Goal: Task Accomplishment & Management: Use online tool/utility

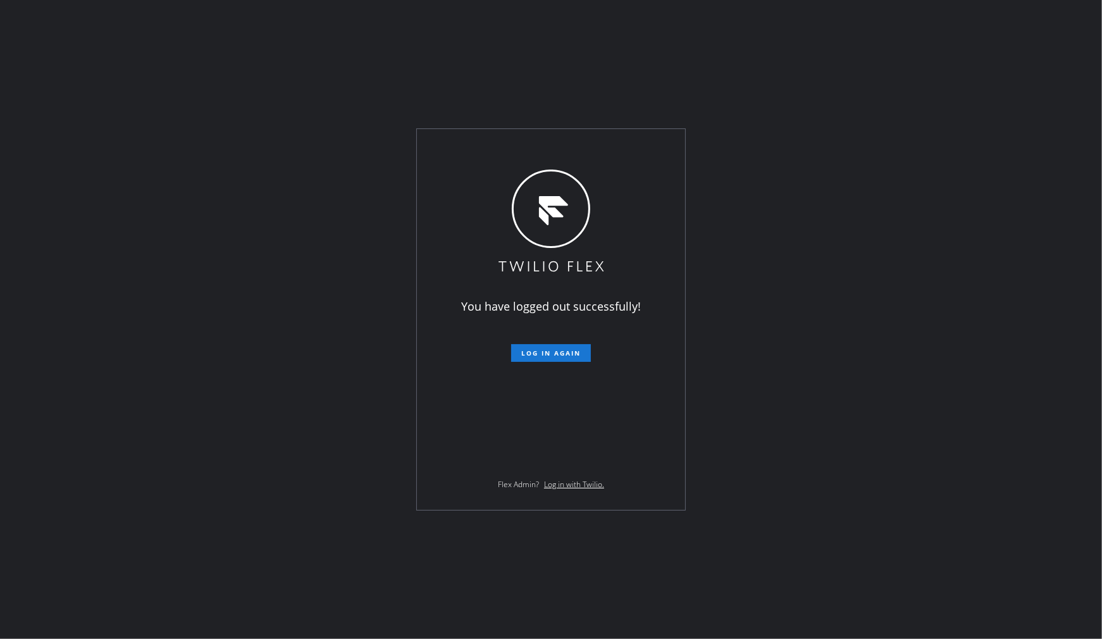
click at [116, 401] on div "You have logged out successfully! Log in again Flex Admin? Log in with Twilio." at bounding box center [551, 319] width 1102 height 639
click at [530, 354] on span "Log in again" at bounding box center [550, 353] width 59 height 9
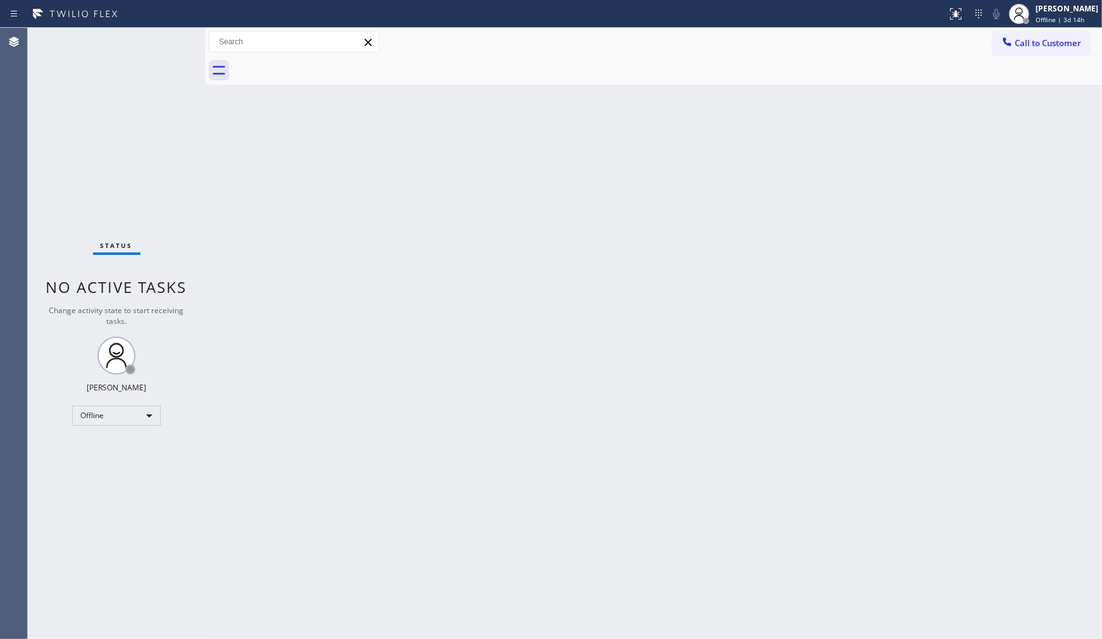
click at [171, 502] on div "Status No active tasks Change activity state to start receiving tasks. JENIZA A…" at bounding box center [116, 333] width 177 height 611
click at [87, 201] on div "Status No active tasks Change activity state to start receiving tasks. JENIZA A…" at bounding box center [116, 333] width 177 height 611
click at [118, 378] on div "Status No active tasks Change activity state to start receiving tasks. JENIZA A…" at bounding box center [116, 333] width 177 height 611
click at [106, 418] on div "Offline" at bounding box center [116, 416] width 89 height 20
click at [103, 447] on li "Available" at bounding box center [116, 448] width 86 height 15
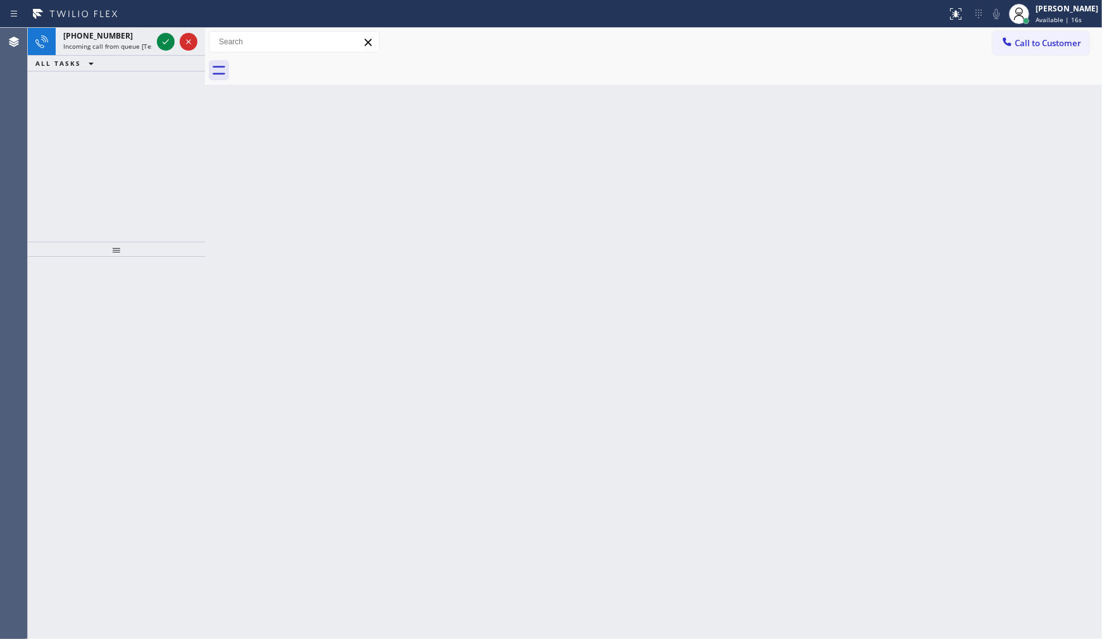
click at [111, 121] on div "+17177232336 Incoming call from queue [Test] All ALL TASKS ALL TASKS ACTIVE TAS…" at bounding box center [116, 135] width 177 height 214
click at [156, 35] on div at bounding box center [177, 42] width 46 height 28
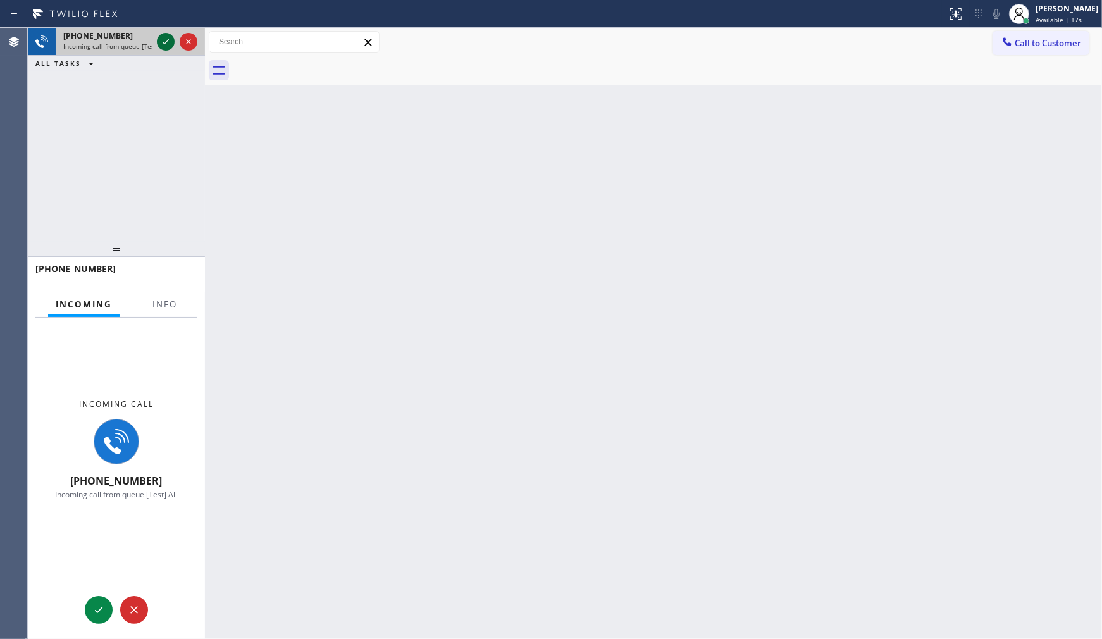
click at [163, 42] on icon at bounding box center [165, 41] width 15 height 15
click at [153, 308] on span "Info" at bounding box center [165, 304] width 25 height 11
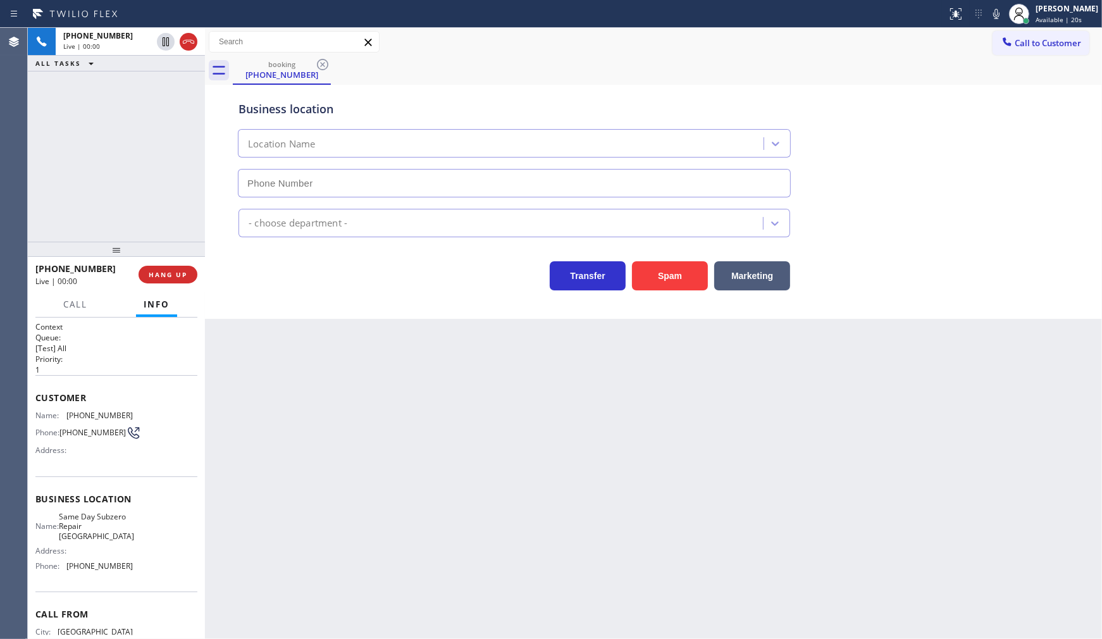
type input "(720) 741-7377"
click at [999, 8] on icon at bounding box center [996, 13] width 15 height 15
click at [1001, 20] on icon at bounding box center [996, 13] width 15 height 15
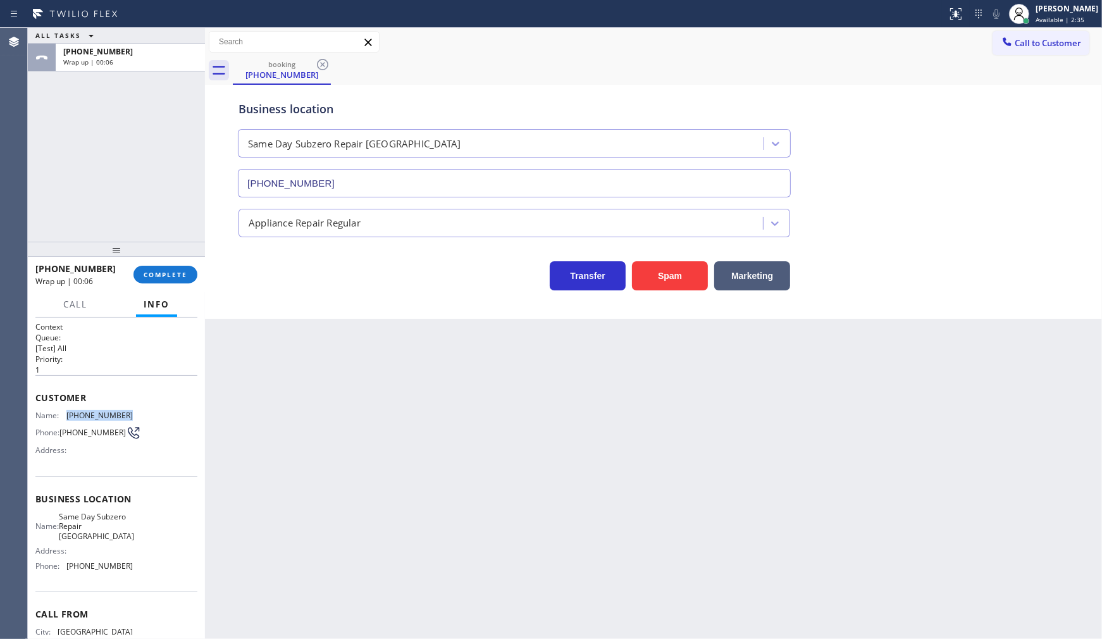
drag, startPoint x: 85, startPoint y: 413, endPoint x: 163, endPoint y: 418, distance: 77.4
click at [163, 418] on div "Name: (717) 723-2336 Phone: (717) 723-2336 Address:" at bounding box center [116, 436] width 162 height 50
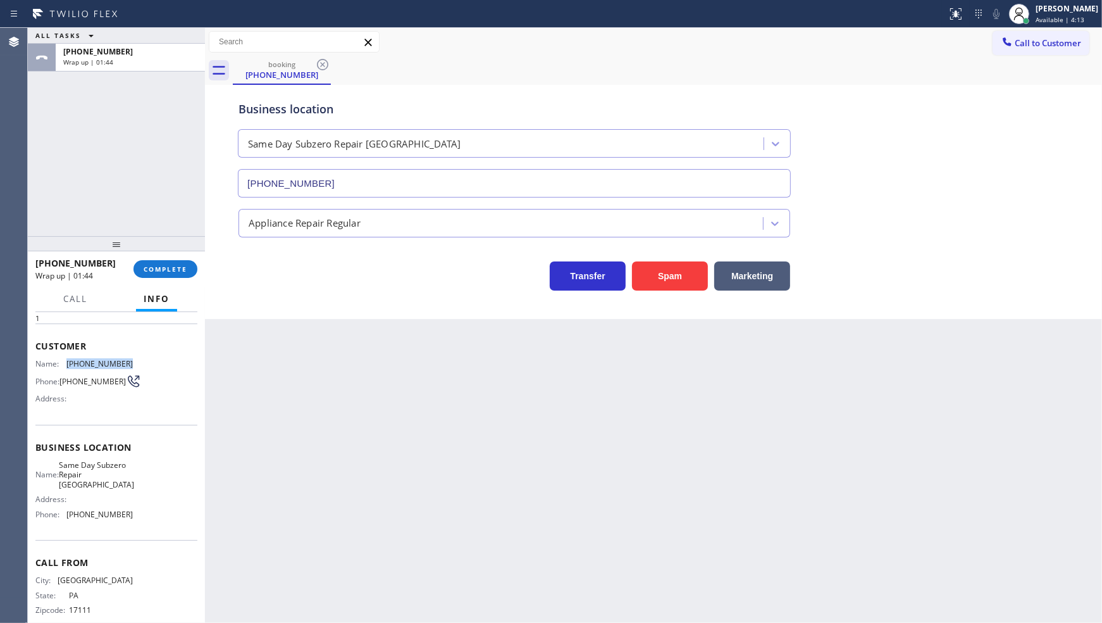
scroll to position [65, 0]
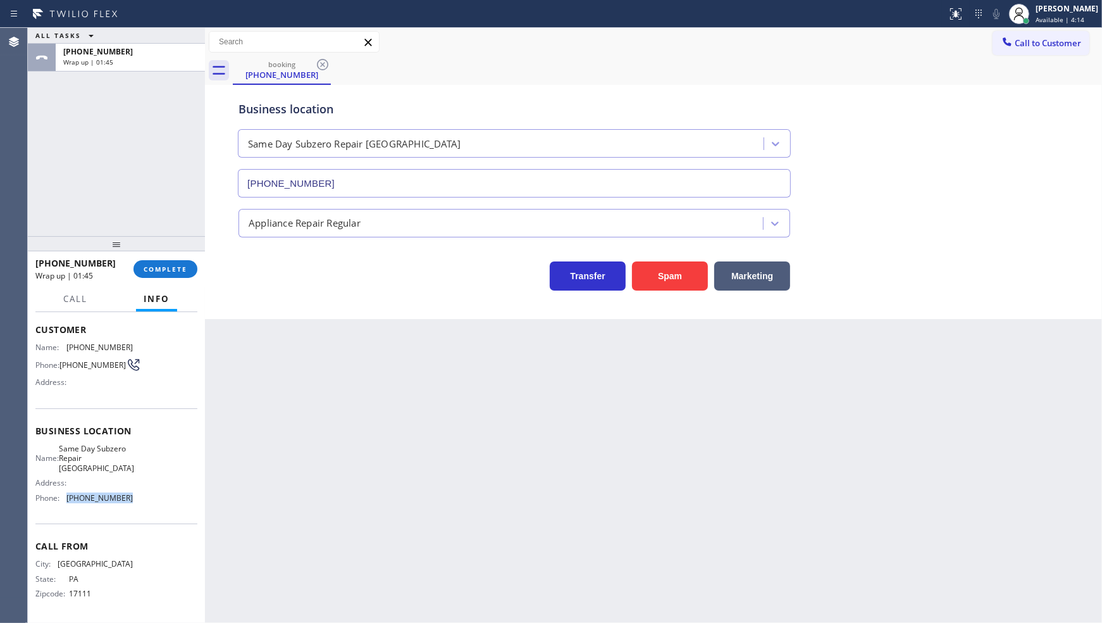
drag, startPoint x: 60, startPoint y: 514, endPoint x: 163, endPoint y: 501, distance: 103.9
click at [165, 502] on div "Business location Name: Same Day Subzero Repair Lakewood Address: Phone: (720) …" at bounding box center [116, 465] width 162 height 115
copy div "(720) 741-7377"
drag, startPoint x: 734, startPoint y: 54, endPoint x: 737, endPoint y: 46, distance: 8.8
click at [734, 49] on div "Call to Customer Outbound call Location Search location Your caller id phone nu…" at bounding box center [653, 42] width 897 height 28
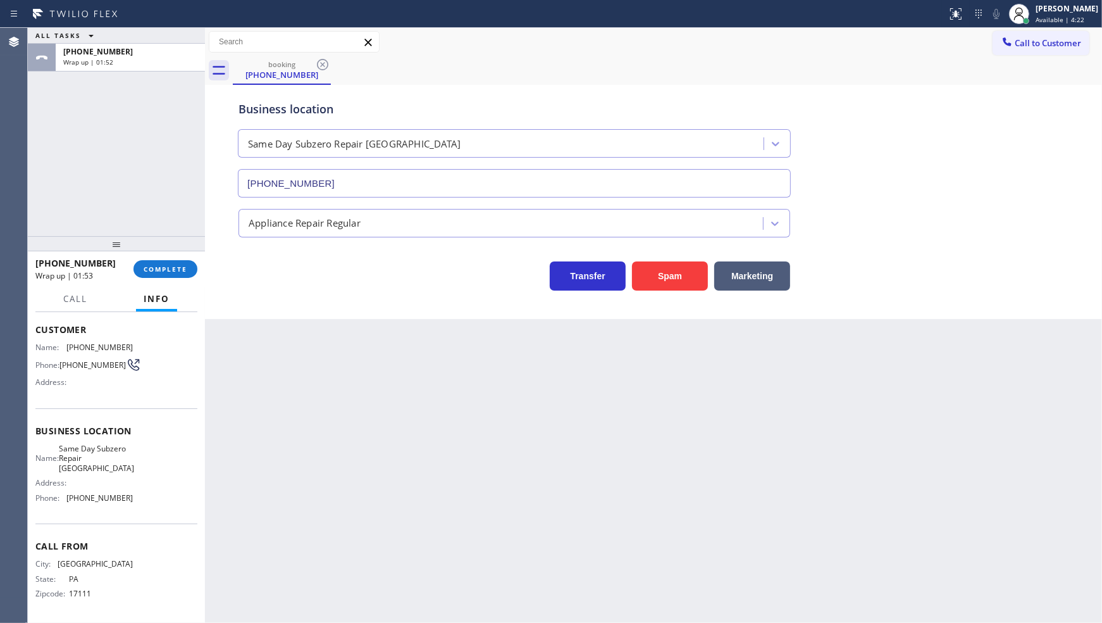
drag, startPoint x: 82, startPoint y: 186, endPoint x: 92, endPoint y: 92, distance: 94.2
click at [85, 161] on div "ALL TASKS ALL TASKS ACTIVE TASKS TASKS IN WRAP UP +17177232336 Wrap up | 01:52" at bounding box center [116, 132] width 177 height 208
click at [171, 260] on div "+17177232336 Wrap up | 06:27 COMPLETE" at bounding box center [116, 268] width 162 height 33
click at [171, 266] on span "COMPLETE" at bounding box center [166, 269] width 44 height 9
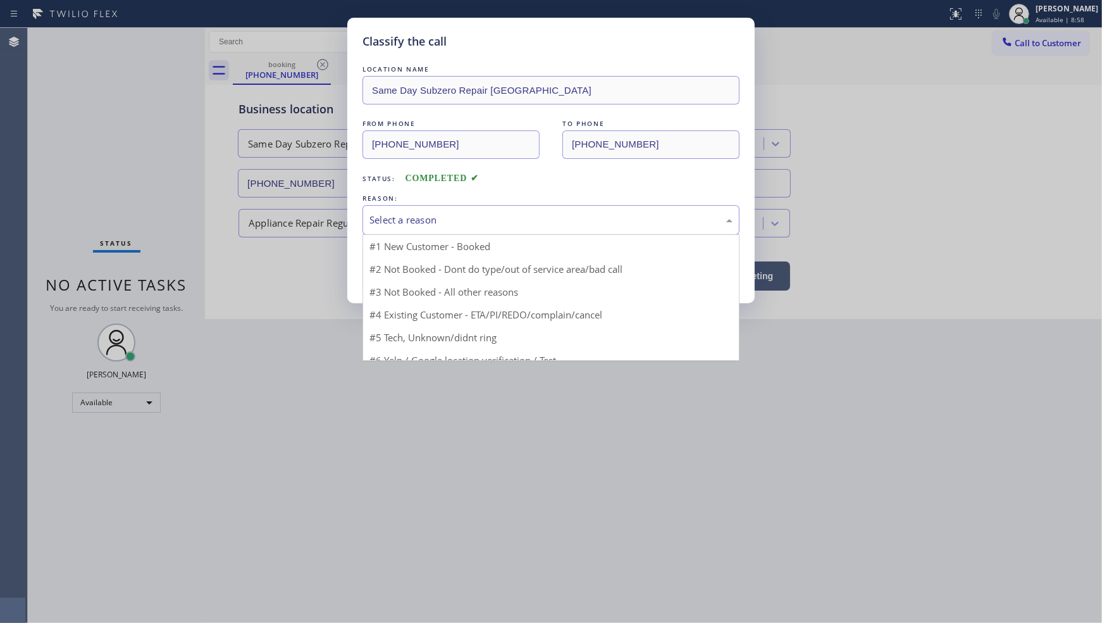
click at [389, 215] on div "Select a reason" at bounding box center [551, 220] width 363 height 15
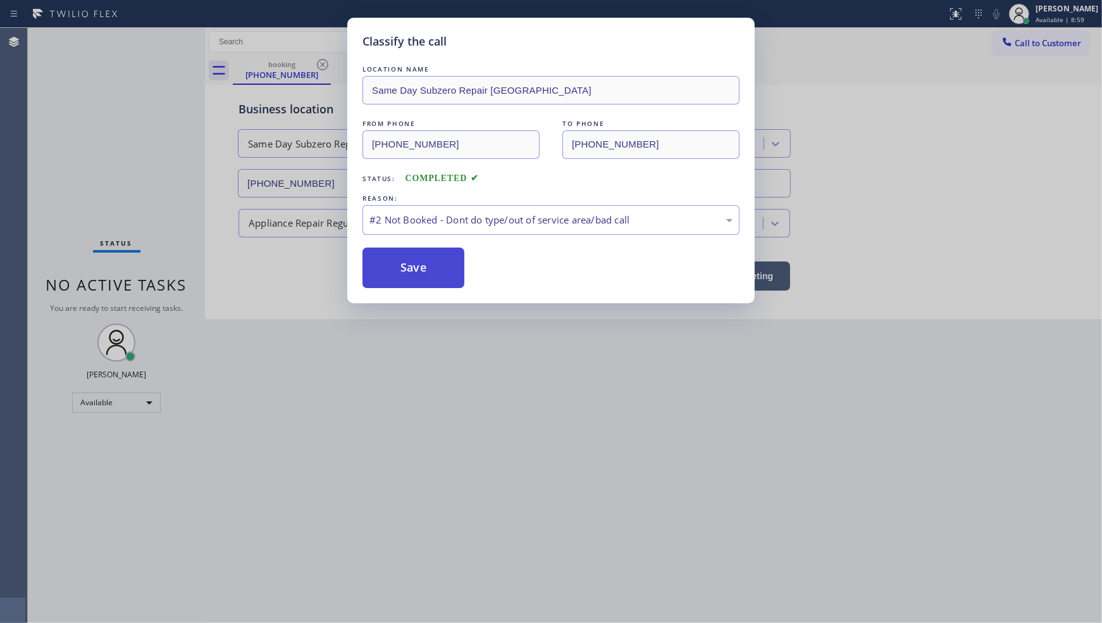
click at [395, 272] on button "Save" at bounding box center [414, 267] width 102 height 40
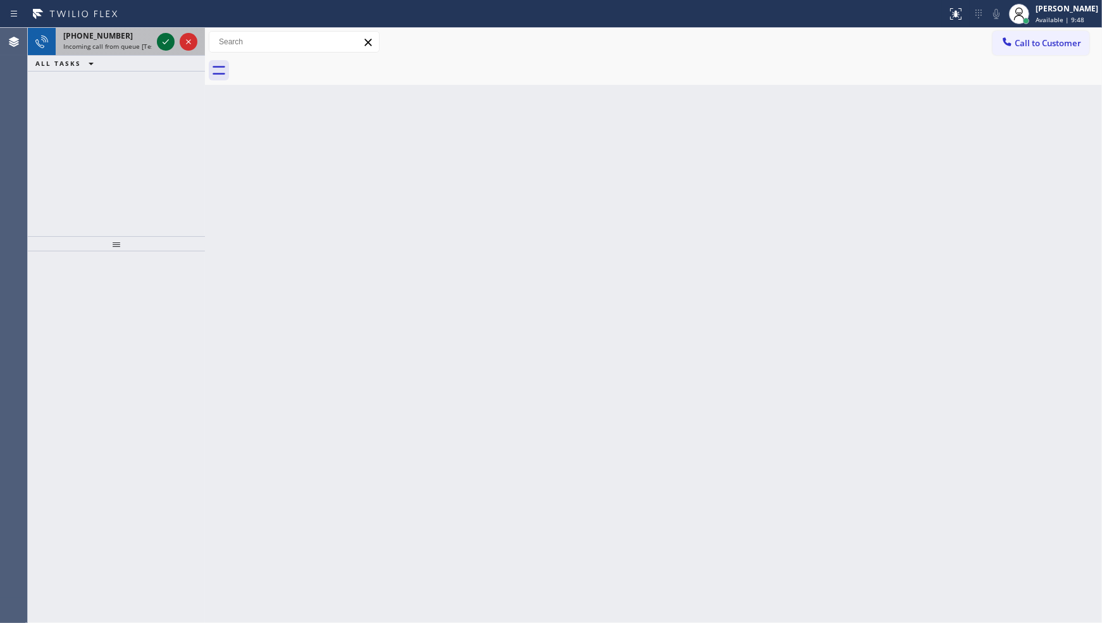
drag, startPoint x: 186, startPoint y: 43, endPoint x: 173, endPoint y: 40, distance: 12.9
click at [186, 43] on icon at bounding box center [188, 41] width 5 height 5
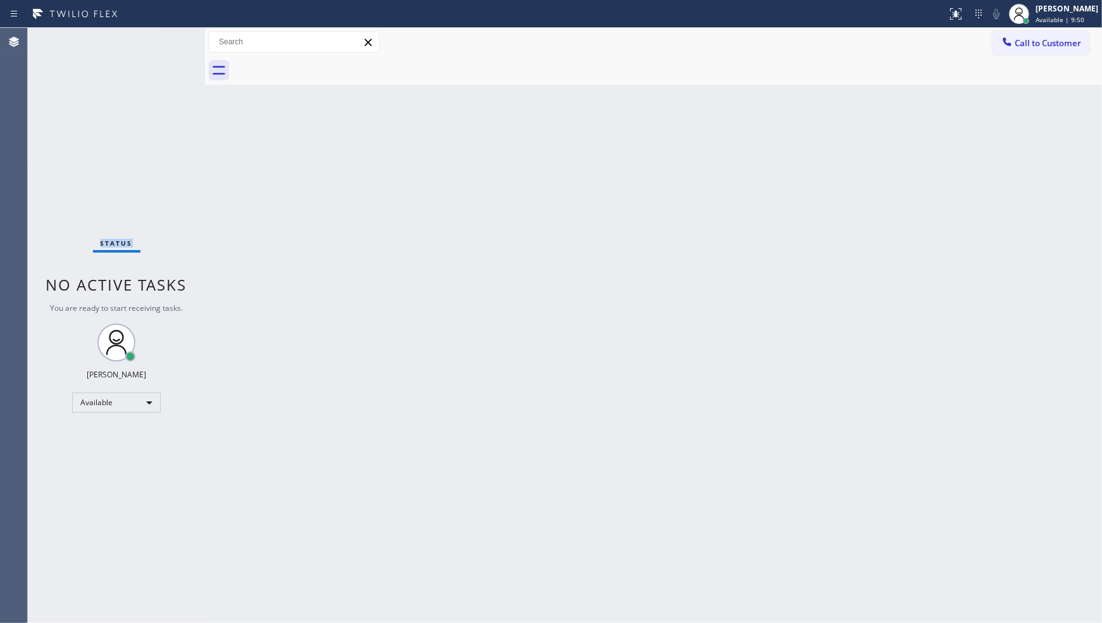
click at [156, 46] on div "Status No active tasks You are ready to start receiving tasks. JENIZA ALCAYDE A…" at bounding box center [116, 325] width 177 height 595
click at [627, 562] on div "Back to Dashboard Change Sender ID Customers Technicians Select a contact Outbo…" at bounding box center [653, 325] width 897 height 595
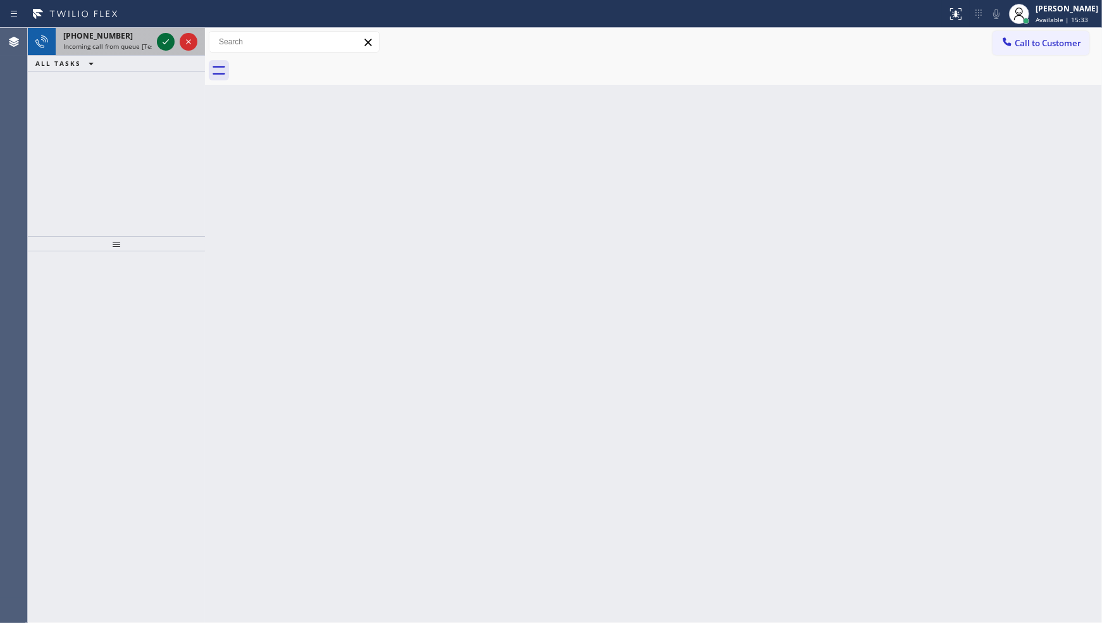
drag, startPoint x: 133, startPoint y: 70, endPoint x: 169, endPoint y: 46, distance: 43.7
click at [137, 68] on div "ALL TASKS ALL TASKS ACTIVE TASKS TASKS IN WRAP UP" at bounding box center [116, 64] width 177 height 16
click at [171, 44] on icon at bounding box center [165, 41] width 15 height 15
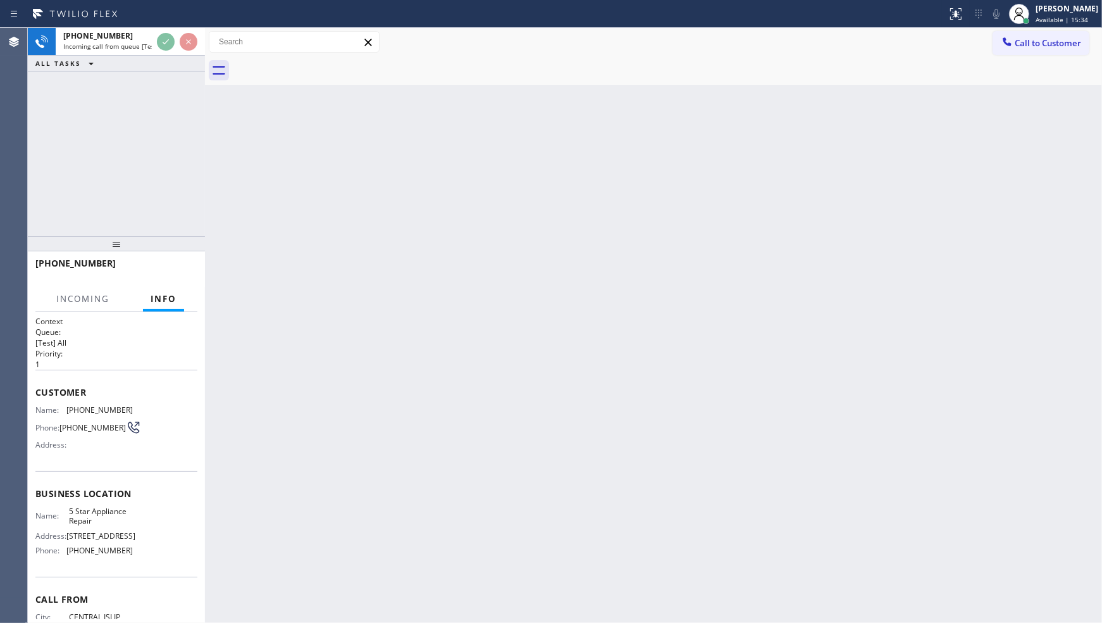
click at [148, 26] on div "Status report No issues detected If you experience an issue, please download th…" at bounding box center [551, 14] width 1102 height 28
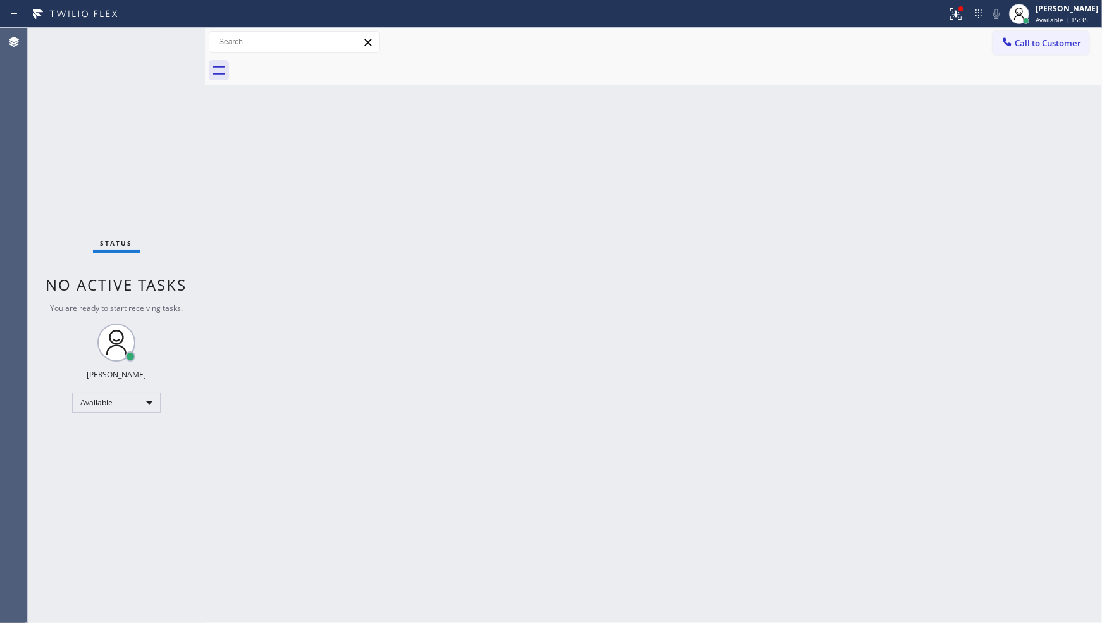
click at [148, 26] on div "Status report Issue detected This issue could affect your workflow. Please cont…" at bounding box center [551, 14] width 1102 height 28
click at [956, 16] on icon at bounding box center [956, 13] width 15 height 15
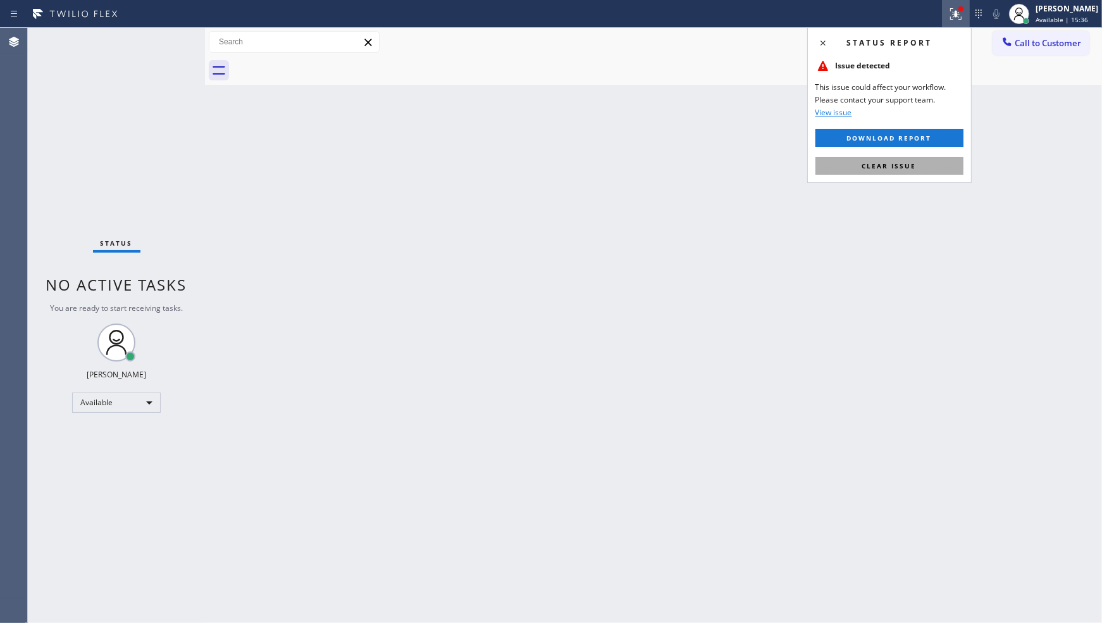
click at [918, 166] on button "Clear issue" at bounding box center [890, 166] width 148 height 18
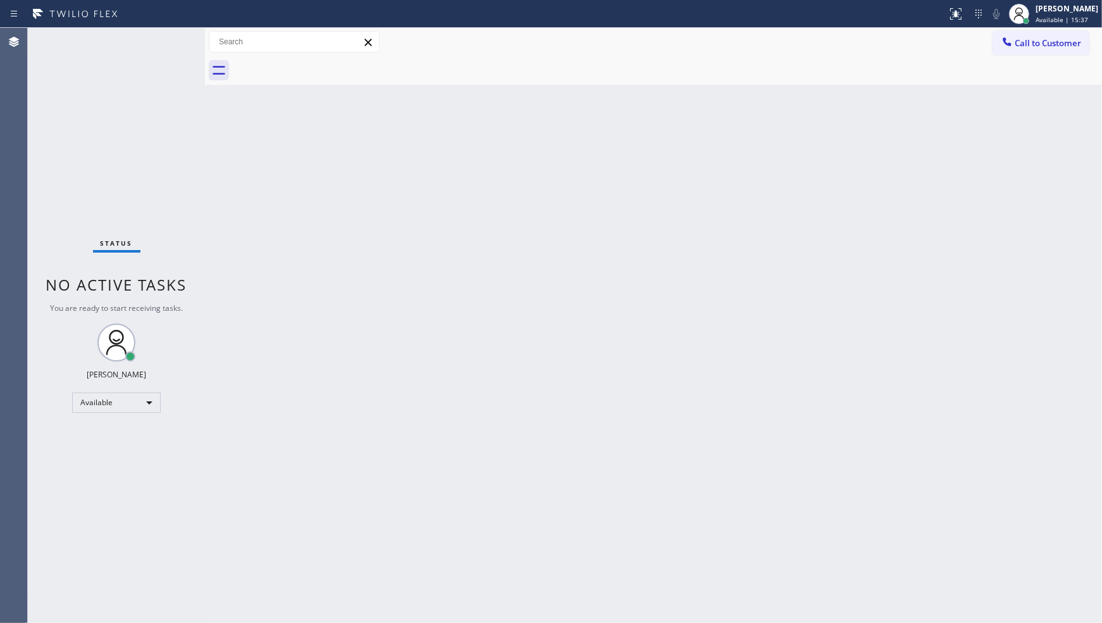
click at [918, 166] on div "Back to Dashboard Change Sender ID Customers Technicians Select a contact Outbo…" at bounding box center [653, 325] width 897 height 595
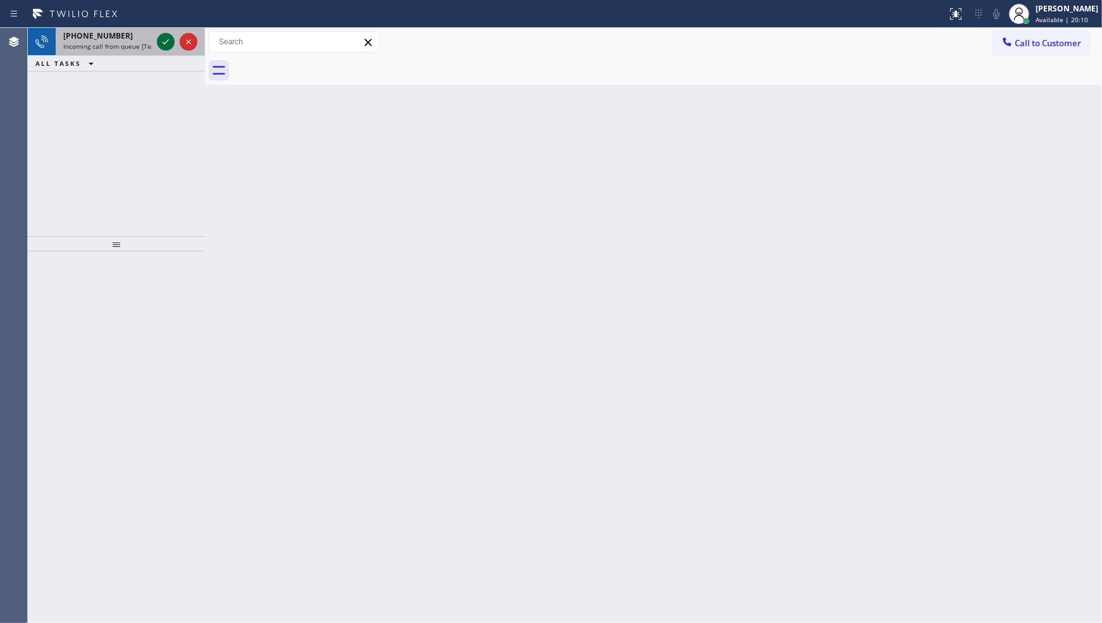
click at [168, 38] on icon at bounding box center [165, 41] width 15 height 15
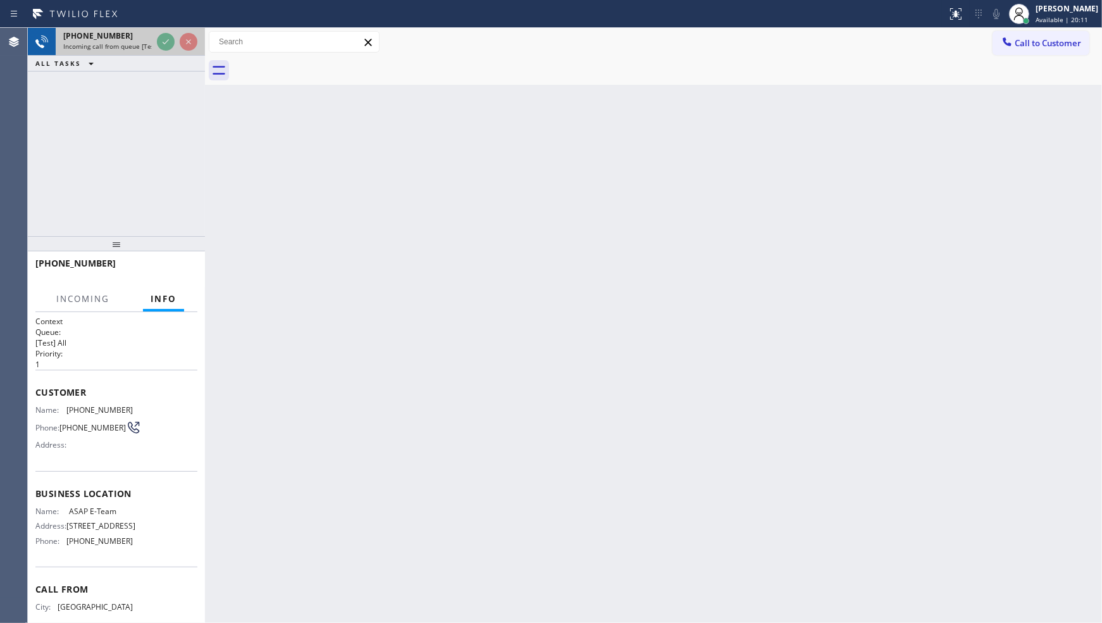
click at [173, 30] on div at bounding box center [177, 42] width 46 height 28
click at [177, 39] on div at bounding box center [177, 42] width 46 height 28
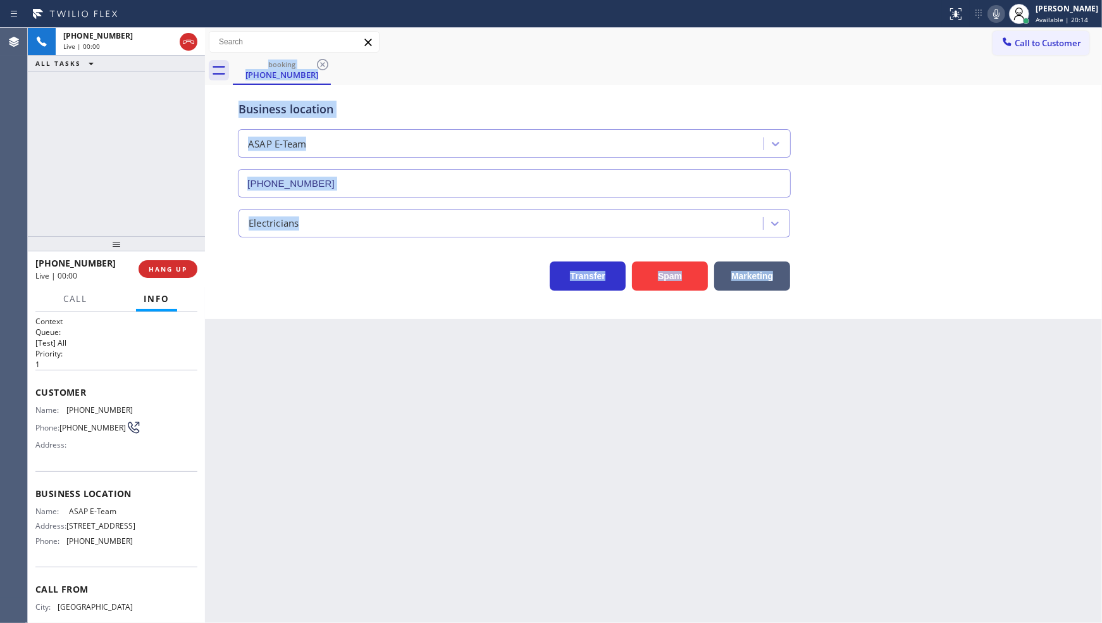
type input "(609) 554-1212"
click at [286, 333] on div "Back to Dashboard Change Sender ID Customers Technicians Select a contact Outbo…" at bounding box center [653, 325] width 897 height 595
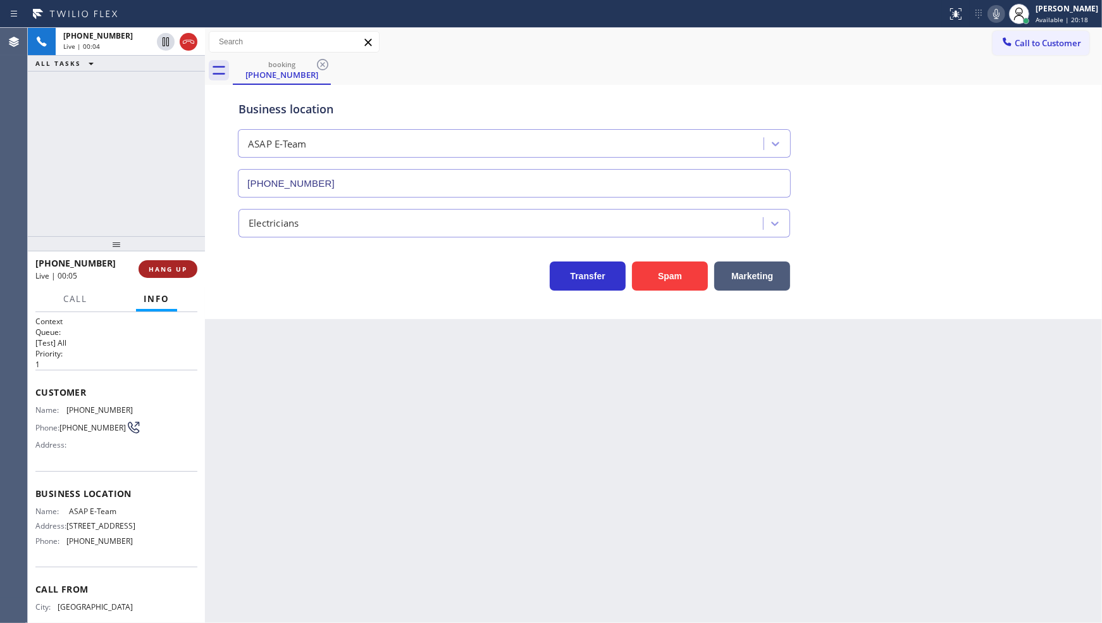
click at [165, 263] on button "HANG UP" at bounding box center [168, 269] width 59 height 18
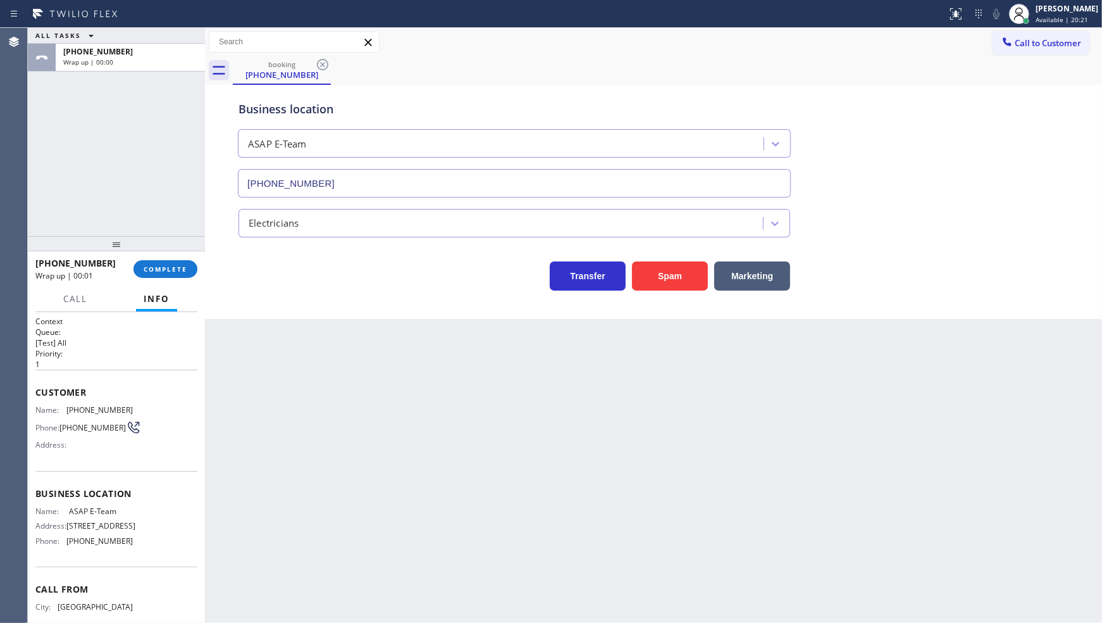
click at [196, 192] on div "ALL TASKS ALL TASKS ACTIVE TASKS TASKS IN WRAP UP +14708180716 Wrap up | 00:00" at bounding box center [116, 132] width 177 height 208
click at [194, 192] on div "ALL TASKS ALL TASKS ACTIVE TASKS TASKS IN WRAP UP +14708180716 Wrap up | 00:01" at bounding box center [116, 132] width 177 height 208
drag, startPoint x: 1036, startPoint y: 11, endPoint x: 1033, endPoint y: 21, distance: 10.6
click at [1035, 16] on div "JENIZA ALCAYDE Available | 20:22" at bounding box center [1067, 14] width 69 height 22
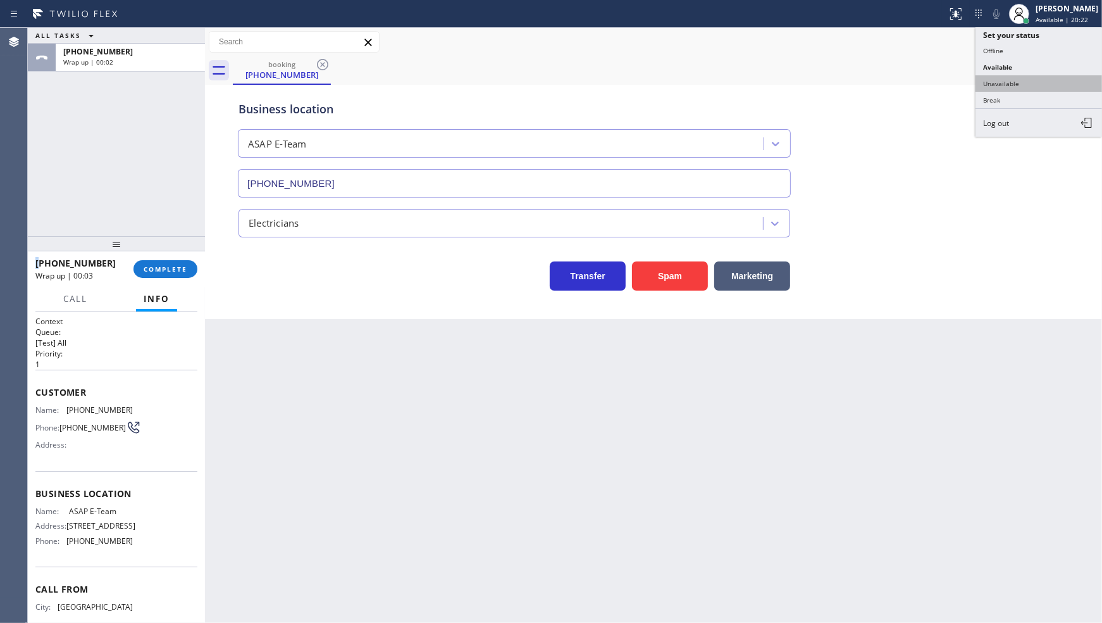
click at [1004, 81] on button "Unavailable" at bounding box center [1039, 83] width 127 height 16
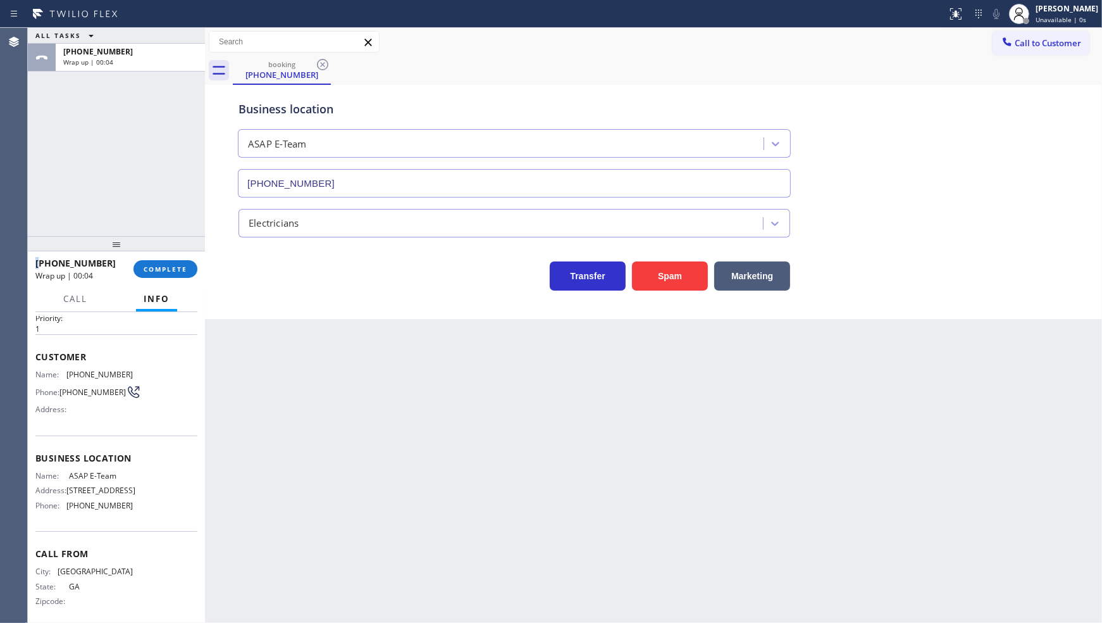
scroll to position [46, 0]
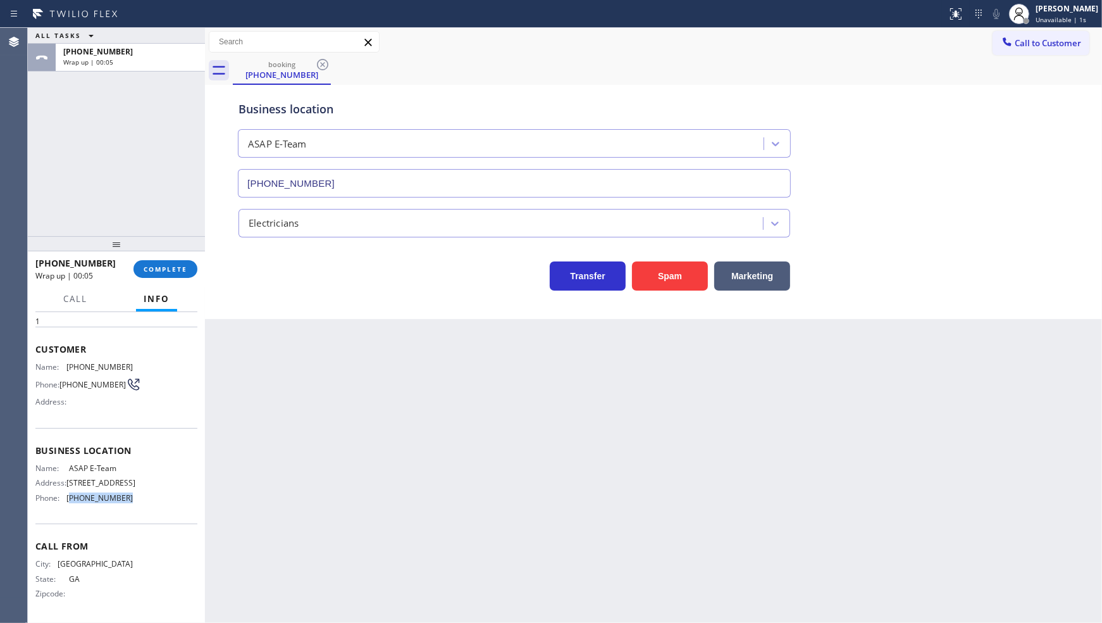
drag, startPoint x: 70, startPoint y: 497, endPoint x: 152, endPoint y: 495, distance: 82.3
click at [152, 495] on div "Name: ASAP E-Team Address: 205 W Flower St Phone: (609) 554-1212" at bounding box center [116, 485] width 162 height 44
copy span "609) 554-1212"
click at [1008, 39] on icon at bounding box center [1007, 41] width 13 height 13
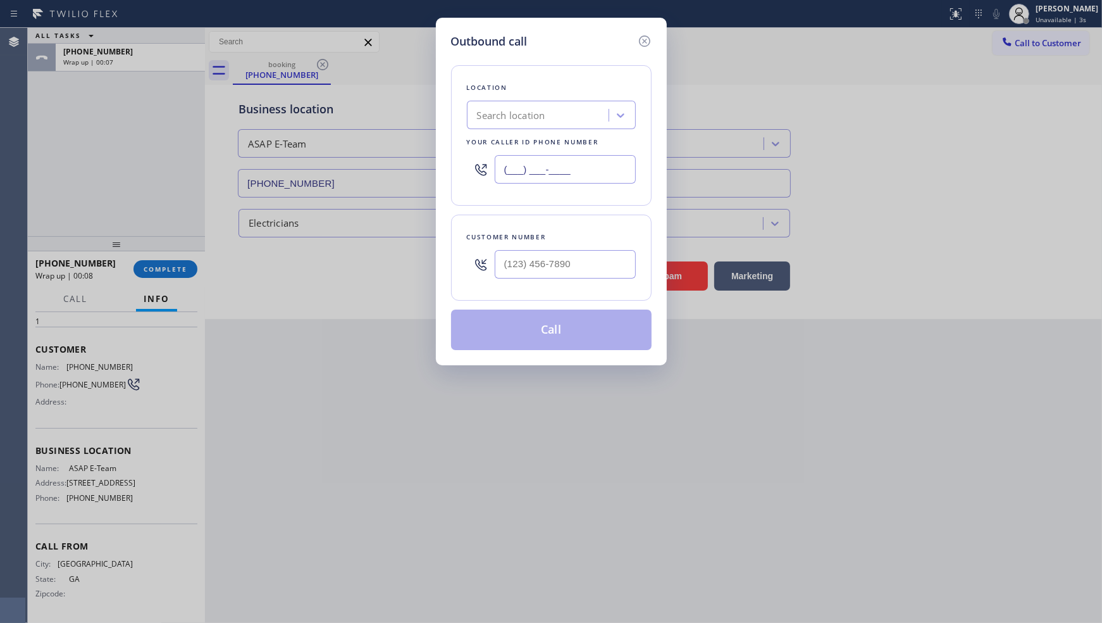
click at [539, 165] on input "(___) ___-____" at bounding box center [565, 169] width 141 height 28
paste input "609) 554-1212"
type input "(609) 554-1212"
click at [523, 266] on input "(___) ___-____" at bounding box center [565, 264] width 141 height 28
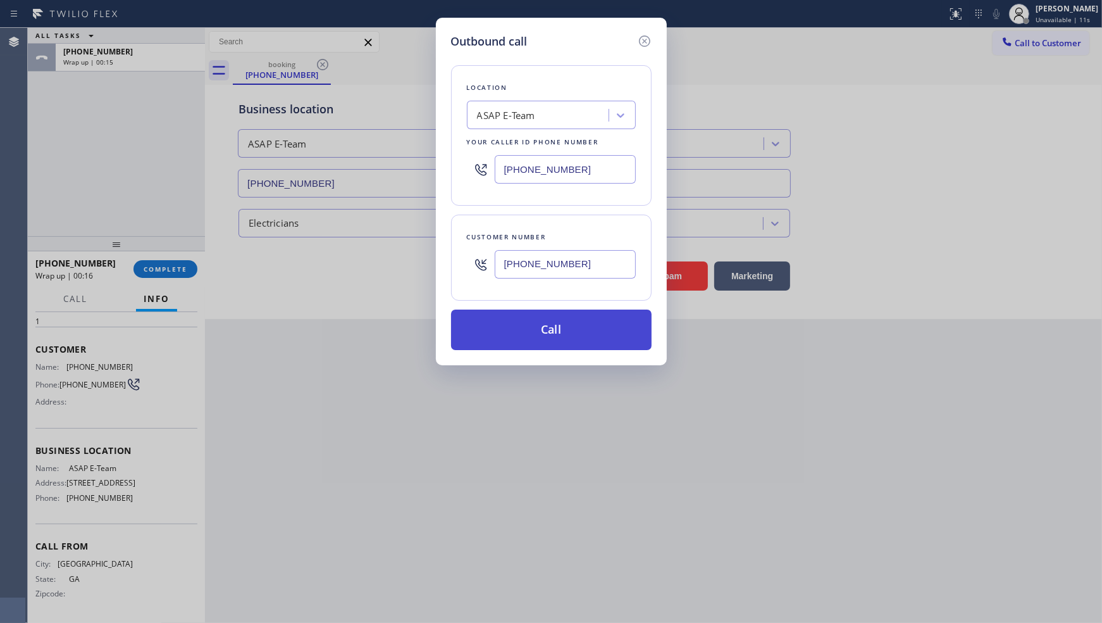
type input "(470) 818-0716"
click at [529, 321] on button "Call" at bounding box center [551, 329] width 201 height 40
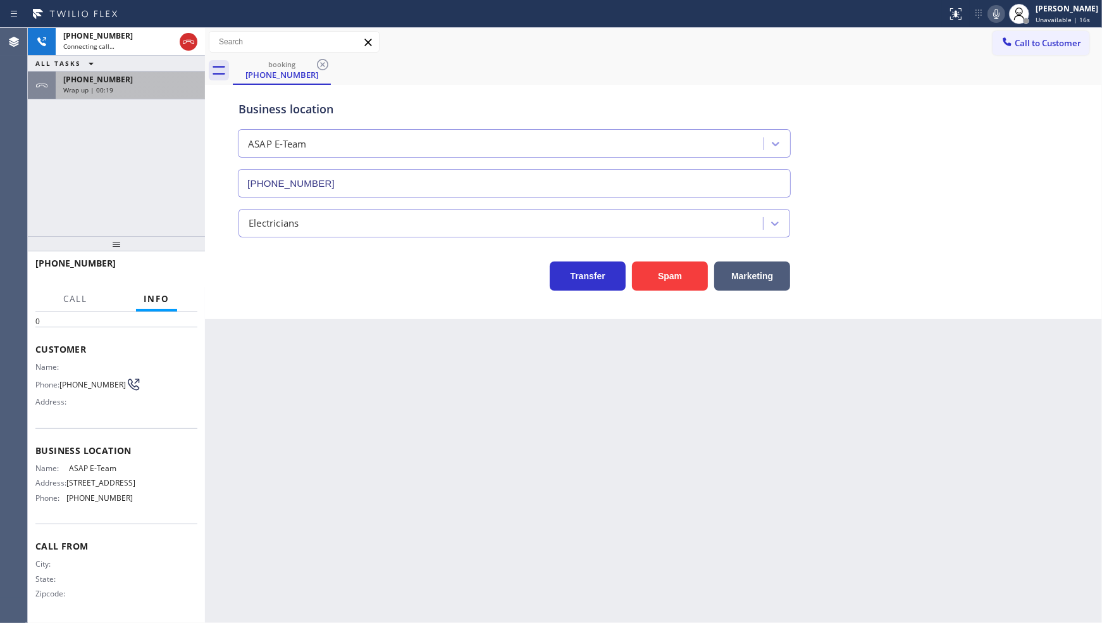
click at [89, 87] on span "Wrap up | 00:19" at bounding box center [88, 89] width 50 height 9
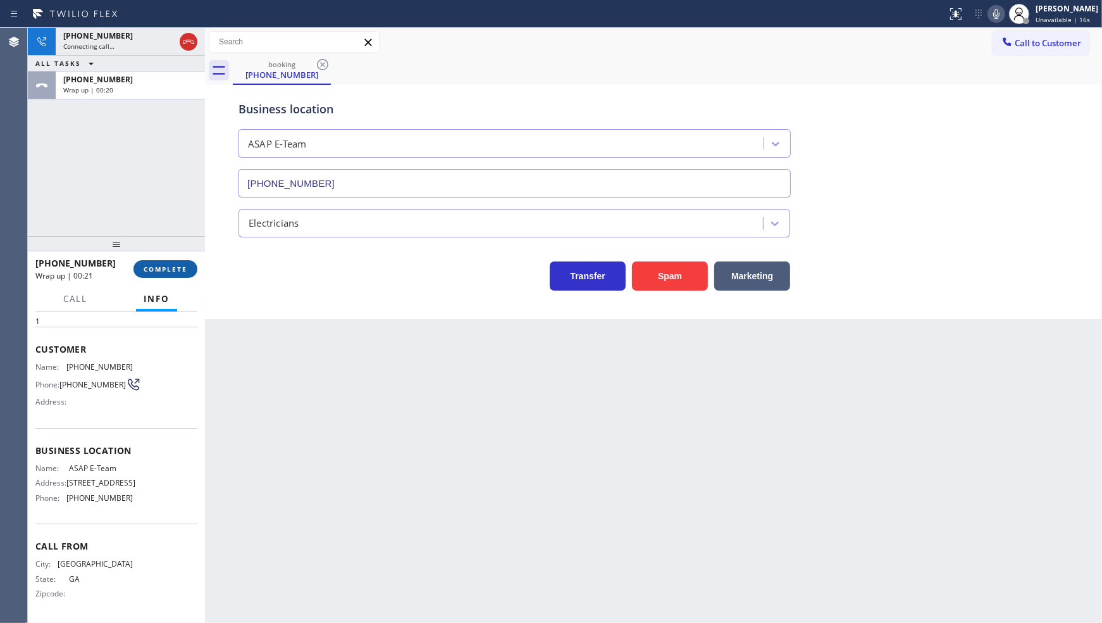
click at [168, 273] on span "COMPLETE" at bounding box center [166, 269] width 44 height 9
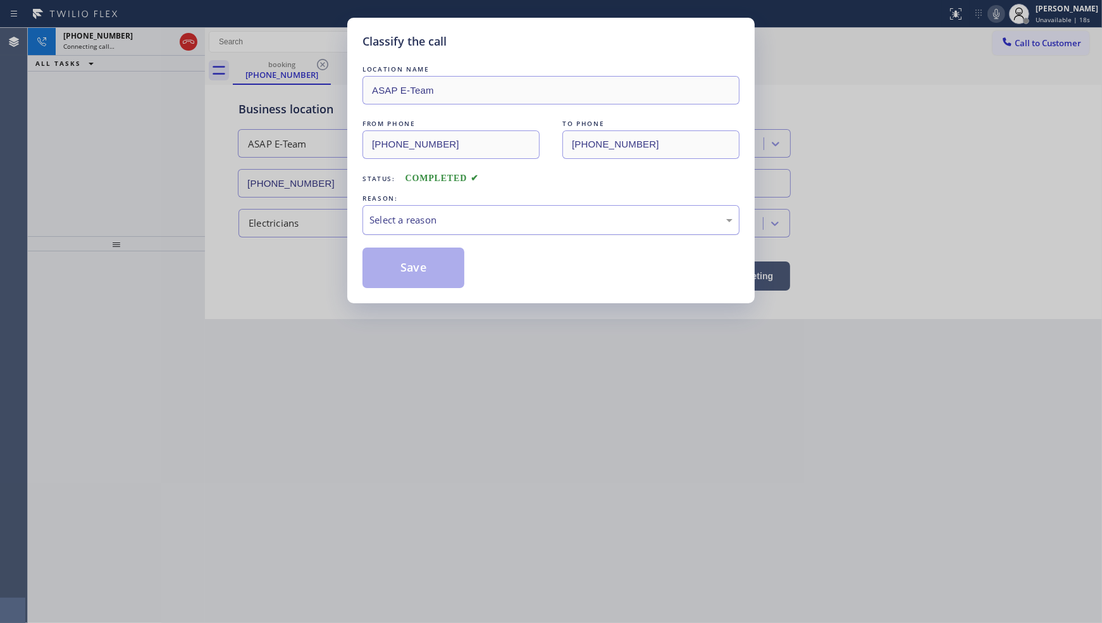
click at [420, 219] on div "Select a reason" at bounding box center [551, 220] width 363 height 15
click at [427, 269] on button "Save" at bounding box center [414, 267] width 102 height 40
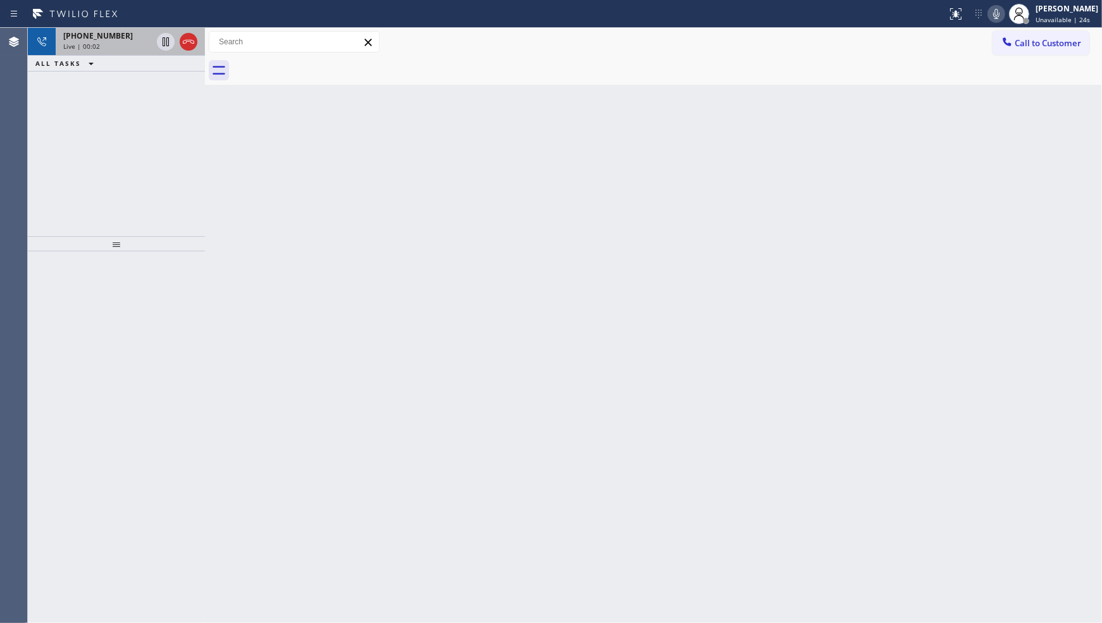
click at [97, 42] on span "Live | 00:02" at bounding box center [81, 46] width 37 height 9
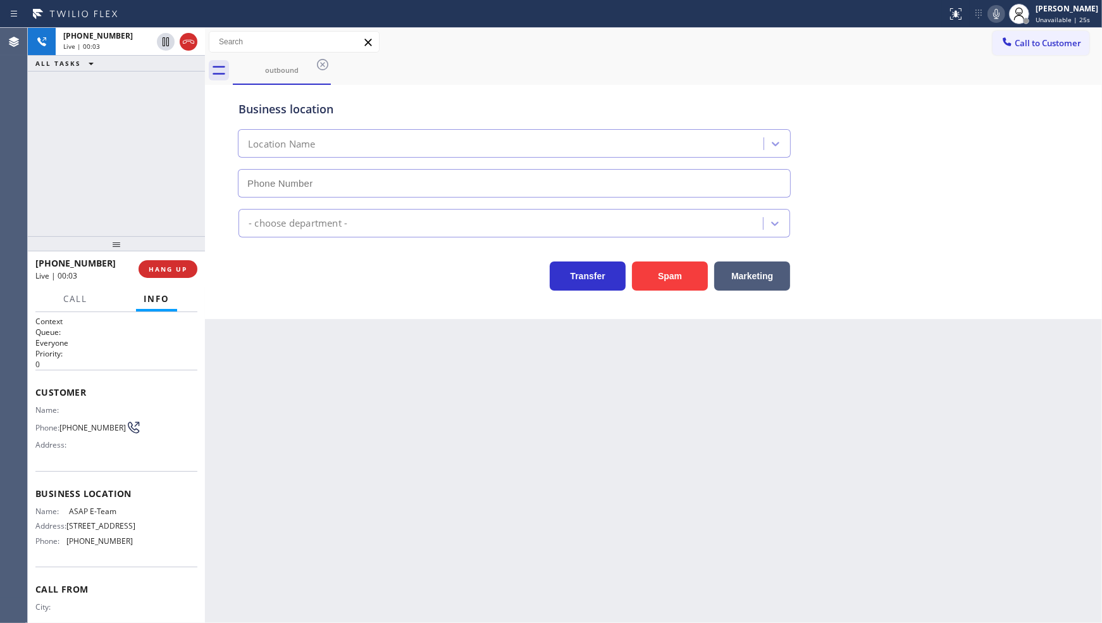
type input "(609) 554-1212"
click at [173, 268] on span "HANG UP" at bounding box center [168, 269] width 39 height 9
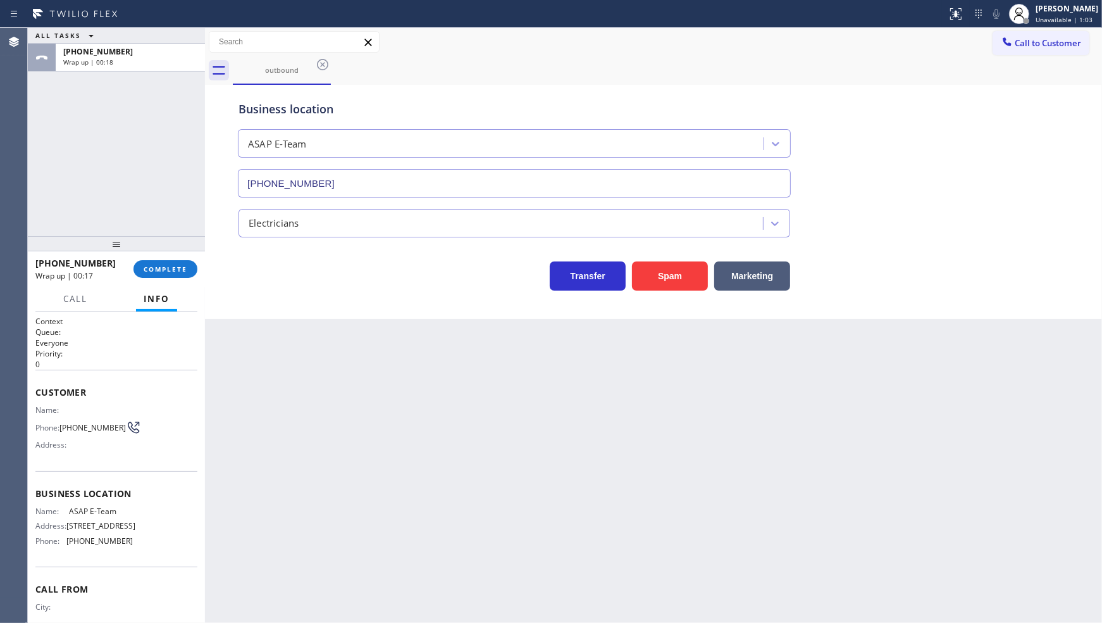
click at [54, 172] on div "ALL TASKS ALL TASKS ACTIVE TASKS TASKS IN WRAP UP +14708180716 Wrap up | 00:18" at bounding box center [116, 132] width 177 height 208
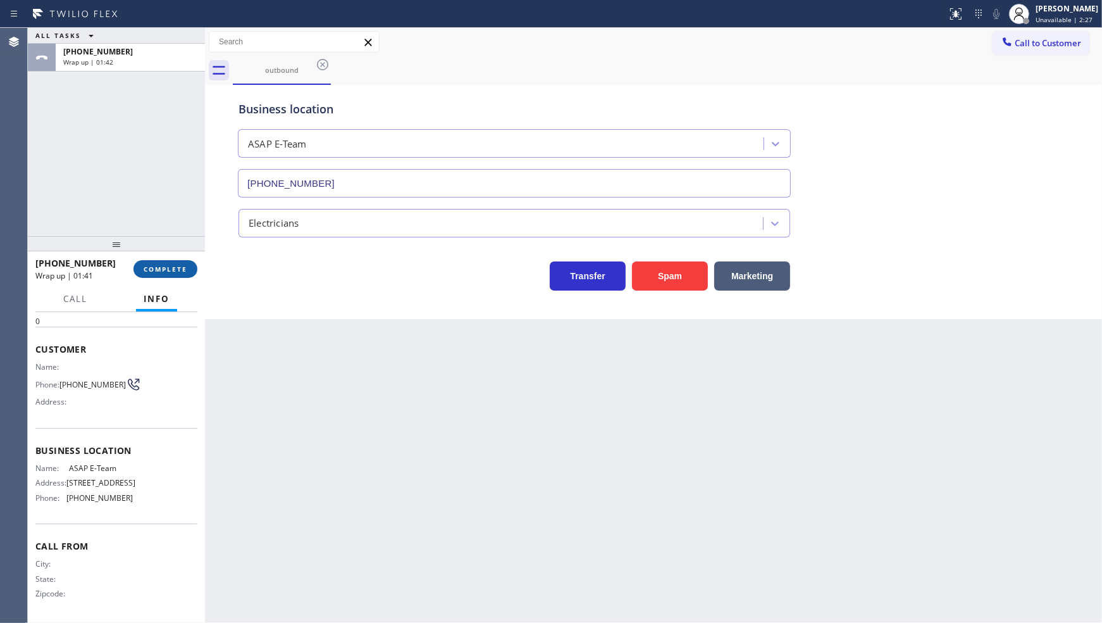
click at [170, 275] on button "COMPLETE" at bounding box center [166, 269] width 64 height 18
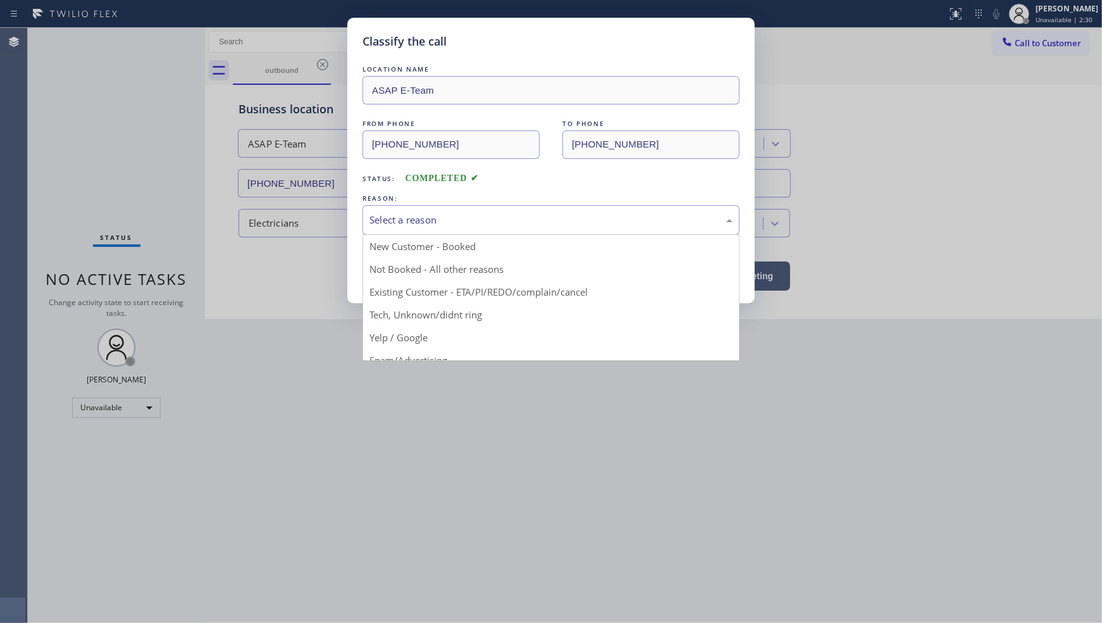
drag, startPoint x: 425, startPoint y: 217, endPoint x: 361, endPoint y: 249, distance: 70.7
click at [389, 223] on div "Select a reason" at bounding box center [551, 220] width 363 height 15
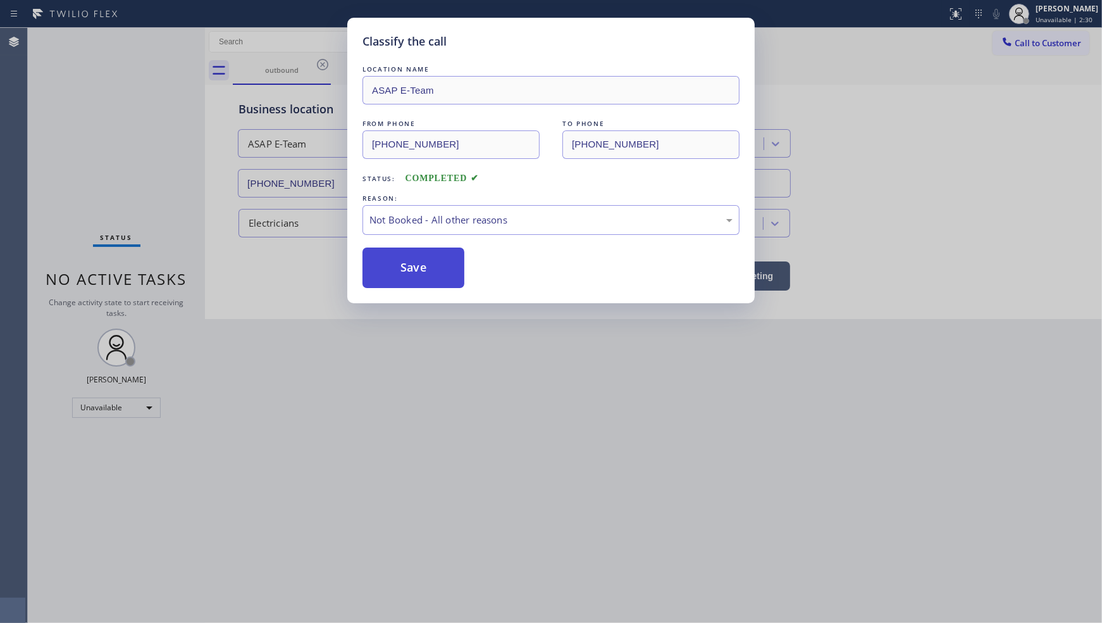
click at [384, 266] on button "Save" at bounding box center [414, 267] width 102 height 40
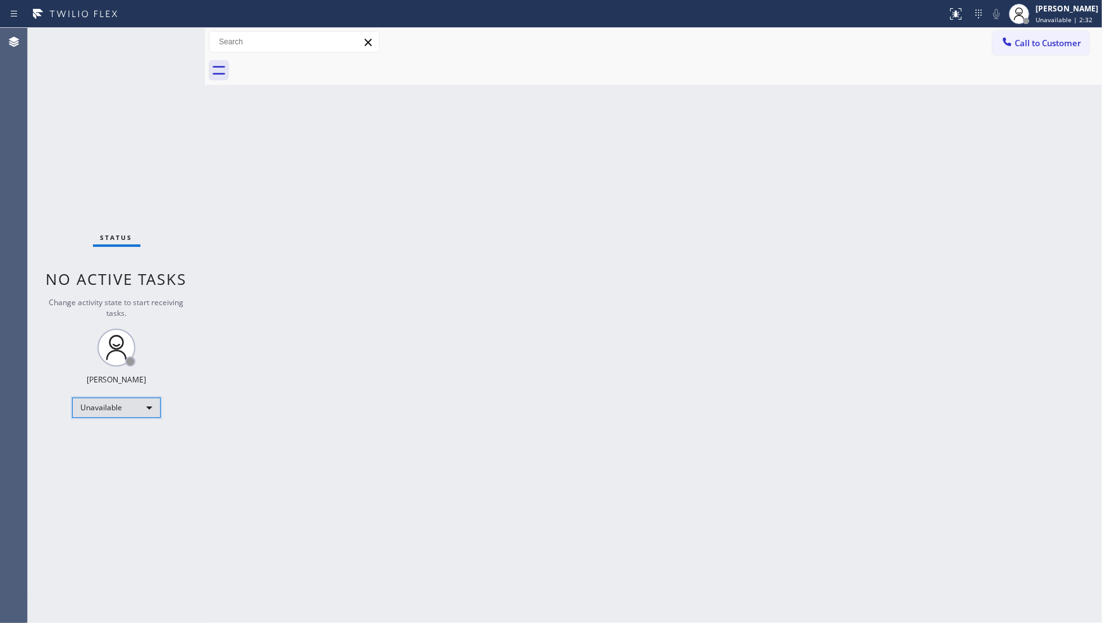
click at [97, 406] on div "Unavailable" at bounding box center [116, 407] width 89 height 20
click at [102, 439] on li "Available" at bounding box center [116, 440] width 86 height 15
drag, startPoint x: 138, startPoint y: 154, endPoint x: 140, endPoint y: 163, distance: 9.7
click at [139, 163] on div "Status No active tasks You are ready to start receiving tasks. JENIZA ALCAYDE A…" at bounding box center [116, 325] width 177 height 595
click at [140, 163] on div "Status No active tasks You are ready to start receiving tasks. JENIZA ALCAYDE A…" at bounding box center [116, 325] width 177 height 595
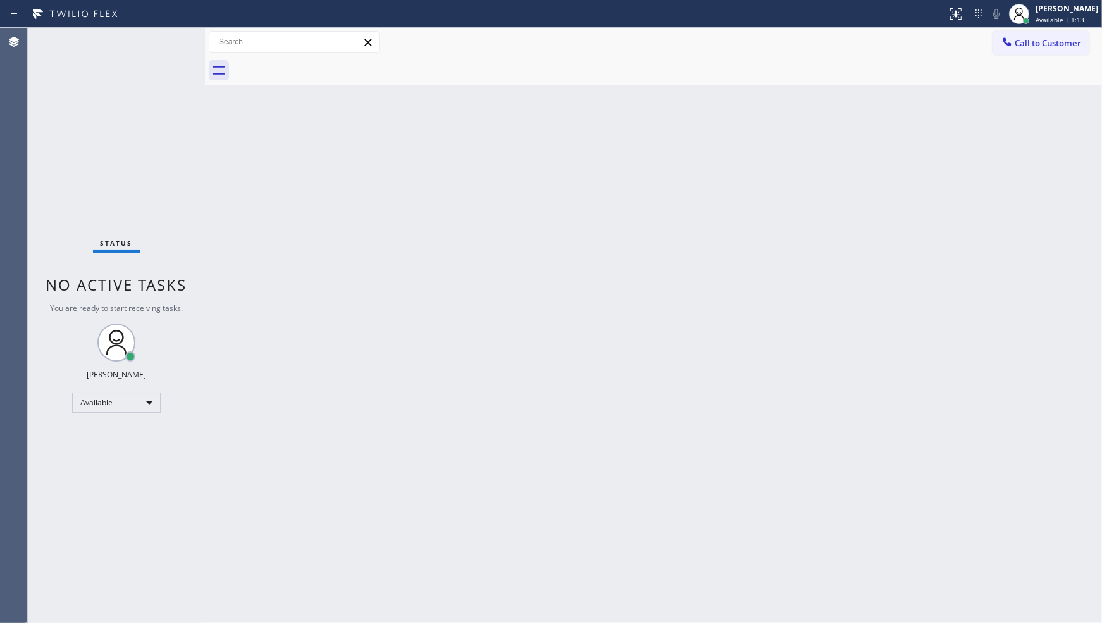
click at [140, 163] on div "Status No active tasks You are ready to start receiving tasks. JENIZA ALCAYDE A…" at bounding box center [116, 325] width 177 height 595
click at [635, 192] on div "Back to Dashboard Change Sender ID Customers Technicians Select a contact Outbo…" at bounding box center [653, 325] width 897 height 595
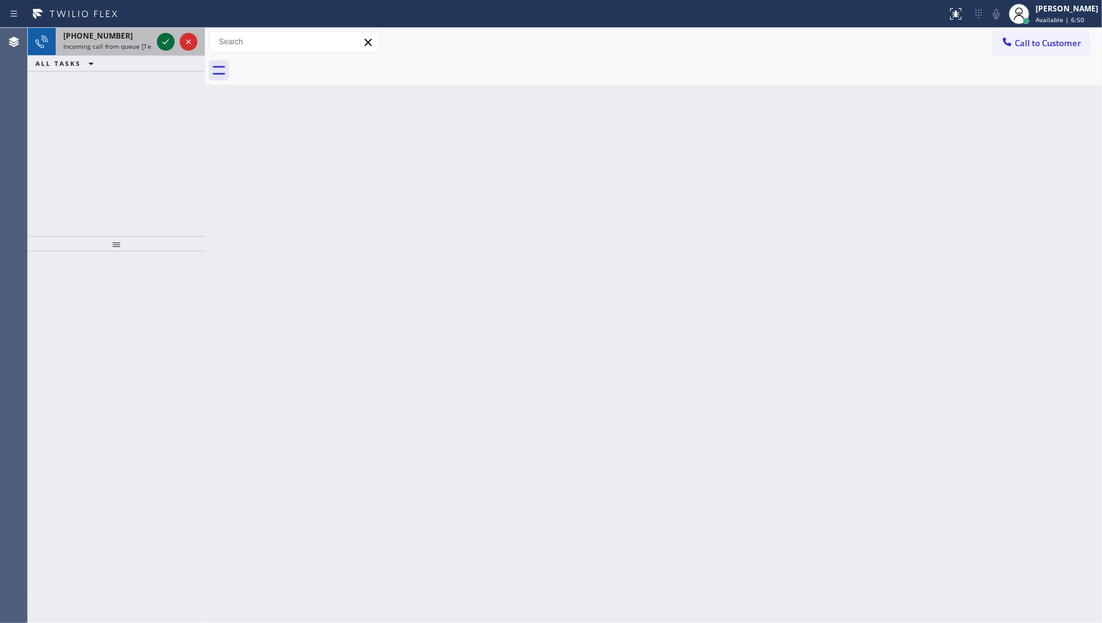
click at [157, 42] on div "+13239191443 Incoming call from queue [Test] All" at bounding box center [116, 42] width 177 height 28
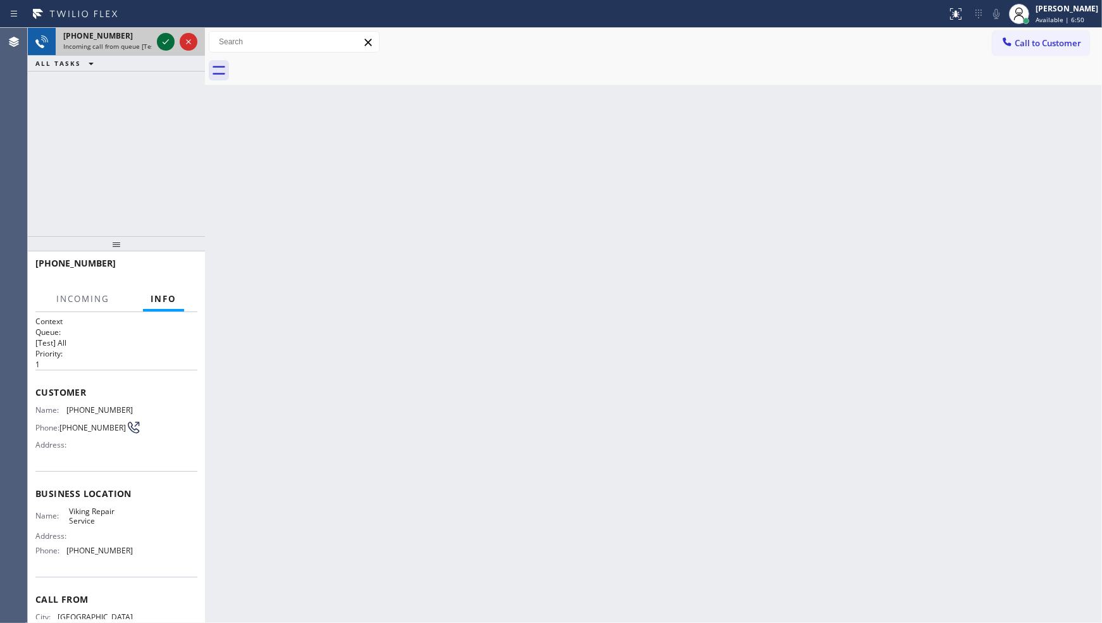
click at [161, 40] on icon at bounding box center [165, 41] width 15 height 15
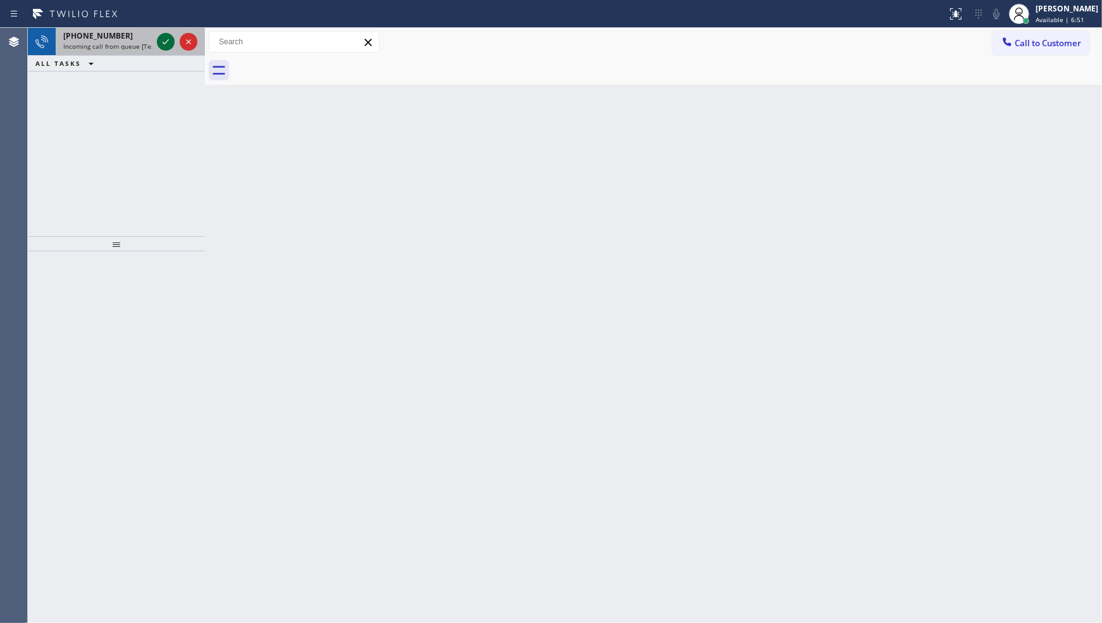
click at [161, 44] on icon at bounding box center [165, 41] width 15 height 15
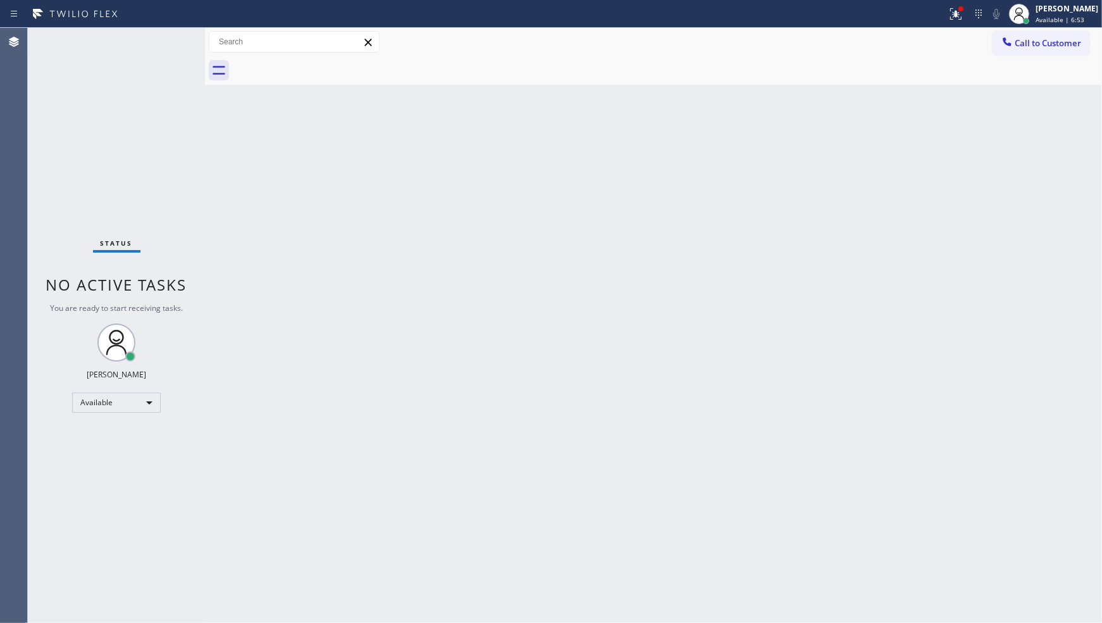
click at [161, 44] on div "Status No active tasks You are ready to start receiving tasks. JENIZA ALCAYDE A…" at bounding box center [116, 325] width 177 height 595
click at [956, 15] on icon at bounding box center [954, 12] width 8 height 9
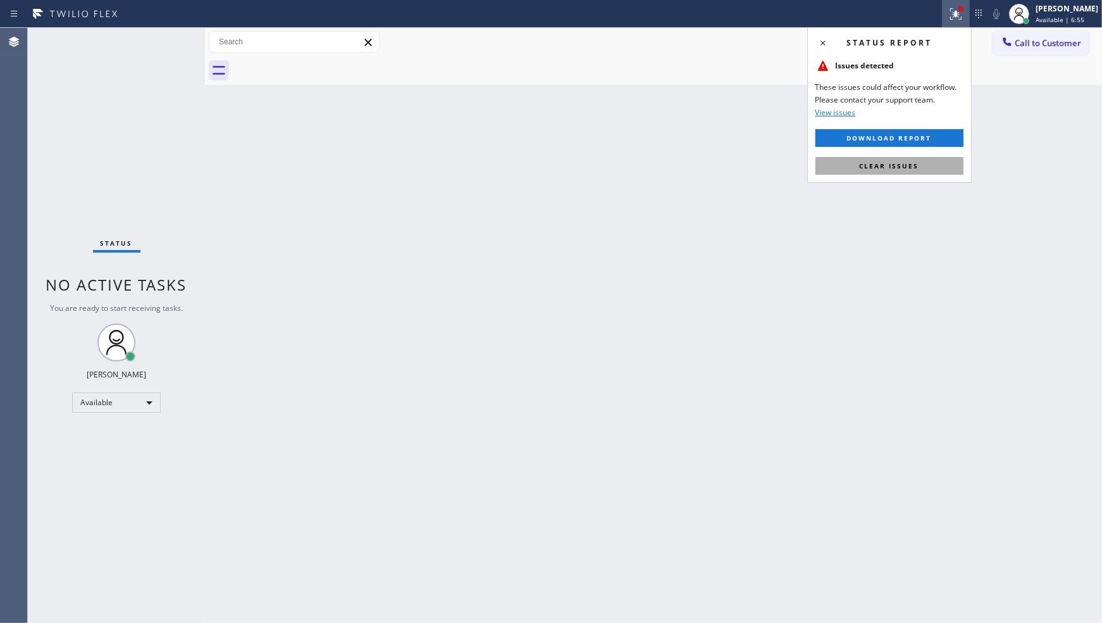
click at [928, 159] on div "Status report Issues detected These issues could affect your workflow. Please c…" at bounding box center [889, 105] width 165 height 156
click at [928, 160] on button "Clear issues" at bounding box center [890, 166] width 148 height 18
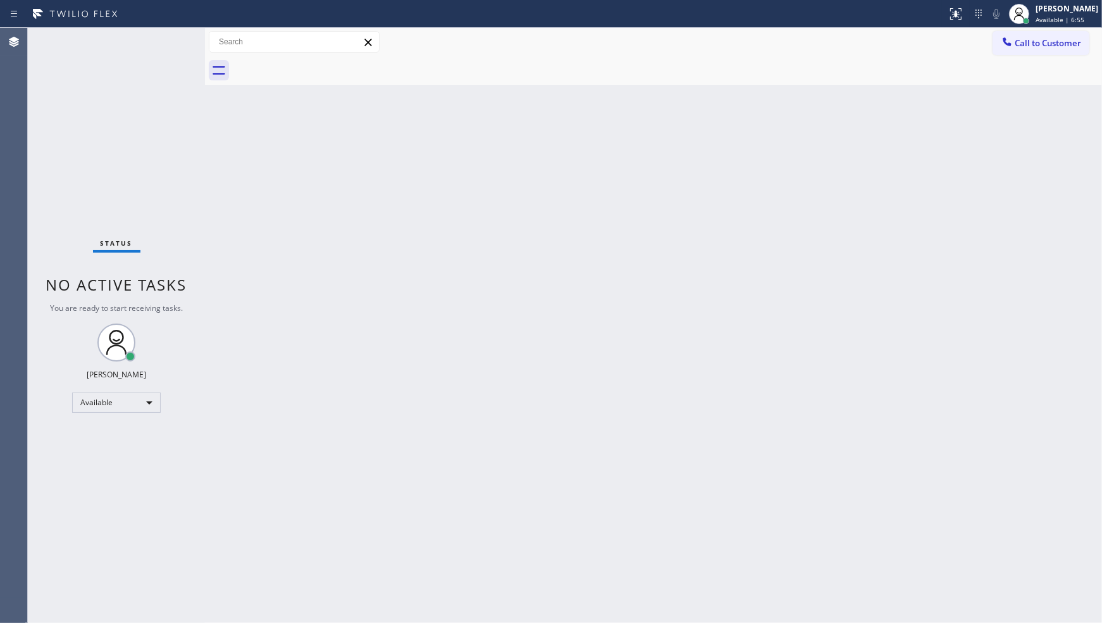
click at [929, 180] on div "Back to Dashboard Change Sender ID Customers Technicians Select a contact Outbo…" at bounding box center [653, 325] width 897 height 595
drag, startPoint x: 154, startPoint y: 136, endPoint x: 180, endPoint y: 119, distance: 31.1
click at [155, 136] on div "Status No active tasks You are ready to start receiving tasks. JENIZA ALCAYDE A…" at bounding box center [116, 325] width 177 height 595
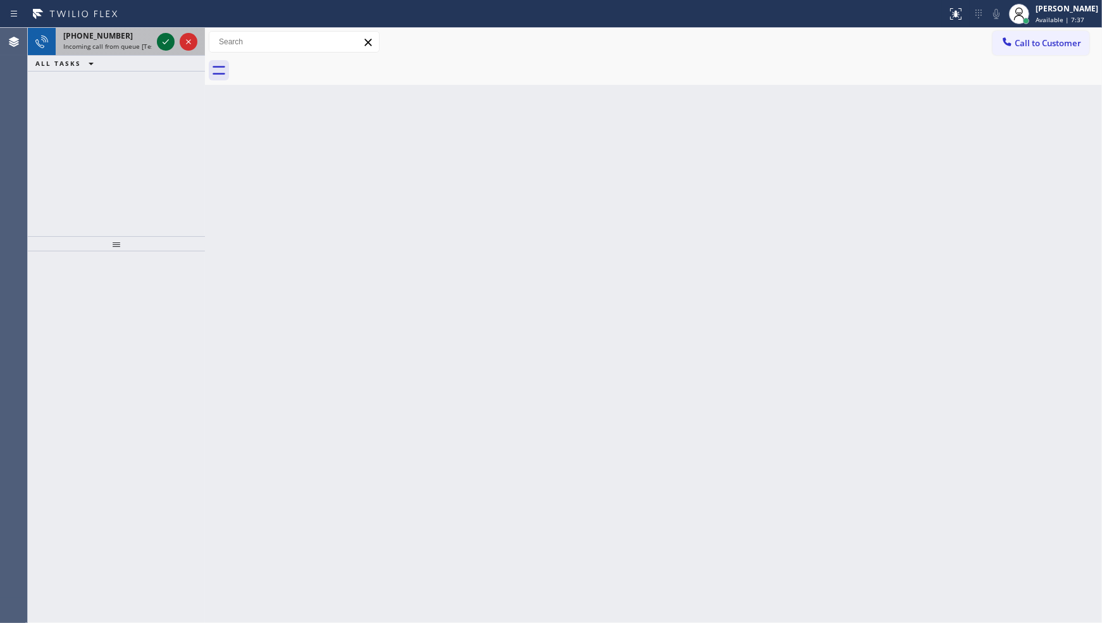
click at [165, 39] on icon at bounding box center [165, 41] width 15 height 15
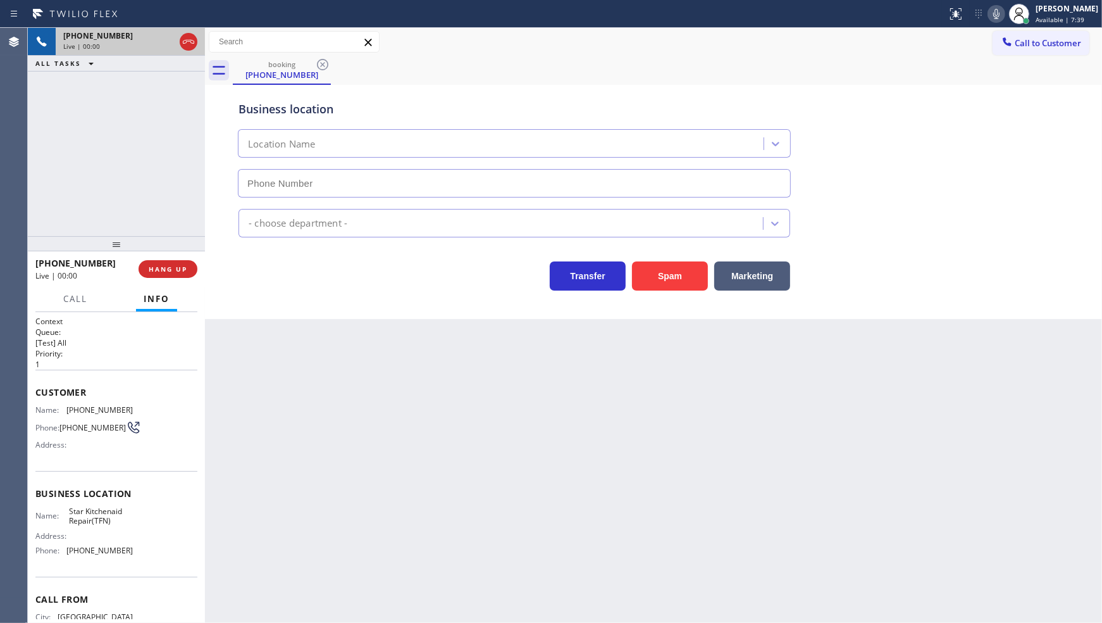
type input "(888) 431-7814"
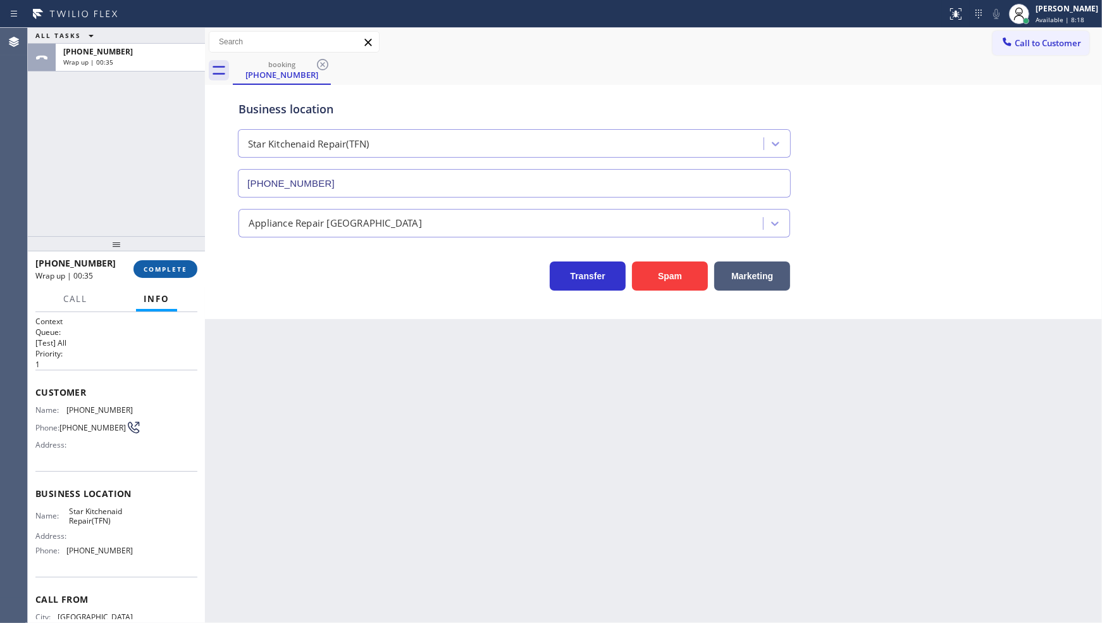
click at [188, 266] on button "COMPLETE" at bounding box center [166, 269] width 64 height 18
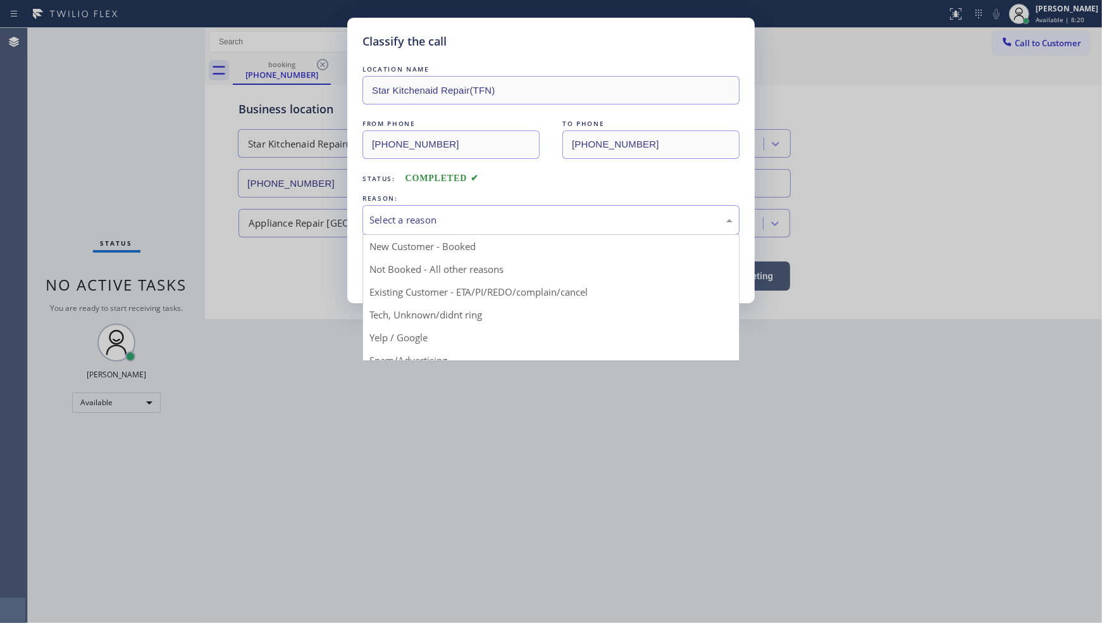
click at [466, 213] on div "Select a reason" at bounding box center [551, 220] width 363 height 15
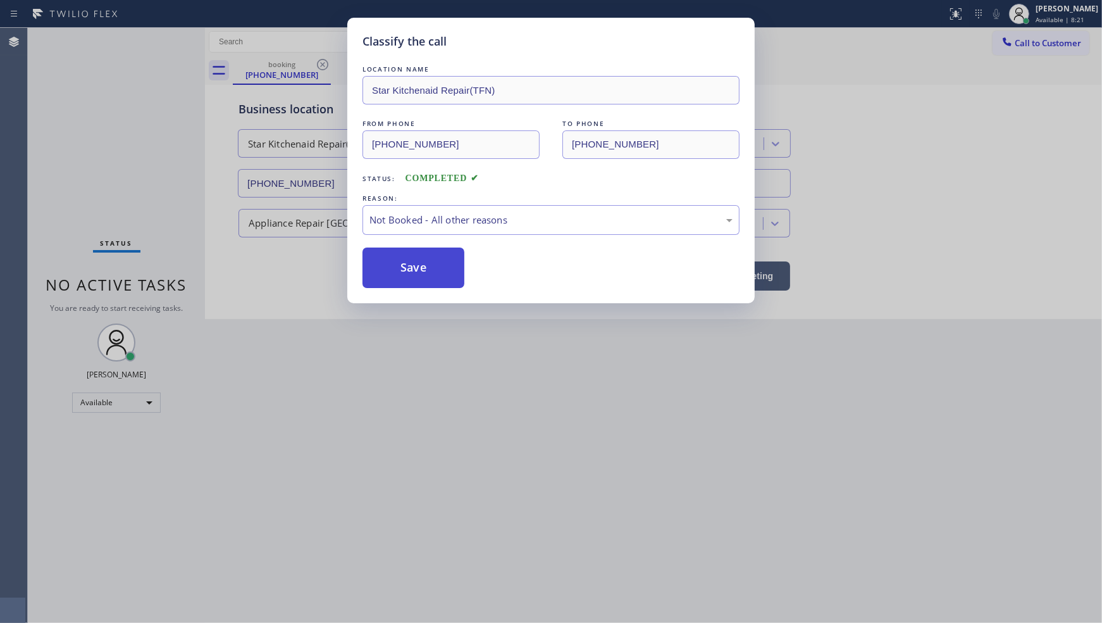
click at [402, 265] on button "Save" at bounding box center [414, 267] width 102 height 40
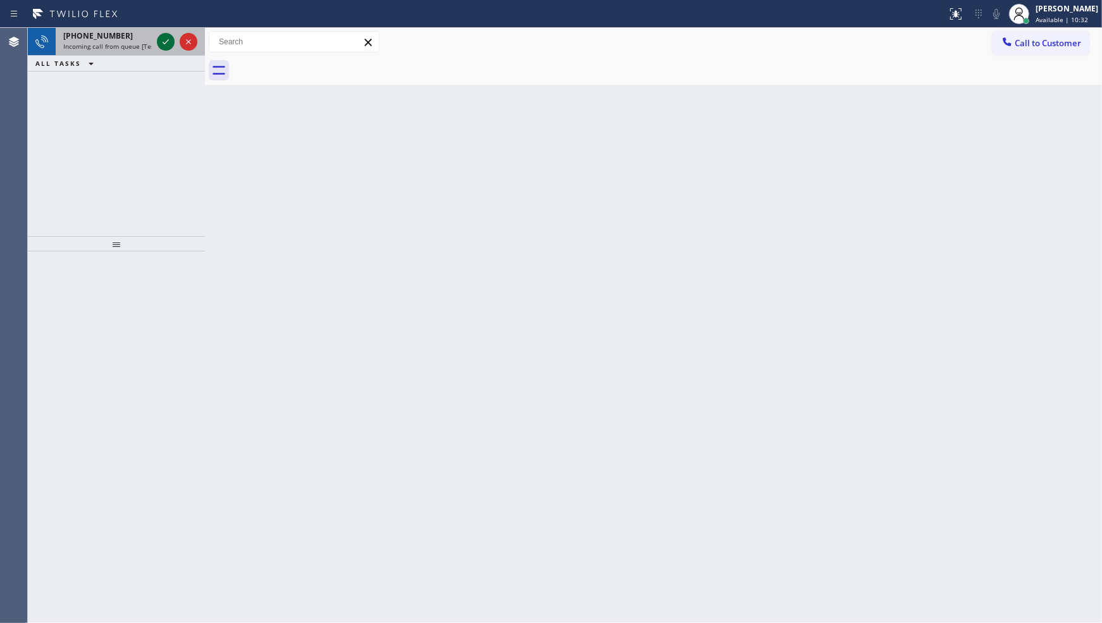
click at [163, 35] on icon at bounding box center [165, 41] width 15 height 15
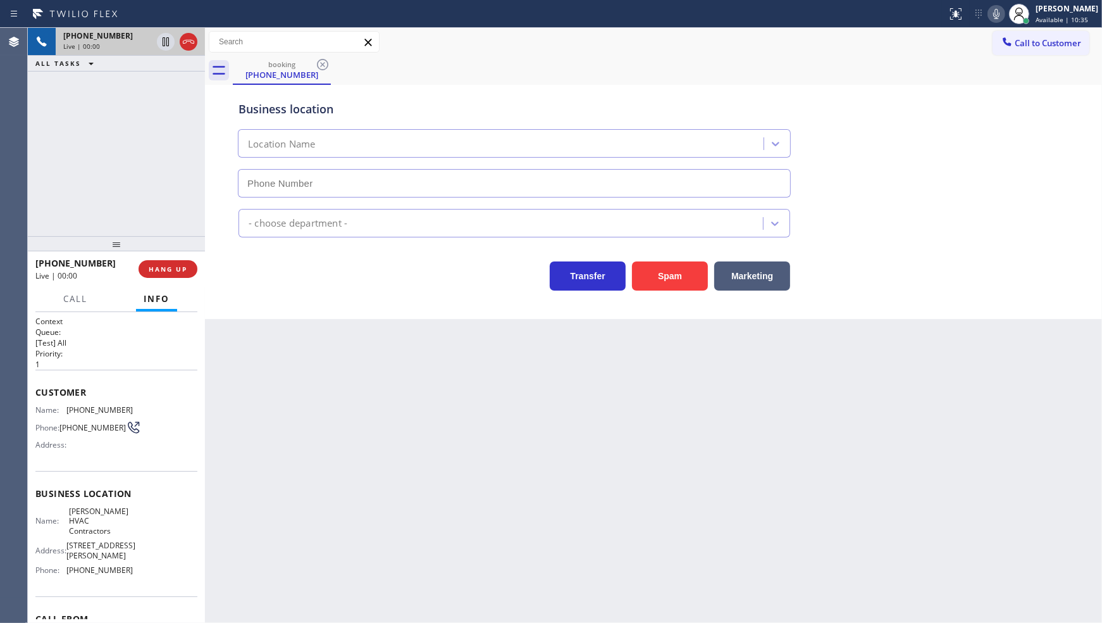
type input "(817) 839-2140"
click at [1071, 464] on div "Back to Dashboard Change Sender ID Customers Technicians Select a contact Outbo…" at bounding box center [653, 325] width 897 height 595
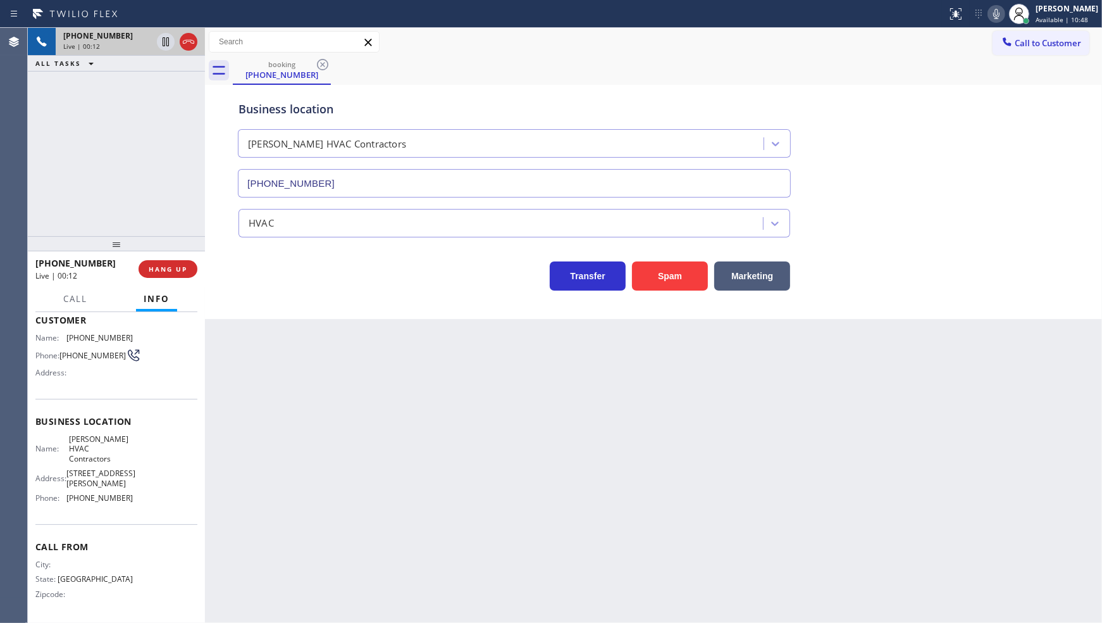
scroll to position [85, 0]
click at [165, 40] on icon at bounding box center [165, 41] width 15 height 15
click at [995, 13] on icon at bounding box center [996, 14] width 6 height 10
click at [167, 40] on icon at bounding box center [165, 41] width 15 height 15
click at [159, 39] on icon at bounding box center [165, 41] width 15 height 15
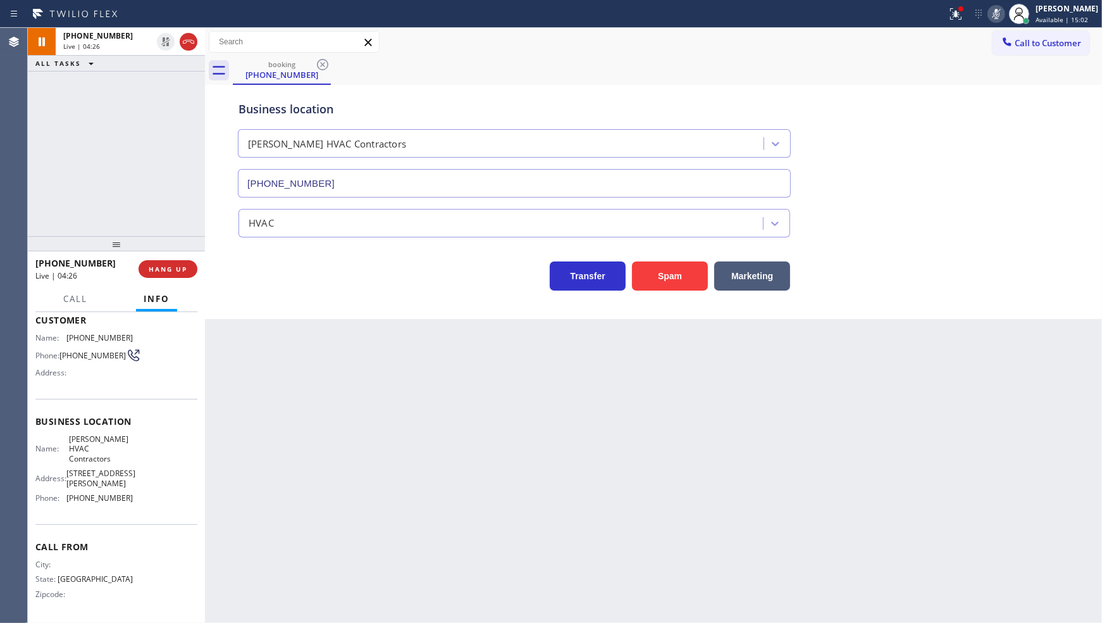
click at [992, 19] on icon at bounding box center [996, 13] width 15 height 15
click at [938, 13] on div at bounding box center [473, 14] width 937 height 20
drag, startPoint x: 943, startPoint y: 15, endPoint x: 959, endPoint y: 18, distance: 16.8
click at [946, 16] on div "Status report Issues detected These issues could affect your workflow. Please c…" at bounding box center [551, 14] width 1102 height 28
click at [959, 18] on icon at bounding box center [956, 13] width 15 height 15
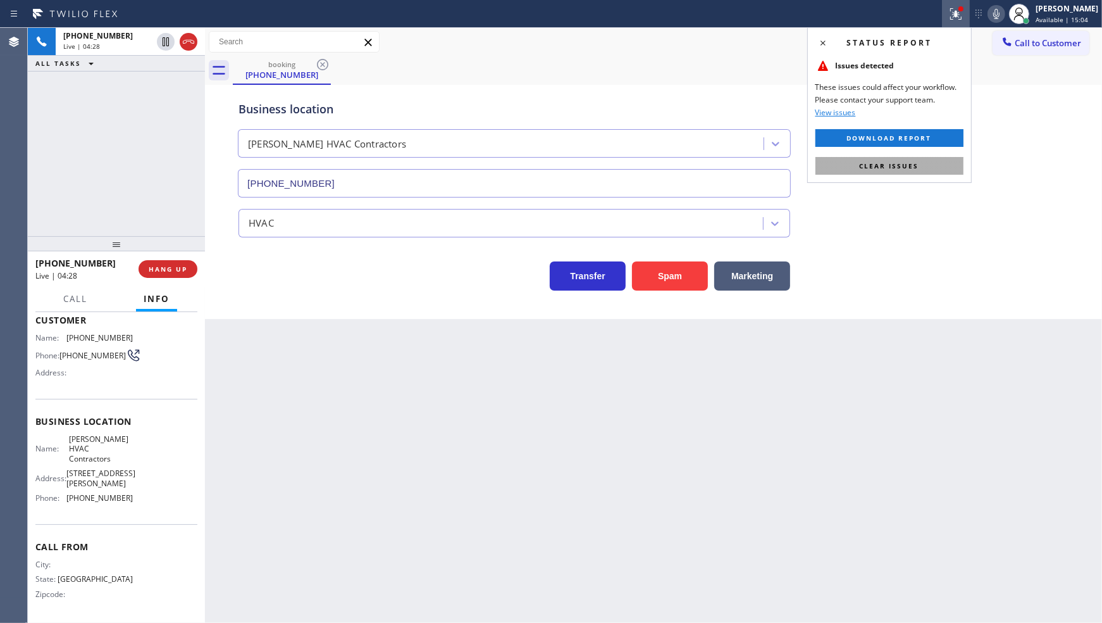
click at [928, 168] on button "Clear issues" at bounding box center [890, 166] width 148 height 18
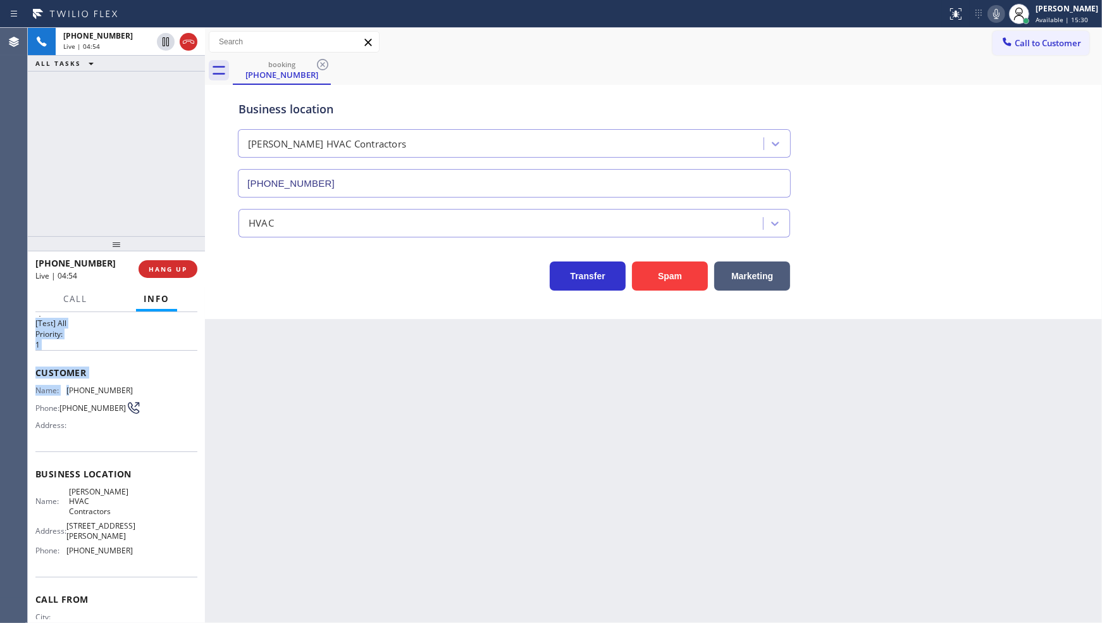
scroll to position [0, 0]
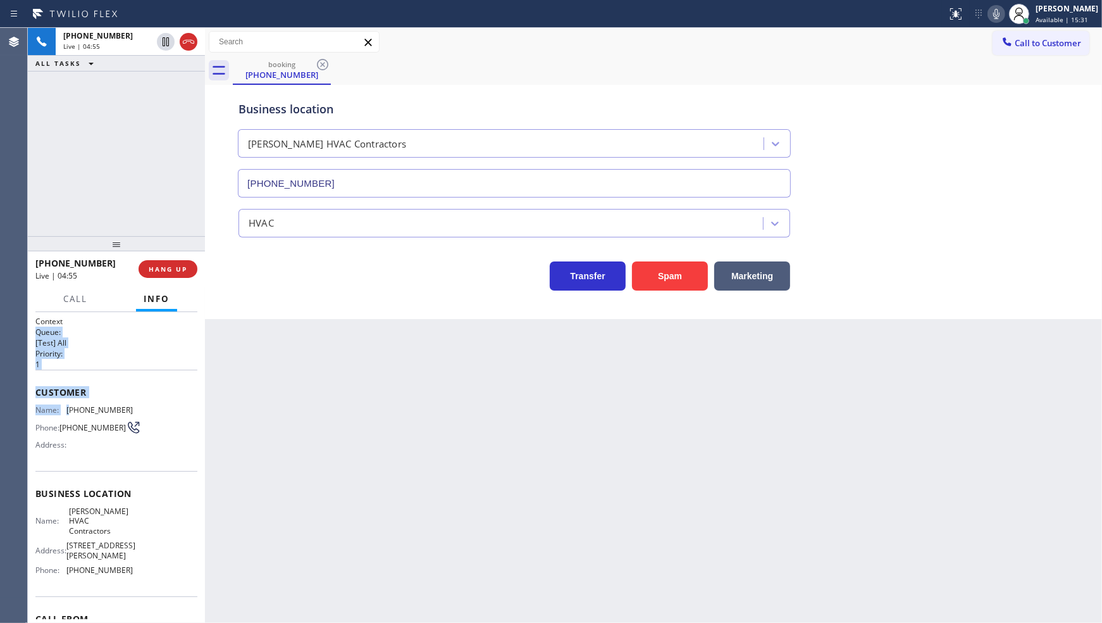
drag, startPoint x: 68, startPoint y: 320, endPoint x: 114, endPoint y: 327, distance: 46.6
click at [118, 326] on div "Context Queue: [Test] All Priority: 1 Customer Name: (682) 261-7770 Phone: (682…" at bounding box center [116, 504] width 162 height 376
click at [92, 305] on button "Call" at bounding box center [75, 299] width 39 height 25
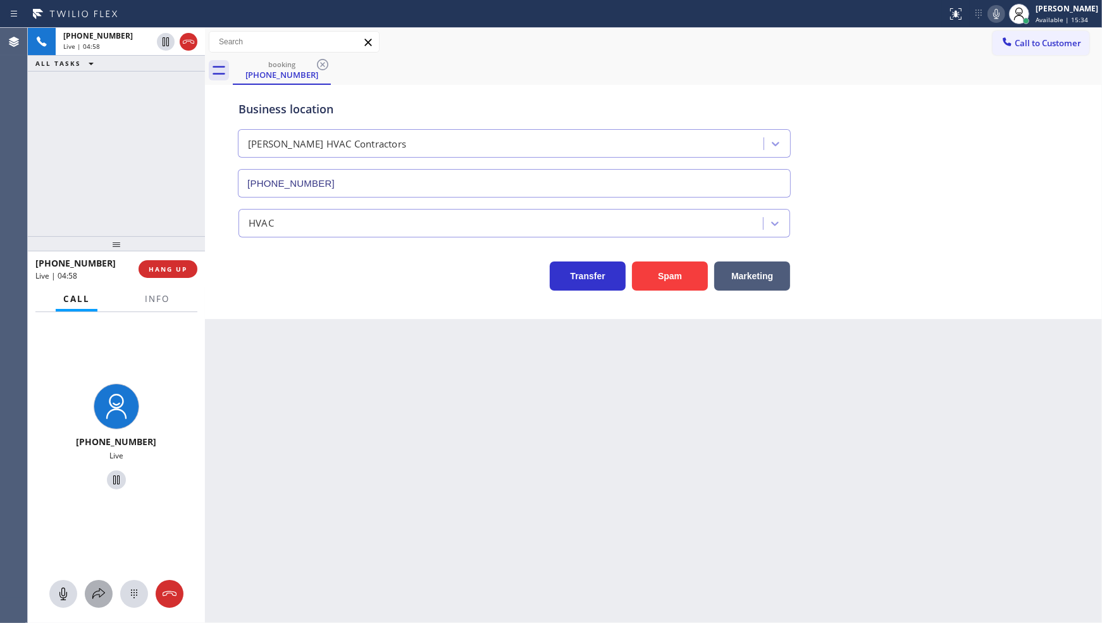
click at [95, 581] on button at bounding box center [99, 594] width 28 height 28
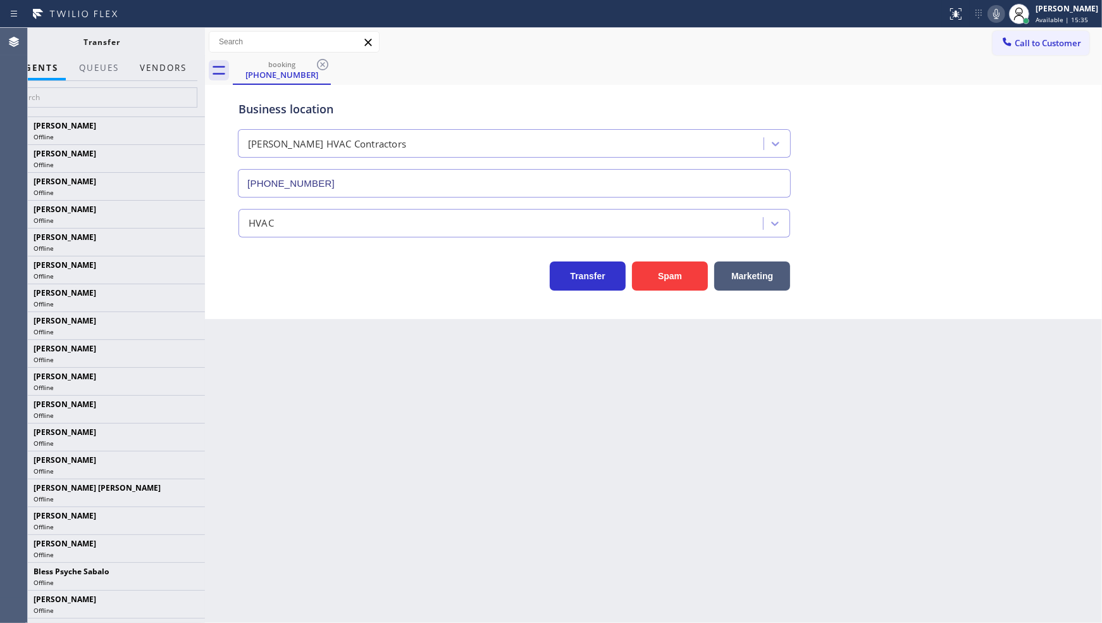
click at [174, 67] on button "Vendors" at bounding box center [163, 68] width 62 height 25
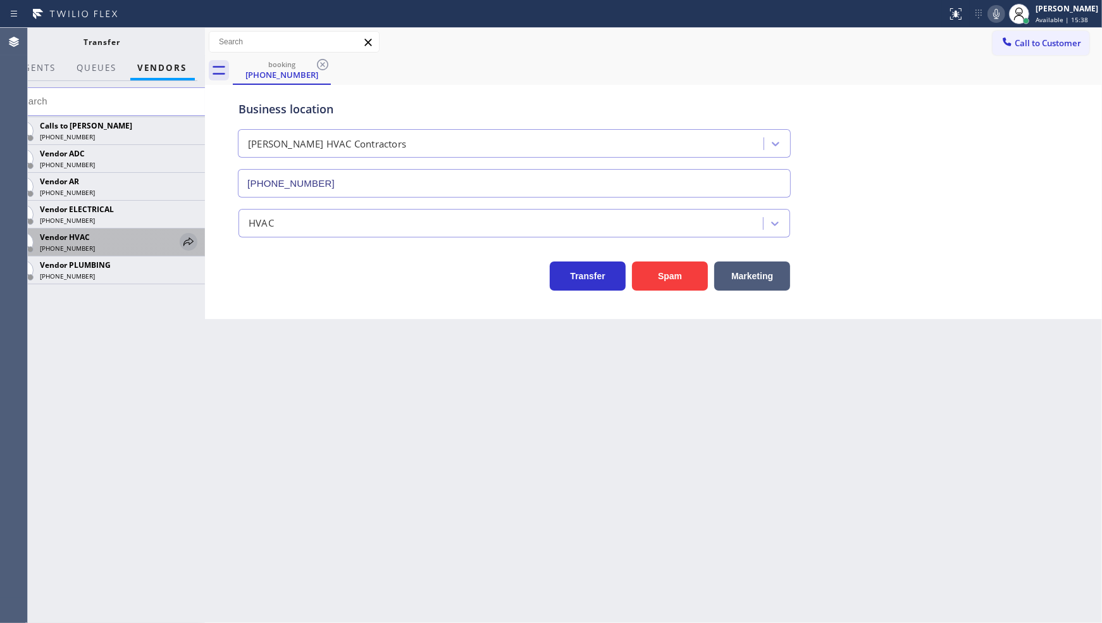
click at [182, 239] on icon at bounding box center [188, 241] width 15 height 15
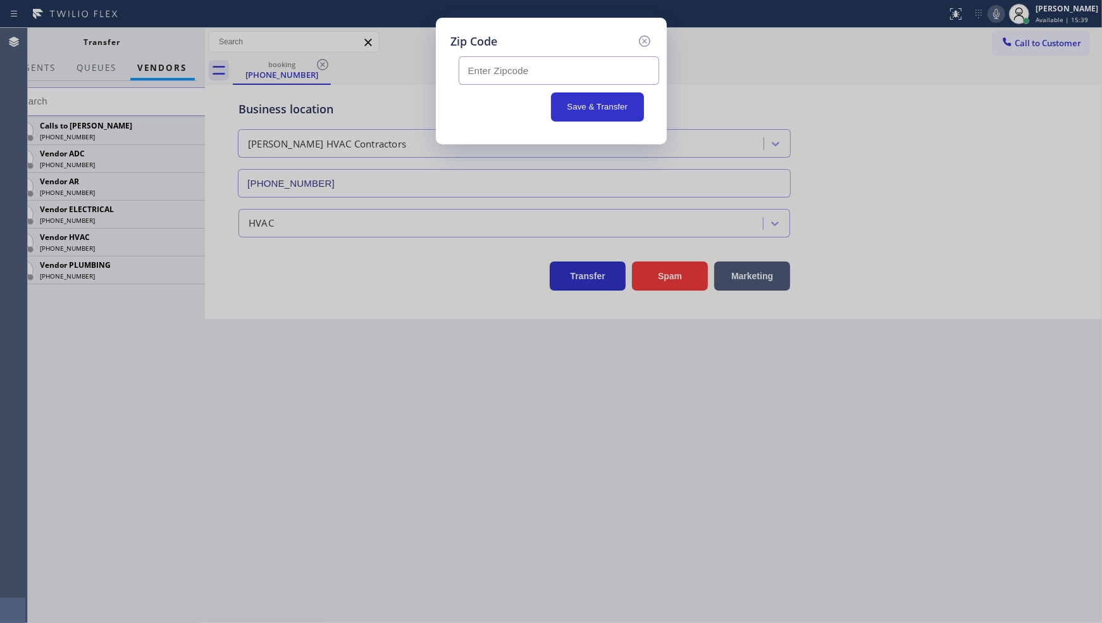
drag, startPoint x: 483, startPoint y: 72, endPoint x: 482, endPoint y: 59, distance: 13.3
click at [482, 65] on input "text" at bounding box center [559, 70] width 201 height 28
type input "76036"
click at [601, 111] on button "Save & Transfer" at bounding box center [597, 106] width 93 height 29
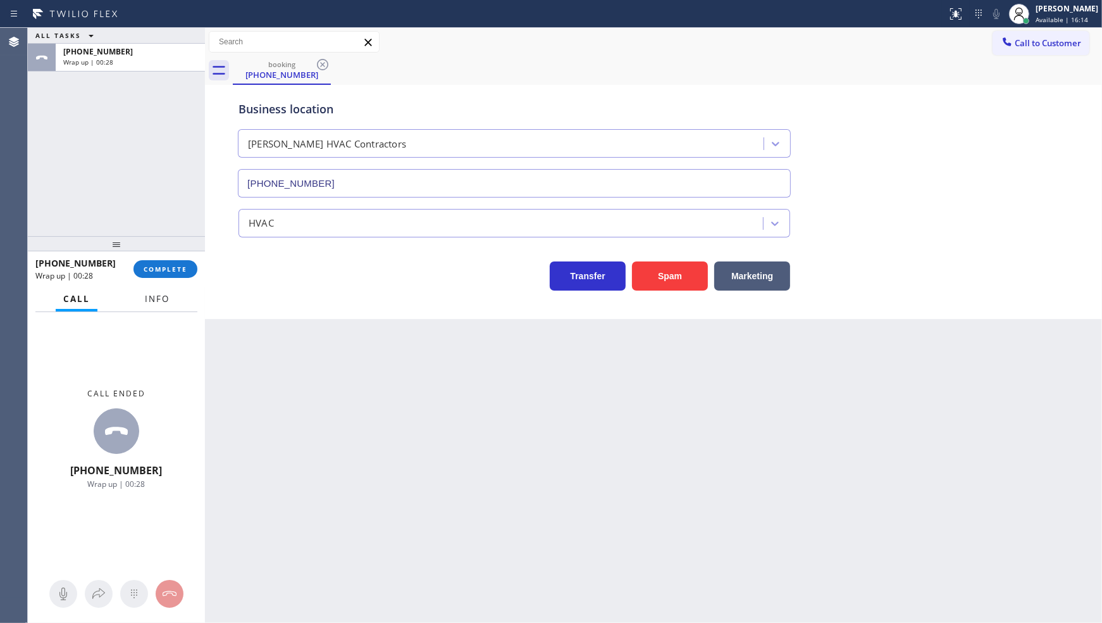
click at [153, 295] on span "Info" at bounding box center [157, 298] width 25 height 11
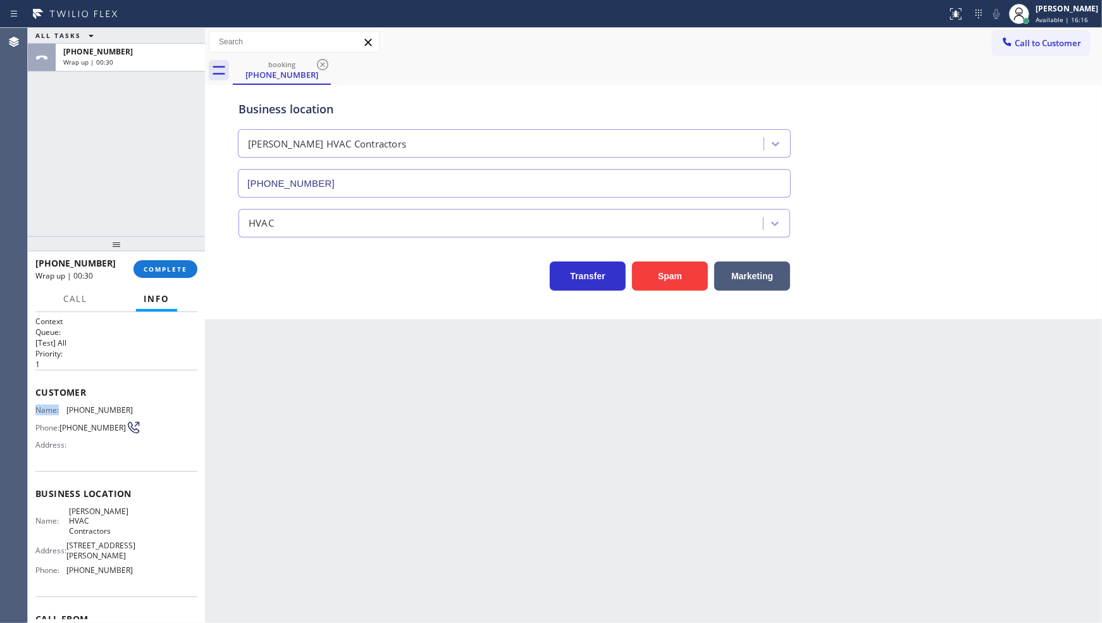
drag, startPoint x: 64, startPoint y: 404, endPoint x: 163, endPoint y: 394, distance: 99.8
click at [163, 394] on div "Customer Name: (682) 261-7770 Phone: (682) 261-7770 Address:" at bounding box center [116, 420] width 162 height 101
copy div "Name:"
drag, startPoint x: 67, startPoint y: 405, endPoint x: 132, endPoint y: 390, distance: 66.3
click at [136, 406] on div "Name: (682) 261-7770 Phone: (682) 261-7770 Address:" at bounding box center [116, 430] width 162 height 50
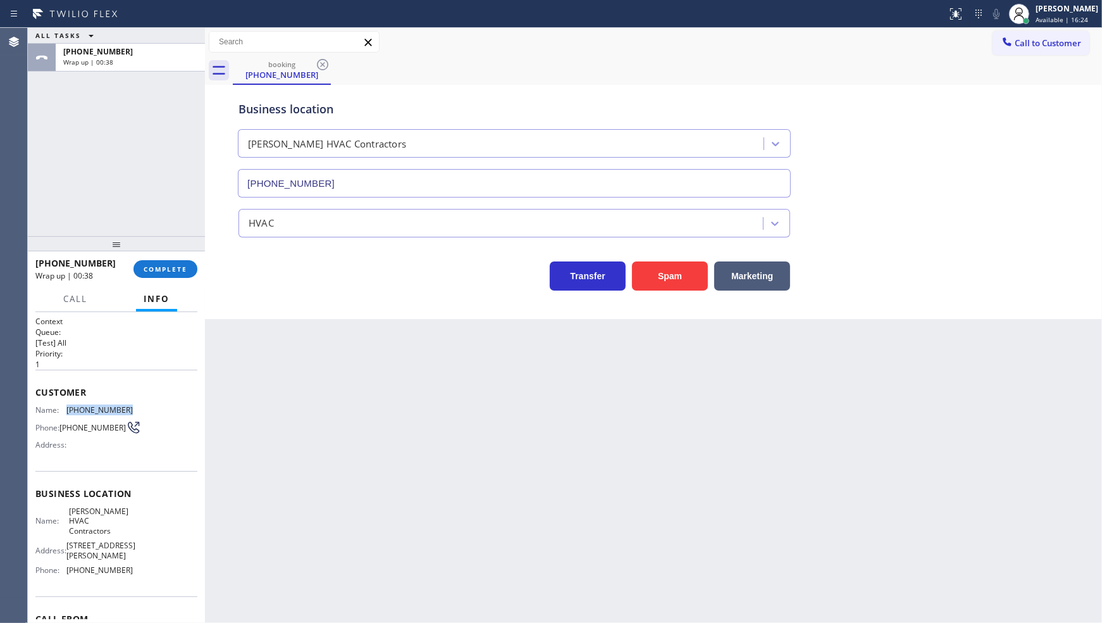
copy span "(682) 261-7770"
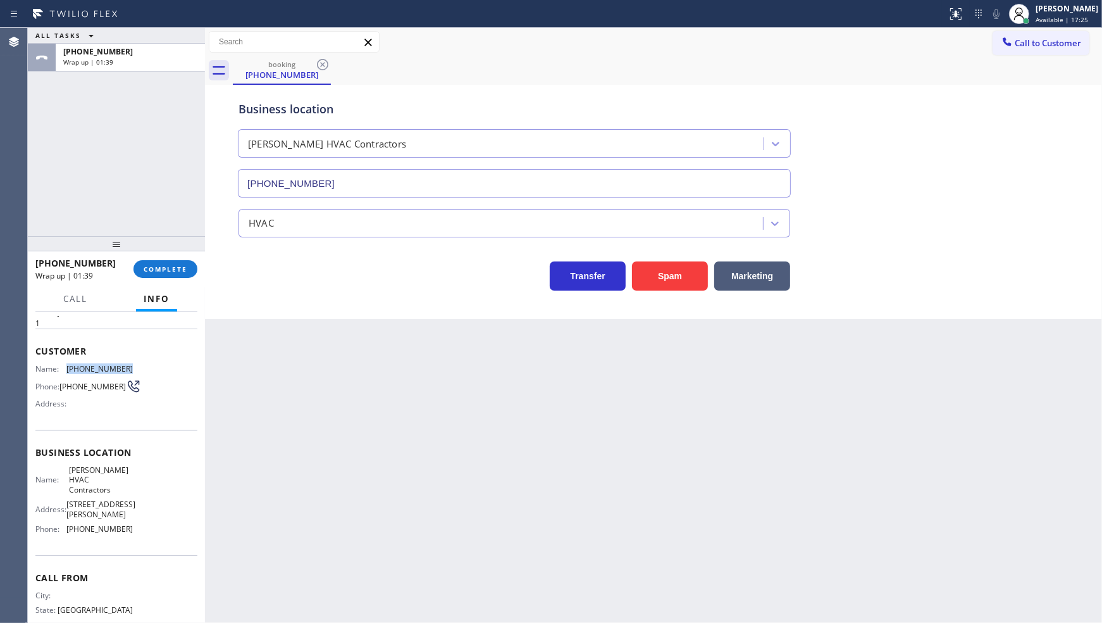
scroll to position [85, 0]
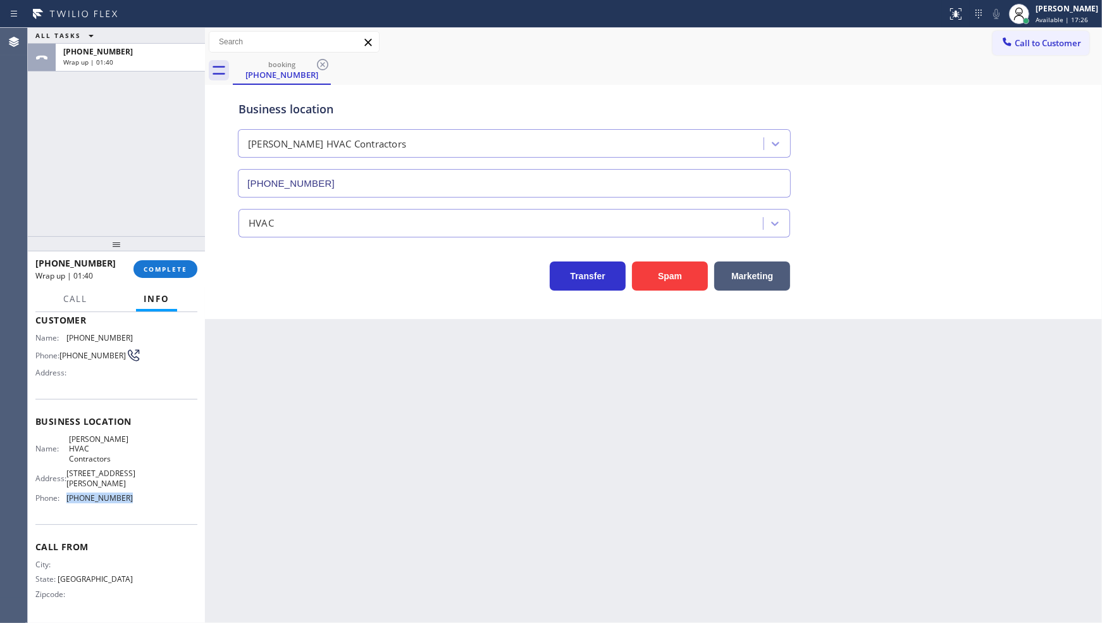
drag, startPoint x: 63, startPoint y: 502, endPoint x: 135, endPoint y: 503, distance: 71.5
click at [135, 503] on div "Name: Crowley HVAC Contractors Address: 122 S Tarrant St, Crowley, TX 76036, Un…" at bounding box center [116, 471] width 162 height 74
copy div "(817) 839-2140"
click at [168, 265] on span "COMPLETE" at bounding box center [166, 269] width 44 height 9
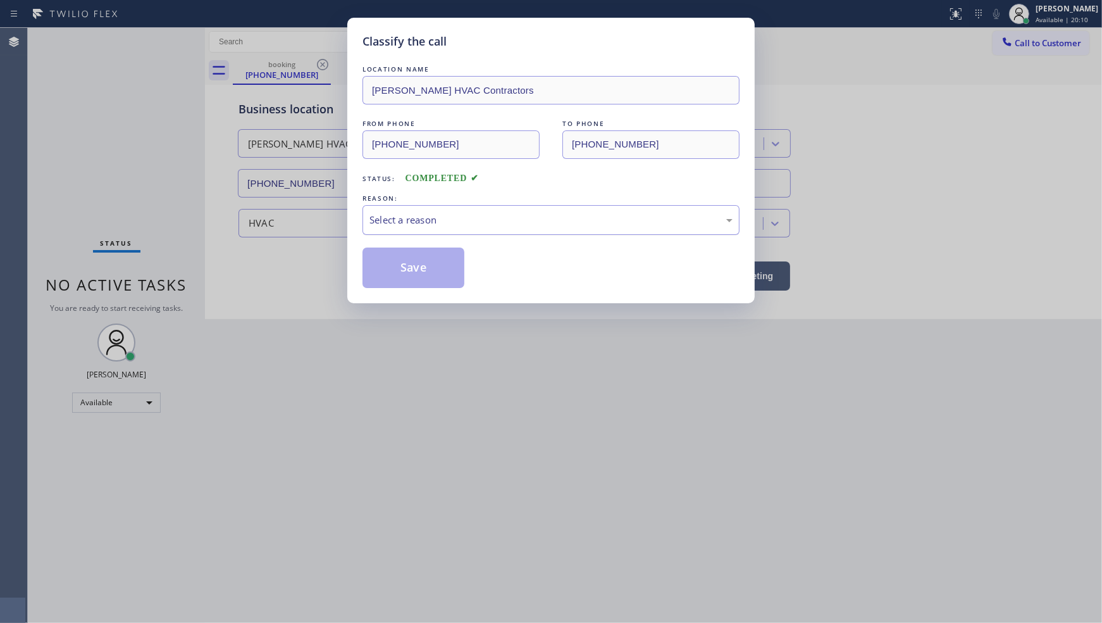
click at [408, 227] on div "Select a reason" at bounding box center [551, 220] width 363 height 15
click at [401, 265] on button "Save" at bounding box center [414, 267] width 102 height 40
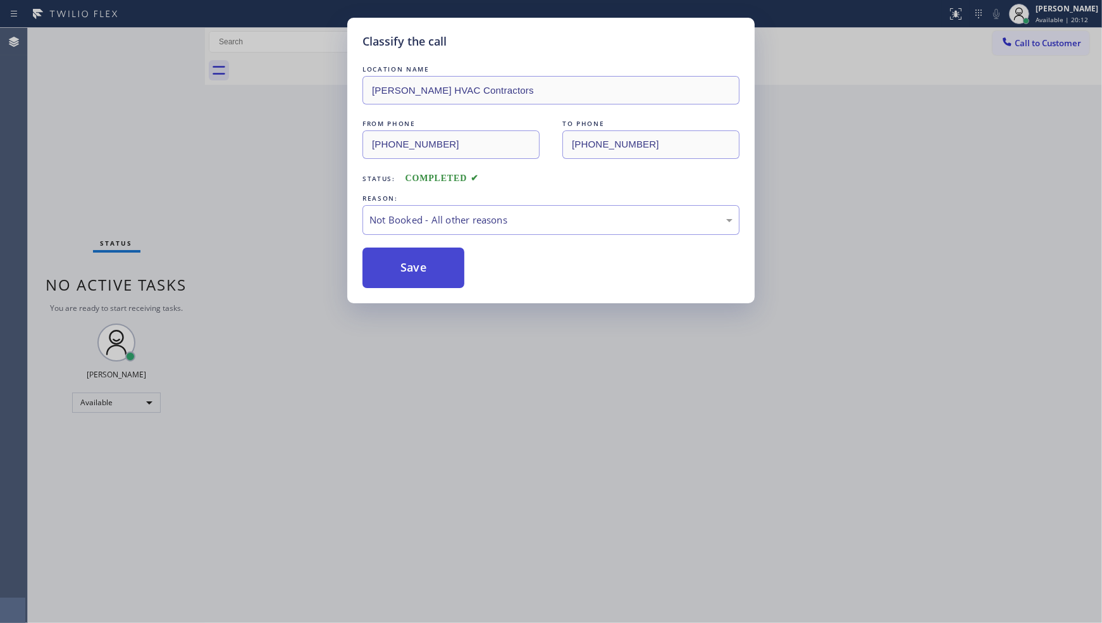
click at [403, 263] on button "Save" at bounding box center [414, 267] width 102 height 40
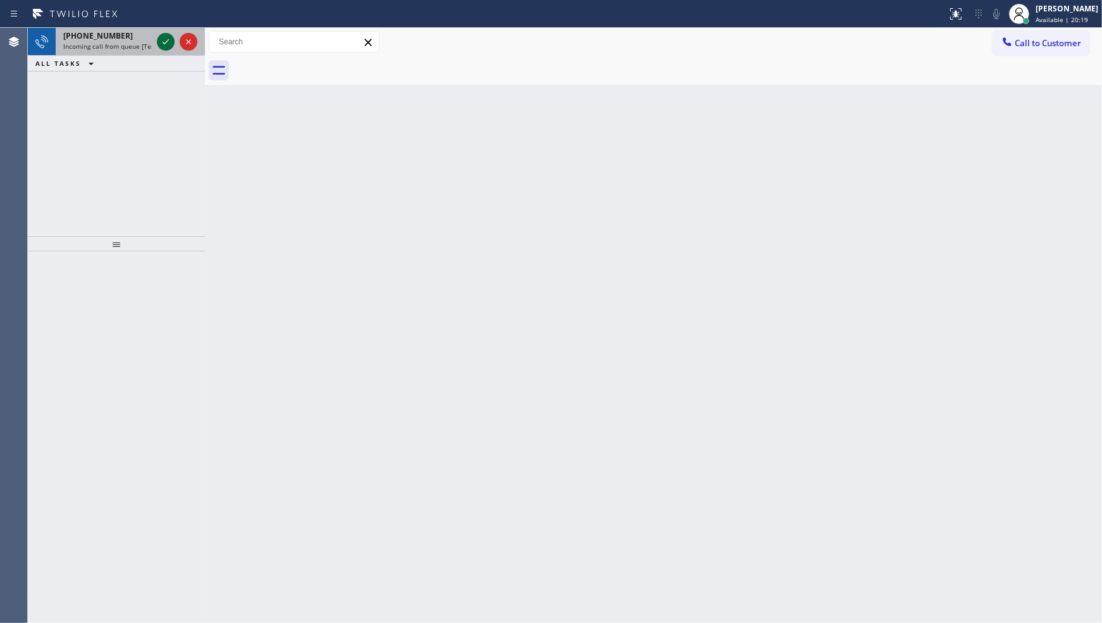
click at [157, 40] on div at bounding box center [166, 41] width 18 height 15
click at [166, 39] on icon at bounding box center [165, 41] width 15 height 15
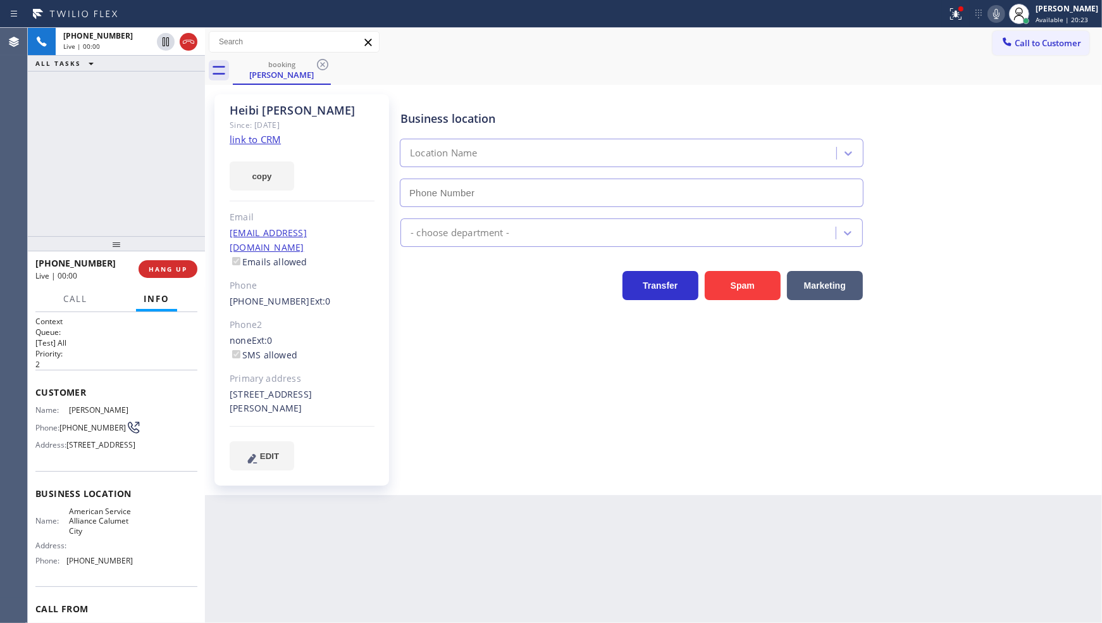
type input "(708) 554-7898"
click at [260, 141] on link "link to CRM" at bounding box center [255, 139] width 51 height 13
click at [992, 9] on icon at bounding box center [996, 13] width 15 height 15
click at [992, 14] on div "Status report Issue detected This issue could affect your workflow. Please cont…" at bounding box center [1022, 14] width 160 height 28
click at [991, 21] on icon at bounding box center [996, 13] width 15 height 15
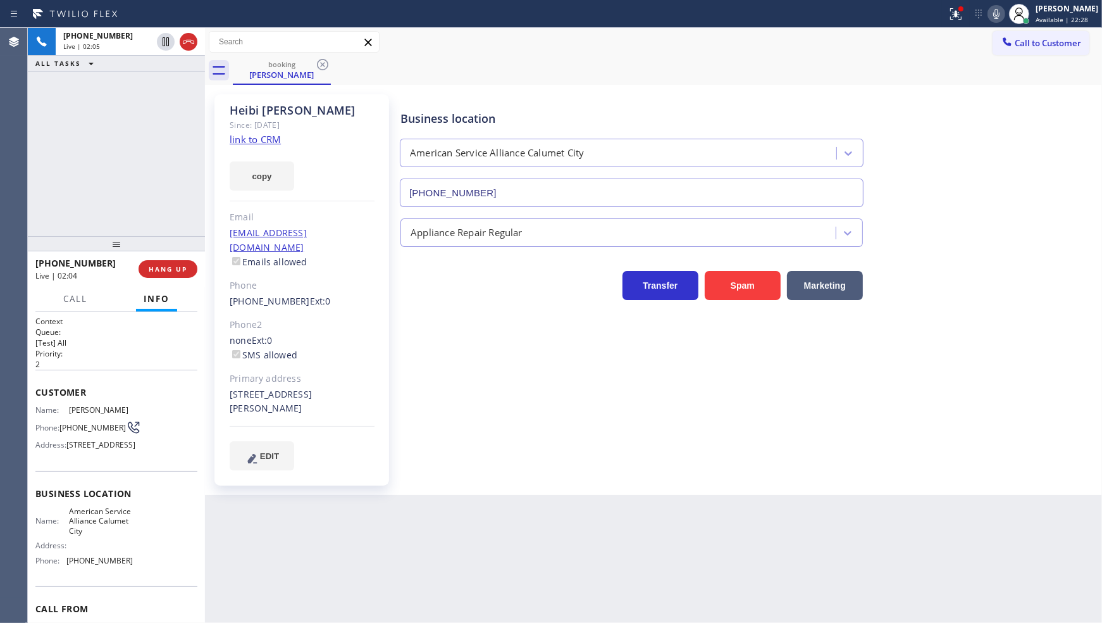
click at [122, 173] on div "+17087591825 Live | 02:05 ALL TASKS ALL TASKS ACTIVE TASKS TASKS IN WRAP UP" at bounding box center [116, 132] width 177 height 208
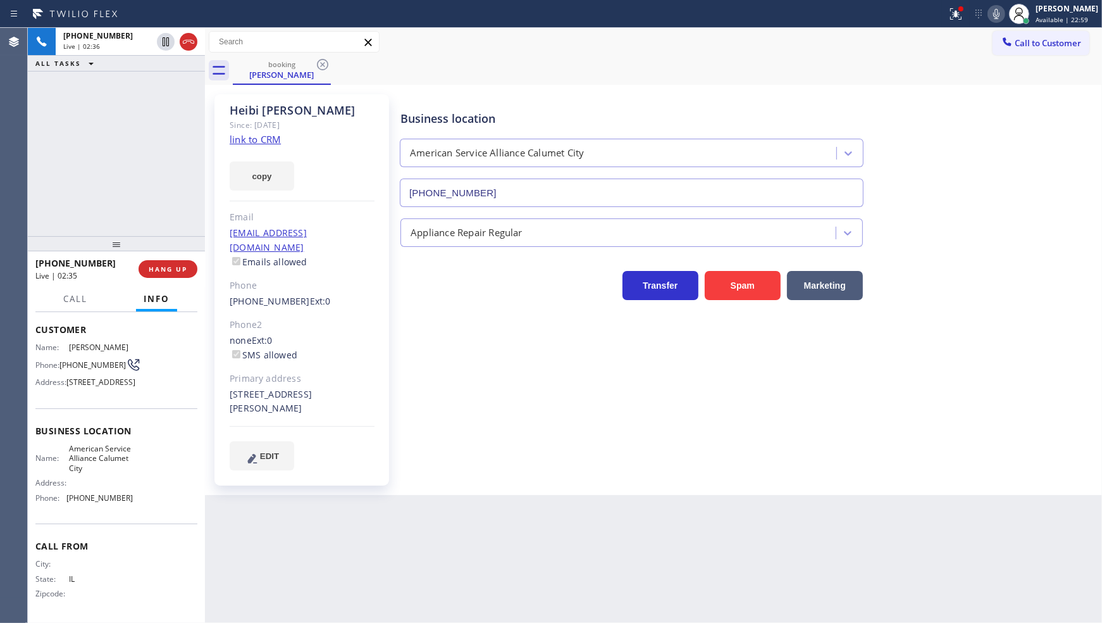
scroll to position [85, 0]
drag, startPoint x: 61, startPoint y: 464, endPoint x: 61, endPoint y: 476, distance: 11.4
click at [61, 476] on div "Name: American Service Alliance Calumet City Address: Phone: (708) 554-7898" at bounding box center [83, 476] width 97 height 64
drag, startPoint x: 66, startPoint y: 496, endPoint x: 151, endPoint y: 508, distance: 85.0
click at [151, 508] on div "Business location Name: American Service Alliance Calumet City Address: Phone: …" at bounding box center [116, 465] width 162 height 115
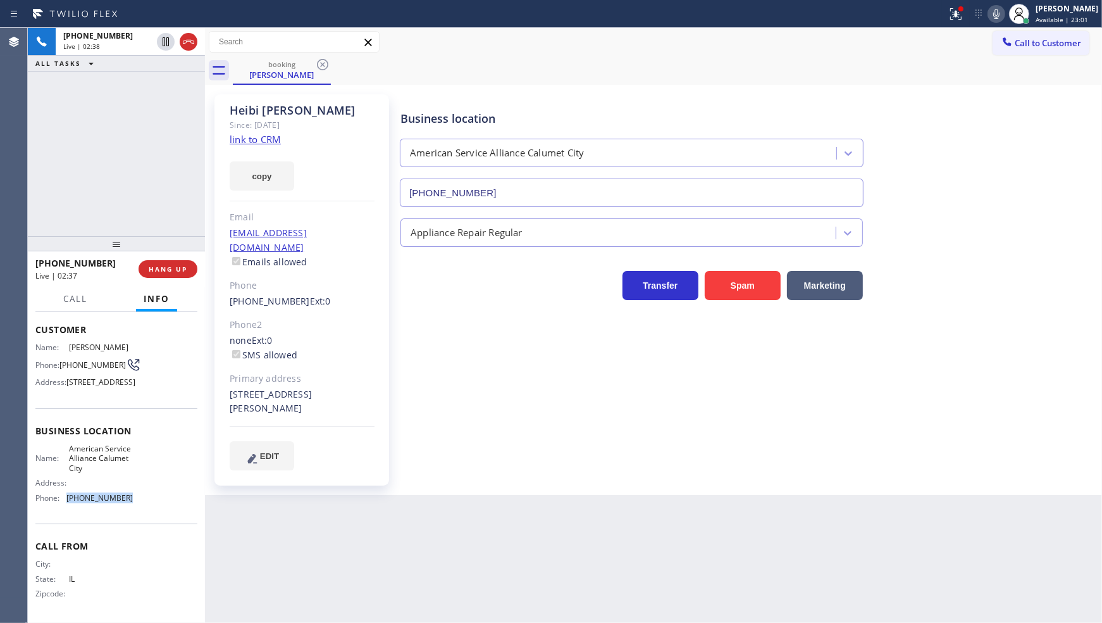
copy div "(708) 554-7898"
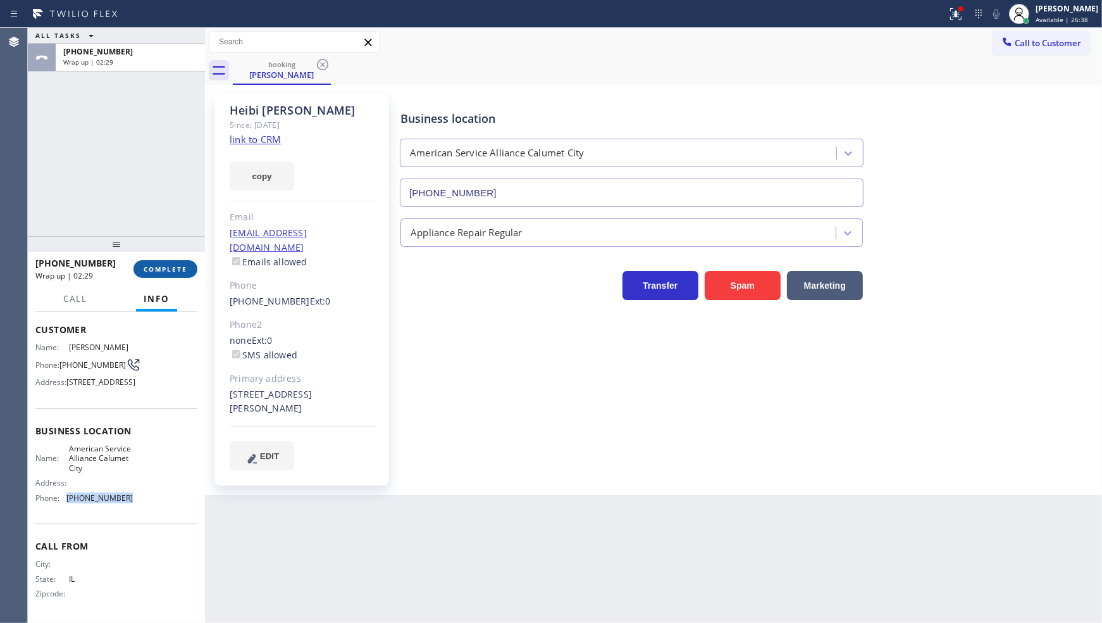
click at [177, 263] on button "COMPLETE" at bounding box center [166, 269] width 64 height 18
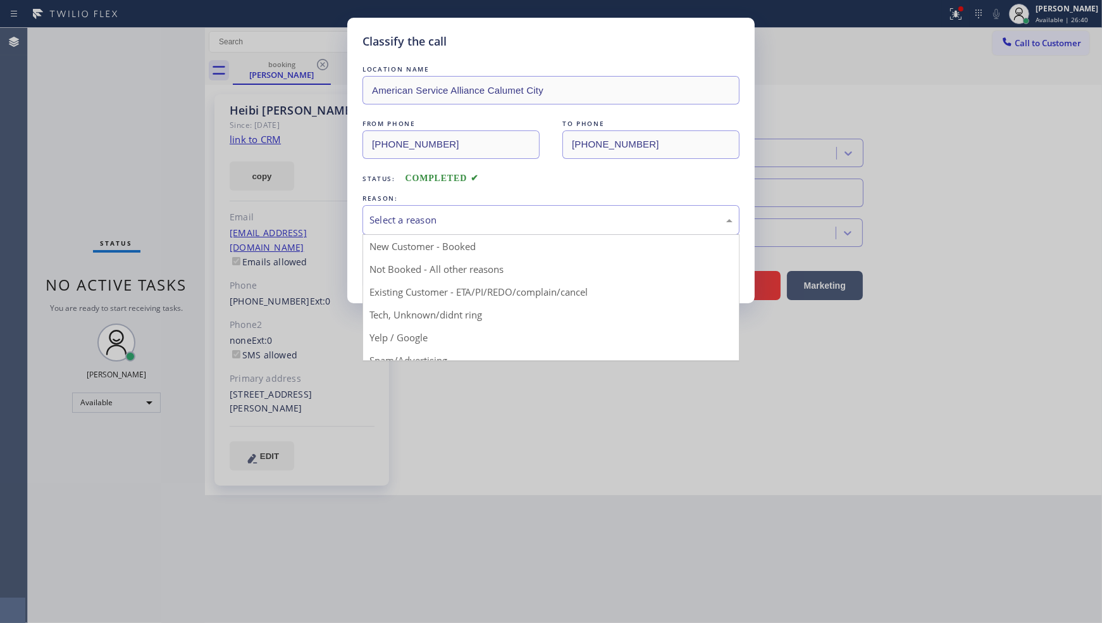
click at [502, 230] on div "Select a reason" at bounding box center [551, 220] width 377 height 30
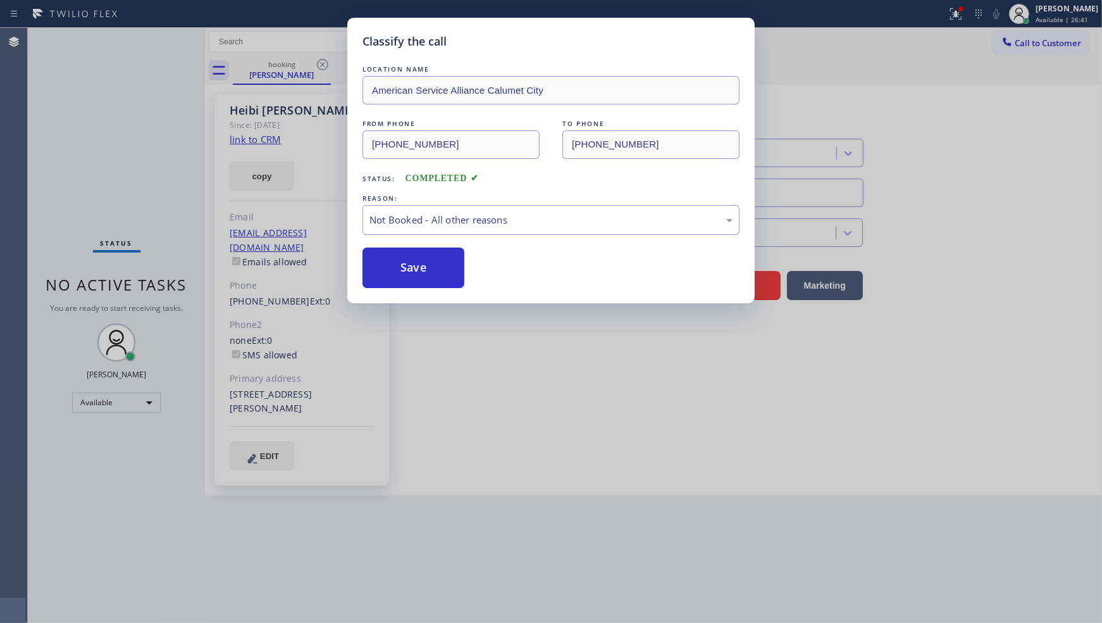
click at [392, 270] on button "Save" at bounding box center [414, 267] width 102 height 40
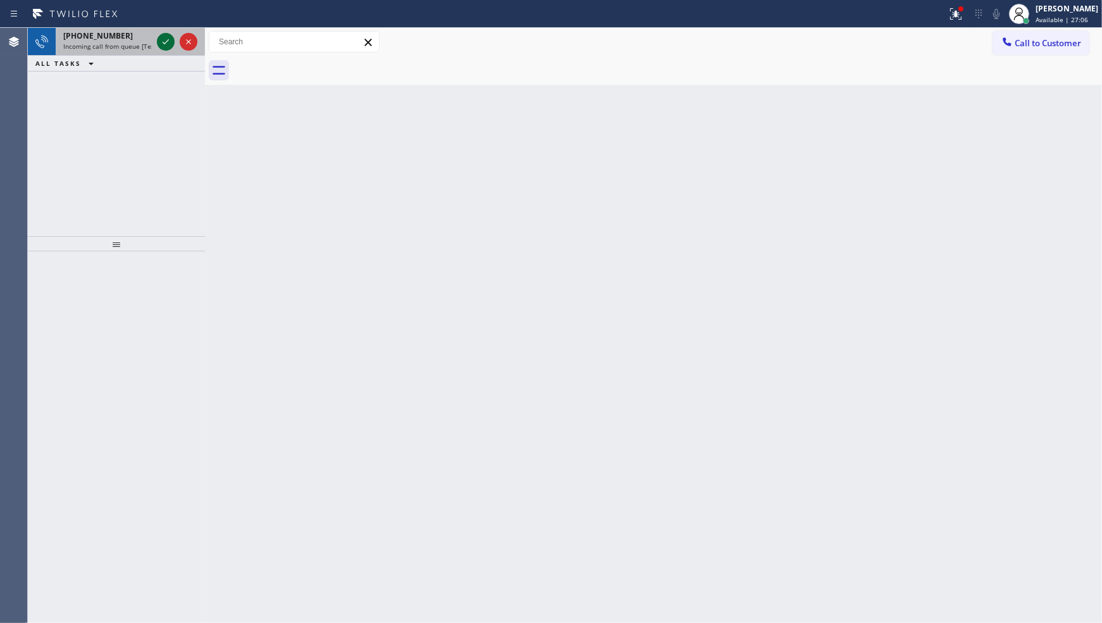
drag, startPoint x: 160, startPoint y: 32, endPoint x: 165, endPoint y: 39, distance: 8.3
click at [163, 37] on div at bounding box center [177, 42] width 46 height 28
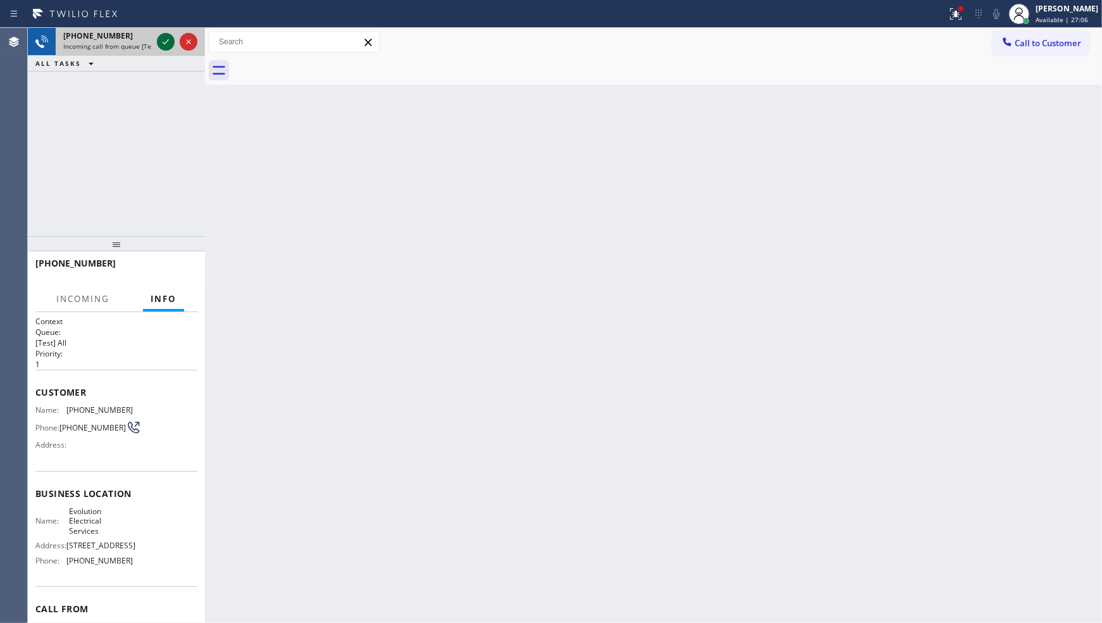
click at [165, 39] on icon at bounding box center [165, 41] width 15 height 15
click at [953, 6] on icon at bounding box center [956, 13] width 15 height 15
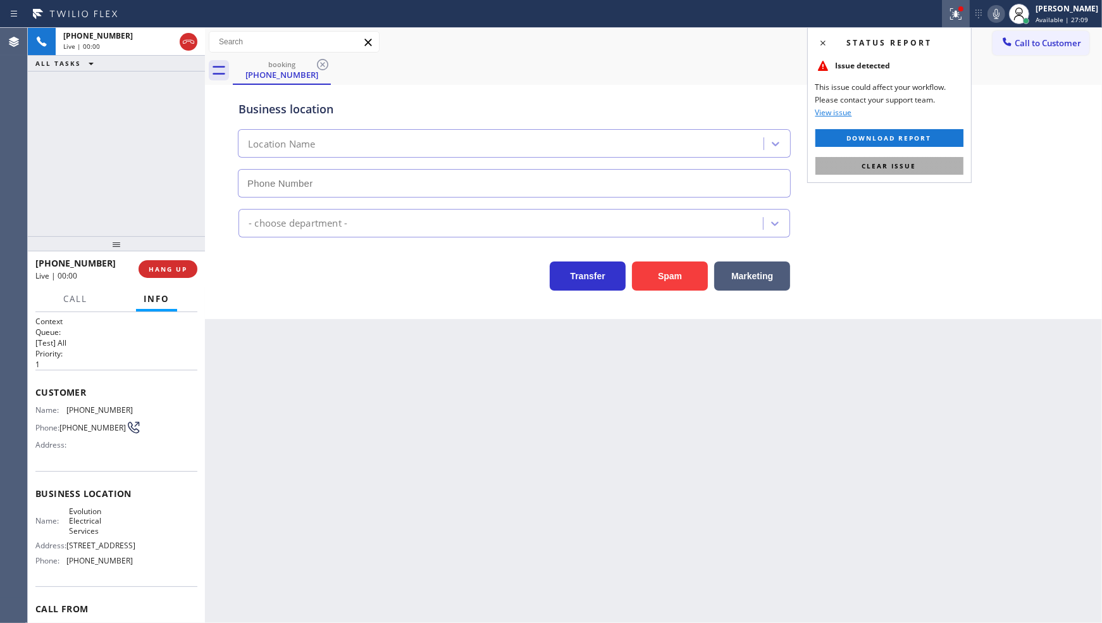
click at [945, 159] on button "Clear issue" at bounding box center [890, 166] width 148 height 18
type input "(510) 962-8891"
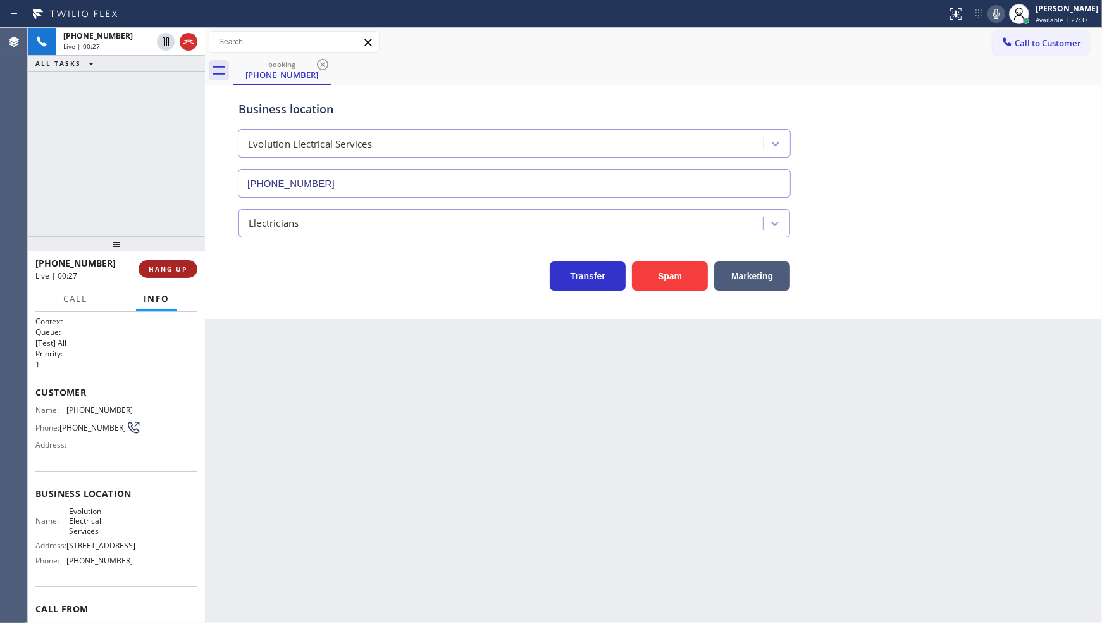
click at [174, 273] on span "HANG UP" at bounding box center [168, 269] width 39 height 9
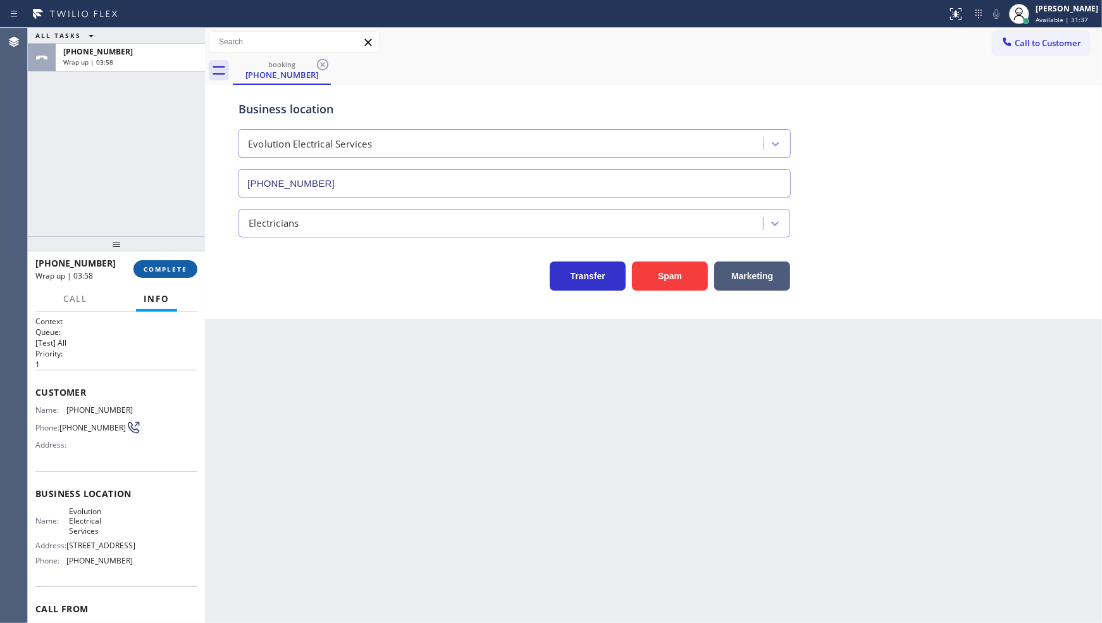
click at [144, 268] on span "COMPLETE" at bounding box center [166, 269] width 44 height 9
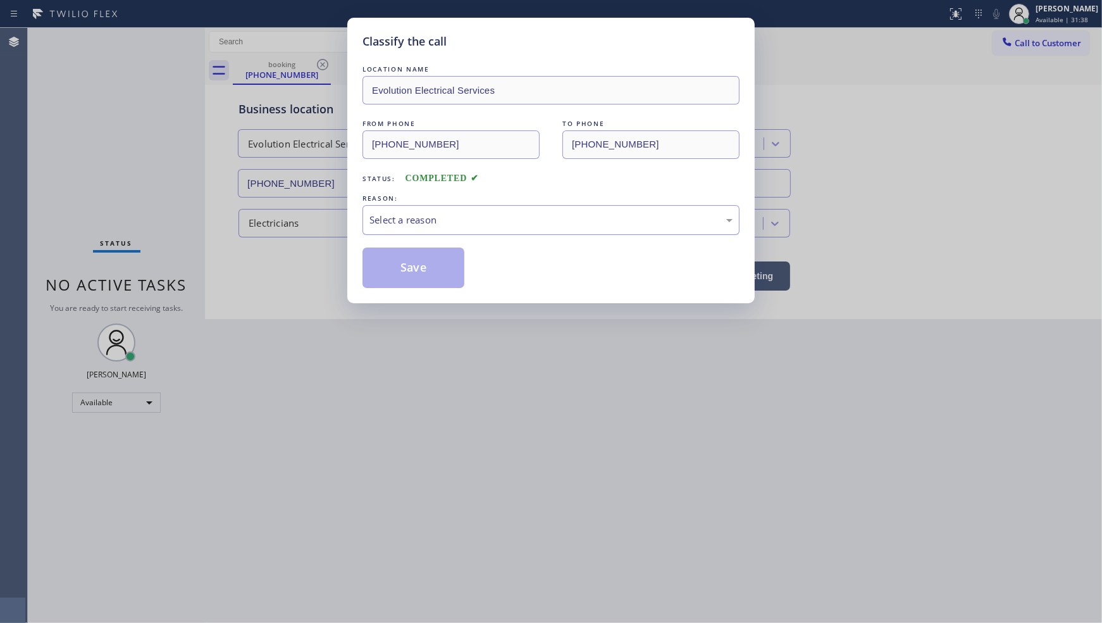
click at [400, 223] on div "Select a reason" at bounding box center [551, 220] width 363 height 15
drag, startPoint x: 427, startPoint y: 266, endPoint x: 406, endPoint y: 263, distance: 21.0
click at [427, 266] on button "Save" at bounding box center [414, 267] width 102 height 40
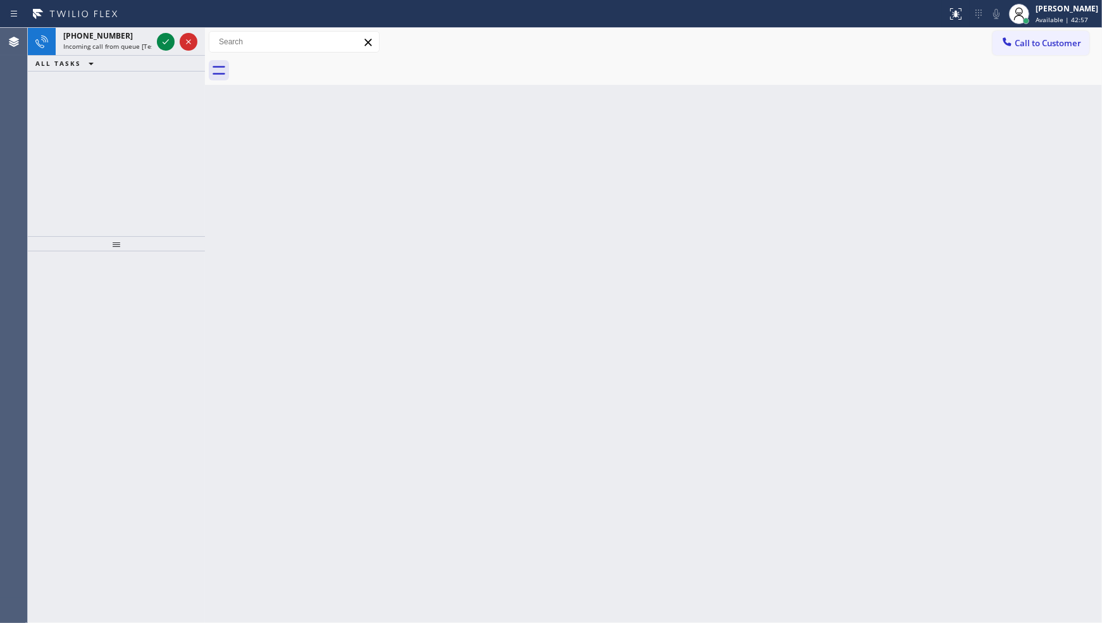
click at [333, 242] on div "Back to Dashboard Change Sender ID Customers Technicians Select a contact Outbo…" at bounding box center [653, 325] width 897 height 595
click at [280, 215] on div "Back to Dashboard Change Sender ID Customers Technicians Select a contact Outbo…" at bounding box center [653, 325] width 897 height 595
click at [277, 210] on div "Back to Dashboard Change Sender ID Customers Technicians Select a contact Outbo…" at bounding box center [653, 325] width 897 height 595
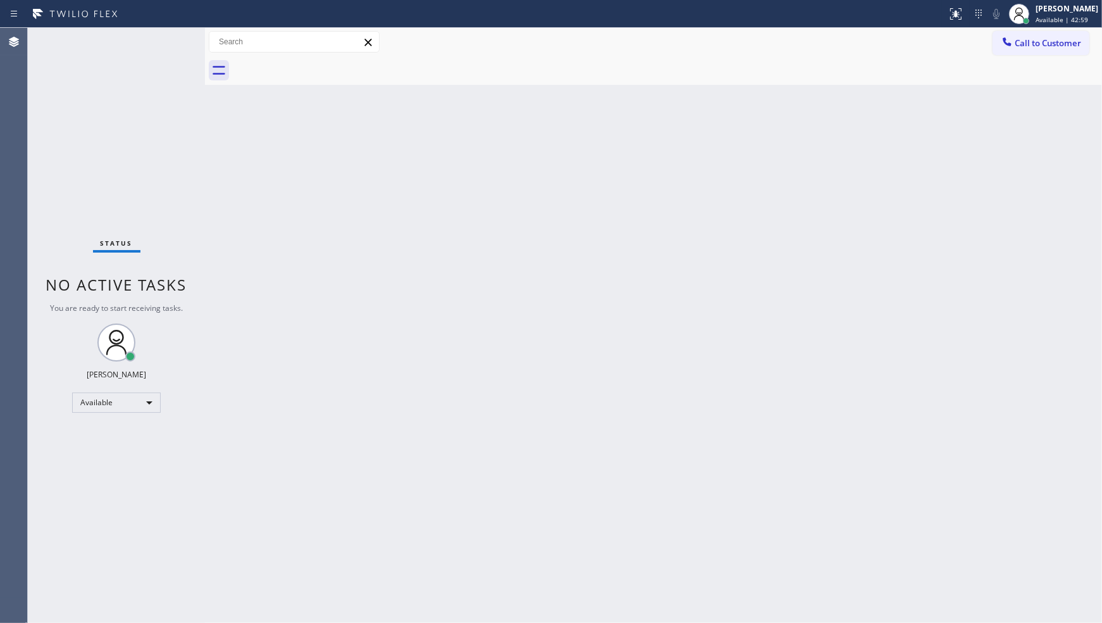
click at [277, 210] on div "Back to Dashboard Change Sender ID Customers Technicians Select a contact Outbo…" at bounding box center [653, 325] width 897 height 595
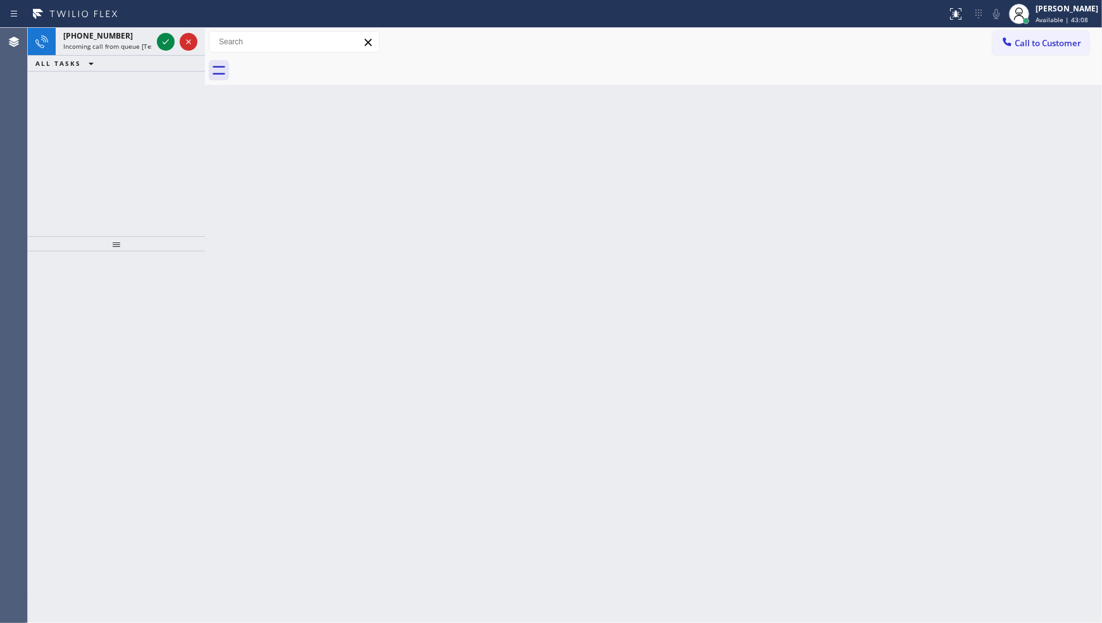
drag, startPoint x: 89, startPoint y: 178, endPoint x: 92, endPoint y: 171, distance: 7.1
click at [92, 171] on div "+15166356655 Incoming call from queue [Test] All ALL TASKS ALL TASKS ACTIVE TAS…" at bounding box center [116, 132] width 177 height 208
click at [157, 44] on div at bounding box center [166, 41] width 18 height 15
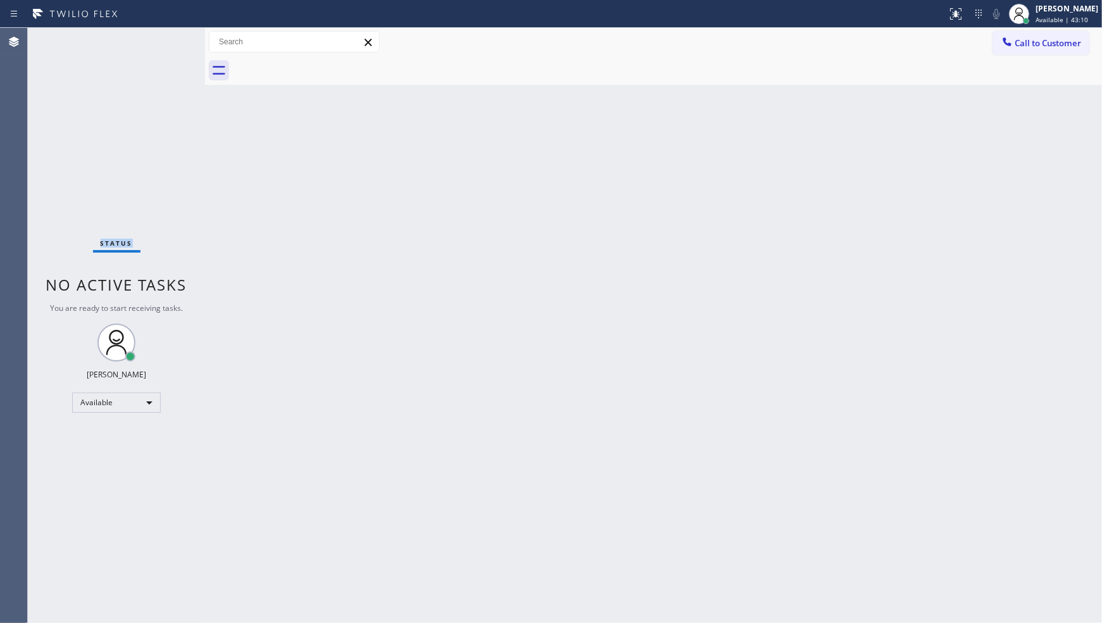
click at [166, 40] on div "Status No active tasks You are ready to start receiving tasks. JENIZA ALCAYDE A…" at bounding box center [116, 325] width 177 height 595
click at [166, 46] on div "Status No active tasks You are ready to start receiving tasks. JENIZA ALCAYDE A…" at bounding box center [116, 325] width 177 height 595
click at [952, 14] on div at bounding box center [956, 13] width 28 height 15
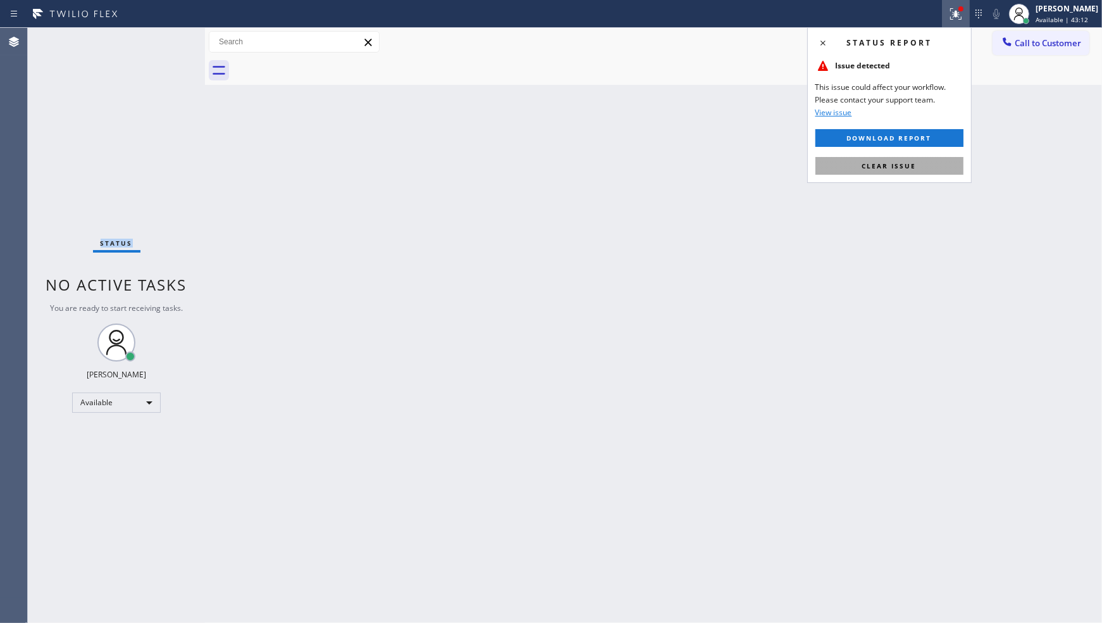
click at [937, 160] on button "Clear issue" at bounding box center [890, 166] width 148 height 18
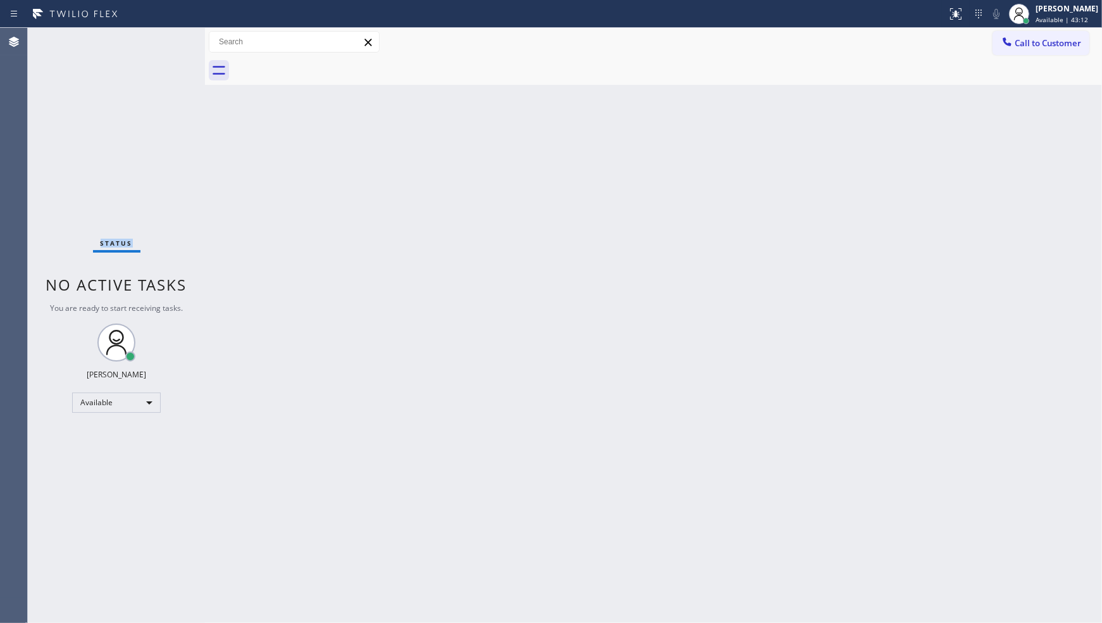
click at [937, 160] on div "Back to Dashboard Change Sender ID Customers Technicians Select a contact Outbo…" at bounding box center [653, 325] width 897 height 595
click at [166, 43] on div "Status No active tasks You are ready to start receiving tasks. JENIZA ALCAYDE A…" at bounding box center [116, 325] width 177 height 595
click at [167, 43] on div "Status No active tasks You are ready to start receiving tasks. JENIZA ALCAYDE A…" at bounding box center [116, 325] width 177 height 595
drag, startPoint x: 163, startPoint y: 53, endPoint x: 168, endPoint y: 43, distance: 11.1
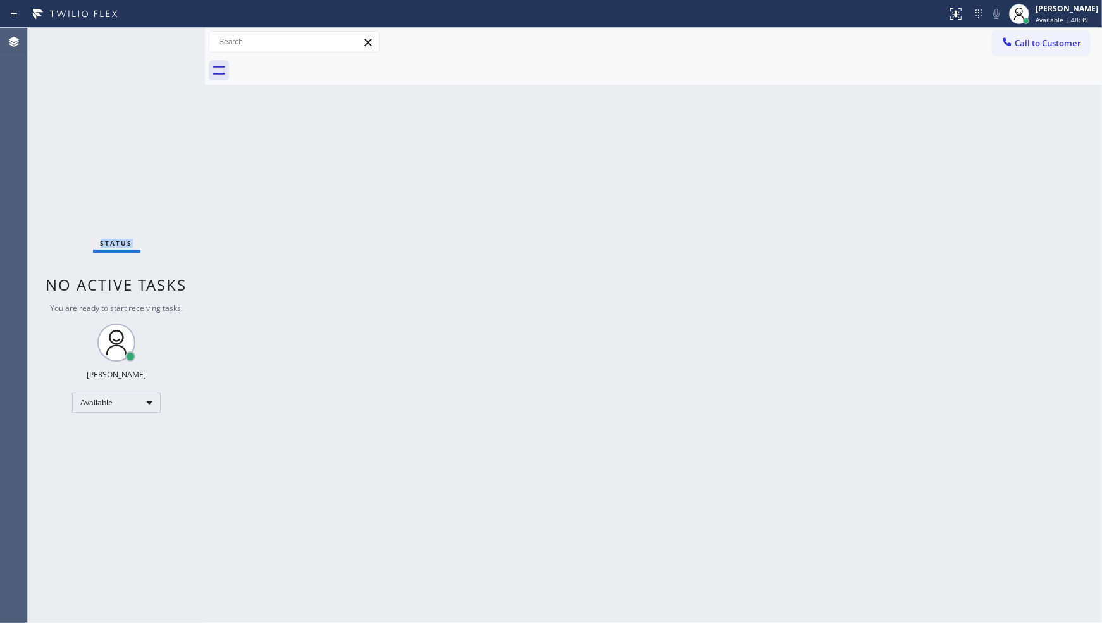
click at [168, 43] on div "Status No active tasks You are ready to start receiving tasks. JENIZA ALCAYDE A…" at bounding box center [116, 325] width 177 height 595
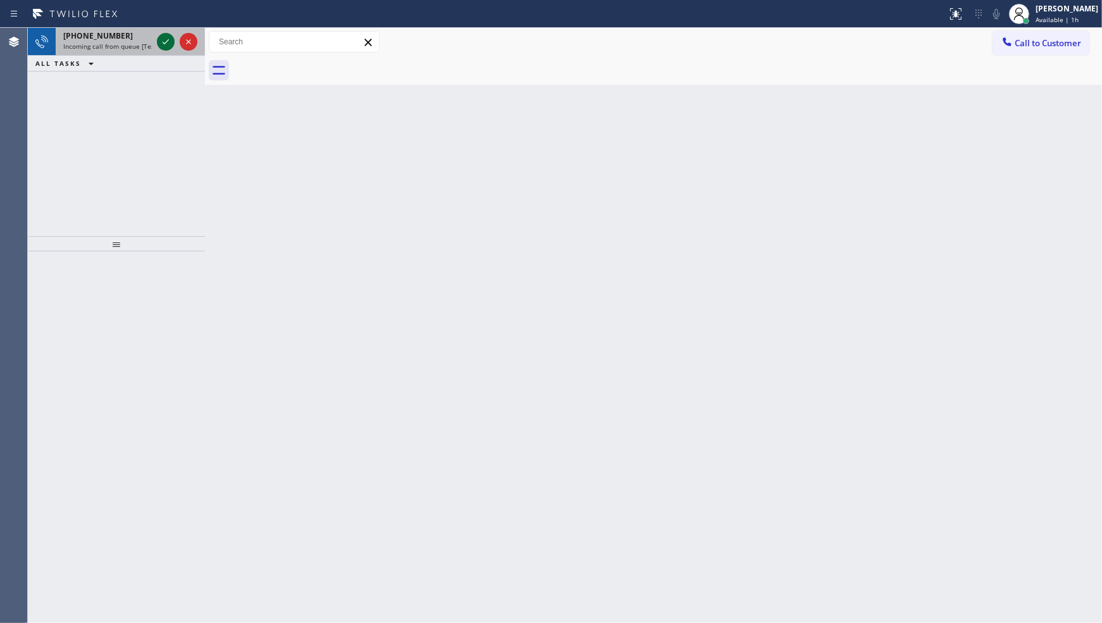
drag, startPoint x: 166, startPoint y: 32, endPoint x: 163, endPoint y: 42, distance: 10.4
click at [165, 41] on div at bounding box center [177, 42] width 46 height 28
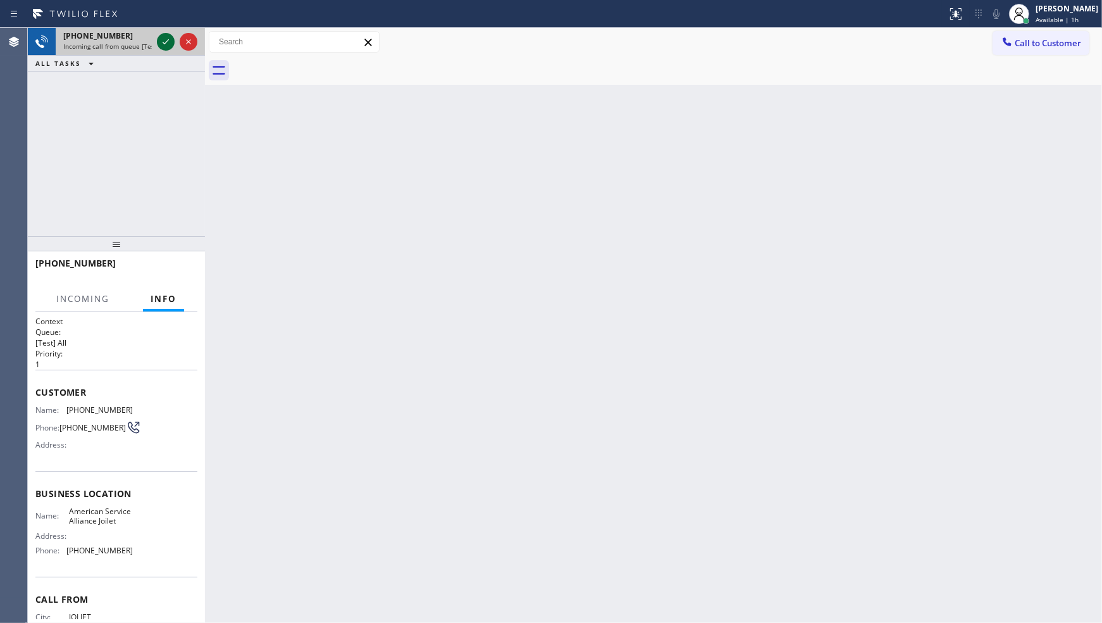
click at [163, 41] on icon at bounding box center [165, 41] width 15 height 15
drag, startPoint x: 230, startPoint y: 121, endPoint x: 256, endPoint y: 184, distance: 67.2
click at [230, 121] on div "Back to Dashboard Change Sender ID Customers Technicians Select a contact Outbo…" at bounding box center [653, 325] width 897 height 595
drag, startPoint x: 256, startPoint y: 184, endPoint x: 230, endPoint y: 302, distance: 121.8
click at [239, 270] on div "Back to Dashboard Change Sender ID Customers Technicians Select a contact Outbo…" at bounding box center [653, 325] width 897 height 595
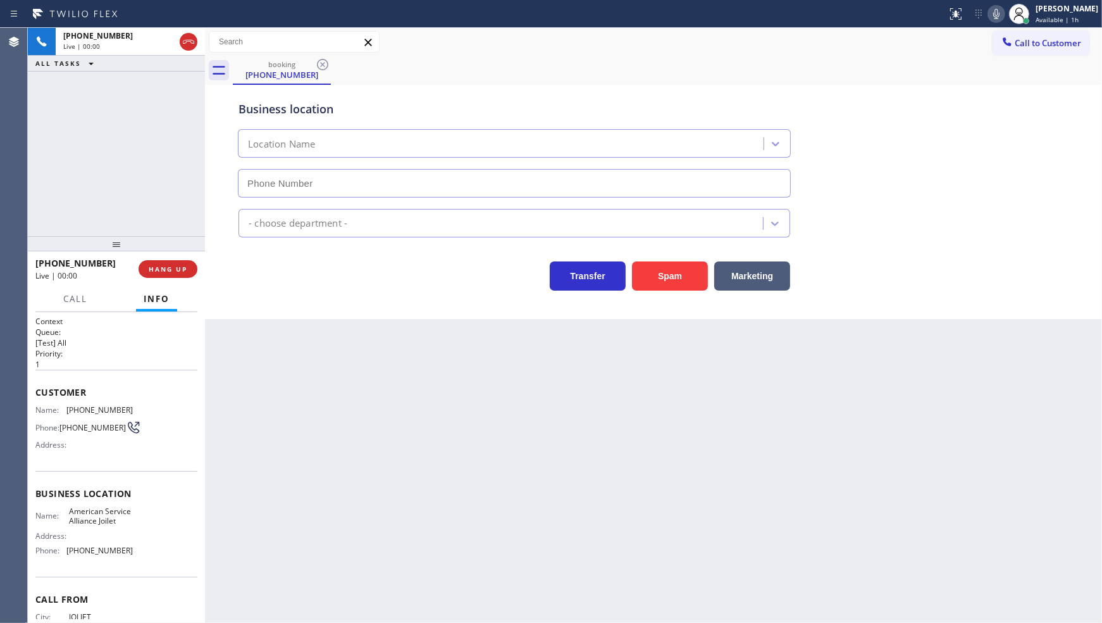
type input "(779) 212-7220"
click at [192, 270] on button "HANG UP" at bounding box center [168, 269] width 59 height 18
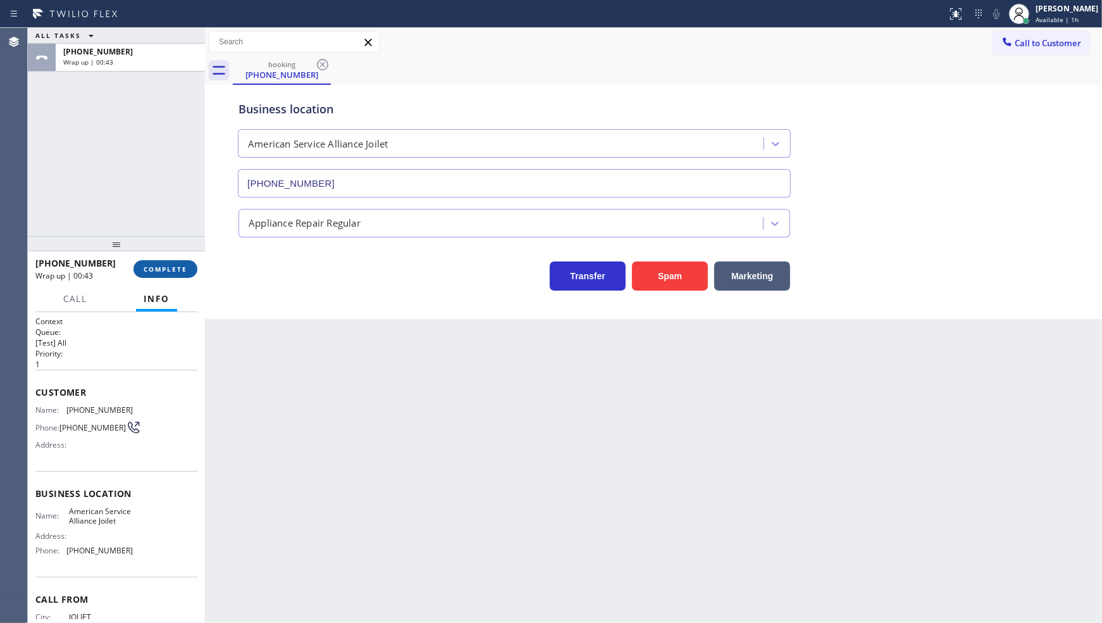
click at [175, 275] on button "COMPLETE" at bounding box center [166, 269] width 64 height 18
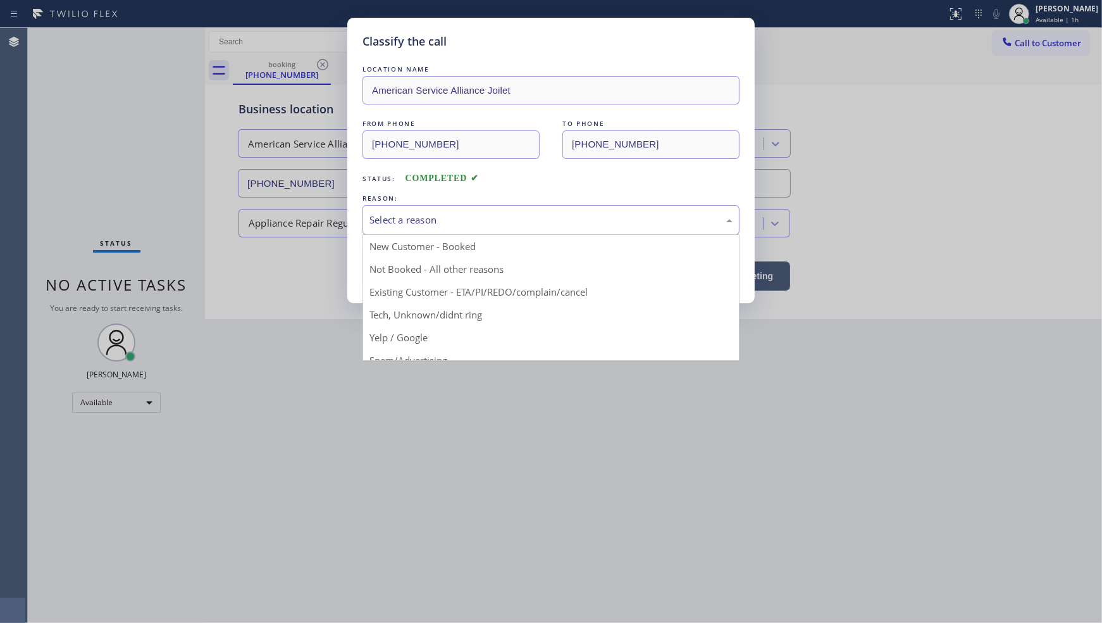
click at [390, 220] on div "Select a reason" at bounding box center [551, 220] width 363 height 15
click at [391, 263] on button "Save" at bounding box center [414, 267] width 102 height 40
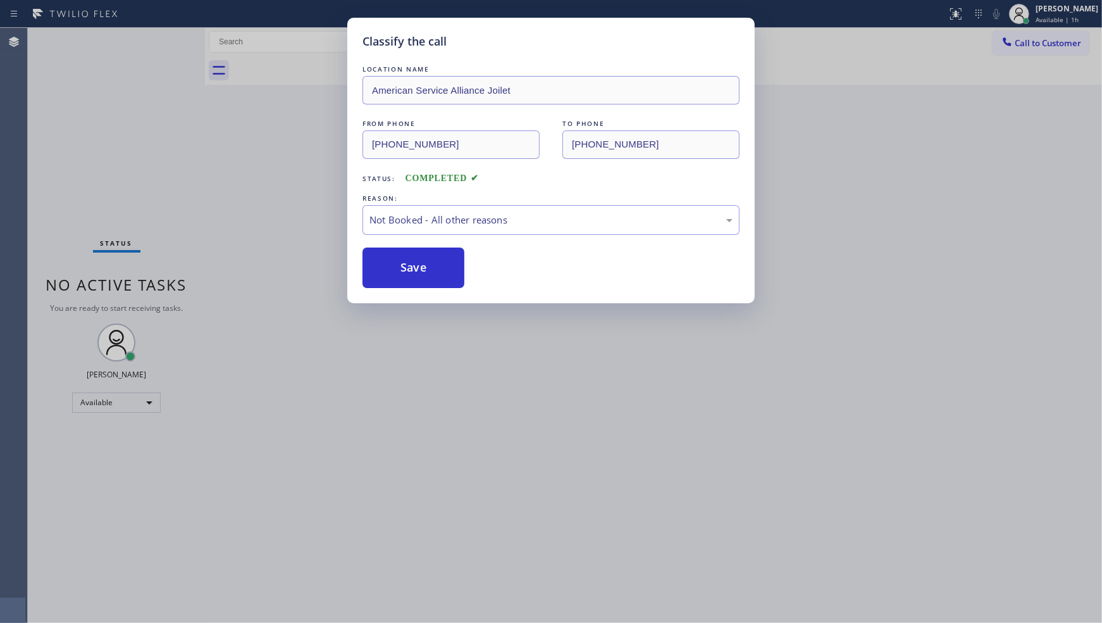
click at [391, 263] on button "Save" at bounding box center [414, 267] width 102 height 40
click at [391, 264] on button "Save" at bounding box center [414, 267] width 102 height 40
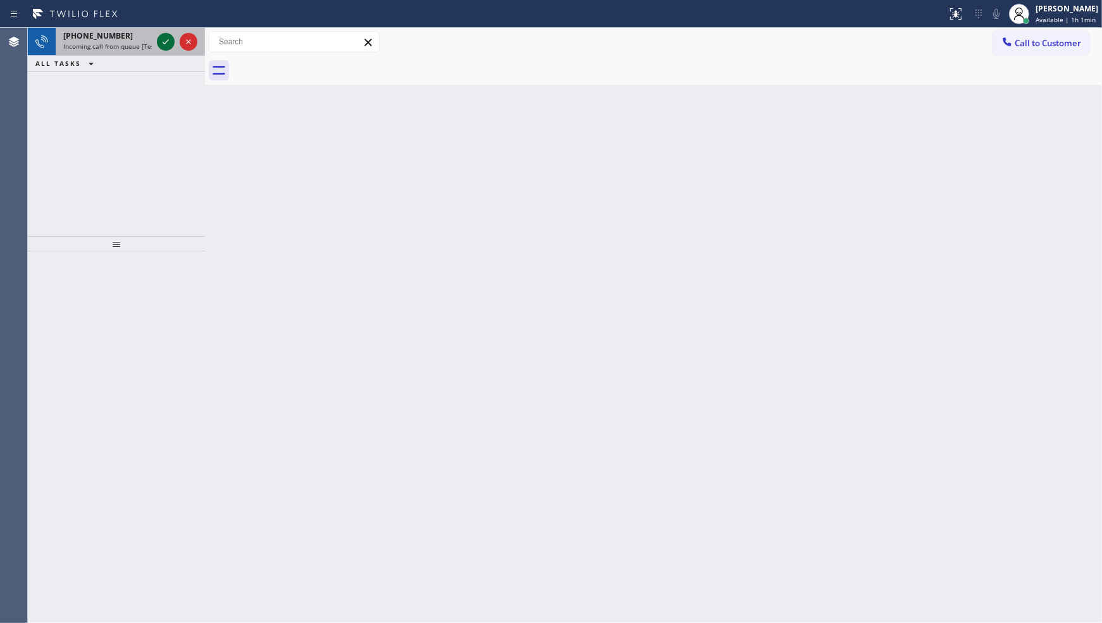
click at [163, 37] on icon at bounding box center [165, 41] width 15 height 15
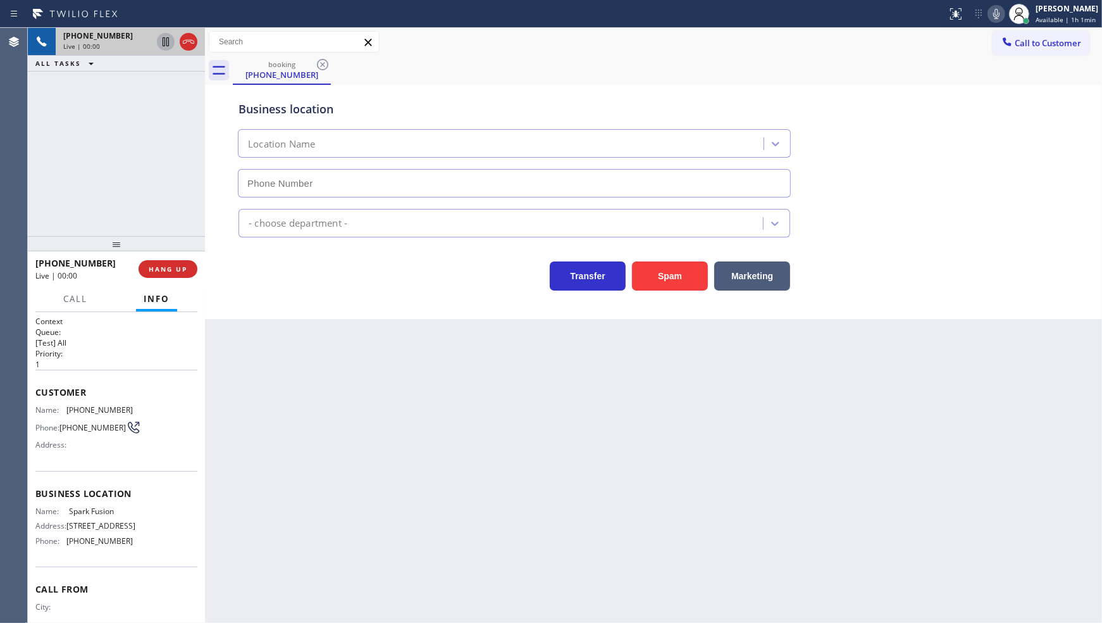
click at [165, 42] on icon at bounding box center [165, 41] width 15 height 15
type input "(813) 295-7624"
click at [166, 42] on icon at bounding box center [165, 41] width 15 height 15
click at [175, 39] on div at bounding box center [177, 42] width 46 height 28
click at [166, 39] on icon at bounding box center [165, 41] width 15 height 15
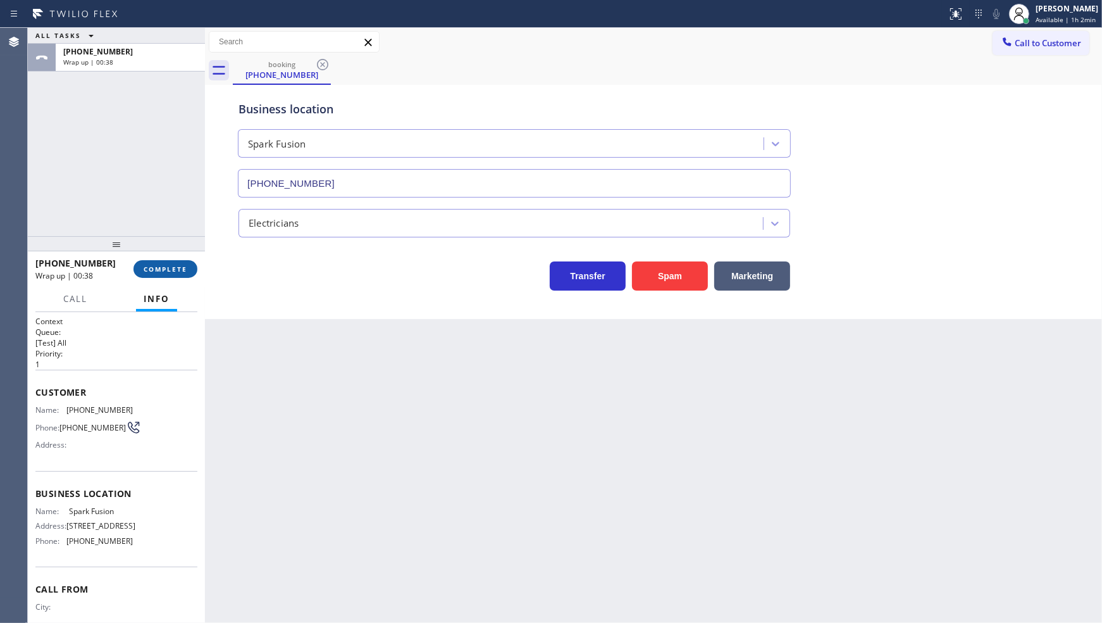
click at [171, 263] on button "COMPLETE" at bounding box center [166, 269] width 64 height 18
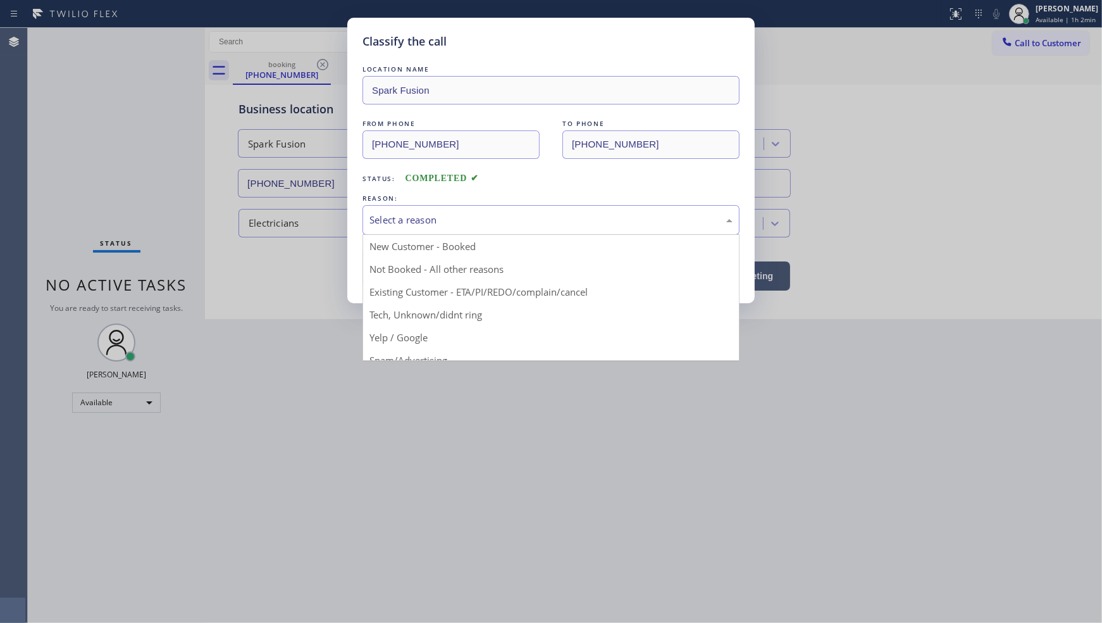
click at [433, 225] on div "Select a reason" at bounding box center [551, 220] width 363 height 15
drag, startPoint x: 427, startPoint y: 259, endPoint x: 420, endPoint y: 268, distance: 10.9
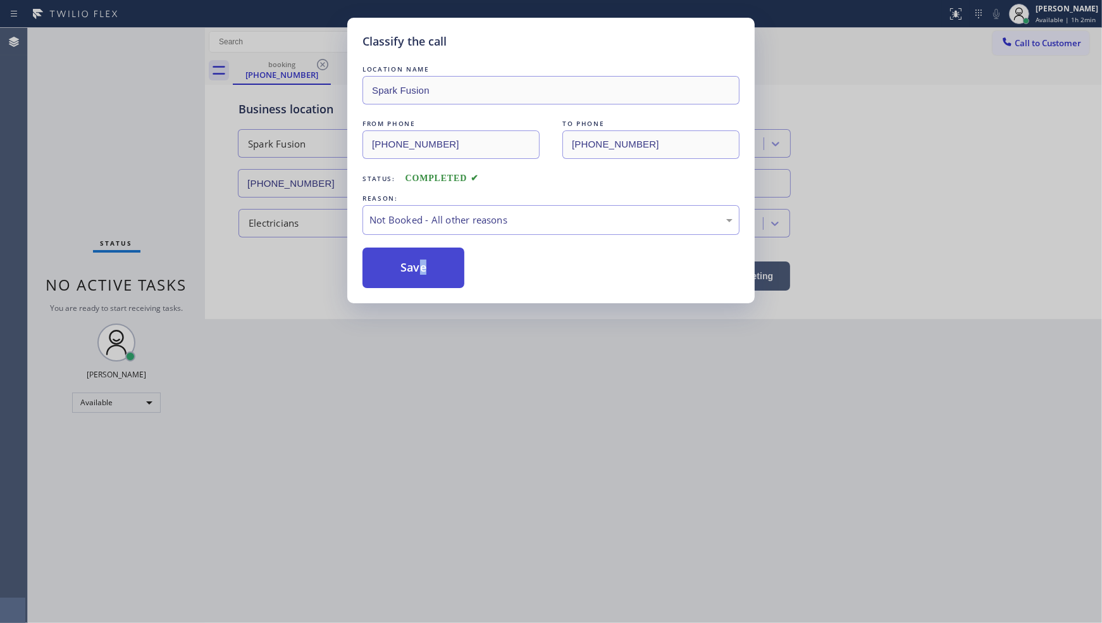
click at [420, 268] on button "Save" at bounding box center [414, 267] width 102 height 40
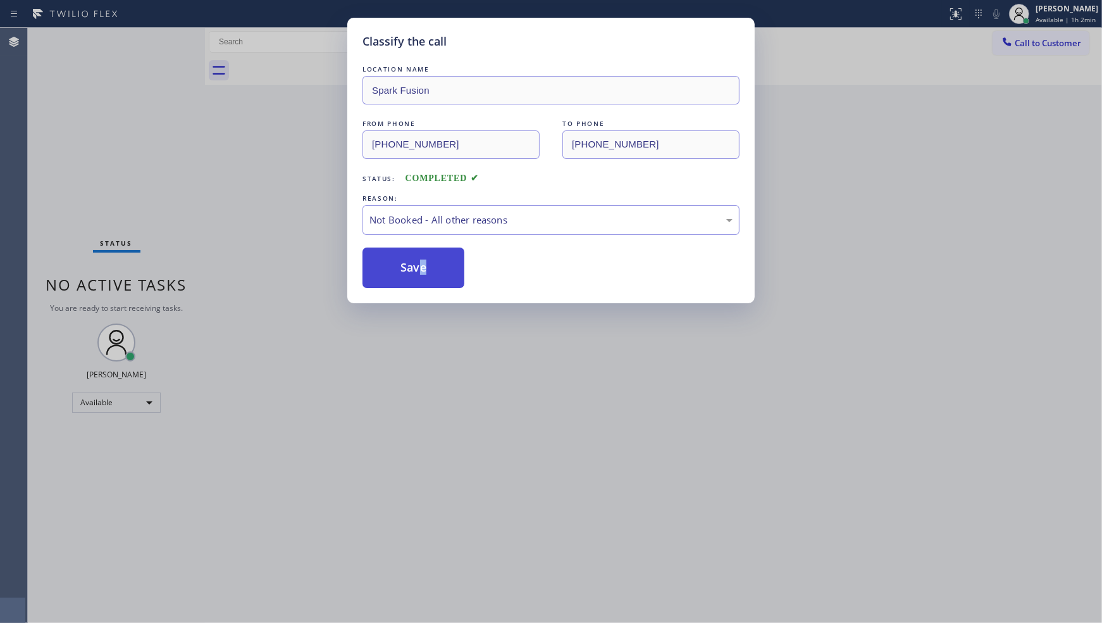
click at [420, 274] on button "Save" at bounding box center [414, 267] width 102 height 40
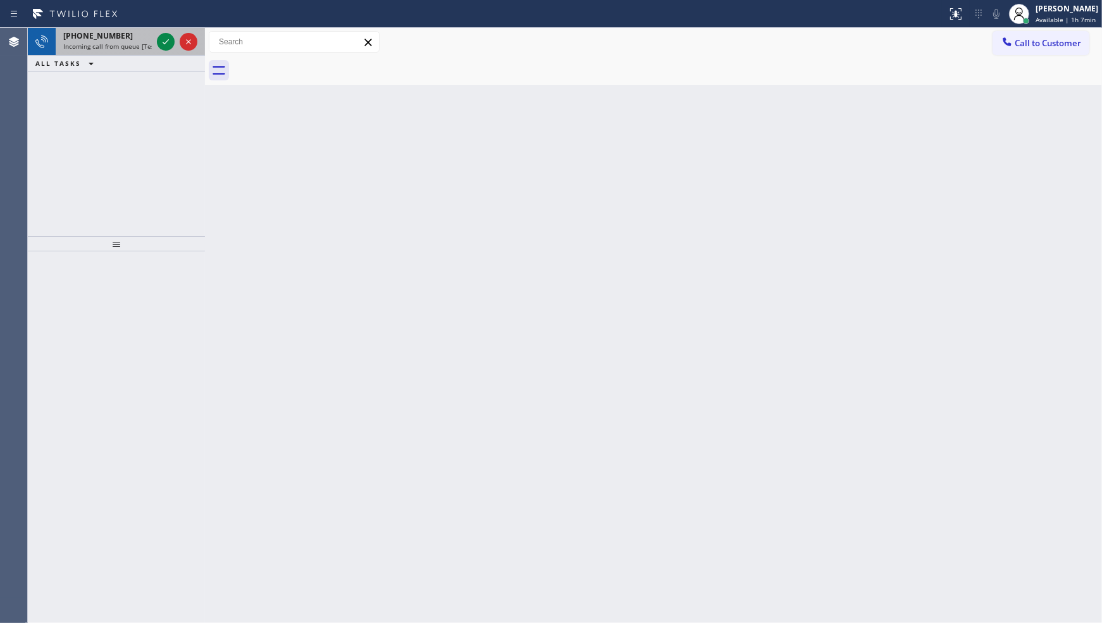
click at [162, 51] on div at bounding box center [177, 42] width 46 height 28
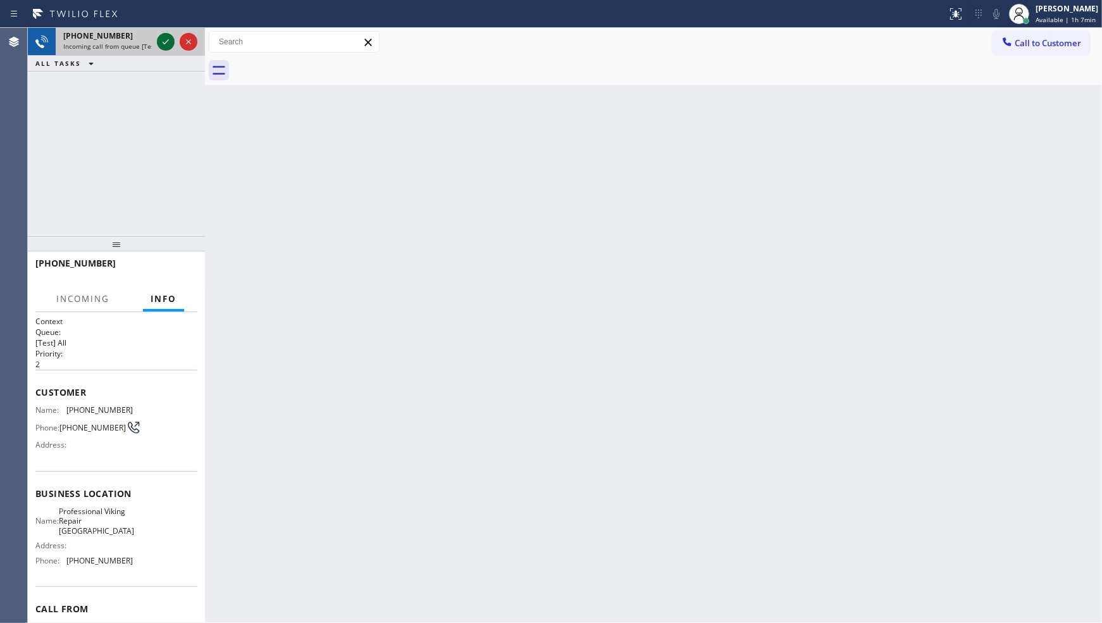
click at [162, 49] on button at bounding box center [166, 42] width 18 height 18
click at [161, 20] on div at bounding box center [473, 14] width 937 height 20
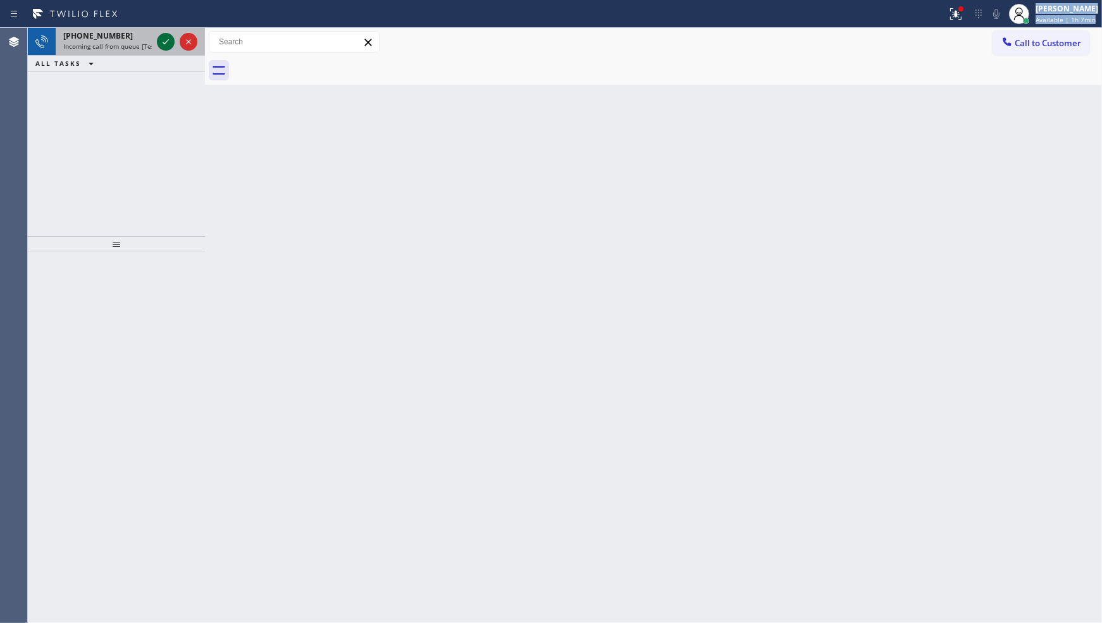
drag, startPoint x: 160, startPoint y: 27, endPoint x: 159, endPoint y: 44, distance: 17.8
click at [159, 40] on div "Status report Issue detected This issue could affect your workflow. Please cont…" at bounding box center [551, 311] width 1102 height 623
click at [159, 44] on icon at bounding box center [165, 41] width 15 height 15
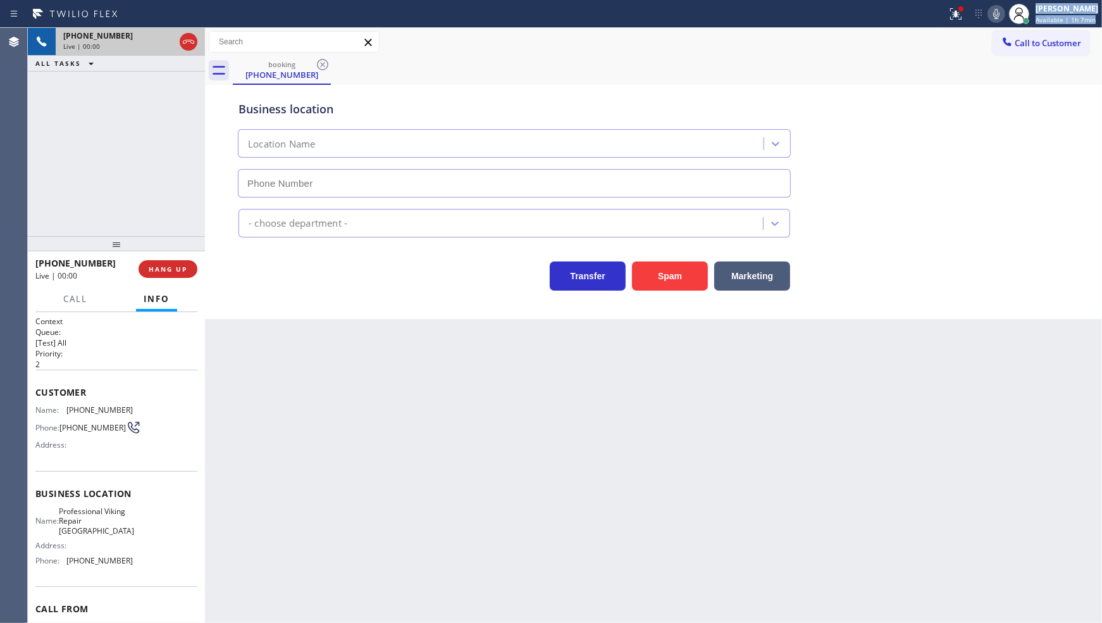
click at [162, 47] on div "Live | 00:00" at bounding box center [118, 46] width 111 height 9
type input "(626) 238-1517"
click at [953, 9] on icon at bounding box center [956, 13] width 15 height 15
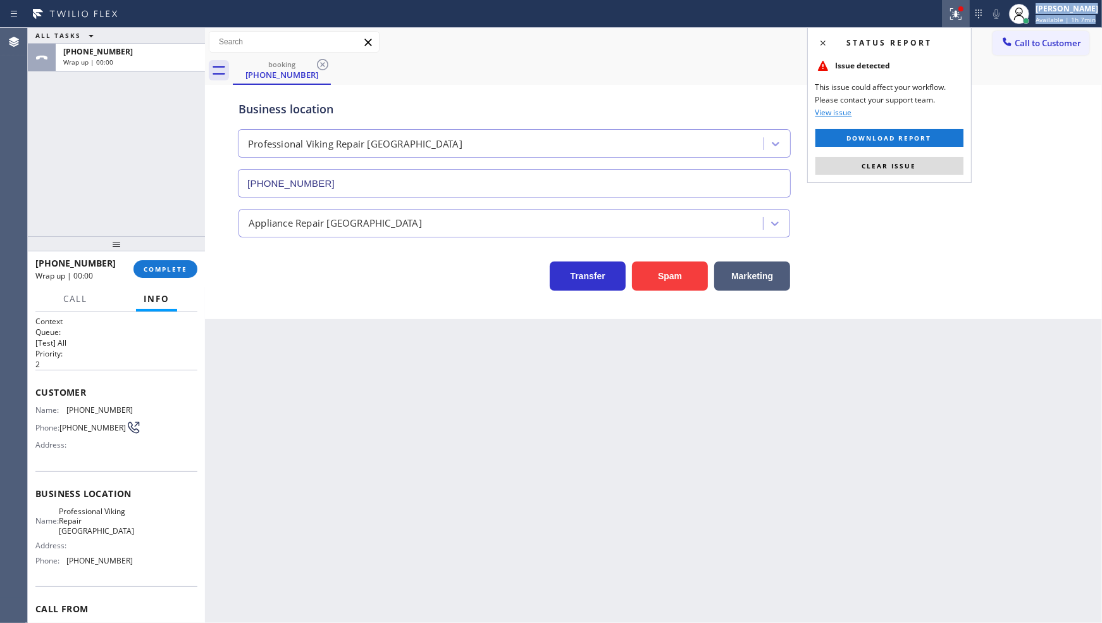
click at [863, 177] on div "Status report Issue detected This issue could affect your workflow. Please cont…" at bounding box center [889, 105] width 165 height 156
click at [859, 165] on button "Clear issue" at bounding box center [890, 166] width 148 height 18
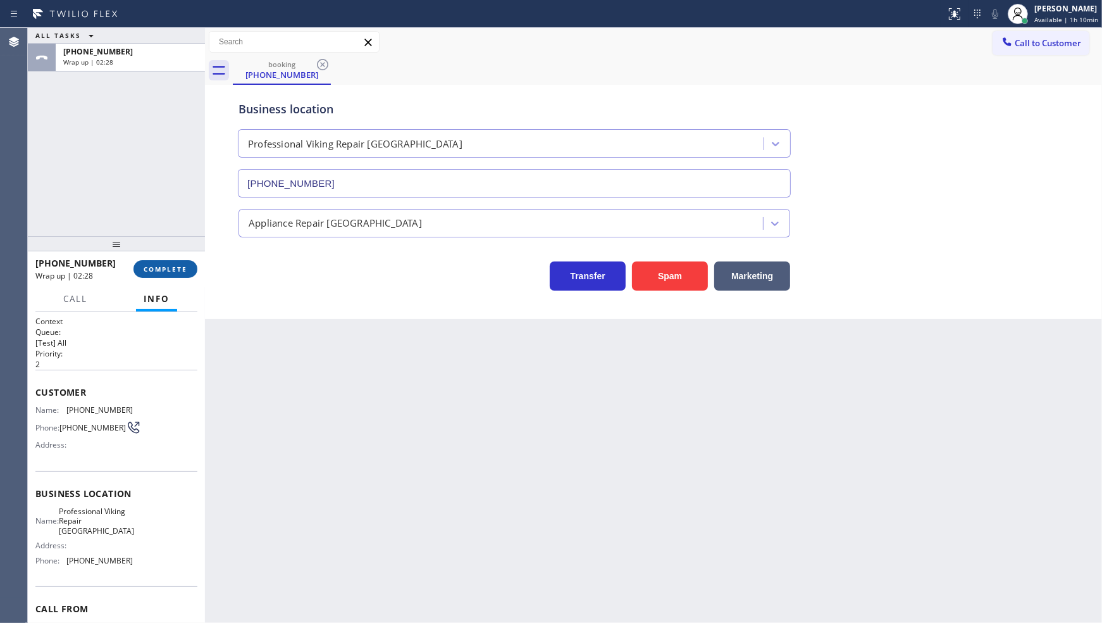
click at [187, 271] on span "COMPLETE" at bounding box center [166, 269] width 44 height 9
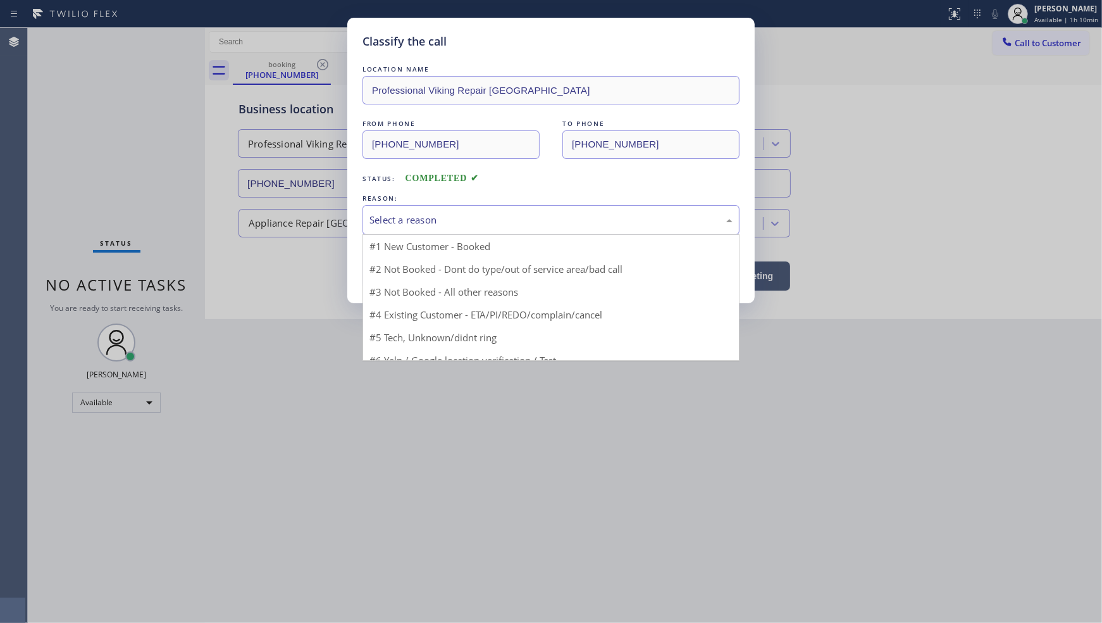
click at [458, 228] on div "Select a reason" at bounding box center [551, 220] width 377 height 30
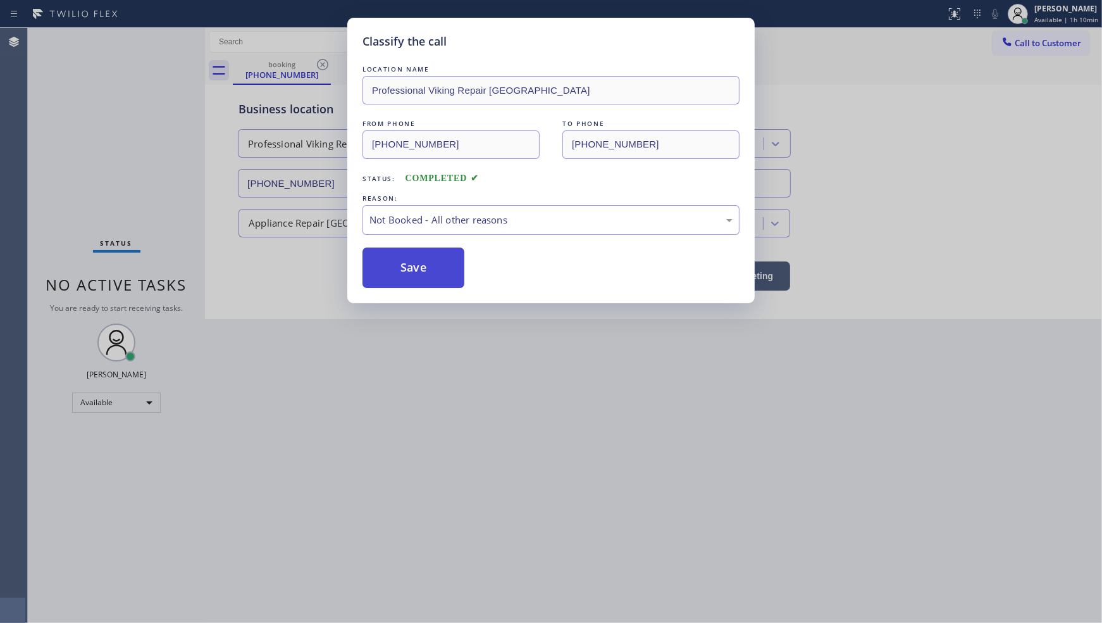
drag, startPoint x: 412, startPoint y: 260, endPoint x: 412, endPoint y: 267, distance: 7.0
click at [413, 266] on button "Save" at bounding box center [414, 267] width 102 height 40
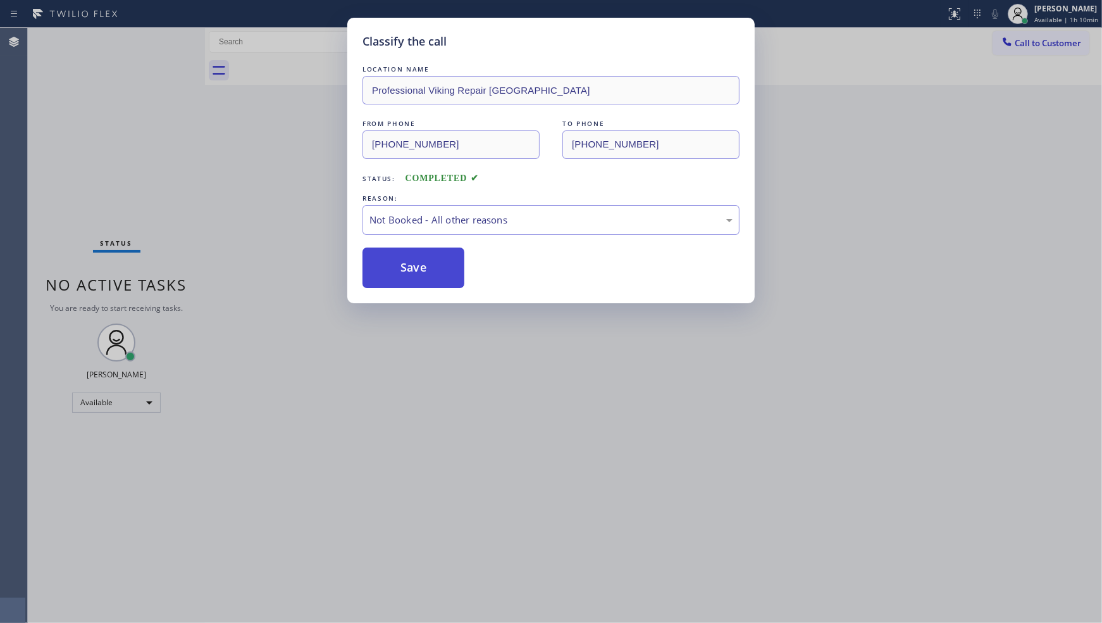
click at [413, 263] on button "Save" at bounding box center [414, 267] width 102 height 40
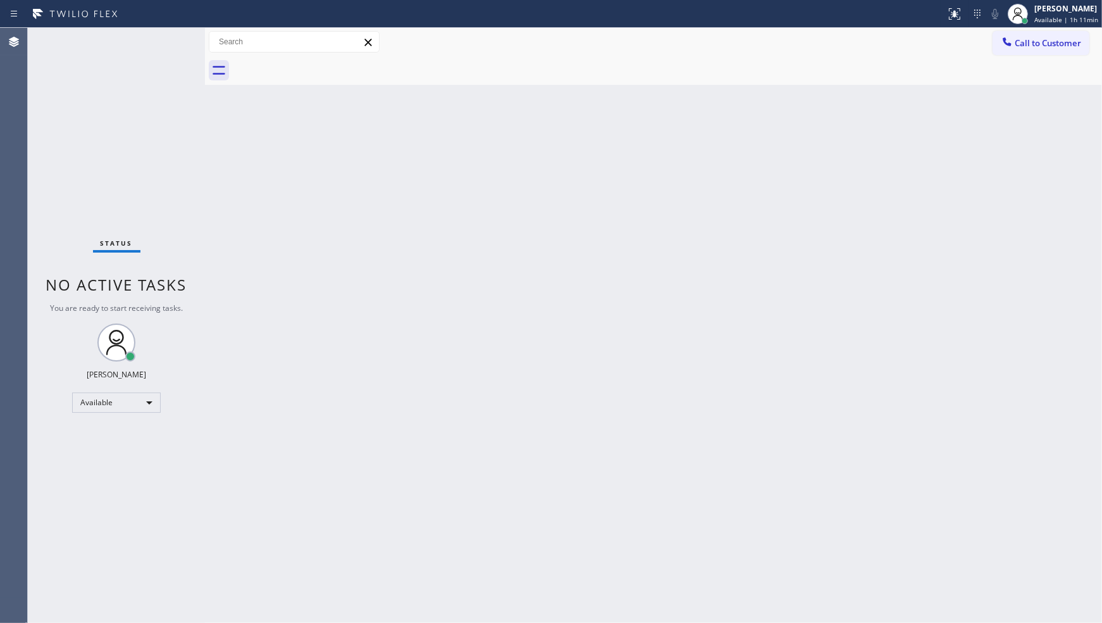
click at [476, 491] on div "Back to Dashboard Change Sender ID Customers Technicians Select a contact Outbo…" at bounding box center [653, 325] width 897 height 595
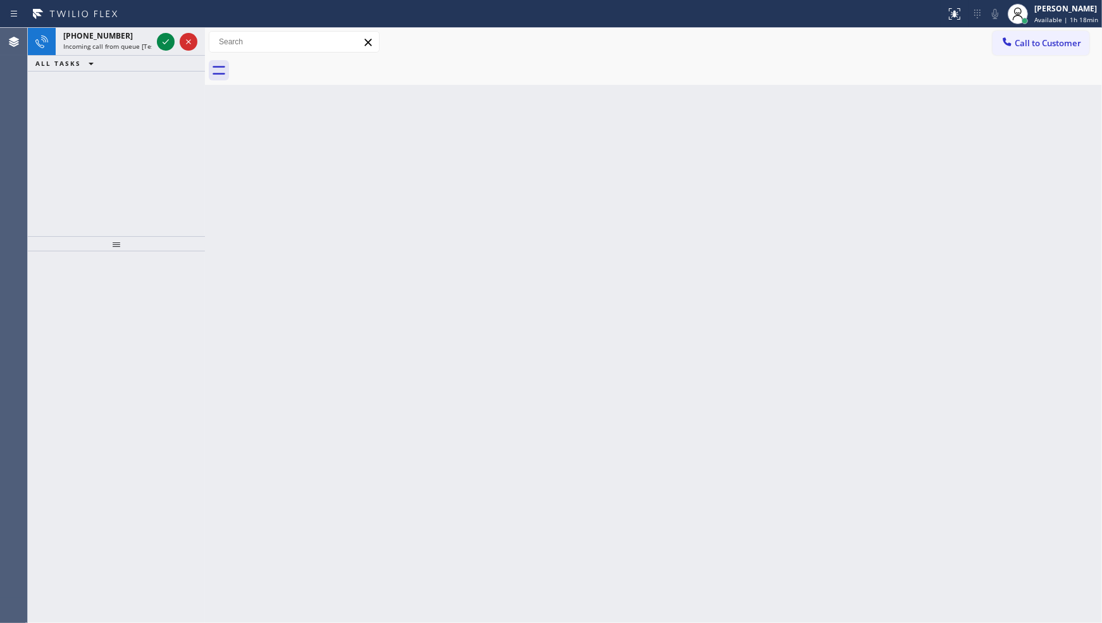
click at [129, 65] on div "+17184154907 Incoming call from queue [Test] All ALL TASKS ALL TASKS ACTIVE TAS…" at bounding box center [116, 132] width 177 height 208
click at [135, 25] on div "Status report No issues detected If you experience an issue, please download th…" at bounding box center [551, 14] width 1102 height 28
click at [140, 35] on div "+17184154907" at bounding box center [107, 35] width 89 height 11
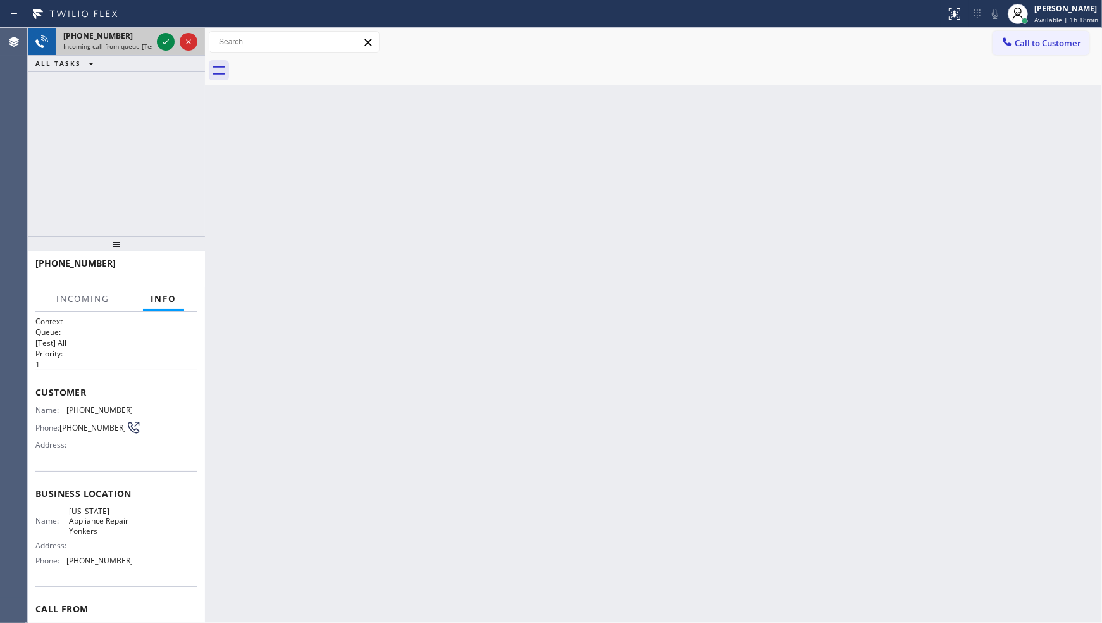
click at [143, 35] on div "+17184154907" at bounding box center [107, 35] width 89 height 11
click at [142, 35] on div "+17184154907" at bounding box center [107, 35] width 89 height 11
click at [138, 42] on span "Incoming call from queue [Test] All" at bounding box center [115, 46] width 105 height 9
drag, startPoint x: 138, startPoint y: 41, endPoint x: 154, endPoint y: 65, distance: 28.6
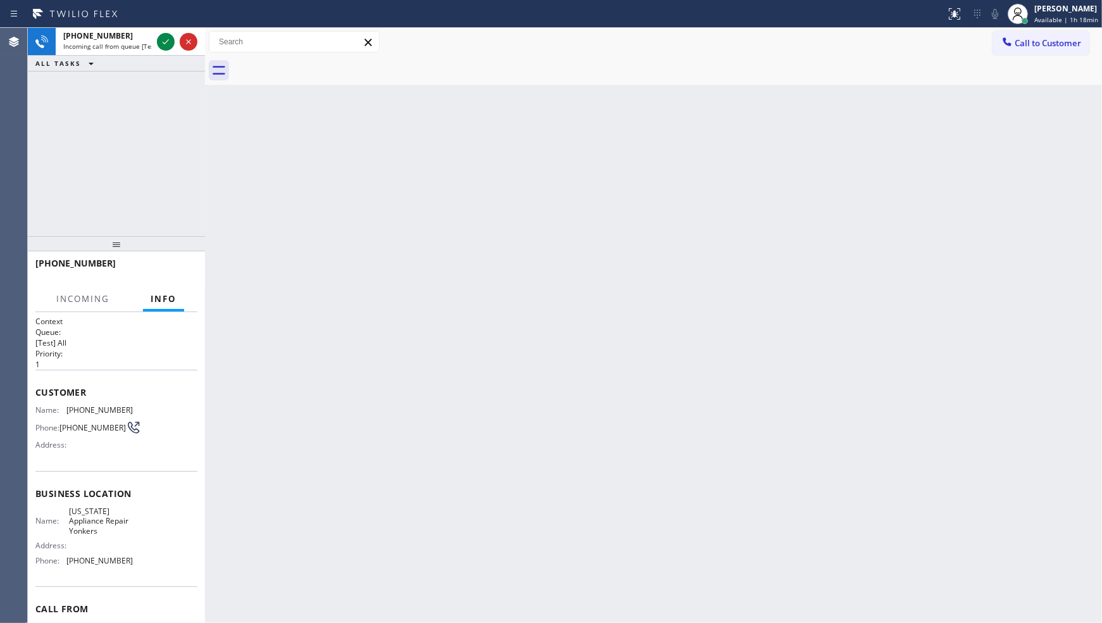
click at [144, 52] on div "+17184154907 Incoming call from queue [Test] All" at bounding box center [105, 42] width 99 height 28
click at [154, 65] on div "ALL TASKS ALL TASKS ACTIVE TASKS TASKS IN WRAP UP" at bounding box center [116, 64] width 177 height 16
click at [154, 62] on div "ALL TASKS ALL TASKS ACTIVE TASKS TASKS IN WRAP UP" at bounding box center [116, 64] width 177 height 16
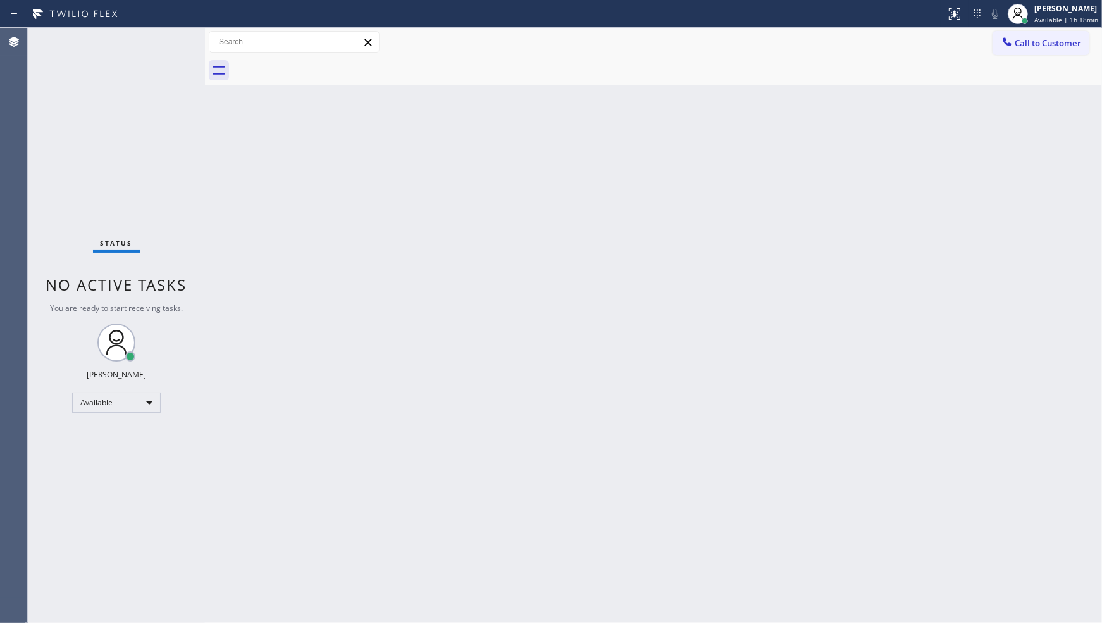
click at [154, 61] on div "Status No active tasks You are ready to start receiving tasks. JENIZA ALCAYDE A…" at bounding box center [116, 325] width 177 height 595
drag, startPoint x: 154, startPoint y: 57, endPoint x: 166, endPoint y: 85, distance: 30.7
click at [156, 64] on div "Status No active tasks You are ready to start receiving tasks. JENIZA ALCAYDE A…" at bounding box center [116, 325] width 177 height 595
click at [166, 85] on div "Status No active tasks You are ready to start receiving tasks. JENIZA ALCAYDE A…" at bounding box center [116, 325] width 177 height 595
click at [165, 49] on div "Status No active tasks You are ready to start receiving tasks. JENIZA ALCAYDE A…" at bounding box center [116, 325] width 177 height 595
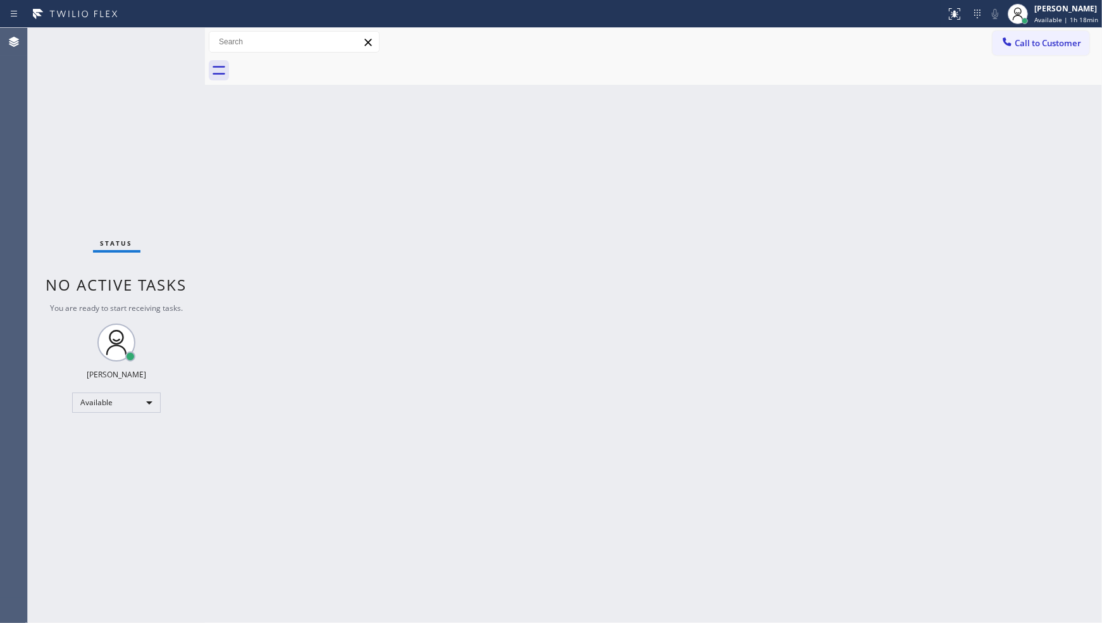
click at [165, 49] on div "Status No active tasks You are ready to start receiving tasks. JENIZA ALCAYDE A…" at bounding box center [116, 325] width 177 height 595
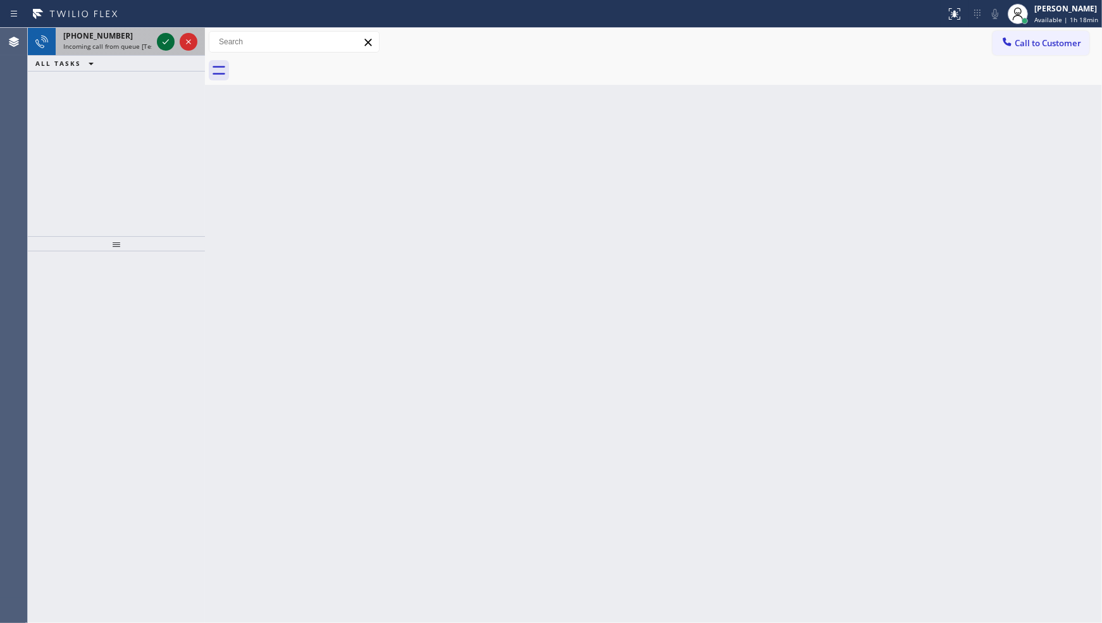
click at [163, 34] on icon at bounding box center [165, 41] width 15 height 15
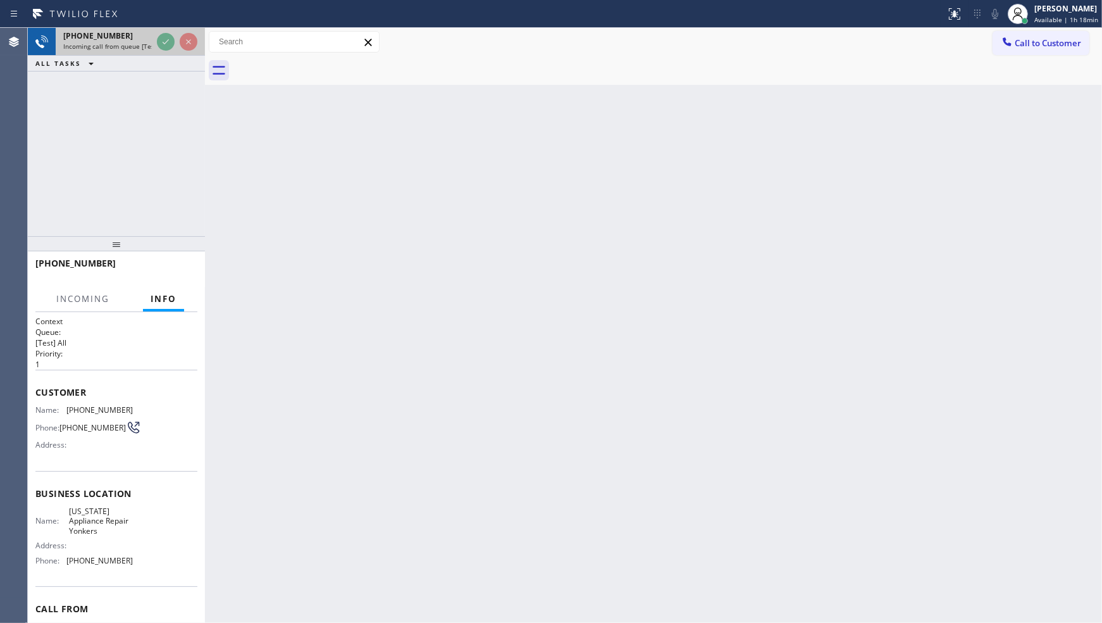
click at [185, 28] on div at bounding box center [177, 42] width 46 height 28
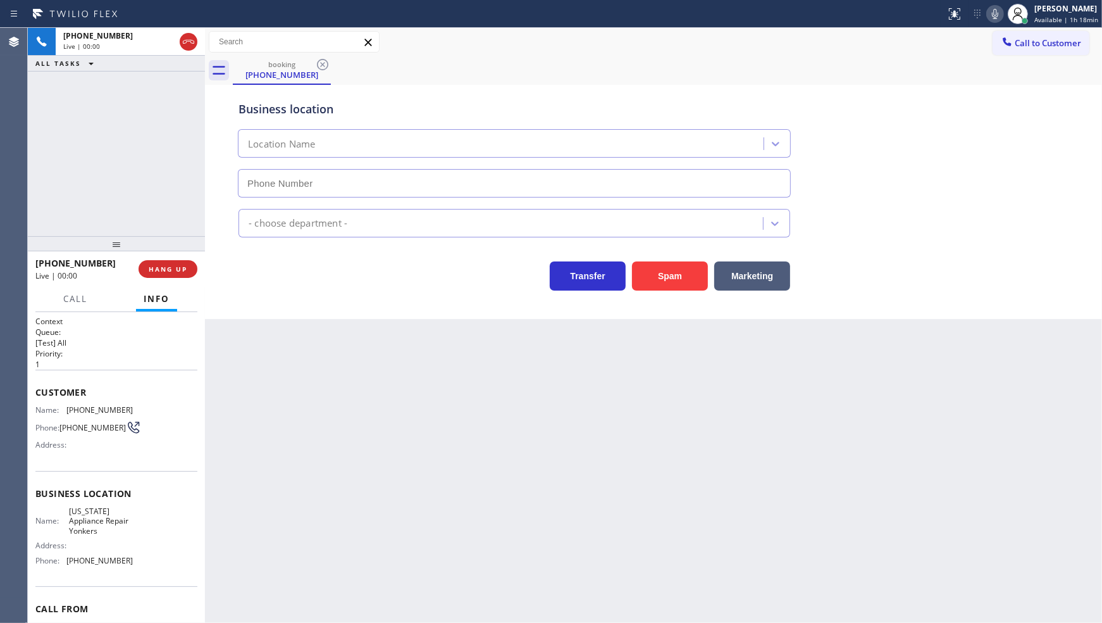
type input "(914) 873-0795"
click at [1003, 20] on icon at bounding box center [995, 13] width 15 height 15
drag, startPoint x: 73, startPoint y: 128, endPoint x: 165, endPoint y: 58, distance: 115.9
click at [78, 125] on div "+17184154907 Live | 02:13 ALL TASKS ALL TASKS ACTIVE TASKS TASKS IN WRAP UP" at bounding box center [116, 132] width 177 height 208
click at [1000, 11] on icon at bounding box center [995, 13] width 15 height 15
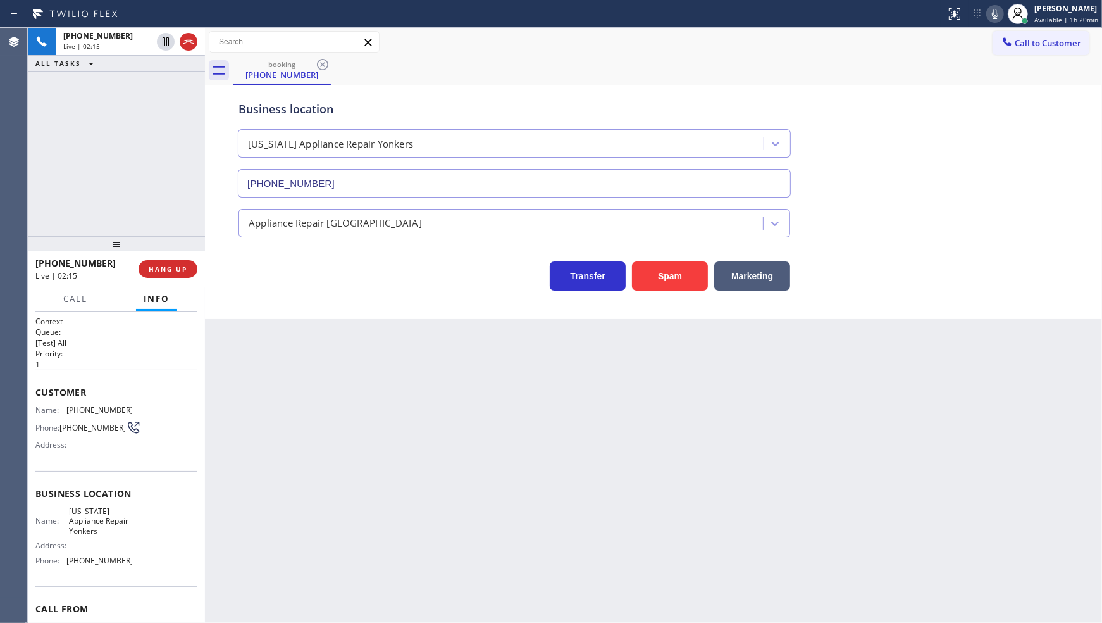
click at [1000, 13] on icon at bounding box center [995, 13] width 15 height 15
click at [999, 15] on icon at bounding box center [995, 13] width 15 height 15
click at [1003, 13] on icon at bounding box center [995, 13] width 15 height 15
drag, startPoint x: 114, startPoint y: 131, endPoint x: 118, endPoint y: 121, distance: 10.5
click at [116, 130] on div "+17184154907 Live | 02:22 ALL TASKS ALL TASKS ACTIVE TASKS TASKS IN WRAP UP" at bounding box center [116, 132] width 177 height 208
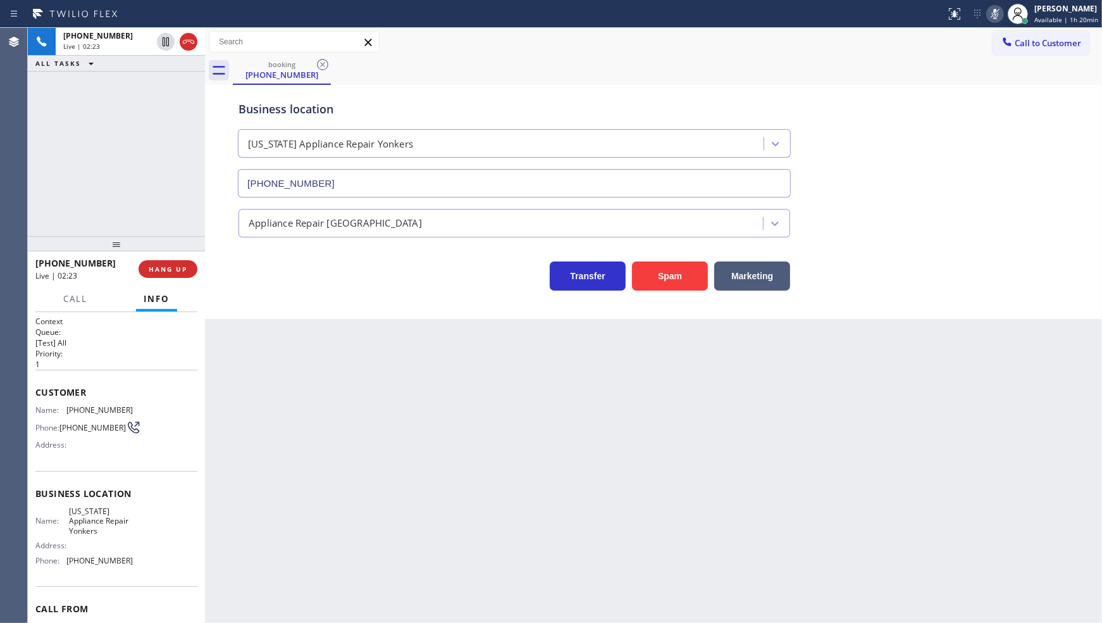
click at [998, 18] on icon at bounding box center [995, 14] width 6 height 10
click at [590, 143] on div "New York Appliance Repair Yonkers" at bounding box center [503, 144] width 522 height 22
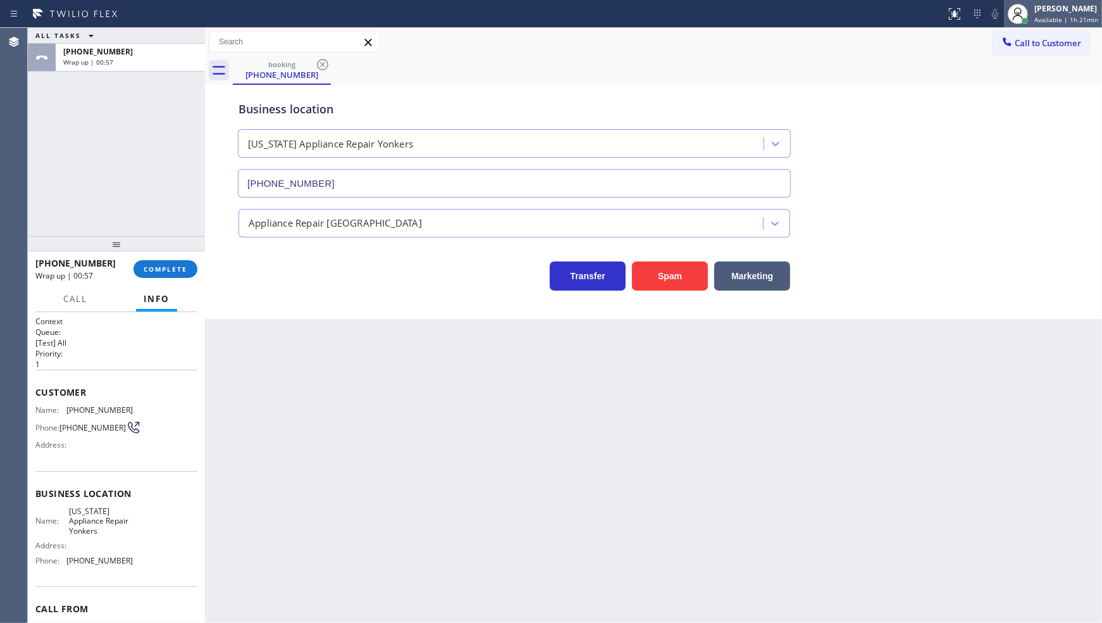
click at [1040, 16] on span "Available | 1h 21min" at bounding box center [1067, 19] width 64 height 9
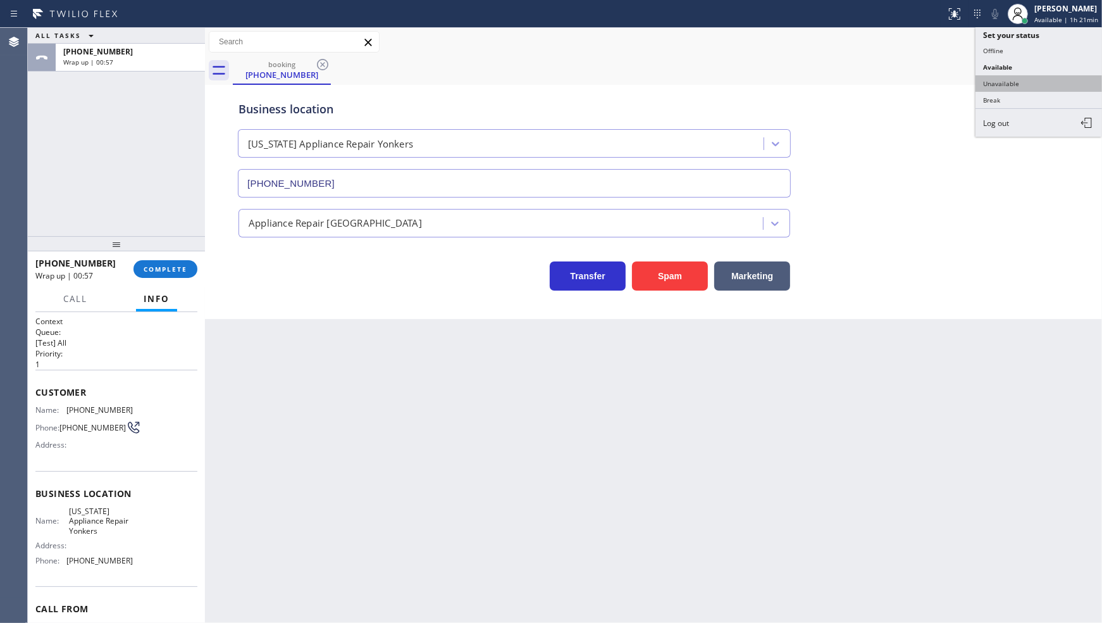
click at [1036, 80] on button "Unavailable" at bounding box center [1039, 83] width 127 height 16
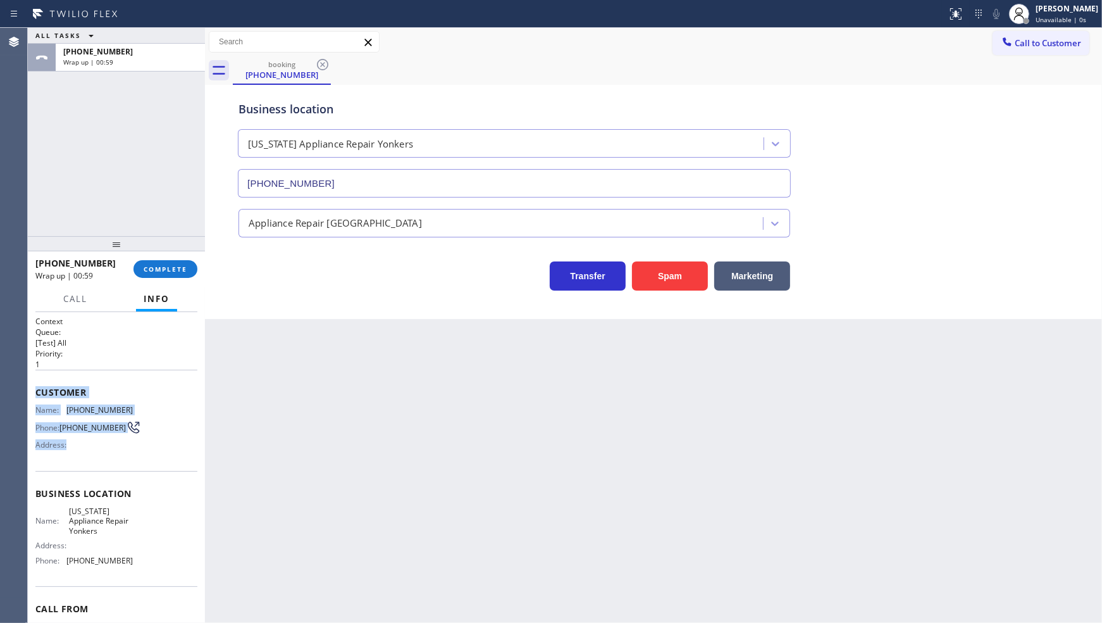
scroll to position [65, 0]
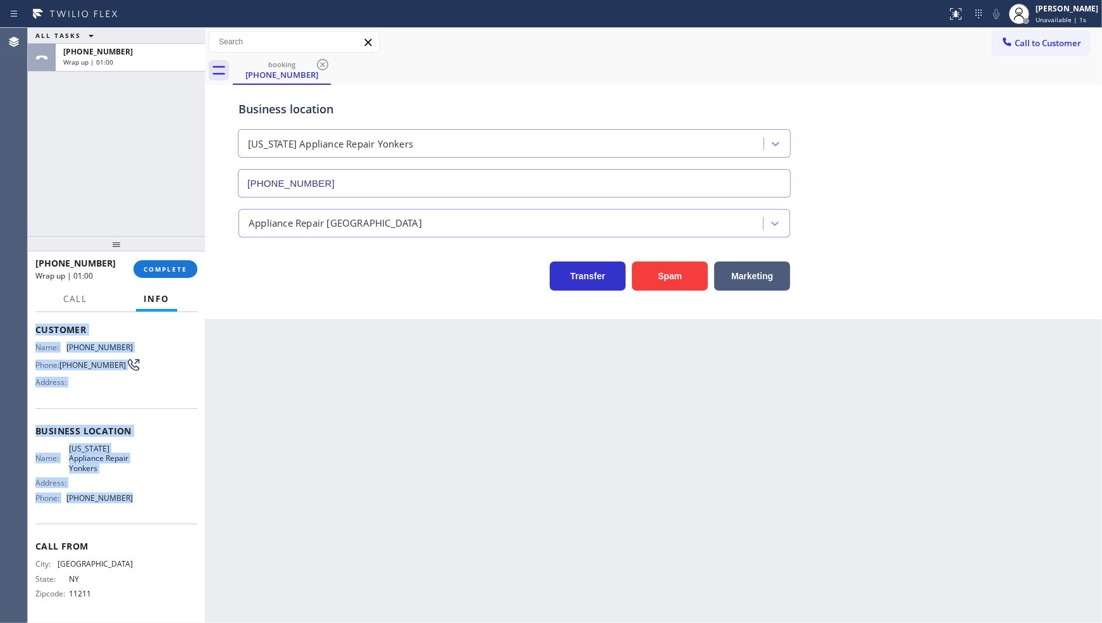
drag, startPoint x: 32, startPoint y: 390, endPoint x: 147, endPoint y: 503, distance: 161.1
click at [147, 503] on div "Context Queue: [Test] All Priority: 1 Customer Name: (718) 415-4907 Phone: (718…" at bounding box center [116, 467] width 177 height 311
copy div "Customer Name: (718) 415-4907 Phone: (718) 415-4907 Address: Business location …"
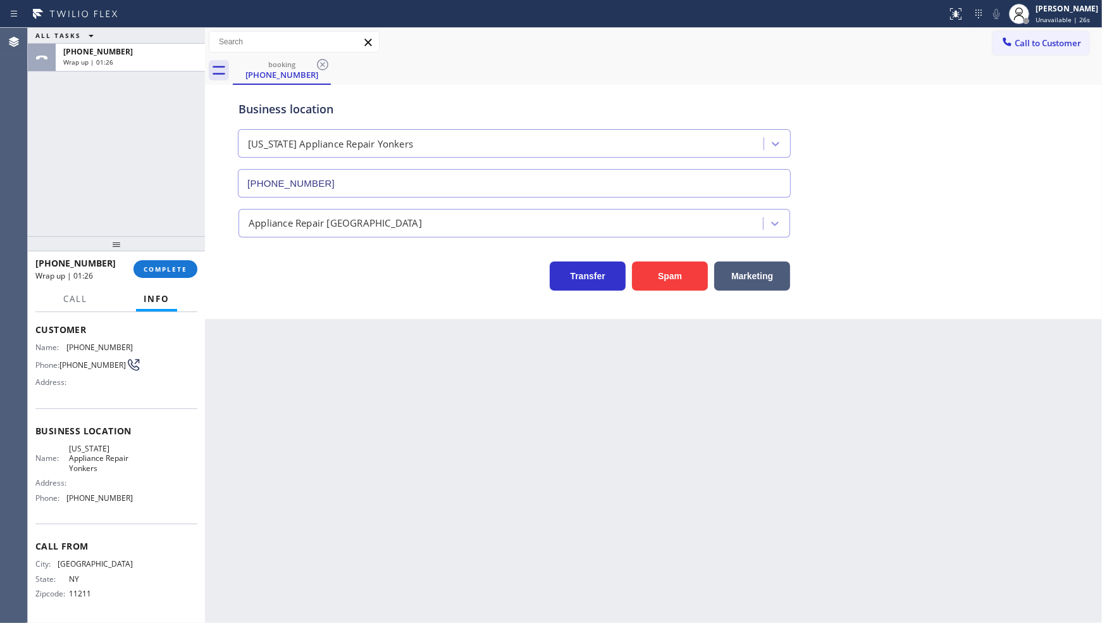
click at [108, 178] on div "ALL TASKS ALL TASKS ACTIVE TASKS TASKS IN WRAP UP +17184154907 Wrap up | 01:26" at bounding box center [116, 132] width 177 height 208
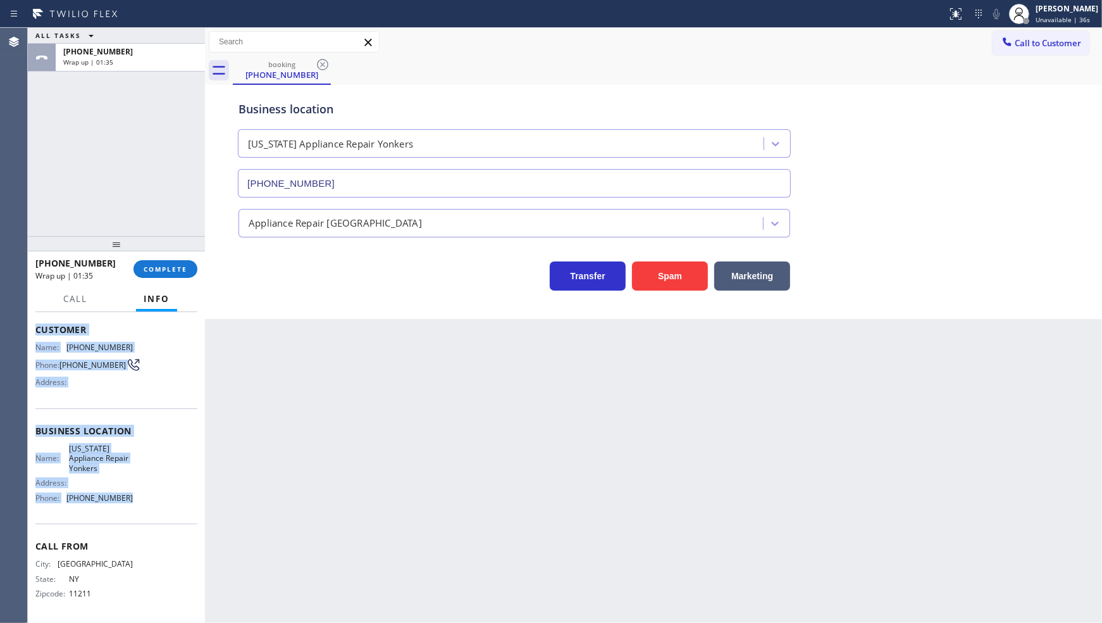
drag, startPoint x: 32, startPoint y: 318, endPoint x: 137, endPoint y: 516, distance: 223.9
click at [137, 516] on div "Context Queue: [Test] All Priority: 1 Customer Name: (718) 415-4907 Phone: (718…" at bounding box center [116, 467] width 177 height 311
copy div "Customer Name: (718) 415-4907 Phone: (718) 415-4907 Address: Business location …"
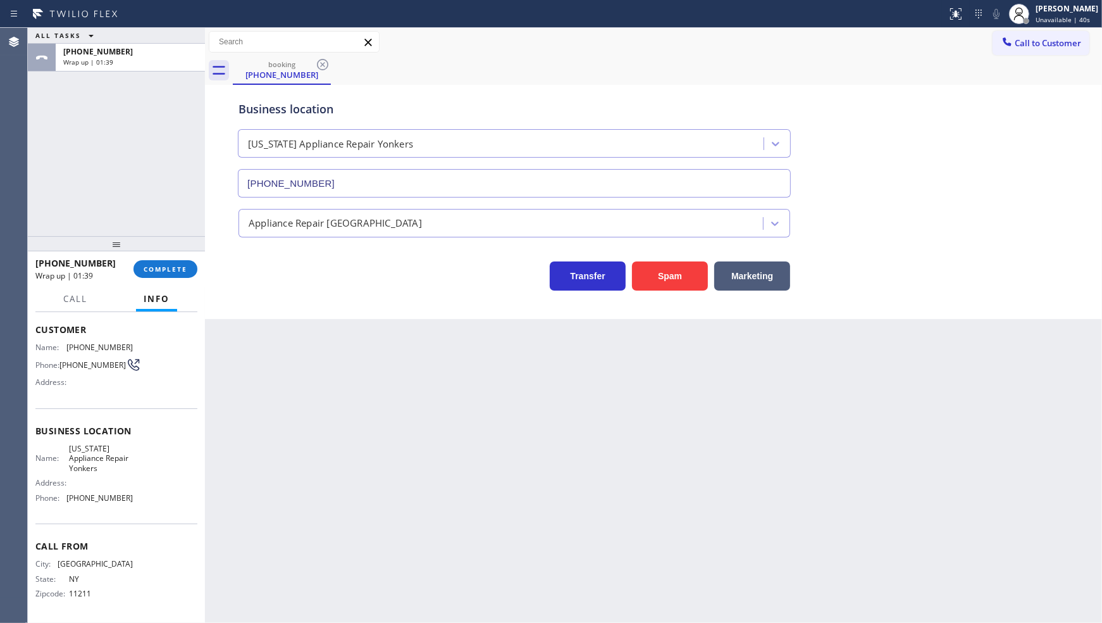
click at [332, 342] on div "Back to Dashboard Change Sender ID Customers Technicians Select a contact Outbo…" at bounding box center [653, 325] width 897 height 595
click at [58, 169] on div "ALL TASKS ALL TASKS ACTIVE TASKS TASKS IN WRAP UP +17184154907 Wrap up | 01:40" at bounding box center [116, 132] width 177 height 208
click at [170, 266] on span "COMPLETE" at bounding box center [166, 269] width 44 height 9
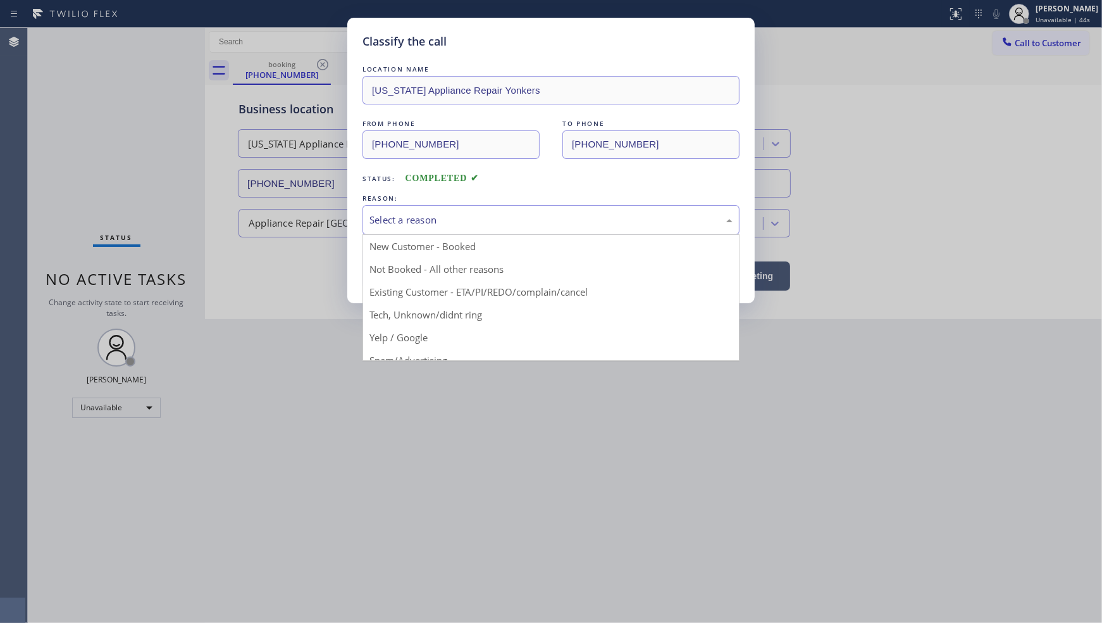
click at [382, 230] on div "Select a reason" at bounding box center [551, 220] width 377 height 30
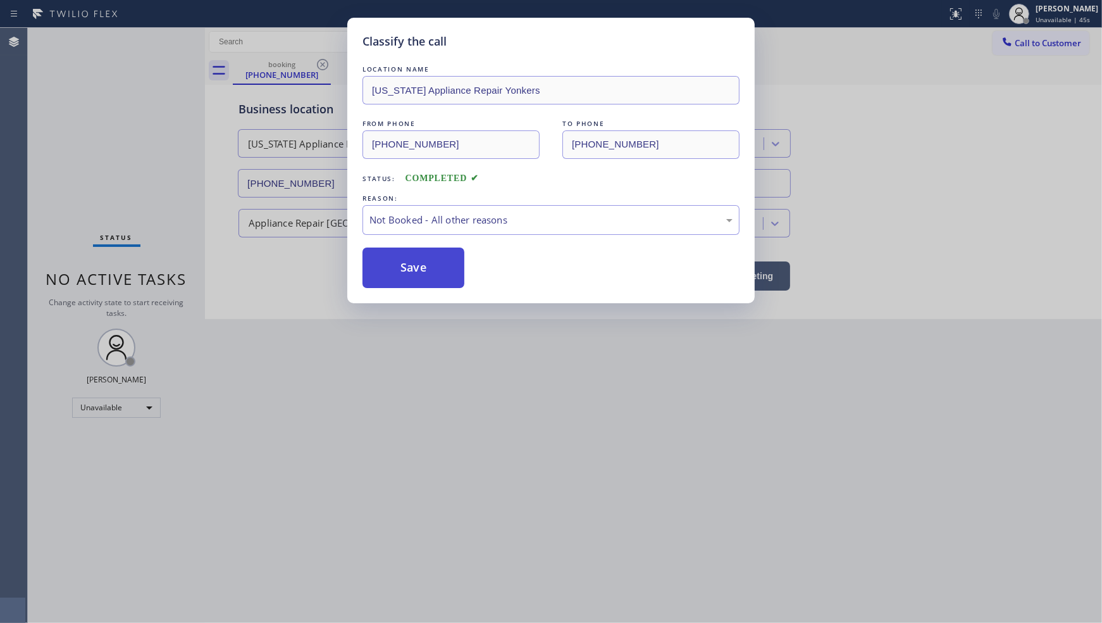
click at [385, 263] on button "Save" at bounding box center [414, 267] width 102 height 40
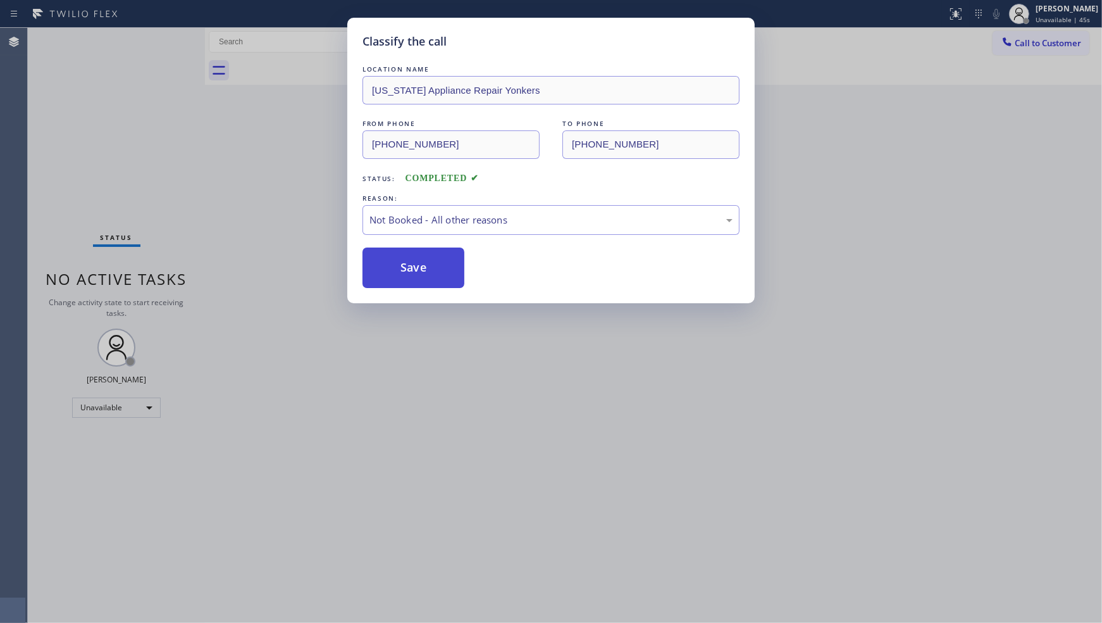
click at [385, 261] on button "Save" at bounding box center [414, 267] width 102 height 40
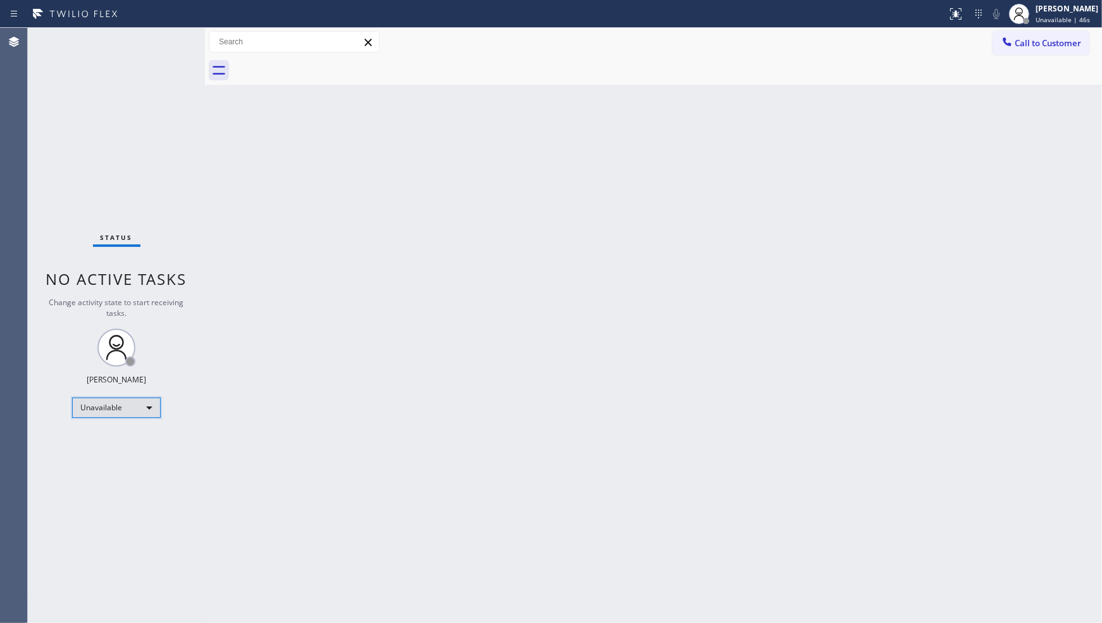
click at [109, 403] on div "Unavailable" at bounding box center [116, 407] width 89 height 20
click at [108, 435] on li "Available" at bounding box center [116, 440] width 86 height 15
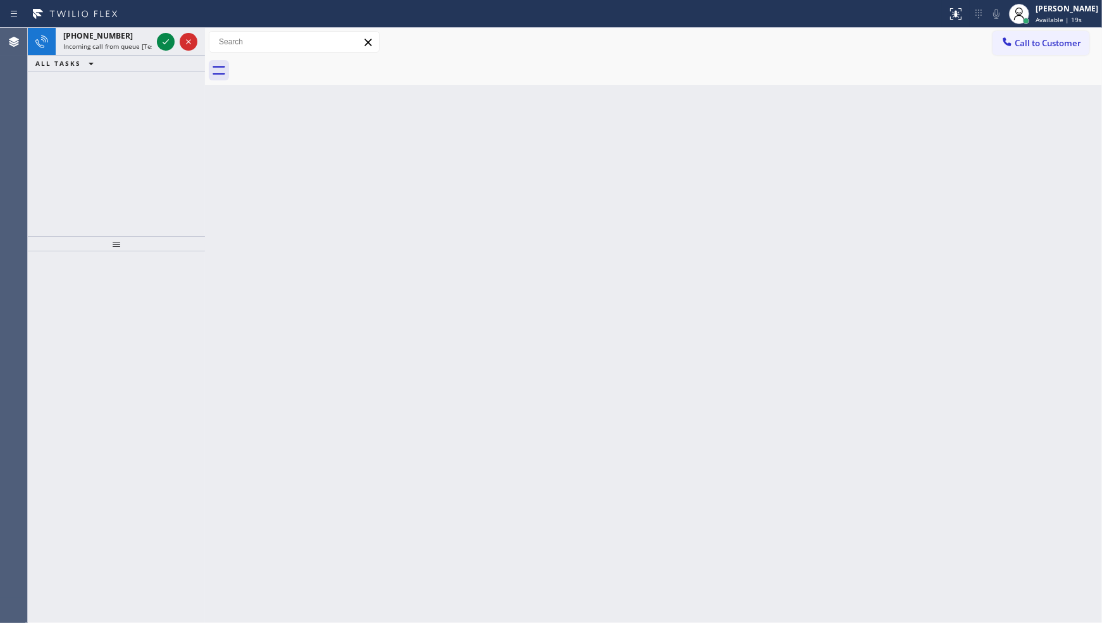
click at [149, 120] on div "+15054176129 Incoming call from queue [Test] All ALL TASKS ALL TASKS ACTIVE TAS…" at bounding box center [116, 132] width 177 height 208
click at [163, 35] on icon at bounding box center [165, 41] width 15 height 15
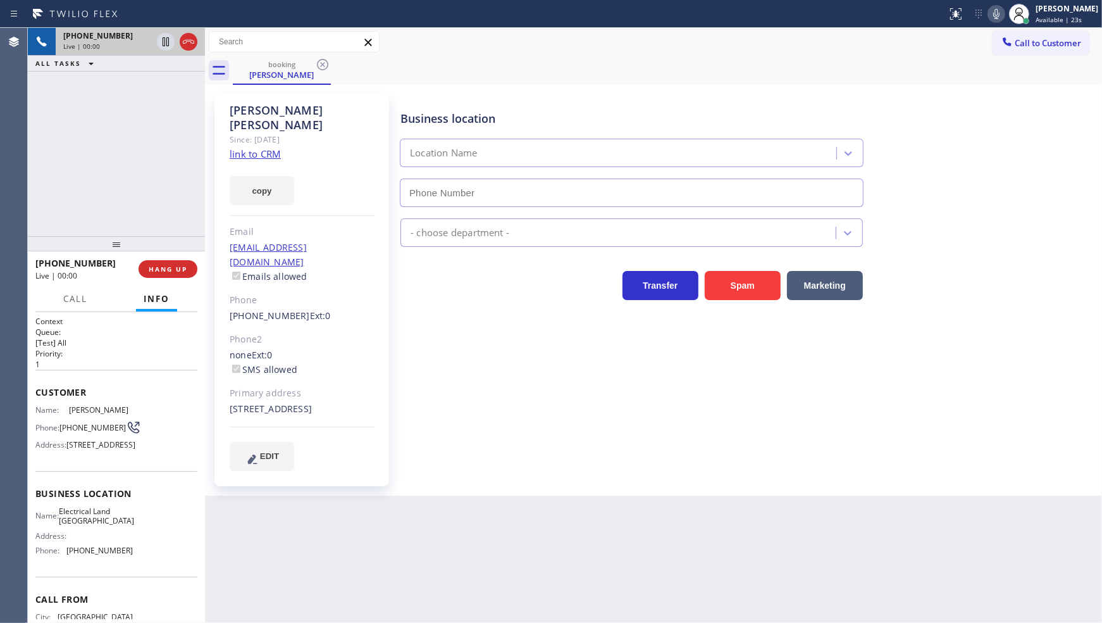
type input "(510) 880-3442"
click at [244, 147] on link "link to CRM" at bounding box center [255, 153] width 51 height 13
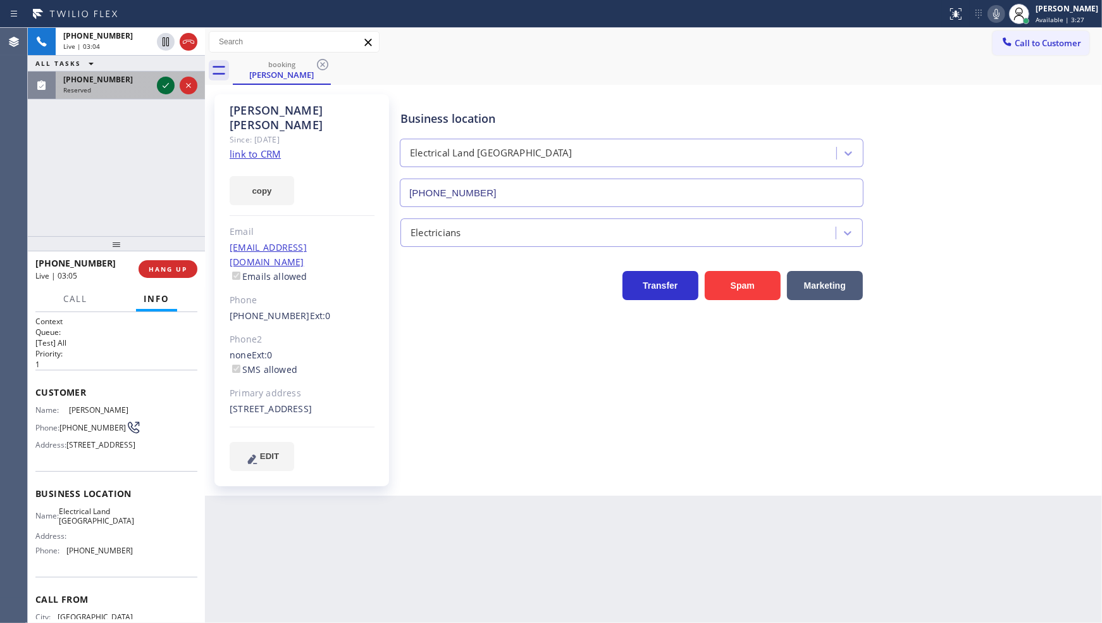
click at [160, 87] on icon at bounding box center [165, 85] width 15 height 15
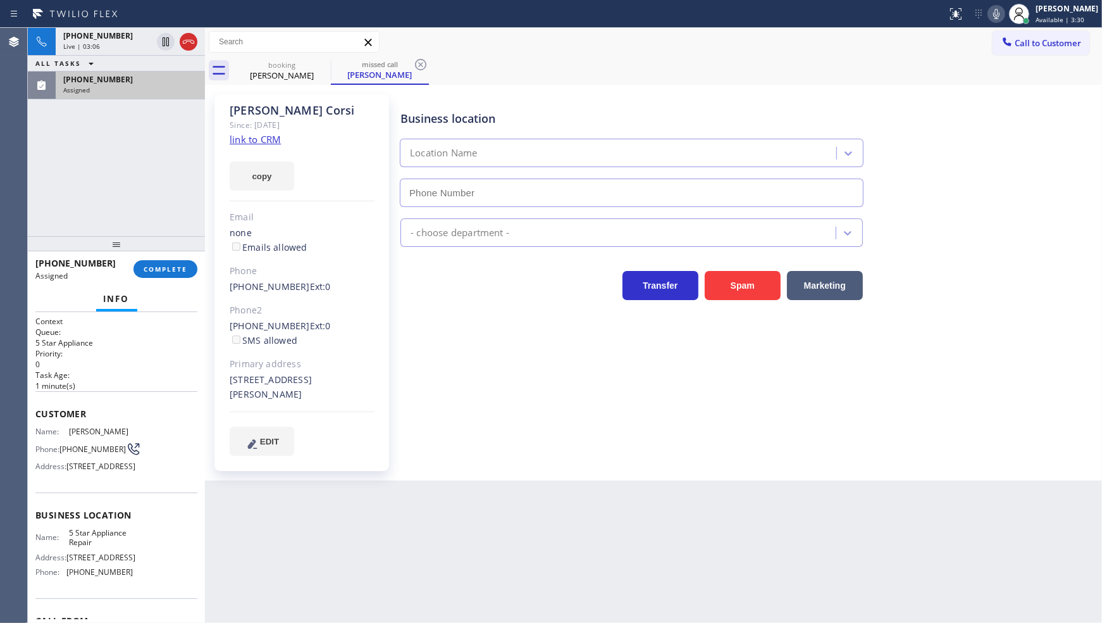
type input "(855) 731-4952"
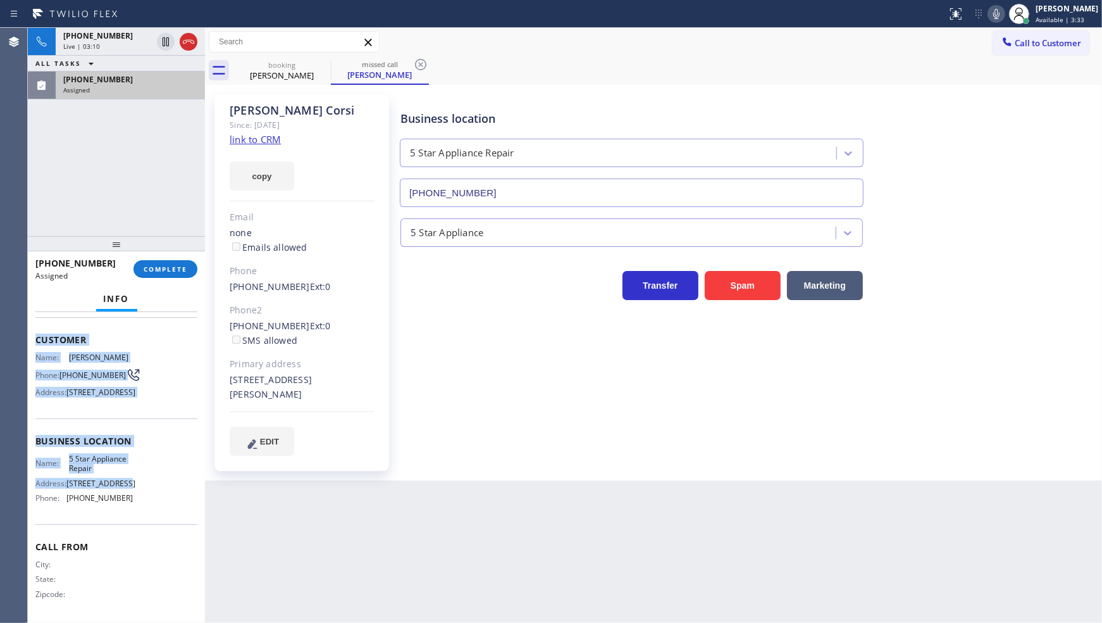
scroll to position [96, 0]
drag, startPoint x: 33, startPoint y: 408, endPoint x: 150, endPoint y: 508, distance: 153.5
click at [149, 508] on div "Context Queue: 5 Star Appliance Priority: 0 Task Age: 1 minute(s) Customer Name…" at bounding box center [116, 467] width 177 height 311
copy div "Customer Name: Sharlene Corsi Phone: (562) 233-3746 Address: 10913 Fairford Ave…"
drag, startPoint x: 160, startPoint y: 275, endPoint x: 176, endPoint y: 277, distance: 15.9
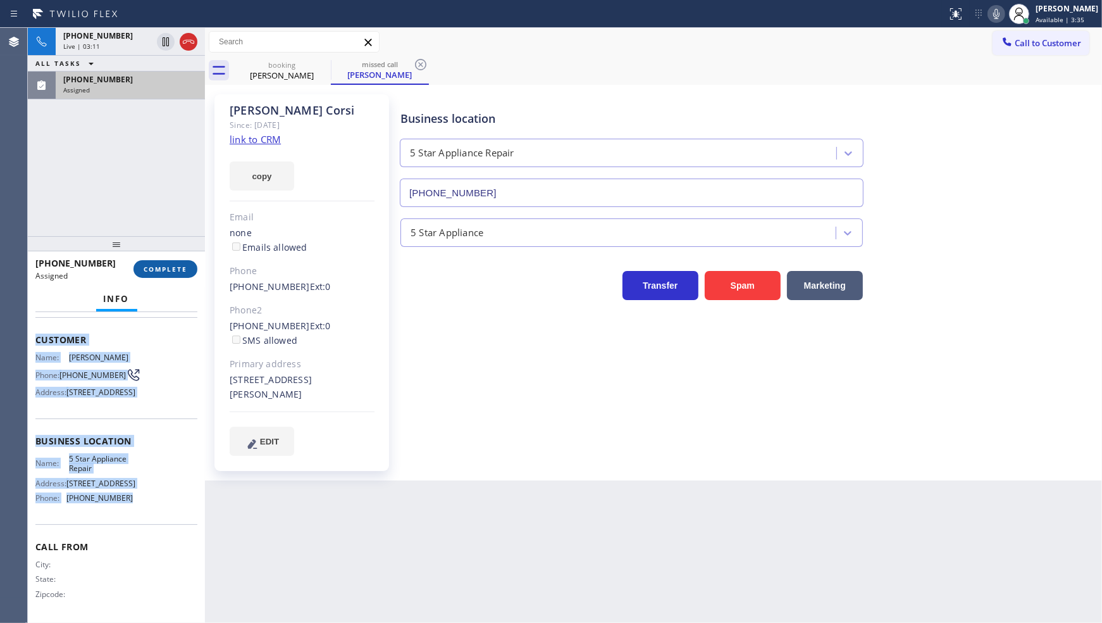
click at [159, 275] on button "COMPLETE" at bounding box center [166, 269] width 64 height 18
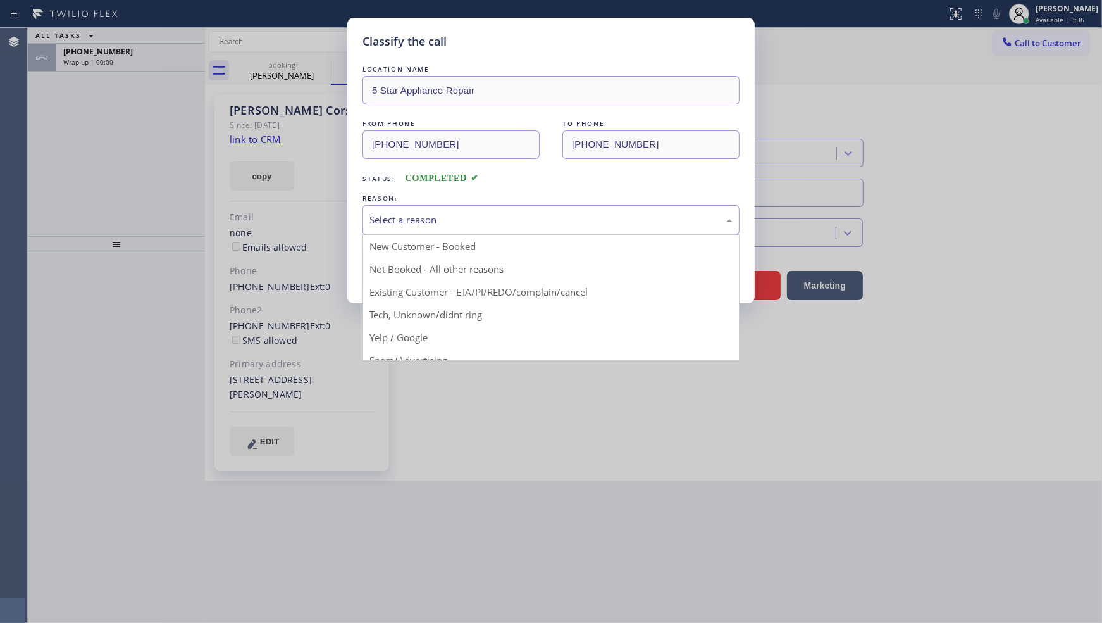
drag, startPoint x: 412, startPoint y: 223, endPoint x: 411, endPoint y: 230, distance: 6.4
click at [412, 226] on div "Select a reason" at bounding box center [551, 220] width 363 height 15
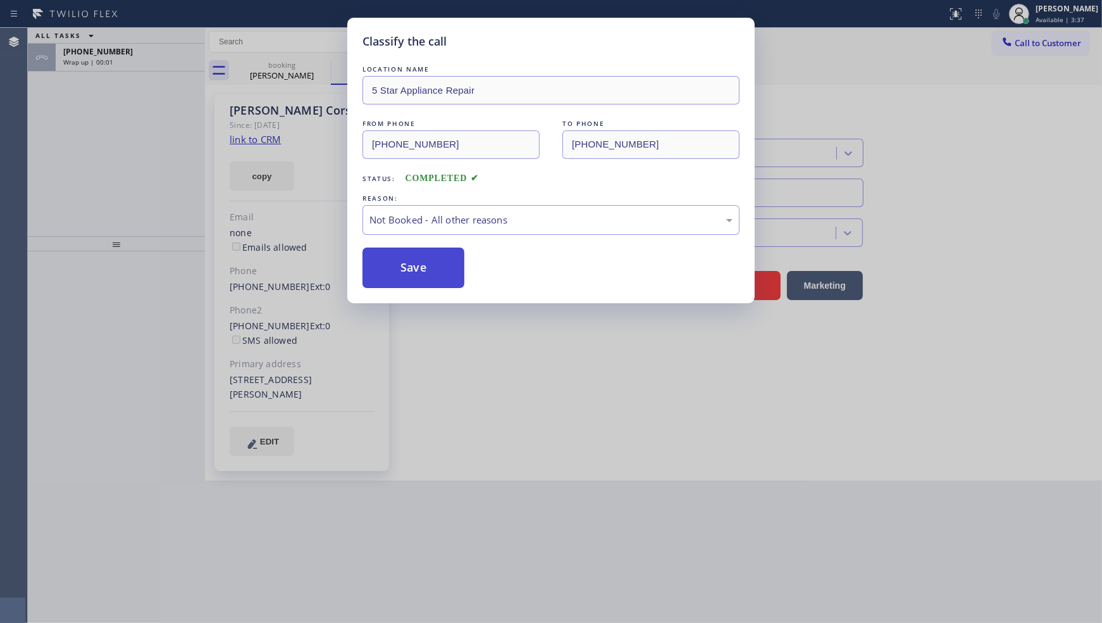
click at [399, 274] on button "Save" at bounding box center [414, 267] width 102 height 40
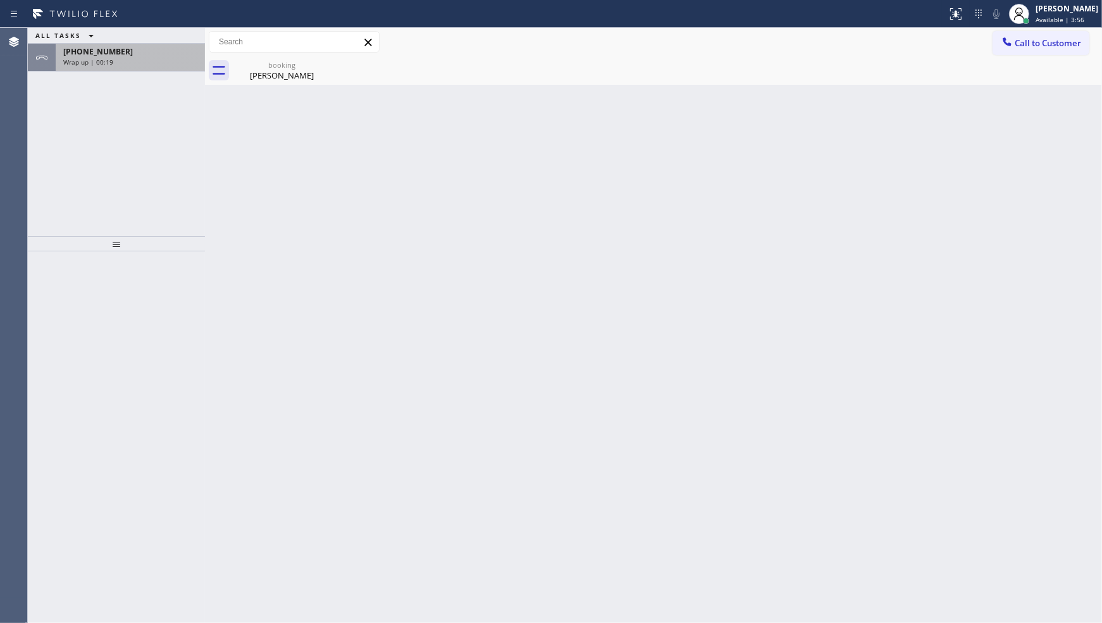
drag, startPoint x: 72, startPoint y: 127, endPoint x: 108, endPoint y: 51, distance: 83.8
click at [87, 96] on div "ALL TASKS ALL TASKS ACTIVE TASKS TASKS IN WRAP UP +15054176129 Wrap up | 00:19" at bounding box center [116, 132] width 177 height 208
click at [111, 45] on div "+15054176129 Wrap up | 00:20" at bounding box center [128, 58] width 144 height 28
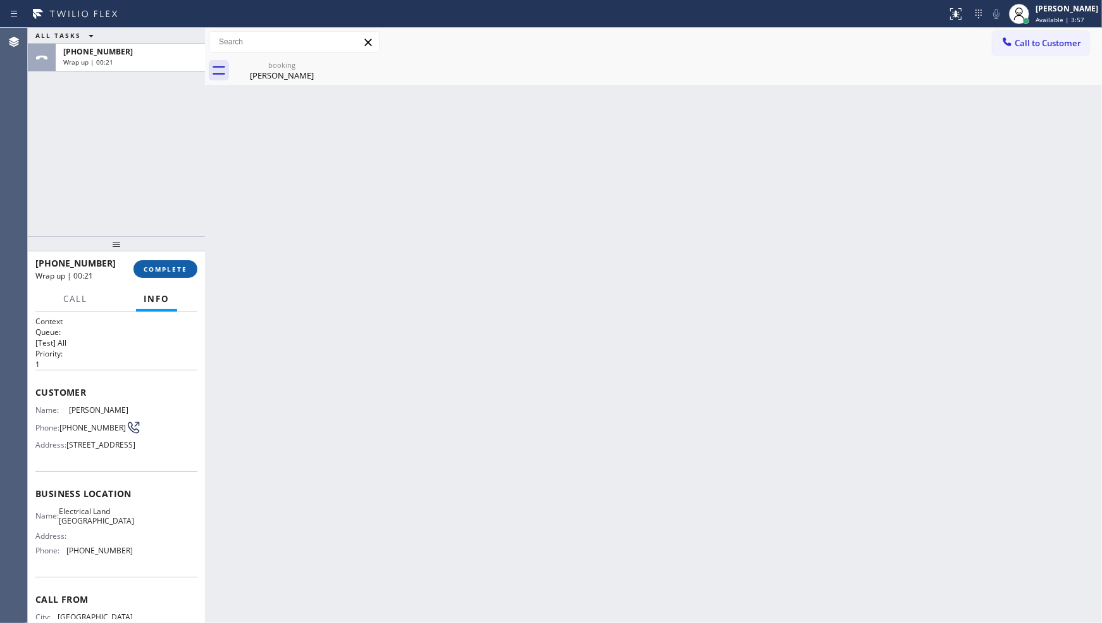
click at [169, 268] on span "COMPLETE" at bounding box center [166, 269] width 44 height 9
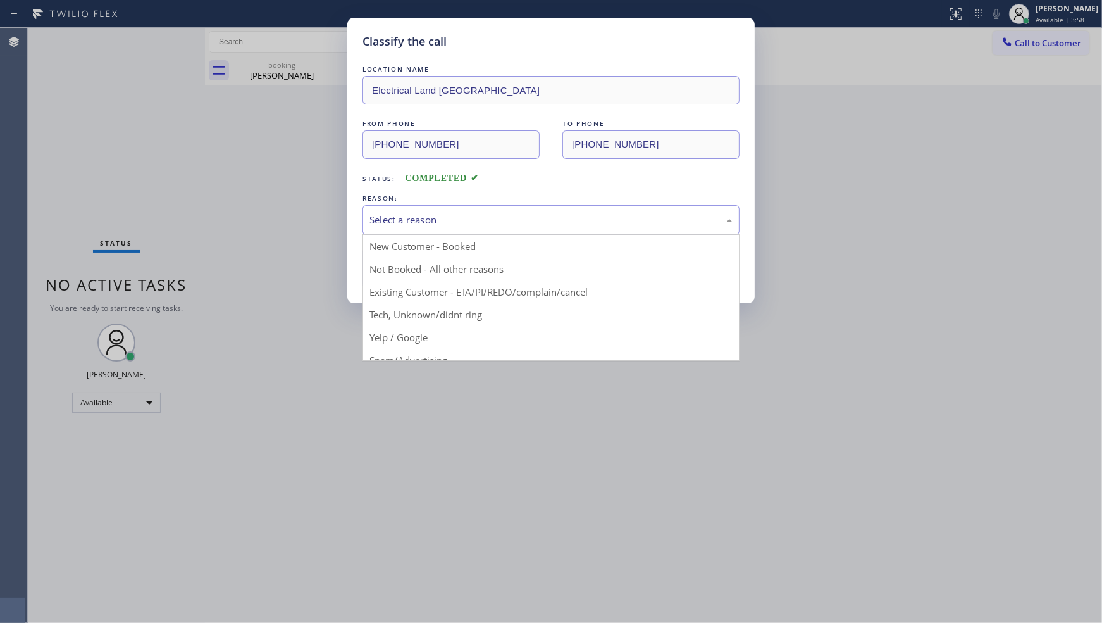
click at [394, 205] on div "Select a reason" at bounding box center [551, 220] width 377 height 30
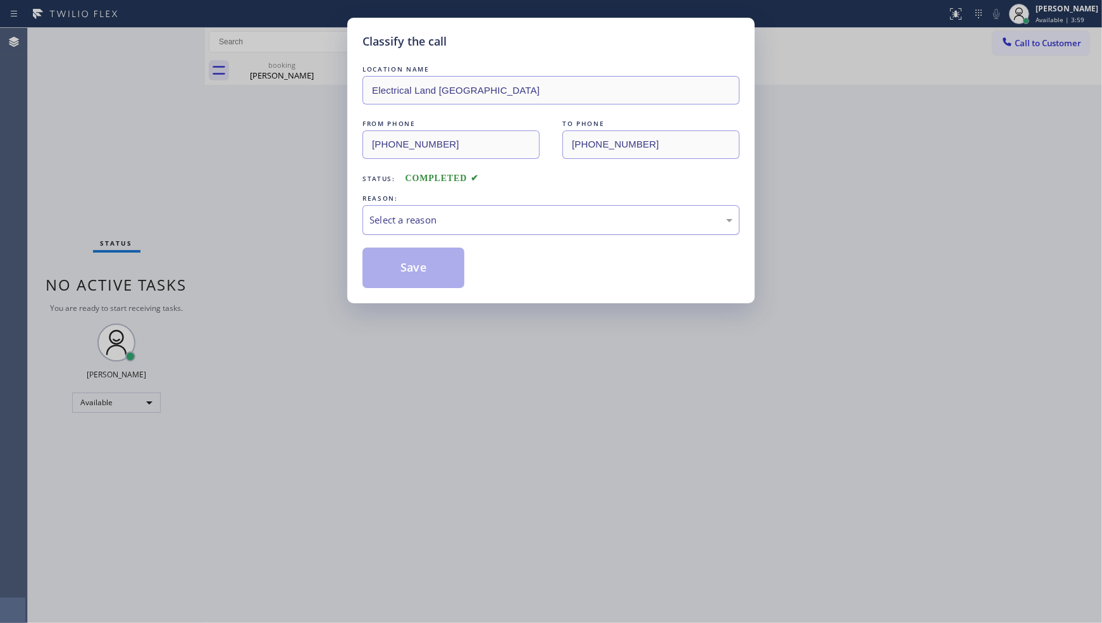
click at [395, 229] on div "Select a reason" at bounding box center [551, 220] width 377 height 30
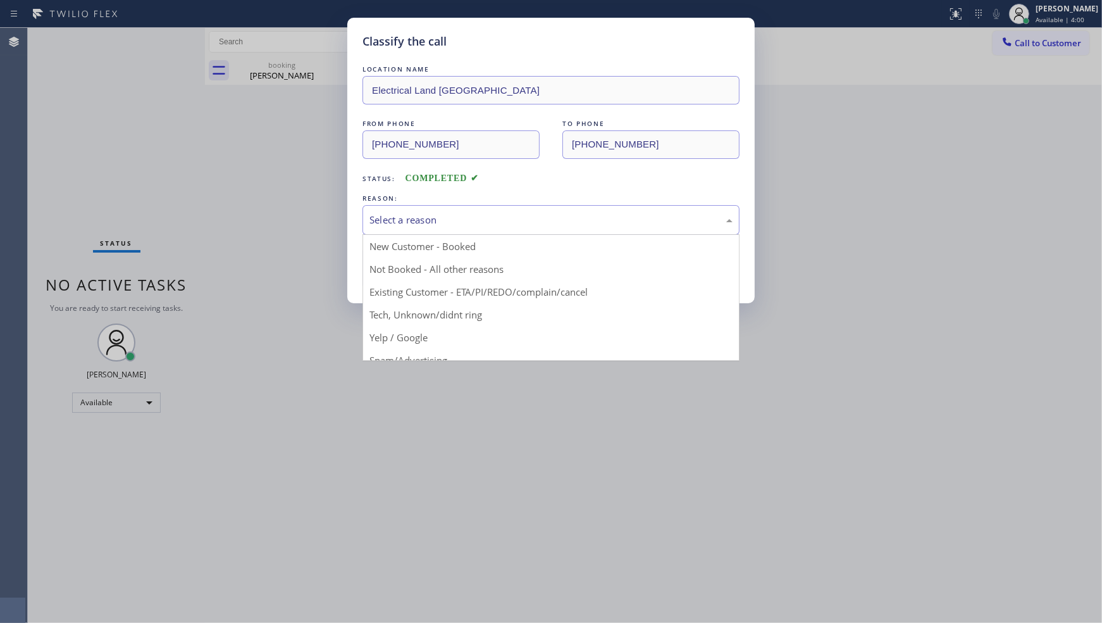
click at [393, 228] on div "Select a reason" at bounding box center [551, 220] width 377 height 30
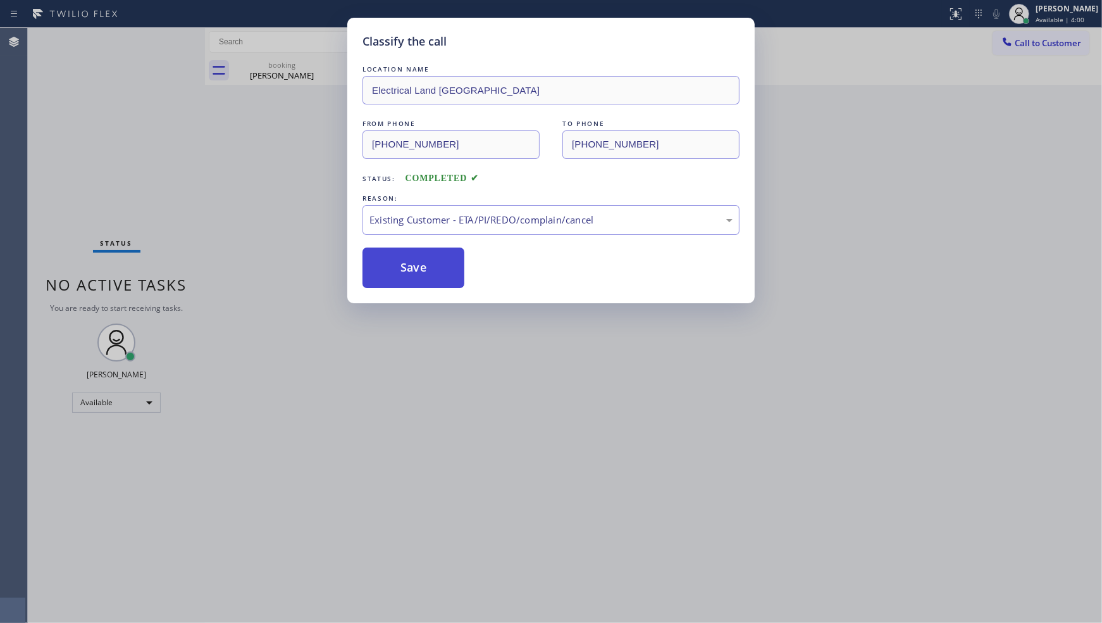
drag, startPoint x: 394, startPoint y: 292, endPoint x: 394, endPoint y: 285, distance: 7.0
click at [401, 256] on button "Save" at bounding box center [414, 267] width 102 height 40
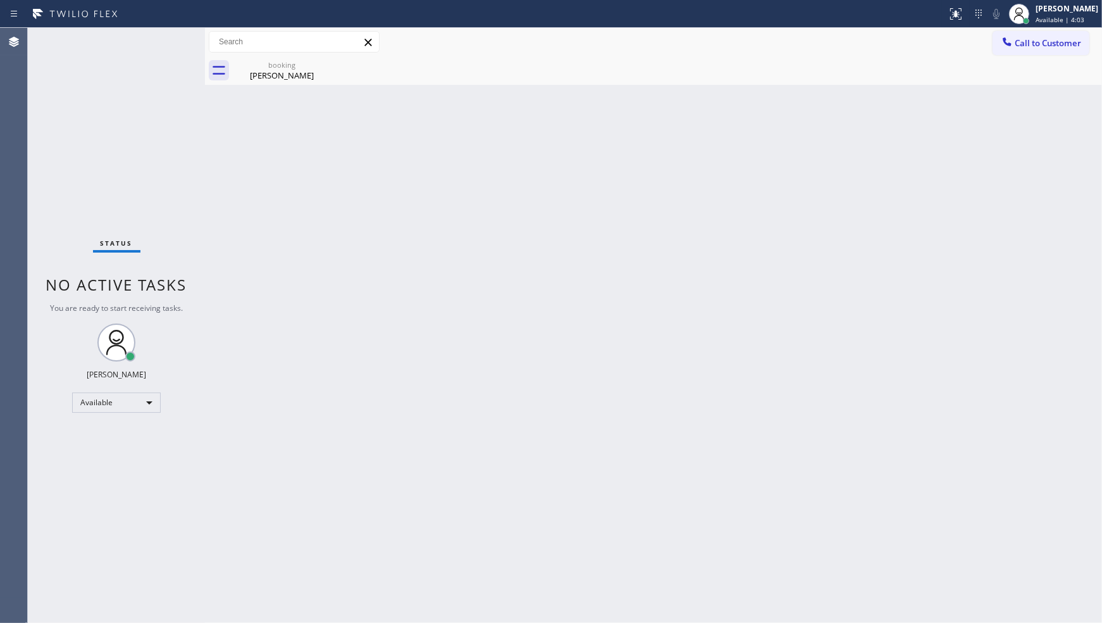
drag, startPoint x: 339, startPoint y: 119, endPoint x: 318, endPoint y: 87, distance: 38.4
click at [330, 103] on div "Back to Dashboard Change Sender ID Customers Technicians Select a contact Outbo…" at bounding box center [653, 325] width 897 height 595
click at [306, 63] on div "booking" at bounding box center [282, 64] width 96 height 9
click at [320, 61] on div at bounding box center [667, 70] width 869 height 28
click at [535, 321] on div "Back to Dashboard Change Sender ID Customers Technicians Select a contact Outbo…" at bounding box center [653, 325] width 897 height 595
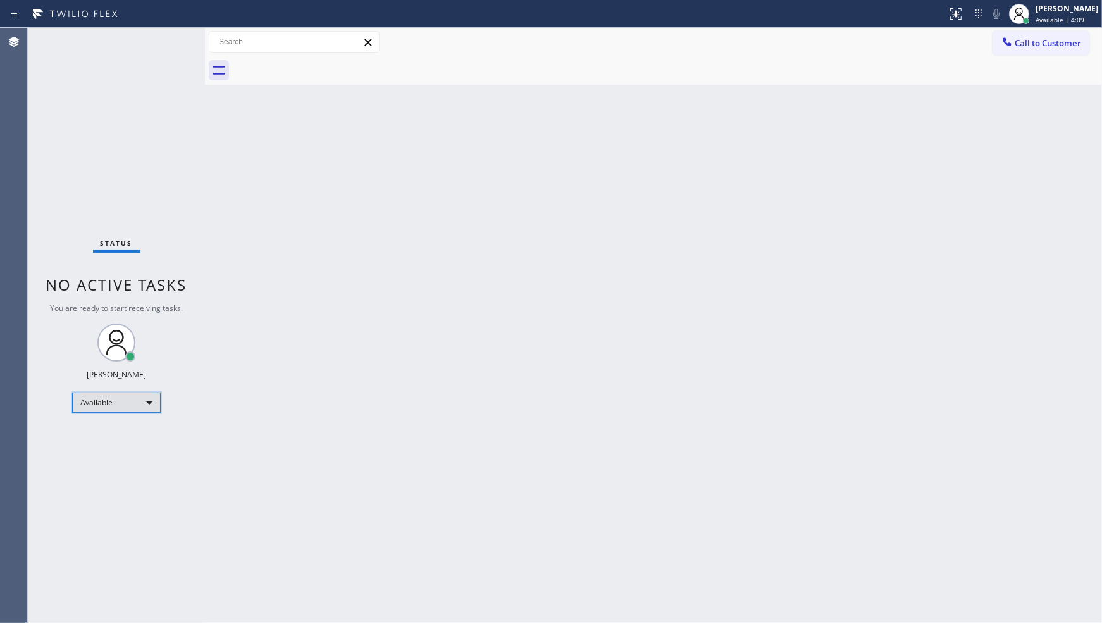
click at [138, 408] on div "Available" at bounding box center [116, 402] width 89 height 20
click at [109, 451] on li "Unavailable" at bounding box center [116, 451] width 86 height 15
drag, startPoint x: 757, startPoint y: 135, endPoint x: 880, endPoint y: 3, distance: 180.4
click at [763, 121] on div "Back to Dashboard Change Sender ID Customers Technicians Select a contact Outbo…" at bounding box center [653, 325] width 897 height 595
click at [1000, 42] on div at bounding box center [1007, 42] width 15 height 15
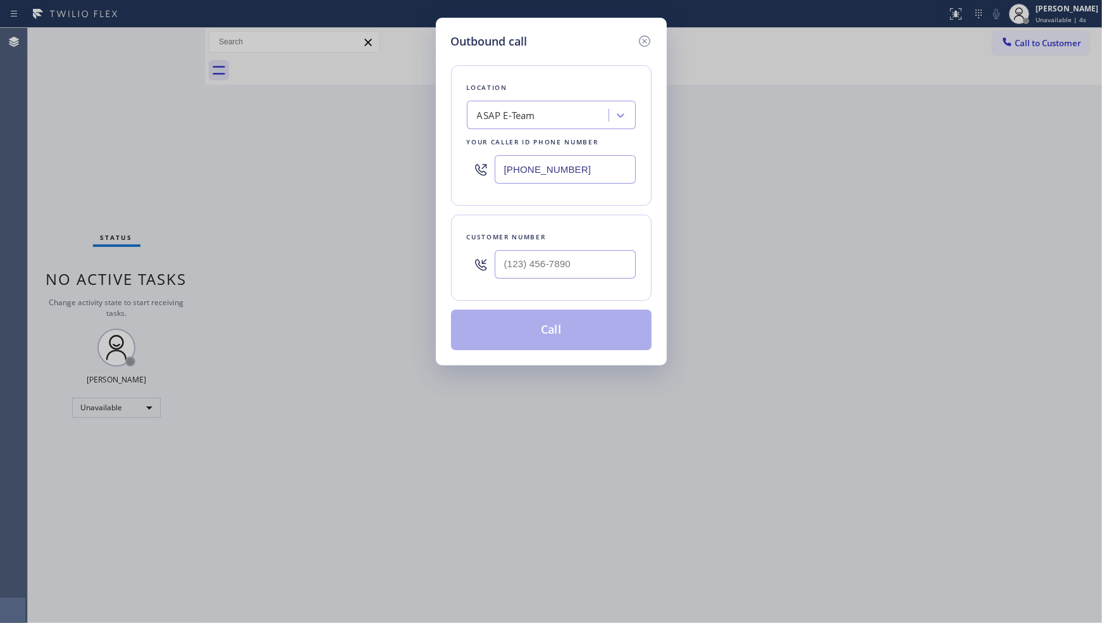
click at [601, 169] on input "(609) 554-1212" at bounding box center [565, 169] width 141 height 28
drag, startPoint x: 601, startPoint y: 168, endPoint x: 421, endPoint y: 173, distance: 179.8
click at [421, 173] on div "Outbound call Location ASAP E-Team Your caller id phone number (609) 554-1212 C…" at bounding box center [551, 311] width 1102 height 623
paste input "914) 873-0795"
type input "(914) 873-0795"
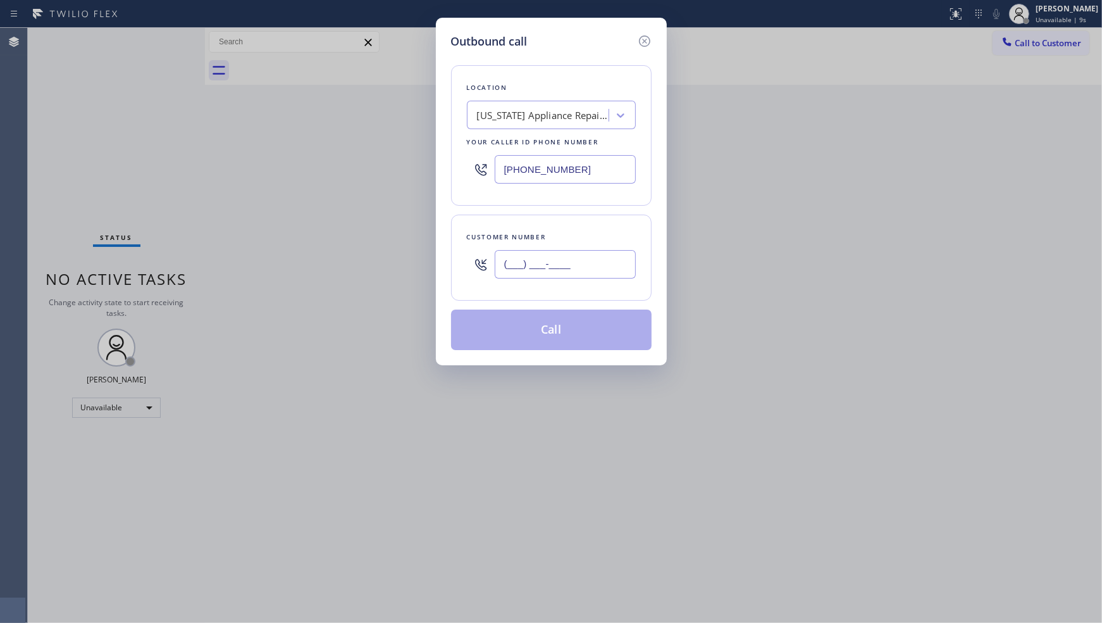
click at [573, 254] on input "(___) ___-____" at bounding box center [565, 264] width 141 height 28
paste input "718) 415-4907"
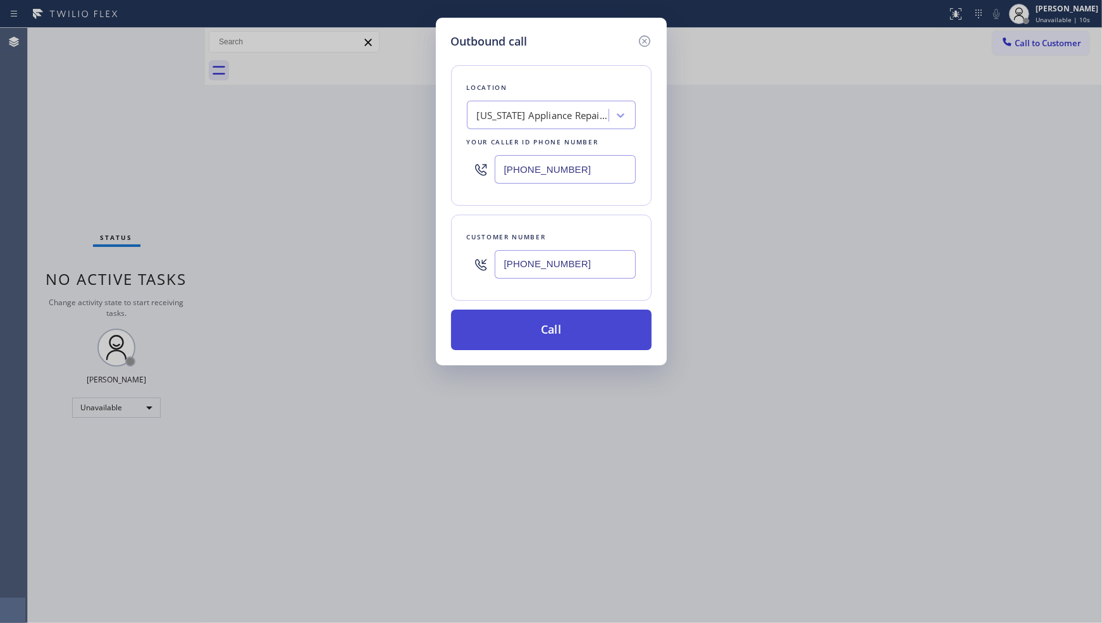
type input "(718) 415-4907"
click at [576, 327] on button "Call" at bounding box center [551, 329] width 201 height 40
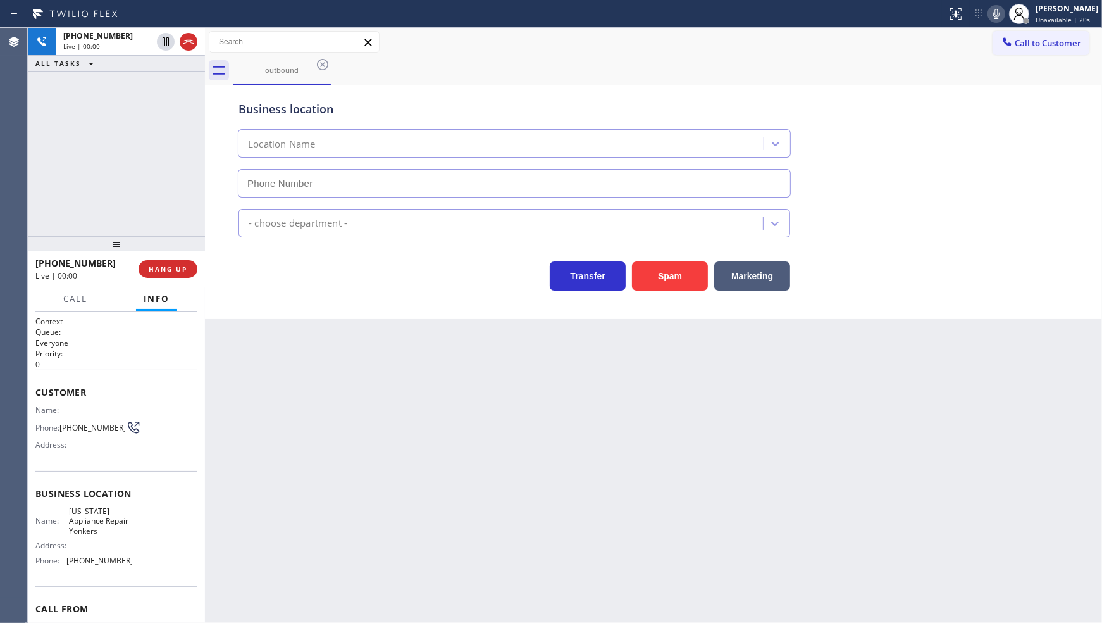
type input "(914) 873-0795"
click at [153, 268] on span "HANG UP" at bounding box center [168, 269] width 39 height 9
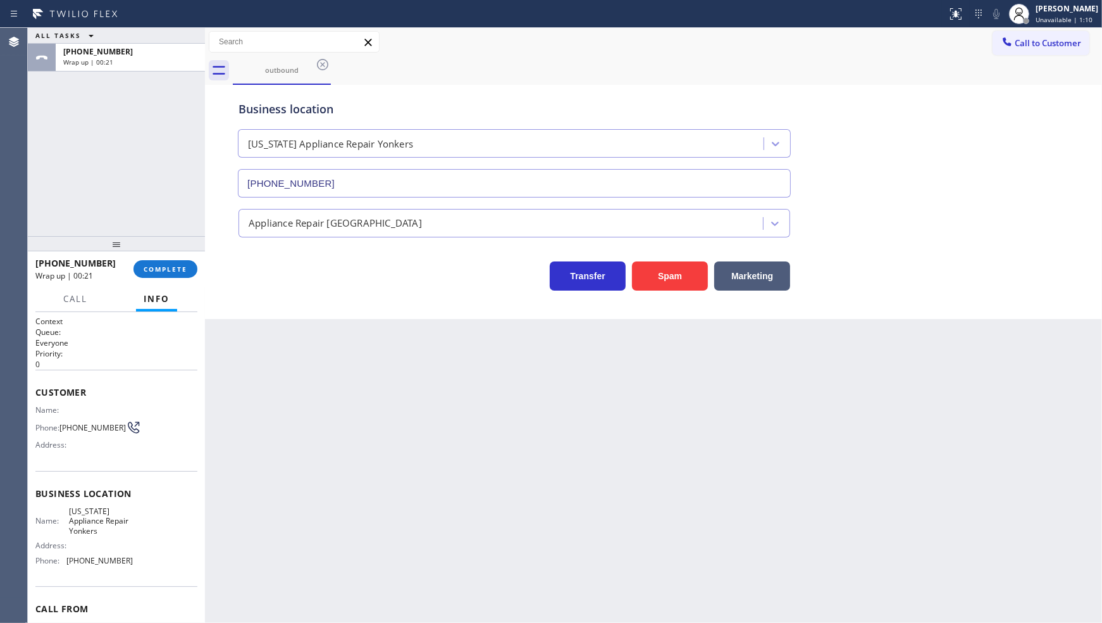
click at [115, 124] on div "ALL TASKS ALL TASKS ACTIVE TASKS TASKS IN WRAP UP +17184154907 Wrap up | 00:21" at bounding box center [116, 132] width 177 height 208
drag, startPoint x: 61, startPoint y: 421, endPoint x: 86, endPoint y: 434, distance: 28.3
click at [84, 432] on span "(718) 415-4907" at bounding box center [92, 427] width 66 height 9
copy span "(718) 415-4907"
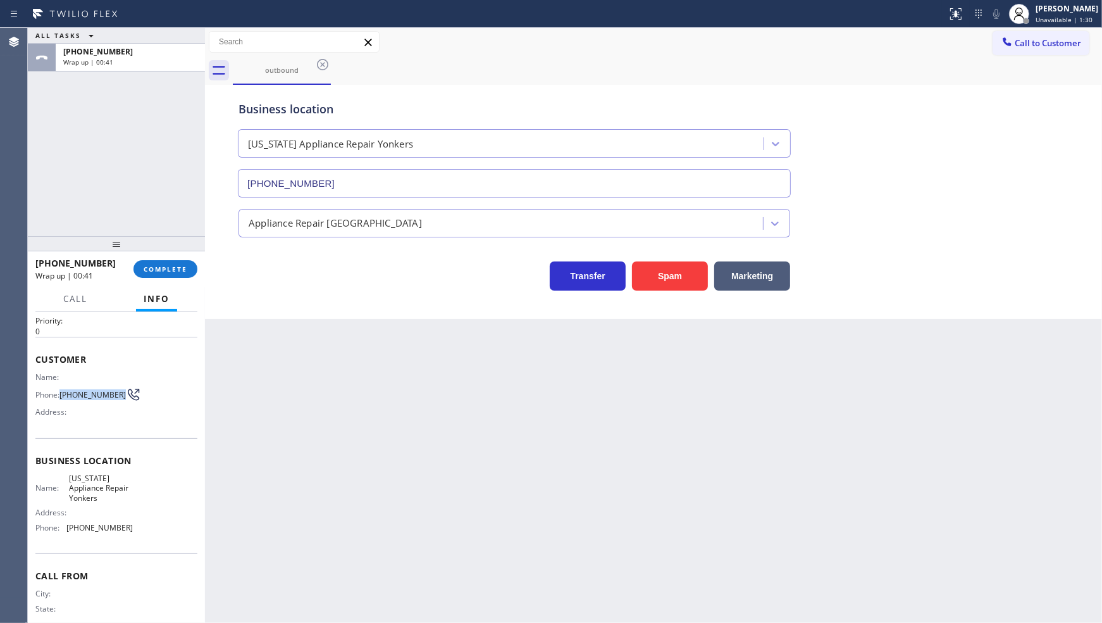
scroll to position [65, 0]
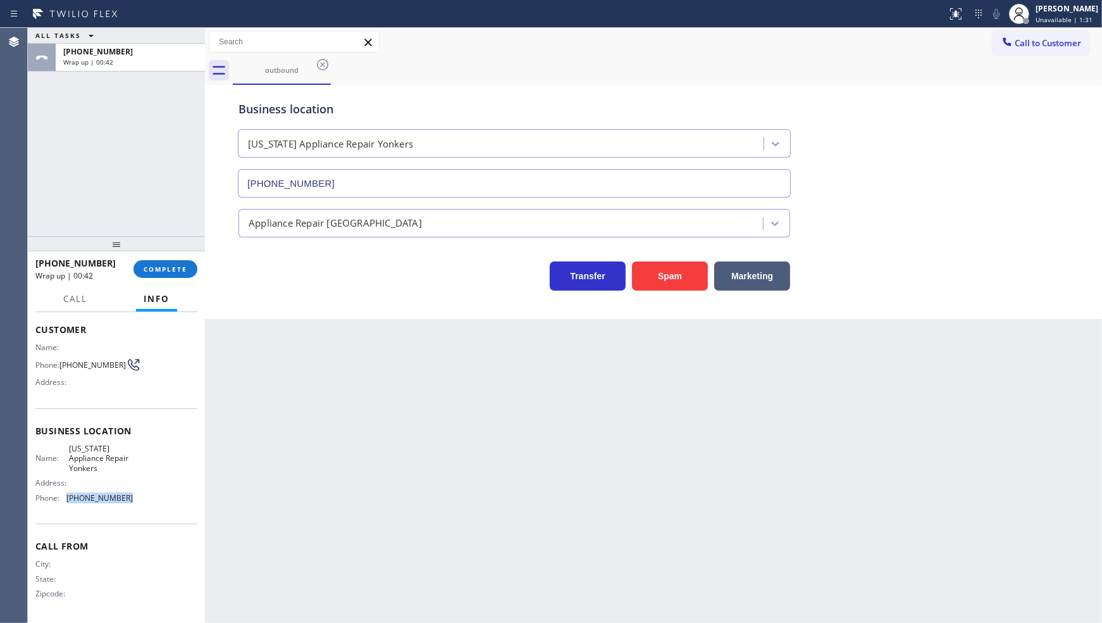
drag, startPoint x: 65, startPoint y: 502, endPoint x: 146, endPoint y: 501, distance: 80.4
click at [146, 501] on div "Name: New York Appliance Repair Yonkers Address: Phone: (914) 873-0795" at bounding box center [116, 476] width 162 height 64
click at [149, 272] on button "COMPLETE" at bounding box center [166, 269] width 64 height 18
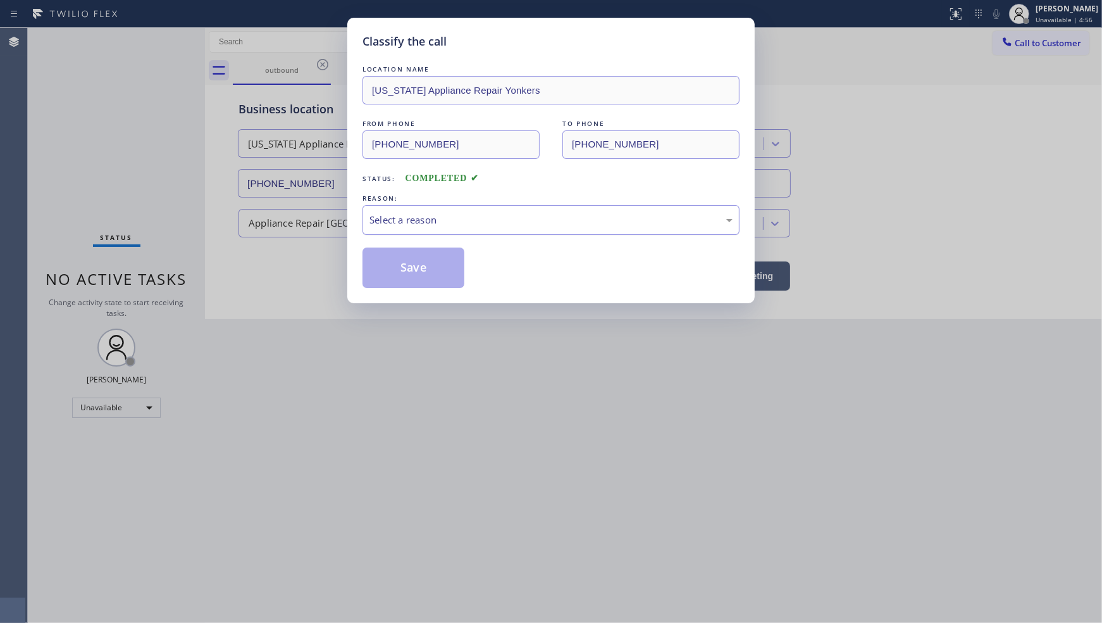
click at [390, 232] on div "Select a reason" at bounding box center [551, 220] width 377 height 30
click at [399, 263] on button "Save" at bounding box center [414, 267] width 102 height 40
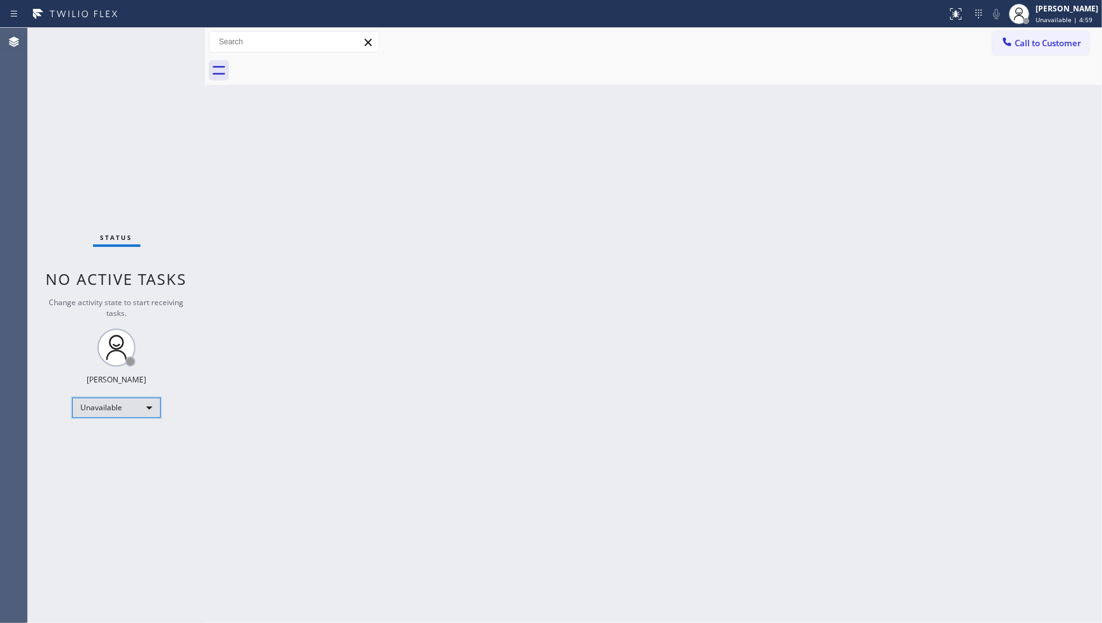
click at [108, 402] on div "Unavailable" at bounding box center [116, 407] width 89 height 20
click at [105, 433] on li "Available" at bounding box center [116, 440] width 86 height 15
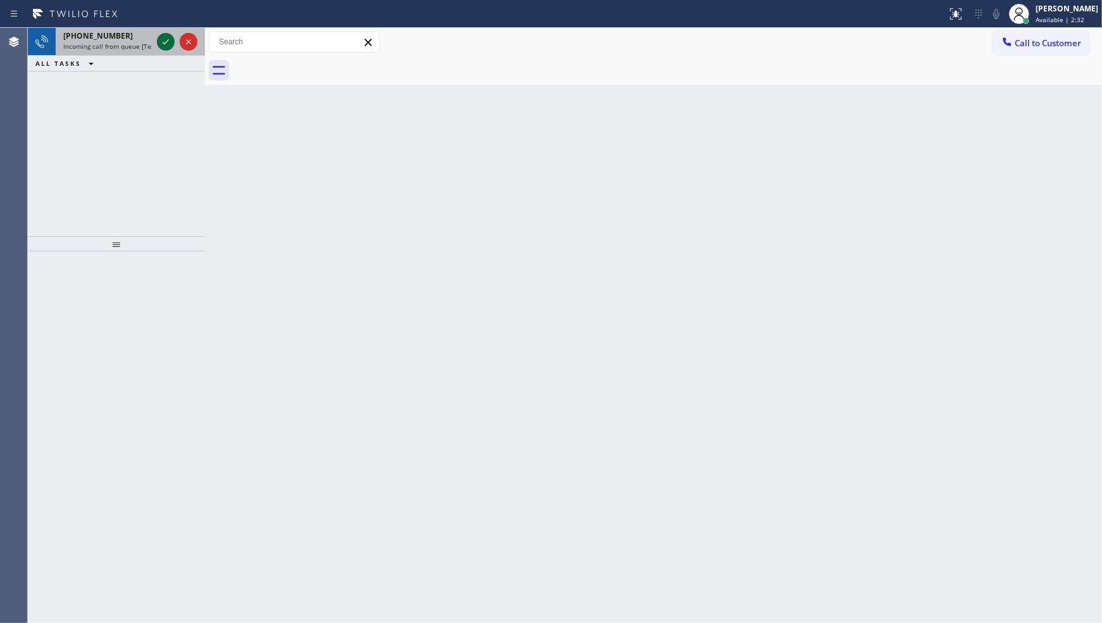
drag, startPoint x: 94, startPoint y: 110, endPoint x: 156, endPoint y: 42, distance: 92.2
click at [96, 104] on div "+17862371439 Incoming call from queue [Test] All ALL TASKS ALL TASKS ACTIVE TAS…" at bounding box center [116, 132] width 177 height 208
click at [165, 39] on icon at bounding box center [165, 41] width 15 height 15
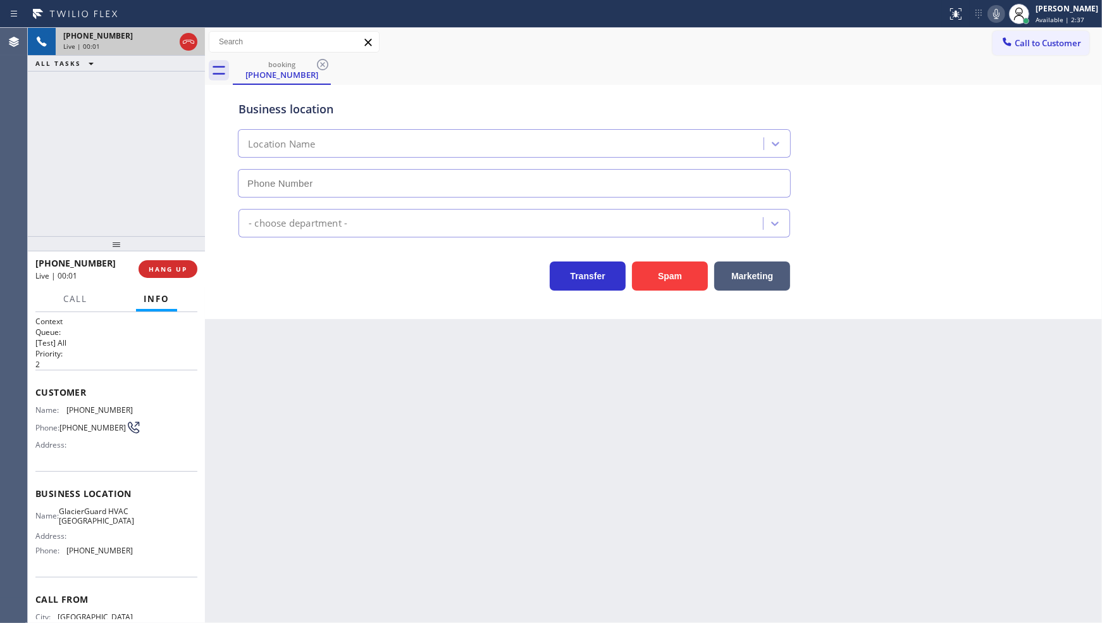
type input "(786) 744-2160"
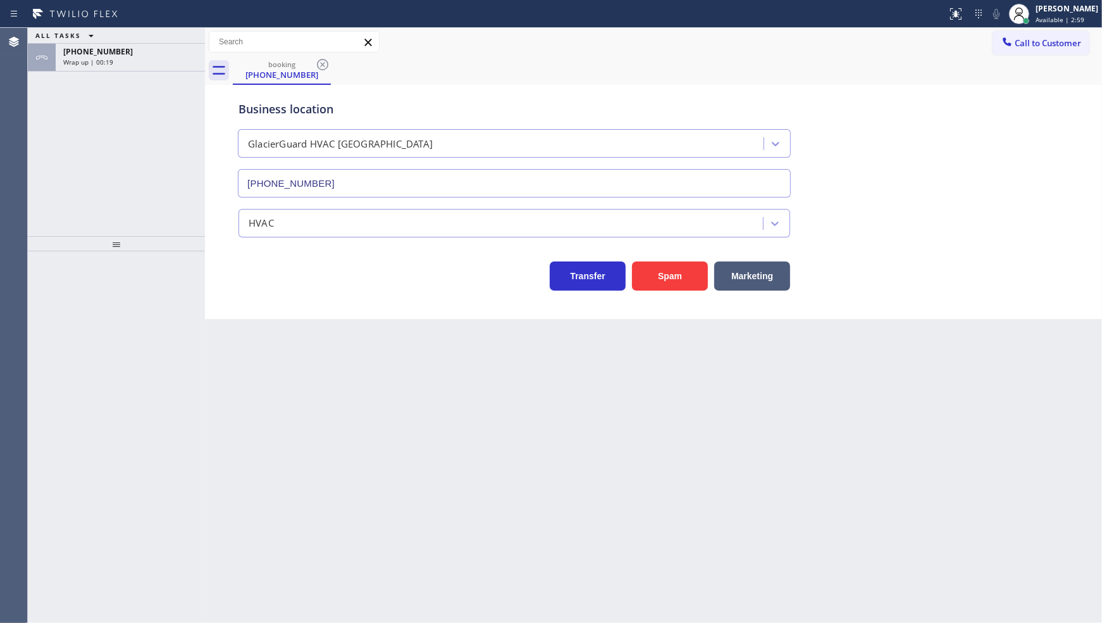
type input "[PHONE_NUMBER]"
click at [109, 64] on span "Wrap up | 00:37" at bounding box center [88, 62] width 50 height 9
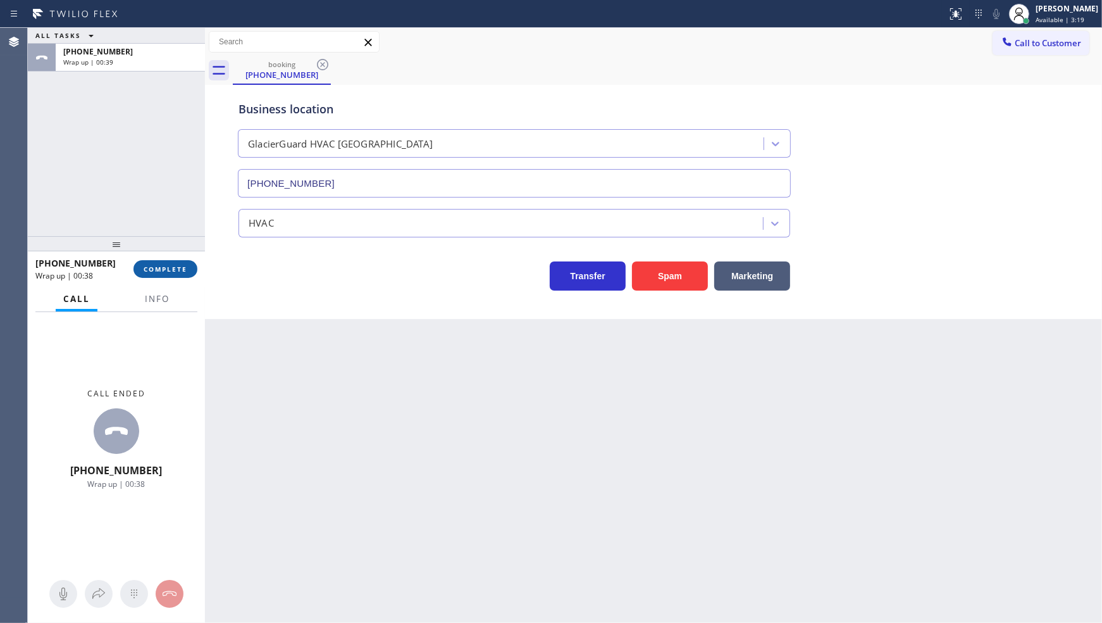
click at [179, 268] on span "COMPLETE" at bounding box center [166, 269] width 44 height 9
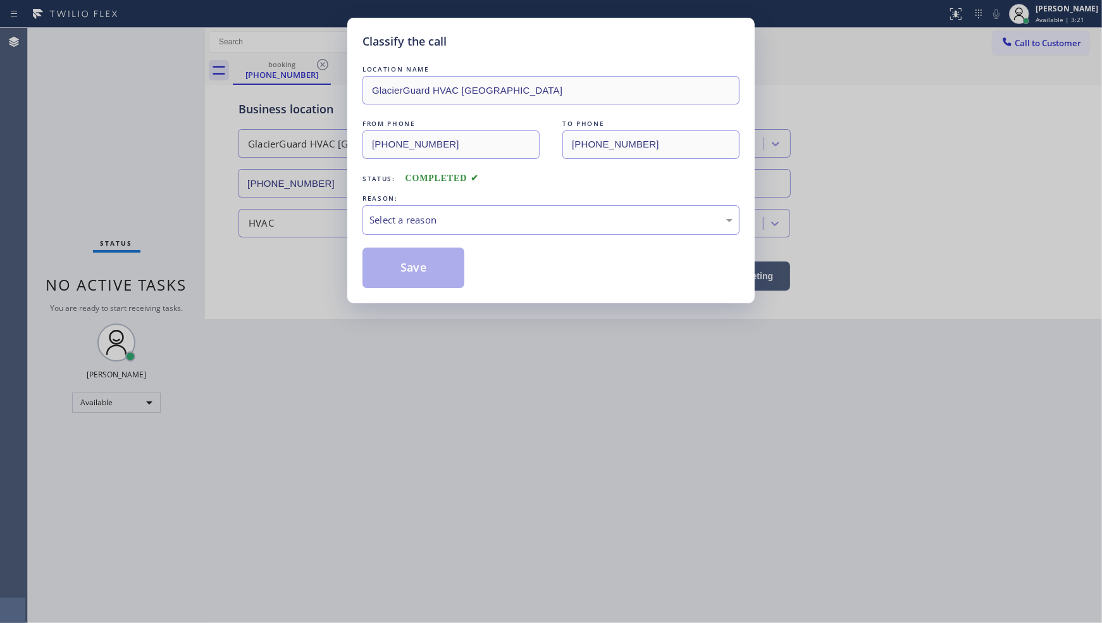
click at [42, 154] on div "Classify the call LOCATION NAME GlacierGuard HVAC Oakland Park FROM PHONE (786)…" at bounding box center [551, 311] width 1102 height 623
drag, startPoint x: 359, startPoint y: 214, endPoint x: 395, endPoint y: 232, distance: 40.5
click at [394, 232] on div "Classify the call LOCATION NAME GlacierGuard HVAC Oakland Park FROM PHONE (786)…" at bounding box center [551, 160] width 408 height 285
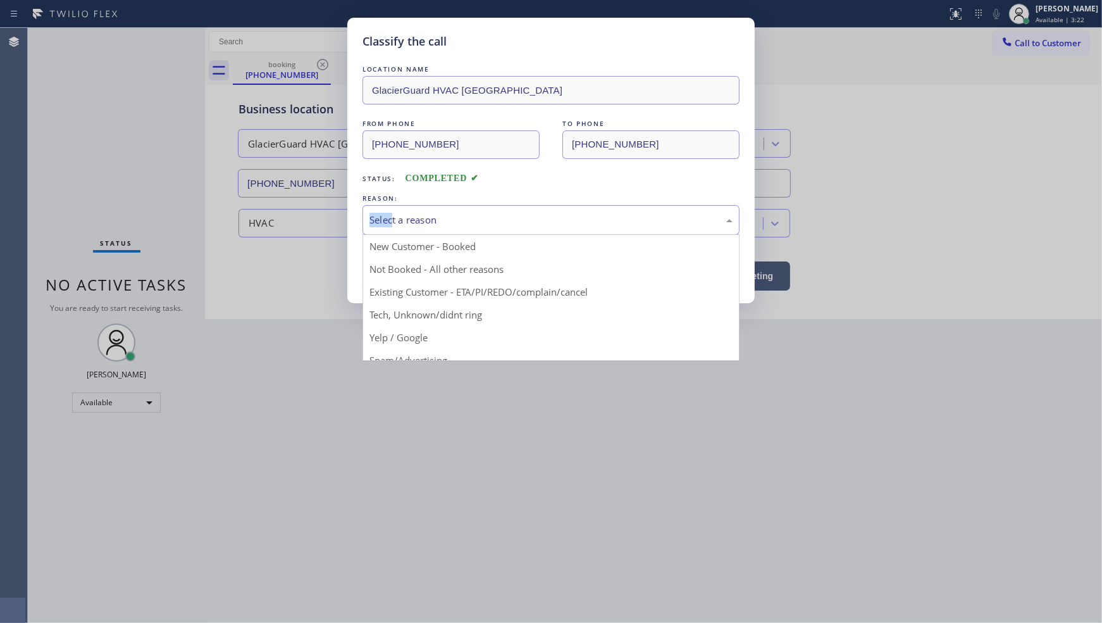
click at [399, 228] on div "Select a reason" at bounding box center [551, 220] width 377 height 30
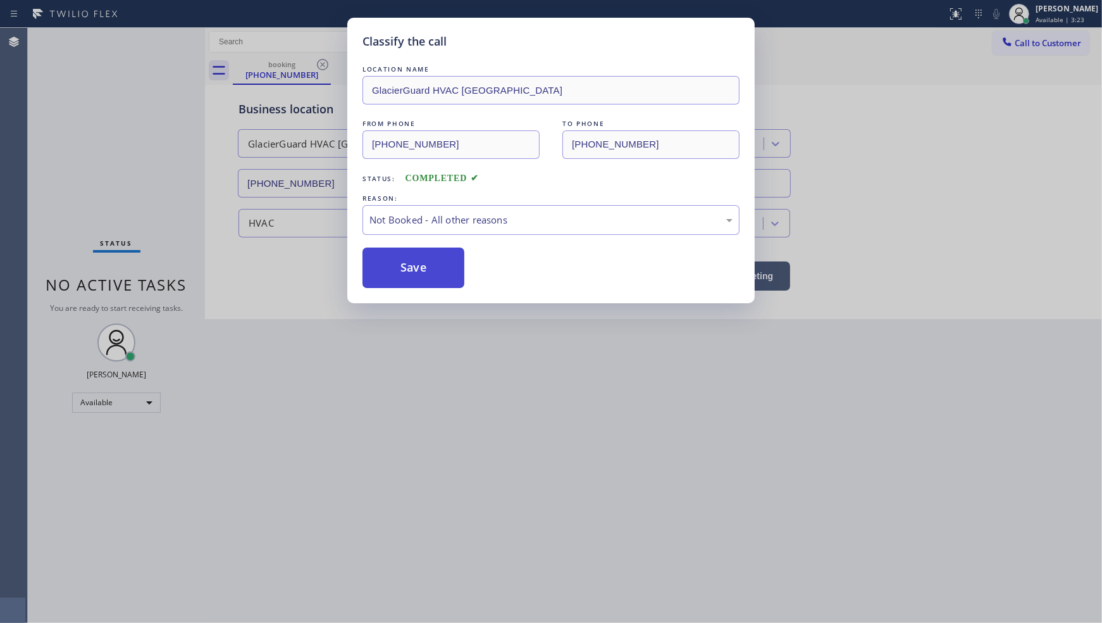
drag, startPoint x: 392, startPoint y: 268, endPoint x: 388, endPoint y: 256, distance: 12.8
click at [392, 270] on button "Save" at bounding box center [414, 267] width 102 height 40
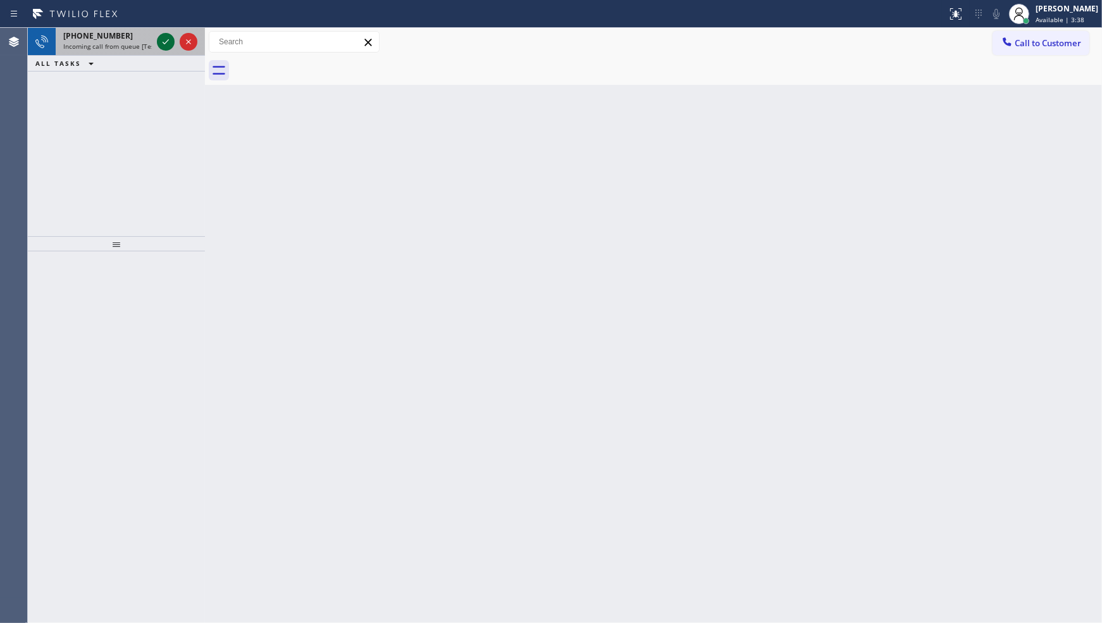
click at [169, 40] on icon at bounding box center [165, 41] width 15 height 15
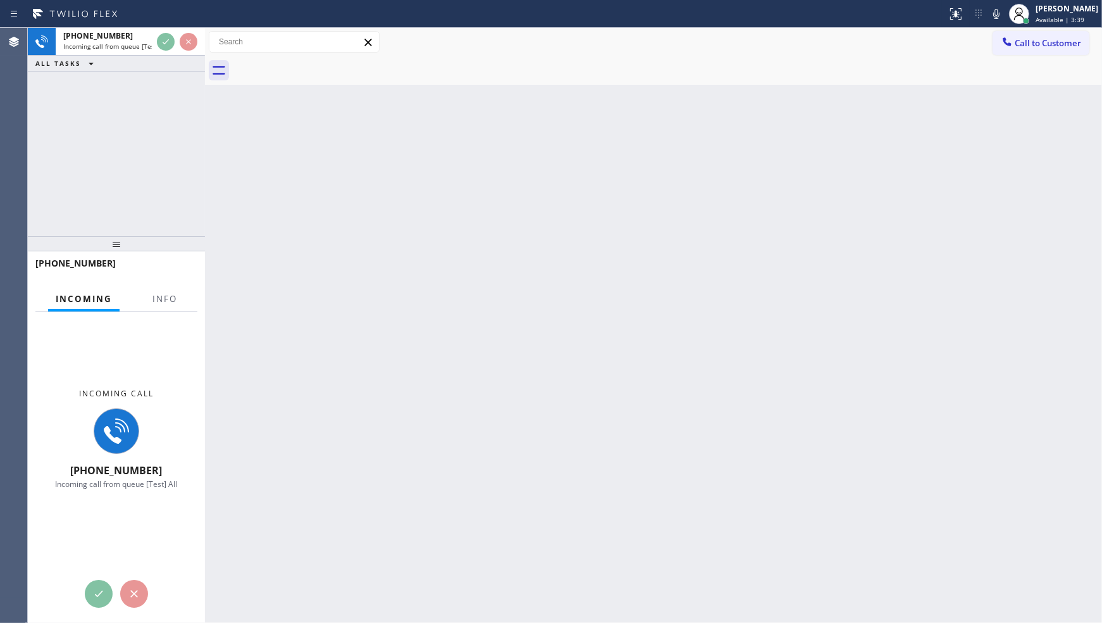
click at [175, 309] on div at bounding box center [165, 310] width 40 height 3
click at [175, 305] on button "Info" at bounding box center [165, 299] width 40 height 25
click at [175, 299] on button "Info" at bounding box center [165, 299] width 40 height 25
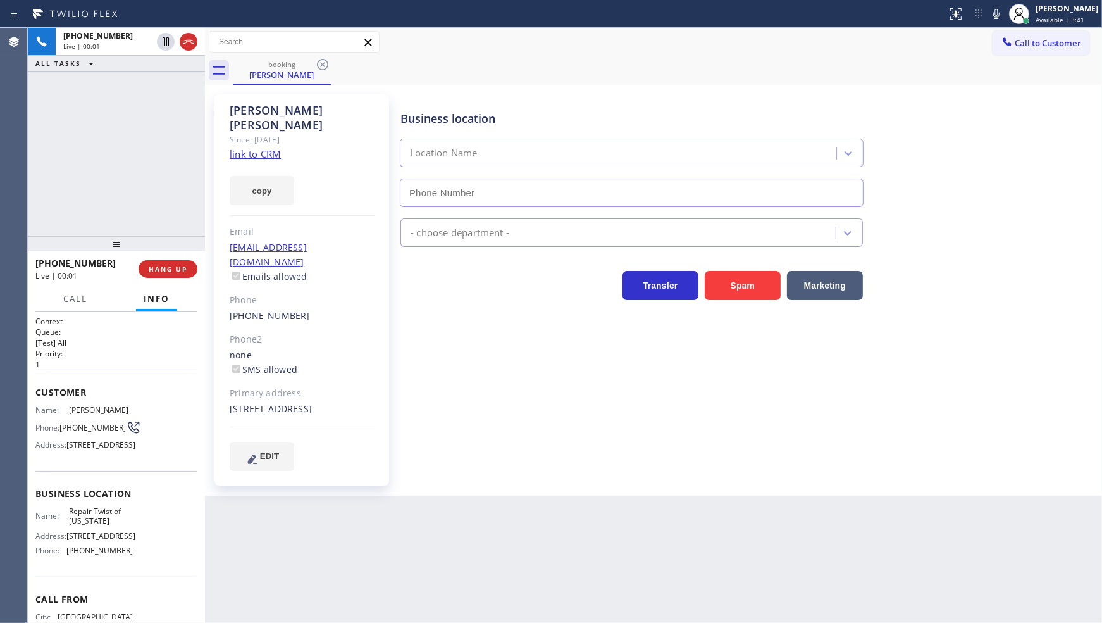
type input "(347) 284-6179"
click at [260, 147] on link "link to CRM" at bounding box center [255, 153] width 51 height 13
drag, startPoint x: 163, startPoint y: 272, endPoint x: 189, endPoint y: 296, distance: 34.9
click at [165, 272] on span "HANG UP" at bounding box center [168, 269] width 39 height 9
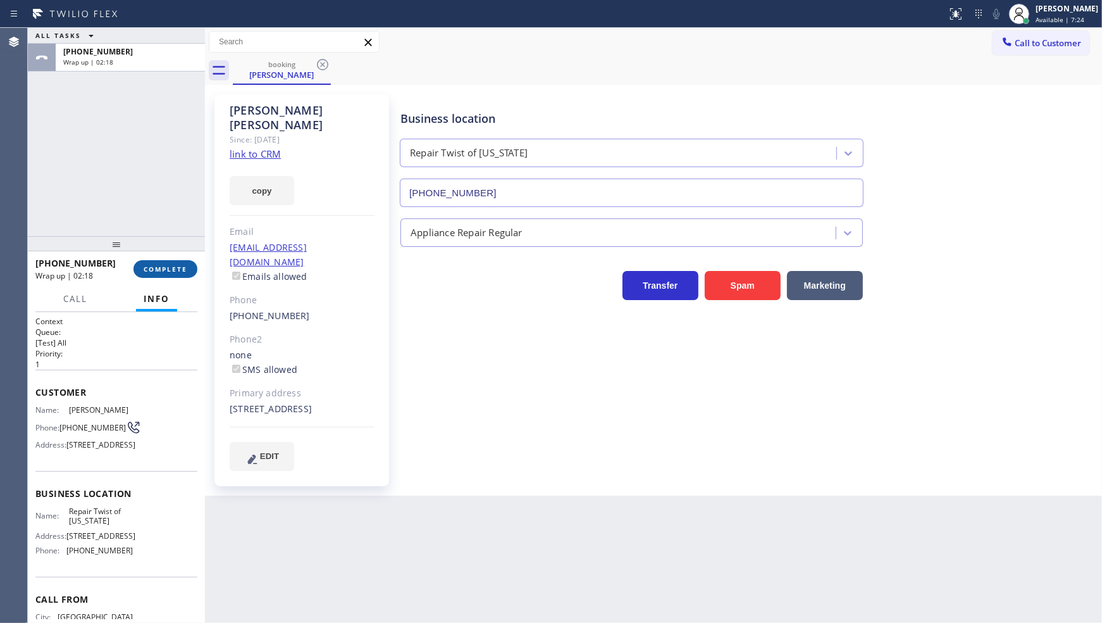
click at [156, 277] on button "COMPLETE" at bounding box center [166, 269] width 64 height 18
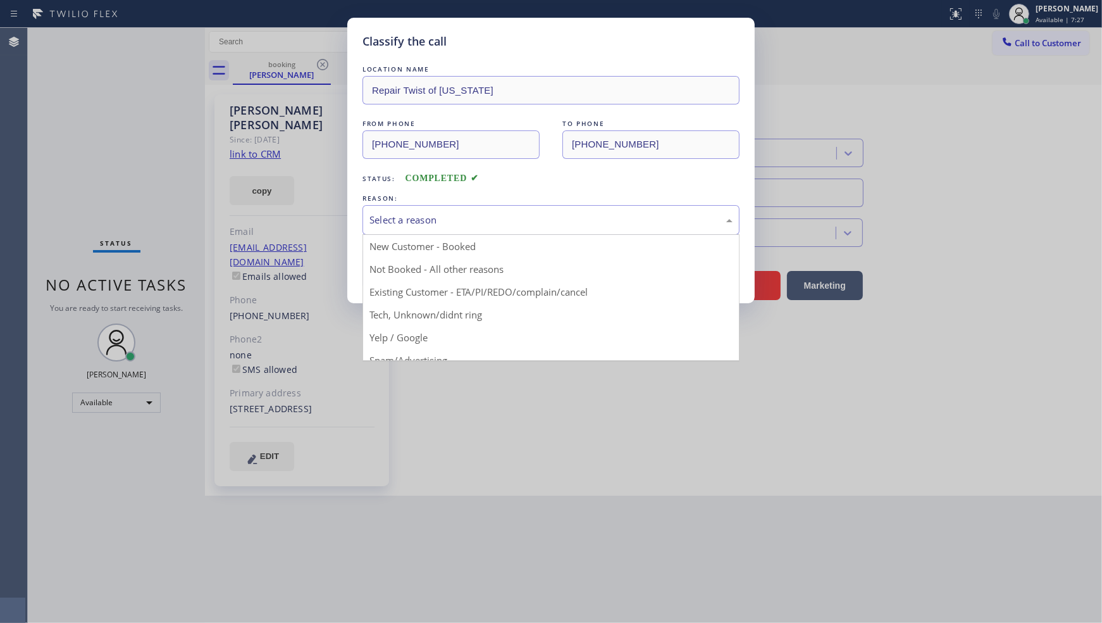
click at [400, 232] on div "Select a reason" at bounding box center [551, 220] width 377 height 30
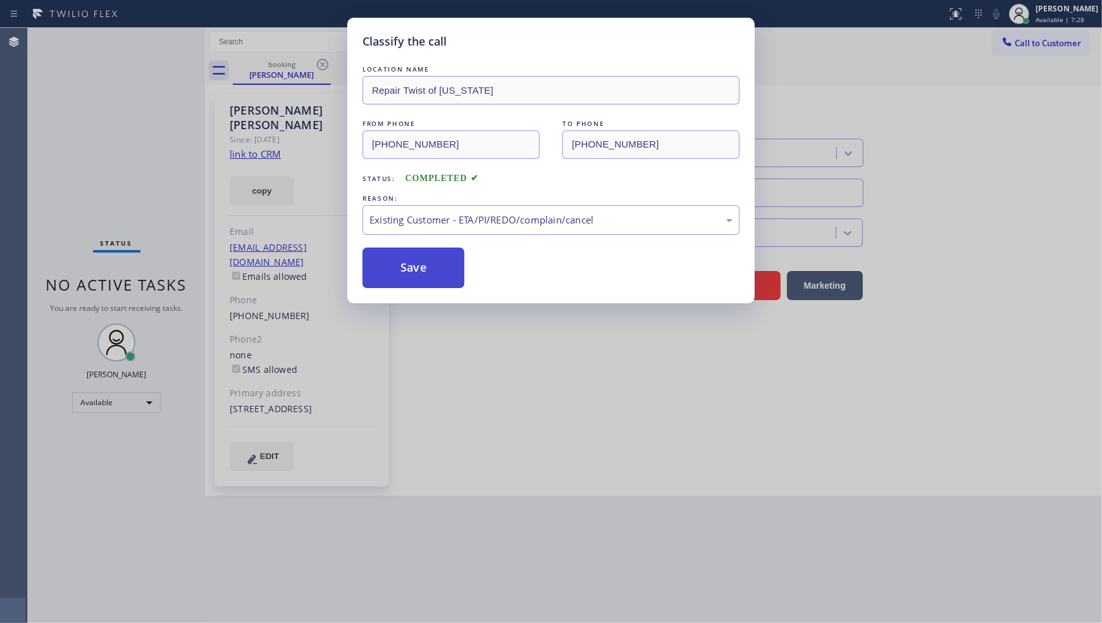
click at [408, 275] on button "Save" at bounding box center [414, 267] width 102 height 40
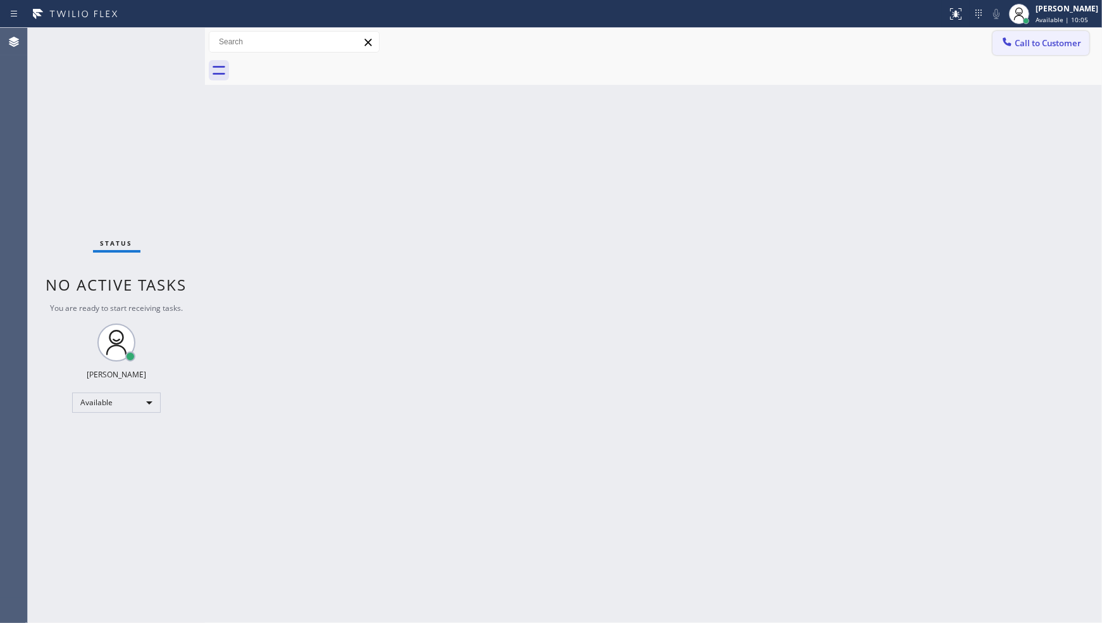
click at [1016, 41] on span "Call to Customer" at bounding box center [1048, 42] width 66 height 11
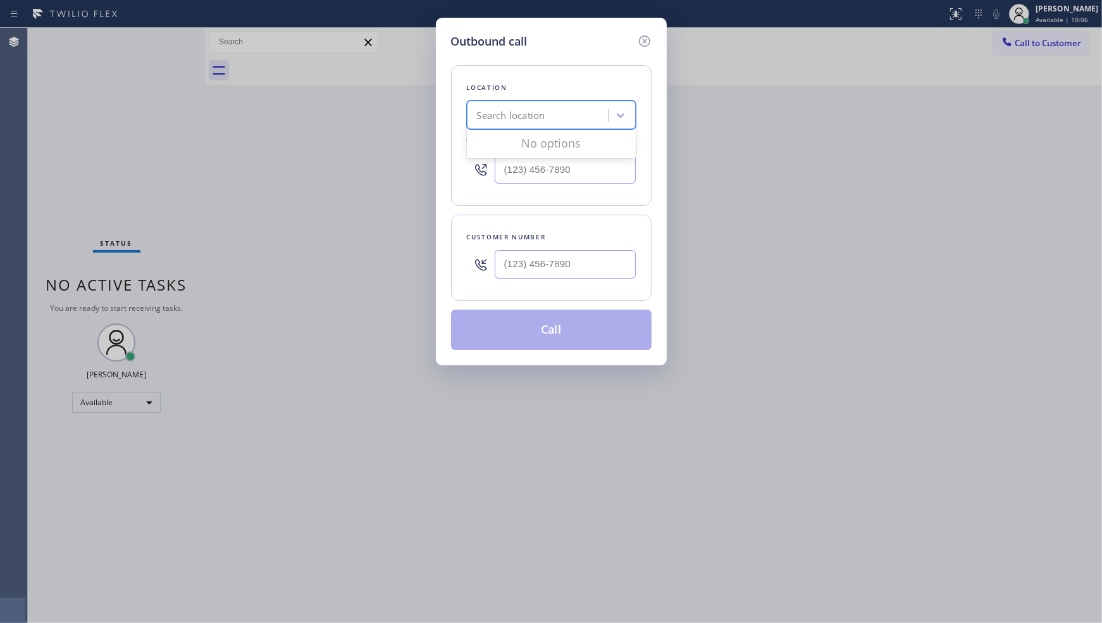
click at [568, 116] on div "Search location" at bounding box center [540, 115] width 138 height 22
paste input "https://erp.apollosoft.co/customer/763018#portlet_leads"
type input "https://erp.apollosoft.co/customer/763018#portlet_leads"
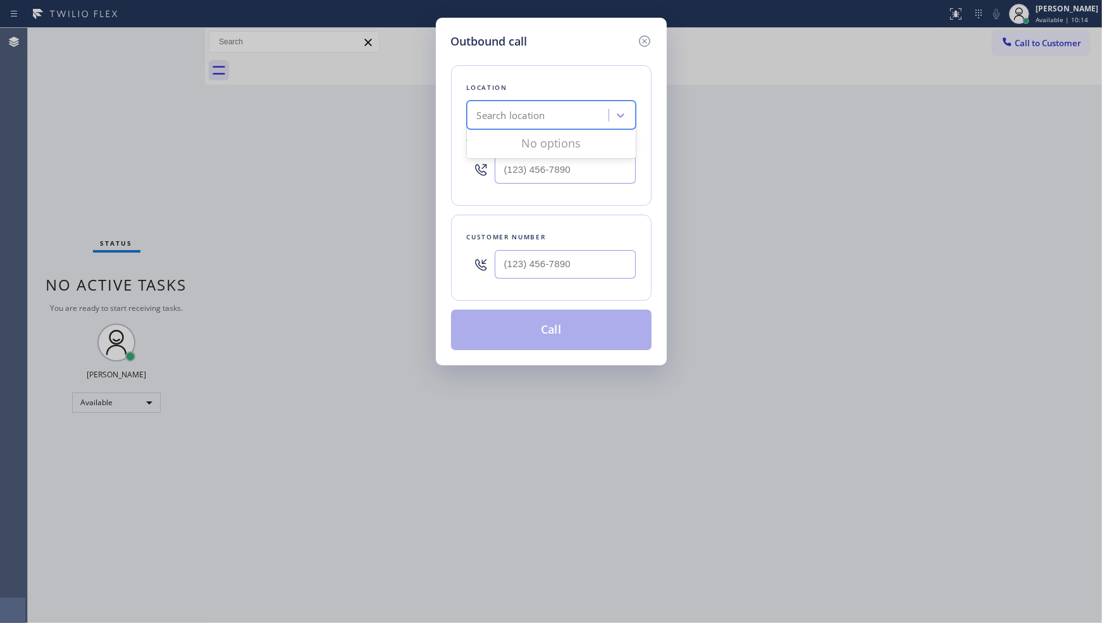
click at [539, 116] on div "Search location" at bounding box center [511, 115] width 68 height 15
paste input "Crowley HVAC Contractors"
type input "Crowley HVAC Contractors"
click at [539, 143] on div "Crowley HVAC Contractors" at bounding box center [551, 147] width 169 height 35
type input "(817) 839-2140"
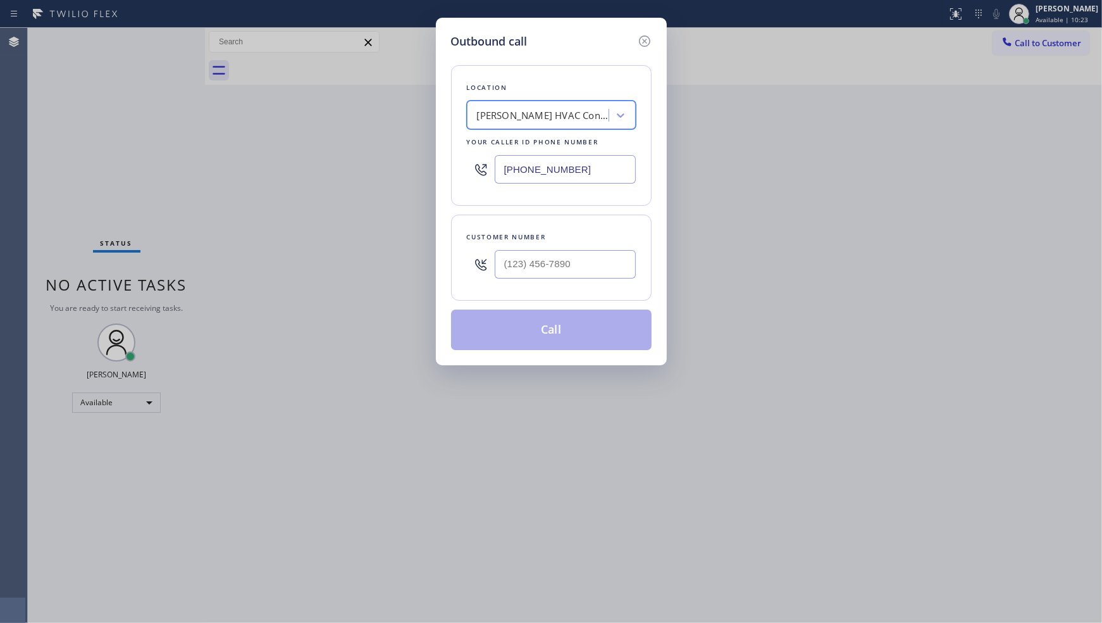
click at [533, 248] on div at bounding box center [565, 264] width 141 height 41
click at [538, 265] on input "(___) ___-____" at bounding box center [565, 264] width 141 height 28
paste input "682) 261-7770"
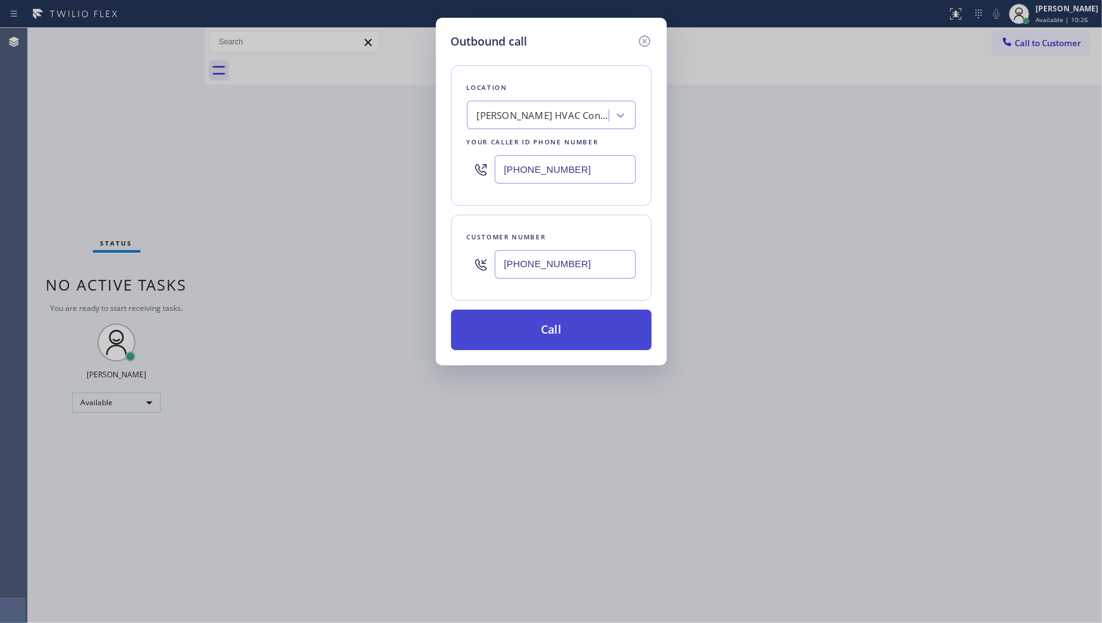
type input "(682) 261-7770"
click at [594, 330] on button "Call" at bounding box center [551, 329] width 201 height 40
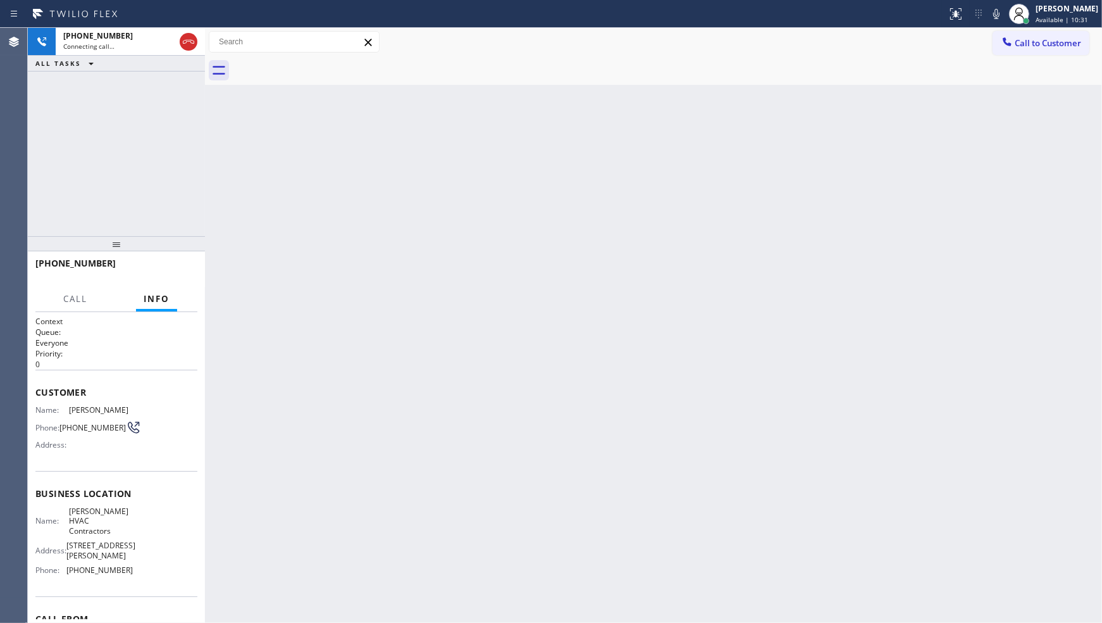
drag, startPoint x: 533, startPoint y: 178, endPoint x: 778, endPoint y: 63, distance: 271.2
click at [591, 139] on div "Back to Dashboard Change Sender ID Customers Technicians Select a contact Outbo…" at bounding box center [653, 325] width 897 height 595
click at [992, 11] on icon at bounding box center [996, 13] width 15 height 15
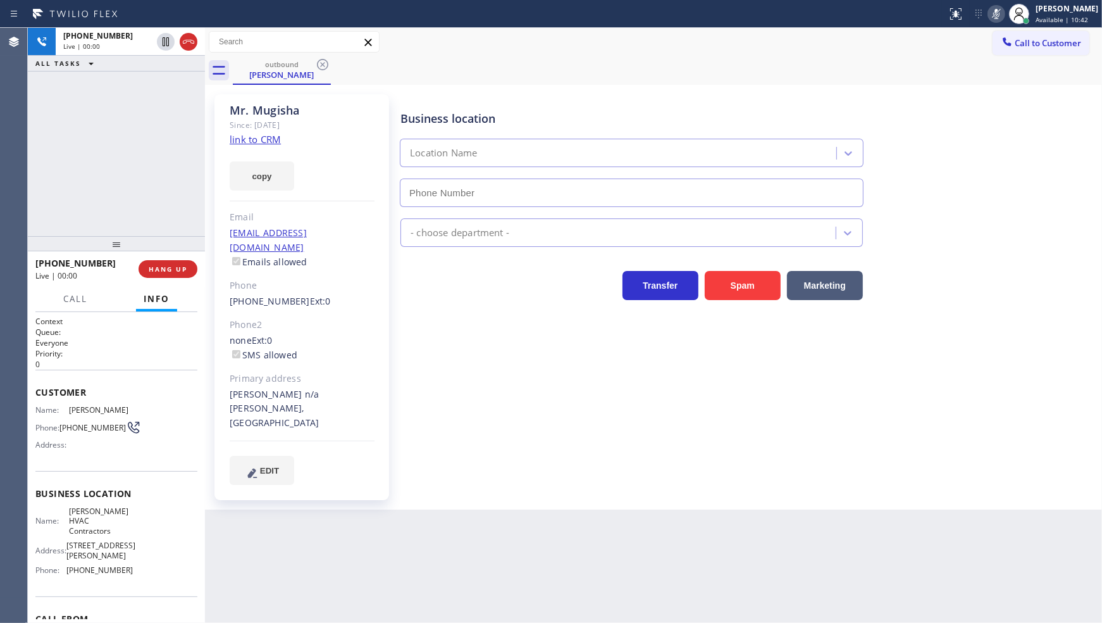
click at [992, 16] on icon at bounding box center [996, 13] width 15 height 15
type input "(817) 839-2140"
click at [62, 113] on div "+16822617770 Live | 00:09 ALL TASKS ALL TASKS ACTIVE TASKS TASKS IN WRAP UP" at bounding box center [116, 132] width 177 height 208
click at [157, 265] on span "HANG UP" at bounding box center [168, 269] width 39 height 9
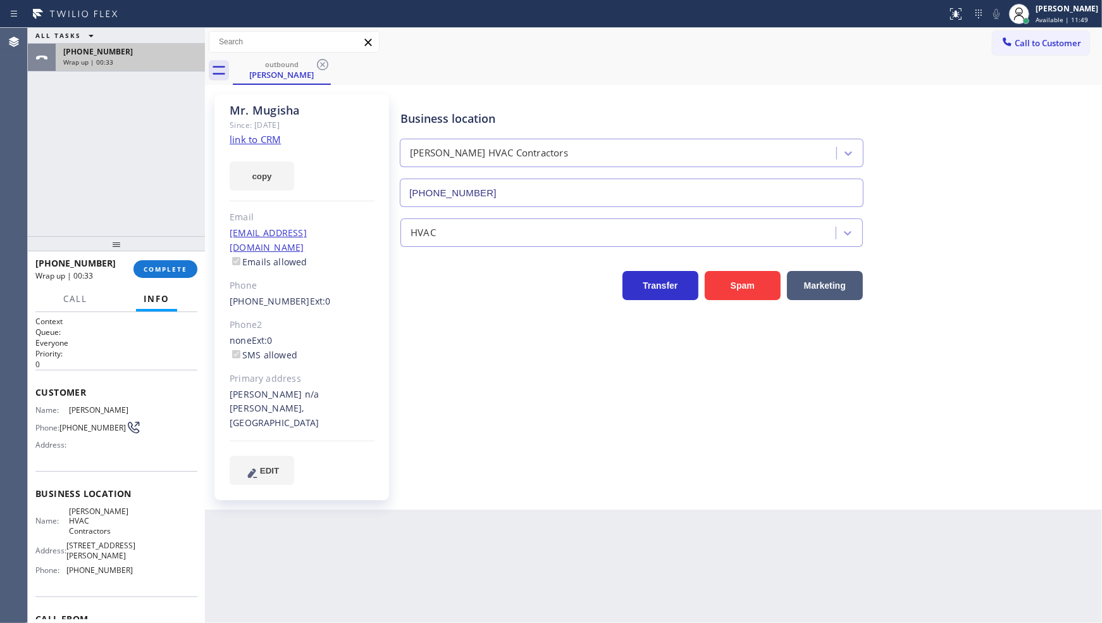
drag, startPoint x: 73, startPoint y: 92, endPoint x: 86, endPoint y: 52, distance: 42.4
click at [86, 52] on div "ALL TASKS ALL TASKS ACTIVE TASKS TASKS IN WRAP UP +16822617770 Wrap up | 00:33" at bounding box center [116, 132] width 177 height 208
click at [172, 265] on span "COMPLETE" at bounding box center [166, 269] width 44 height 9
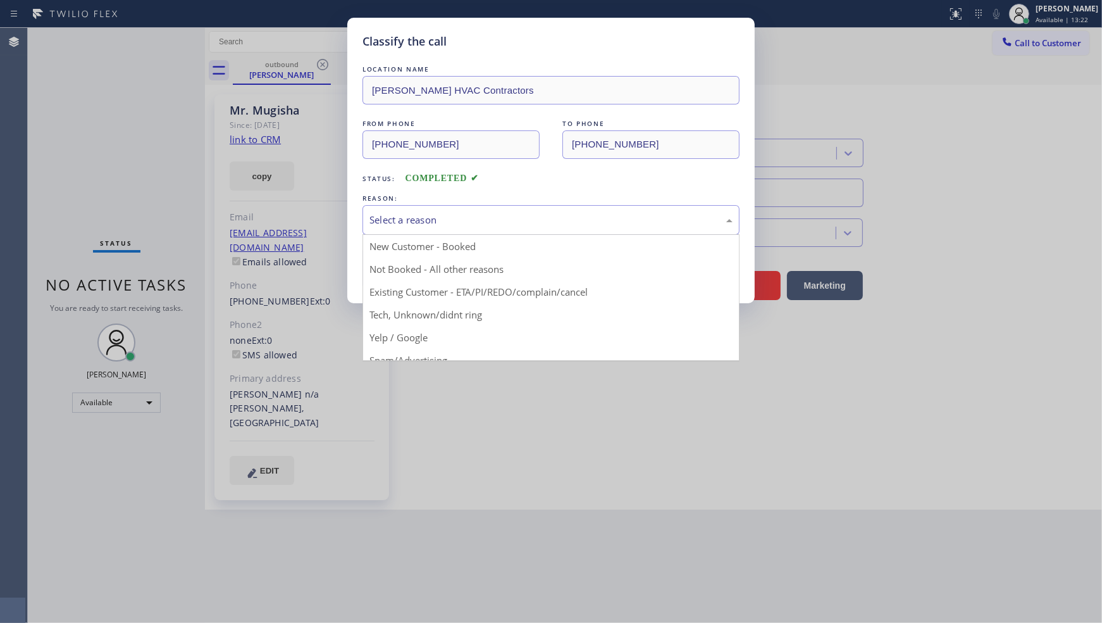
click at [496, 216] on div "Select a reason" at bounding box center [551, 220] width 363 height 15
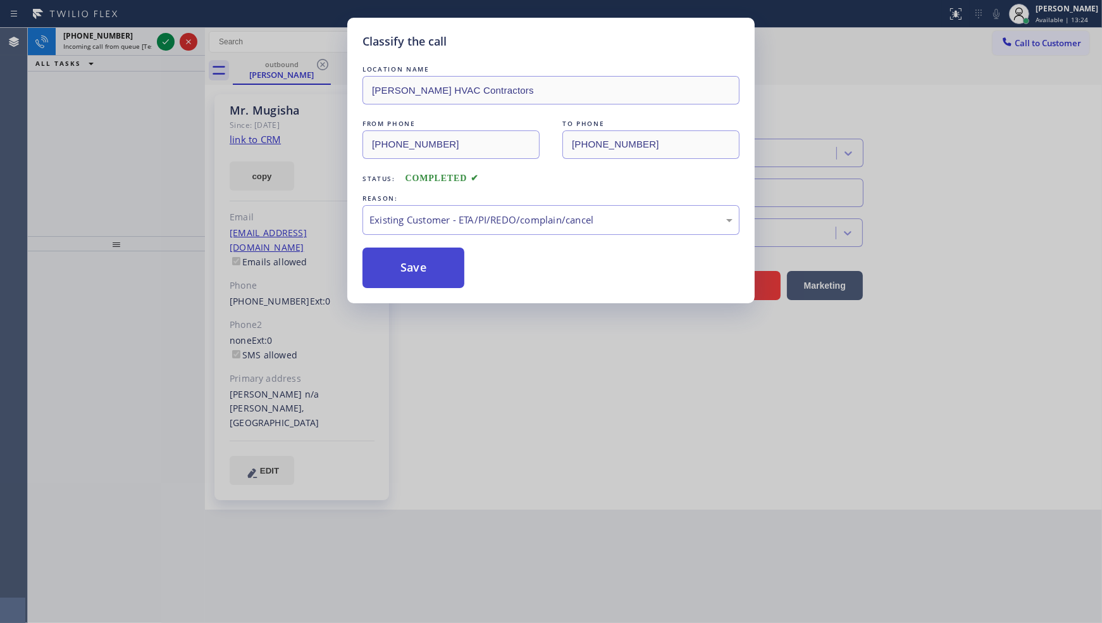
click at [403, 264] on button "Save" at bounding box center [414, 267] width 102 height 40
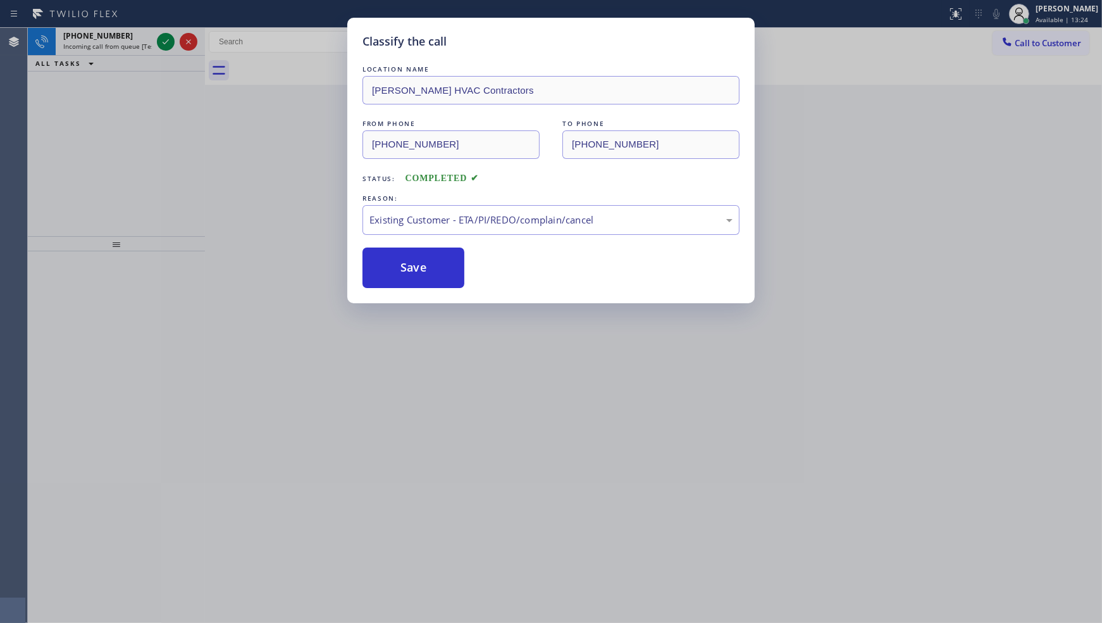
click at [167, 42] on div "Classify the call LOCATION NAME GlacierGuard HVAC Oakland Park FROM PHONE (786)…" at bounding box center [565, 325] width 1074 height 595
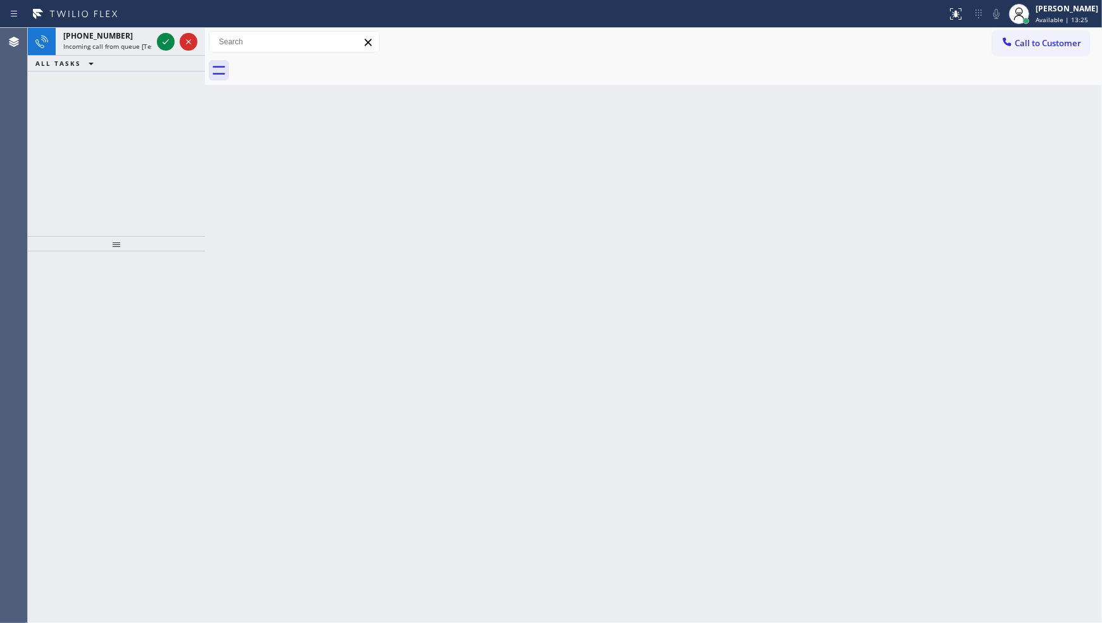
click at [167, 42] on icon at bounding box center [165, 41] width 15 height 15
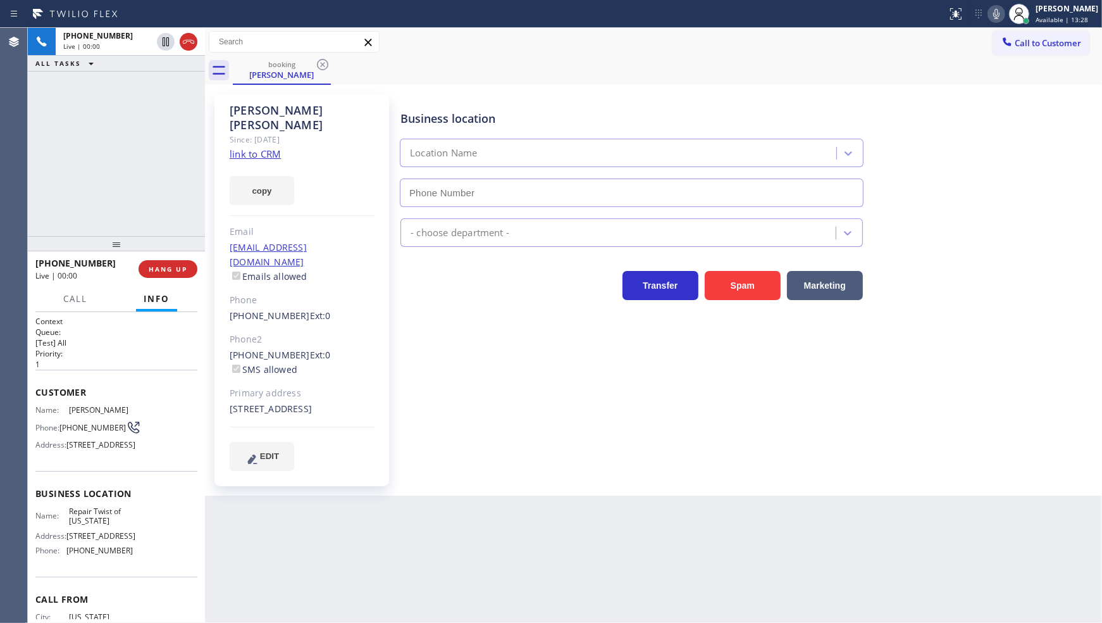
type input "[PHONE_NUMBER]"
click at [256, 147] on link "link to CRM" at bounding box center [255, 153] width 51 height 13
click at [1000, 14] on icon at bounding box center [996, 13] width 15 height 15
click at [165, 41] on icon at bounding box center [165, 41] width 15 height 15
click at [160, 40] on icon at bounding box center [165, 41] width 15 height 15
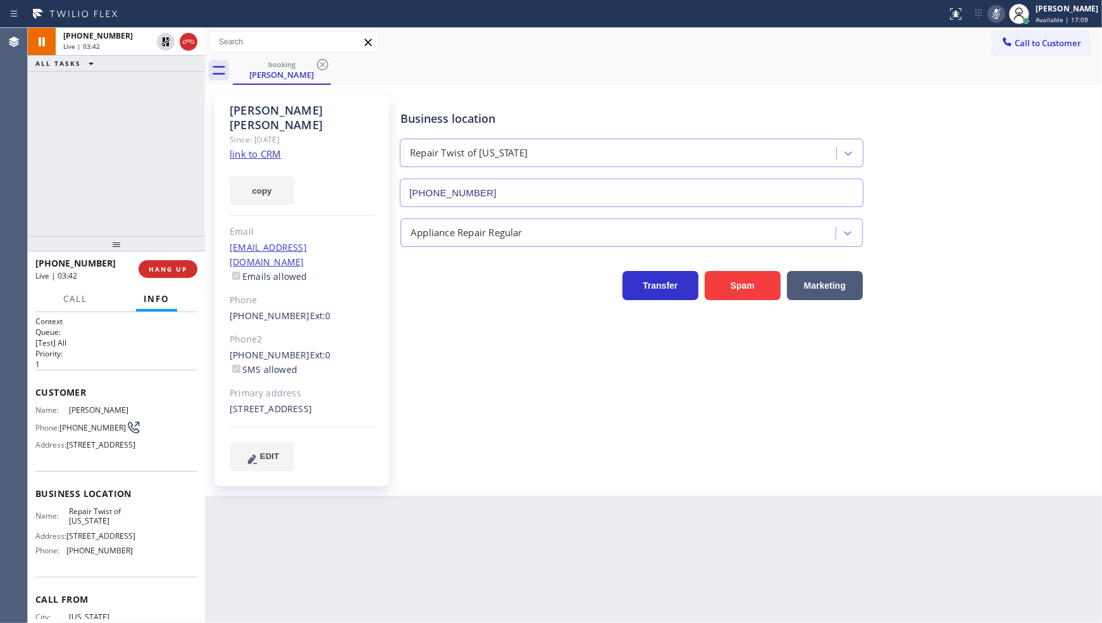
click at [995, 8] on icon at bounding box center [996, 13] width 15 height 15
click at [153, 266] on span "HANG UP" at bounding box center [168, 269] width 39 height 9
click at [522, 501] on div "Back to Dashboard Change Sender ID Customers Technicians Select a contact Outbo…" at bounding box center [653, 325] width 897 height 595
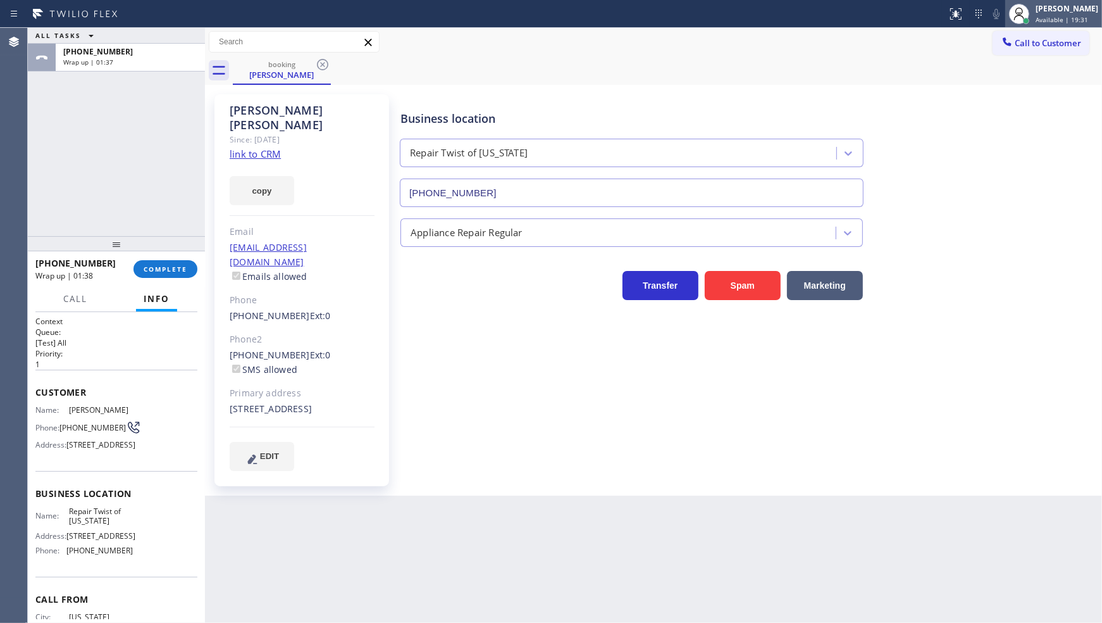
drag, startPoint x: 1073, startPoint y: 20, endPoint x: 1039, endPoint y: 27, distance: 34.3
click at [1073, 20] on span "Available | 19:31" at bounding box center [1062, 19] width 53 height 9
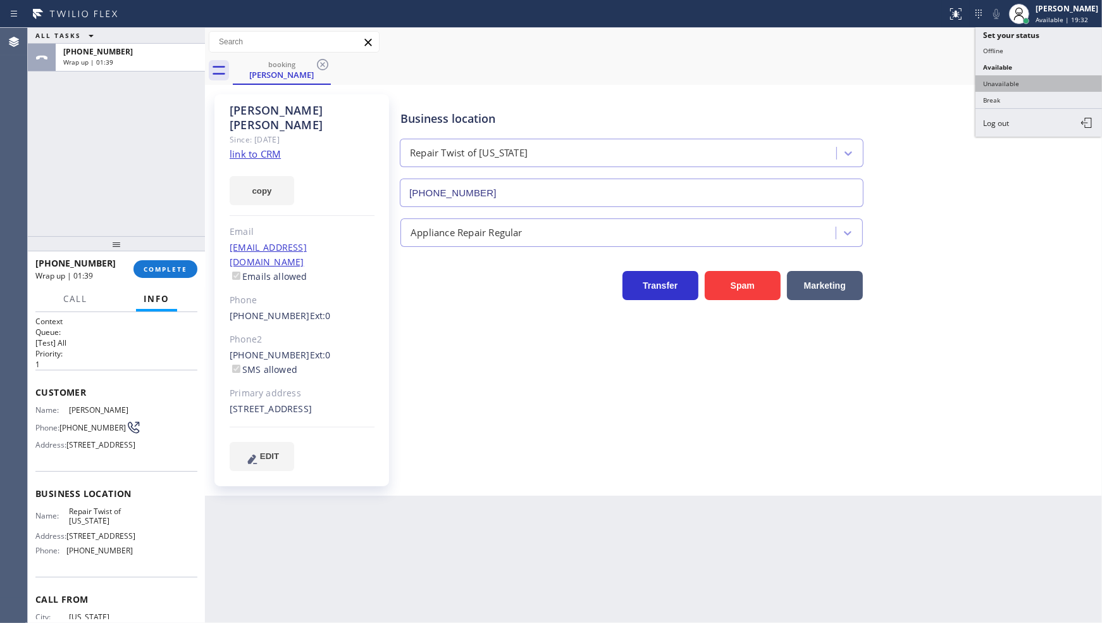
click at [1005, 82] on button "Unavailable" at bounding box center [1039, 83] width 127 height 16
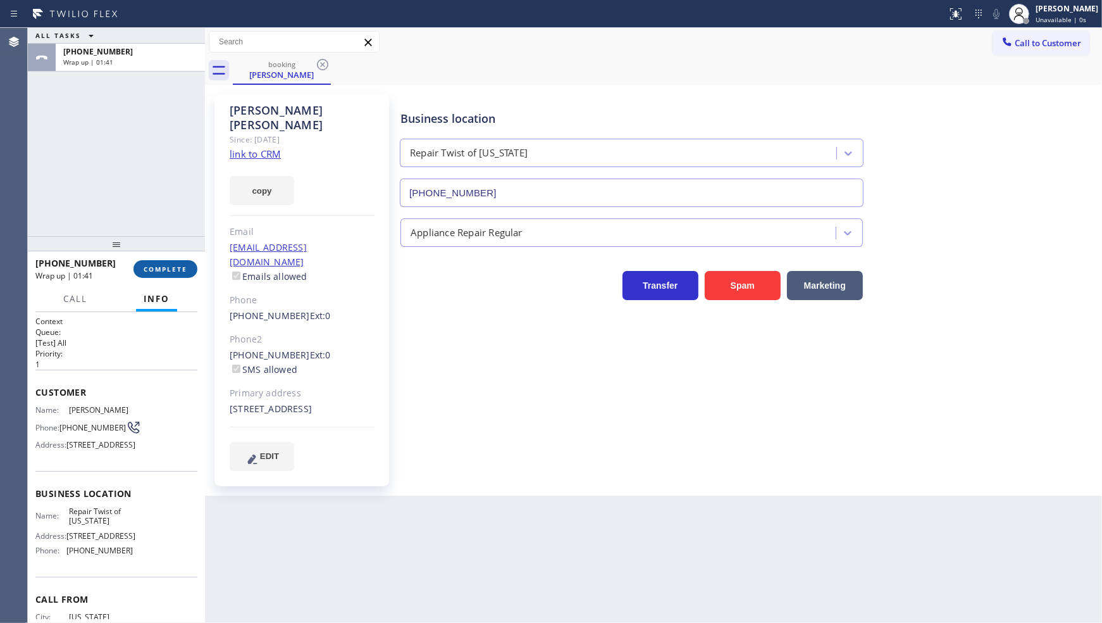
click at [154, 267] on span "COMPLETE" at bounding box center [166, 269] width 44 height 9
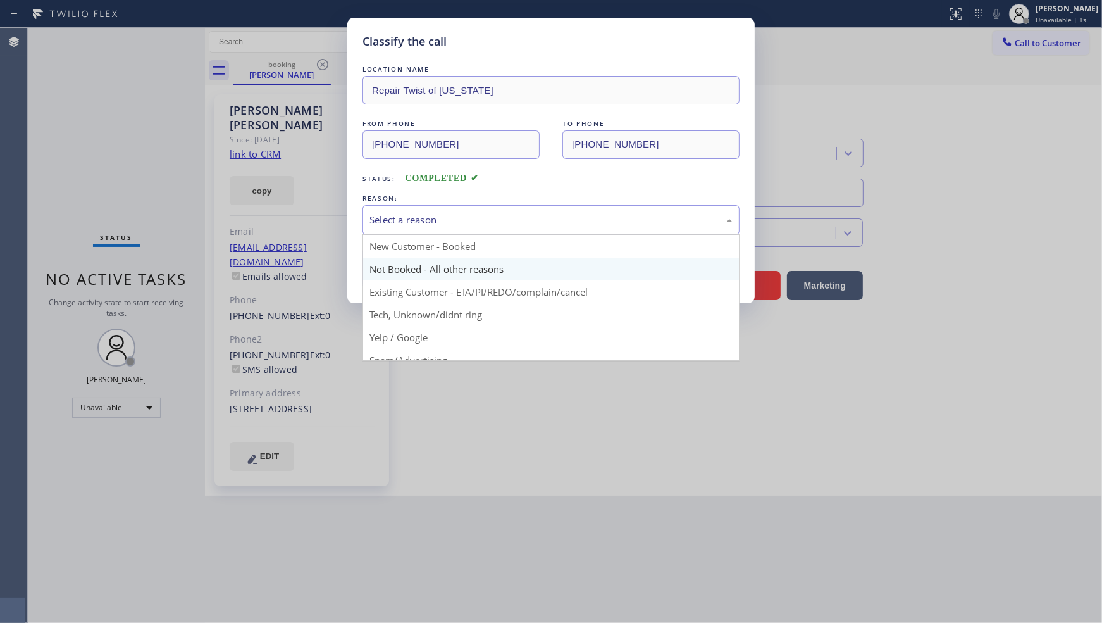
drag, startPoint x: 447, startPoint y: 221, endPoint x: 401, endPoint y: 280, distance: 74.3
click at [443, 232] on div "Select a reason" at bounding box center [551, 220] width 377 height 30
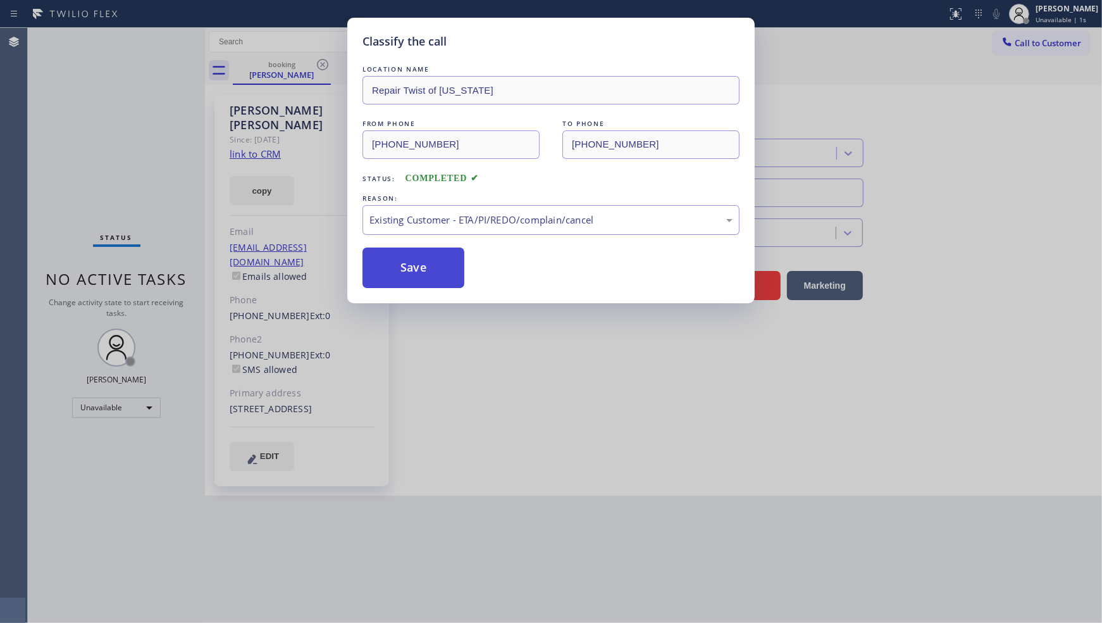
drag, startPoint x: 391, startPoint y: 292, endPoint x: 394, endPoint y: 269, distance: 22.9
click at [394, 268] on button "Save" at bounding box center [414, 267] width 102 height 40
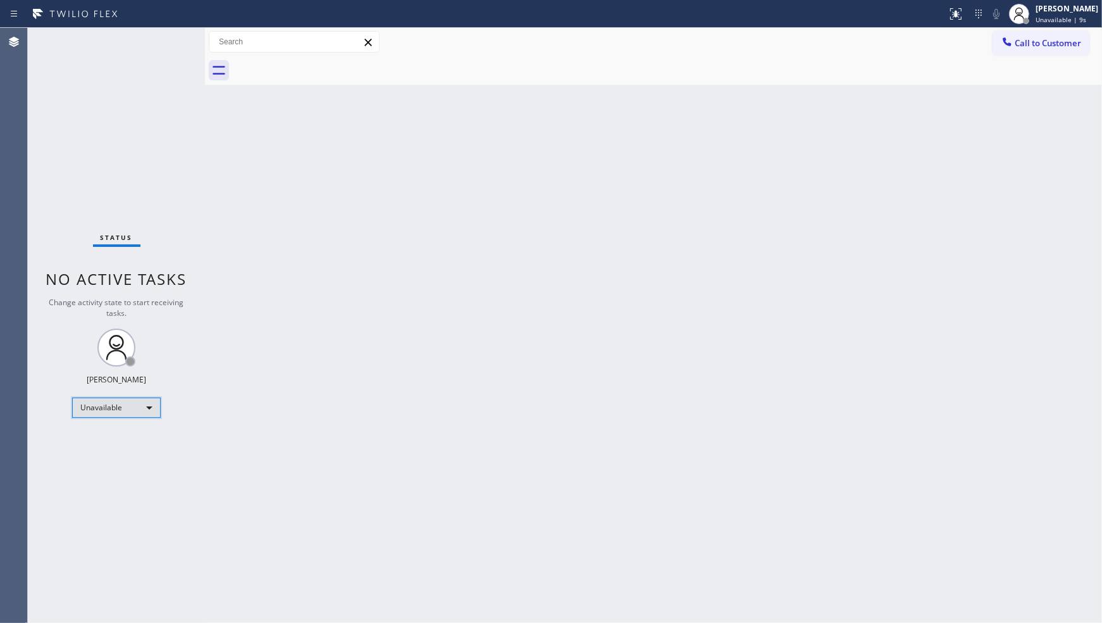
click at [102, 413] on div "Unavailable" at bounding box center [116, 407] width 89 height 20
click at [103, 439] on li "Available" at bounding box center [116, 440] width 86 height 15
click at [103, 401] on div "Available" at bounding box center [116, 402] width 89 height 20
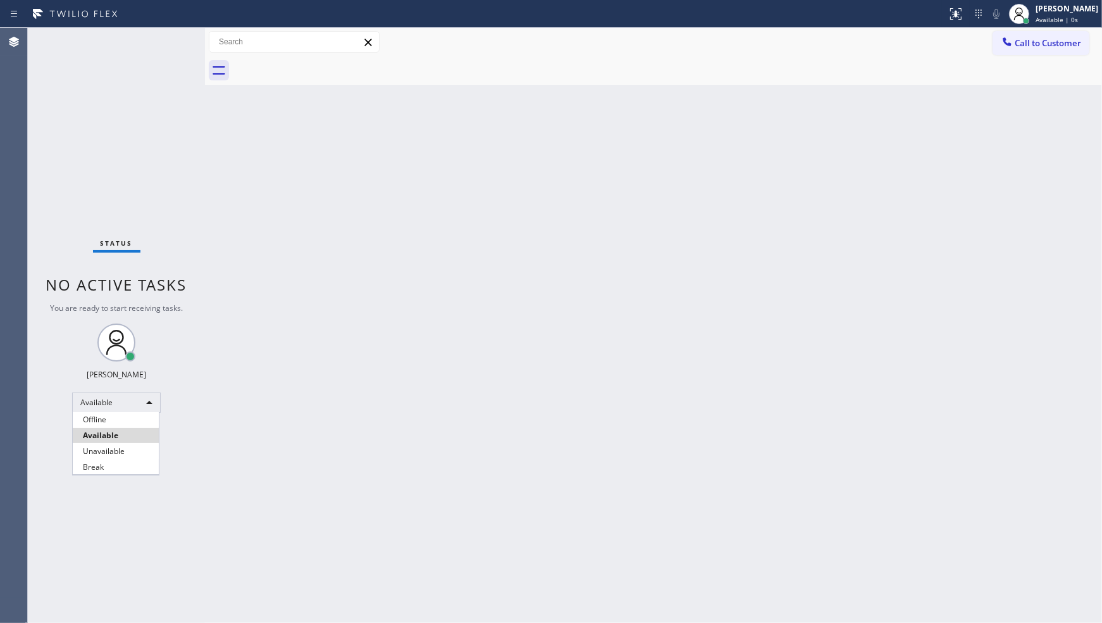
click at [96, 464] on li "Break" at bounding box center [116, 466] width 86 height 15
click at [602, 311] on div "Back to Dashboard Change Sender ID Customers Technicians Select a contact Outbo…" at bounding box center [653, 325] width 897 height 595
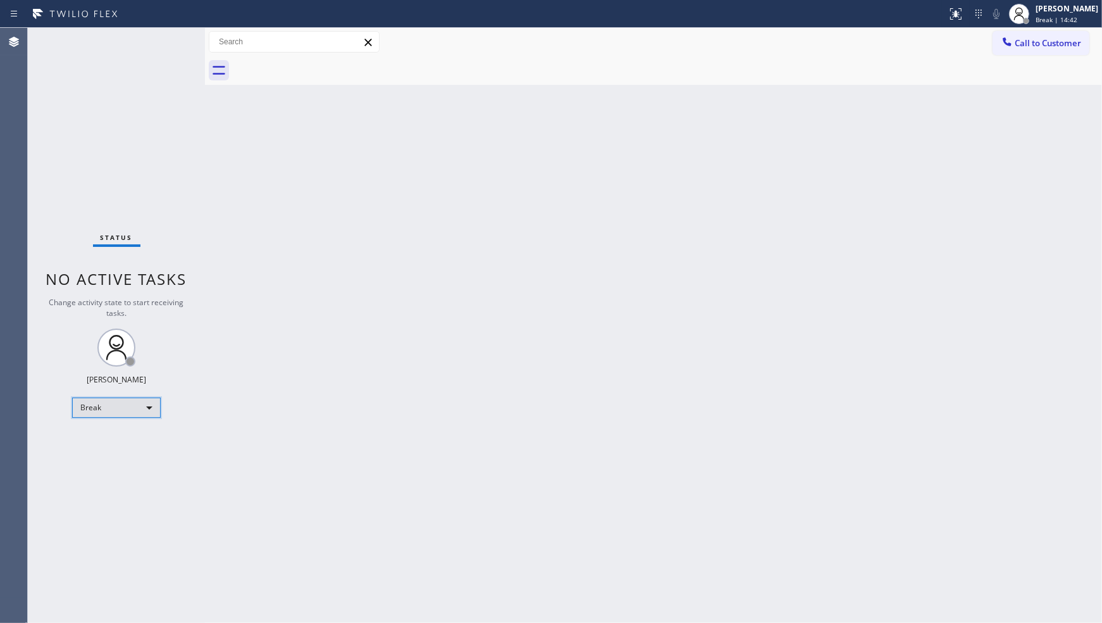
click at [133, 411] on div "Break" at bounding box center [116, 407] width 89 height 20
click at [119, 435] on li "Available" at bounding box center [116, 440] width 86 height 15
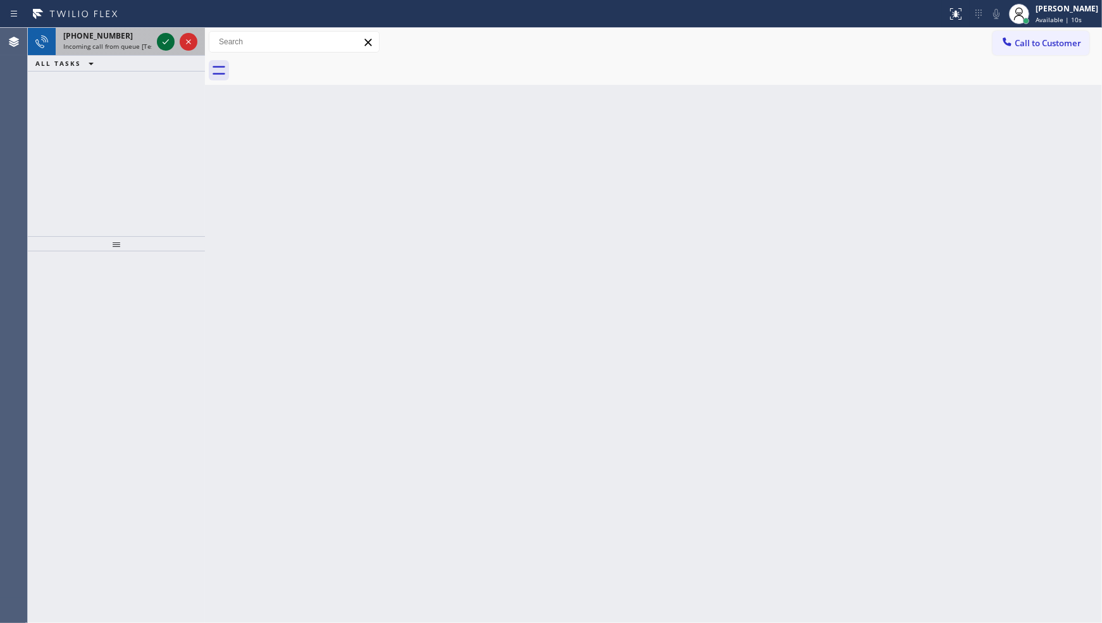
click at [162, 39] on icon at bounding box center [165, 41] width 15 height 15
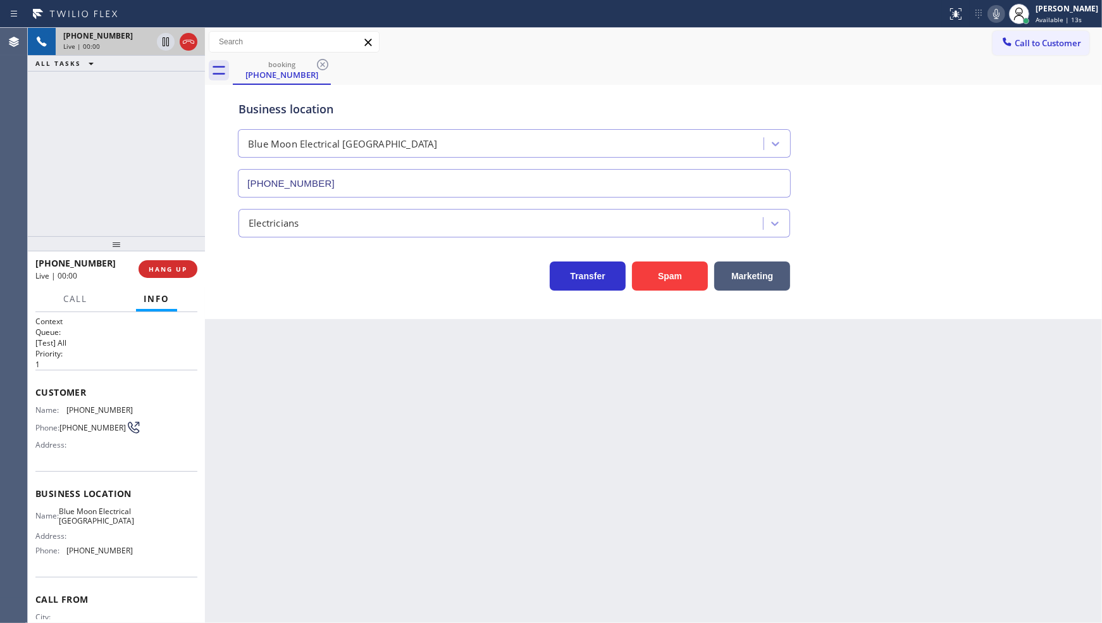
type input "(760) 388-9556"
click at [165, 43] on icon at bounding box center [165, 41] width 15 height 15
click at [997, 13] on icon at bounding box center [996, 13] width 15 height 15
drag, startPoint x: 78, startPoint y: 405, endPoint x: 135, endPoint y: 409, distance: 57.7
click at [135, 409] on div "Name: (442) 400-1432 Phone: (442) 400-1432 Address:" at bounding box center [116, 430] width 162 height 50
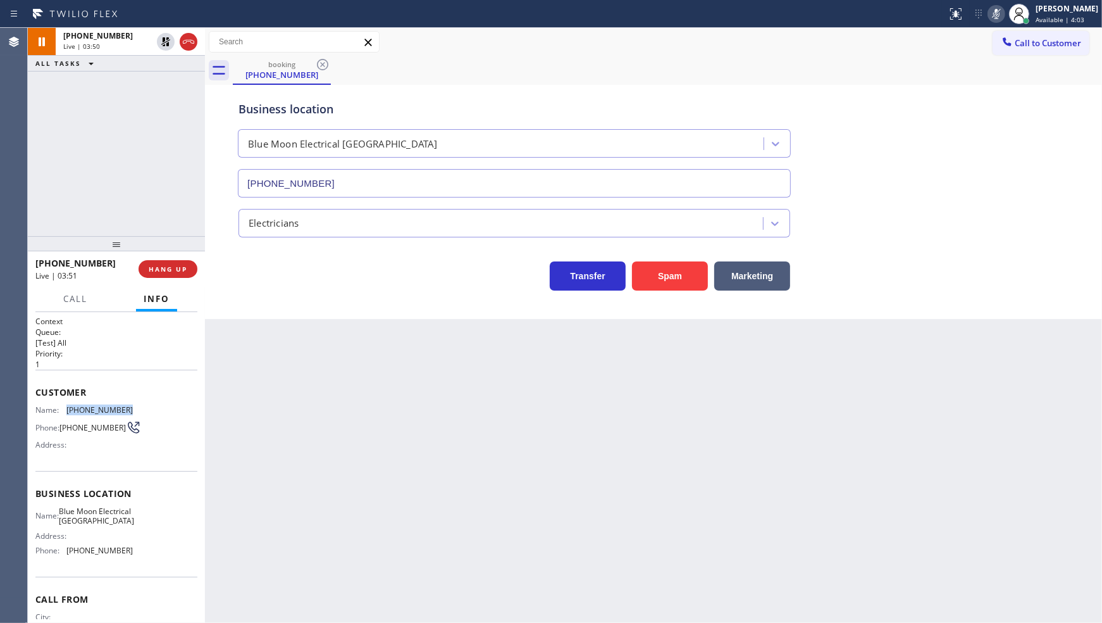
copy div "(442) 400-1432"
click at [166, 42] on icon at bounding box center [165, 41] width 15 height 15
click at [1000, 16] on icon at bounding box center [996, 14] width 6 height 10
click at [1000, 10] on icon at bounding box center [996, 13] width 15 height 15
drag, startPoint x: 1003, startPoint y: 123, endPoint x: 986, endPoint y: 16, distance: 108.3
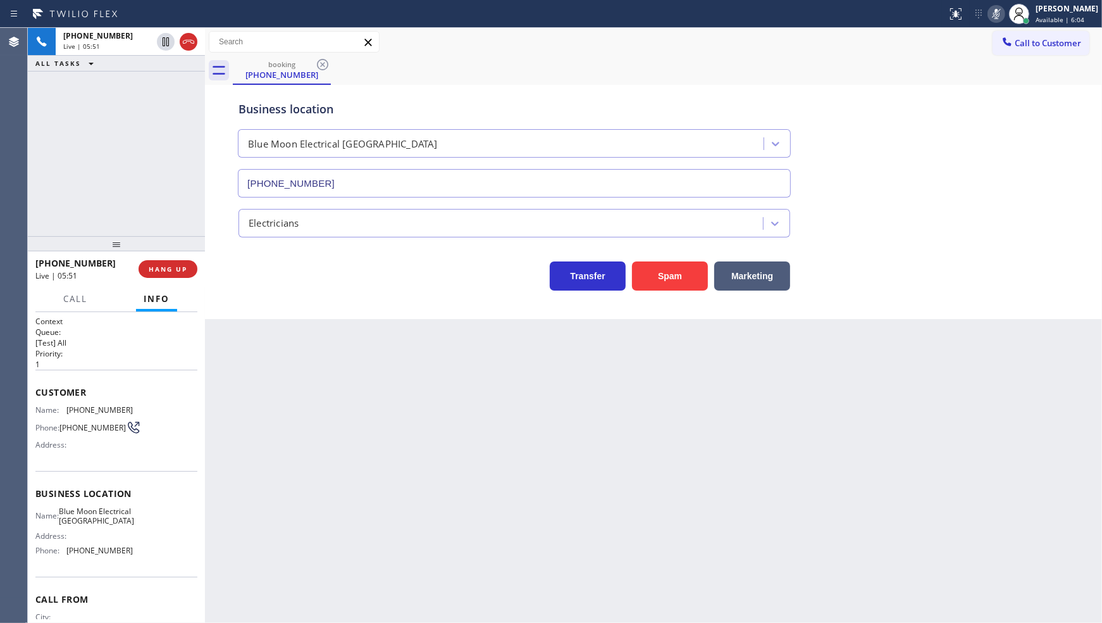
click at [1003, 85] on div "Business location Blue Moon Electrical Palm Desert (760) 388-9556" at bounding box center [653, 140] width 835 height 115
click at [999, 15] on icon at bounding box center [996, 13] width 15 height 15
click at [54, 121] on div "+14424001432 Live | 08:08 ALL TASKS ALL TASKS ACTIVE TASKS TASKS IN WRAP UP" at bounding box center [116, 132] width 177 height 208
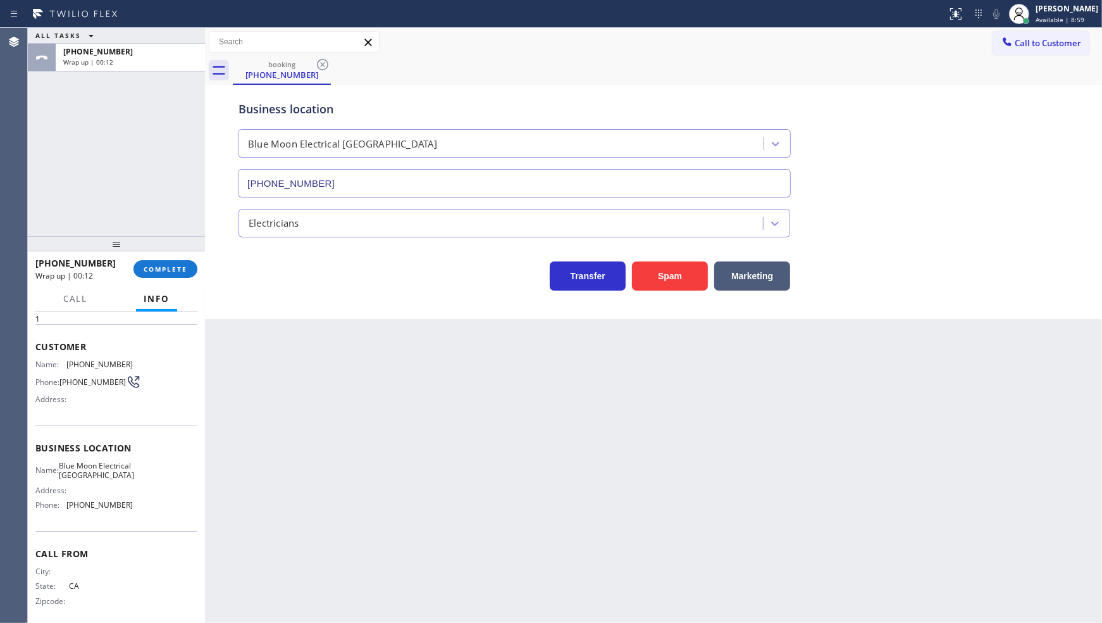
scroll to position [65, 0]
drag, startPoint x: 70, startPoint y: 495, endPoint x: 128, endPoint y: 500, distance: 58.4
click at [128, 500] on div "Name: Blue Moon Electrical Palm Desert Address: Phone: (760) 388-9556" at bounding box center [116, 481] width 162 height 54
copy span "760) 388-9556"
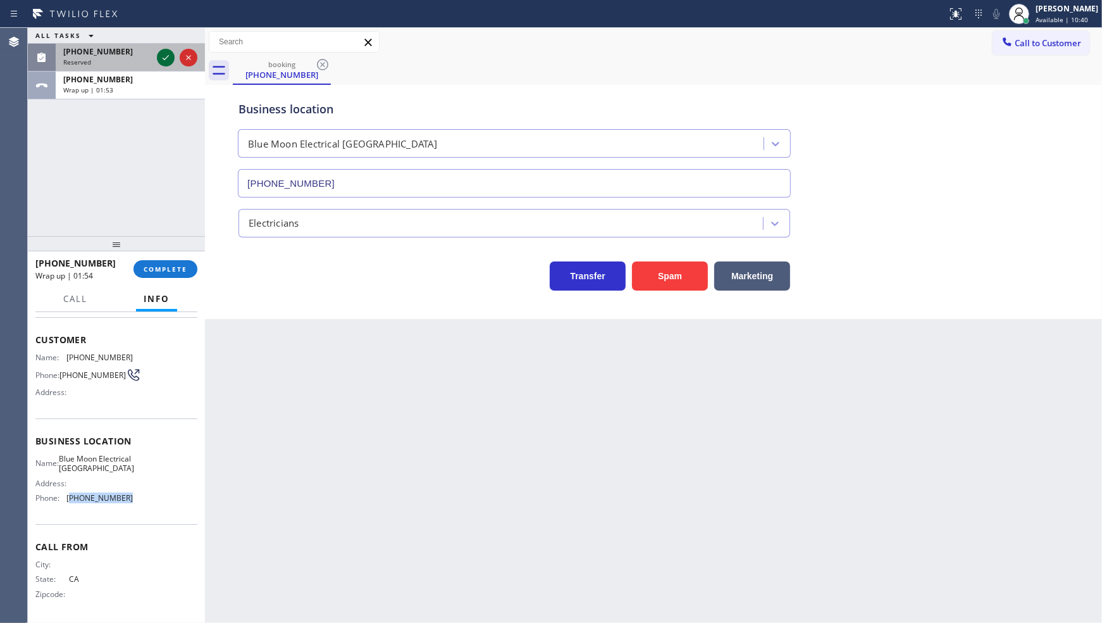
click at [171, 54] on icon at bounding box center [165, 57] width 15 height 15
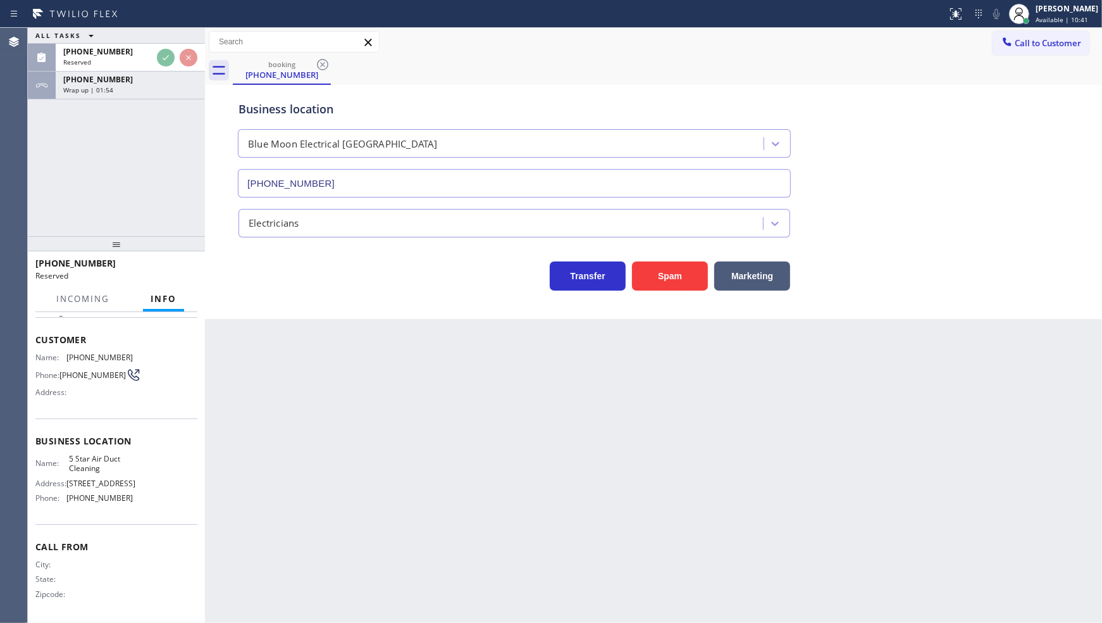
scroll to position [76, 0]
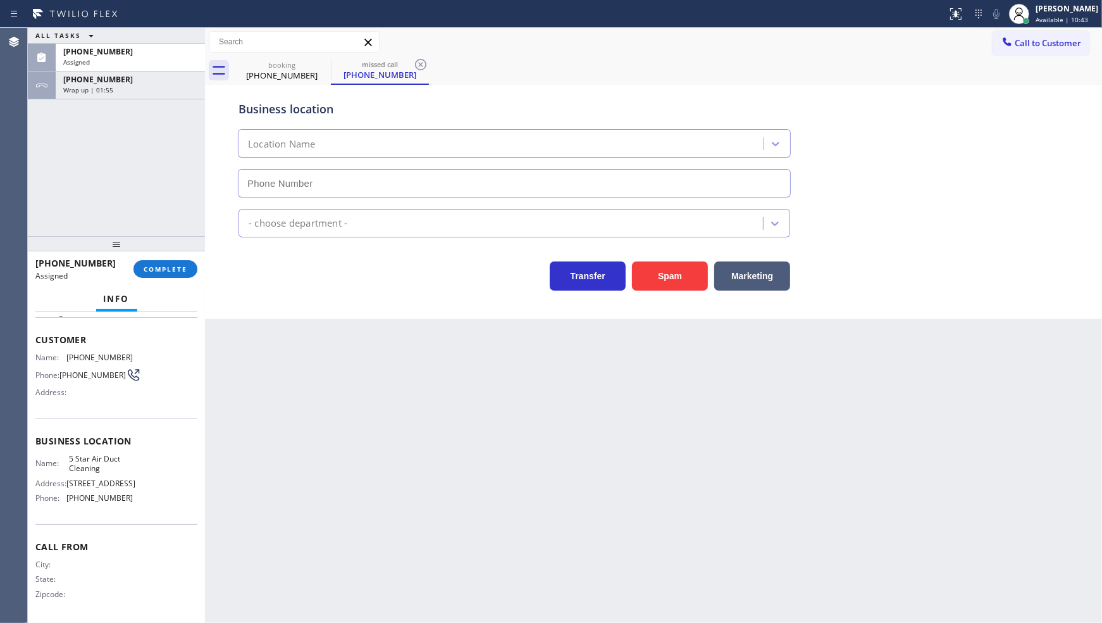
type input "(858) 800-3094"
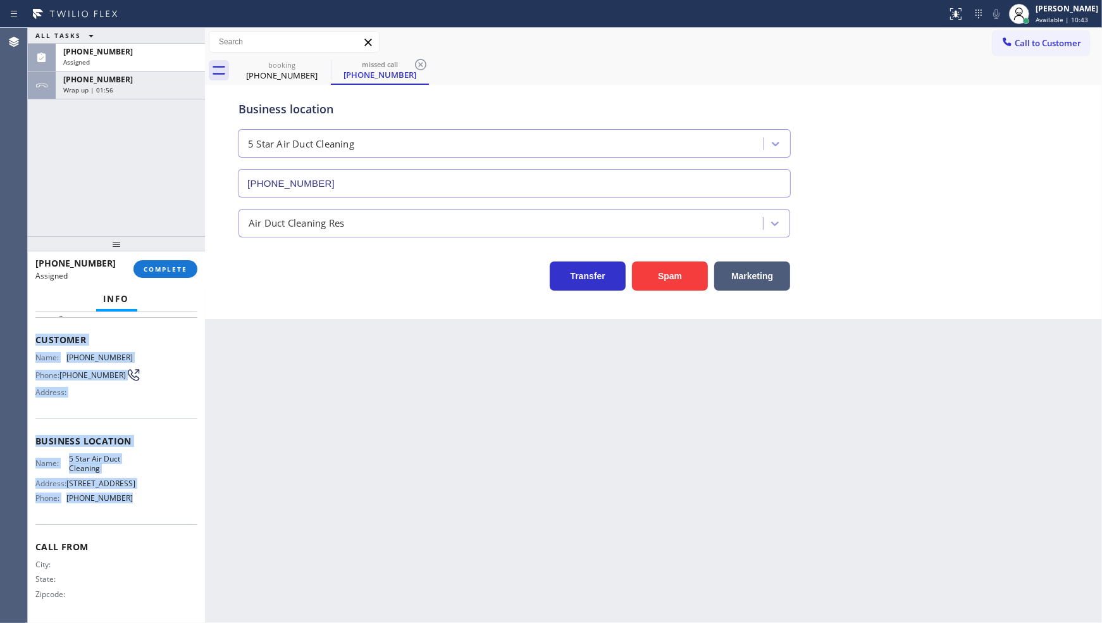
drag, startPoint x: 29, startPoint y: 323, endPoint x: 149, endPoint y: 502, distance: 215.3
click at [149, 502] on div "Context Queue: ADC Priority: 0 Task Age: Customer Name: (714) 793-7066 Phone: (…" at bounding box center [116, 467] width 177 height 311
copy div "Customer Name: (714) 793-7066 Phone: (714) 793-7066 Address: Business location …"
click at [181, 260] on button "COMPLETE" at bounding box center [166, 269] width 64 height 18
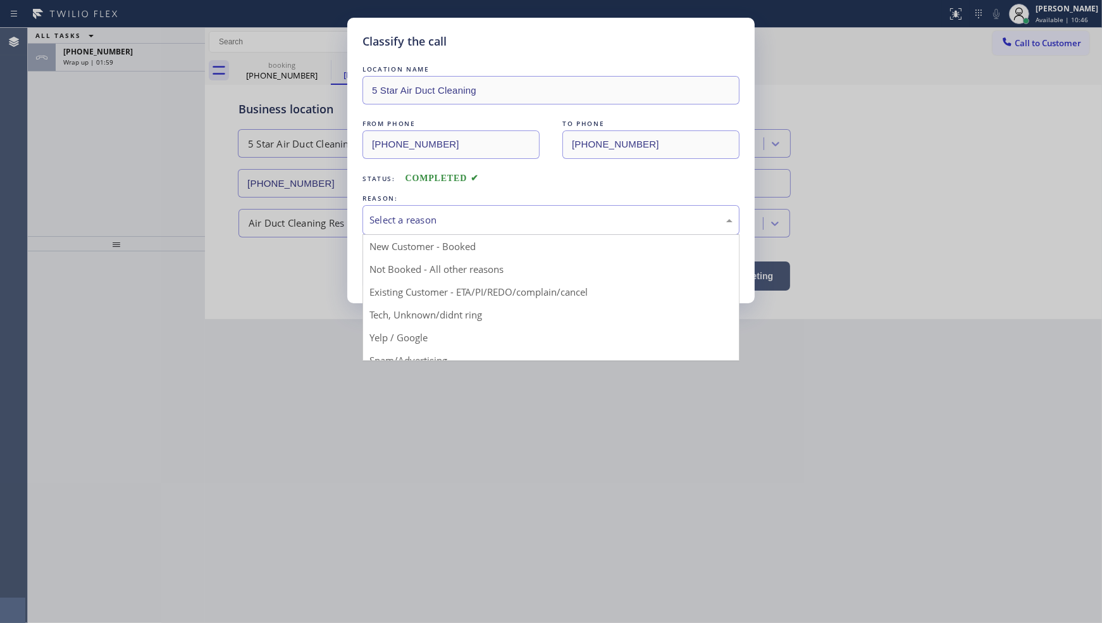
click at [393, 214] on div "Select a reason" at bounding box center [551, 220] width 363 height 15
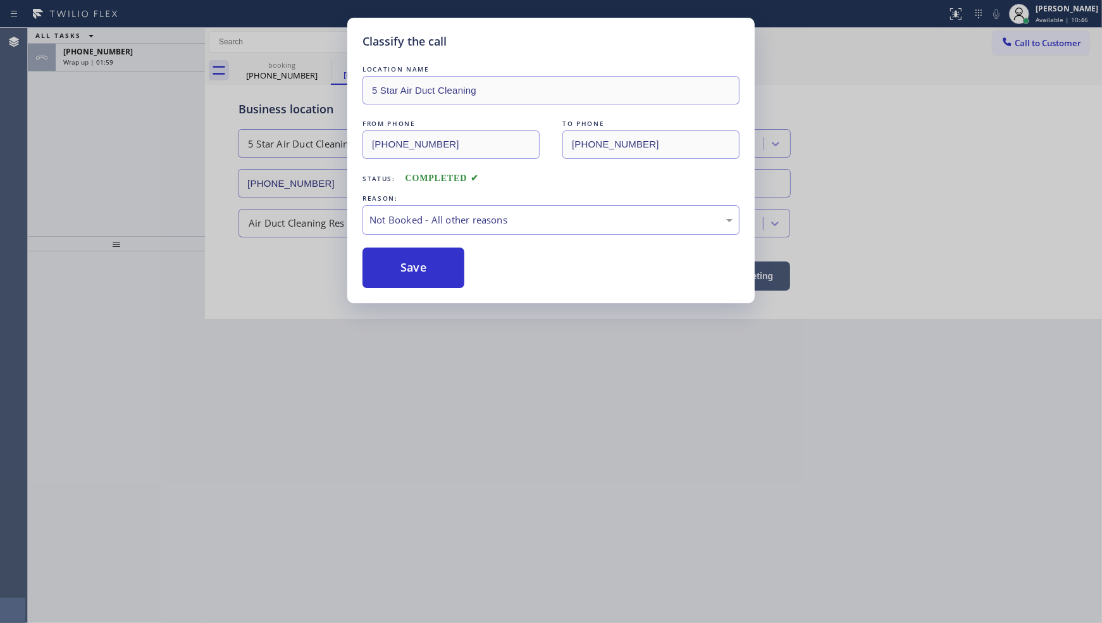
click at [386, 270] on button "Save" at bounding box center [414, 267] width 102 height 40
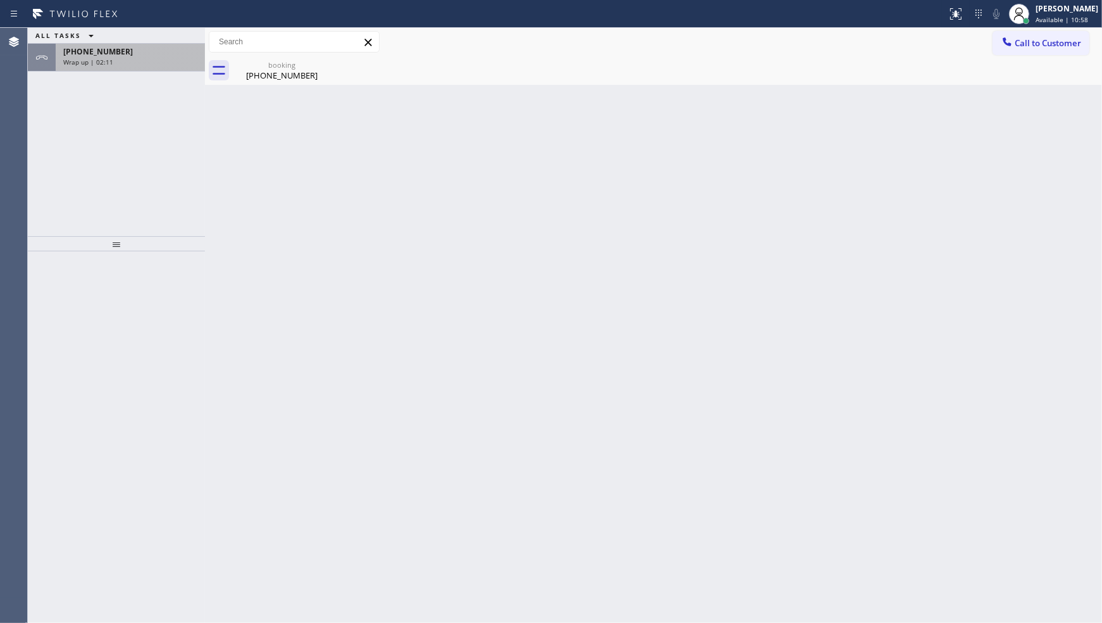
click at [134, 59] on div "Wrap up | 02:11" at bounding box center [130, 62] width 134 height 9
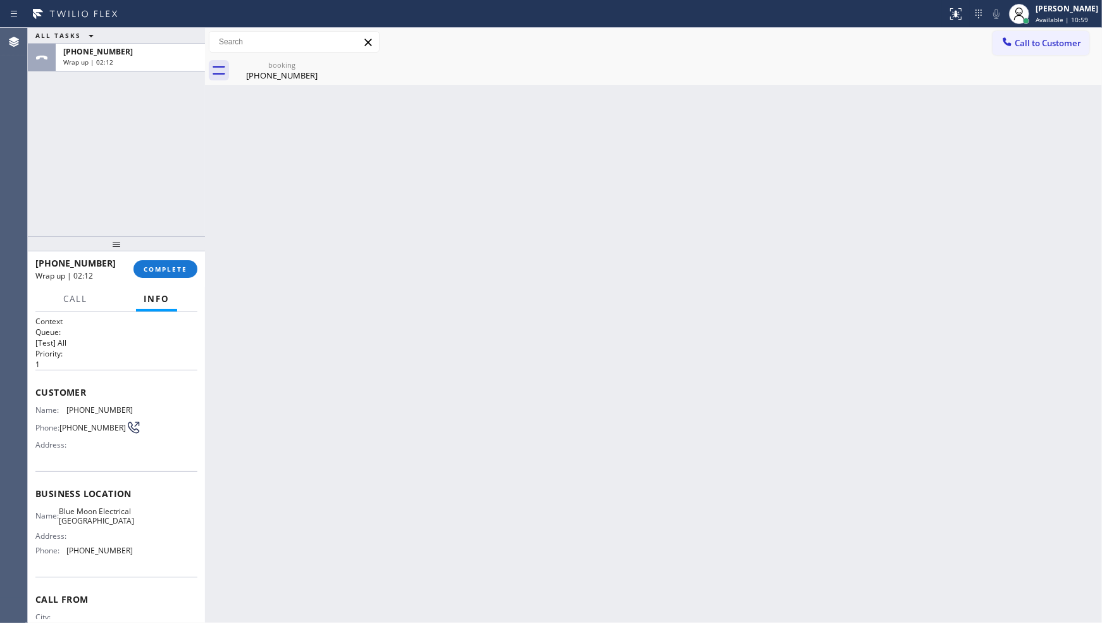
drag, startPoint x: 163, startPoint y: 268, endPoint x: 206, endPoint y: 249, distance: 46.5
click at [163, 268] on span "COMPLETE" at bounding box center [166, 269] width 44 height 9
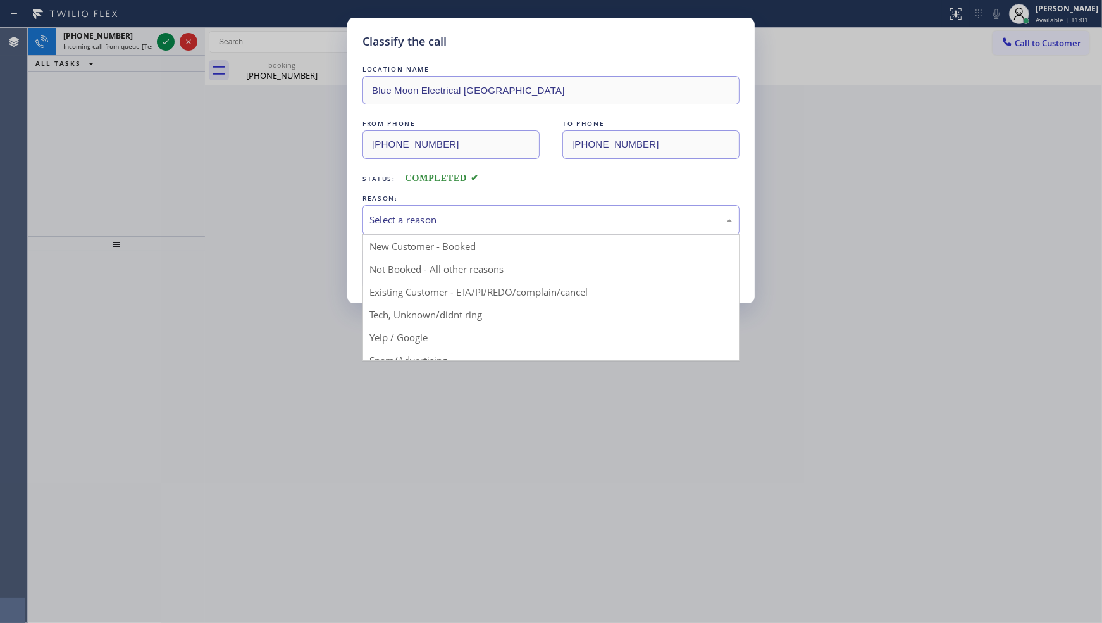
click at [418, 211] on div "Select a reason" at bounding box center [551, 220] width 377 height 30
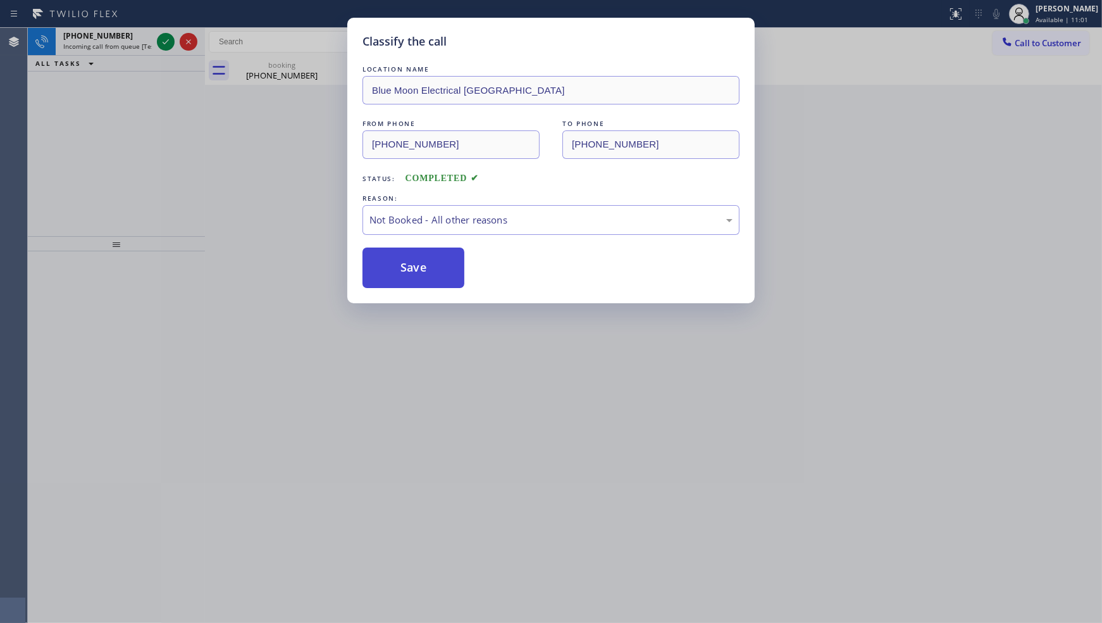
click at [408, 274] on button "Save" at bounding box center [414, 267] width 102 height 40
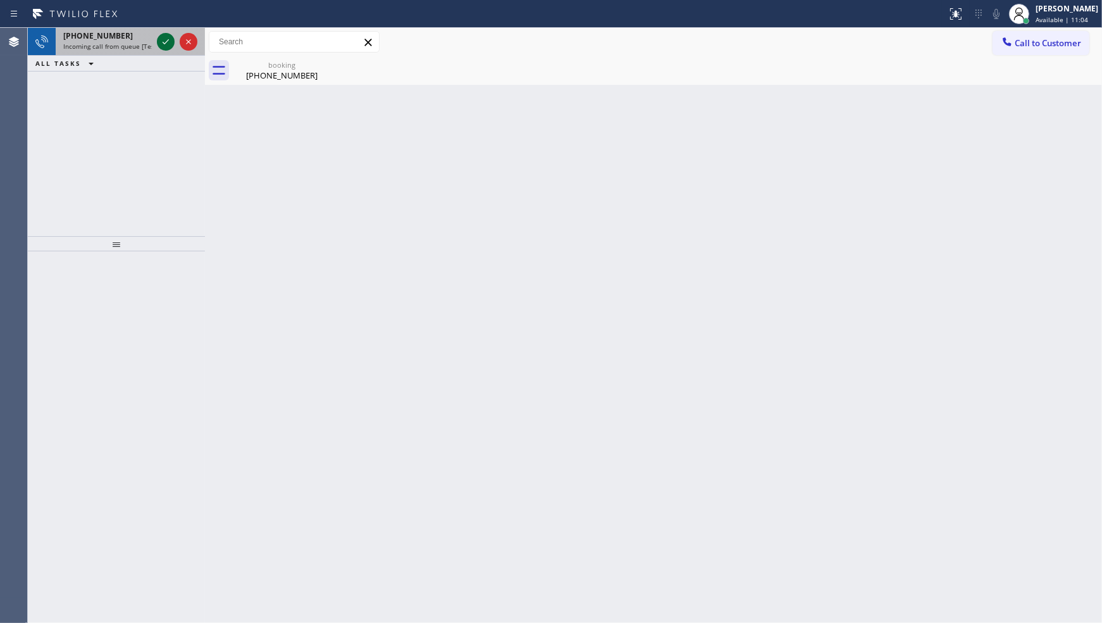
click at [173, 45] on div at bounding box center [166, 41] width 18 height 15
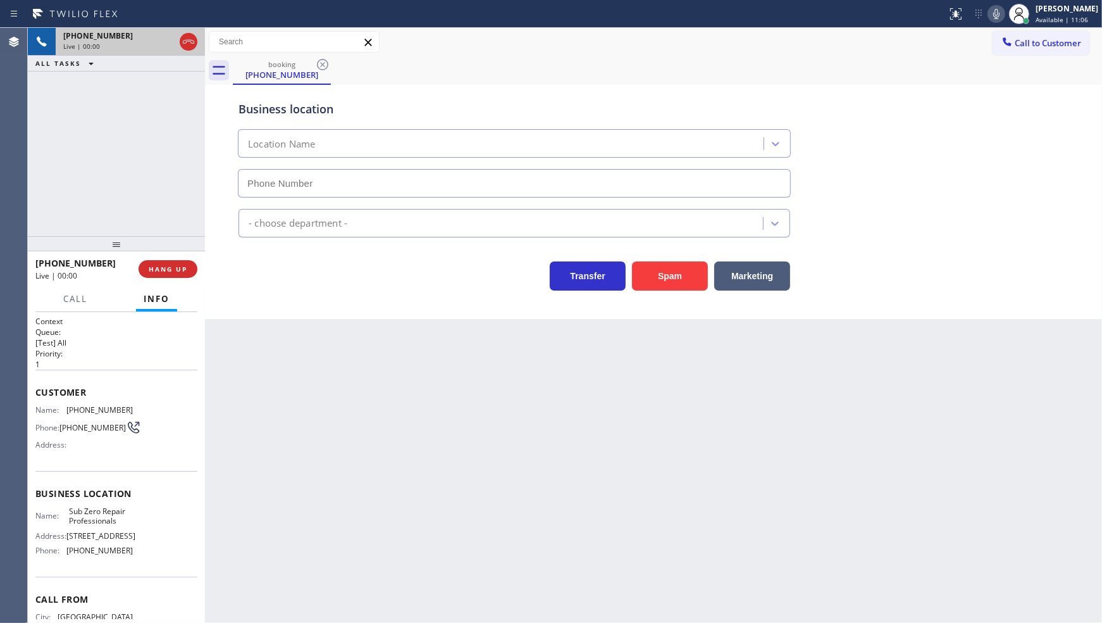
type input "(855) 662-5332"
drag, startPoint x: 65, startPoint y: 408, endPoint x: 166, endPoint y: 408, distance: 101.2
click at [166, 408] on div "Name: (310) 701-1716 Phone: (310) 701-1716 Address:" at bounding box center [116, 430] width 162 height 50
copy div "(310) 701-1716"
drag, startPoint x: 66, startPoint y: 516, endPoint x: 146, endPoint y: 527, distance: 81.2
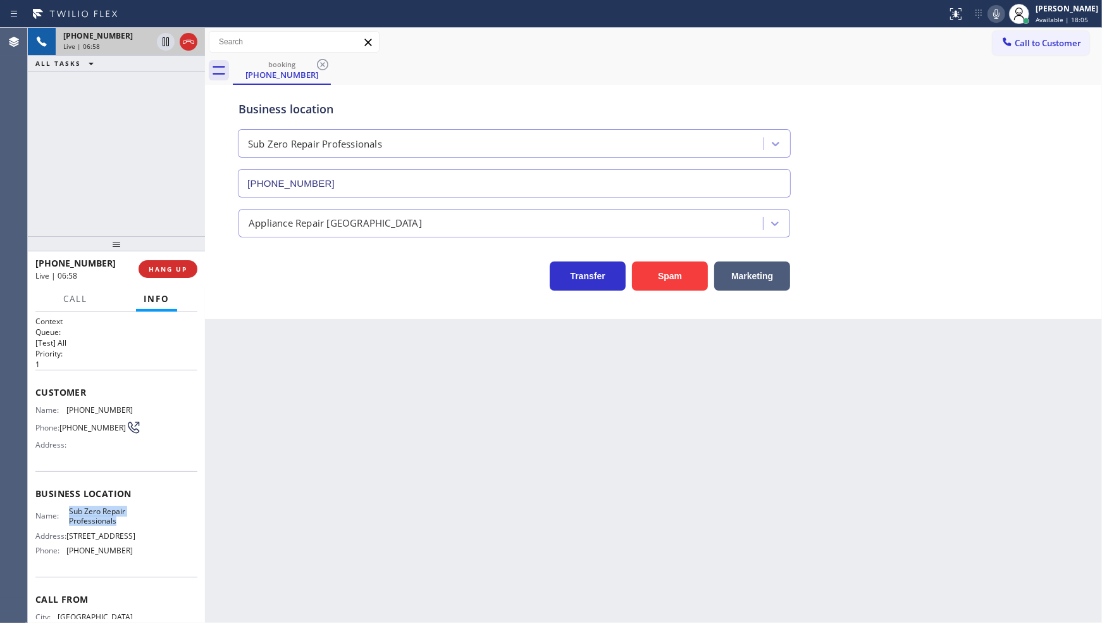
click at [146, 527] on div "Name: Sub Zero Repair Professionals Address: 716 Yarmouth Rd Phone: (855) 662-5…" at bounding box center [116, 533] width 162 height 54
copy div "Sub Zero Repair Professionals"
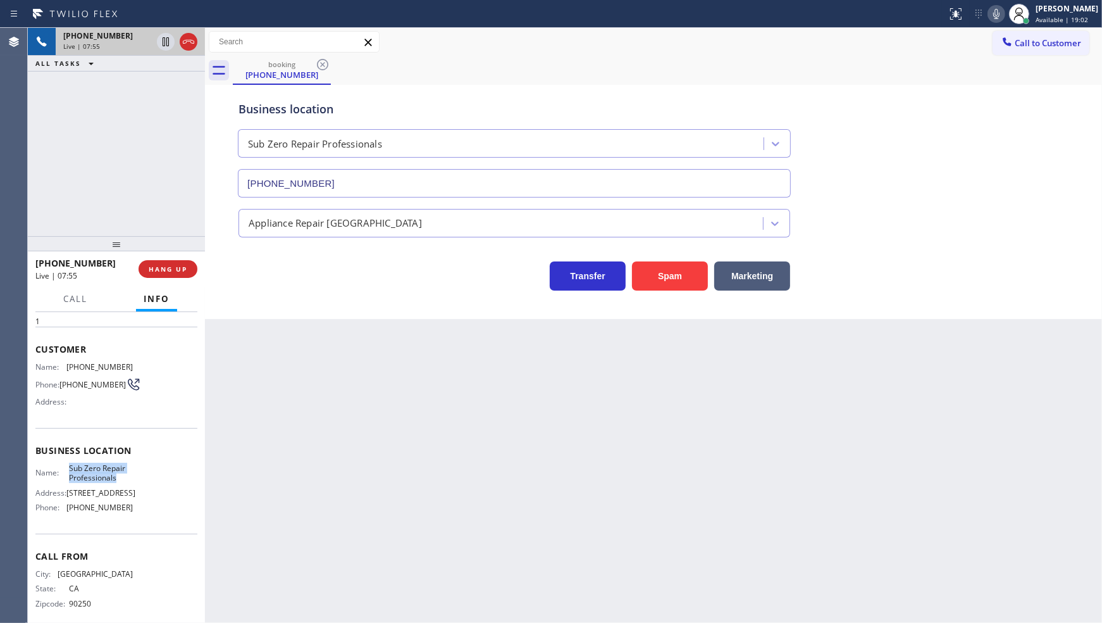
scroll to position [65, 0]
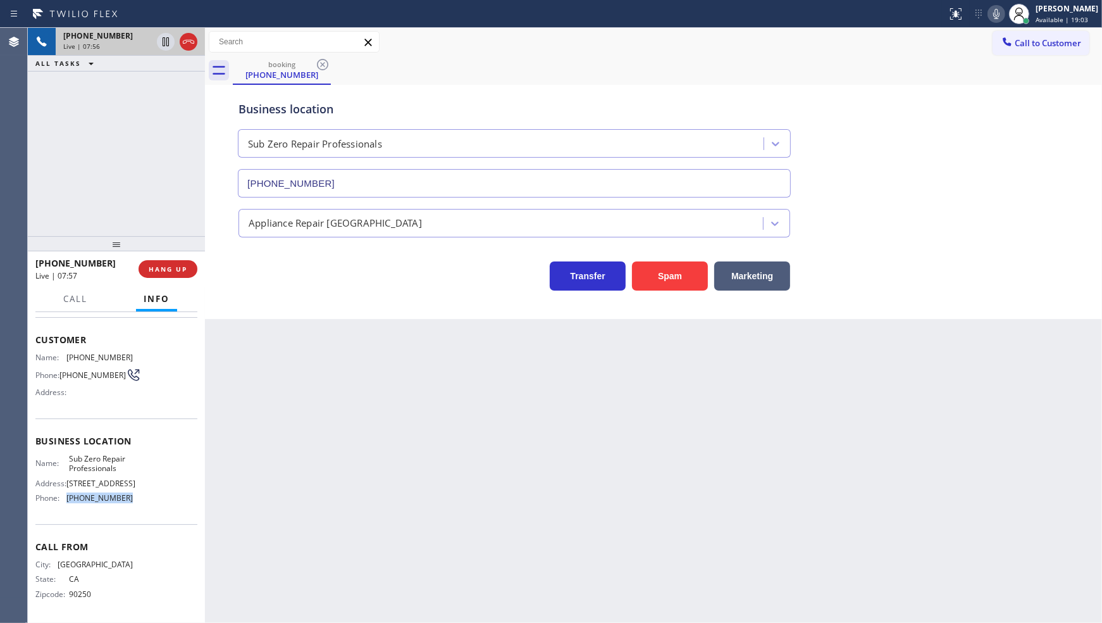
drag, startPoint x: 65, startPoint y: 495, endPoint x: 127, endPoint y: 495, distance: 62.6
click at [127, 495] on div "Name: Sub Zero Repair Professionals Address: 716 Yarmouth Rd Phone: (855) 662-5…" at bounding box center [116, 481] width 162 height 54
copy div "(855) 662-5332"
click at [1099, 359] on div "Back to Dashboard Change Sender ID Customers Technicians Select a contact Outbo…" at bounding box center [653, 325] width 897 height 595
drag, startPoint x: 151, startPoint y: 264, endPoint x: 152, endPoint y: 199, distance: 64.6
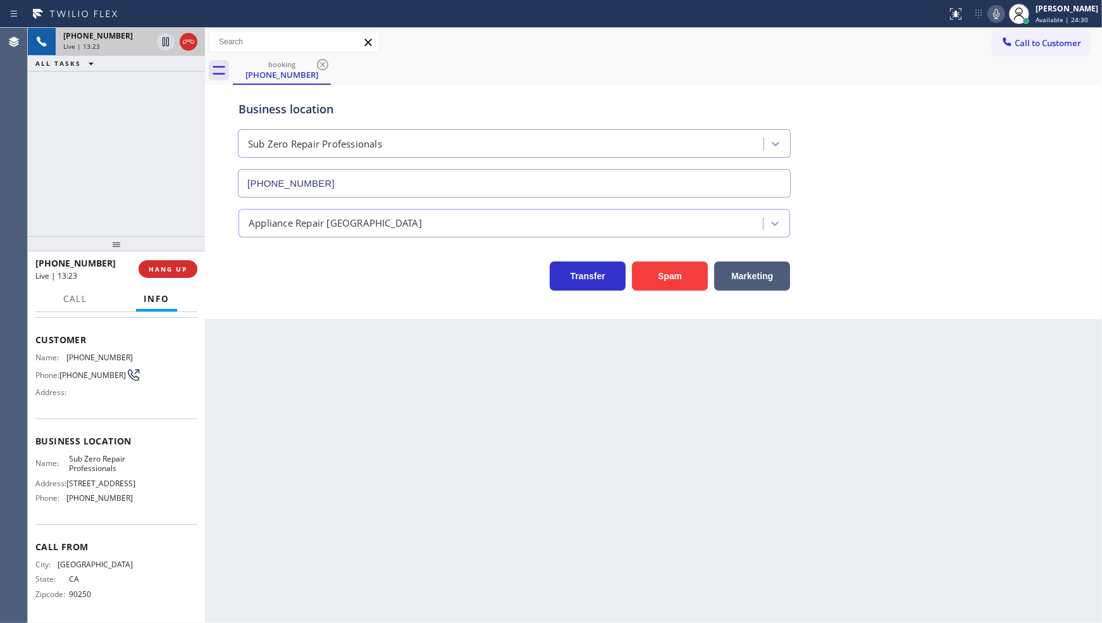
click at [153, 257] on div "+13107011716 Live | 13:23 HANG UP" at bounding box center [116, 268] width 162 height 33
click at [153, 256] on div "+13107011716 Live | 13:30 HANG UP" at bounding box center [116, 268] width 162 height 33
click at [159, 263] on button "HANG UP" at bounding box center [168, 269] width 59 height 18
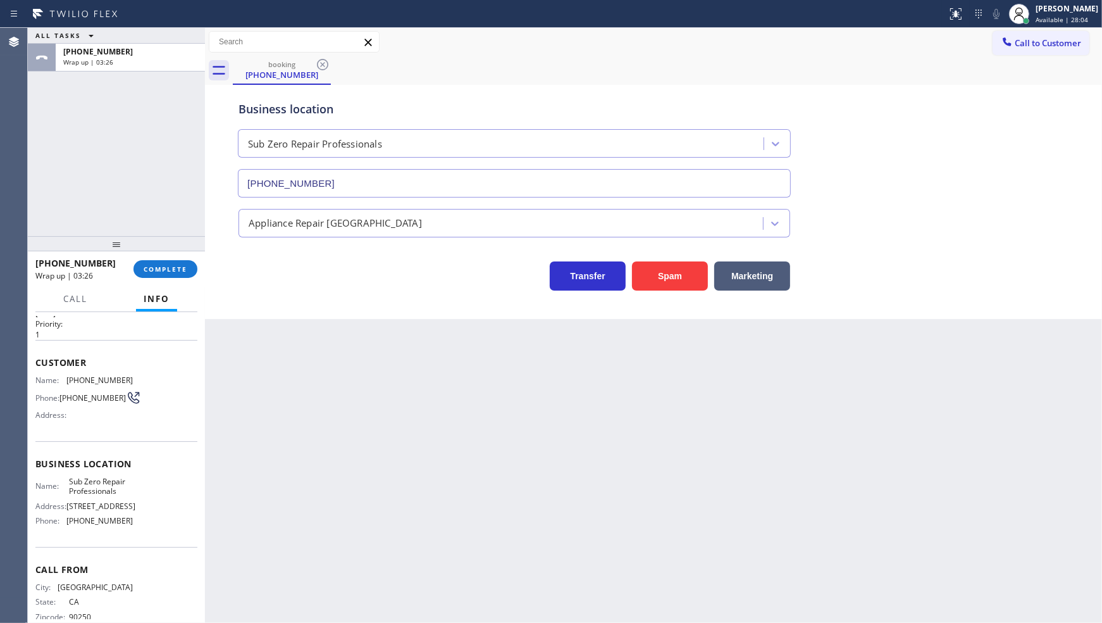
scroll to position [0, 0]
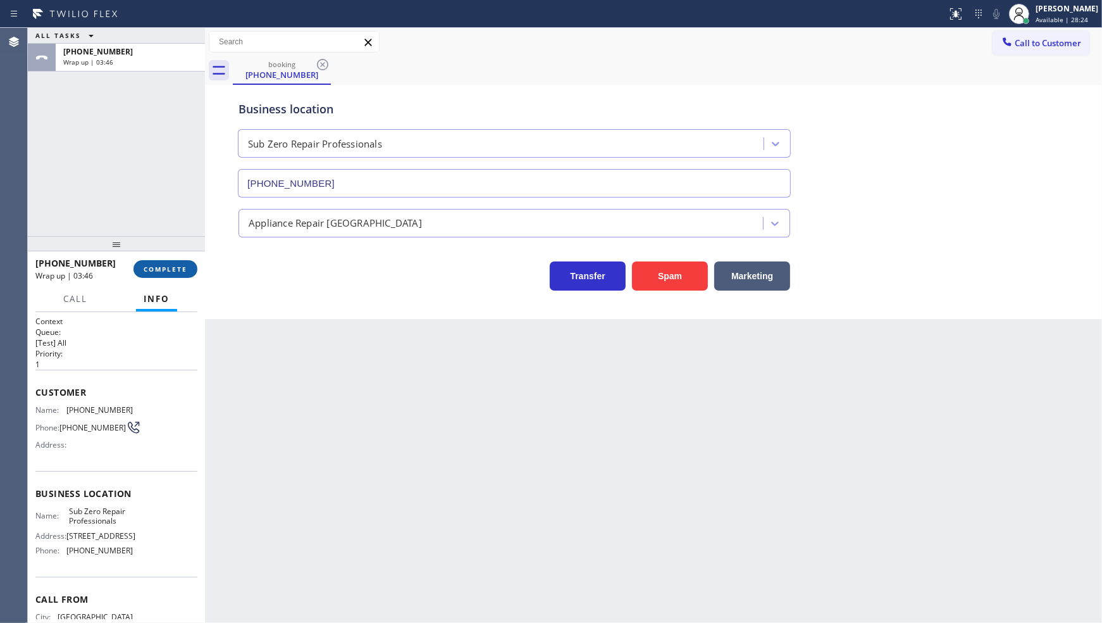
click at [161, 266] on span "COMPLETE" at bounding box center [166, 269] width 44 height 9
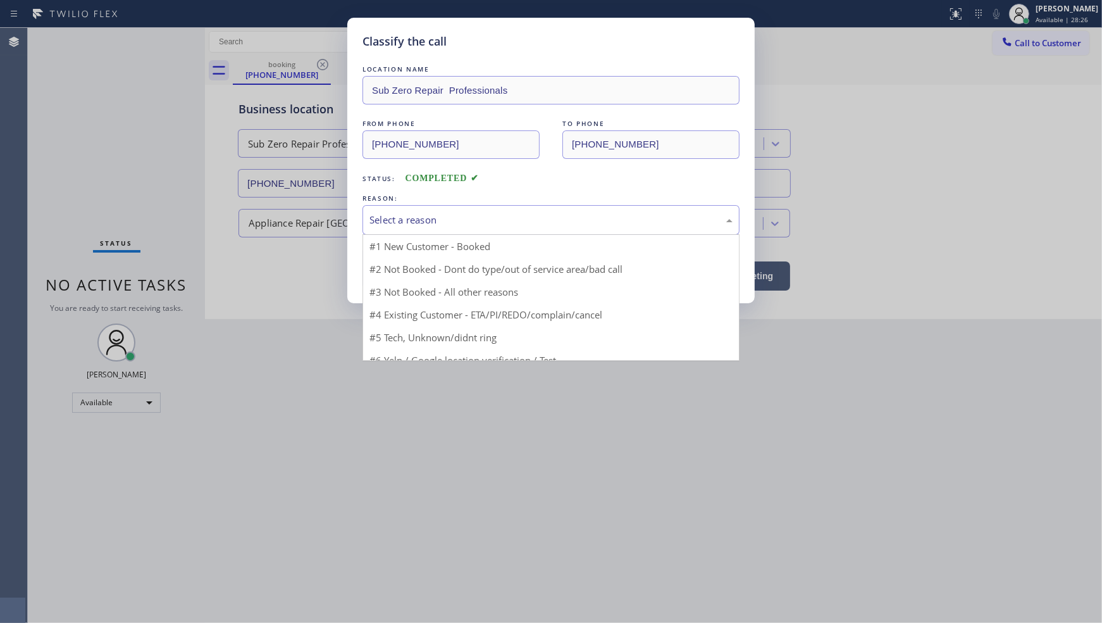
click at [394, 226] on div "Select a reason" at bounding box center [551, 220] width 363 height 15
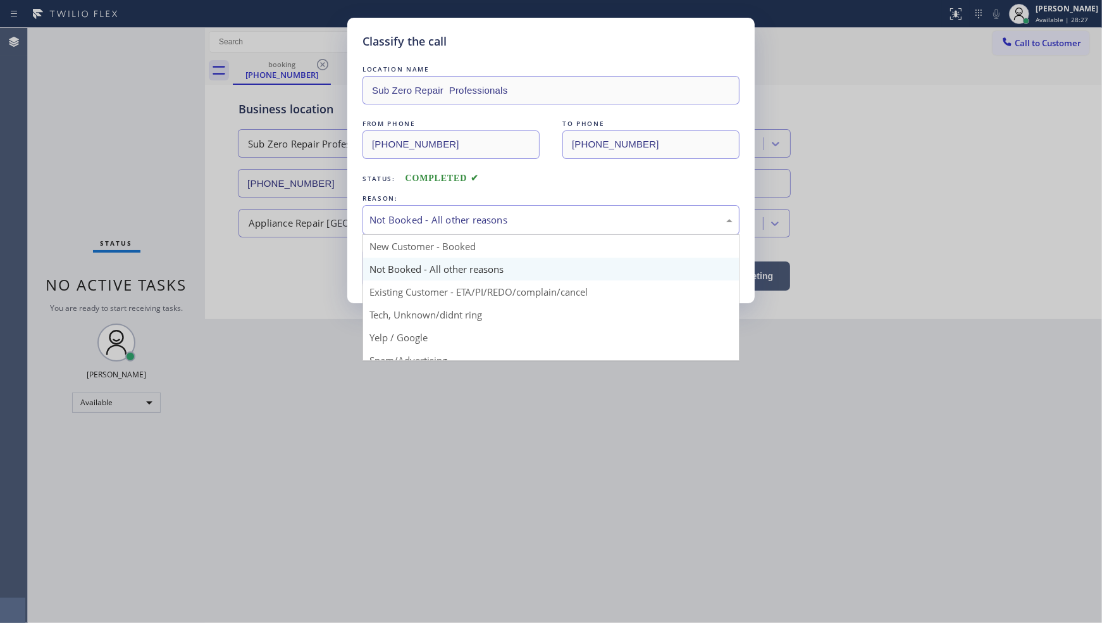
click at [410, 226] on div "Not Booked - All other reasons" at bounding box center [551, 220] width 363 height 15
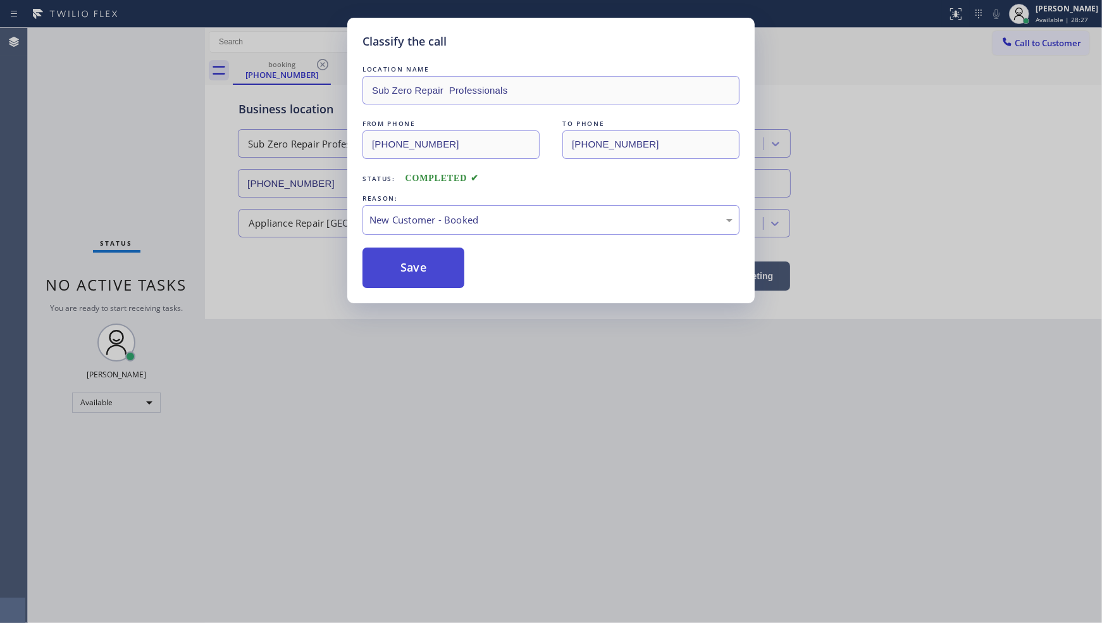
drag, startPoint x: 428, startPoint y: 264, endPoint x: 656, endPoint y: 403, distance: 267.5
click at [428, 265] on button "Save" at bounding box center [414, 267] width 102 height 40
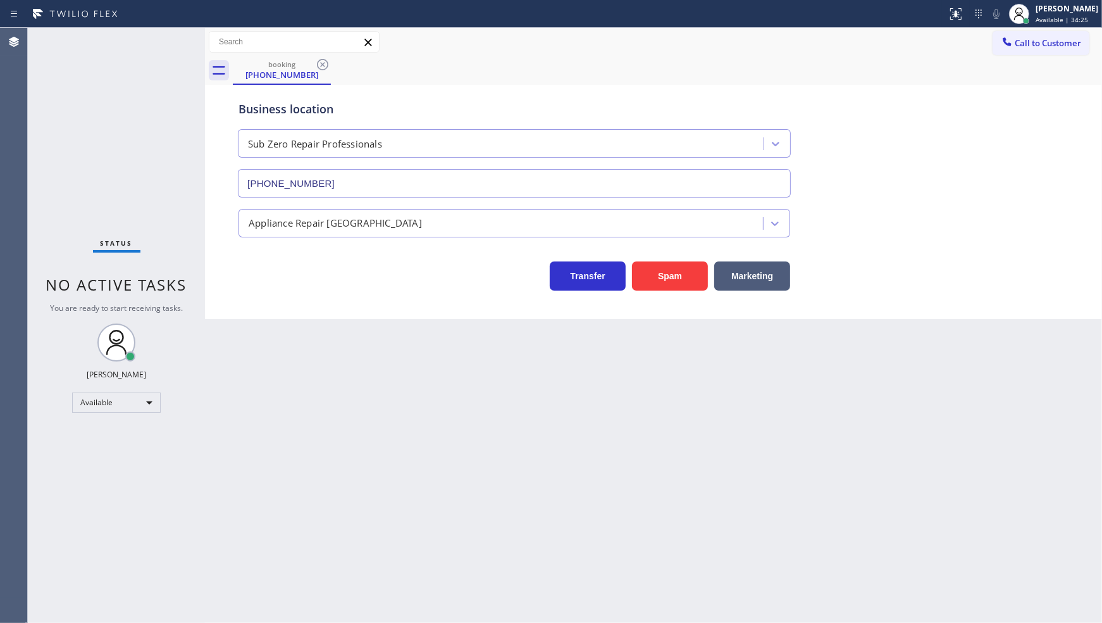
type input "[PHONE_NUMBER]"
click at [602, 278] on button "Transfer" at bounding box center [588, 275] width 76 height 29
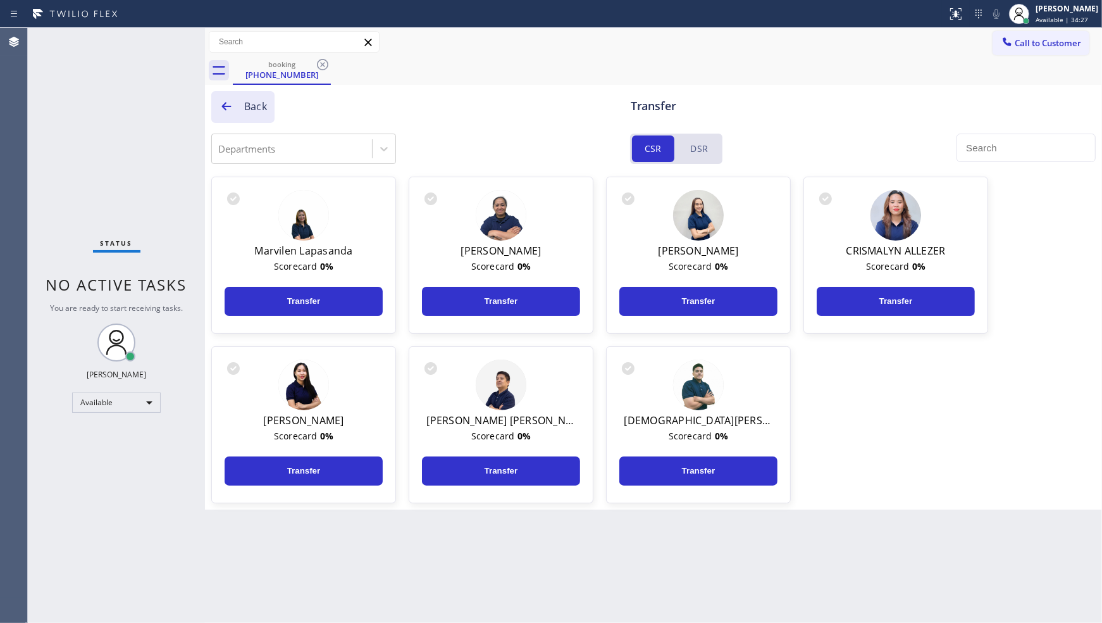
click at [230, 111] on icon at bounding box center [226, 106] width 13 height 13
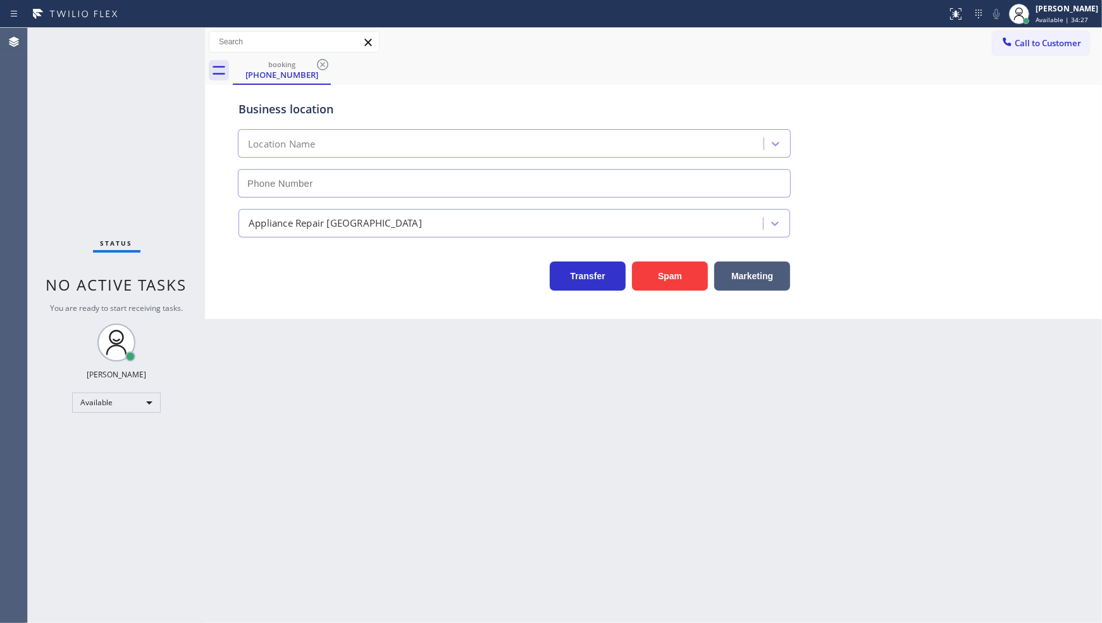
type input "(855) 662-5332"
click at [323, 60] on icon at bounding box center [322, 64] width 15 height 15
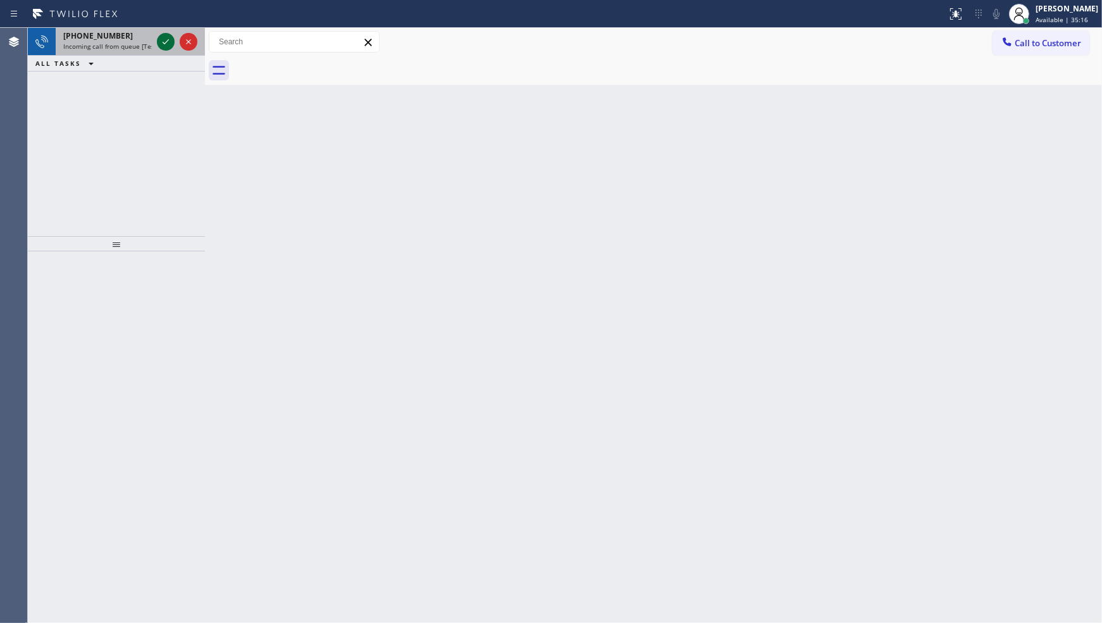
click at [171, 40] on icon at bounding box center [165, 41] width 15 height 15
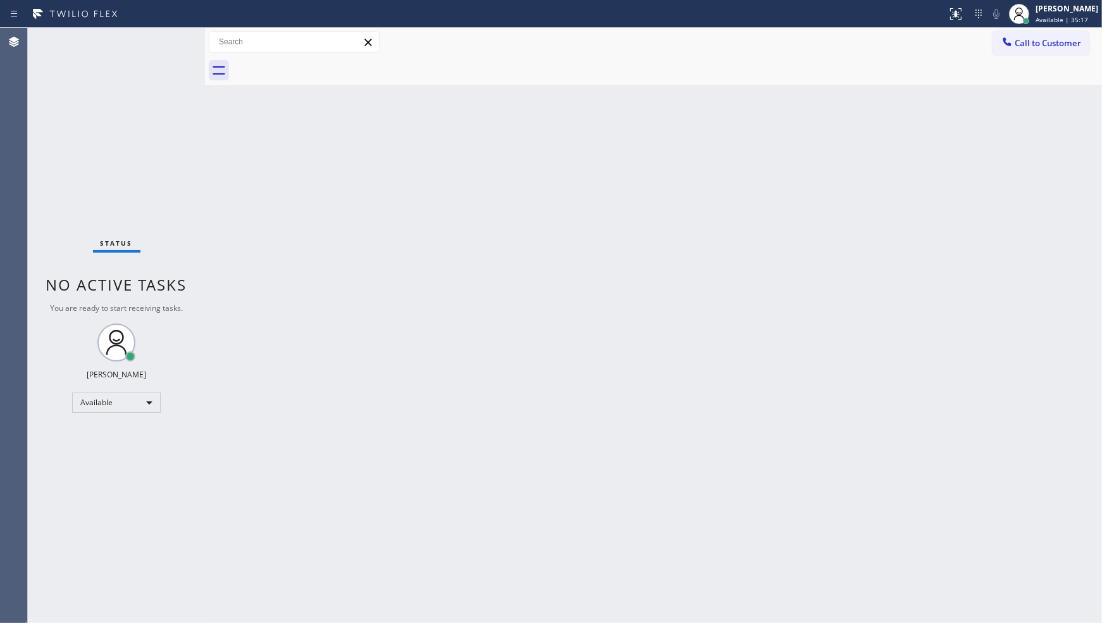
click at [171, 40] on div "Status No active tasks You are ready to start receiving tasks. JENIZA ALCAYDE A…" at bounding box center [116, 325] width 177 height 595
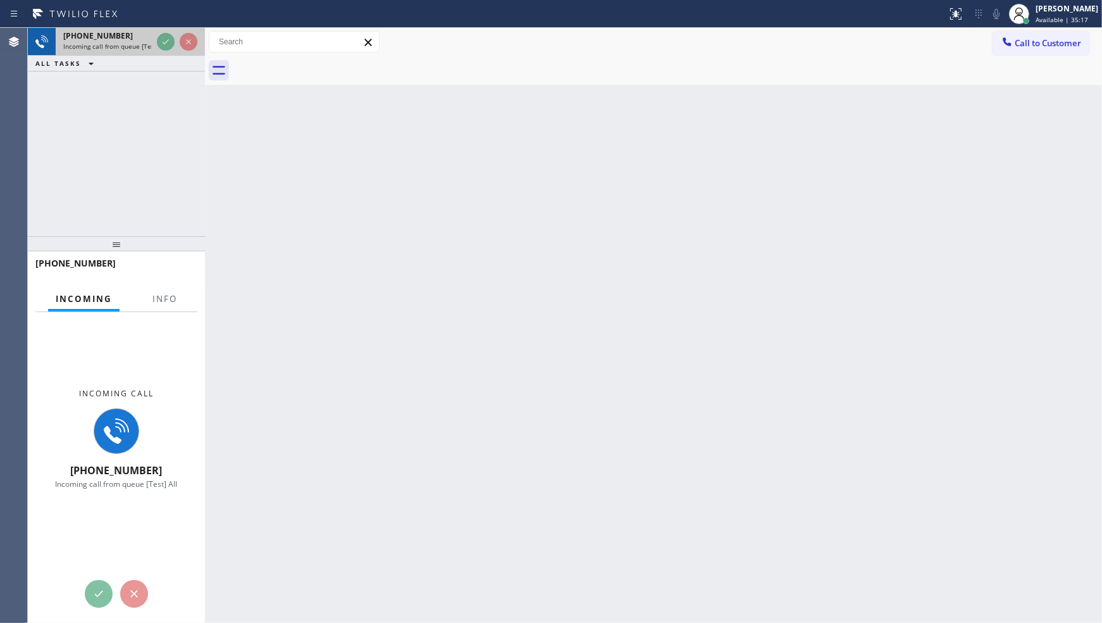
click at [156, 42] on div at bounding box center [177, 42] width 46 height 28
click at [170, 295] on button "Info" at bounding box center [165, 299] width 40 height 25
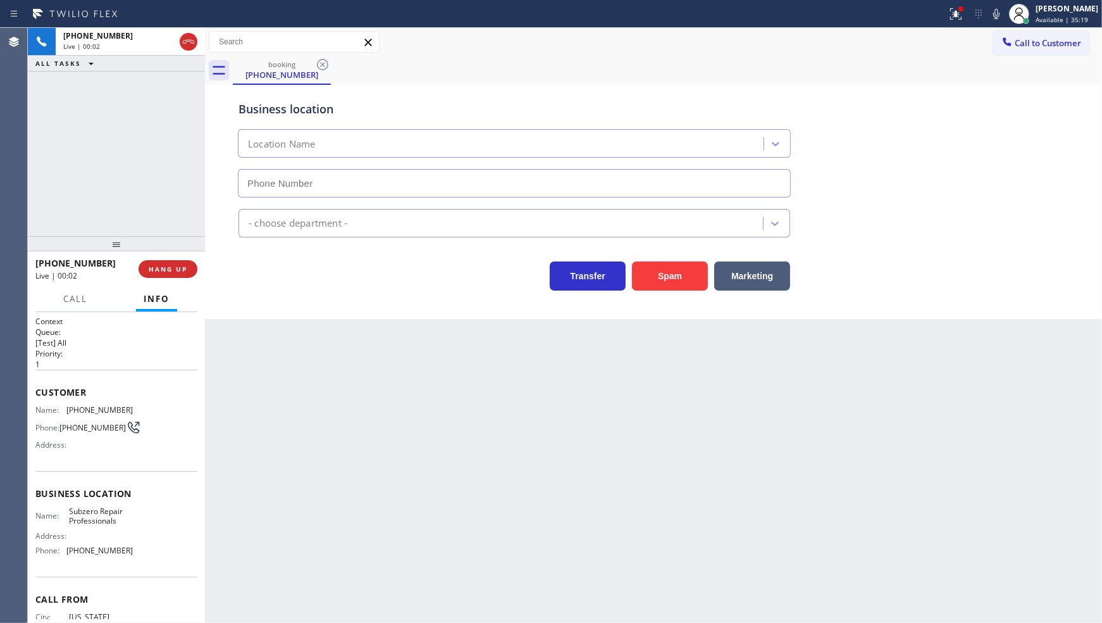
type input "(929) 203-9053"
click at [954, 11] on button at bounding box center [956, 14] width 28 height 28
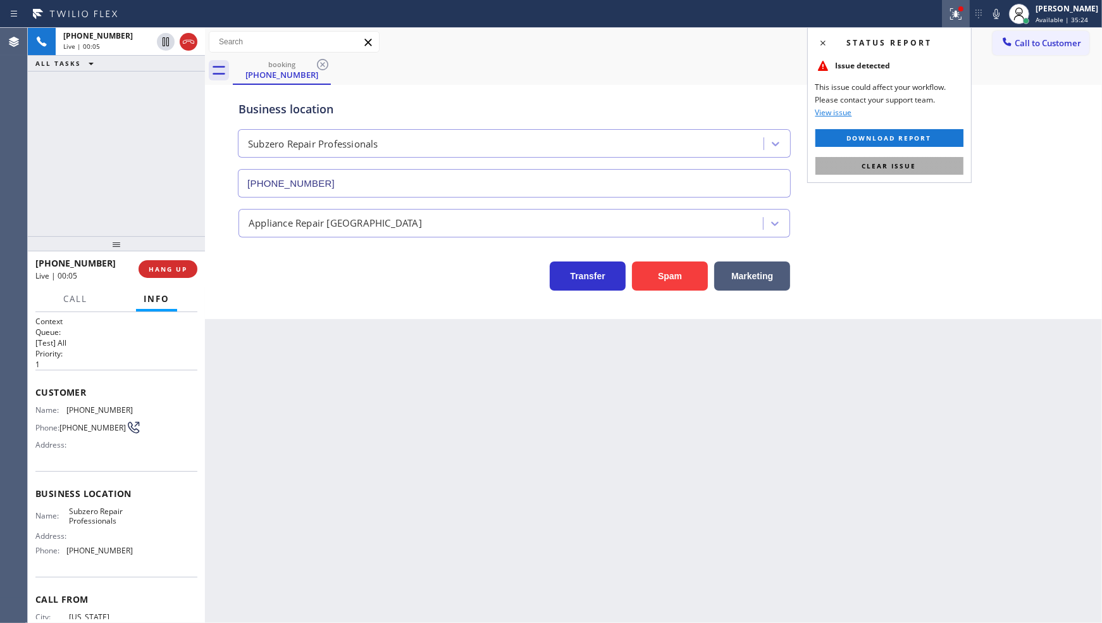
click at [937, 171] on button "Clear issue" at bounding box center [890, 166] width 148 height 18
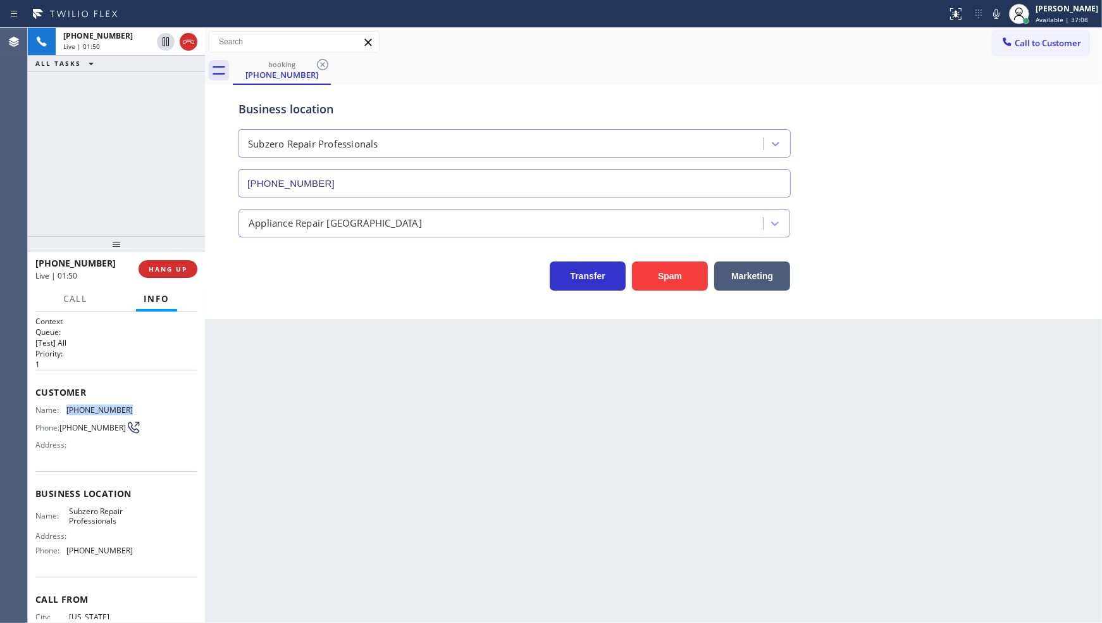
drag, startPoint x: 61, startPoint y: 409, endPoint x: 135, endPoint y: 408, distance: 73.4
click at [135, 408] on div "Name: (917) 887-1106 Phone: (917) 887-1106 Address:" at bounding box center [116, 430] width 162 height 50
copy div "(917) 887-1106"
drag, startPoint x: 65, startPoint y: 509, endPoint x: 170, endPoint y: 520, distance: 104.9
click at [170, 520] on div "Name: Subzero Repair Professionals Address: Phone: (929) 203-9053" at bounding box center [116, 533] width 162 height 54
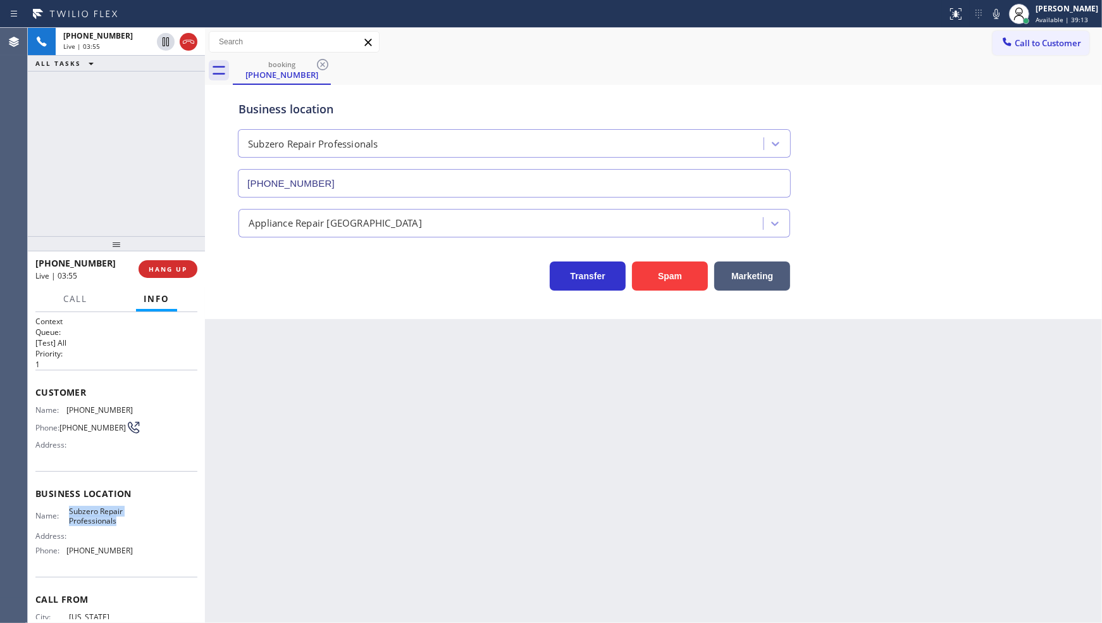
copy span "Subzero Repair Professionals"
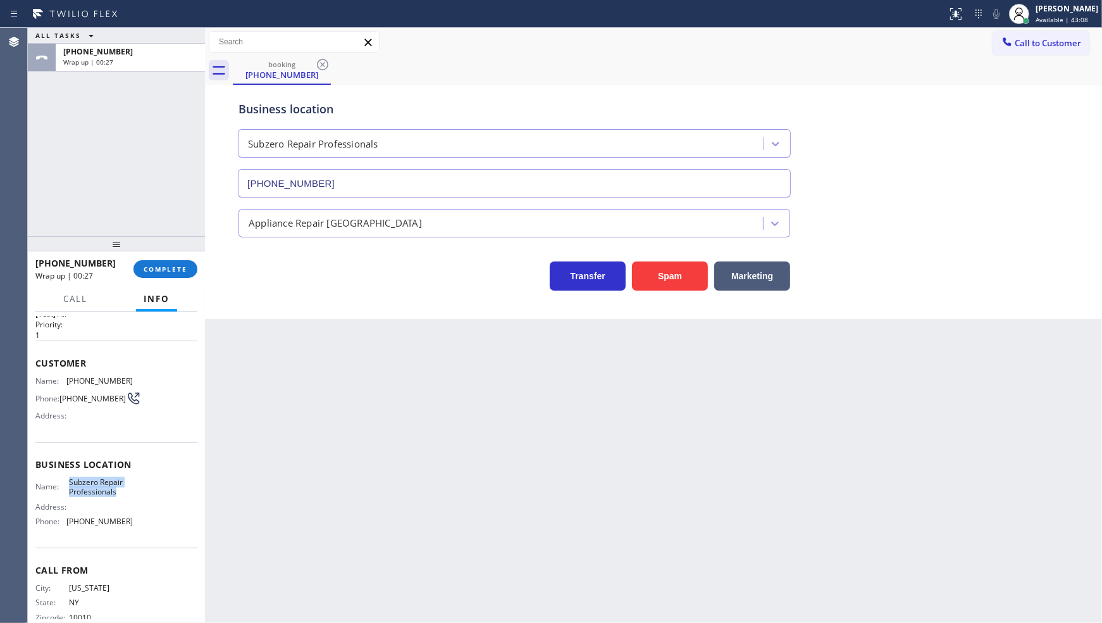
scroll to position [55, 0]
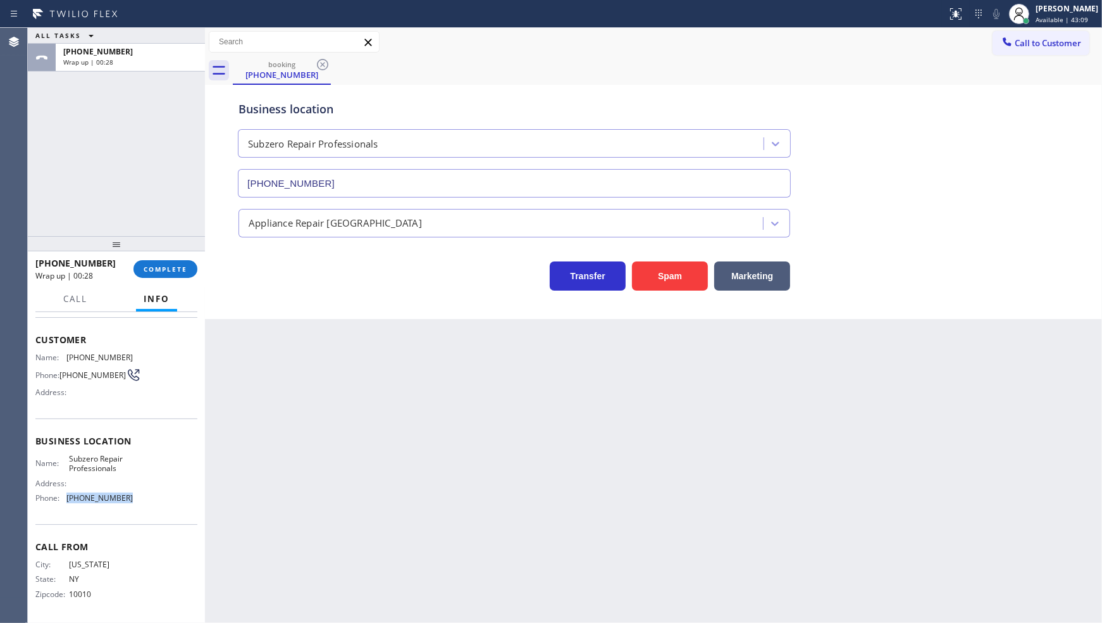
drag, startPoint x: 61, startPoint y: 494, endPoint x: 156, endPoint y: 501, distance: 94.5
click at [156, 501] on div "Name: Subzero Repair Professionals Address: Phone: (929) 203-9053" at bounding box center [116, 481] width 162 height 54
copy div "(929) 203-9053"
click at [187, 259] on div "+19178871106 Wrap up | 03:42 COMPLETE" at bounding box center [116, 268] width 162 height 33
click at [184, 274] on button "COMPLETE" at bounding box center [166, 269] width 64 height 18
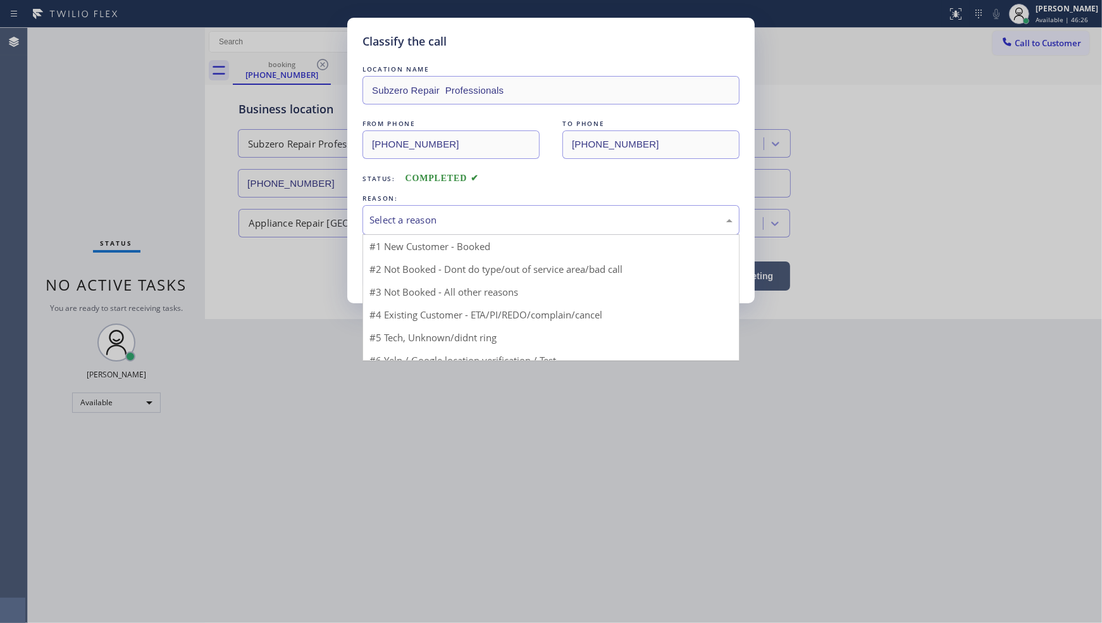
click at [372, 229] on div "Select a reason" at bounding box center [551, 220] width 377 height 30
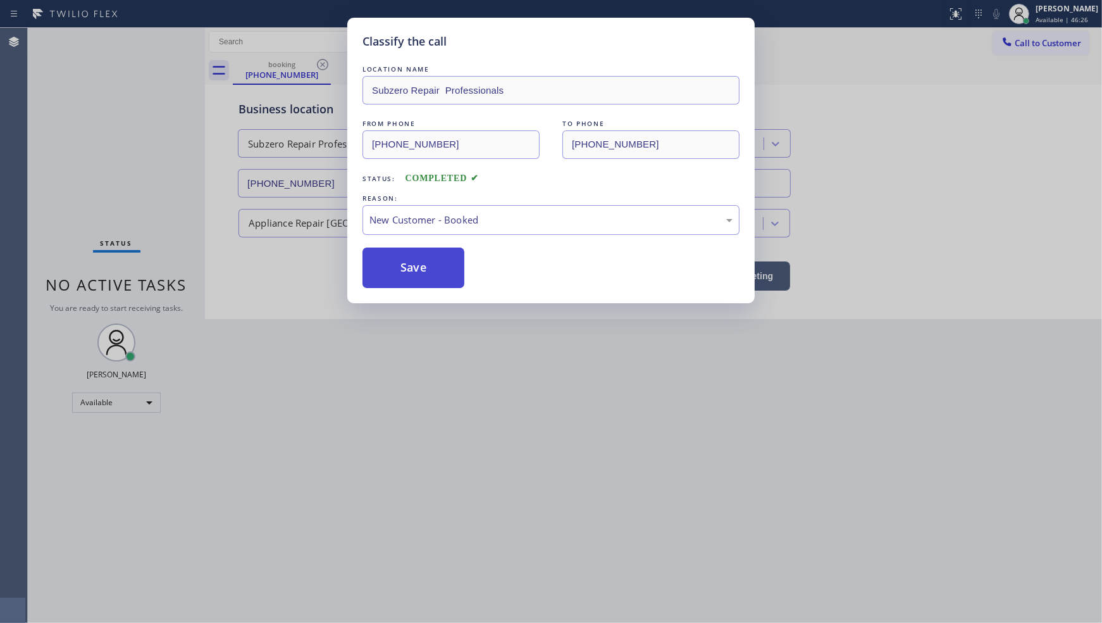
click at [383, 269] on button "Save" at bounding box center [414, 267] width 102 height 40
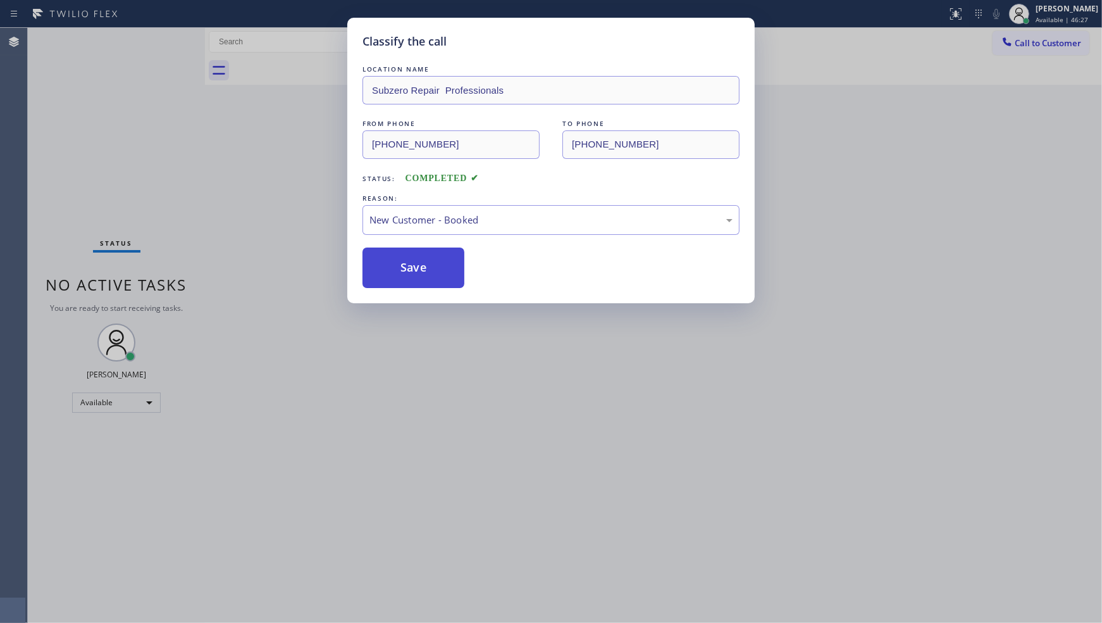
click at [384, 268] on button "Save" at bounding box center [414, 267] width 102 height 40
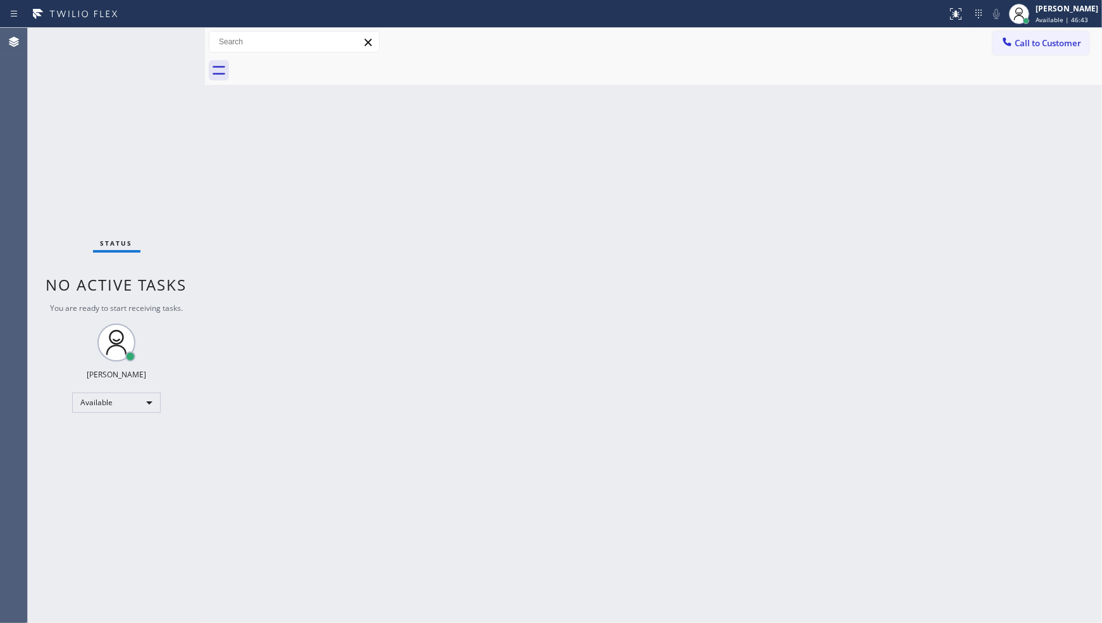
click at [697, 332] on div "Back to Dashboard Change Sender ID Customers Technicians Select a contact Outbo…" at bounding box center [653, 325] width 897 height 595
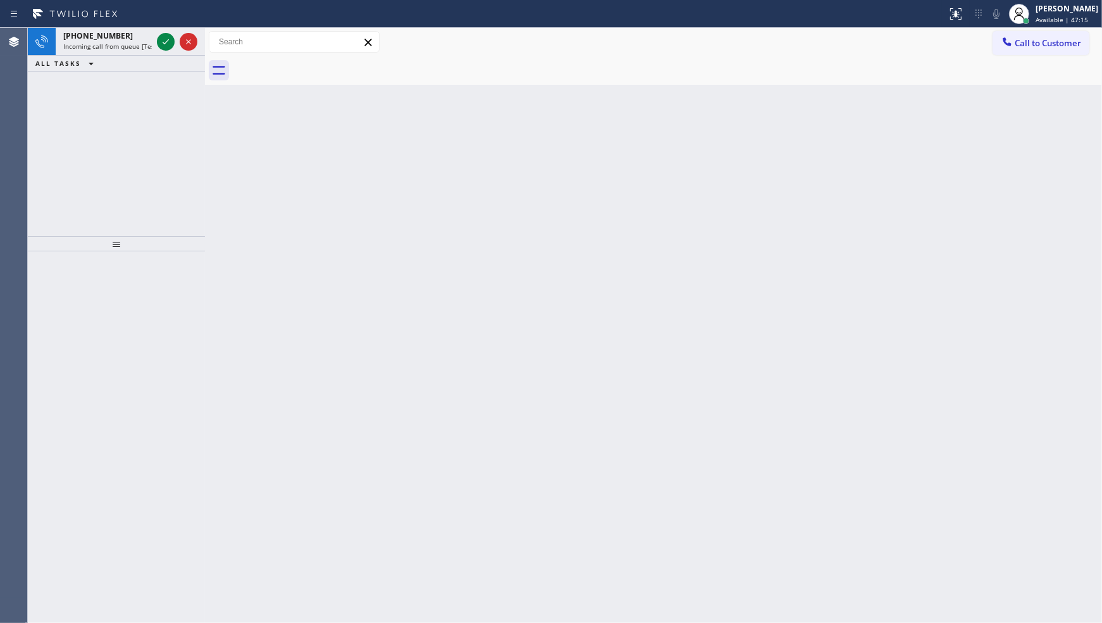
click at [95, 128] on div "+15624723749 Incoming call from queue [Test] All ALL TASKS ALL TASKS ACTIVE TAS…" at bounding box center [116, 132] width 177 height 208
click at [160, 43] on icon at bounding box center [165, 41] width 15 height 15
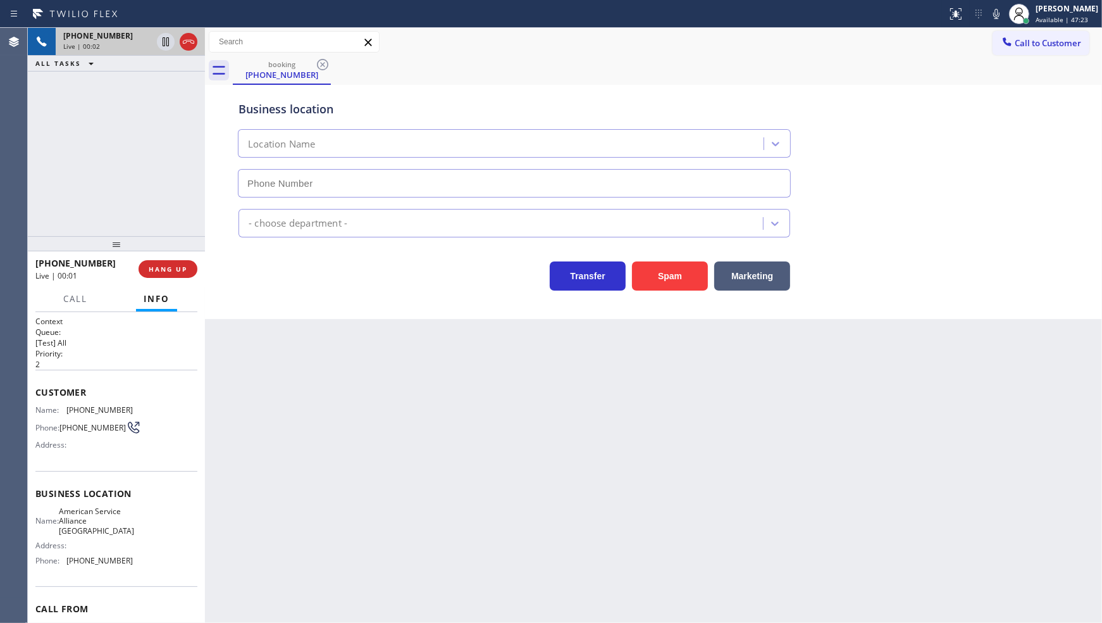
type input "[PHONE_NUMBER]"
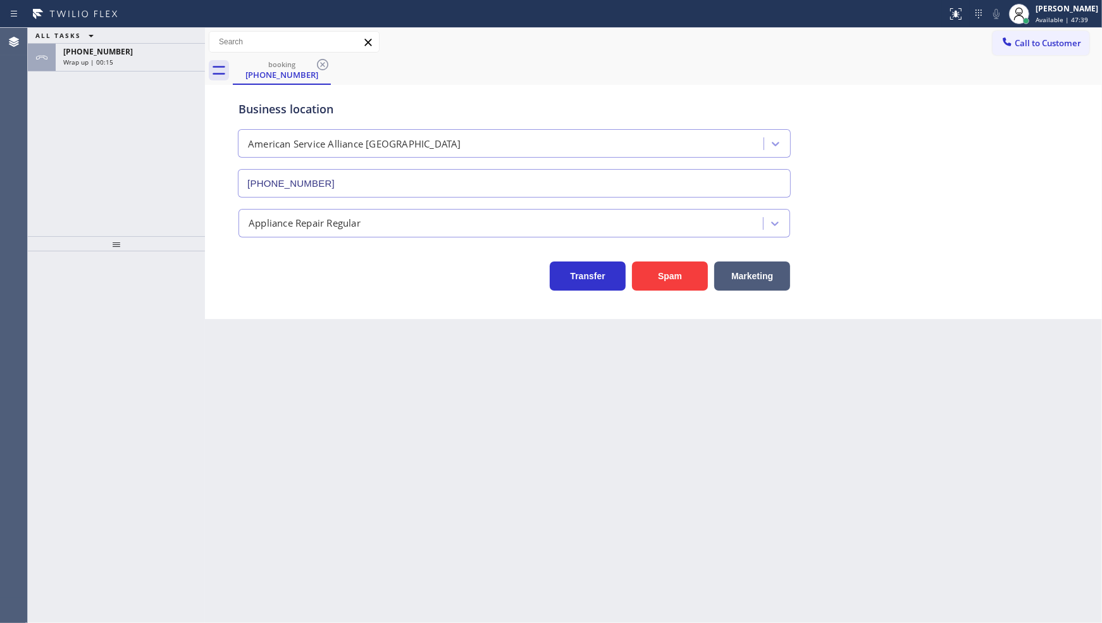
type input "[PHONE_NUMBER]"
click at [122, 55] on div "[PHONE_NUMBER]" at bounding box center [130, 51] width 134 height 11
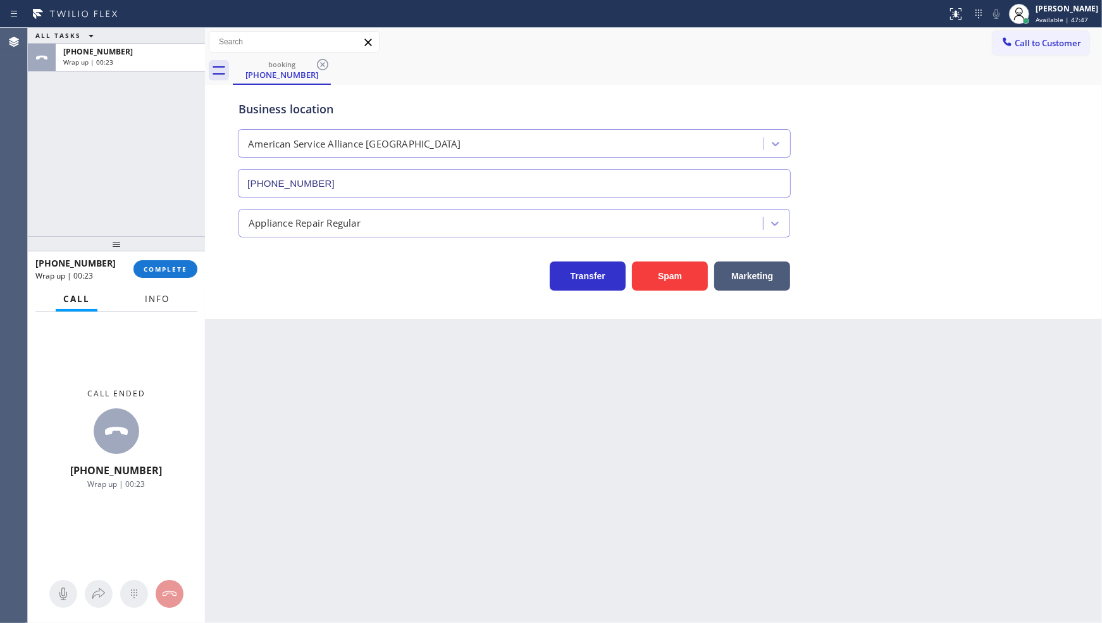
click at [157, 302] on span "Info" at bounding box center [157, 298] width 25 height 11
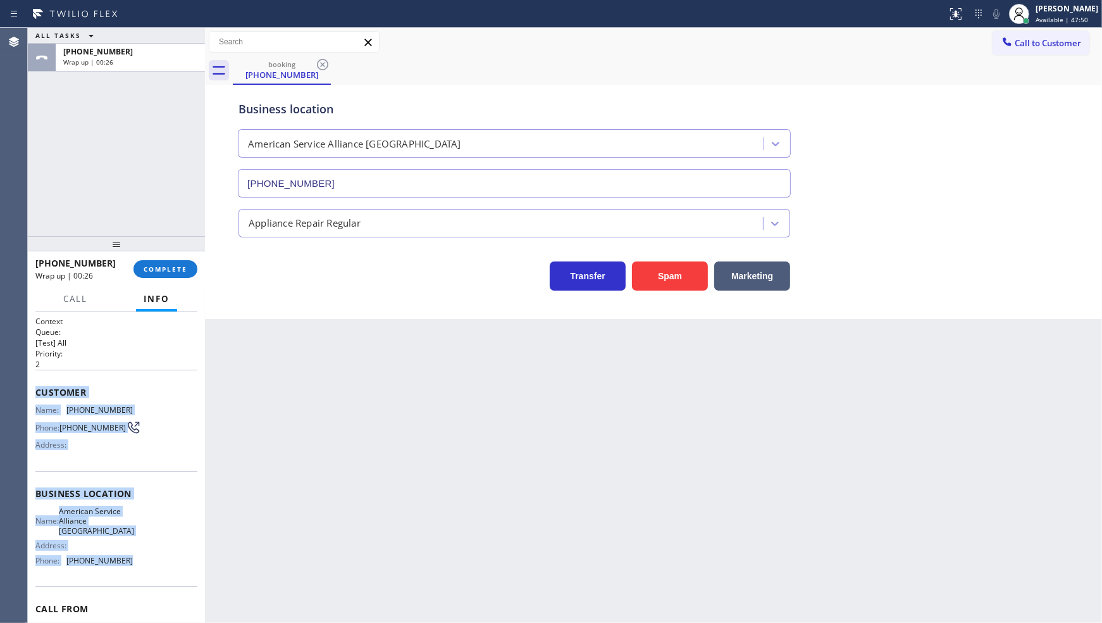
drag, startPoint x: 30, startPoint y: 387, endPoint x: 153, endPoint y: 575, distance: 223.6
click at [153, 575] on div "Context Queue: [Test] All Priority: 2 Customer Name: [PHONE_NUMBER] Phone: [PHO…" at bounding box center [116, 467] width 177 height 311
copy div "Customer Name: [PHONE_NUMBER] Phone: [PHONE_NUMBER] Address: Business location …"
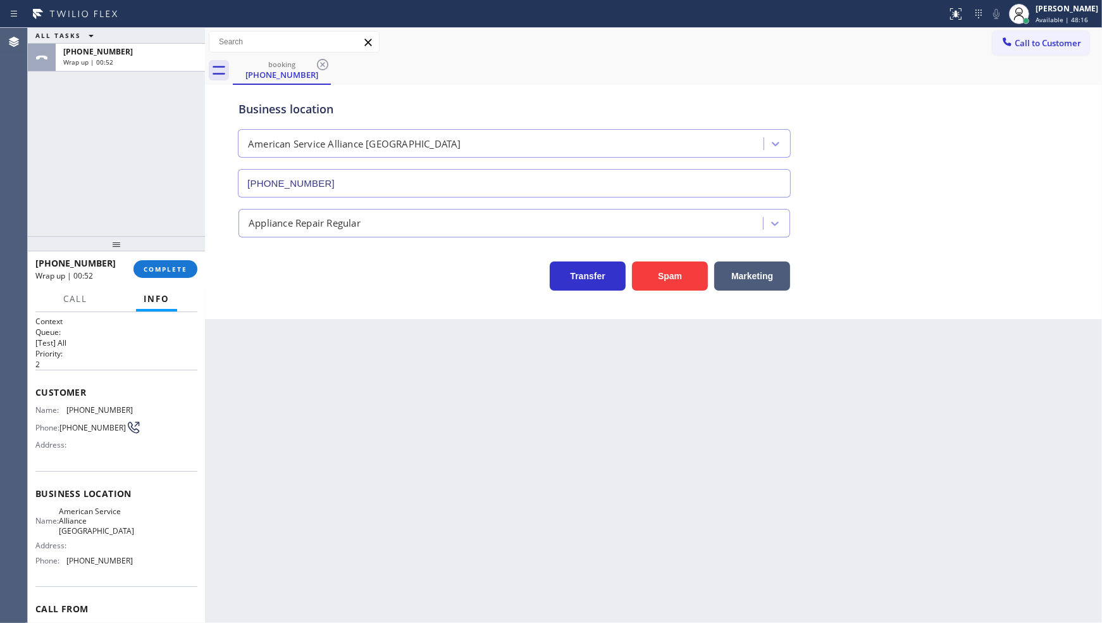
click at [159, 204] on div "ALL TASKS ALL TASKS ACTIVE TASKS TASKS IN WRAP UP [PHONE_NUMBER] Wrap up | 00:52" at bounding box center [116, 132] width 177 height 208
click at [144, 266] on span "COMPLETE" at bounding box center [166, 269] width 44 height 9
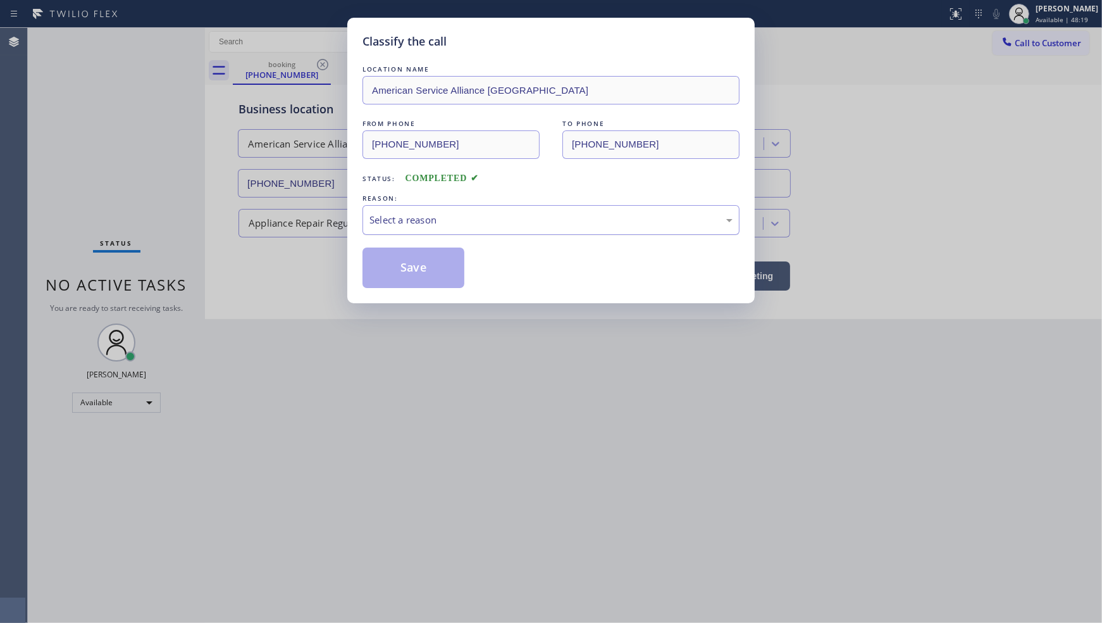
click at [395, 223] on div "Select a reason" at bounding box center [551, 220] width 363 height 15
click at [406, 270] on button "Save" at bounding box center [414, 267] width 102 height 40
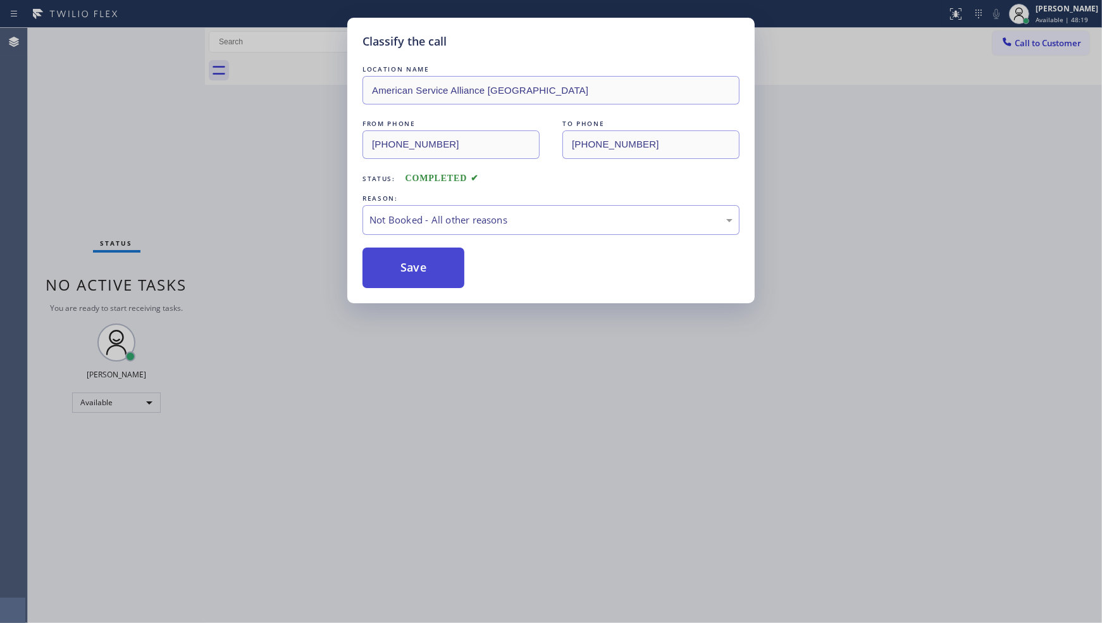
click at [406, 271] on button "Save" at bounding box center [414, 267] width 102 height 40
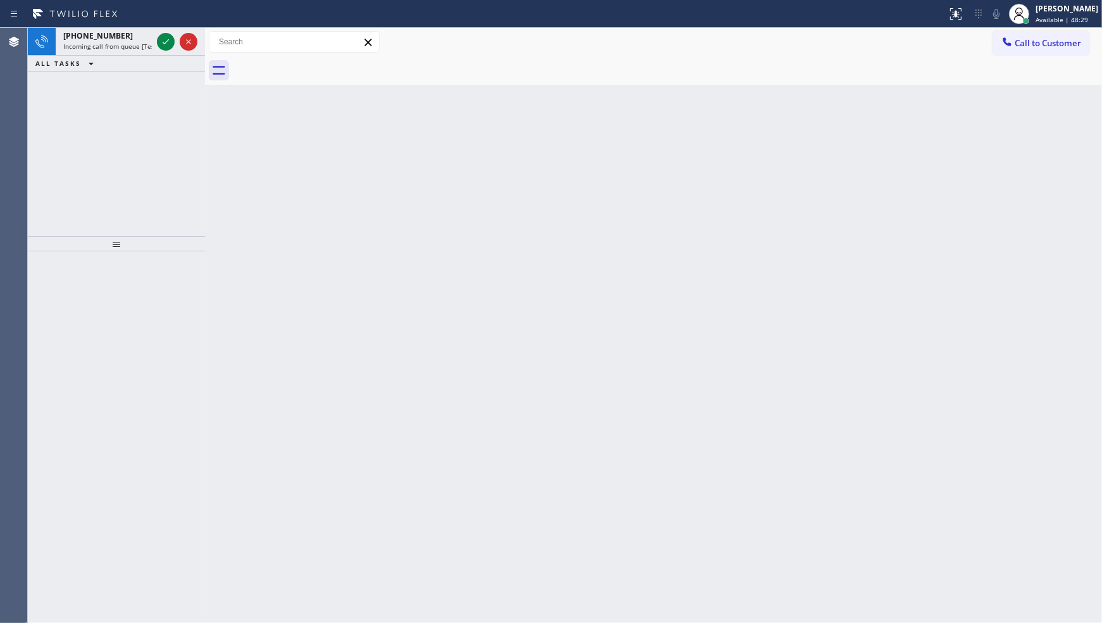
drag, startPoint x: 121, startPoint y: 63, endPoint x: 121, endPoint y: 73, distance: 9.5
click at [121, 72] on div "[PHONE_NUMBER] Incoming call from queue [Test] All ALL TASKS ALL TASKS ACTIVE T…" at bounding box center [116, 132] width 177 height 208
click at [159, 39] on icon at bounding box center [165, 41] width 15 height 15
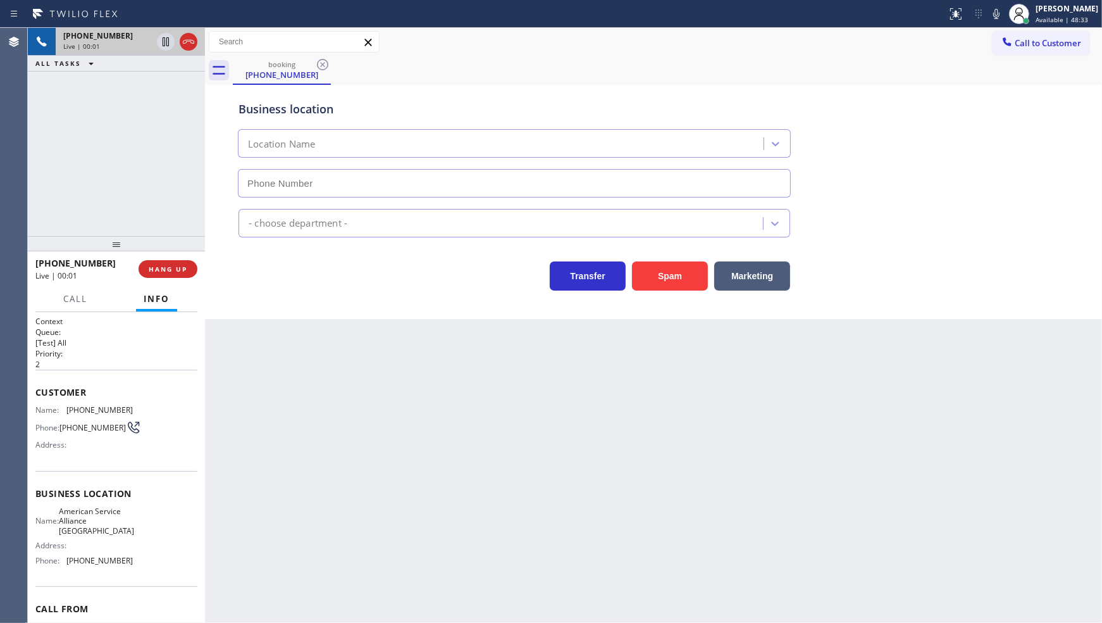
type input "[PHONE_NUMBER]"
click at [182, 274] on button "HANG UP" at bounding box center [168, 269] width 59 height 18
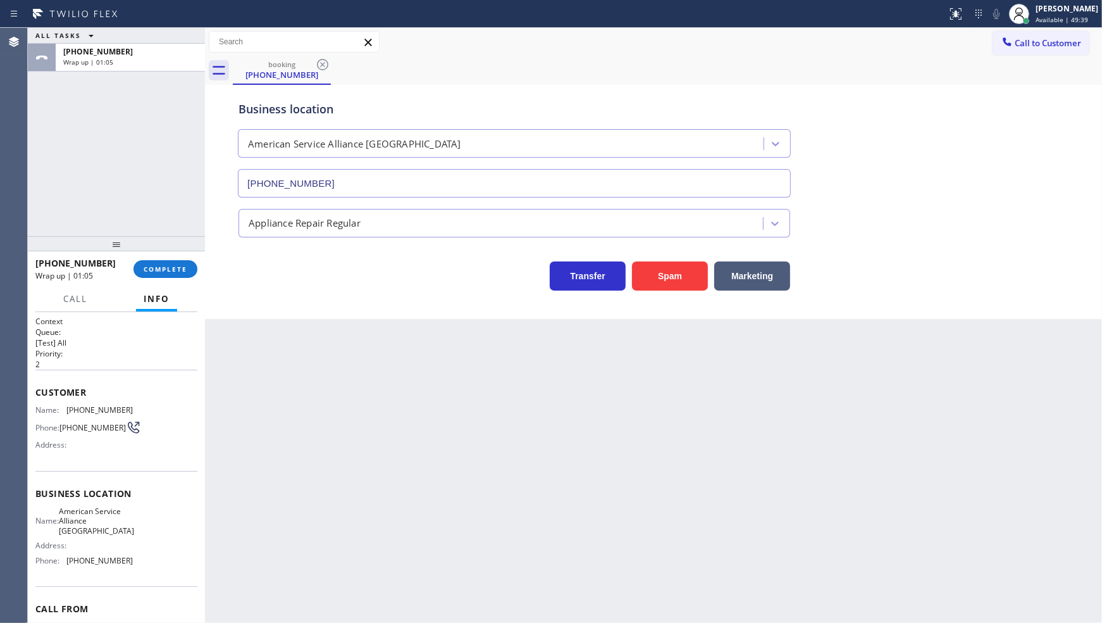
click at [16, 127] on div "Agent Desktop" at bounding box center [13, 325] width 27 height 595
click at [151, 271] on span "COMPLETE" at bounding box center [166, 269] width 44 height 9
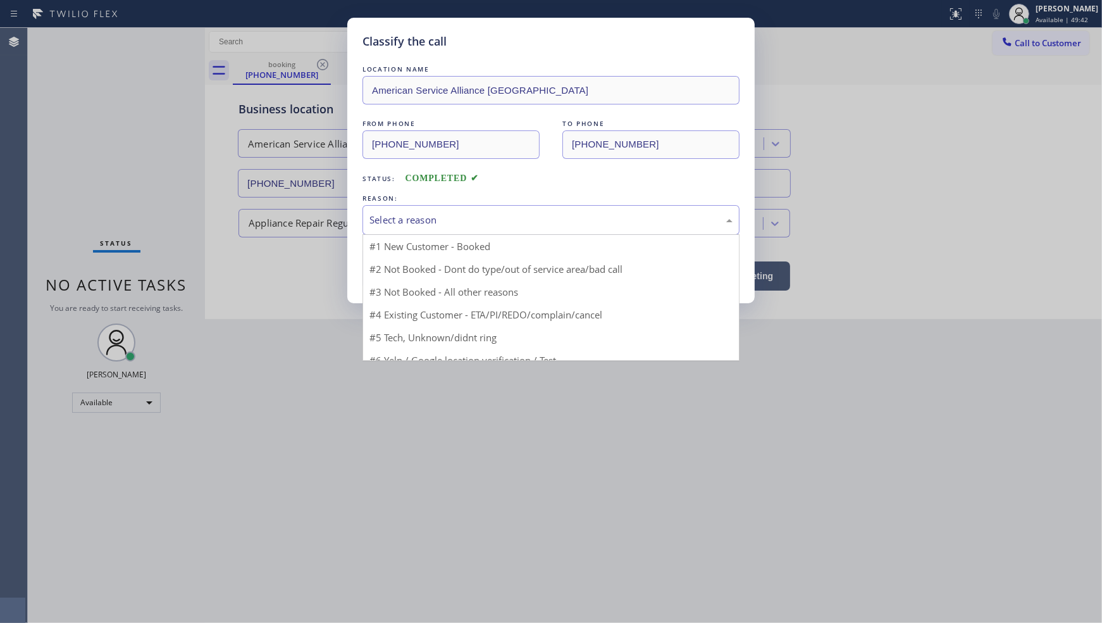
click at [377, 220] on div "Select a reason" at bounding box center [551, 220] width 363 height 15
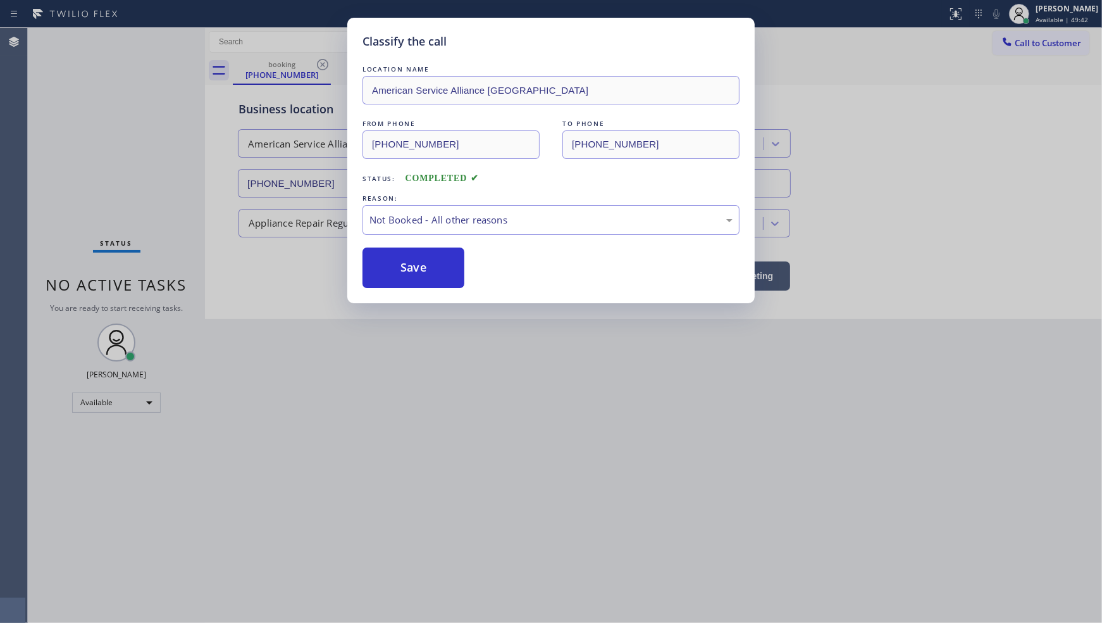
click at [389, 270] on button "Save" at bounding box center [414, 267] width 102 height 40
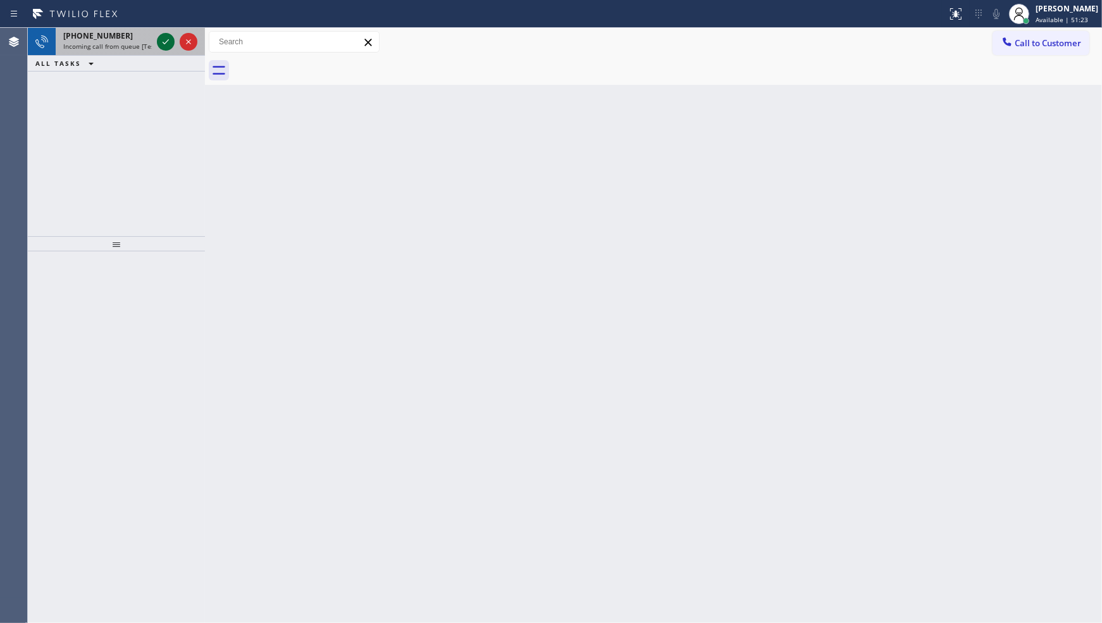
click at [169, 46] on icon at bounding box center [165, 41] width 15 height 15
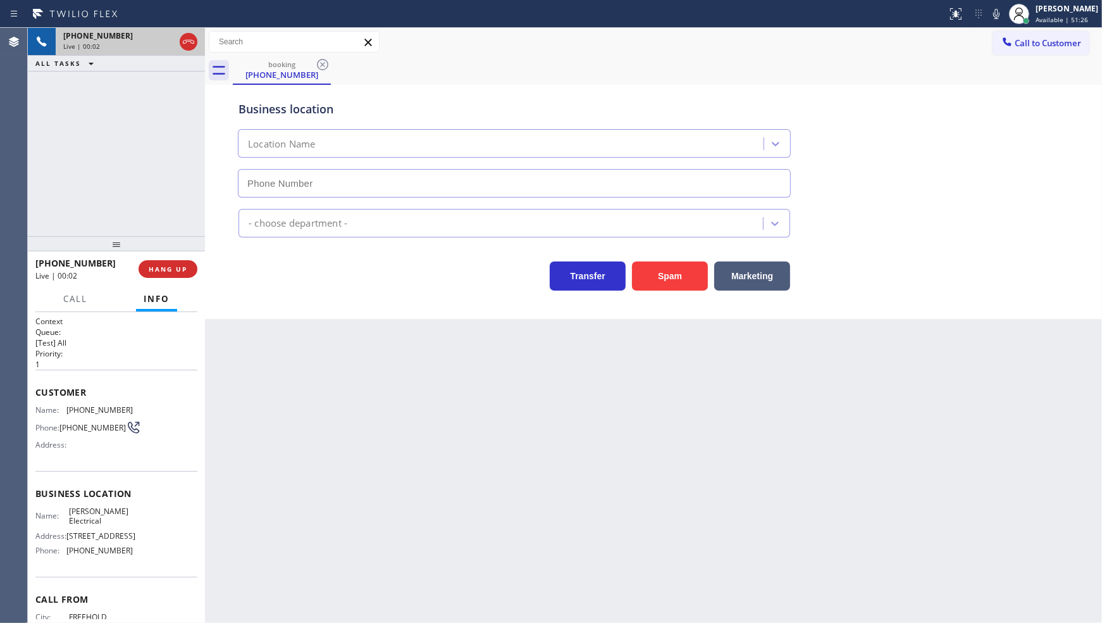
type input "[PHONE_NUMBER]"
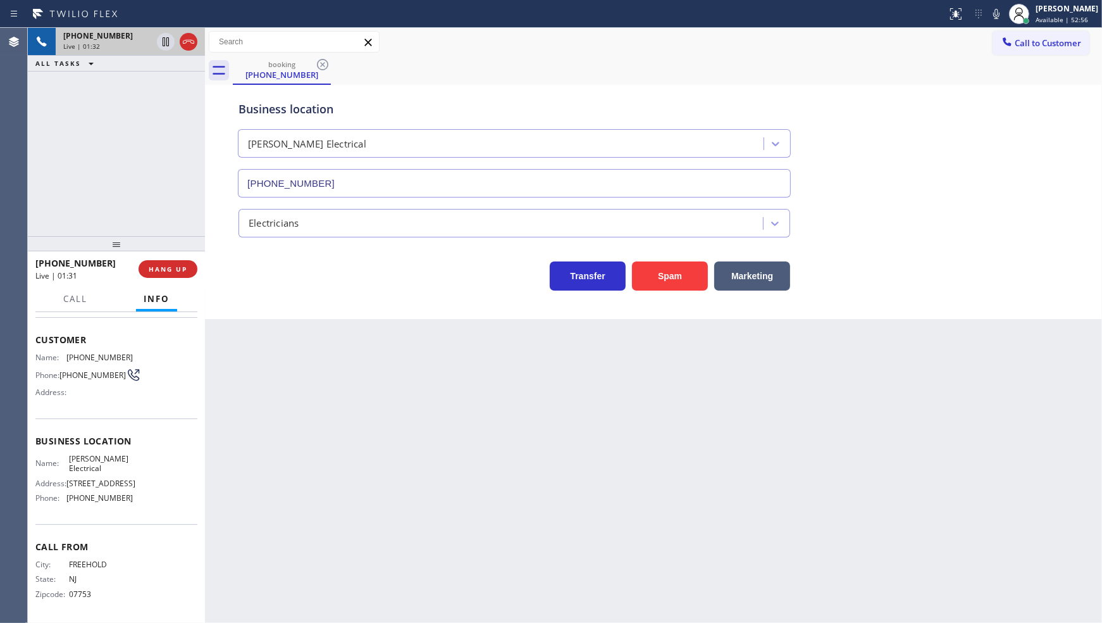
scroll to position [70, 0]
drag, startPoint x: 63, startPoint y: 340, endPoint x: 147, endPoint y: 342, distance: 83.6
click at [147, 352] on div "Name: [PHONE_NUMBER] Phone: [PHONE_NUMBER] Address:" at bounding box center [116, 377] width 162 height 50
copy div "[PHONE_NUMBER]"
click at [165, 39] on icon at bounding box center [165, 41] width 15 height 15
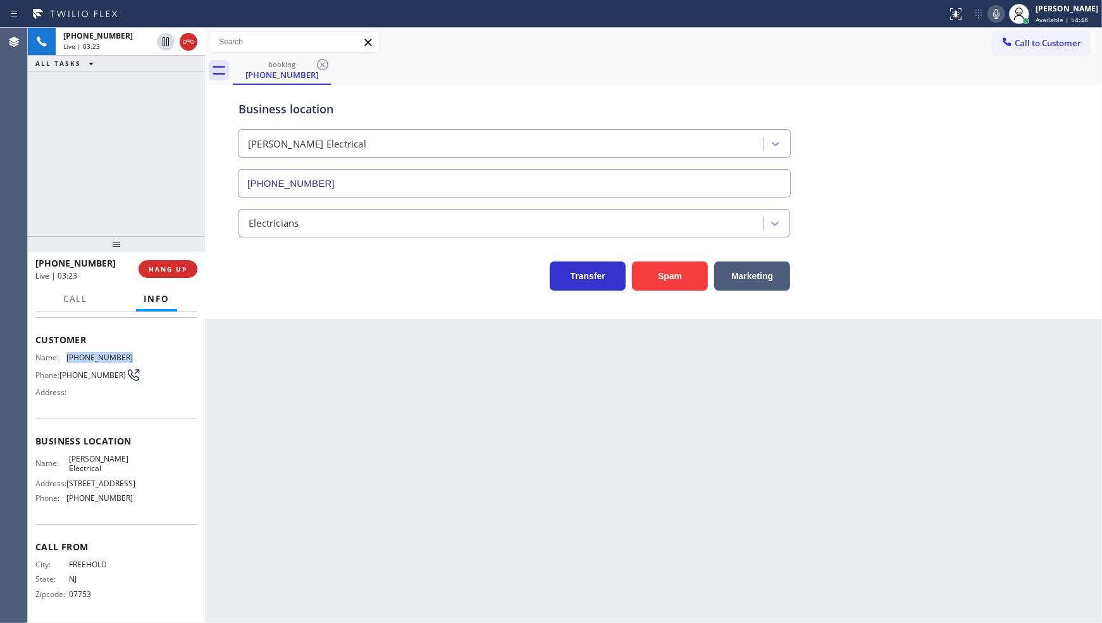
click at [991, 13] on icon at bounding box center [996, 13] width 15 height 15
click at [167, 43] on icon at bounding box center [165, 41] width 9 height 9
click at [1003, 14] on icon at bounding box center [996, 13] width 15 height 15
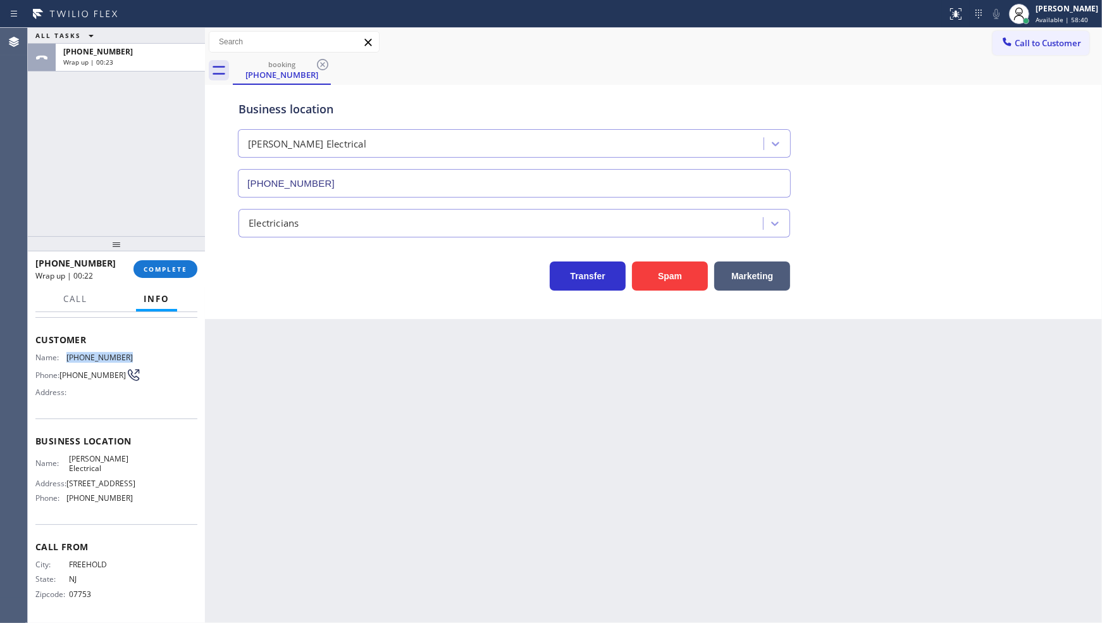
scroll to position [95, 0]
drag, startPoint x: 65, startPoint y: 508, endPoint x: 143, endPoint y: 504, distance: 78.5
click at [143, 504] on div "Name: Eric G Larson Jr Electrical Address: 451 Northampton Blvd, Toms River, NJ…" at bounding box center [116, 481] width 162 height 54
copy div "(848) 306-0024"
click at [163, 193] on div "ALL TASKS ALL TASKS ACTIVE TASKS TASKS IN WRAP UP +17329152357 Wrap up | 02:54" at bounding box center [116, 132] width 177 height 208
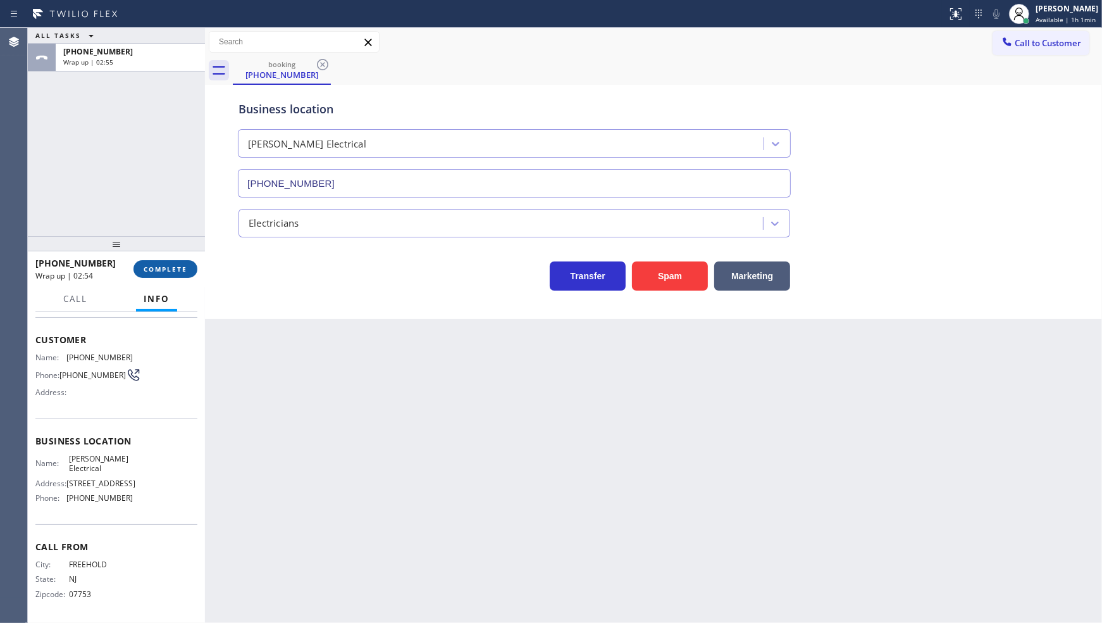
click at [182, 273] on span "COMPLETE" at bounding box center [166, 269] width 44 height 9
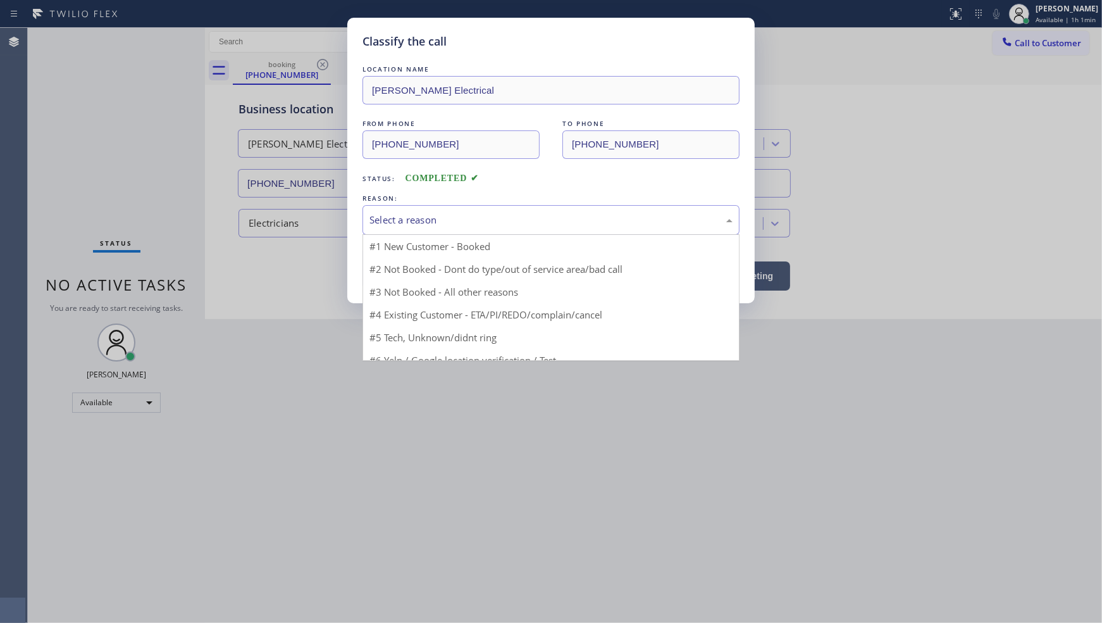
click at [383, 232] on div "Select a reason" at bounding box center [551, 220] width 377 height 30
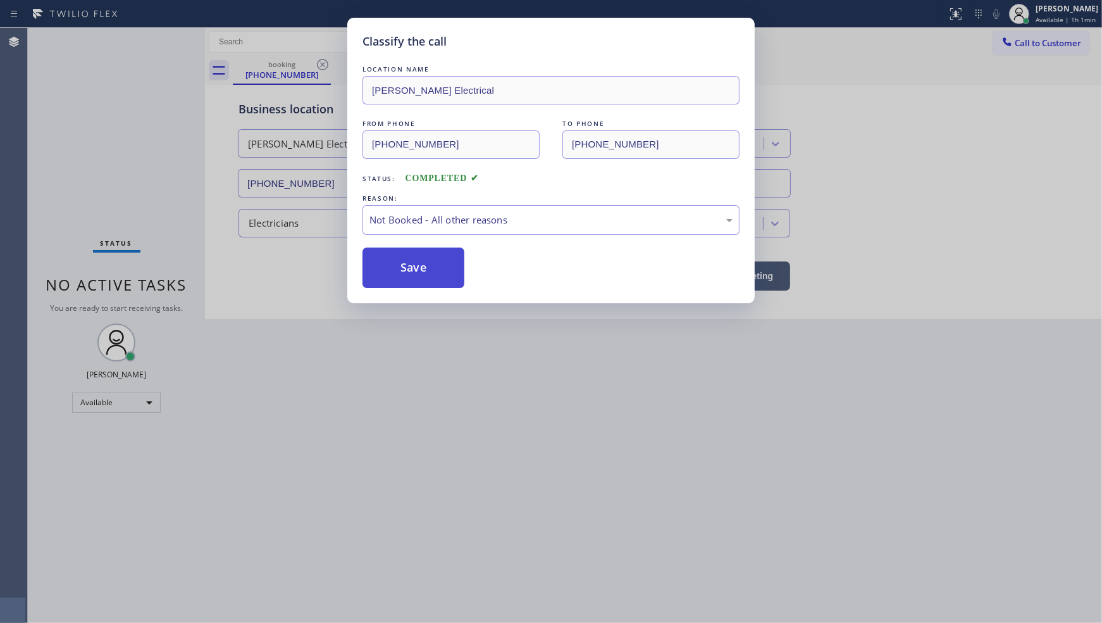
click at [388, 255] on button "Save" at bounding box center [414, 267] width 102 height 40
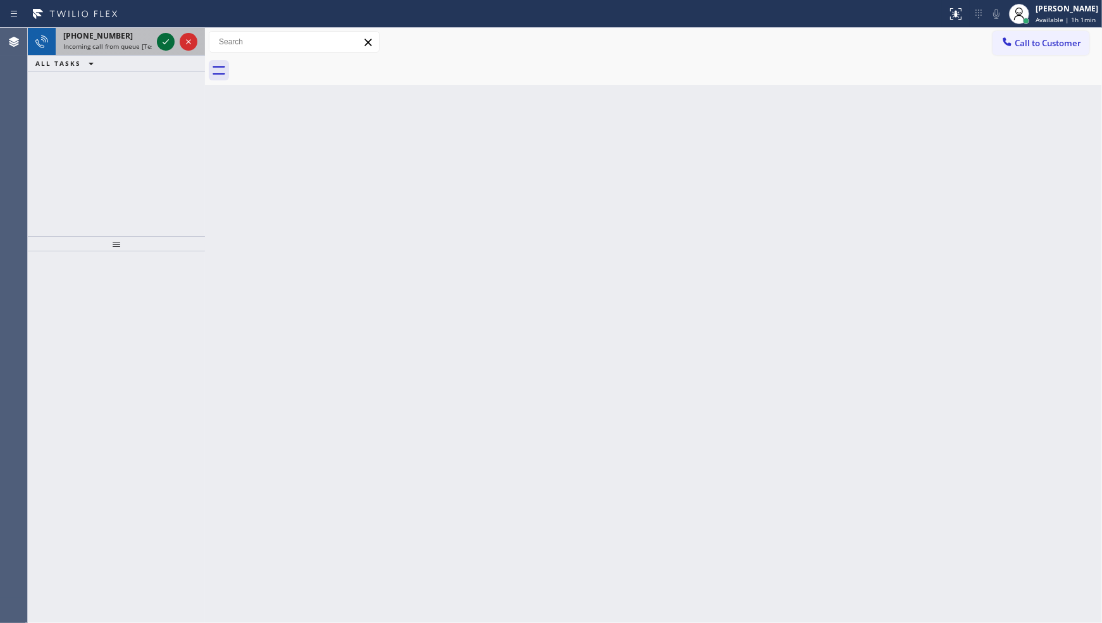
click at [159, 40] on icon at bounding box center [165, 41] width 15 height 15
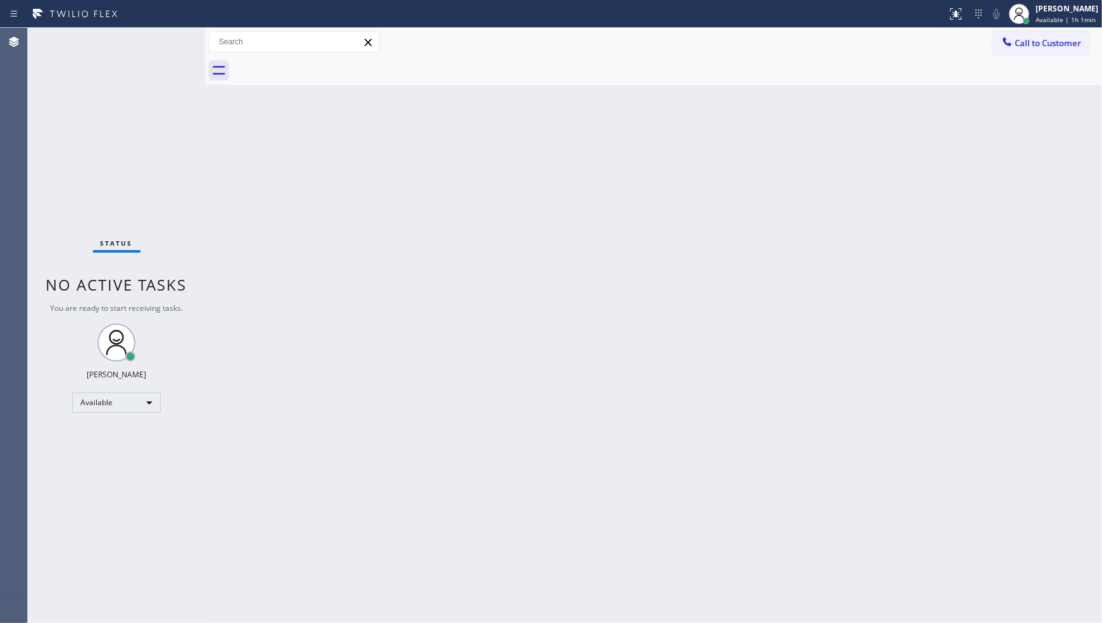
click at [166, 40] on div "Status No active tasks You are ready to start receiving tasks. JENIZA ALCAYDE A…" at bounding box center [116, 325] width 177 height 595
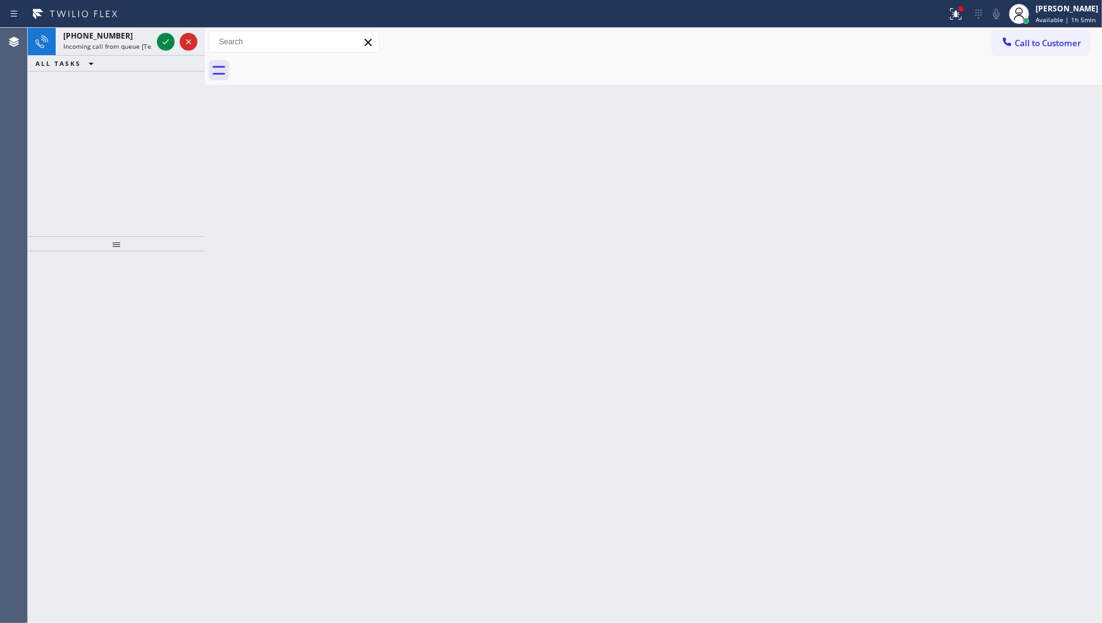
drag, startPoint x: 85, startPoint y: 166, endPoint x: 128, endPoint y: 60, distance: 114.1
click at [118, 90] on div "+17046226044 Incoming call from queue [Test] All ALL TASKS ALL TASKS ACTIVE TAS…" at bounding box center [116, 132] width 177 height 208
drag, startPoint x: 157, startPoint y: 32, endPoint x: 174, endPoint y: 38, distance: 18.2
click at [157, 32] on div at bounding box center [177, 42] width 46 height 28
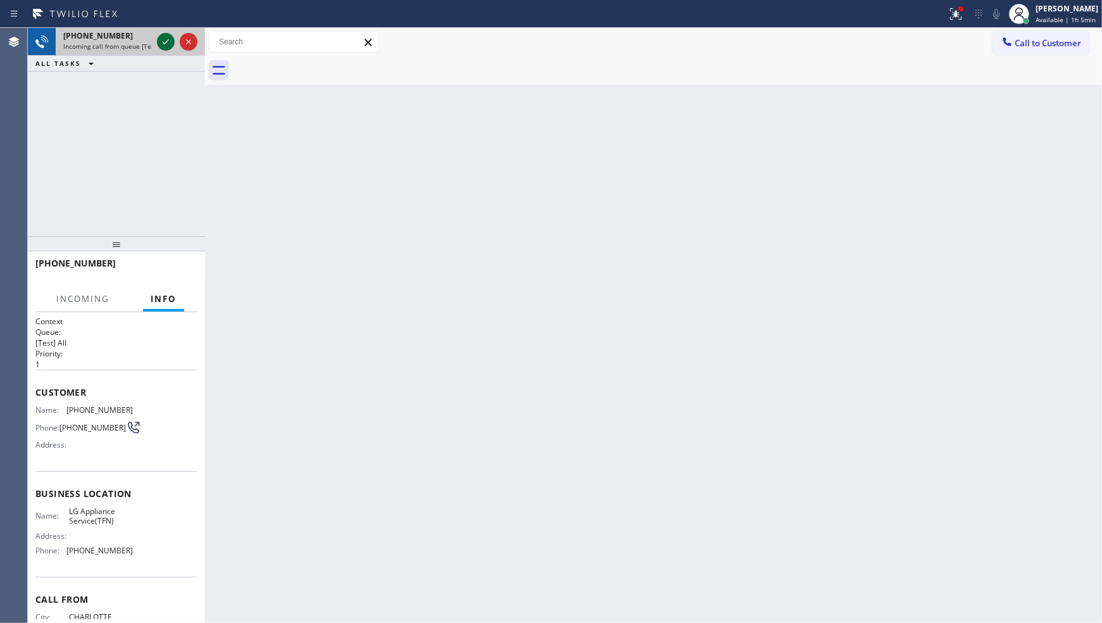
drag, startPoint x: 174, startPoint y: 38, endPoint x: 169, endPoint y: 47, distance: 10.8
click at [171, 46] on div at bounding box center [166, 41] width 18 height 15
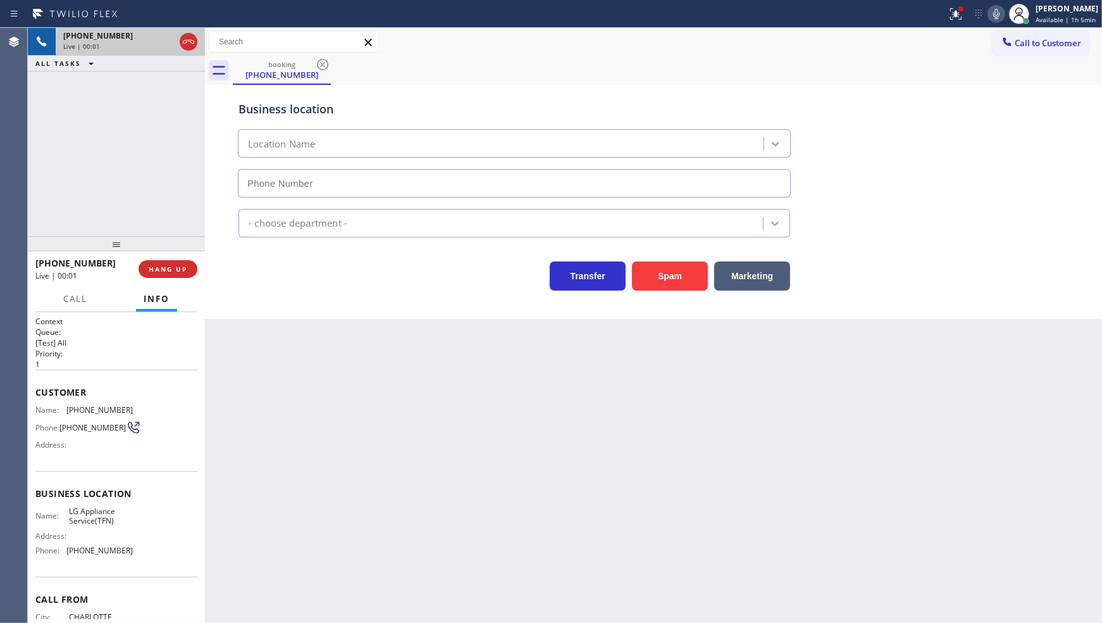
type input "(844) 462-8198"
click at [158, 273] on span "HANG UP" at bounding box center [168, 269] width 39 height 9
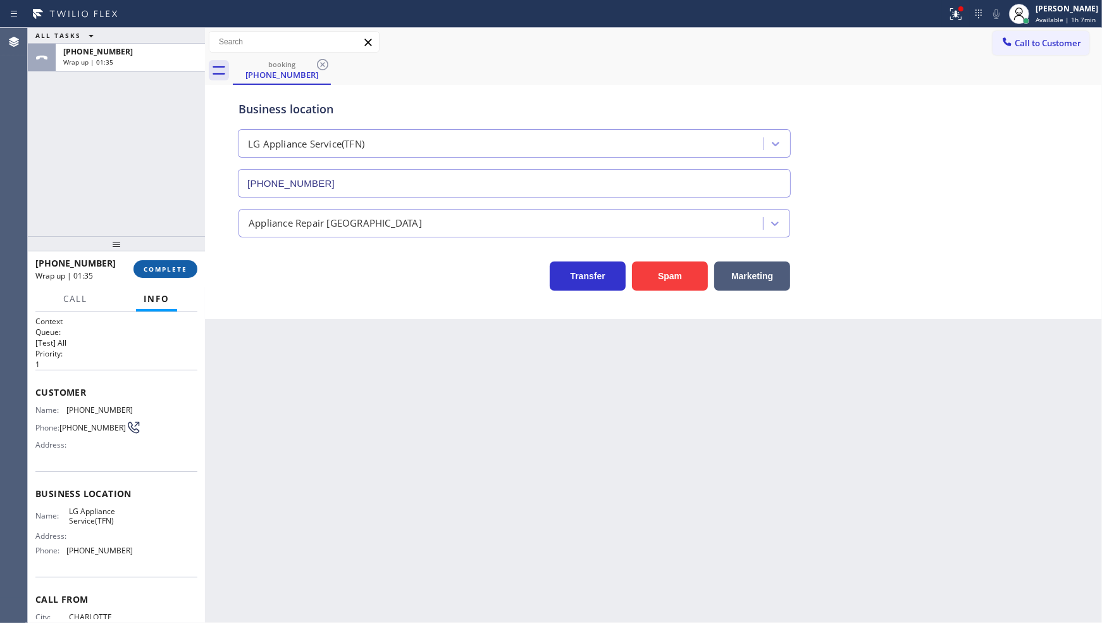
click at [148, 270] on span "COMPLETE" at bounding box center [166, 269] width 44 height 9
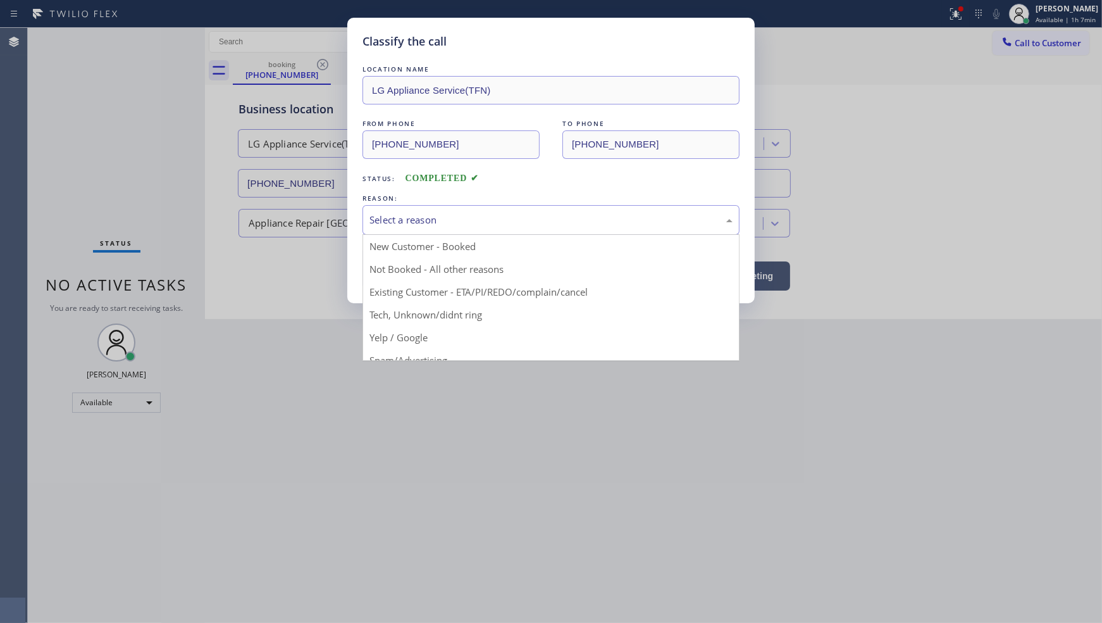
click at [421, 220] on div "Select a reason" at bounding box center [551, 220] width 363 height 15
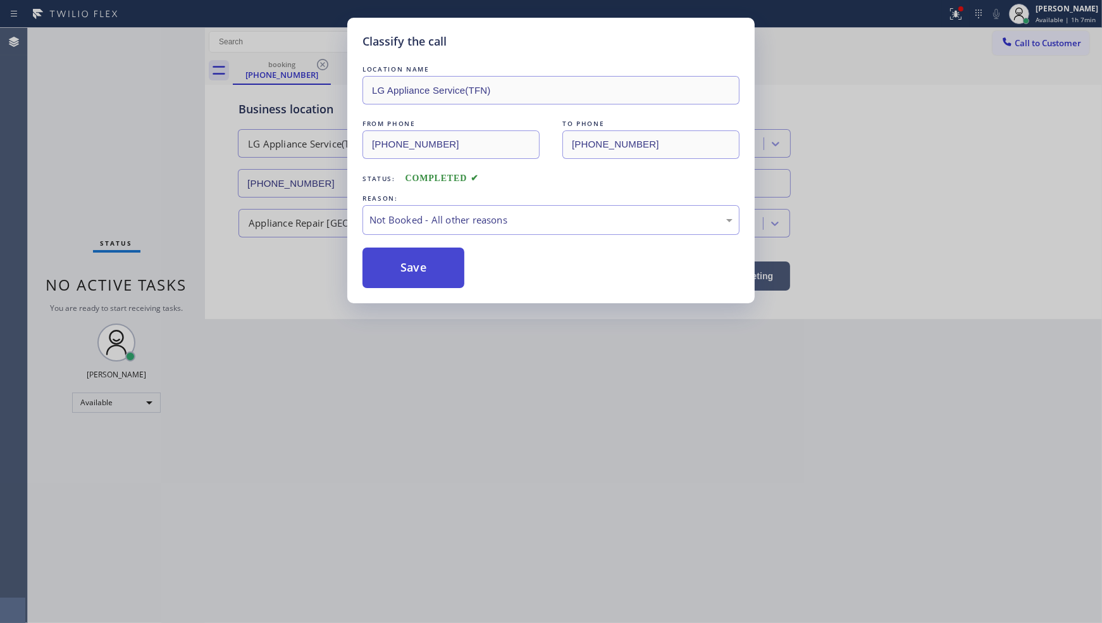
click at [420, 258] on button "Save" at bounding box center [414, 267] width 102 height 40
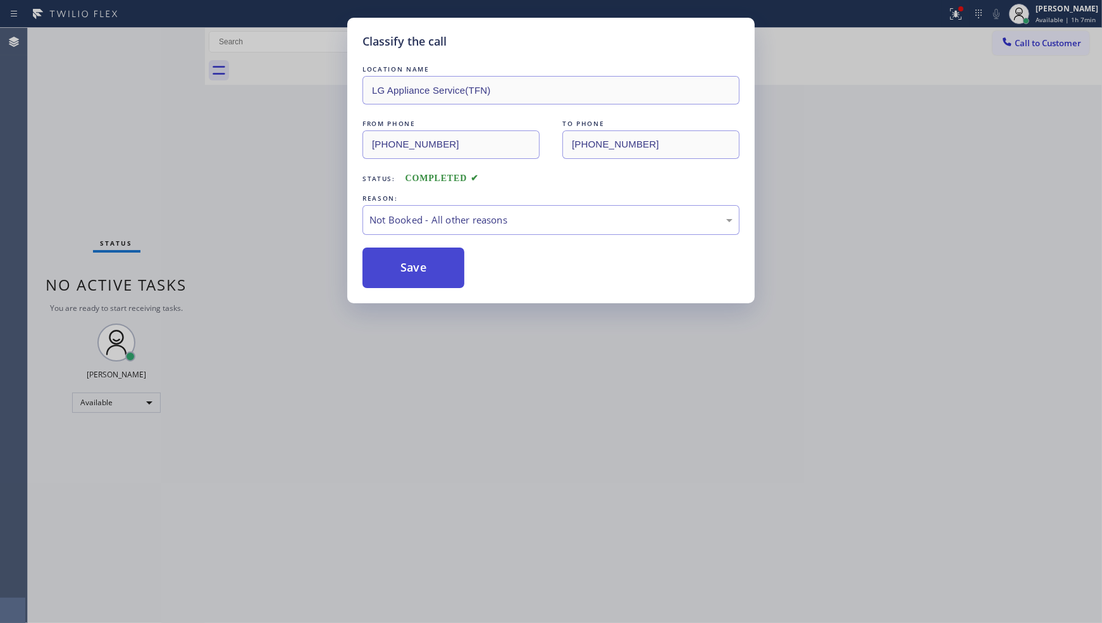
drag, startPoint x: 411, startPoint y: 256, endPoint x: 408, endPoint y: 248, distance: 8.2
click at [409, 250] on button "Save" at bounding box center [414, 267] width 102 height 40
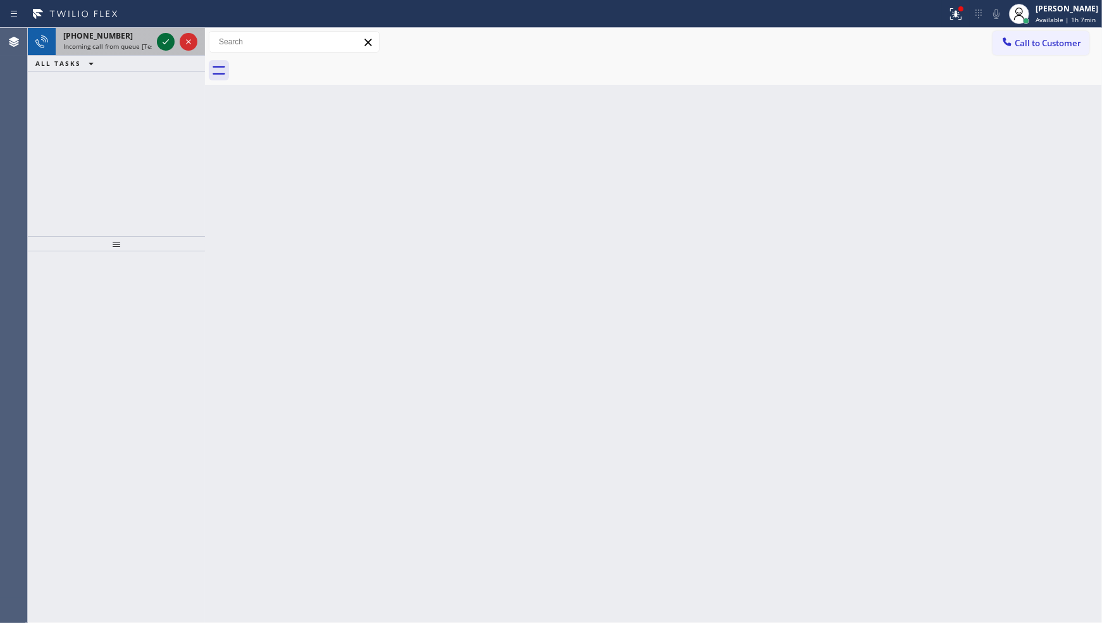
click at [170, 40] on icon at bounding box center [165, 41] width 15 height 15
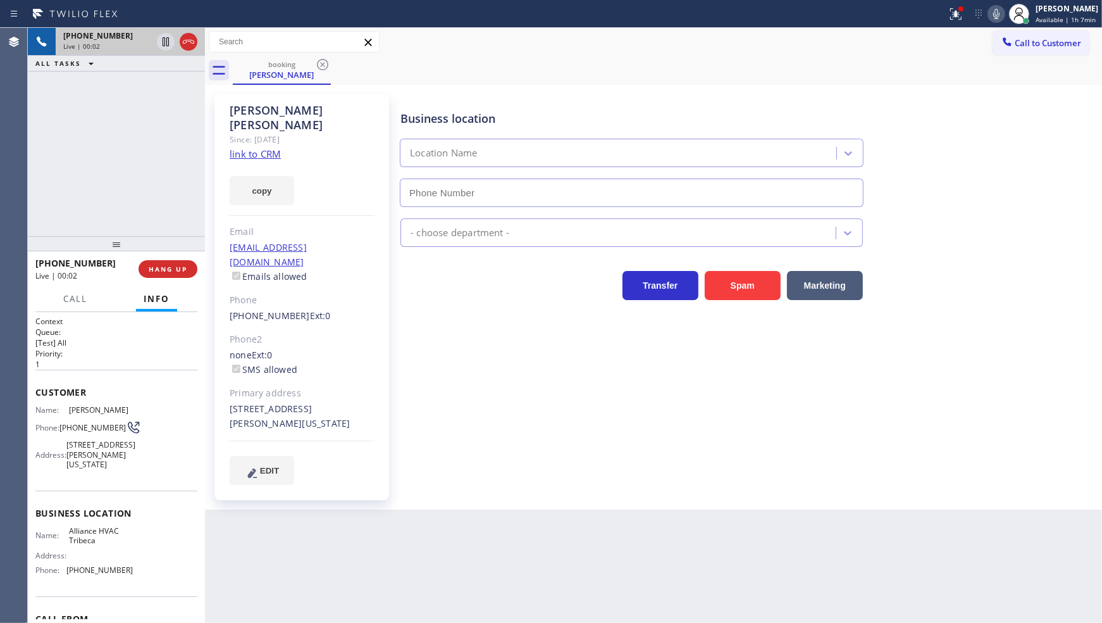
type input "(646) 603-1611"
click at [248, 147] on link "link to CRM" at bounding box center [255, 153] width 51 height 13
click at [168, 44] on icon at bounding box center [165, 41] width 15 height 15
click at [992, 13] on icon at bounding box center [996, 13] width 15 height 15
click at [166, 47] on icon at bounding box center [165, 41] width 15 height 15
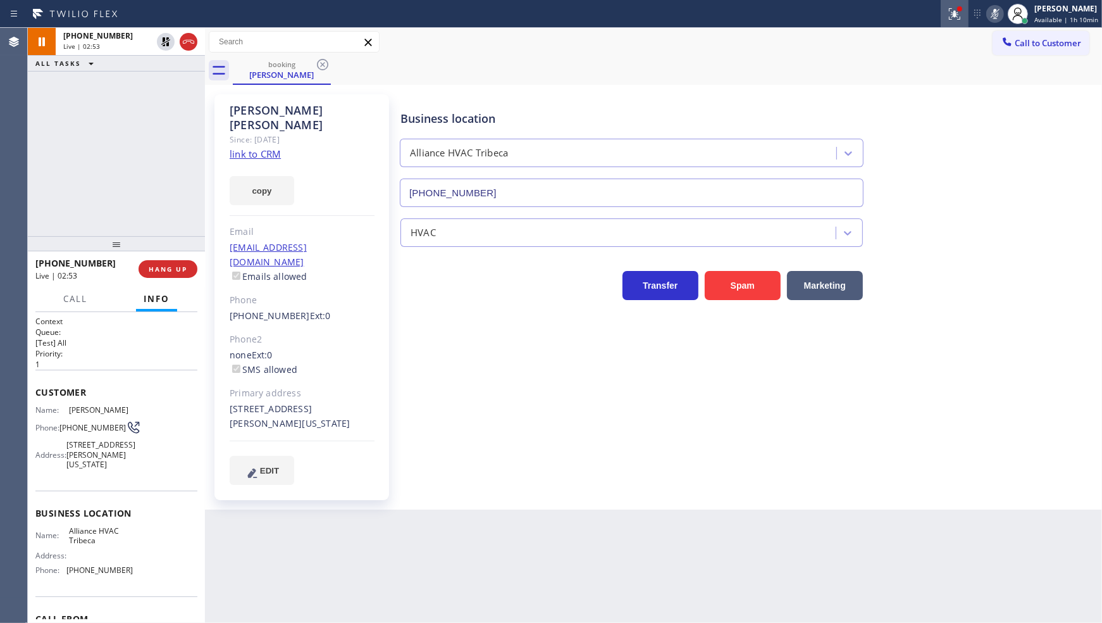
click at [952, 11] on icon at bounding box center [954, 13] width 15 height 15
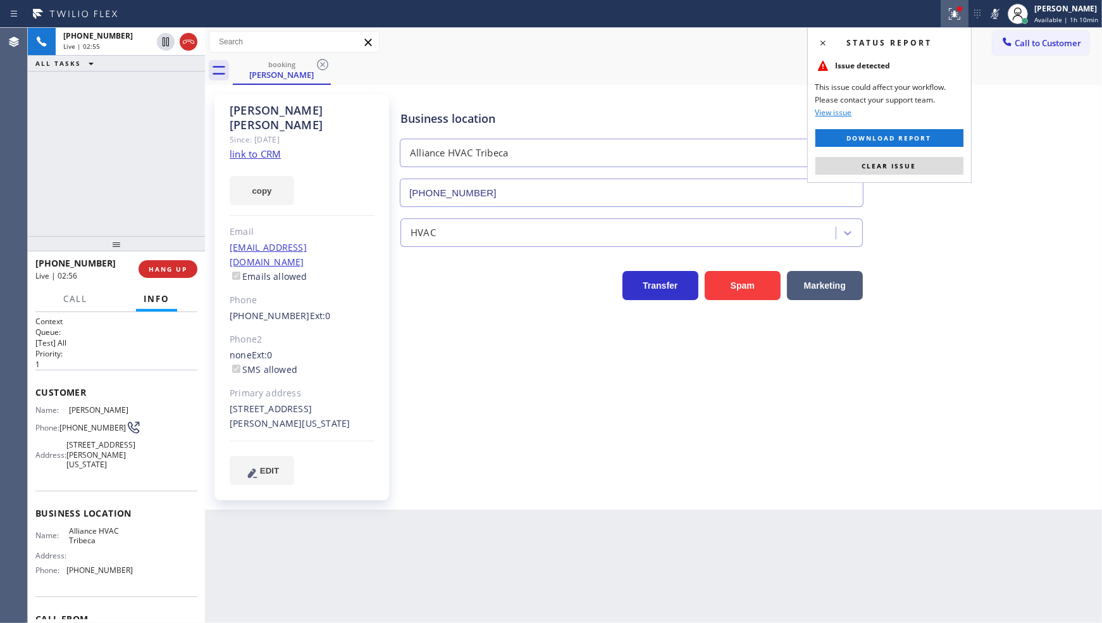
drag, startPoint x: 993, startPoint y: 8, endPoint x: 992, endPoint y: 30, distance: 22.2
click at [992, 20] on icon at bounding box center [995, 13] width 15 height 15
drag, startPoint x: 920, startPoint y: 165, endPoint x: 302, endPoint y: 208, distance: 619.1
click at [880, 171] on button "Clear issue" at bounding box center [890, 166] width 148 height 18
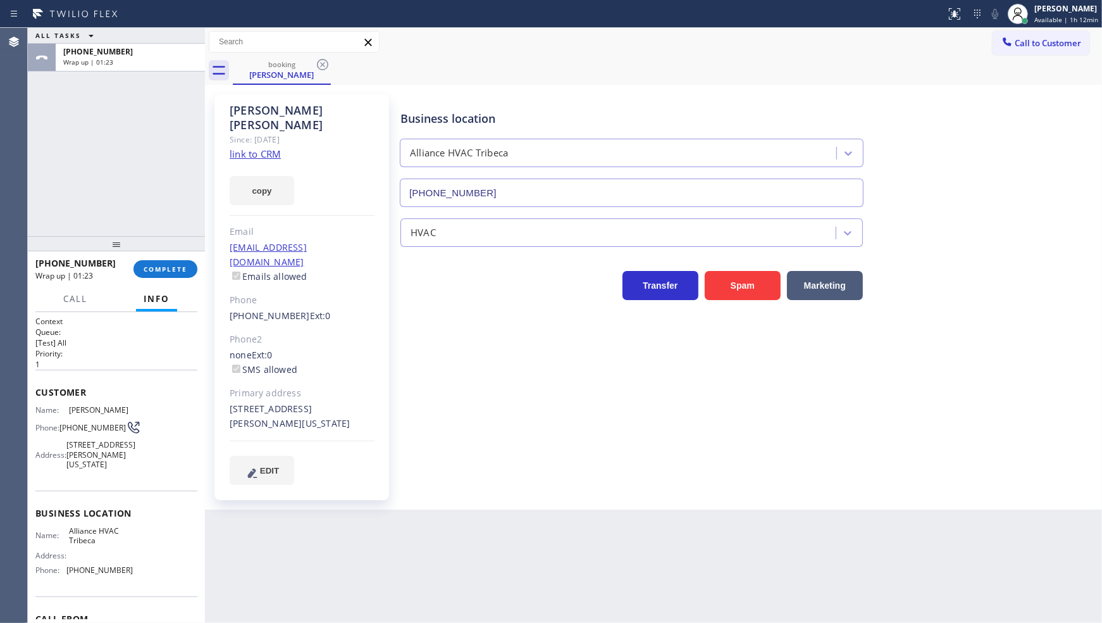
click at [184, 256] on div "+19293877028 Wrap up | 01:23 COMPLETE" at bounding box center [116, 268] width 162 height 33
click at [184, 266] on span "COMPLETE" at bounding box center [166, 269] width 44 height 9
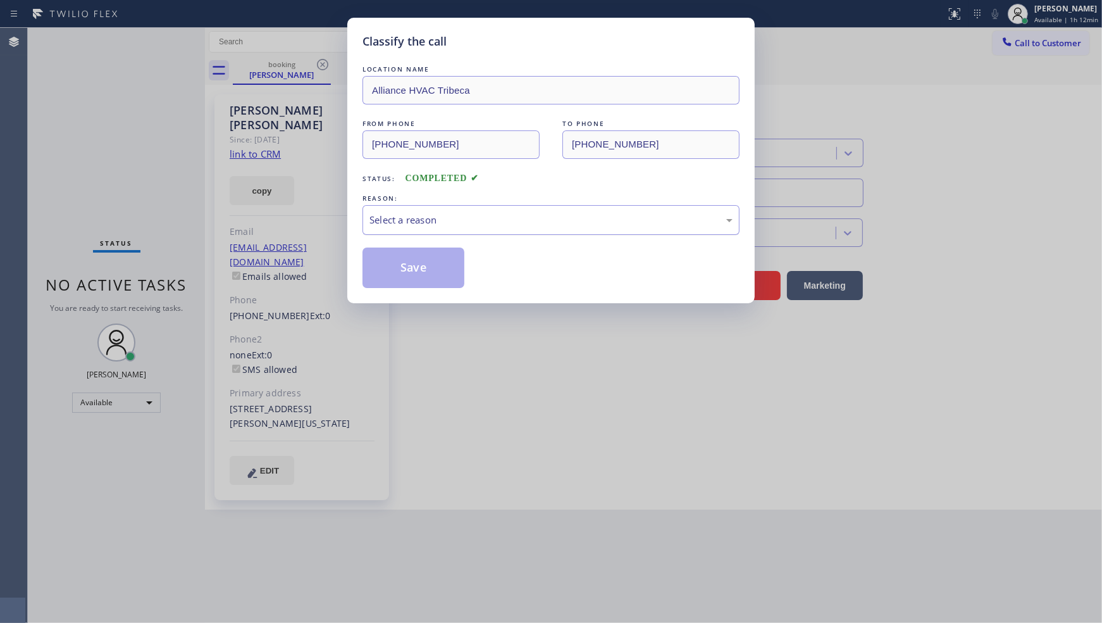
drag, startPoint x: 378, startPoint y: 223, endPoint x: 378, endPoint y: 231, distance: 8.2
click at [378, 224] on div "Select a reason" at bounding box center [551, 220] width 363 height 15
drag, startPoint x: 389, startPoint y: 275, endPoint x: 390, endPoint y: 285, distance: 10.2
click at [389, 283] on button "Save" at bounding box center [414, 267] width 102 height 40
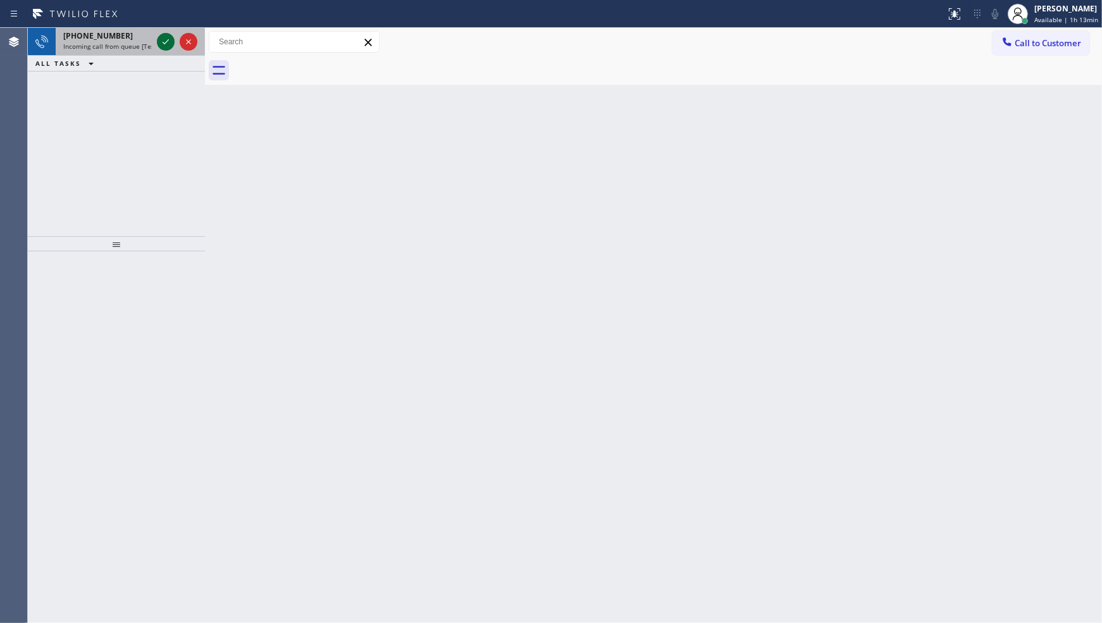
drag, startPoint x: 172, startPoint y: 33, endPoint x: 172, endPoint y: 42, distance: 8.9
click at [172, 37] on div at bounding box center [177, 42] width 46 height 28
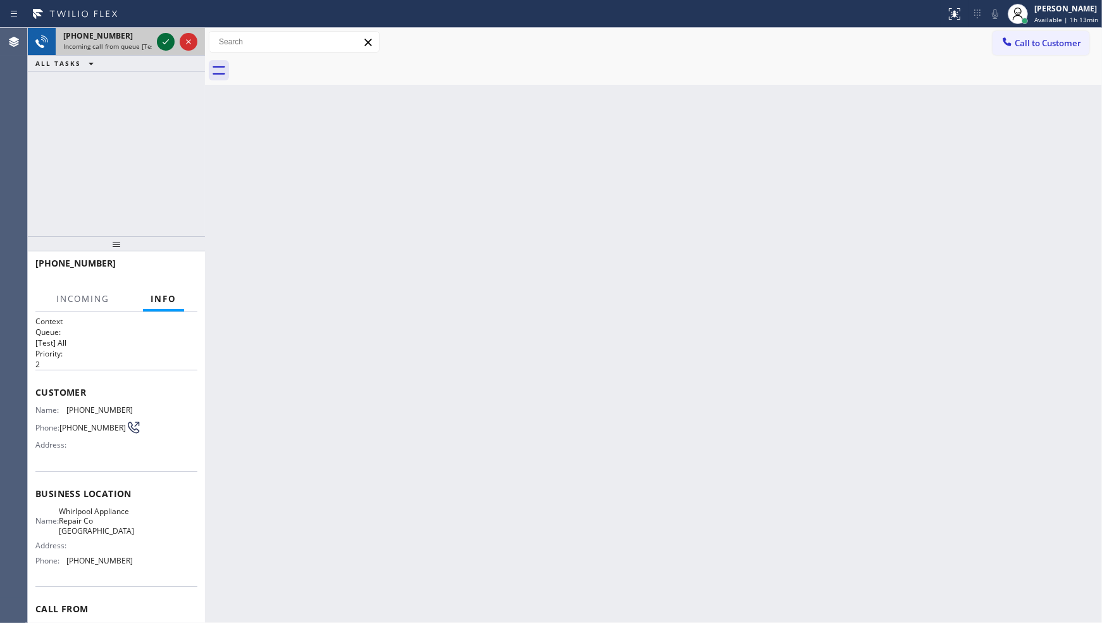
click at [172, 42] on icon at bounding box center [165, 41] width 15 height 15
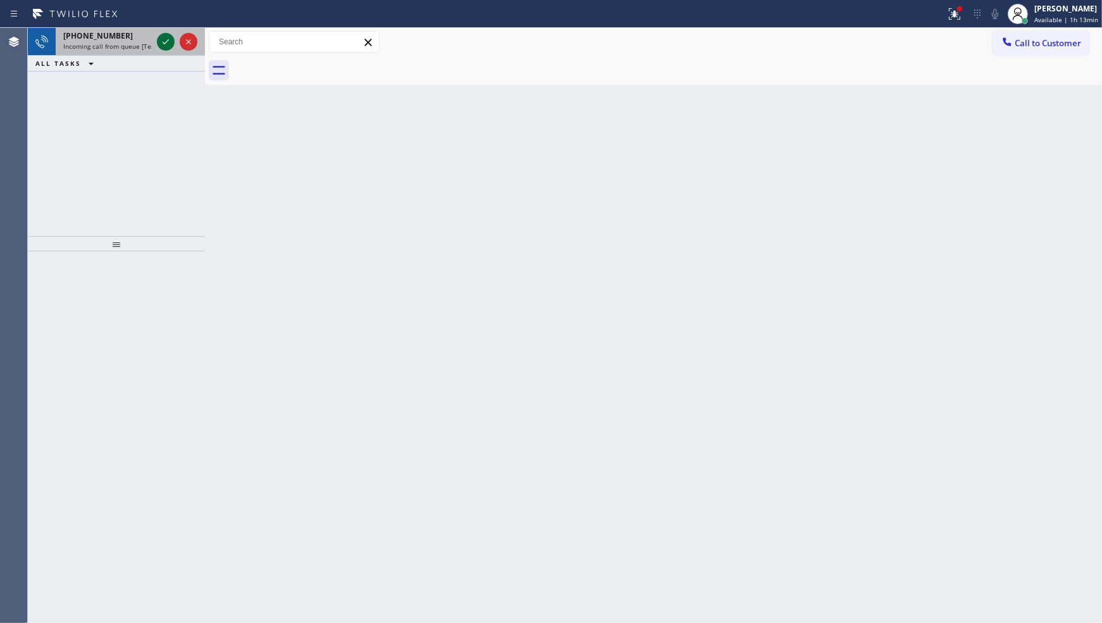
drag, startPoint x: 153, startPoint y: 40, endPoint x: 160, endPoint y: 39, distance: 7.1
click at [153, 42] on div "+12673577593 Incoming call from queue [Test] All" at bounding box center [105, 42] width 99 height 28
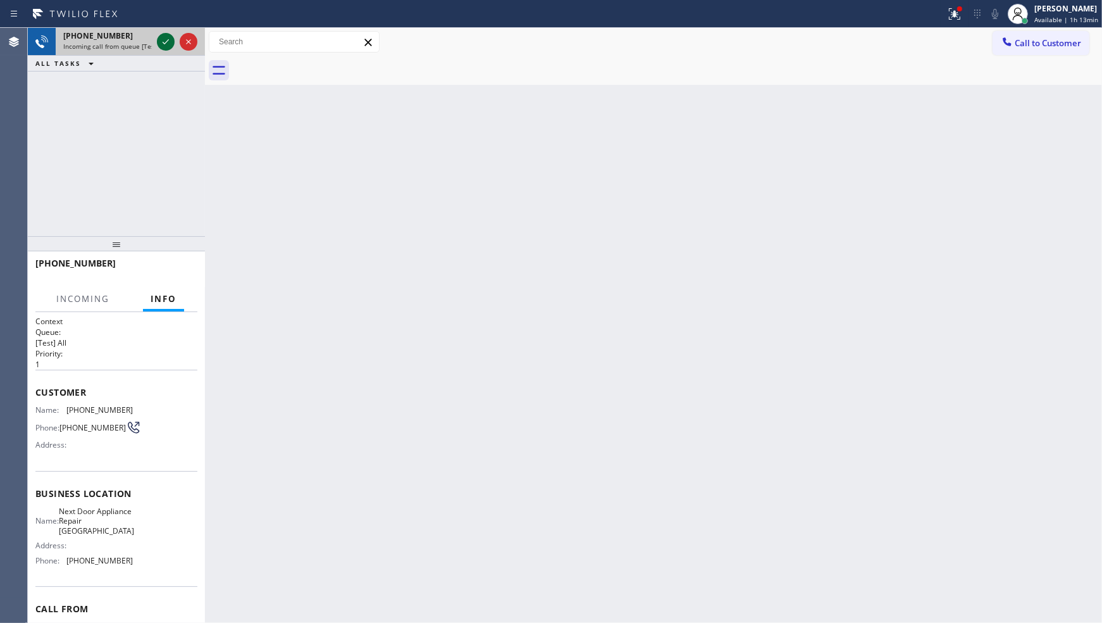
click at [160, 39] on icon at bounding box center [165, 41] width 15 height 15
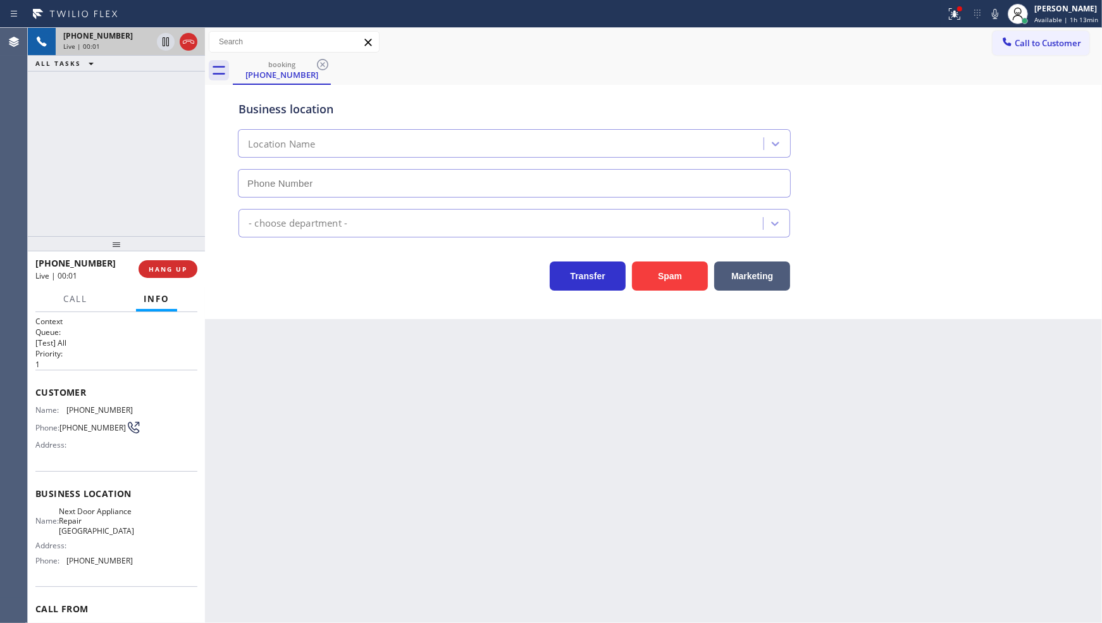
type input "(609) 710-8354"
click at [180, 274] on button "HANG UP" at bounding box center [168, 269] width 59 height 18
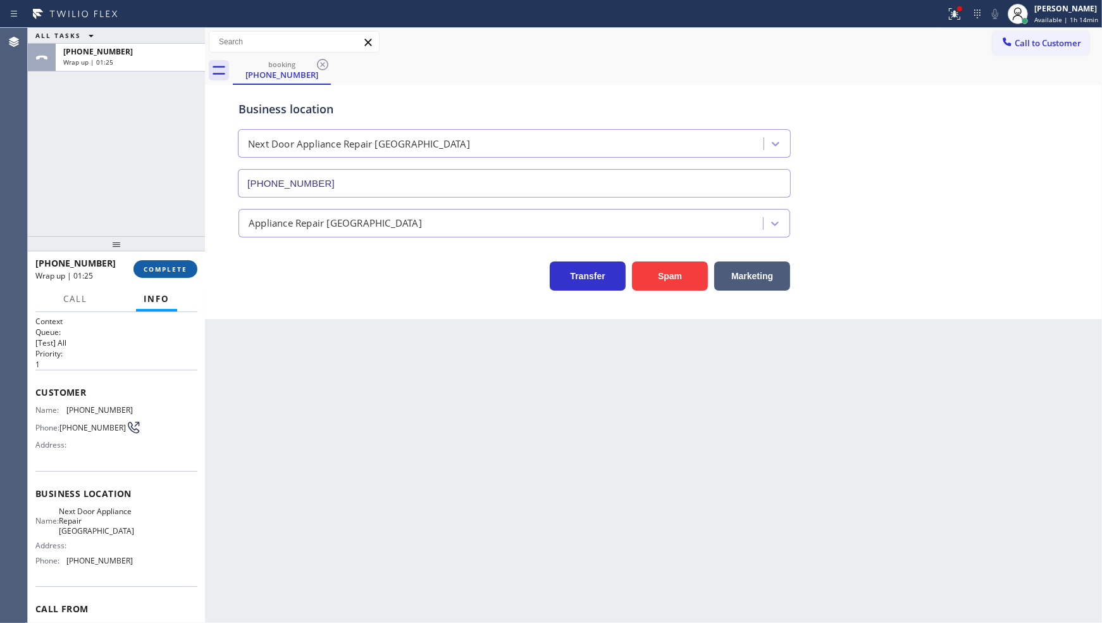
click at [180, 260] on button "COMPLETE" at bounding box center [166, 269] width 64 height 18
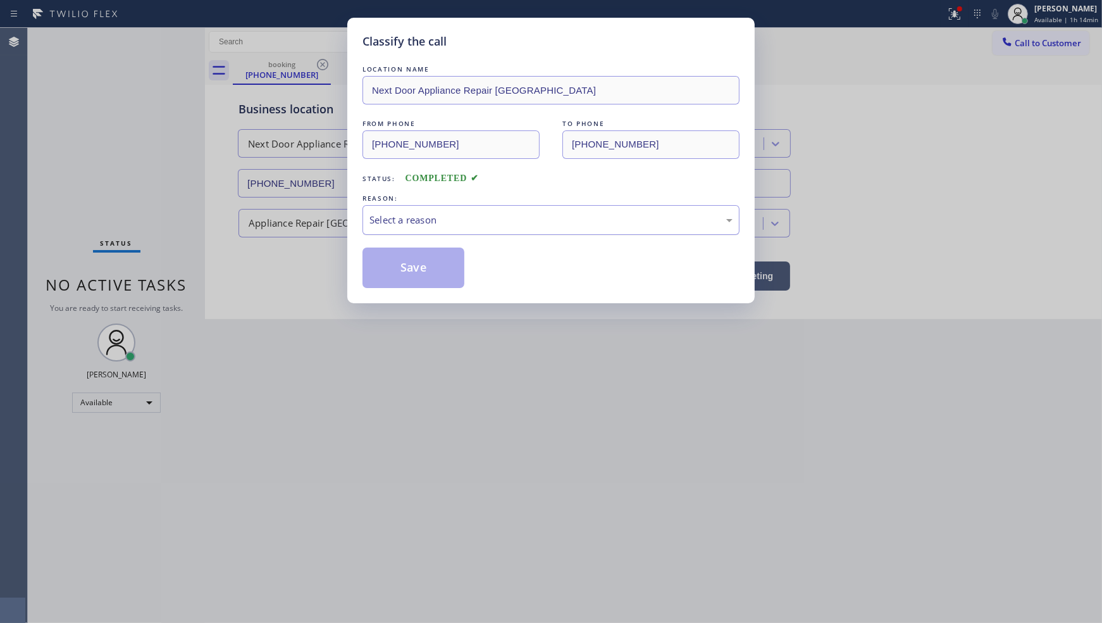
drag, startPoint x: 390, startPoint y: 195, endPoint x: 394, endPoint y: 210, distance: 15.5
click at [391, 204] on div "REASON:" at bounding box center [551, 198] width 377 height 13
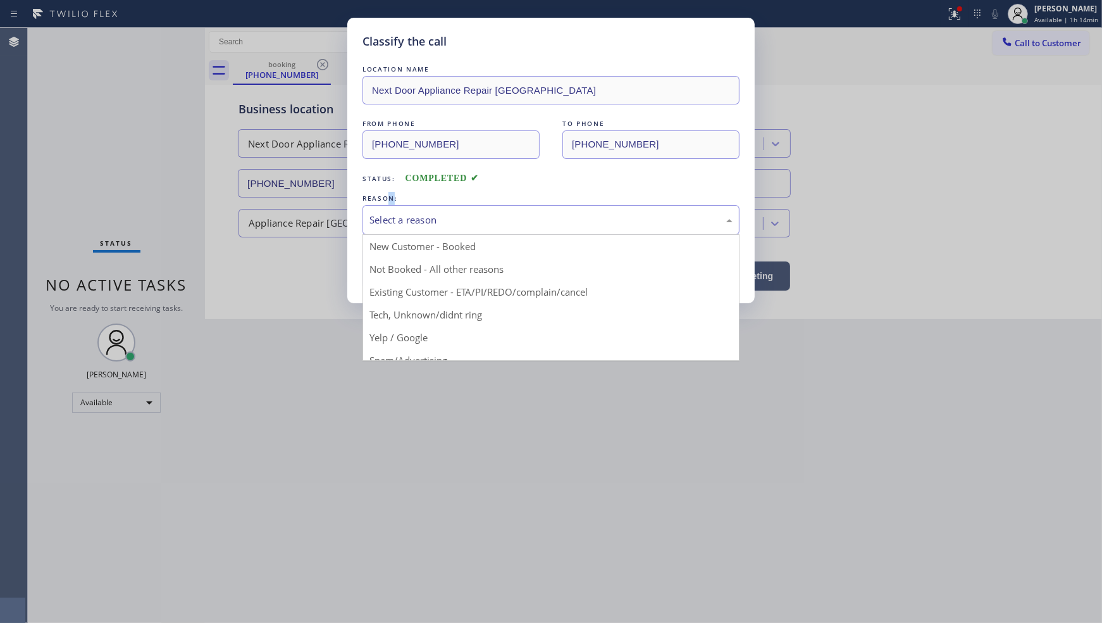
click at [397, 220] on div "Select a reason" at bounding box center [551, 220] width 363 height 15
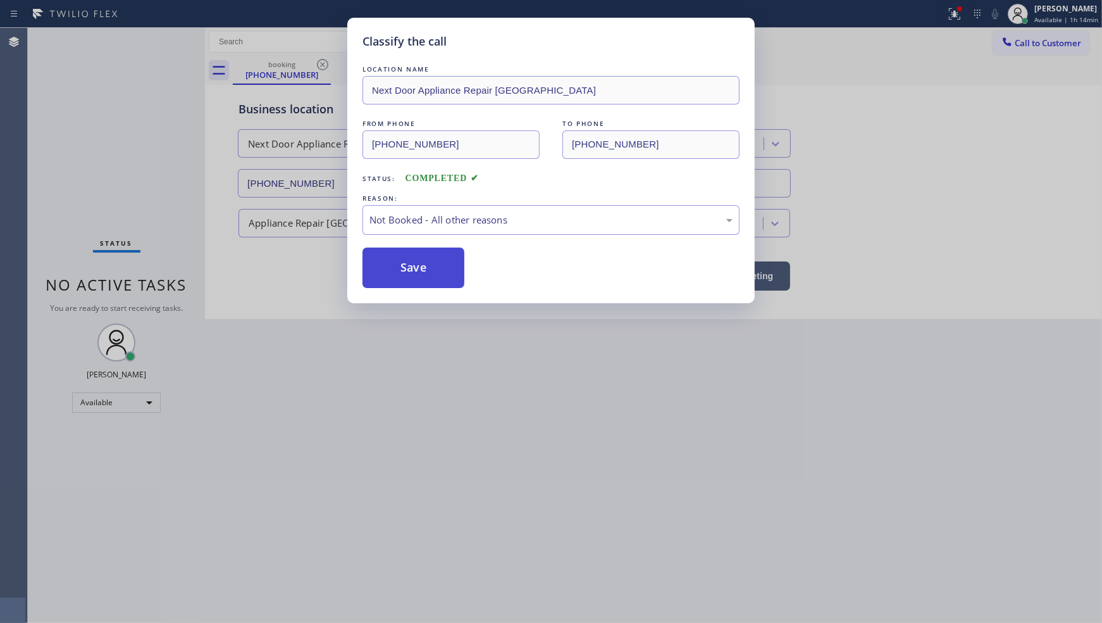
click at [395, 264] on button "Save" at bounding box center [414, 267] width 102 height 40
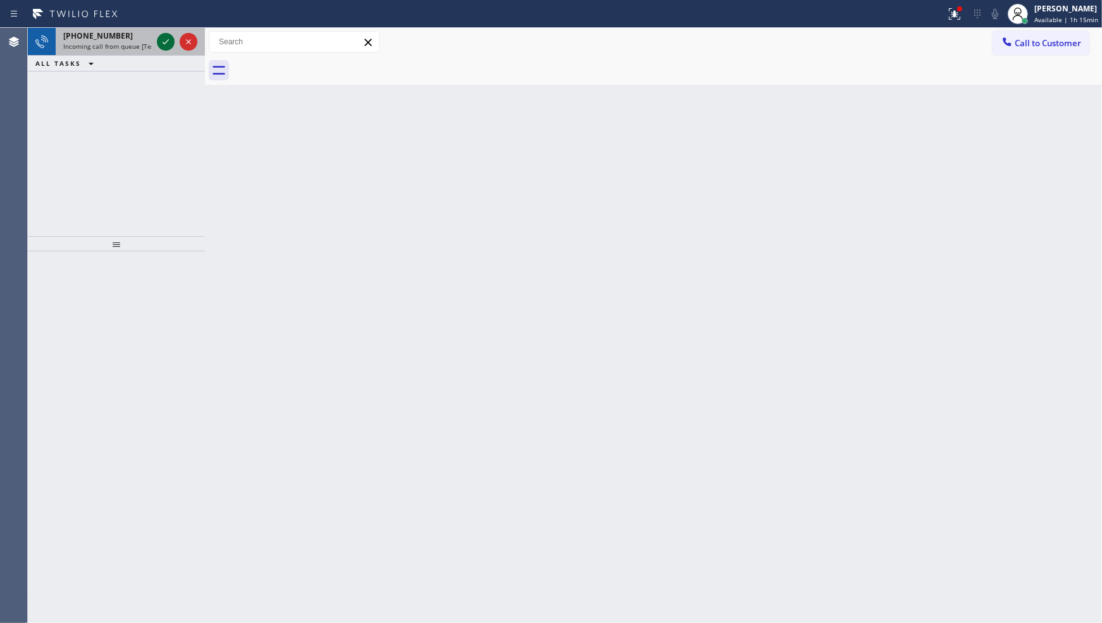
click at [157, 40] on div at bounding box center [166, 41] width 18 height 15
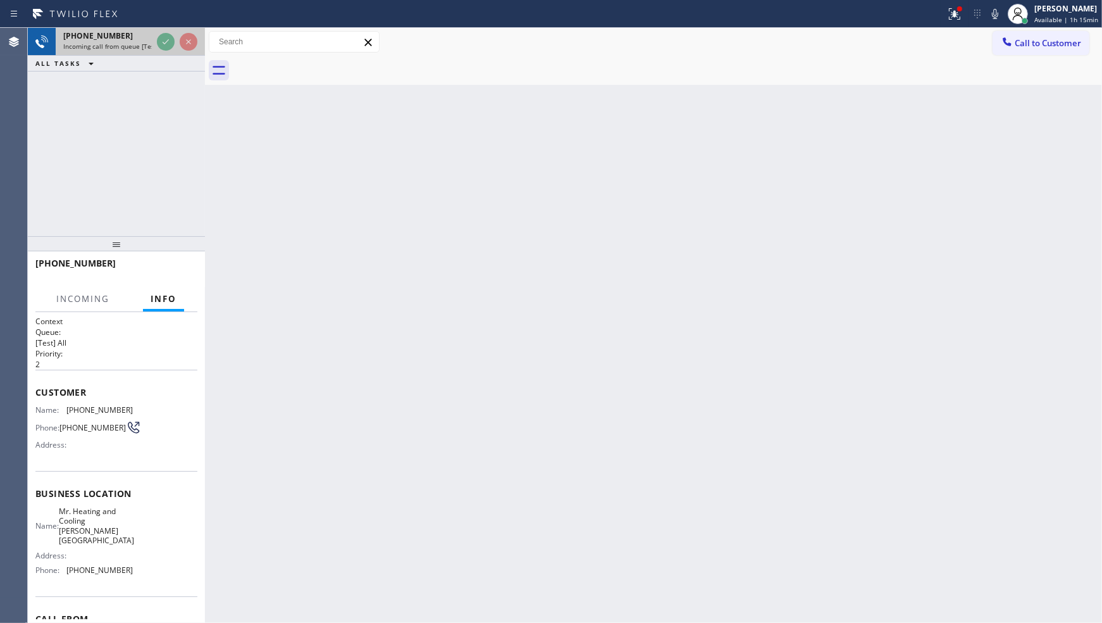
click at [162, 52] on div at bounding box center [177, 42] width 46 height 28
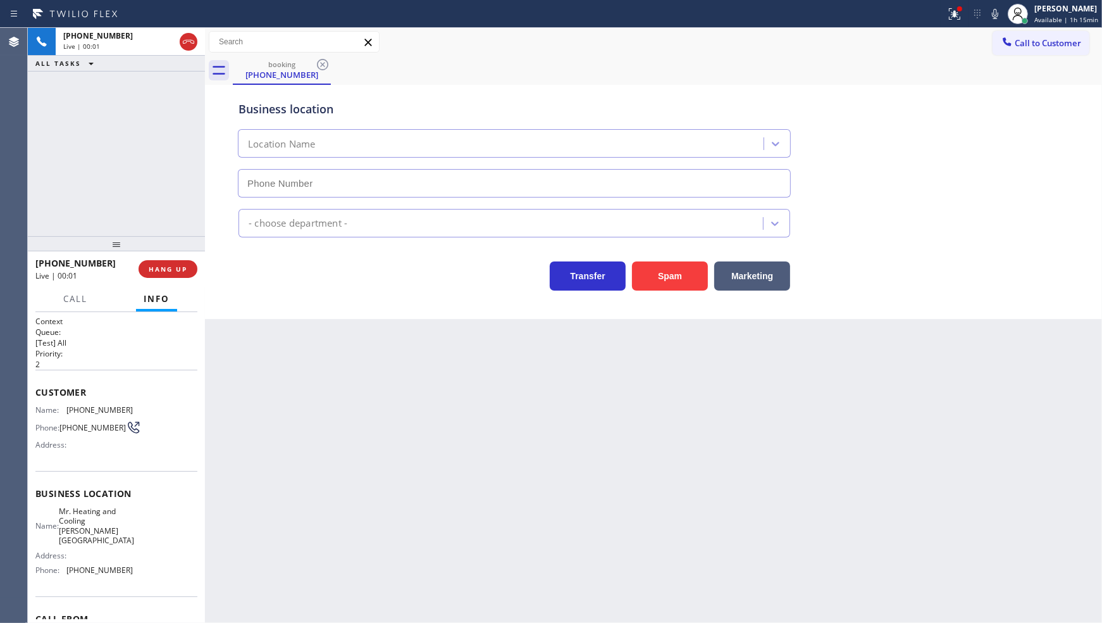
type input "(818) 937-1318"
click at [146, 275] on button "HANG UP" at bounding box center [168, 269] width 59 height 18
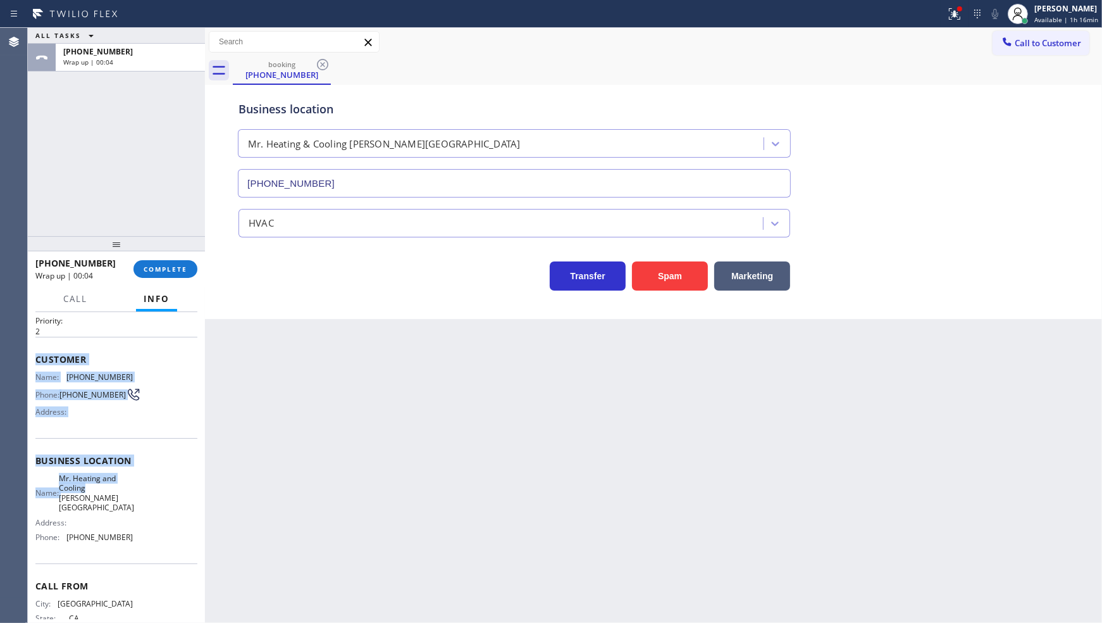
scroll to position [65, 0]
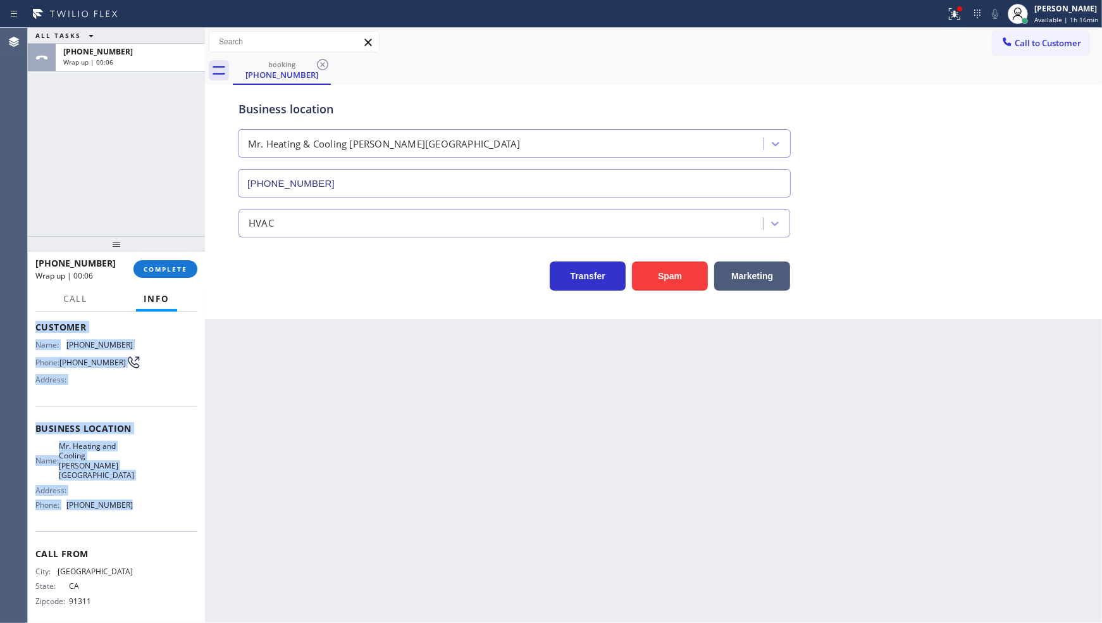
drag, startPoint x: 30, startPoint y: 383, endPoint x: 136, endPoint y: 502, distance: 159.1
click at [136, 502] on div "Context Queue: [Test] All Priority: 2 Customer Name: (818) 359-3637 Phone: (818…" at bounding box center [116, 467] width 177 height 311
copy div "Customer Name: (818) 359-3637 Phone: (818) 359-3637 Address: Business location …"
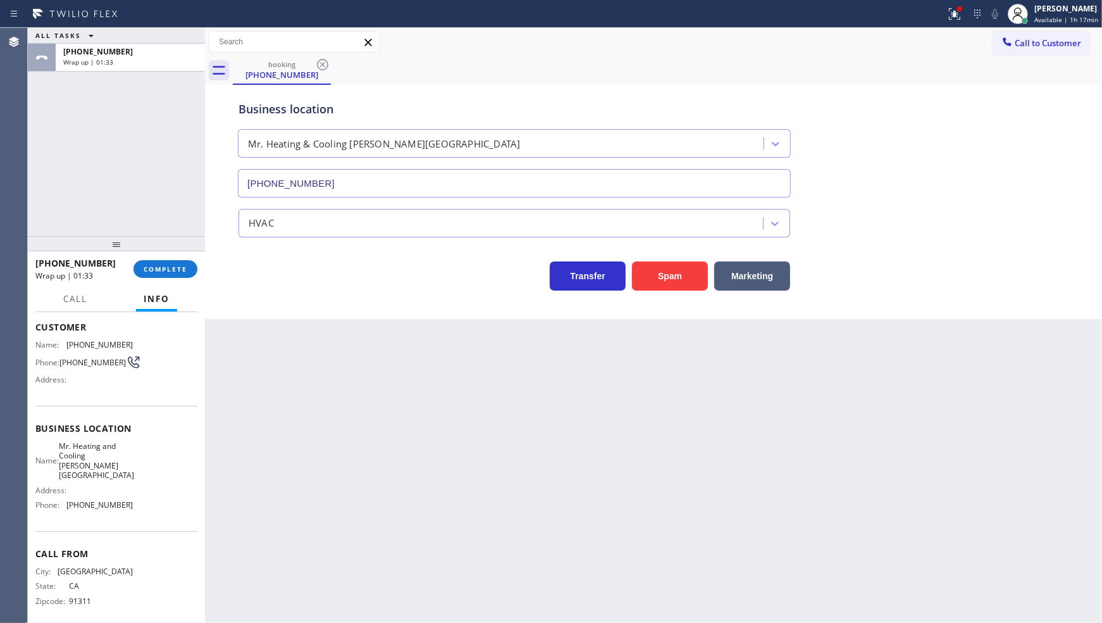
click at [118, 214] on div "ALL TASKS ALL TASKS ACTIVE TASKS TASKS IN WRAP UP +18183593637 Wrap up | 01:33" at bounding box center [116, 132] width 177 height 208
click at [166, 269] on span "COMPLETE" at bounding box center [166, 269] width 44 height 9
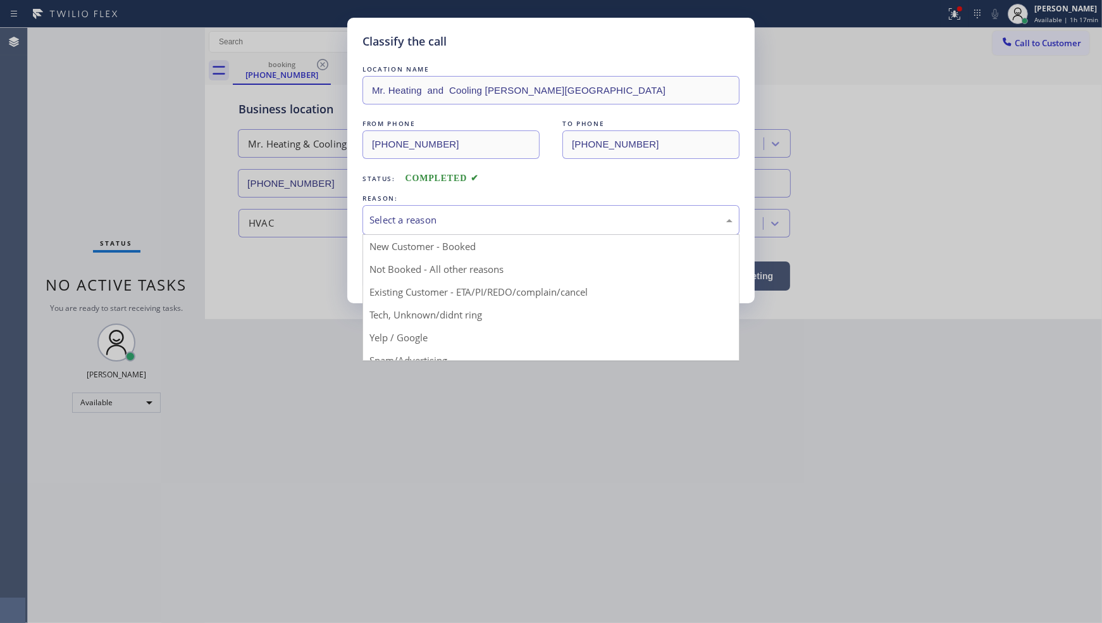
click at [427, 213] on div "Select a reason" at bounding box center [551, 220] width 363 height 15
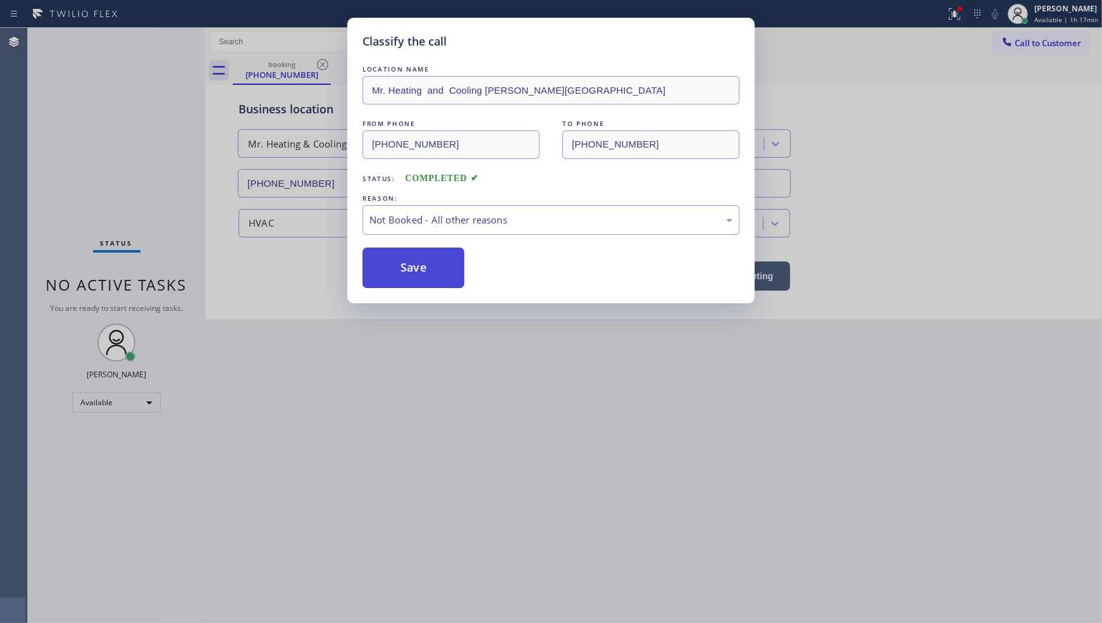
click at [395, 273] on button "Save" at bounding box center [414, 267] width 102 height 40
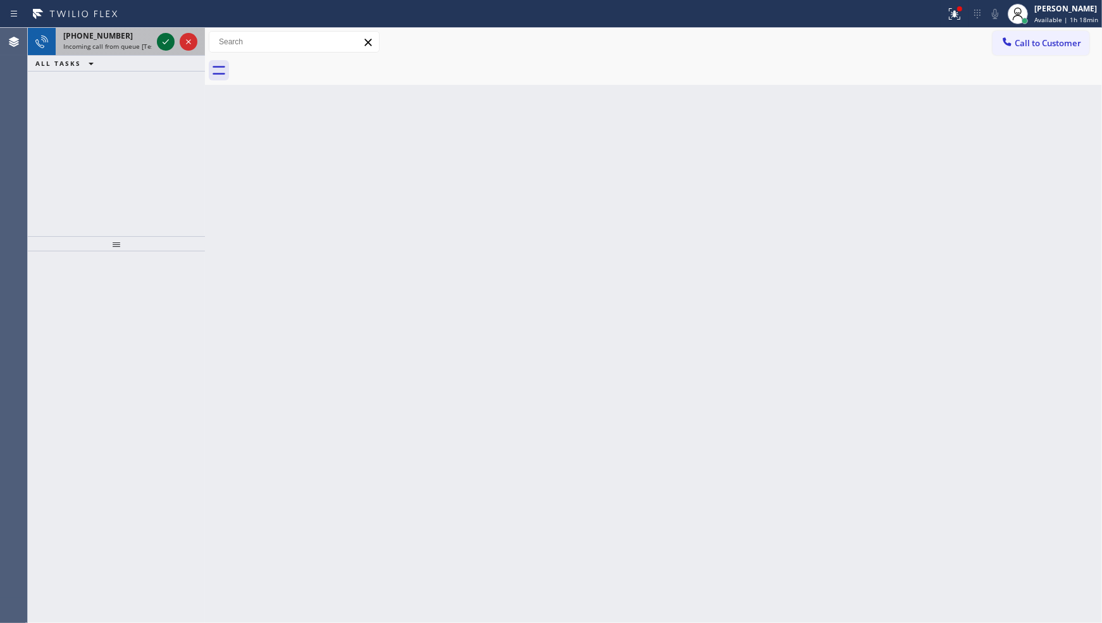
drag, startPoint x: 159, startPoint y: 35, endPoint x: 172, endPoint y: 42, distance: 14.4
click at [165, 40] on icon at bounding box center [165, 41] width 15 height 15
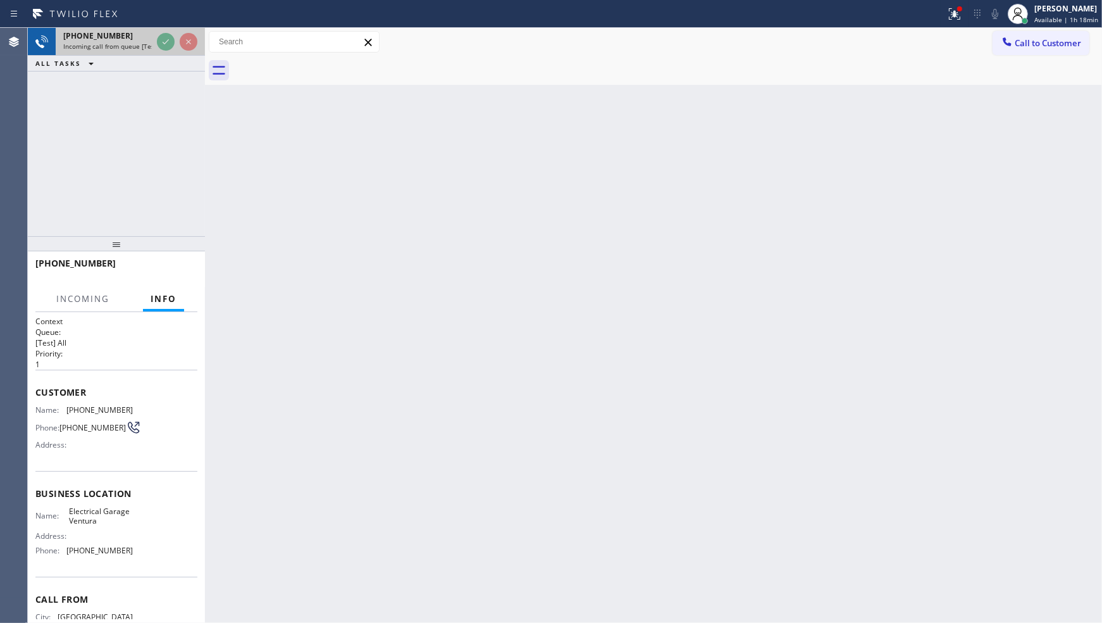
click at [156, 38] on div at bounding box center [177, 42] width 46 height 28
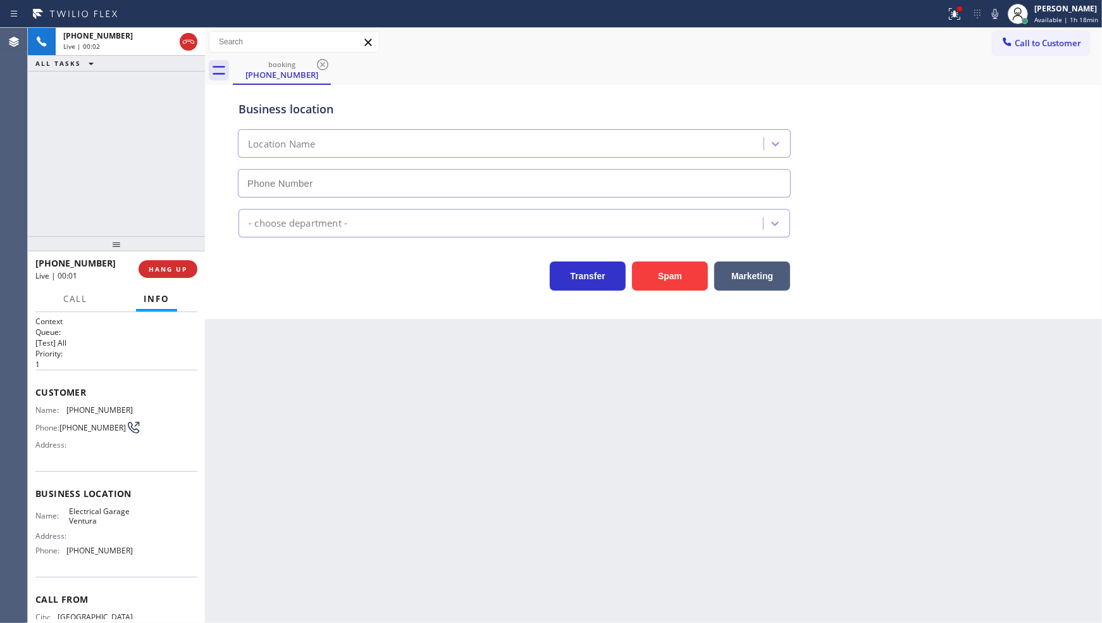
type input "(661) 218-1040"
drag, startPoint x: 66, startPoint y: 407, endPoint x: 150, endPoint y: 409, distance: 84.2
click at [150, 409] on div "Name: (484) 241-8440 Phone: (484) 241-8440 Address:" at bounding box center [116, 430] width 162 height 50
copy div "(484) 241-8440"
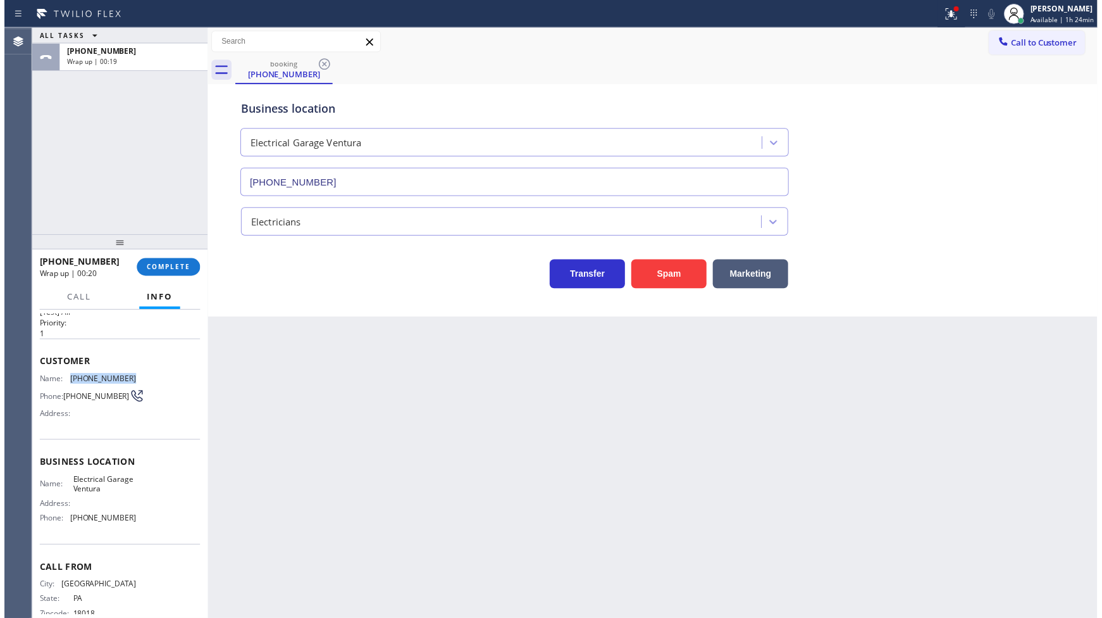
scroll to position [55, 0]
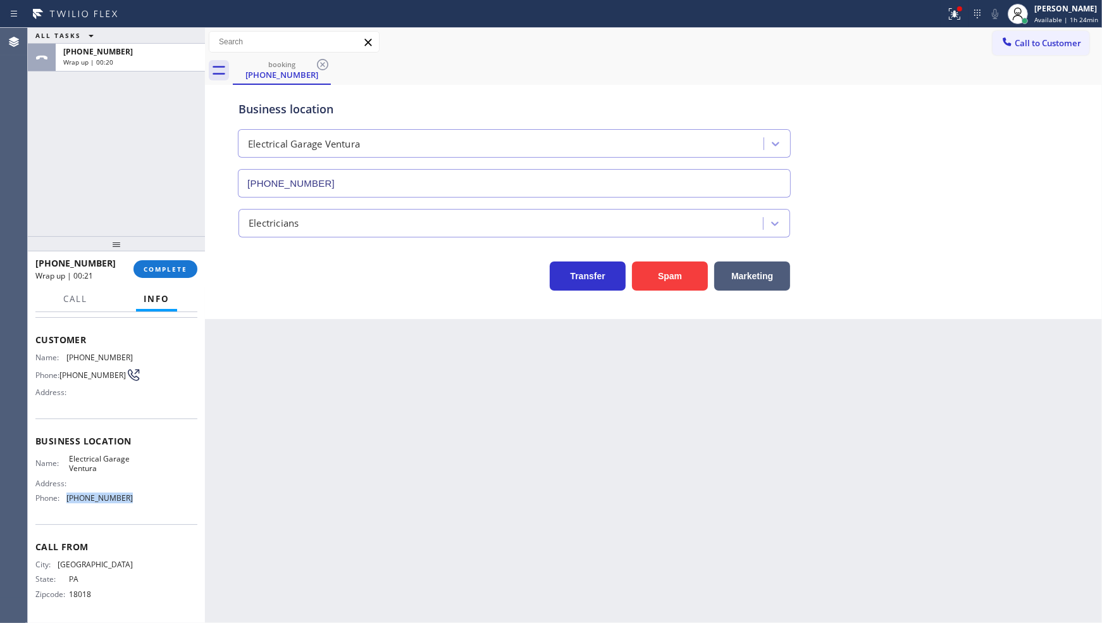
drag, startPoint x: 84, startPoint y: 504, endPoint x: 142, endPoint y: 498, distance: 58.5
click at [142, 498] on div "Name: Electrical Garage Ventura Address: Phone: (661) 218-1040" at bounding box center [116, 481] width 162 height 54
copy span "(661) 218-1040"
drag, startPoint x: 62, startPoint y: 460, endPoint x: 118, endPoint y: 470, distance: 56.6
click at [118, 470] on div "Name: Electrical Garage Ventura" at bounding box center [83, 464] width 97 height 20
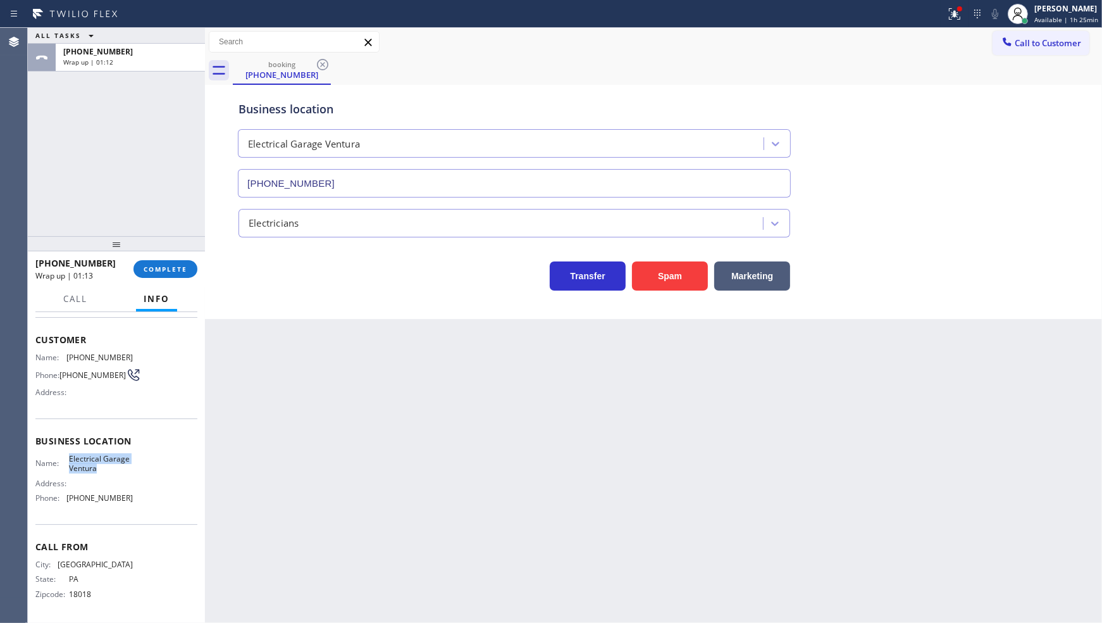
copy div "Electrical Garage Ventura"
click at [165, 273] on span "COMPLETE" at bounding box center [166, 269] width 44 height 9
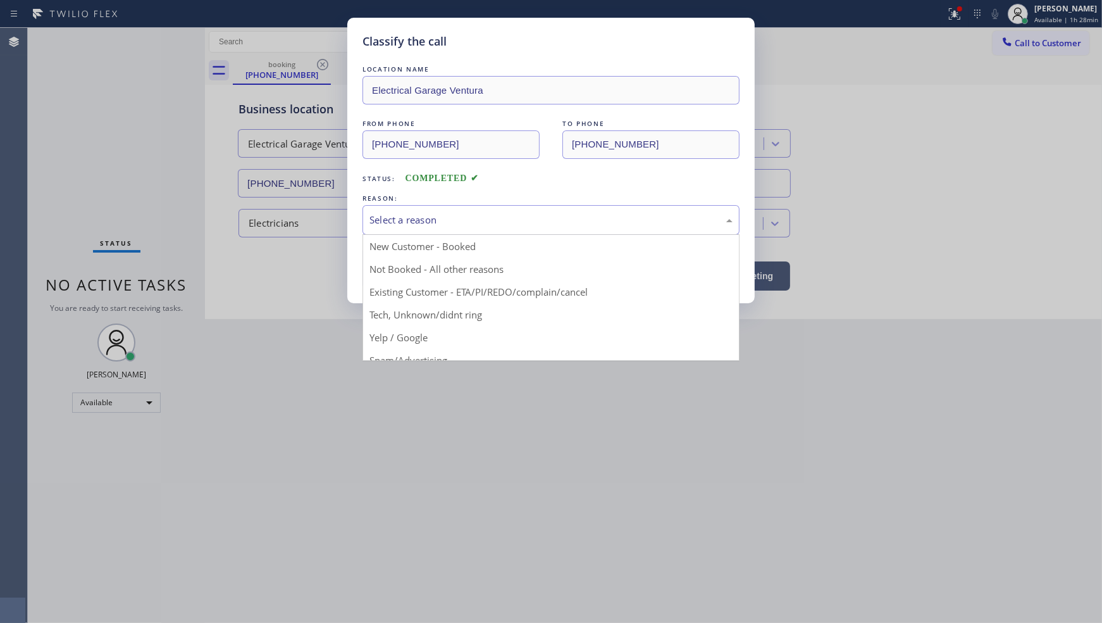
click at [413, 220] on div "Select a reason" at bounding box center [551, 220] width 363 height 15
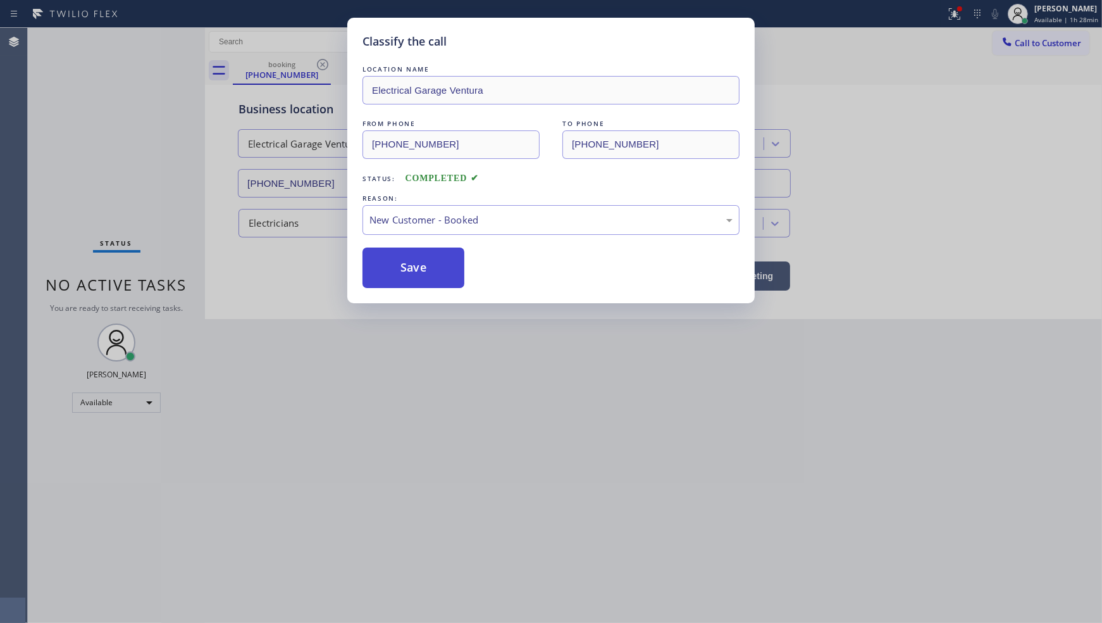
click at [409, 259] on button "Save" at bounding box center [414, 267] width 102 height 40
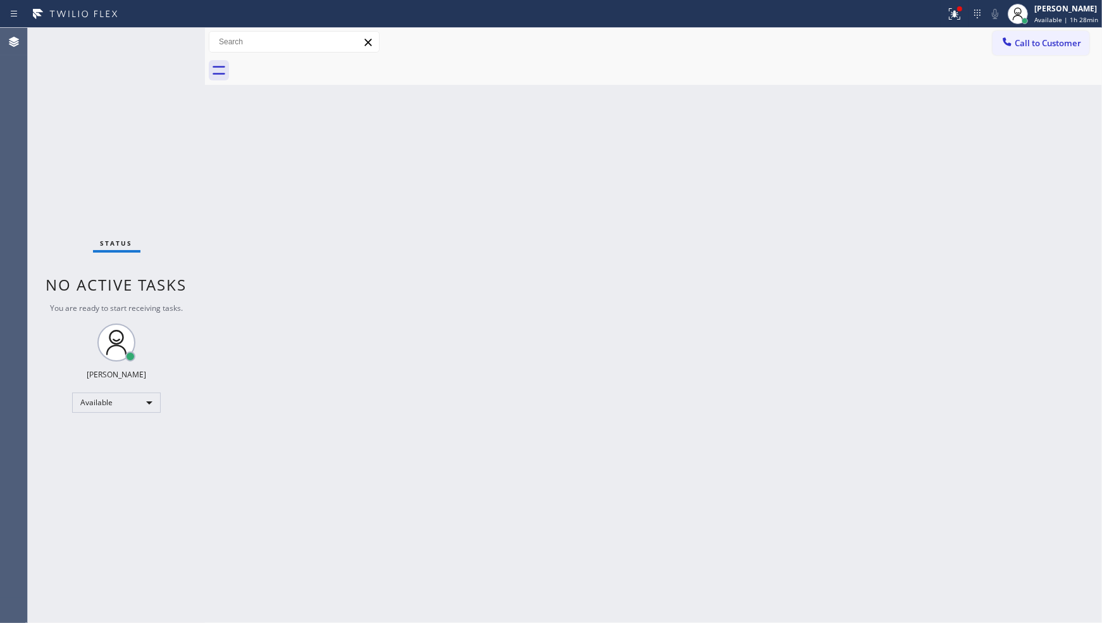
drag, startPoint x: 91, startPoint y: 389, endPoint x: 104, endPoint y: 420, distance: 32.9
click at [93, 396] on div "Status No active tasks You are ready to start receiving tasks. JENIZA ALCAYDE A…" at bounding box center [116, 325] width 177 height 595
click at [104, 408] on div "Available" at bounding box center [116, 402] width 89 height 20
click at [105, 449] on li "Unavailable" at bounding box center [116, 451] width 86 height 15
click at [90, 409] on div "Unavailable" at bounding box center [116, 407] width 89 height 20
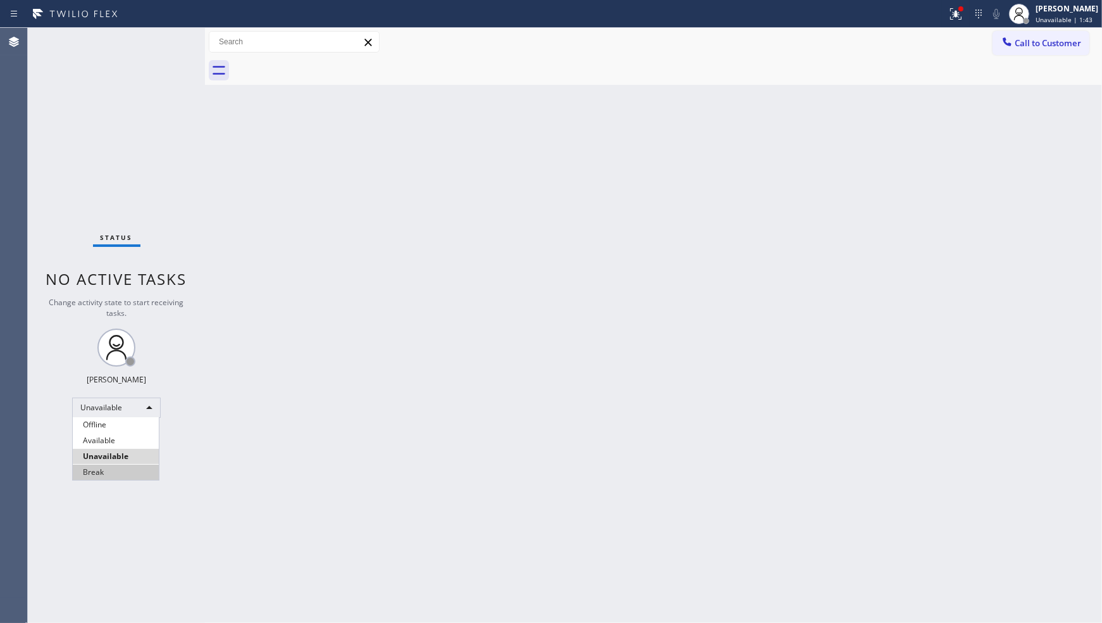
click at [114, 479] on div "Offline Available Unavailable Break" at bounding box center [115, 448] width 87 height 63
click at [130, 473] on li "Break" at bounding box center [116, 471] width 86 height 15
click at [130, 176] on div "Status No active tasks Change activity state to start receiving tasks. JENIZA A…" at bounding box center [116, 325] width 177 height 595
drag, startPoint x: 446, startPoint y: 367, endPoint x: 448, endPoint y: 359, distance: 8.4
click at [448, 359] on div "Back to Dashboard Change Sender ID Customers Technicians Select a contact Outbo…" at bounding box center [653, 325] width 897 height 595
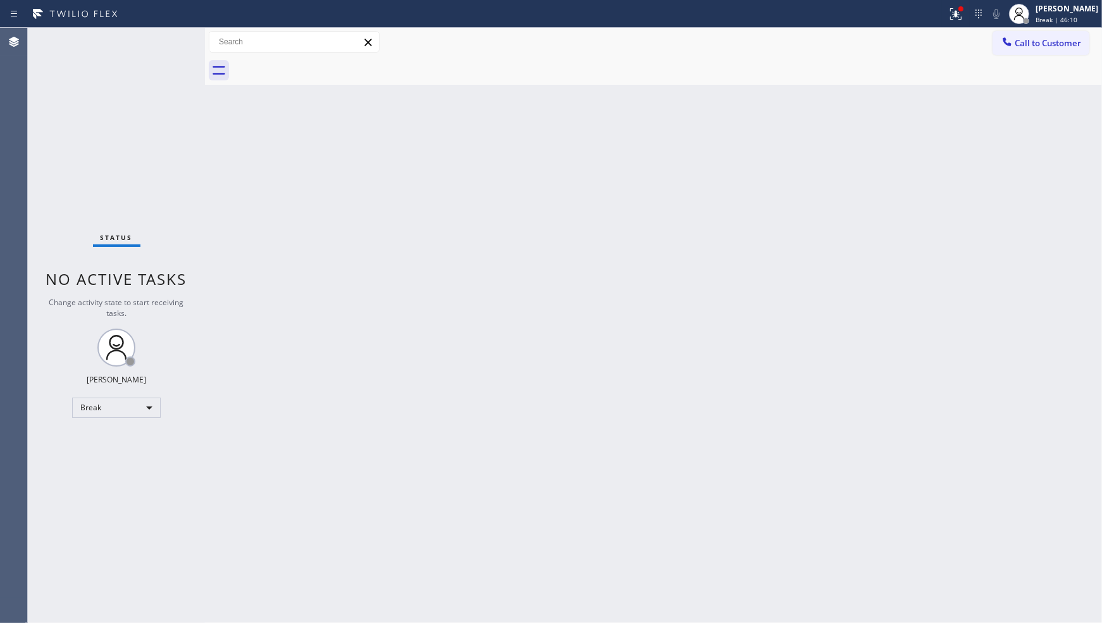
click at [325, 283] on div "Back to Dashboard Change Sender ID Customers Technicians Select a contact Outbo…" at bounding box center [653, 325] width 897 height 595
drag, startPoint x: 57, startPoint y: 118, endPoint x: 70, endPoint y: 127, distance: 16.3
click at [58, 118] on div "Status No active tasks Change activity state to start receiving tasks. JENIZA A…" at bounding box center [116, 325] width 177 height 595
click at [496, 224] on div "Back to Dashboard Change Sender ID Customers Technicians Select a contact Outbo…" at bounding box center [653, 325] width 897 height 595
click at [225, 453] on div "Back to Dashboard Change Sender ID Customers Technicians Select a contact Outbo…" at bounding box center [653, 325] width 897 height 595
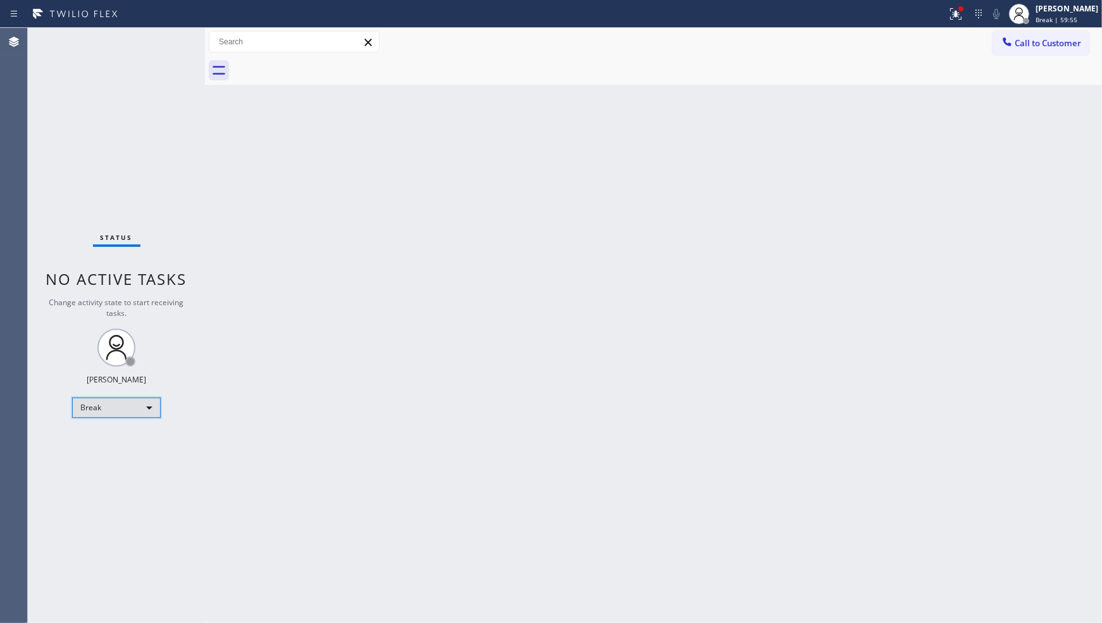
click at [87, 397] on div "Break" at bounding box center [116, 407] width 89 height 20
click at [108, 437] on li "Available" at bounding box center [116, 440] width 86 height 15
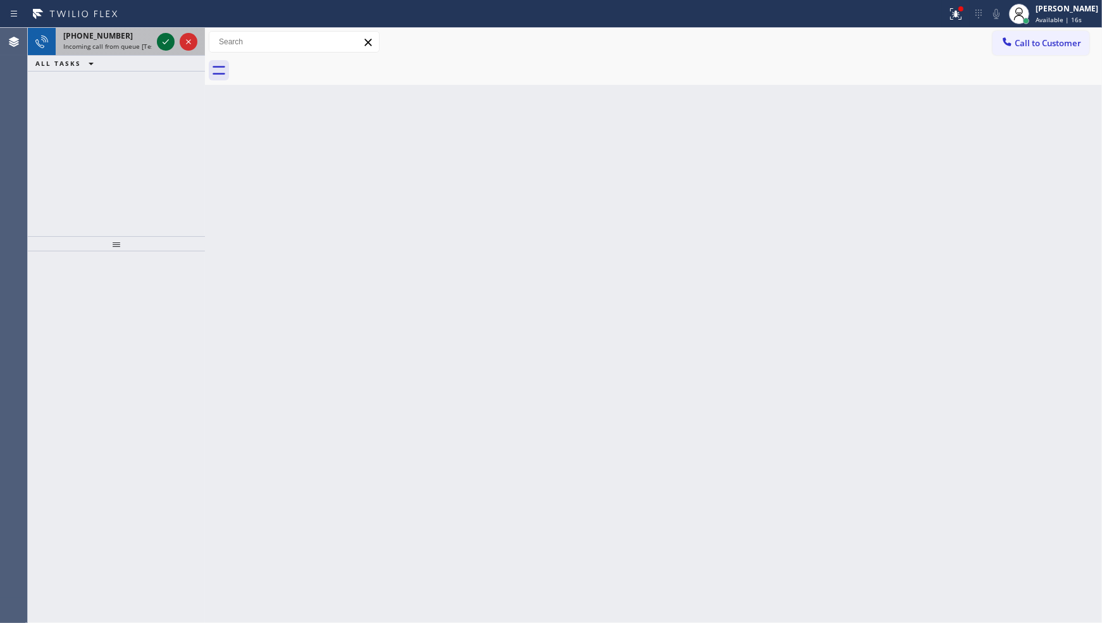
click at [165, 45] on icon at bounding box center [165, 41] width 15 height 15
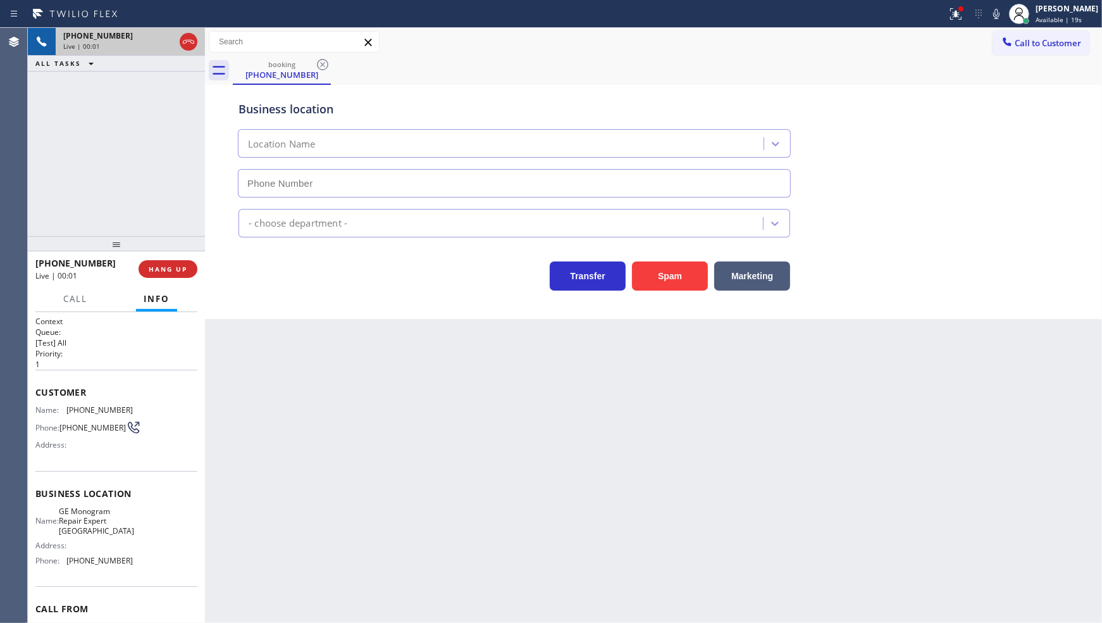
type input "(206) 203-6067"
drag, startPoint x: 953, startPoint y: 17, endPoint x: 872, endPoint y: 128, distance: 137.7
click at [952, 20] on icon at bounding box center [956, 13] width 15 height 15
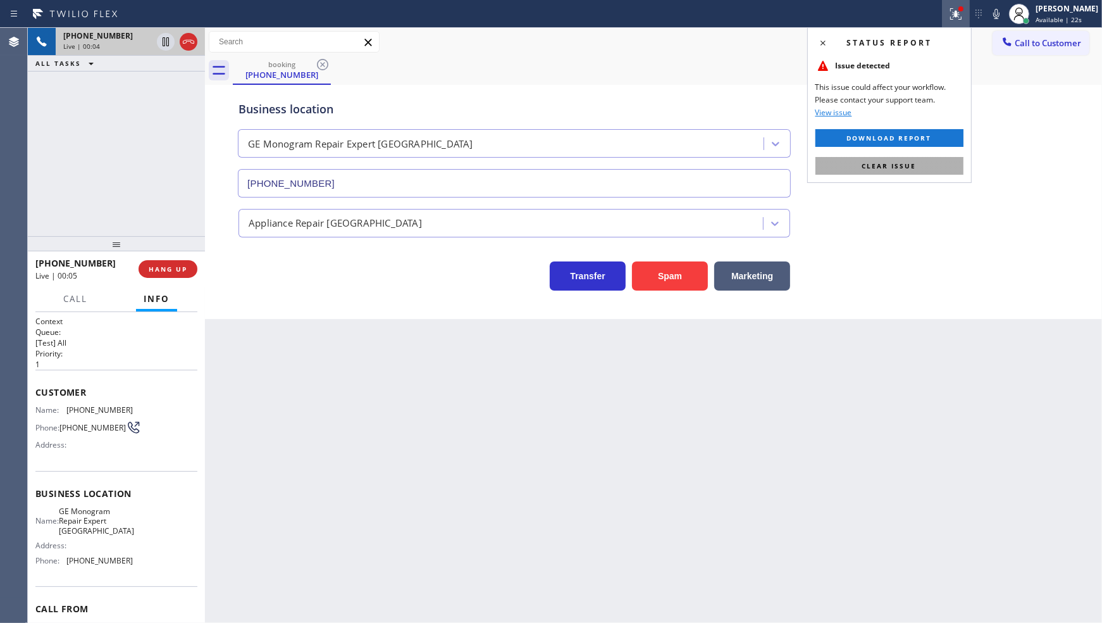
click at [883, 163] on span "Clear issue" at bounding box center [889, 165] width 54 height 9
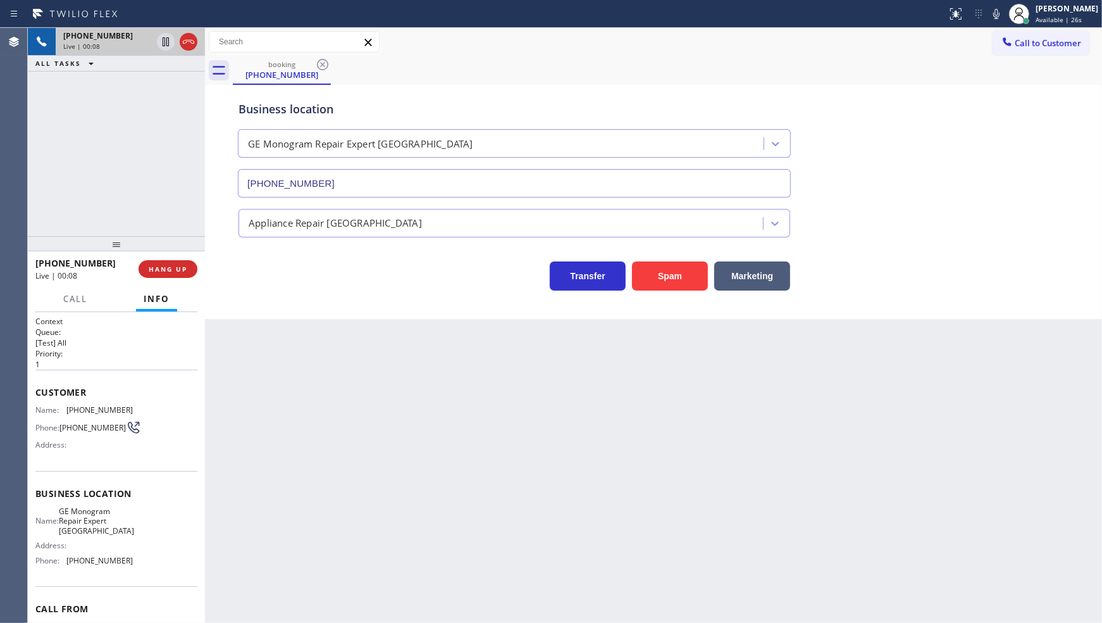
click at [853, 109] on div "Business location GE Monogram Repair Expert Kirkland (206) 203-6067" at bounding box center [653, 140] width 835 height 115
drag, startPoint x: 66, startPoint y: 408, endPoint x: 146, endPoint y: 405, distance: 79.8
click at [146, 405] on div "Name: (425) 209-9524 Phone: (425) 209-9524 Address:" at bounding box center [116, 430] width 162 height 50
copy span "(425) 209-9524"
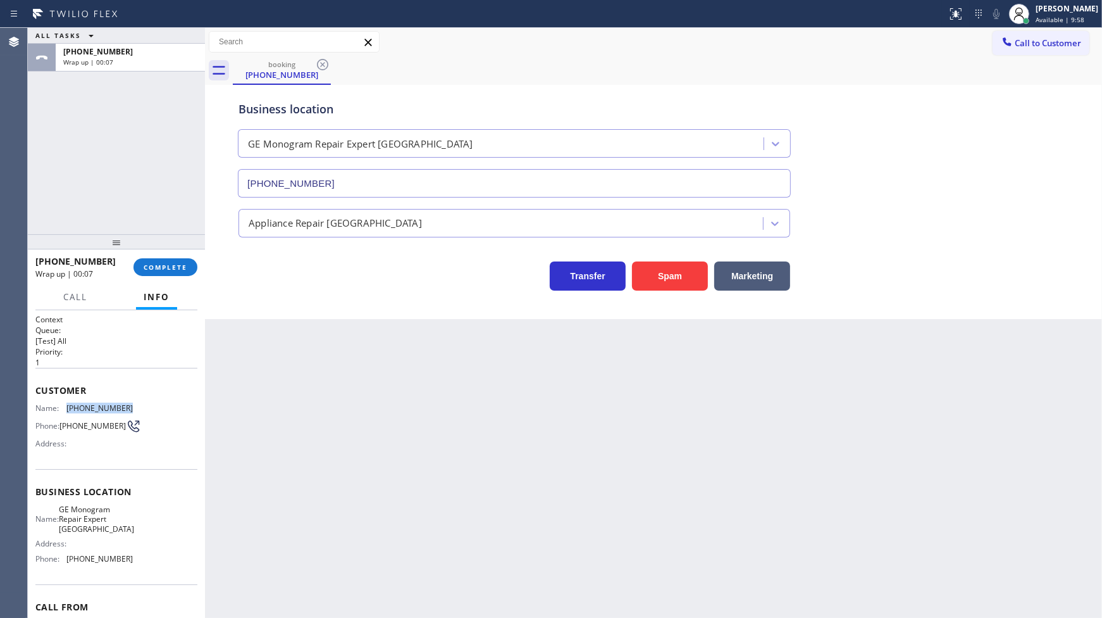
scroll to position [68, 0]
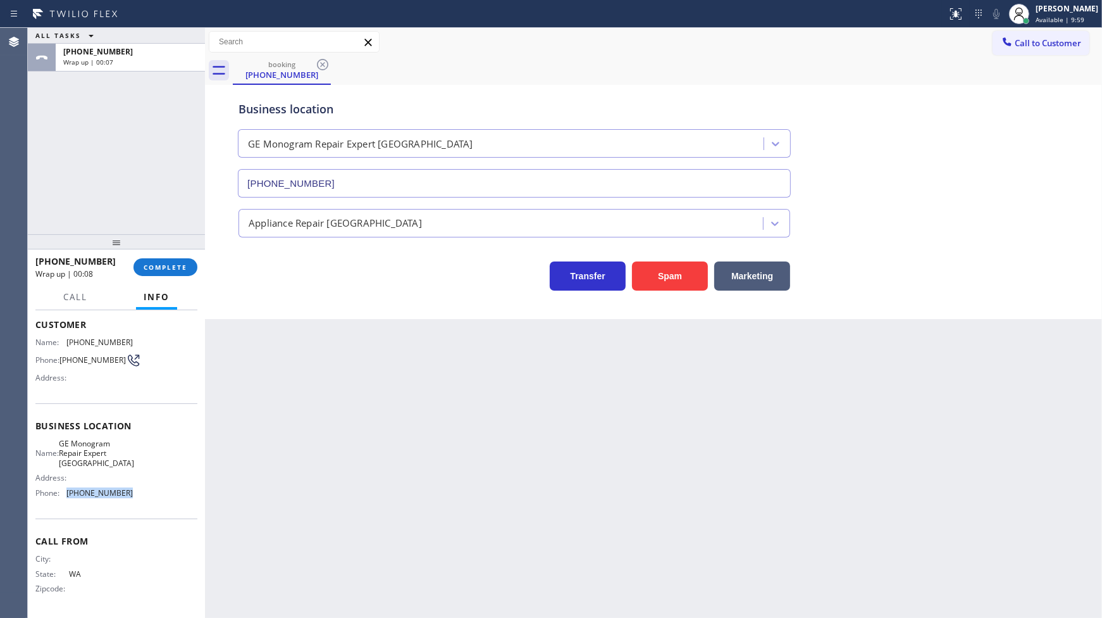
drag, startPoint x: 67, startPoint y: 487, endPoint x: 147, endPoint y: 495, distance: 80.8
click at [148, 502] on div "Name: GE Monogram Repair Expert Kirkland Address: Phone: (206) 203-6067" at bounding box center [116, 471] width 162 height 64
copy span "(206) 203-6067"
drag, startPoint x: 76, startPoint y: 460, endPoint x: 103, endPoint y: 466, distance: 27.9
click at [103, 466] on div "Name: GE Monogram Repair Expert Kirkland" at bounding box center [83, 453] width 97 height 29
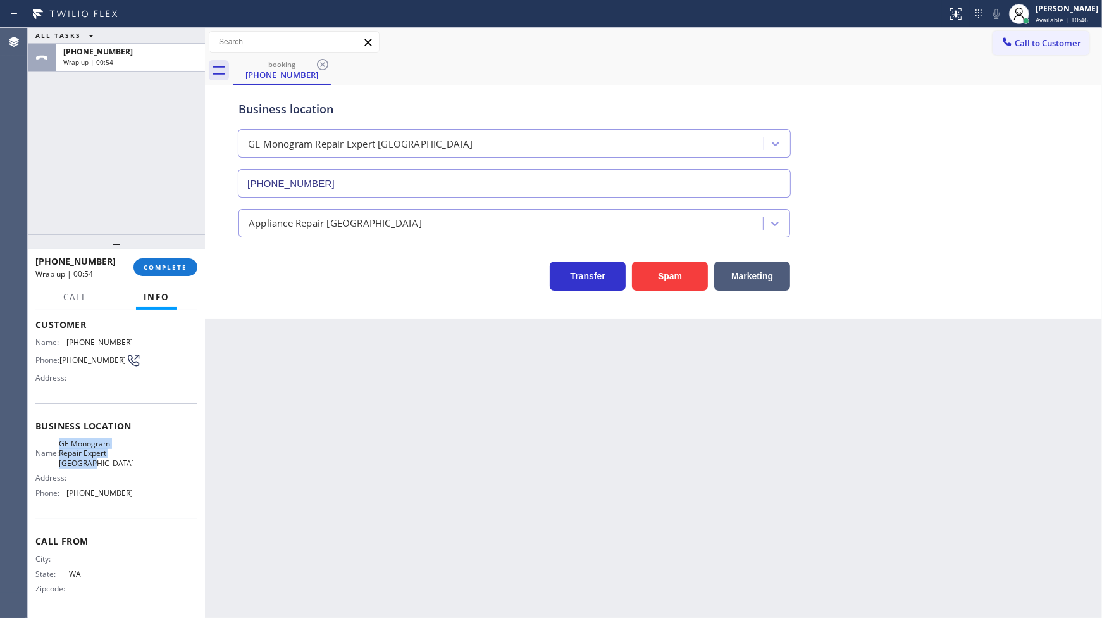
copy div "GE Monogram Repair Expert Kirkland"
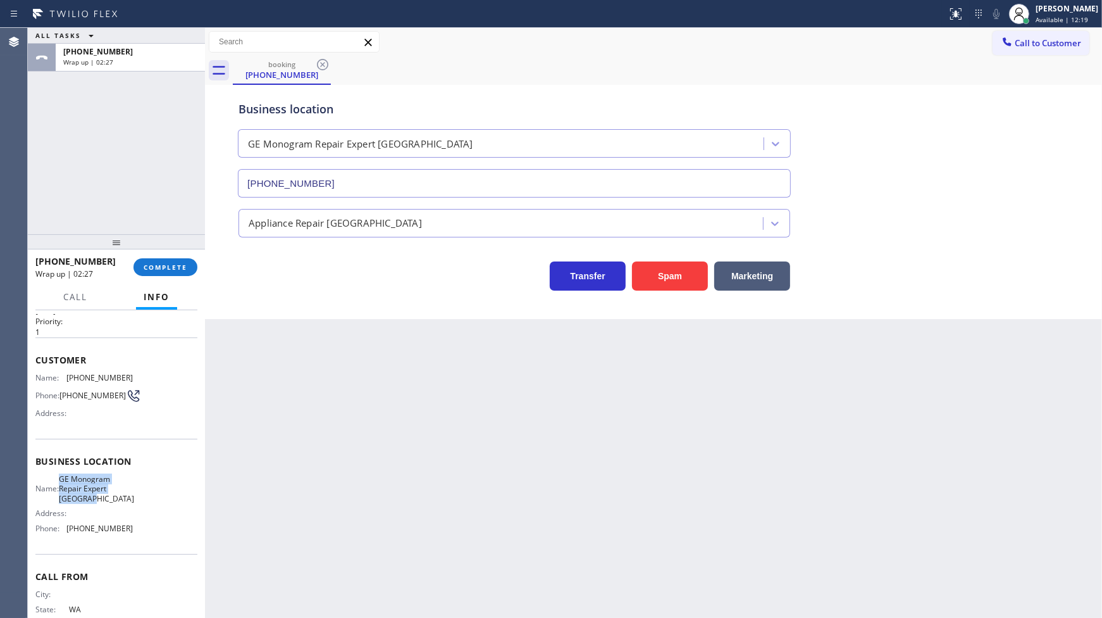
scroll to position [0, 0]
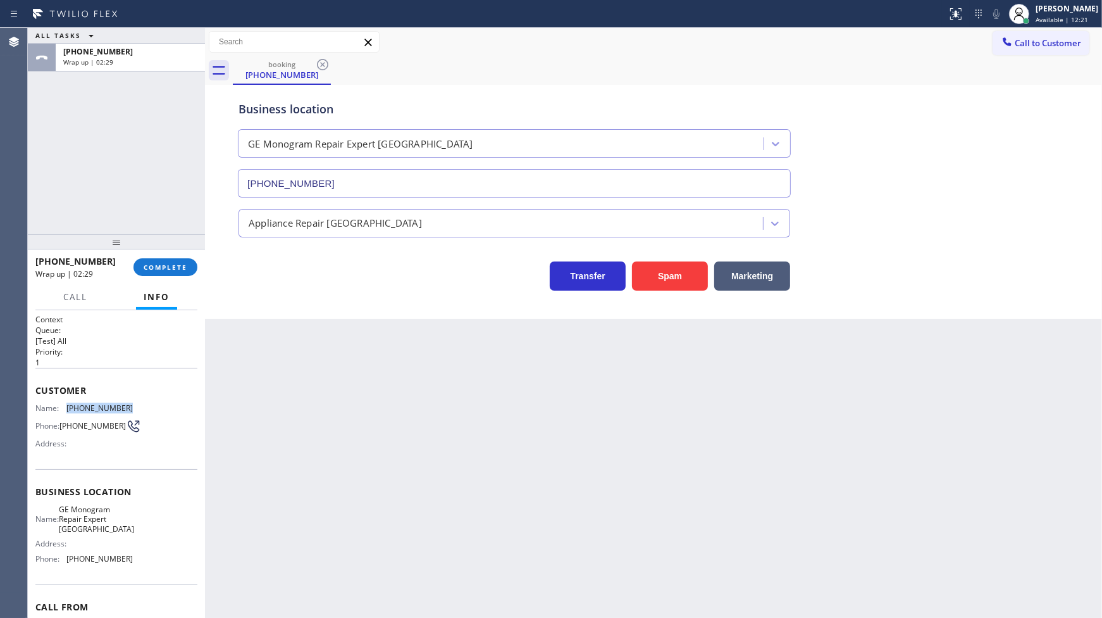
drag, startPoint x: 62, startPoint y: 399, endPoint x: 146, endPoint y: 411, distance: 85.1
click at [146, 411] on div "Customer Name: (425) 209-9524 Phone: (425) 209-9524 Address:" at bounding box center [116, 418] width 162 height 101
click at [153, 270] on span "COMPLETE" at bounding box center [166, 267] width 44 height 9
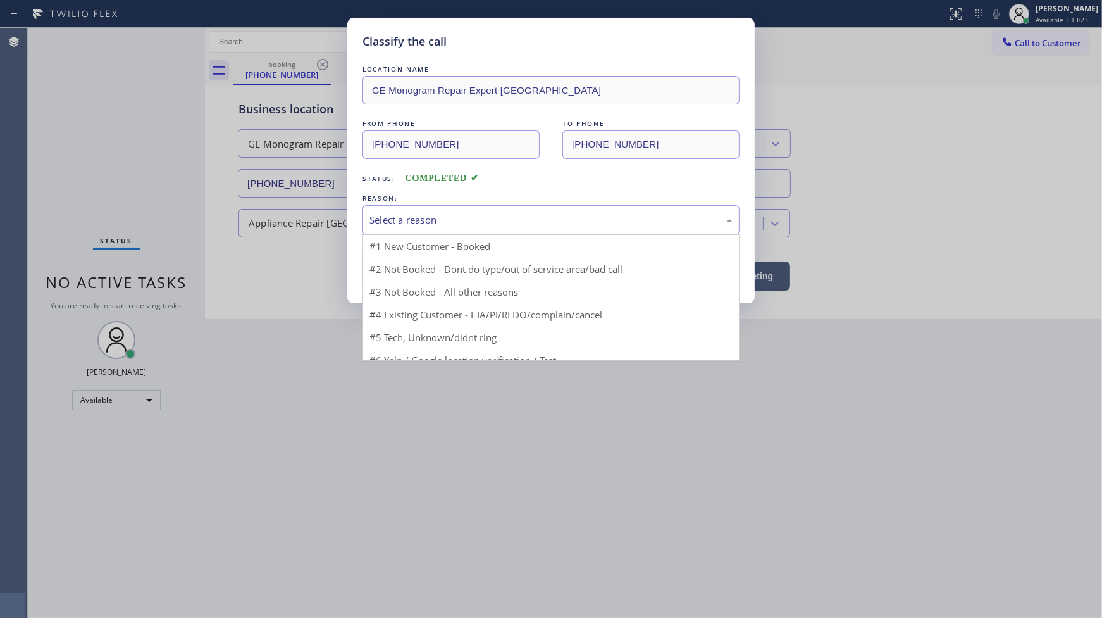
drag, startPoint x: 396, startPoint y: 227, endPoint x: 401, endPoint y: 251, distance: 24.6
click at [395, 230] on div "Select a reason" at bounding box center [551, 220] width 377 height 30
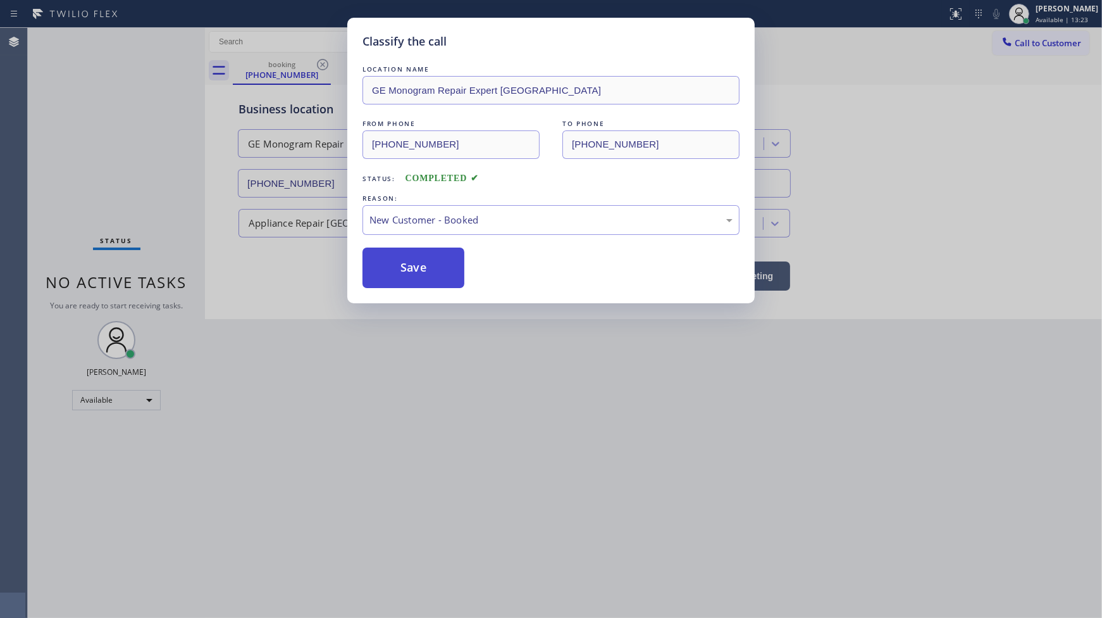
click at [407, 269] on button "Save" at bounding box center [414, 267] width 102 height 40
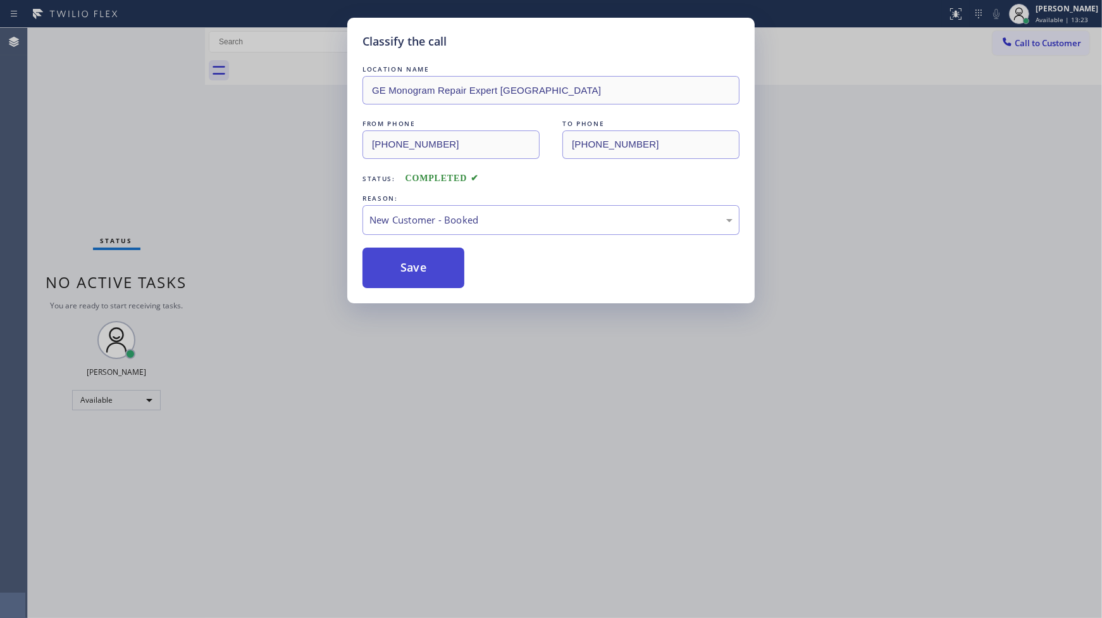
click at [407, 269] on button "Save" at bounding box center [414, 267] width 102 height 40
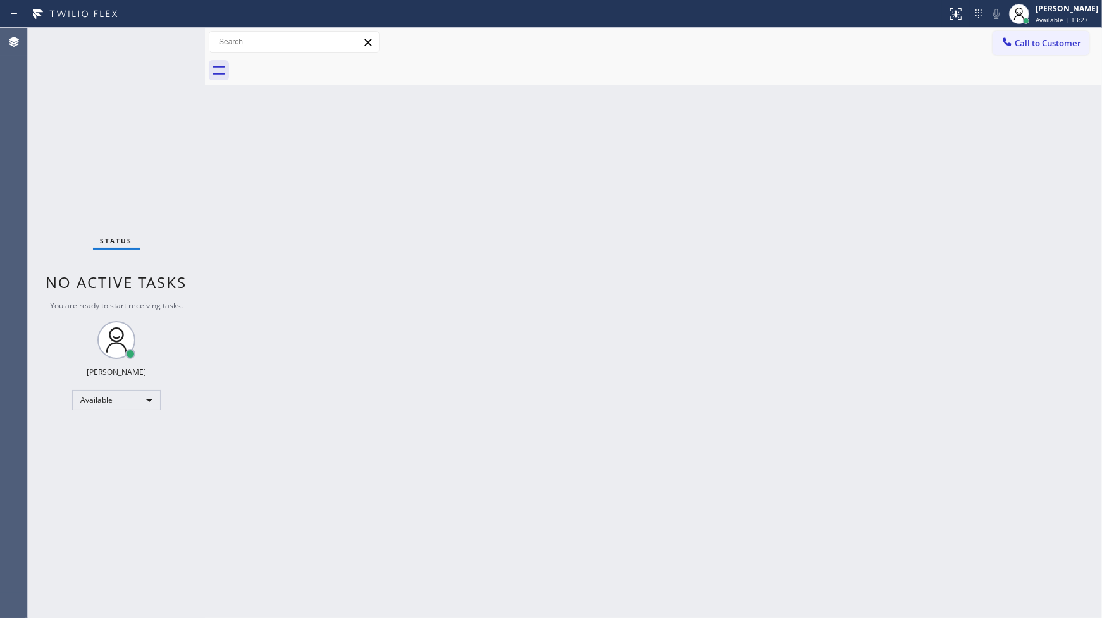
click at [192, 405] on div "Status No active tasks You are ready to start receiving tasks. JENIZA ALCAYDE A…" at bounding box center [116, 323] width 177 height 590
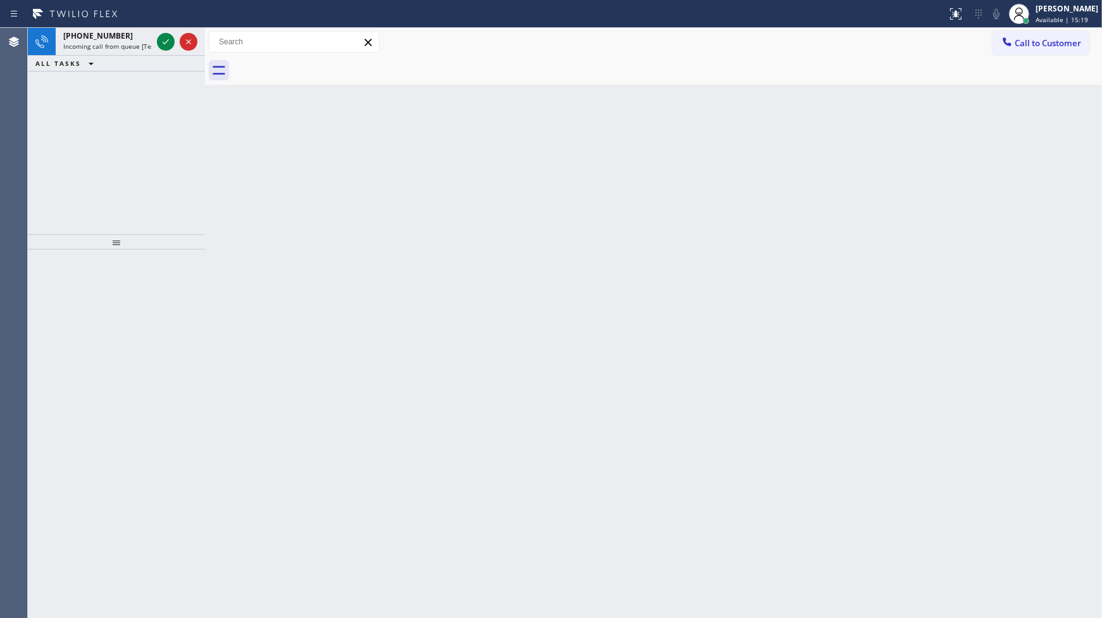
drag, startPoint x: 96, startPoint y: 156, endPoint x: 109, endPoint y: 103, distance: 54.9
click at [96, 148] on div "+16612709000 Incoming call from queue [Test] All ALL TASKS ALL TASKS ACTIVE TAS…" at bounding box center [116, 131] width 177 height 206
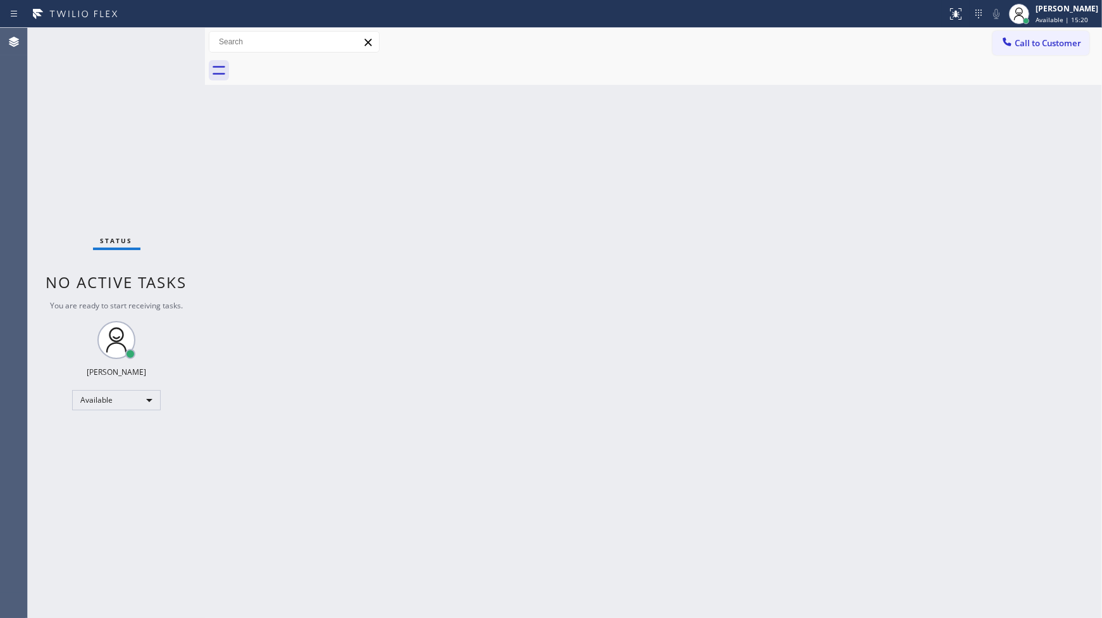
click at [159, 47] on div "Status No active tasks You are ready to start receiving tasks. JENIZA ALCAYDE A…" at bounding box center [116, 323] width 177 height 590
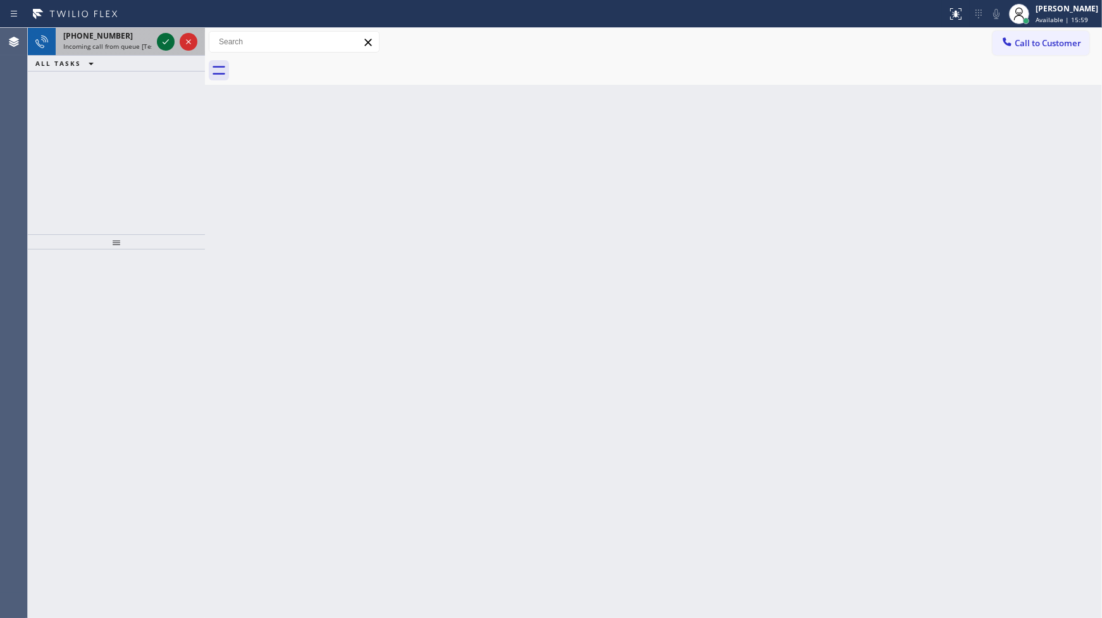
drag, startPoint x: 161, startPoint y: 28, endPoint x: 163, endPoint y: 39, distance: 11.5
click at [161, 30] on div at bounding box center [177, 42] width 46 height 28
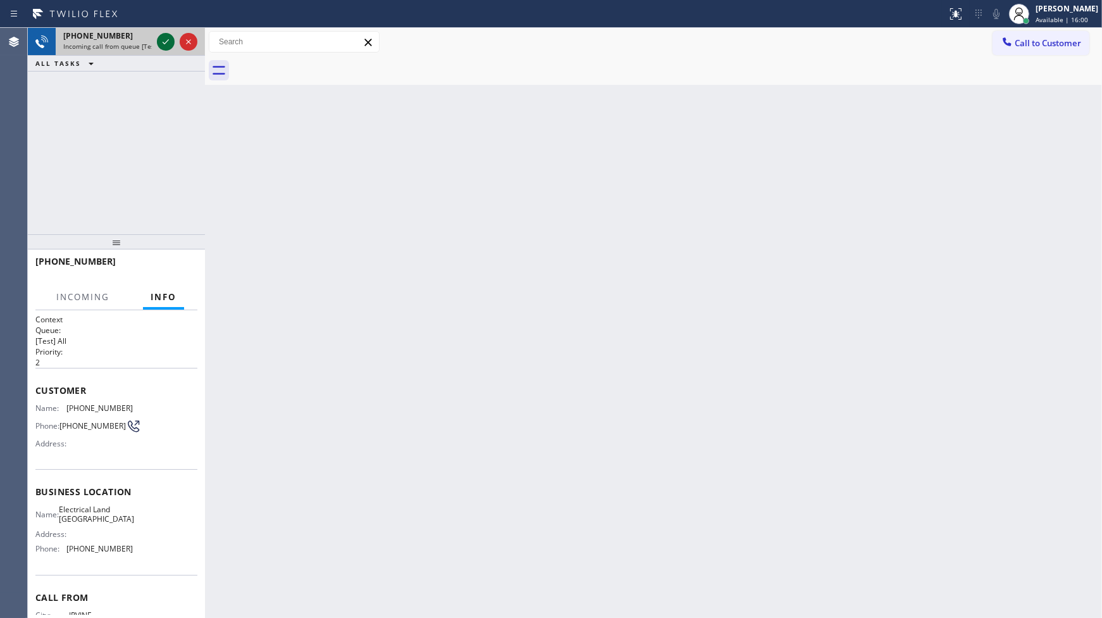
click at [163, 39] on icon at bounding box center [165, 41] width 15 height 15
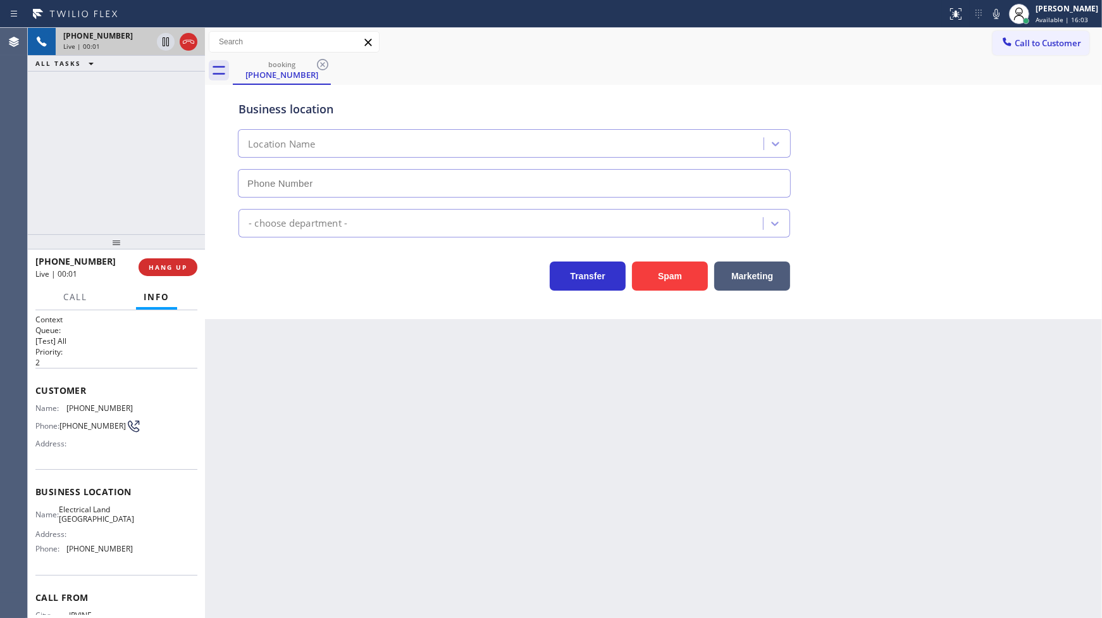
type input "(949) 334-2797"
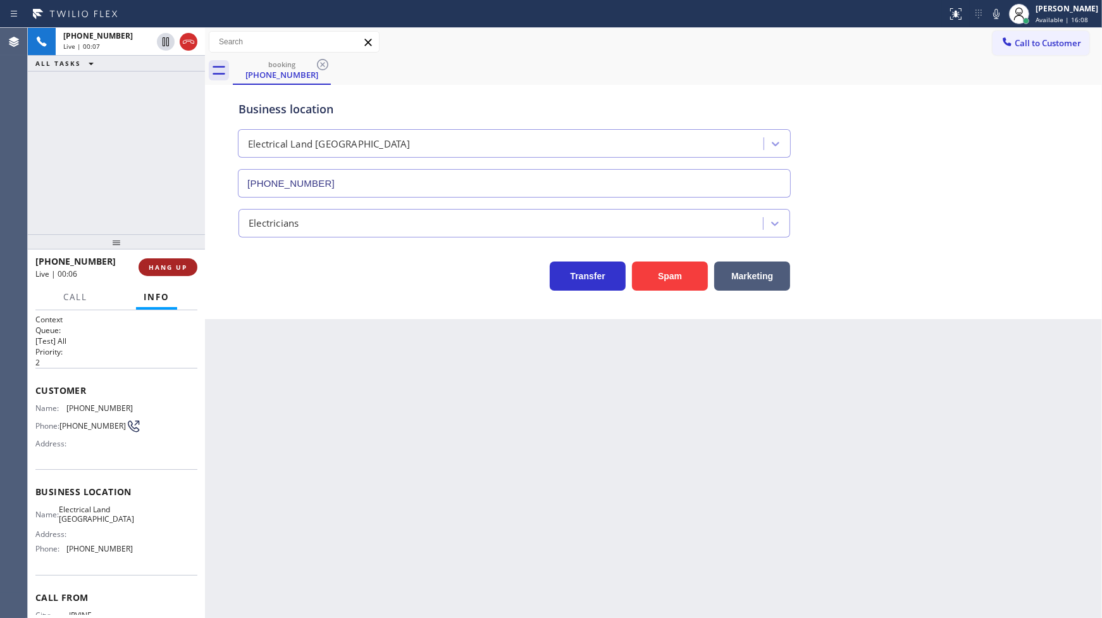
click at [159, 266] on span "HANG UP" at bounding box center [168, 267] width 39 height 9
drag, startPoint x: 163, startPoint y: 283, endPoint x: 165, endPoint y: 277, distance: 7.2
click at [165, 277] on div "+19497958500 Wrap up | 01:44 COMPLETE" at bounding box center [116, 266] width 177 height 35
click at [166, 274] on button "COMPLETE" at bounding box center [166, 267] width 64 height 18
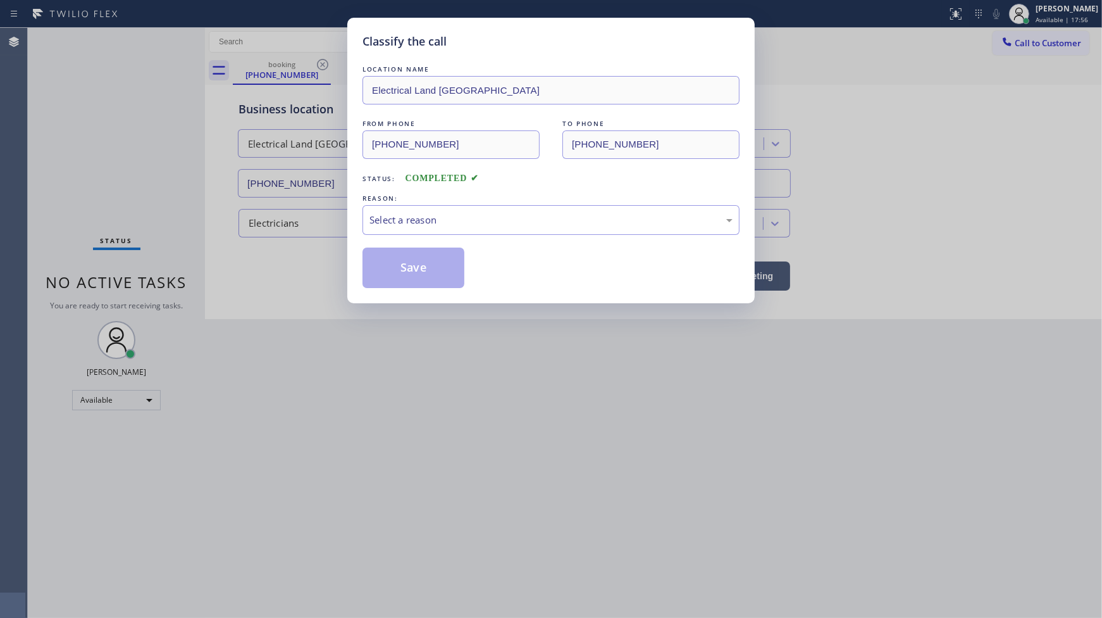
click at [348, 230] on div "Classify the call LOCATION NAME Electrical Land Mission Viejo FROM PHONE (949) …" at bounding box center [551, 309] width 1102 height 618
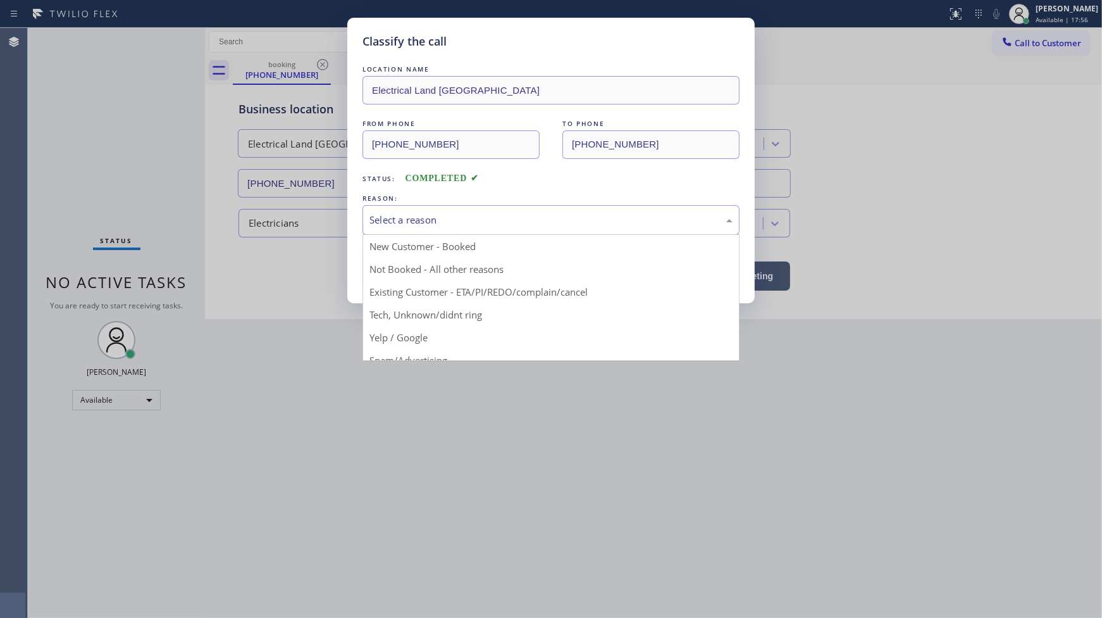
click at [390, 225] on div "Select a reason" at bounding box center [551, 220] width 363 height 15
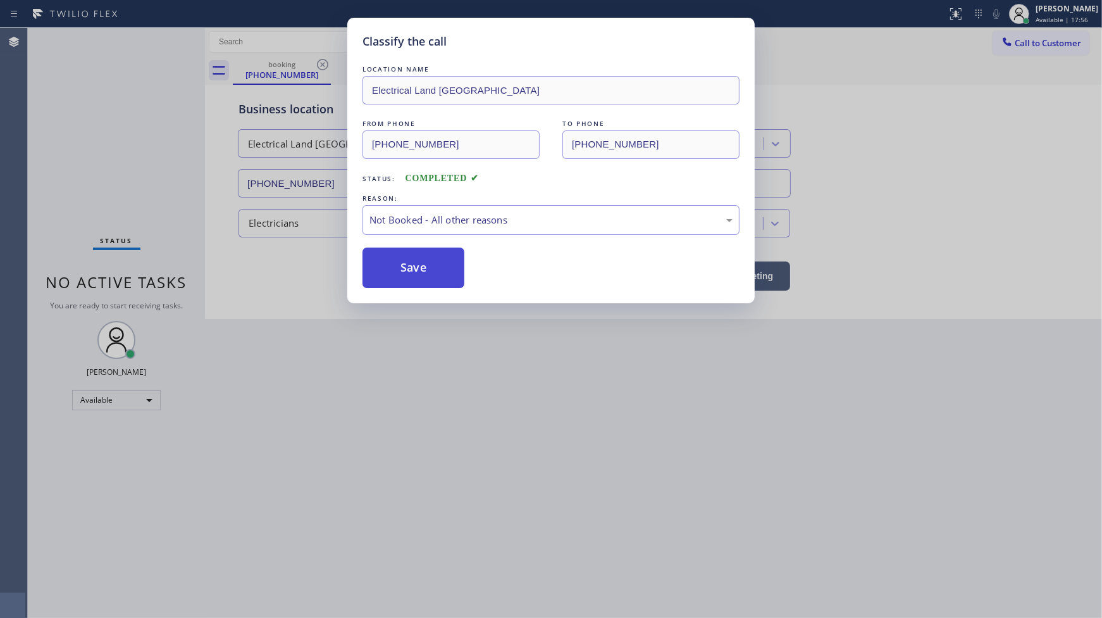
click at [390, 275] on button "Save" at bounding box center [414, 267] width 102 height 40
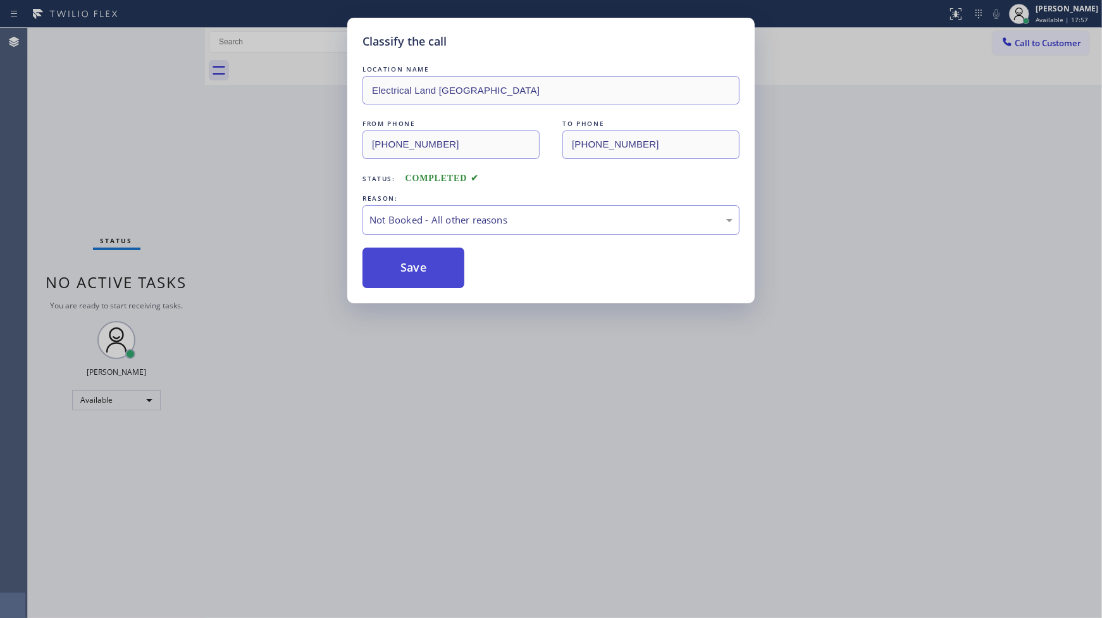
click at [390, 275] on button "Save" at bounding box center [414, 267] width 102 height 40
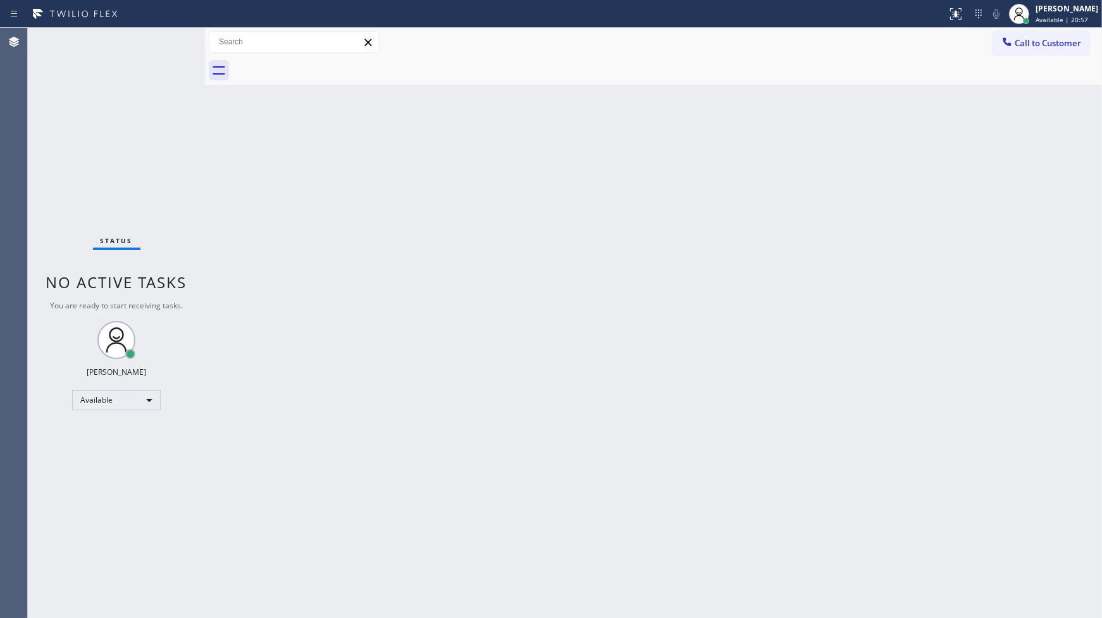
drag, startPoint x: 147, startPoint y: 192, endPoint x: 153, endPoint y: 228, distance: 37.2
click at [147, 213] on div "Status No active tasks You are ready to start receiving tasks. JENIZA ALCAYDE A…" at bounding box center [116, 323] width 177 height 590
click at [409, 249] on div "Back to Dashboard Change Sender ID Customers Technicians Select a contact Outbo…" at bounding box center [653, 323] width 897 height 590
drag, startPoint x: 449, startPoint y: 237, endPoint x: 449, endPoint y: 254, distance: 17.7
click at [449, 246] on div "Back to Dashboard Change Sender ID Customers Technicians Select a contact Outbo…" at bounding box center [653, 323] width 897 height 590
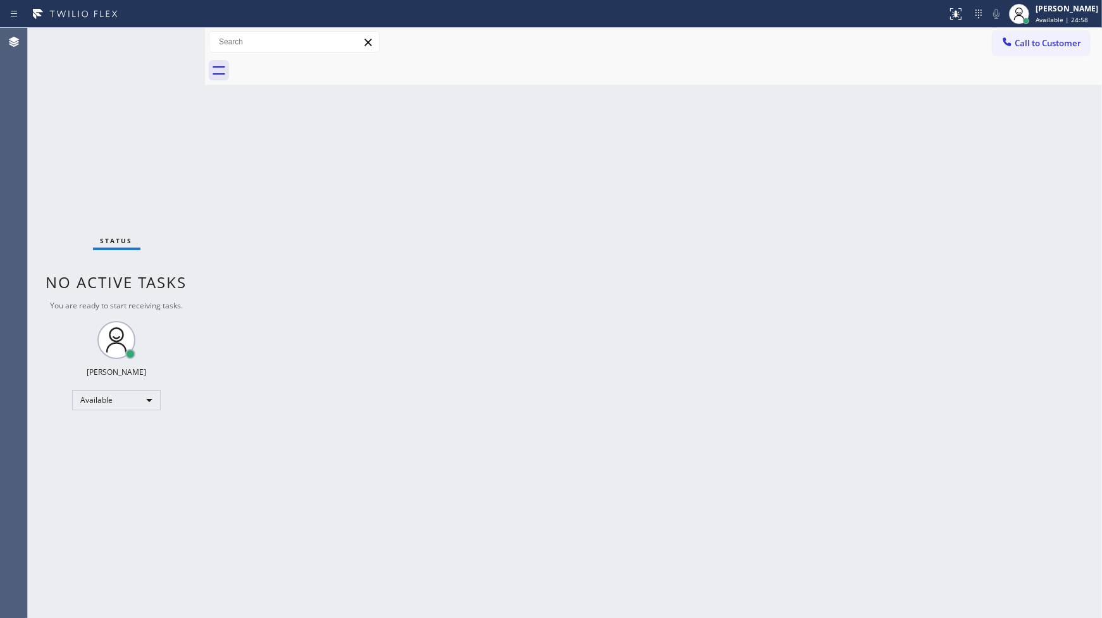
click at [452, 259] on div "Back to Dashboard Change Sender ID Customers Technicians Select a contact Outbo…" at bounding box center [653, 323] width 897 height 590
click at [452, 242] on div "Back to Dashboard Change Sender ID Customers Technicians Select a contact Outbo…" at bounding box center [653, 323] width 897 height 590
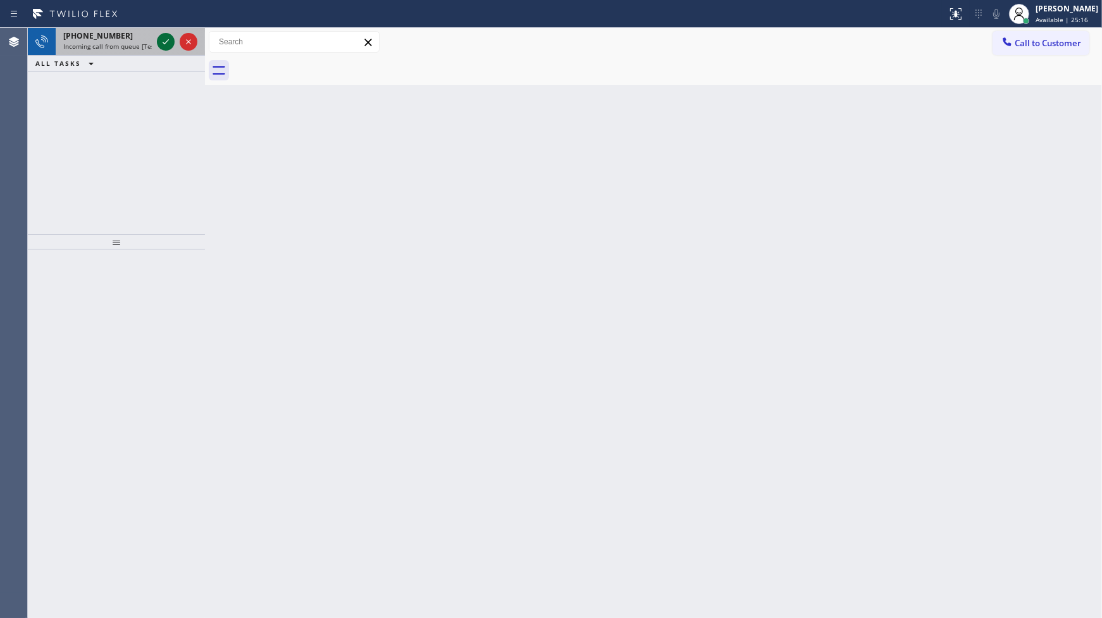
drag, startPoint x: 175, startPoint y: 30, endPoint x: 165, endPoint y: 44, distance: 17.7
click at [172, 34] on div at bounding box center [177, 42] width 46 height 28
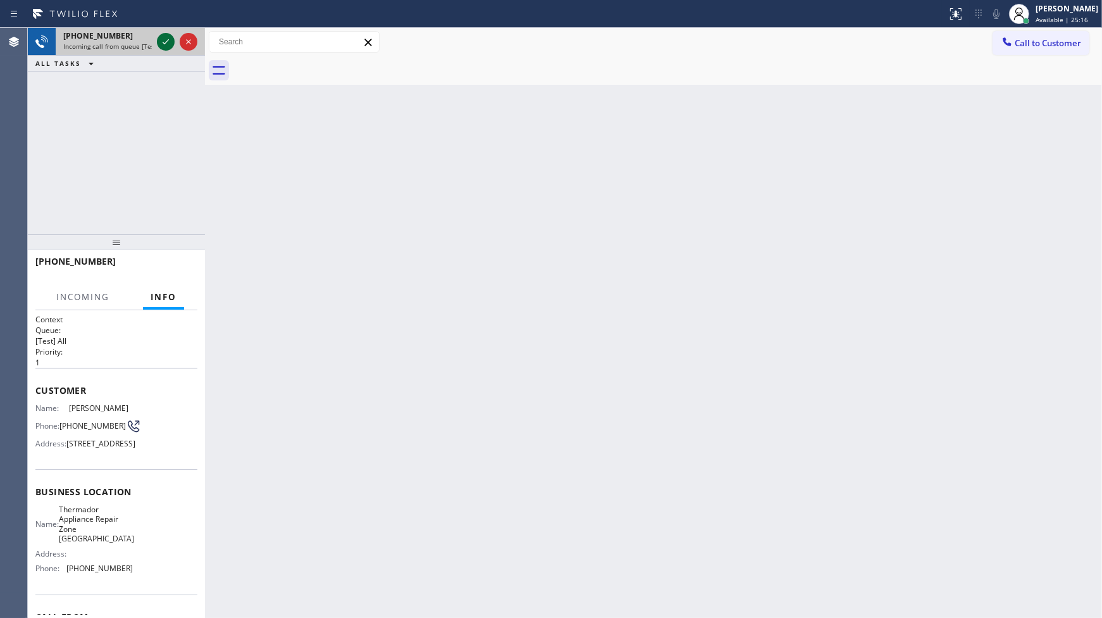
click at [163, 46] on icon at bounding box center [165, 41] width 15 height 15
click at [168, 85] on div "+15628891161 Incoming call from queue [Test] All ALL TASKS ALL TASKS ACTIVE TAS…" at bounding box center [116, 131] width 177 height 206
click at [171, 84] on div "+15628891161 Incoming call from queue [Test] All ALL TASKS ALL TASKS ACTIVE TAS…" at bounding box center [116, 131] width 177 height 206
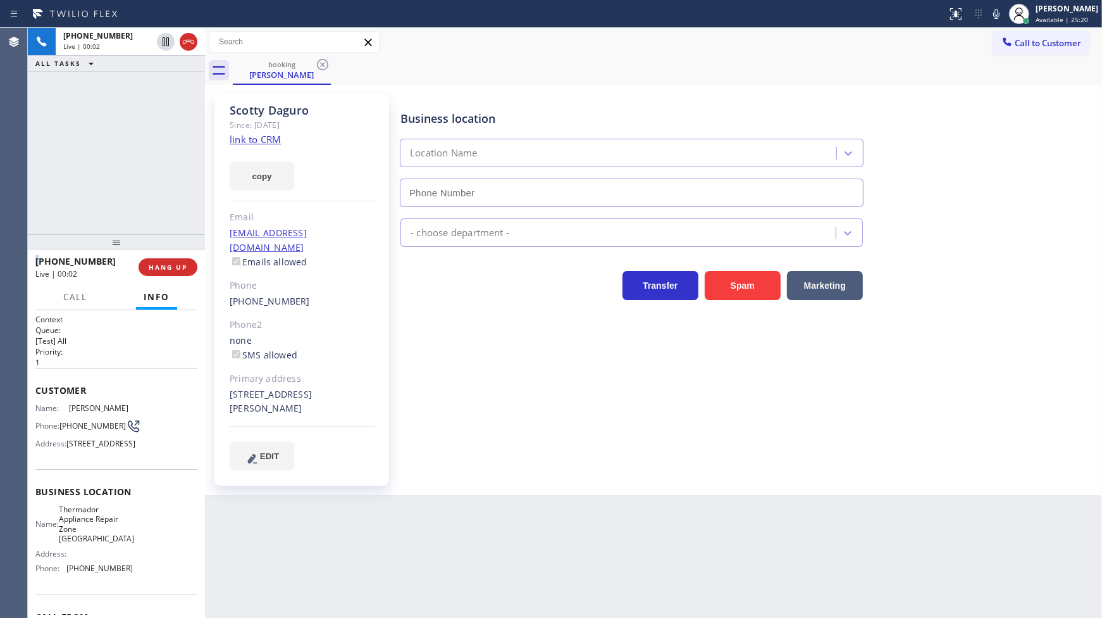
type input "(714) 410-5524"
click at [242, 141] on link "link to CRM" at bounding box center [255, 139] width 51 height 13
click at [274, 168] on button "copy" at bounding box center [262, 175] width 65 height 29
drag, startPoint x: 104, startPoint y: 133, endPoint x: 234, endPoint y: 166, distance: 133.8
click at [125, 137] on div "+15628891161 Live | 02:29 ALL TASKS ALL TASKS ACTIVE TASKS TASKS IN WRAP UP" at bounding box center [116, 131] width 177 height 206
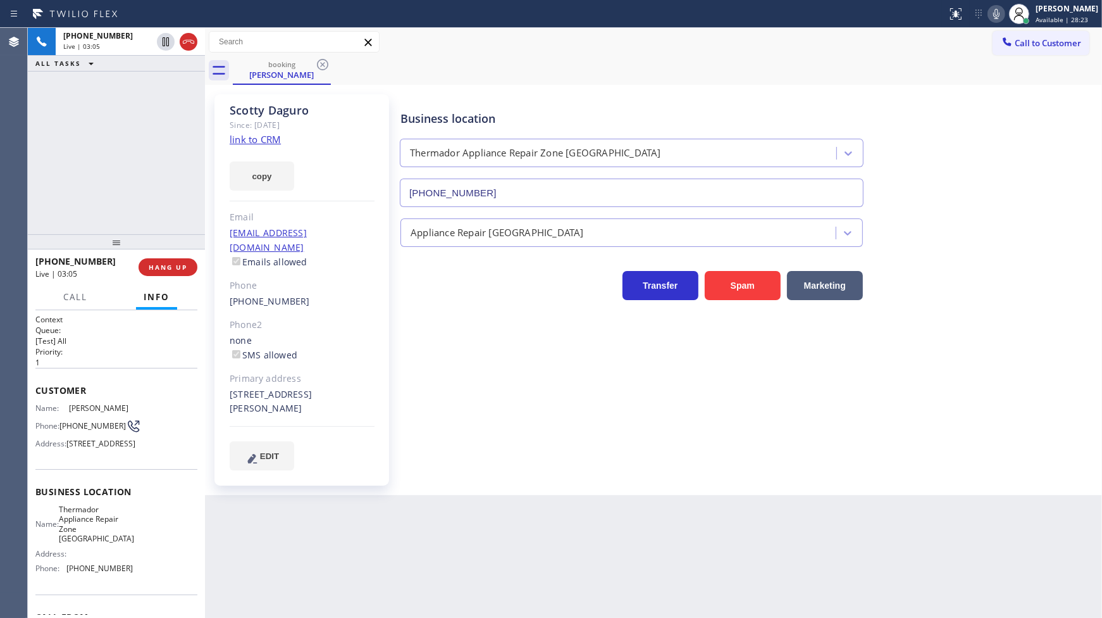
click at [1002, 13] on icon at bounding box center [996, 13] width 15 height 15
click at [997, 16] on icon at bounding box center [996, 14] width 6 height 10
click at [996, 16] on icon at bounding box center [996, 13] width 15 height 15
click at [992, 13] on icon at bounding box center [996, 13] width 15 height 15
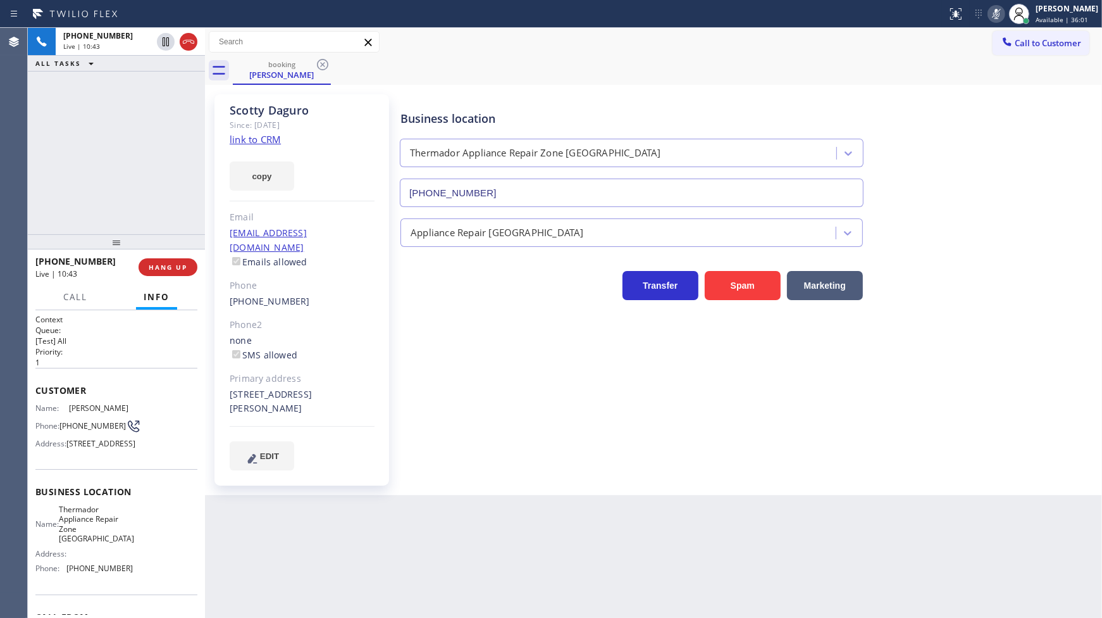
click at [997, 15] on icon at bounding box center [996, 13] width 15 height 15
click at [998, 15] on icon at bounding box center [996, 13] width 15 height 15
click at [997, 15] on icon at bounding box center [996, 13] width 15 height 15
click at [998, 10] on icon at bounding box center [996, 13] width 15 height 15
click at [997, 20] on icon at bounding box center [996, 13] width 15 height 15
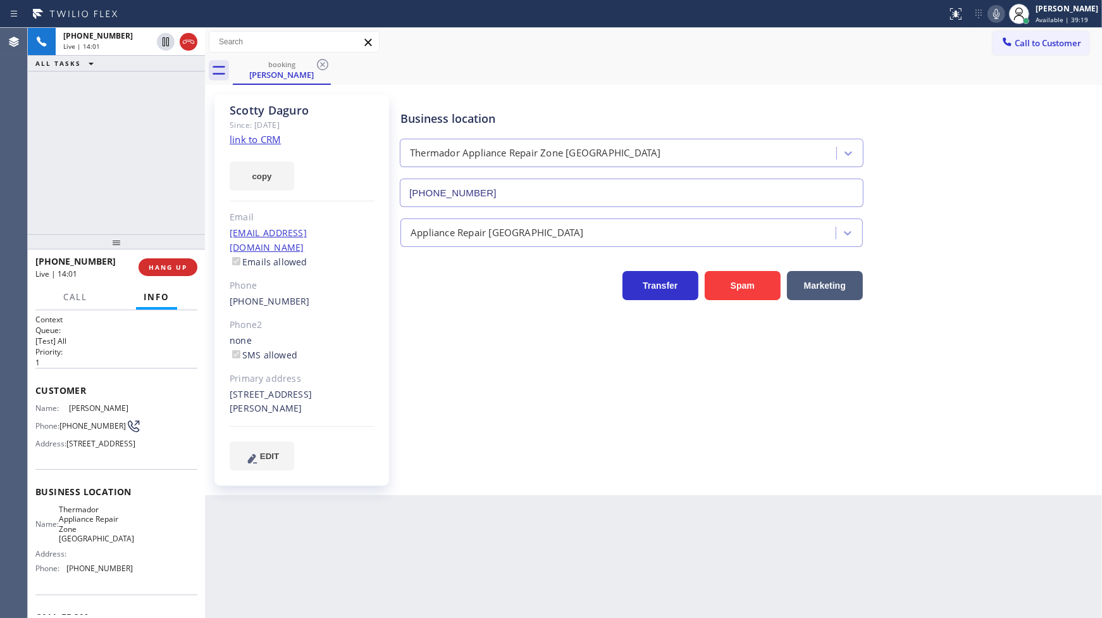
click at [998, 3] on div "Status report No issues detected If you experience an issue, please download th…" at bounding box center [1022, 14] width 160 height 28
click at [998, 9] on icon at bounding box center [996, 14] width 6 height 10
click at [992, 16] on icon at bounding box center [996, 13] width 15 height 15
drag, startPoint x: 162, startPoint y: 263, endPoint x: 440, endPoint y: 592, distance: 430.6
click at [167, 298] on div "+15628891161 Live | 14:31 HANG UP Call Info +15628891161 Live Context Queue: [T…" at bounding box center [116, 433] width 177 height 368
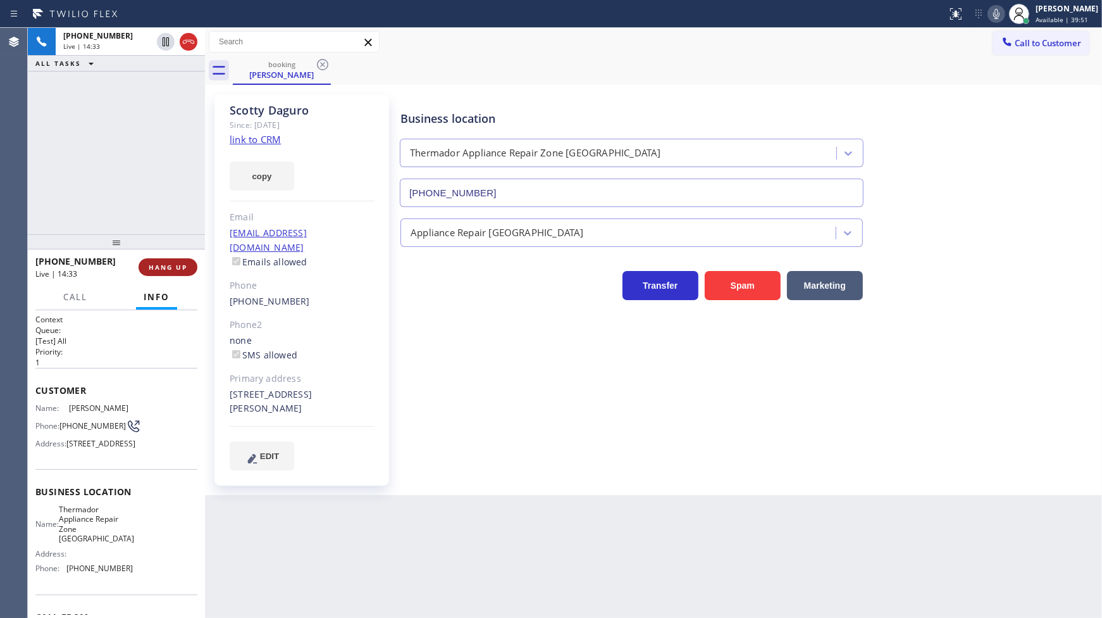
click at [147, 262] on button "HANG UP" at bounding box center [168, 267] width 59 height 18
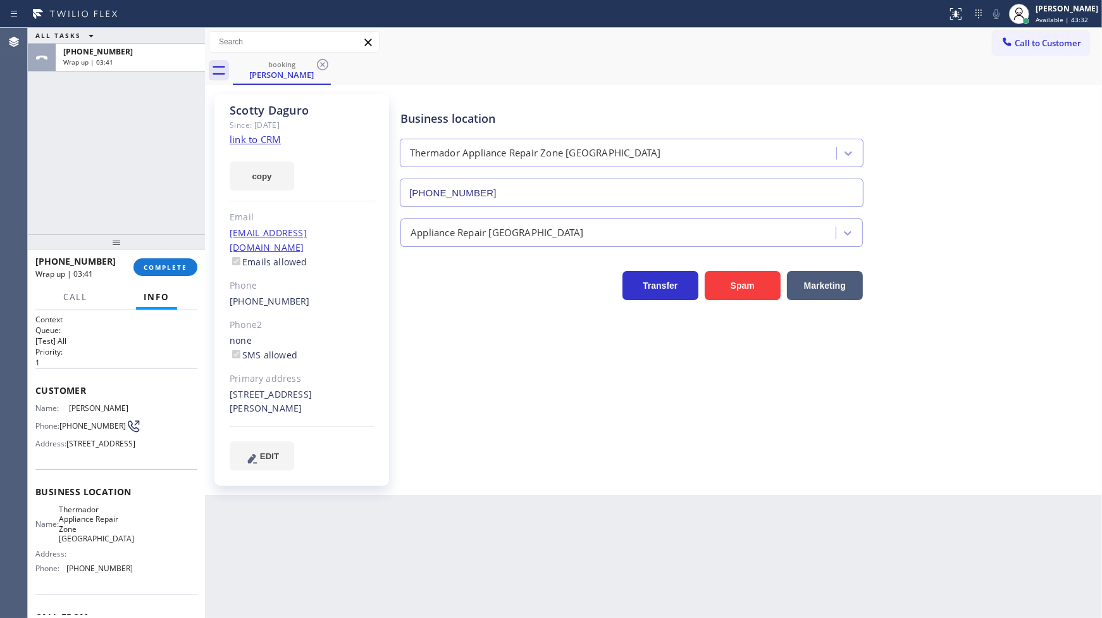
drag, startPoint x: 45, startPoint y: 171, endPoint x: 130, endPoint y: 232, distance: 104.3
click at [46, 173] on div "ALL TASKS ALL TASKS ACTIVE TASKS TASKS IN WRAP UP +15628891161 Wrap up | 03:41" at bounding box center [116, 131] width 177 height 206
click at [168, 256] on div "+15628891161 Wrap up | 03:42 COMPLETE" at bounding box center [116, 267] width 162 height 33
click at [166, 270] on span "COMPLETE" at bounding box center [166, 267] width 44 height 9
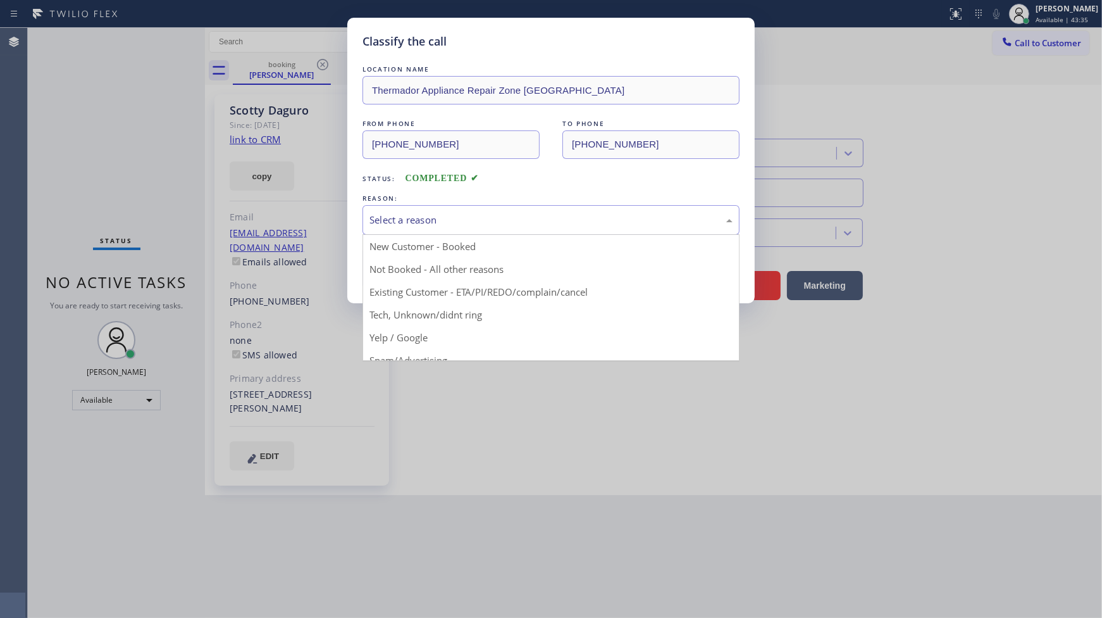
click at [370, 222] on div "Select a reason" at bounding box center [551, 220] width 363 height 15
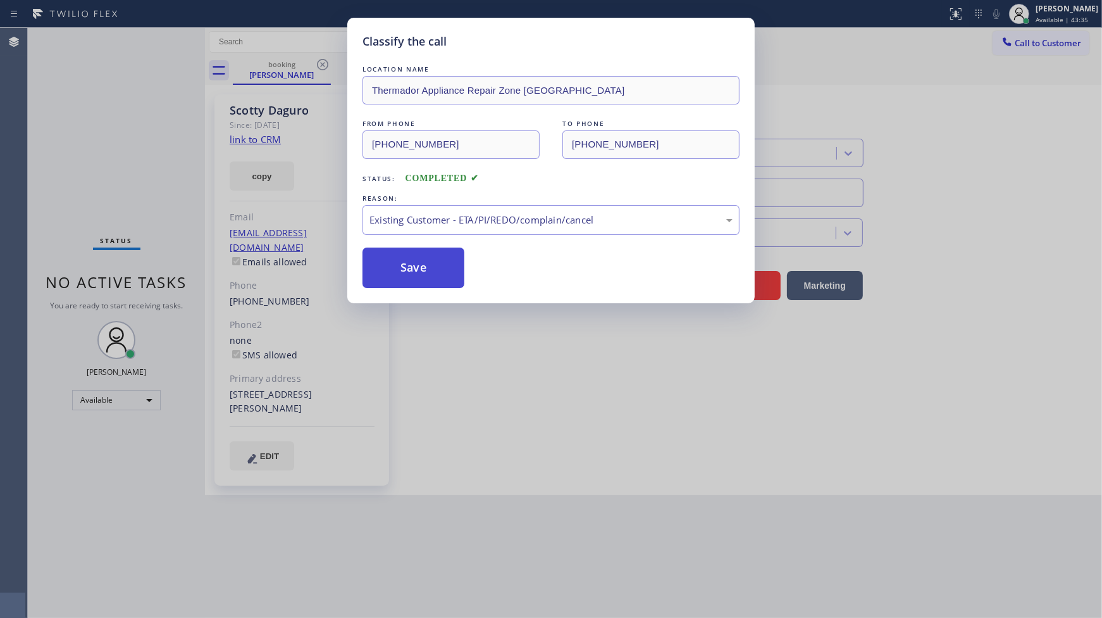
click at [380, 279] on button "Save" at bounding box center [414, 267] width 102 height 40
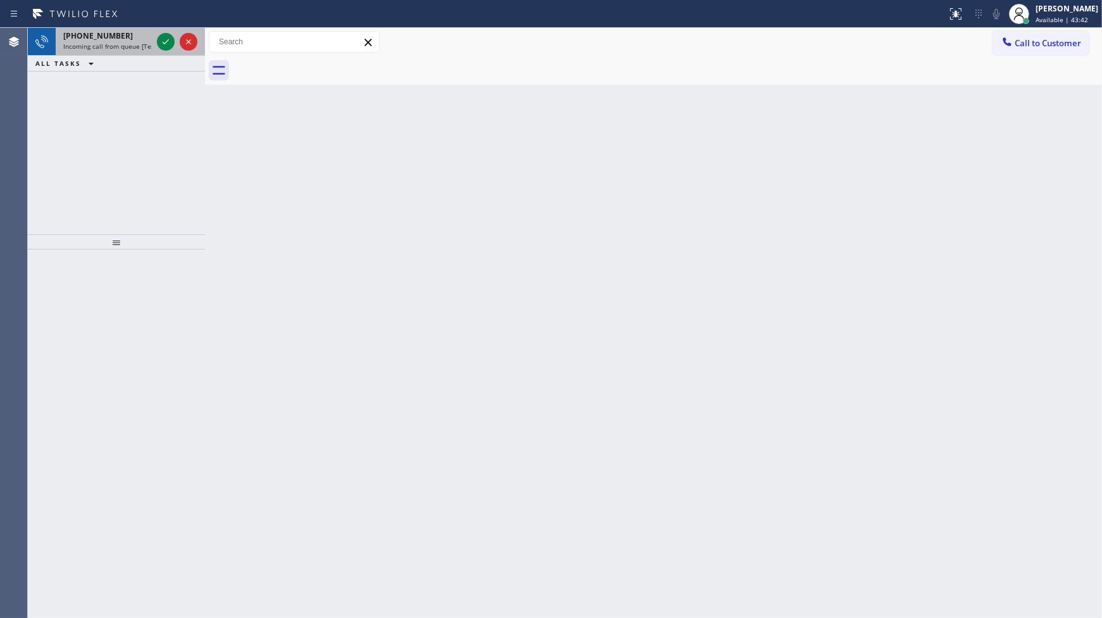
click at [96, 42] on span "Incoming call from queue [Test] All" at bounding box center [115, 46] width 105 height 9
click at [121, 38] on div "+15104691396" at bounding box center [107, 35] width 89 height 11
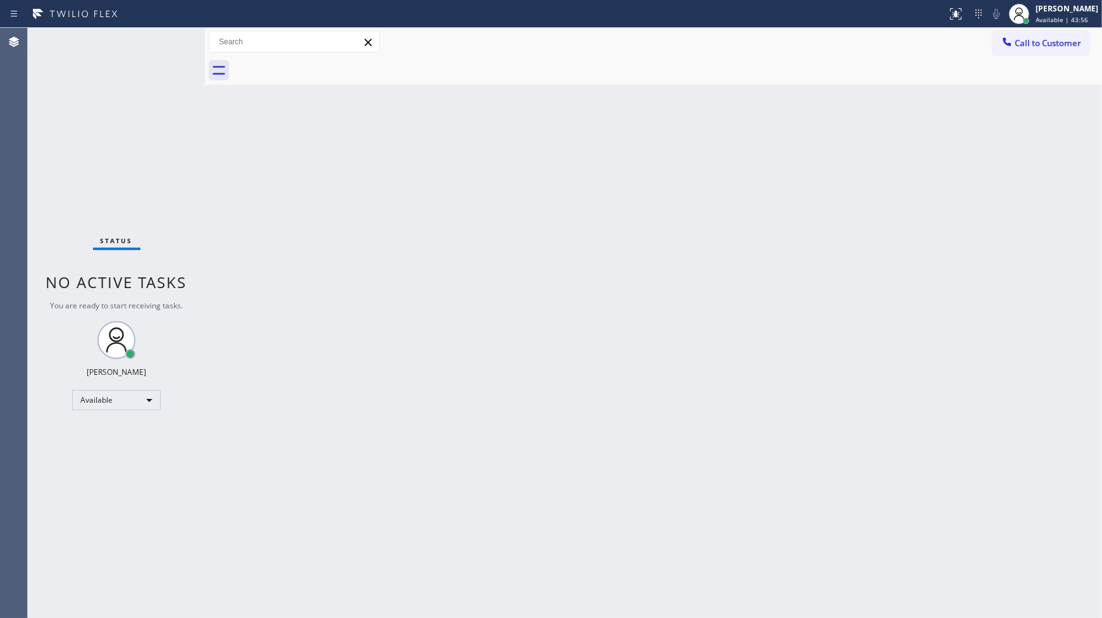
click at [166, 40] on div "Status No active tasks You are ready to start receiving tasks. JENIZA ALCAYDE A…" at bounding box center [116, 323] width 177 height 590
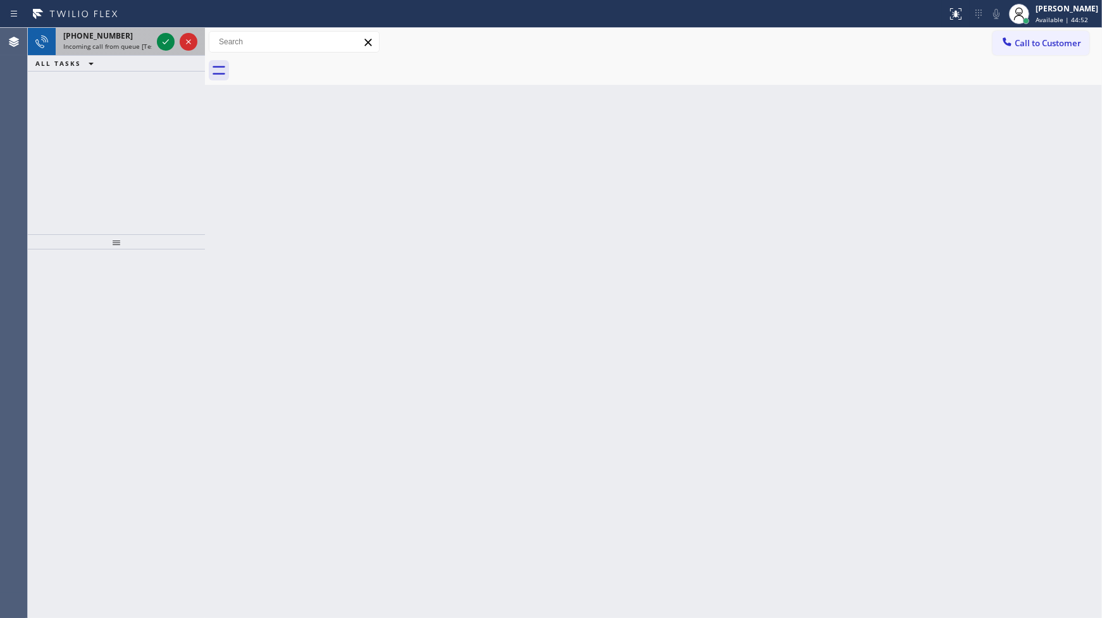
click at [97, 46] on span "Incoming call from queue [Test] All" at bounding box center [115, 46] width 105 height 9
drag, startPoint x: 122, startPoint y: 106, endPoint x: 146, endPoint y: 54, distance: 57.5
click at [129, 90] on div "[PHONE_NUMBER] Request from Venezza Koren Intas (direct) ALL TASKS ALL TASKS AC…" at bounding box center [116, 131] width 177 height 206
click at [168, 40] on icon at bounding box center [165, 41] width 15 height 15
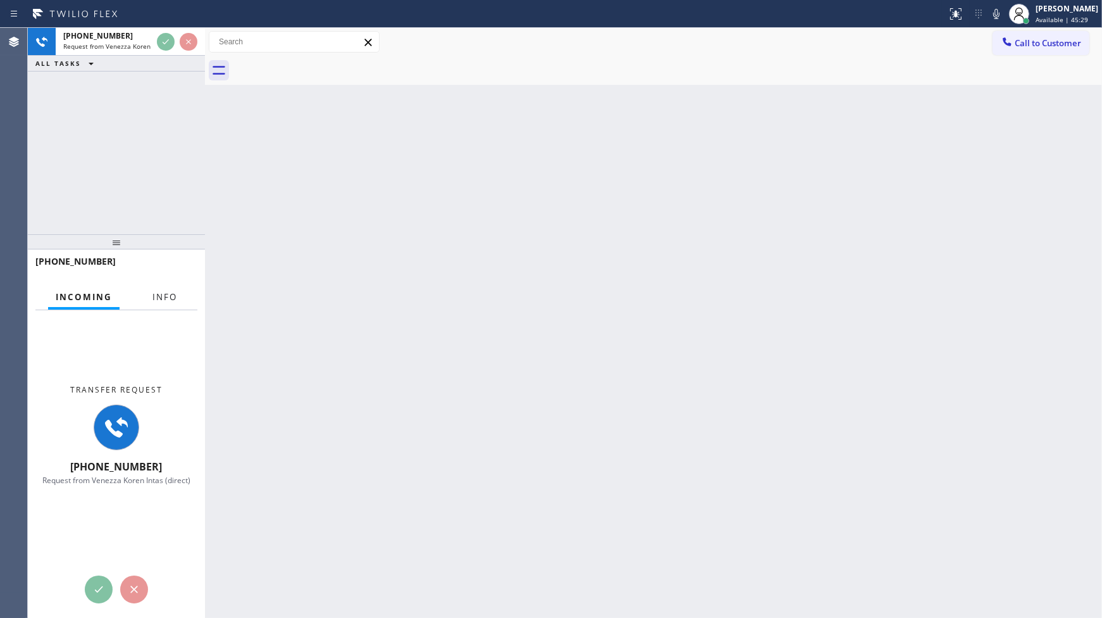
click at [176, 298] on span "Info" at bounding box center [165, 296] width 25 height 11
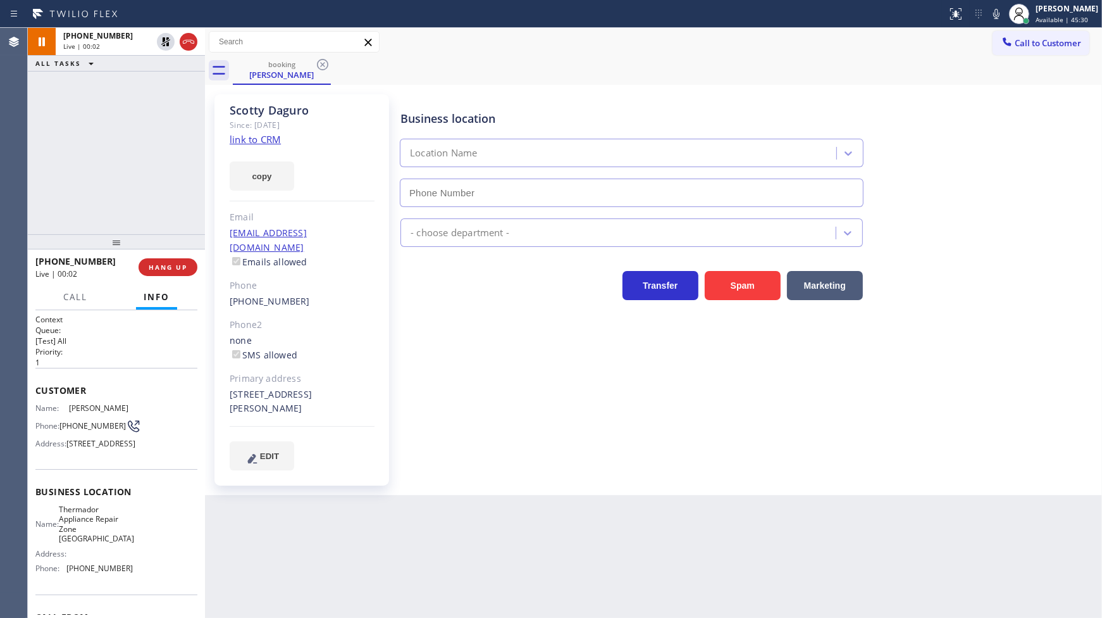
type input "[PHONE_NUMBER]"
click at [995, 11] on icon at bounding box center [996, 13] width 15 height 15
click at [997, 11] on icon at bounding box center [996, 14] width 6 height 10
click at [548, 306] on div "Business location Thermador Appliance Repair Zone [GEOGRAPHIC_DATA] [PHONE_NUMB…" at bounding box center [748, 281] width 701 height 369
click at [1000, 13] on icon at bounding box center [996, 13] width 15 height 15
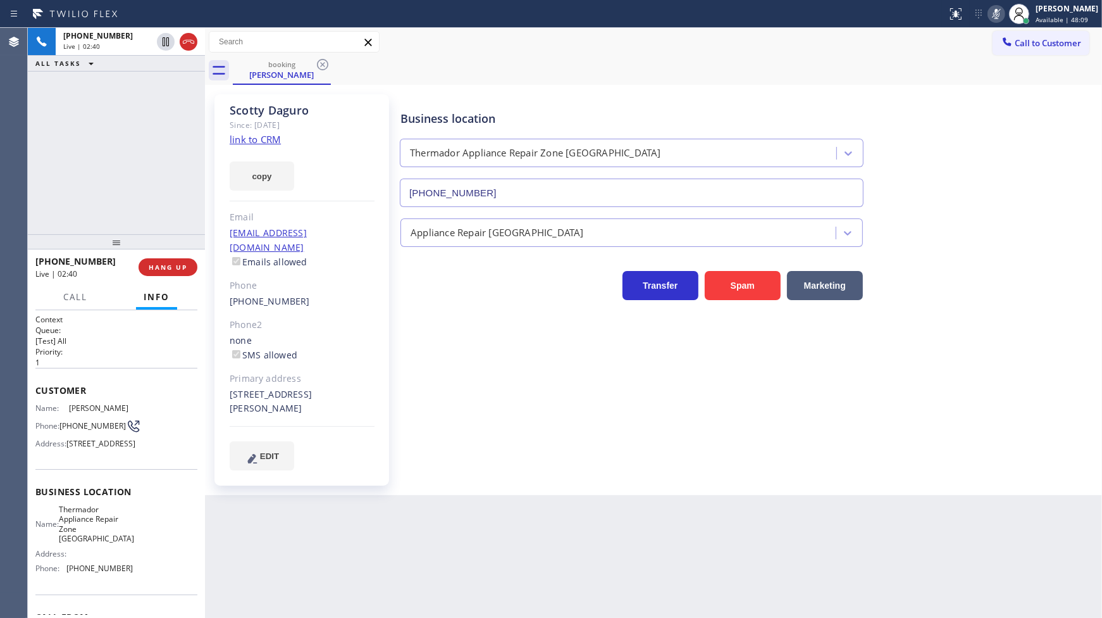
click at [1000, 13] on icon at bounding box center [996, 13] width 15 height 15
click at [161, 146] on div "+15628891161 Live | 02:59 ALL TASKS ALL TASKS ACTIVE TASKS TASKS IN WRAP UP" at bounding box center [116, 131] width 177 height 206
click at [261, 136] on link "link to CRM" at bounding box center [255, 139] width 51 height 13
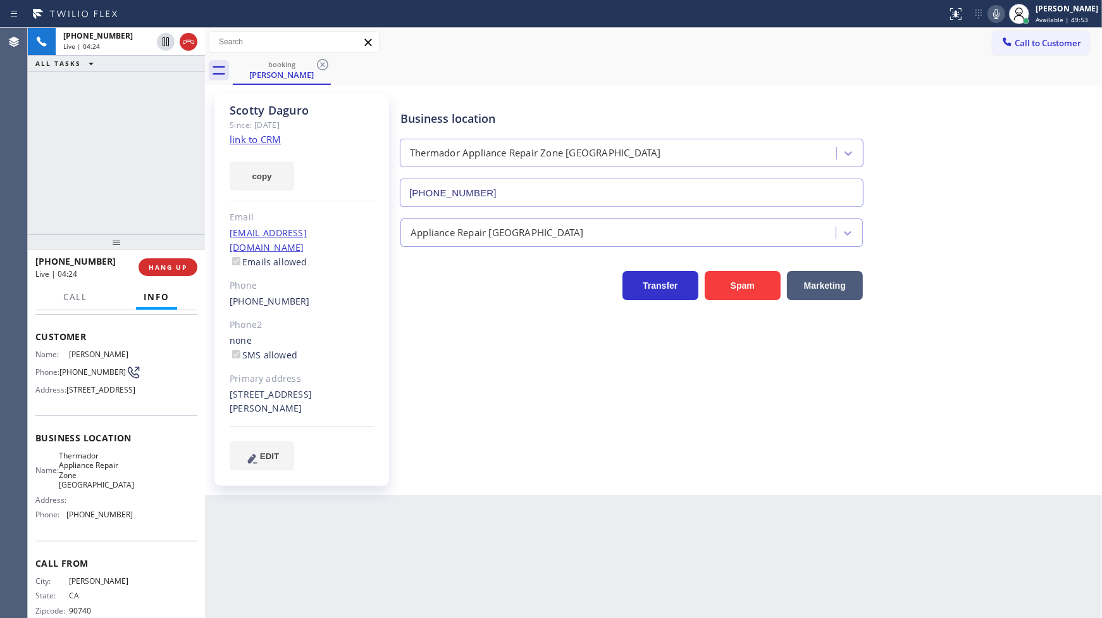
scroll to position [108, 0]
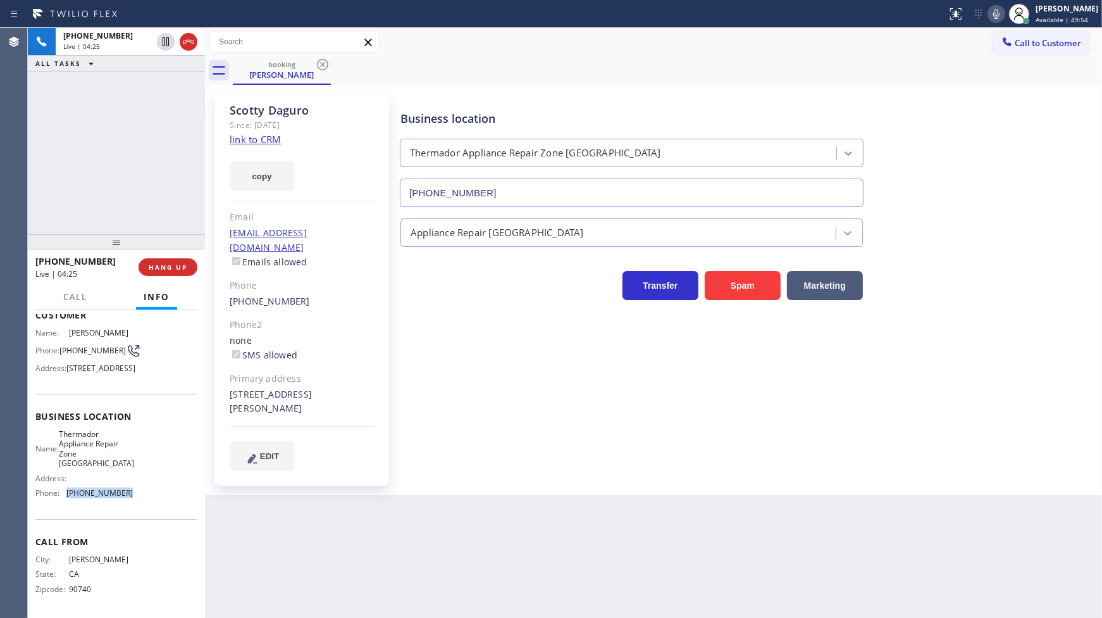
drag, startPoint x: 59, startPoint y: 494, endPoint x: 144, endPoint y: 500, distance: 85.0
click at [144, 500] on div "Name: Thermador Appliance Repair Zone Huntington Beach Address: Phone: (714) 41…" at bounding box center [116, 466] width 162 height 74
copy div "(714) 410-5524"
click at [1007, 9] on div at bounding box center [1020, 14] width 28 height 28
click at [997, 11] on icon at bounding box center [996, 14] width 6 height 10
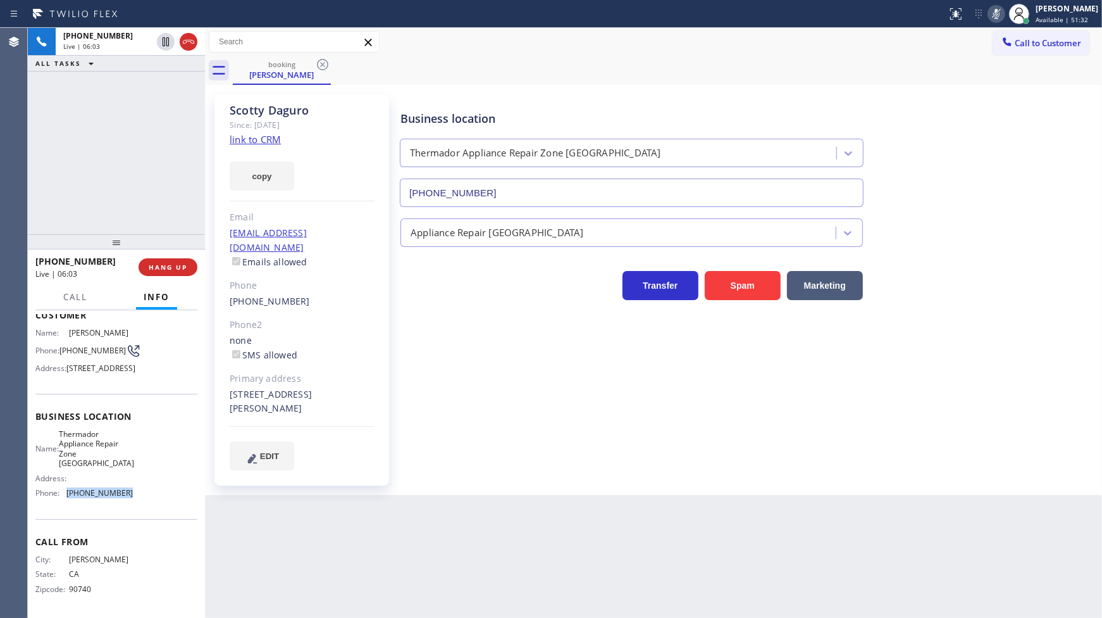
click at [991, 16] on icon at bounding box center [996, 13] width 15 height 15
click at [992, 16] on icon at bounding box center [996, 13] width 15 height 15
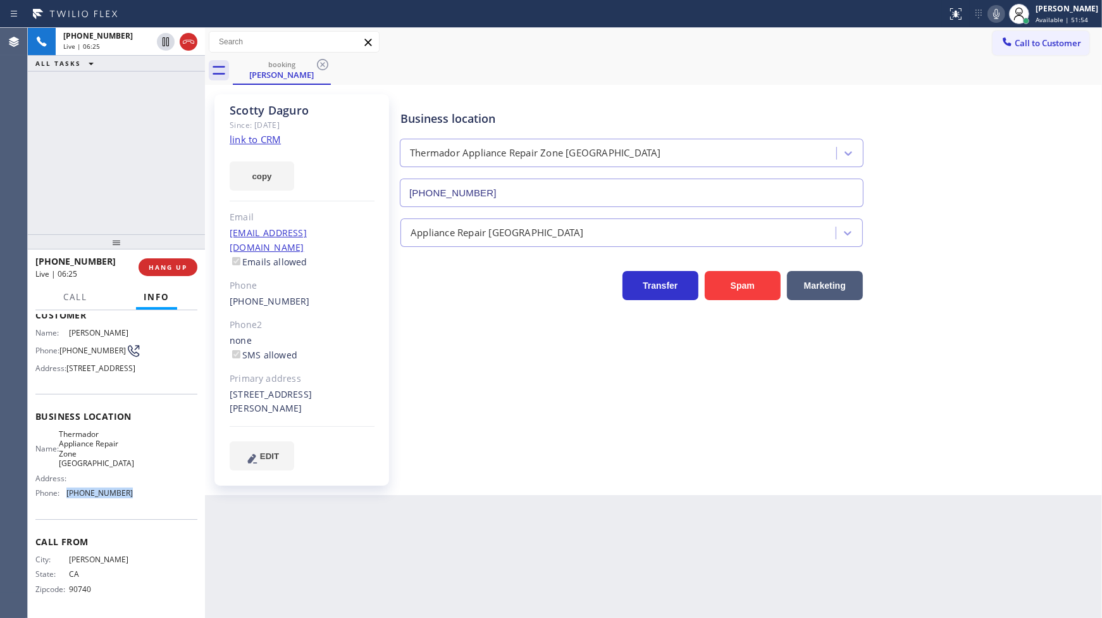
click at [992, 16] on icon at bounding box center [996, 13] width 15 height 15
click at [104, 156] on div "+15628891161 Live | 06:36 ALL TASKS ALL TASKS ACTIVE TASKS TASKS IN WRAP UP" at bounding box center [116, 131] width 177 height 206
click at [182, 269] on span "HANG UP" at bounding box center [168, 267] width 39 height 9
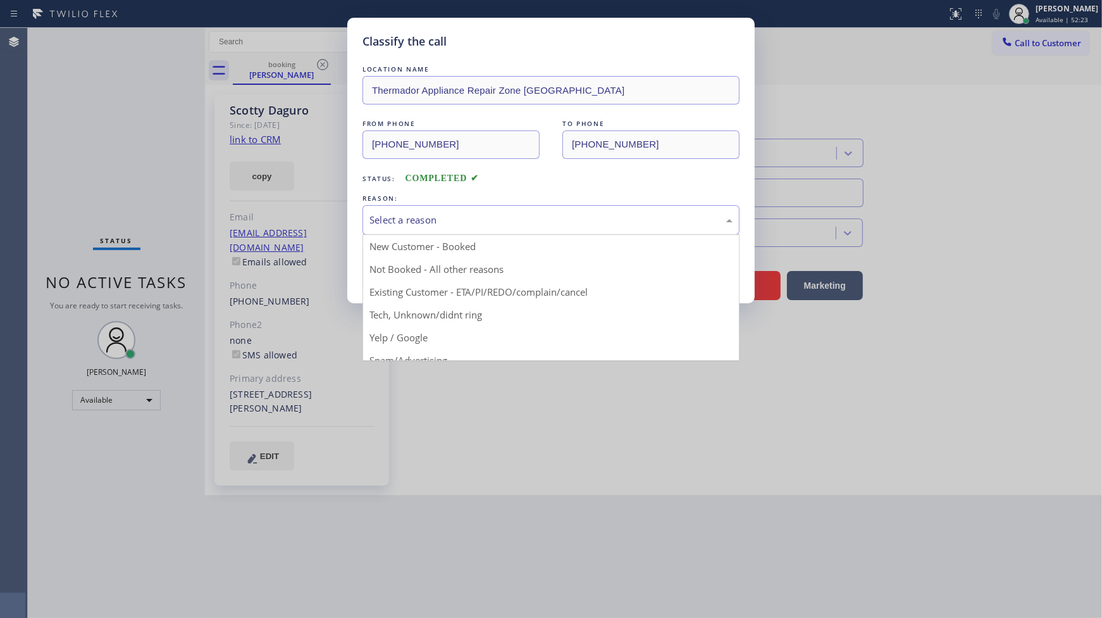
click at [467, 215] on div "Select a reason" at bounding box center [551, 220] width 363 height 15
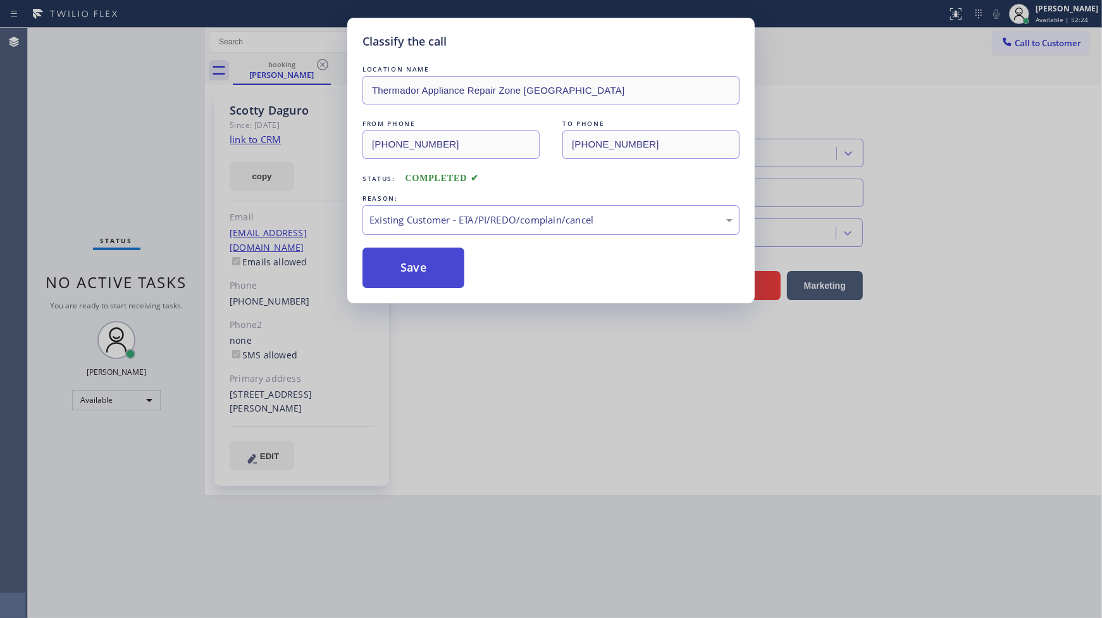
click at [393, 272] on button "Save" at bounding box center [414, 267] width 102 height 40
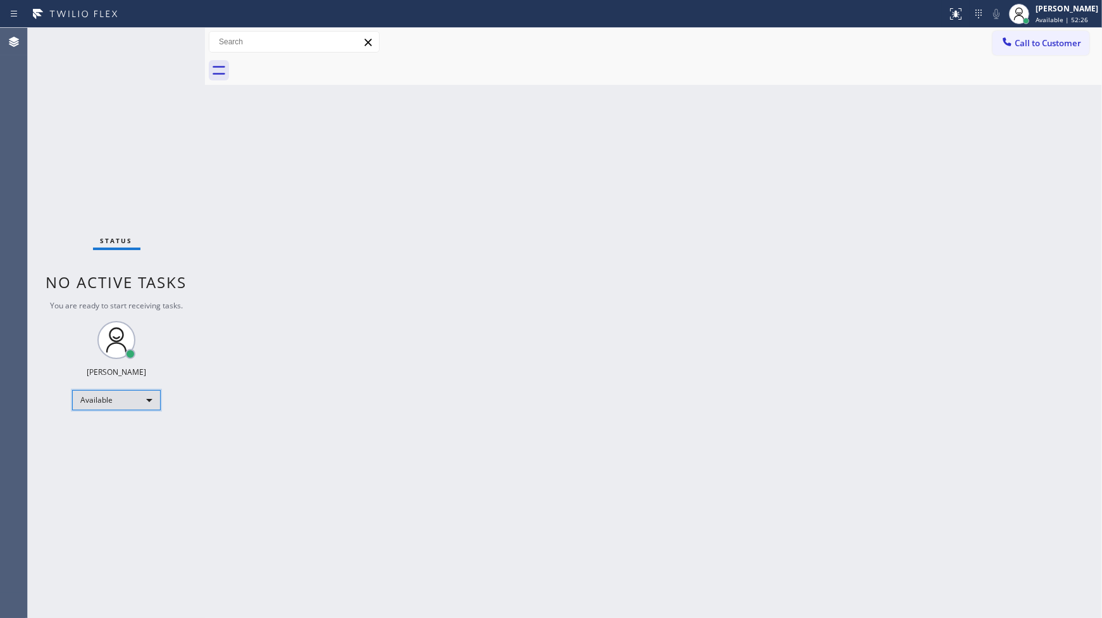
click at [91, 401] on div "Available" at bounding box center [116, 400] width 89 height 20
click at [103, 449] on li "Unavailable" at bounding box center [116, 448] width 86 height 15
click at [482, 363] on div "Back to Dashboard Change Sender ID Customers Technicians Select a contact Outbo…" at bounding box center [653, 323] width 897 height 590
click at [109, 406] on div "Unavailable" at bounding box center [116, 405] width 89 height 20
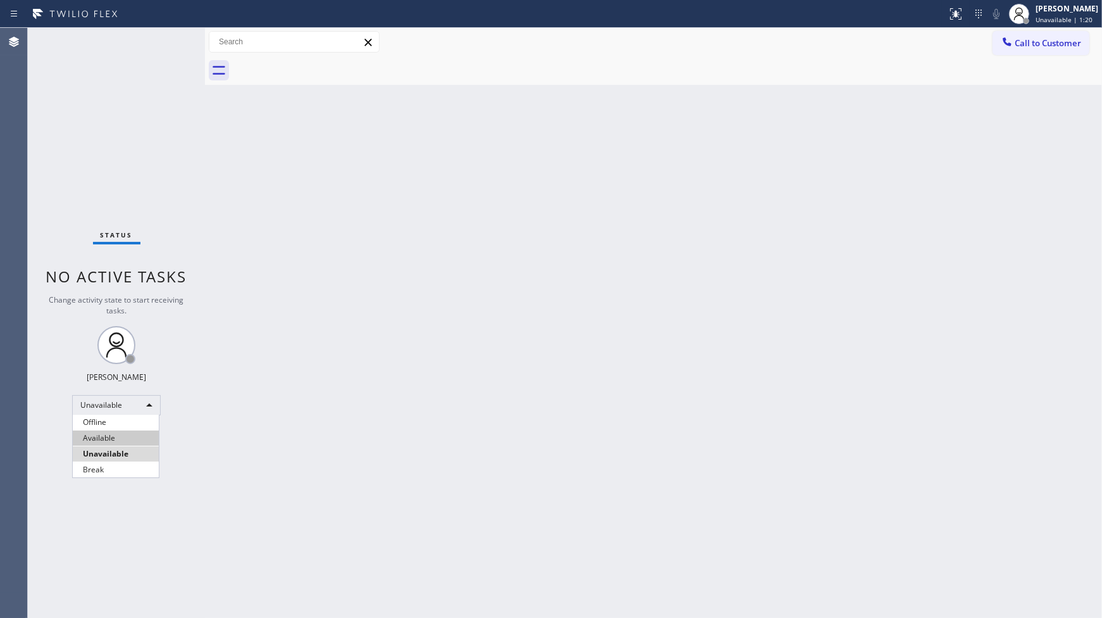
click at [115, 435] on li "Available" at bounding box center [116, 437] width 86 height 15
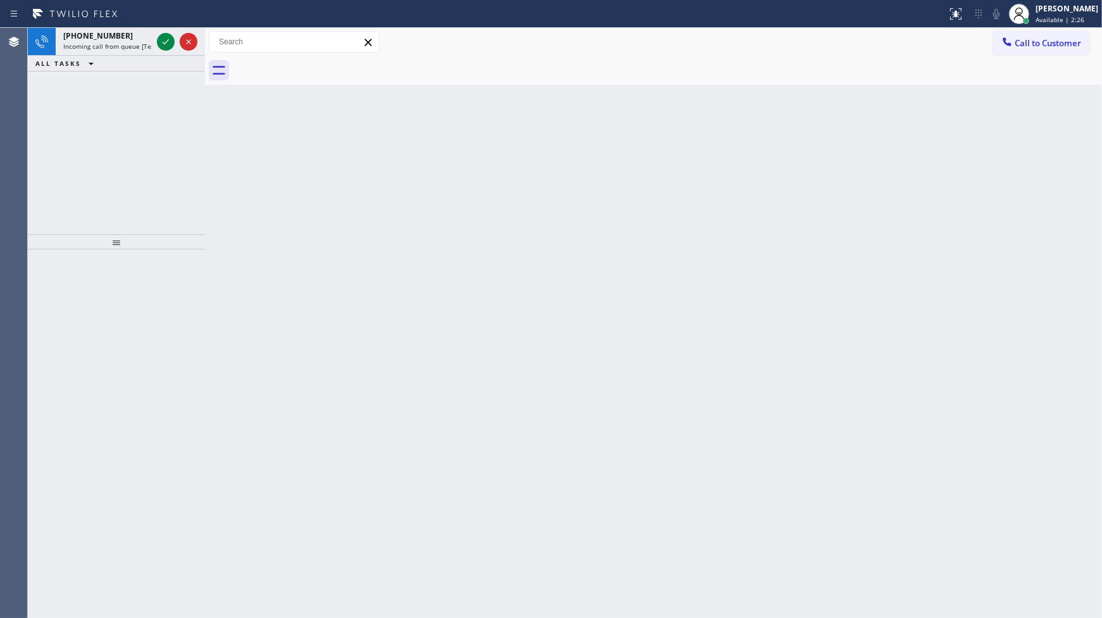
drag, startPoint x: 104, startPoint y: 109, endPoint x: 106, endPoint y: 82, distance: 26.6
click at [104, 89] on div "+19492464639 Incoming call from queue [Test] All ALL TASKS ALL TASKS ACTIVE TAS…" at bounding box center [116, 131] width 177 height 206
drag, startPoint x: 133, startPoint y: 169, endPoint x: 151, endPoint y: 115, distance: 56.6
click at [137, 153] on div "+15104099023 Incoming call from queue [Test] All ALL TASKS ALL TASKS ACTIVE TAS…" at bounding box center [116, 131] width 177 height 206
click at [175, 49] on div at bounding box center [177, 42] width 46 height 28
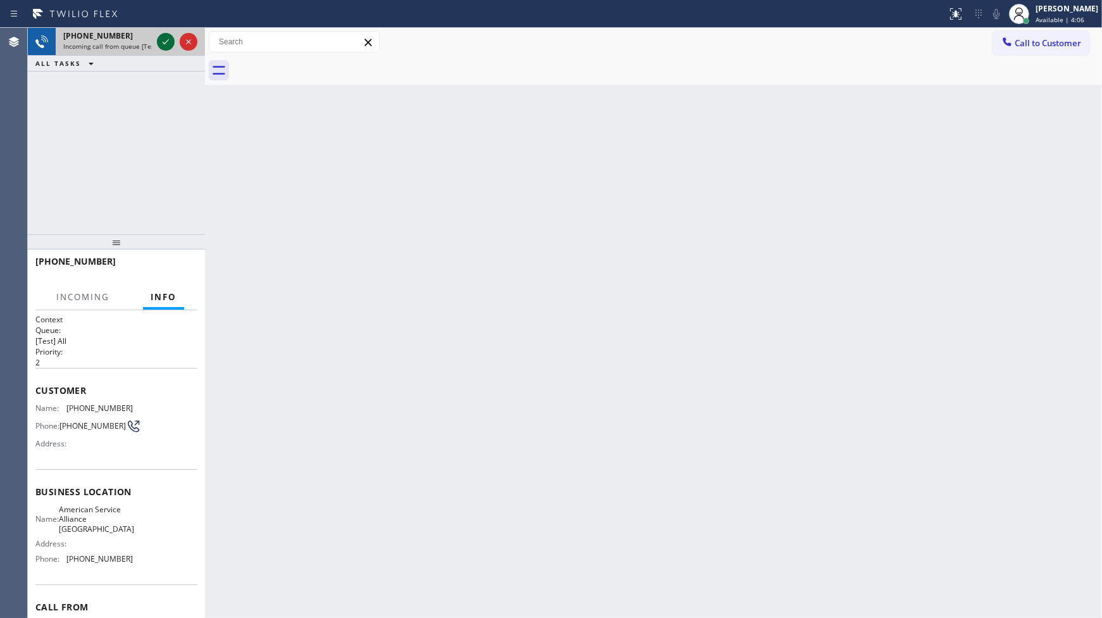
drag, startPoint x: 152, startPoint y: 36, endPoint x: 160, endPoint y: 44, distance: 11.6
click at [158, 42] on div "+15104099023 Incoming call from queue [Test] All" at bounding box center [116, 42] width 177 height 28
click at [171, 45] on icon at bounding box center [165, 41] width 15 height 15
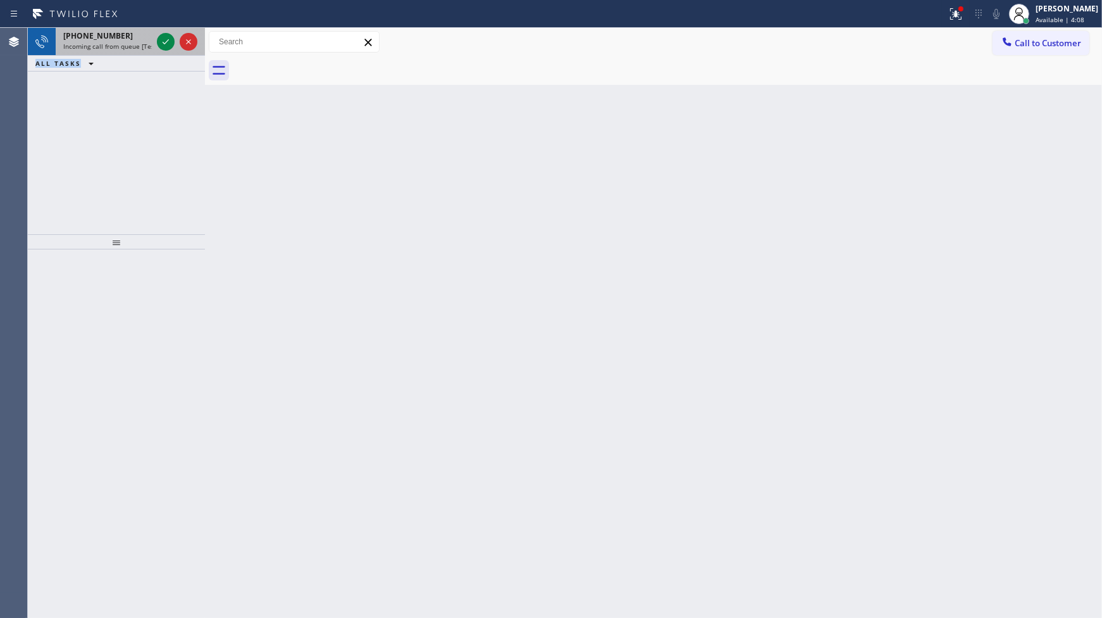
click at [153, 43] on div "+15104099023 Incoming call from queue [Test] All" at bounding box center [105, 42] width 99 height 28
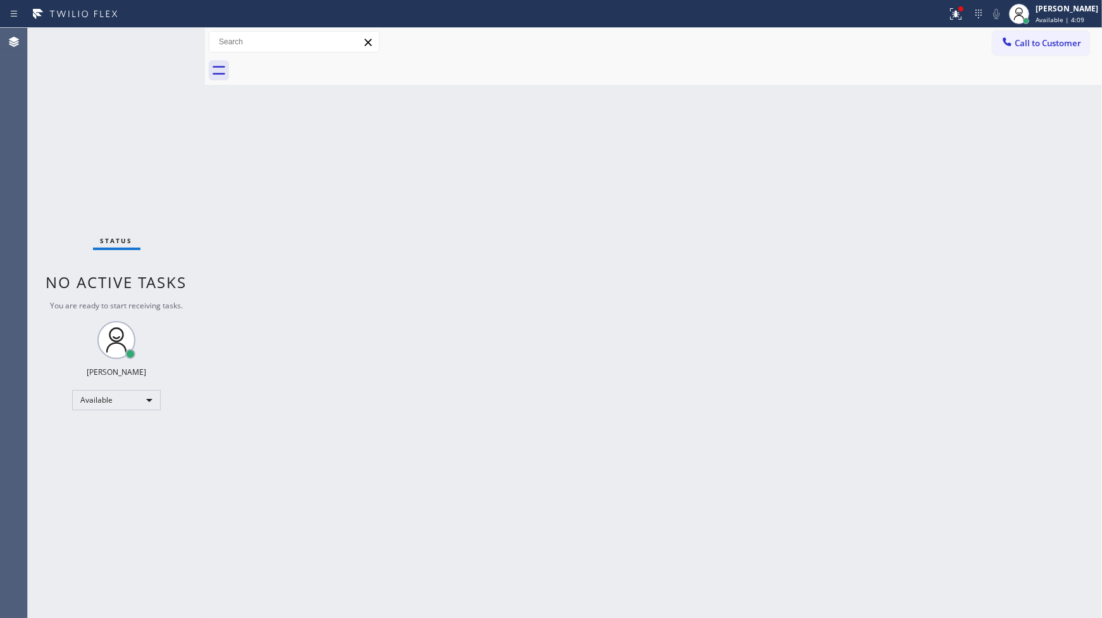
click at [165, 42] on div "Status No active tasks You are ready to start receiving tasks. JENIZA ALCAYDE A…" at bounding box center [116, 323] width 177 height 590
click at [956, 16] on icon at bounding box center [956, 13] width 15 height 15
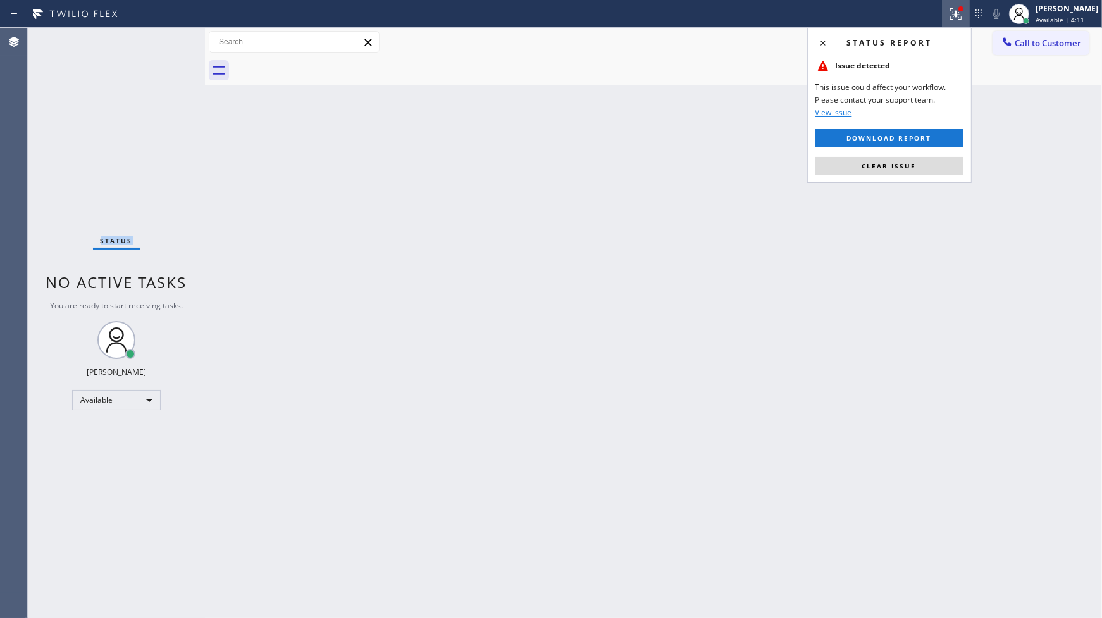
click at [921, 168] on button "Clear issue" at bounding box center [890, 166] width 148 height 18
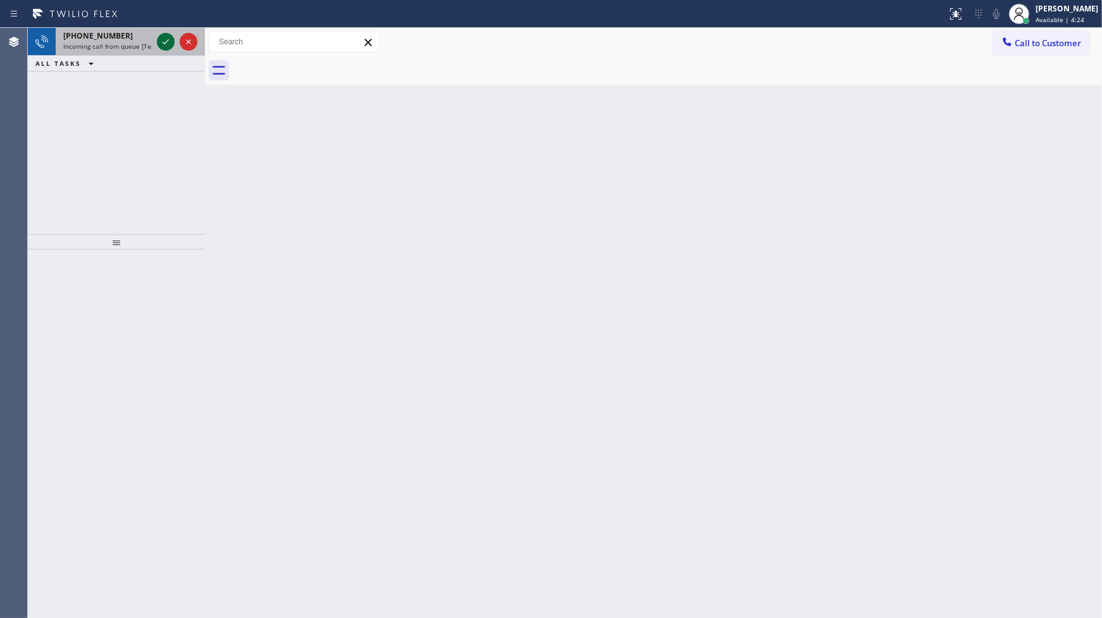
click at [163, 37] on icon at bounding box center [165, 41] width 15 height 15
click at [945, 14] on div at bounding box center [956, 13] width 28 height 15
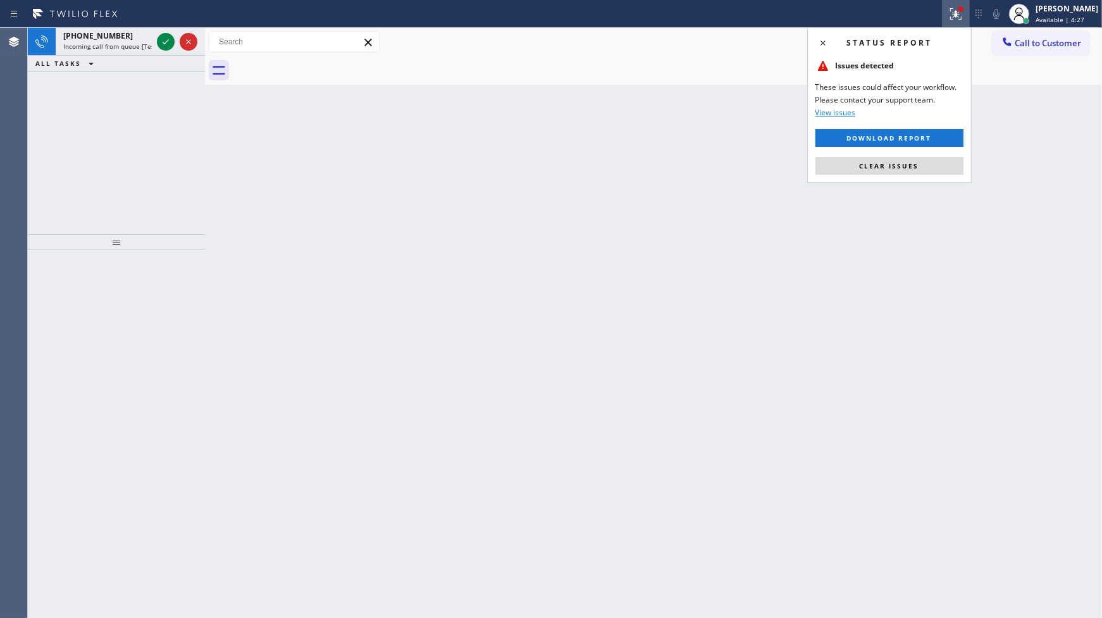
drag, startPoint x: 868, startPoint y: 160, endPoint x: 452, endPoint y: 108, distance: 419.0
click at [854, 160] on button "Clear issues" at bounding box center [890, 166] width 148 height 18
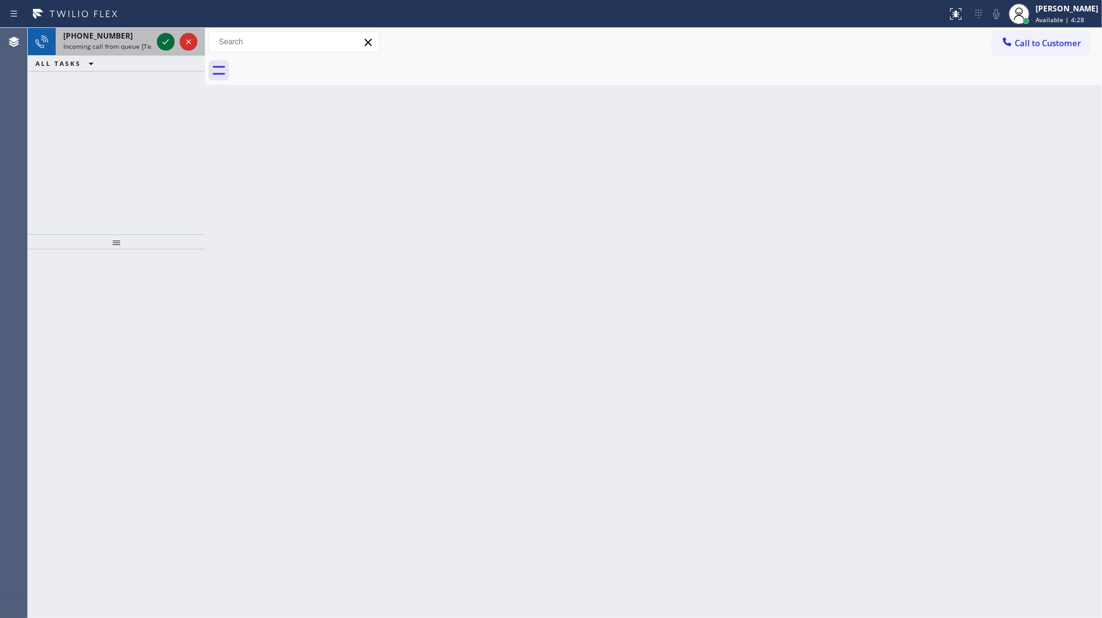
click at [166, 42] on icon at bounding box center [166, 41] width 6 height 5
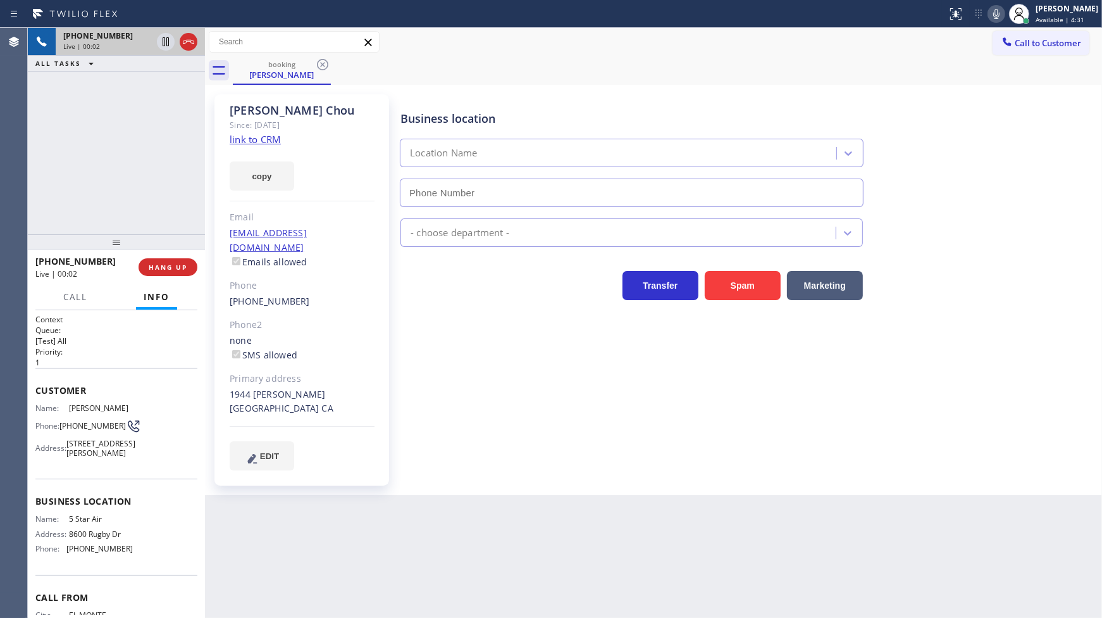
type input "(800) 686-5038"
click at [999, 11] on icon at bounding box center [996, 13] width 15 height 15
click at [274, 141] on link "link to CRM" at bounding box center [255, 139] width 51 height 13
click at [165, 265] on span "HANG UP" at bounding box center [168, 267] width 39 height 9
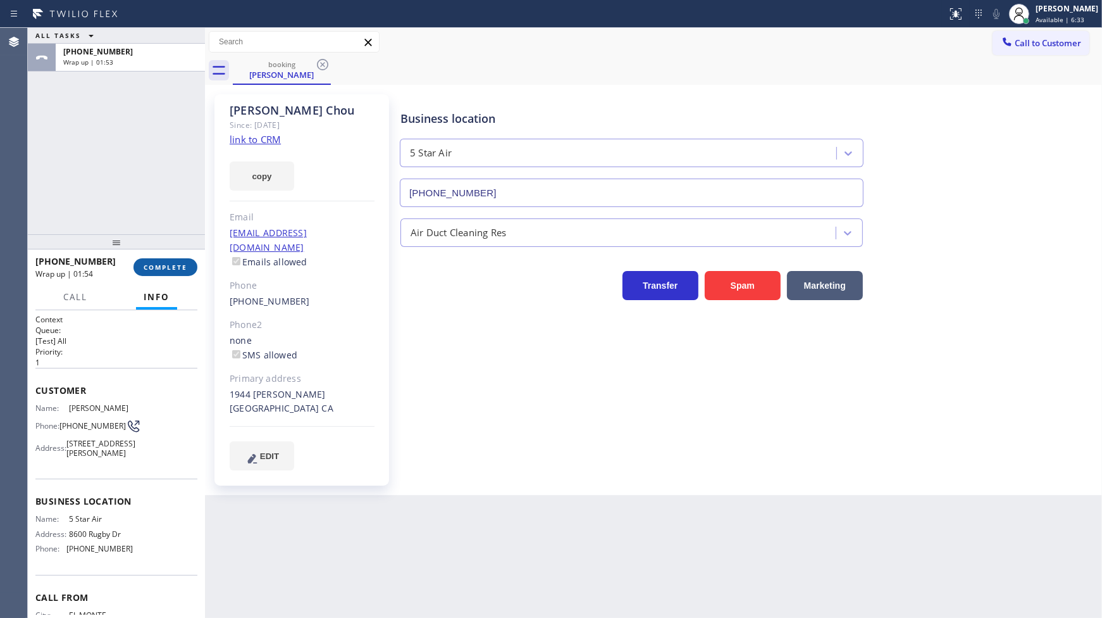
click at [162, 270] on span "COMPLETE" at bounding box center [166, 267] width 44 height 9
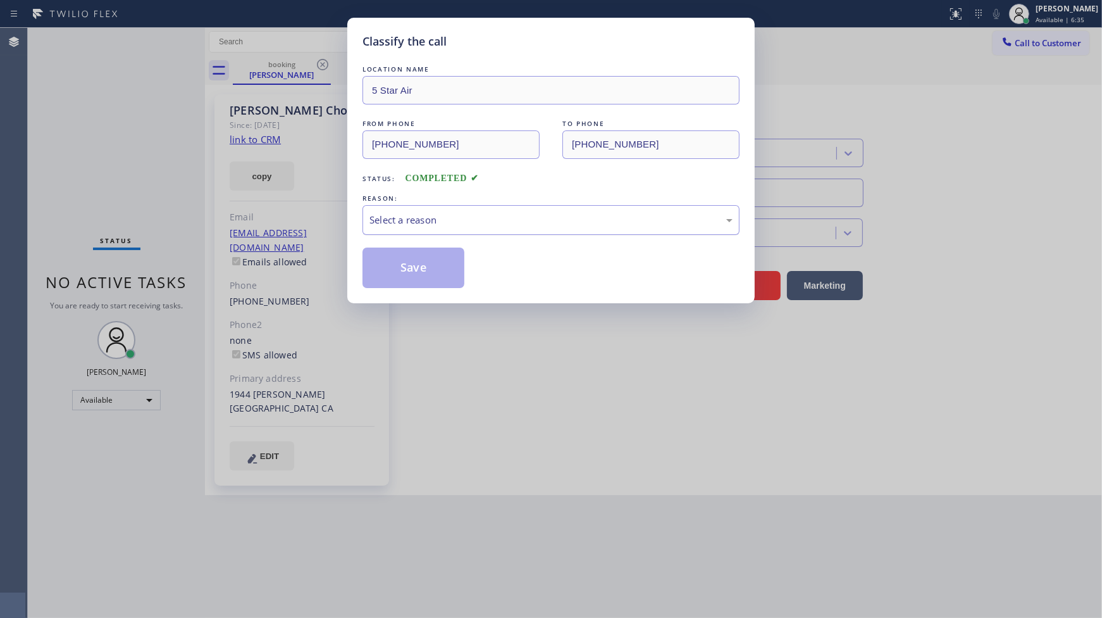
click at [458, 217] on div "Select a reason" at bounding box center [551, 220] width 363 height 15
click at [404, 270] on button "Save" at bounding box center [414, 267] width 102 height 40
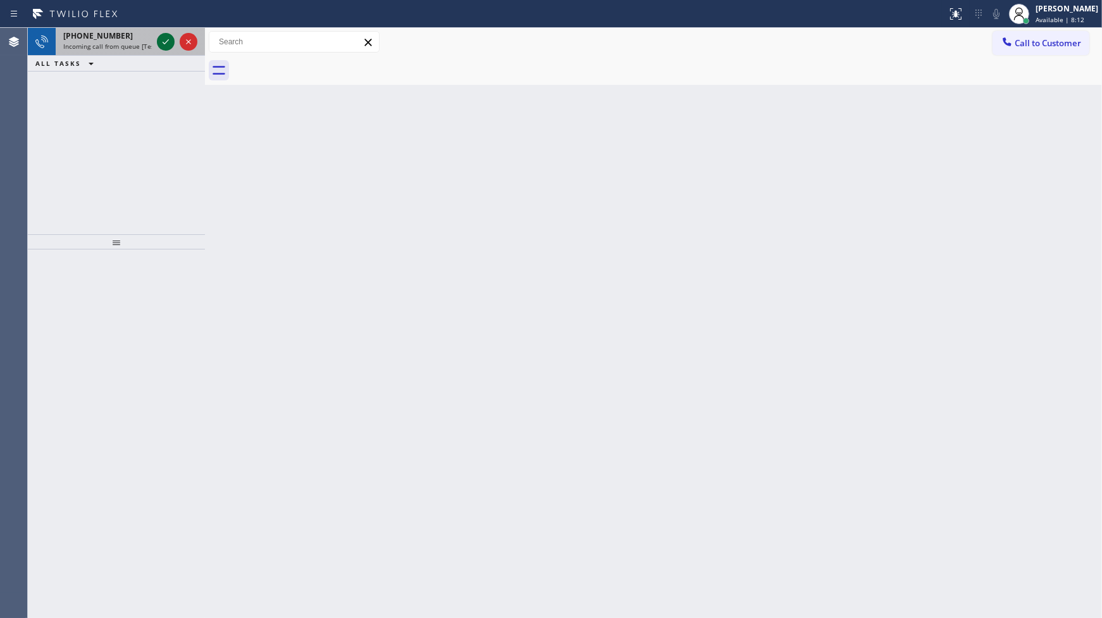
click at [161, 44] on icon at bounding box center [165, 41] width 15 height 15
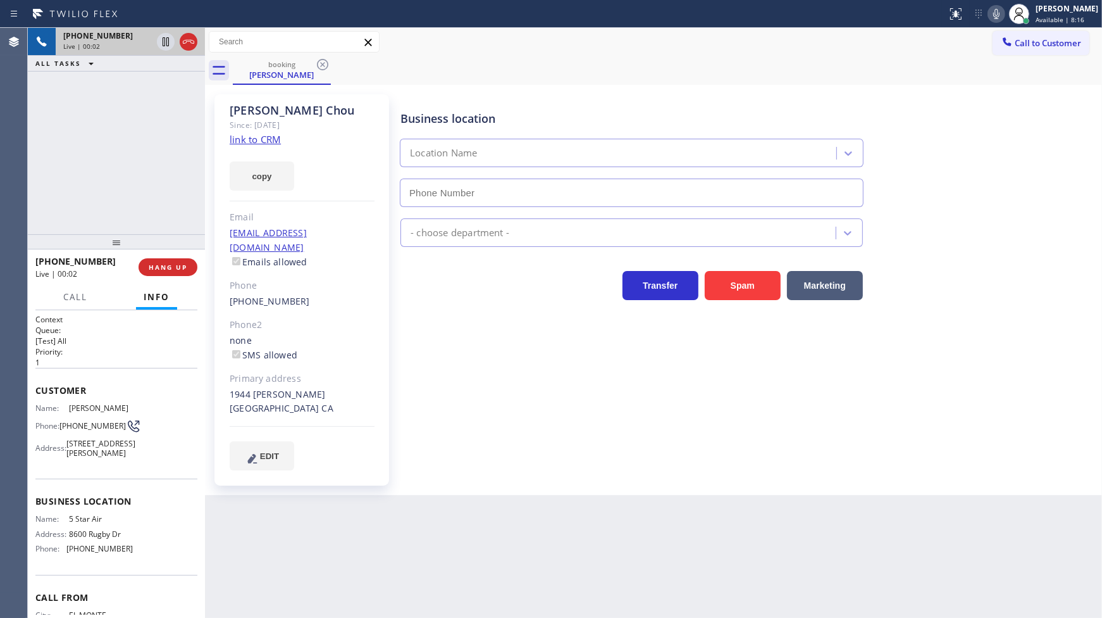
type input "(800) 686-5038"
click at [273, 136] on link "link to CRM" at bounding box center [255, 139] width 51 height 13
drag, startPoint x: 161, startPoint y: 280, endPoint x: 162, endPoint y: 268, distance: 12.0
click at [161, 279] on div "+16265898933 Live | 00:07 HANG UP" at bounding box center [116, 267] width 162 height 33
click at [162, 268] on span "HANG UP" at bounding box center [168, 267] width 39 height 9
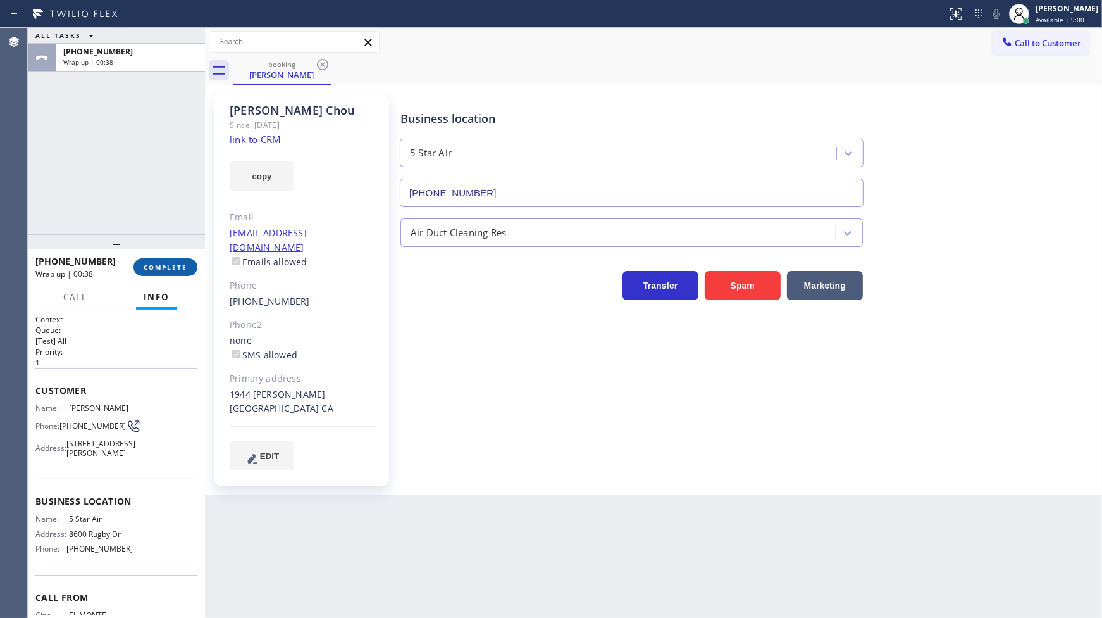
click at [159, 264] on span "COMPLETE" at bounding box center [166, 267] width 44 height 9
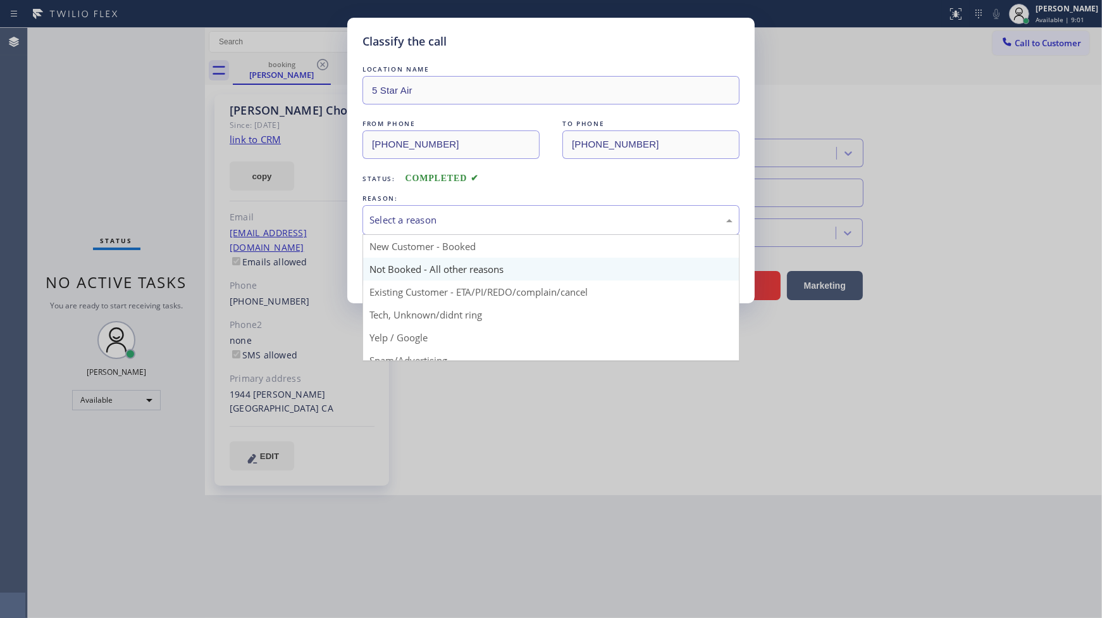
drag, startPoint x: 387, startPoint y: 212, endPoint x: 380, endPoint y: 271, distance: 59.3
click at [383, 230] on div "Select a reason" at bounding box center [551, 220] width 377 height 30
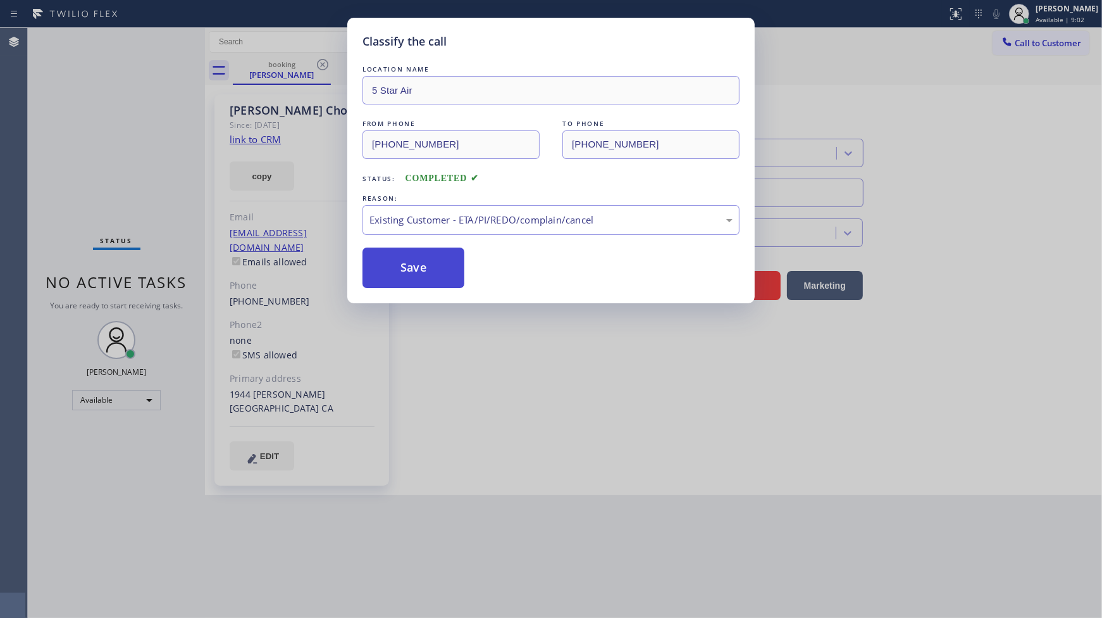
click at [382, 274] on button "Save" at bounding box center [414, 267] width 102 height 40
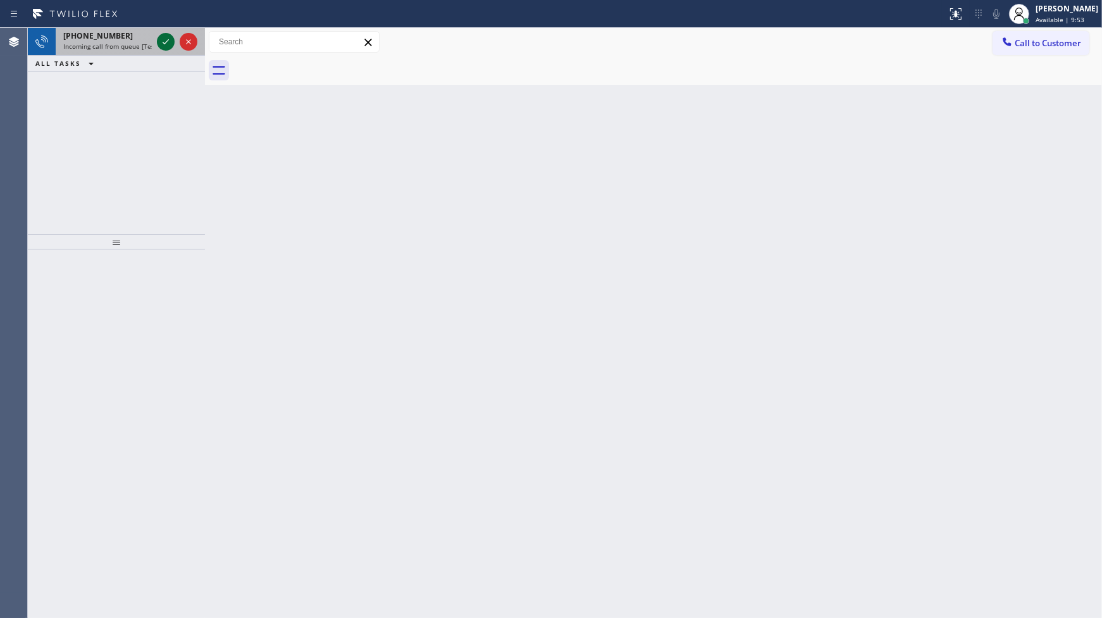
click at [170, 43] on icon at bounding box center [165, 41] width 15 height 15
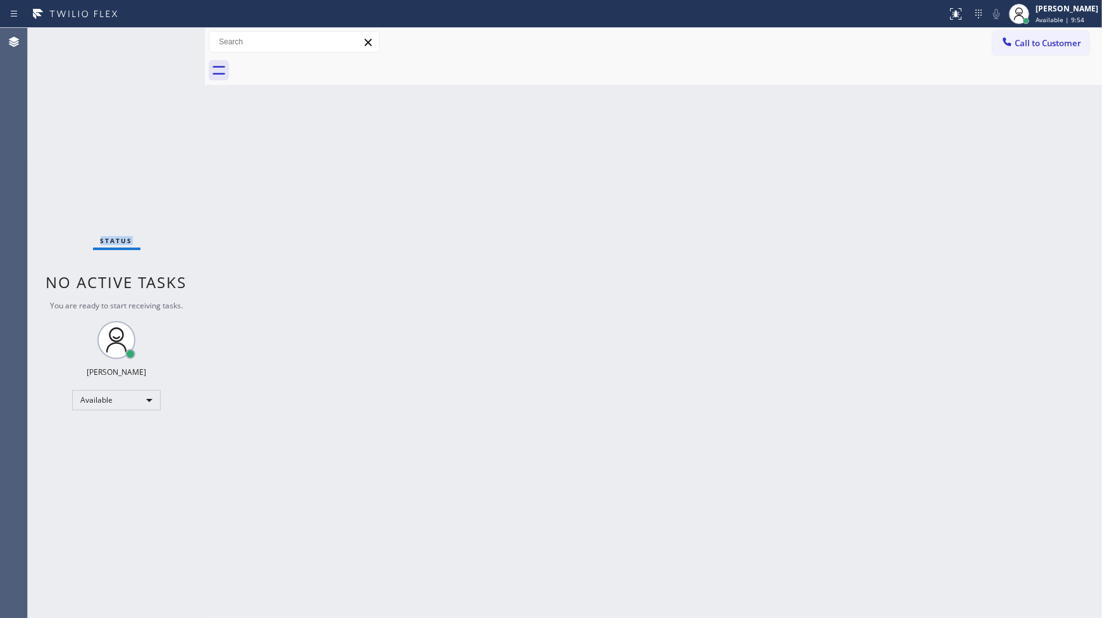
click at [168, 44] on div "Status No active tasks You are ready to start receiving tasks. JENIZA ALCAYDE A…" at bounding box center [116, 323] width 177 height 590
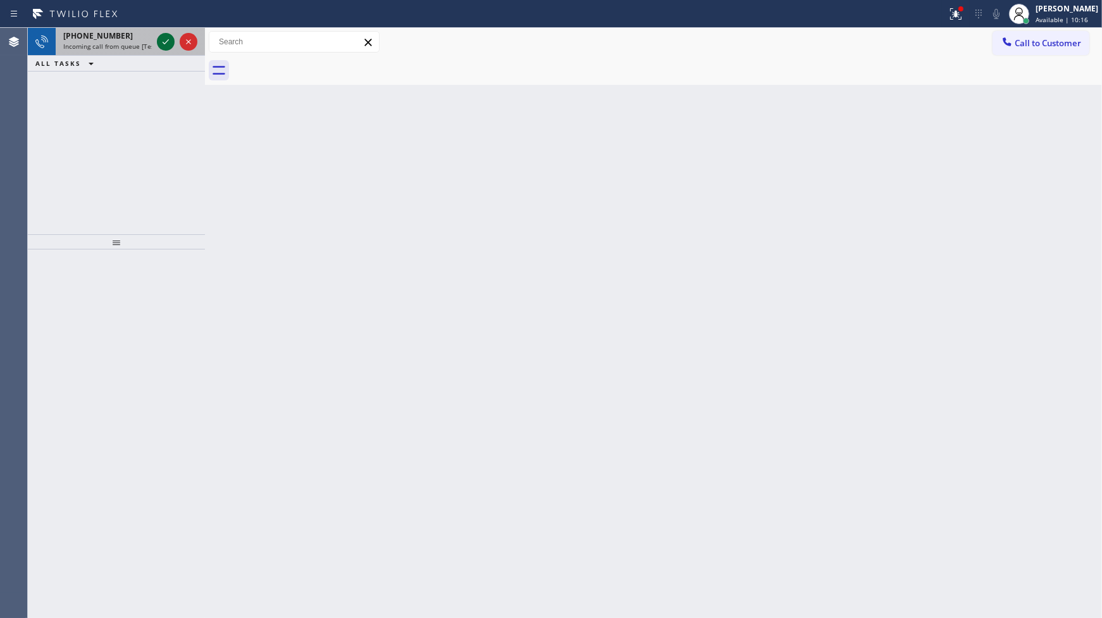
click at [161, 35] on icon at bounding box center [165, 41] width 15 height 15
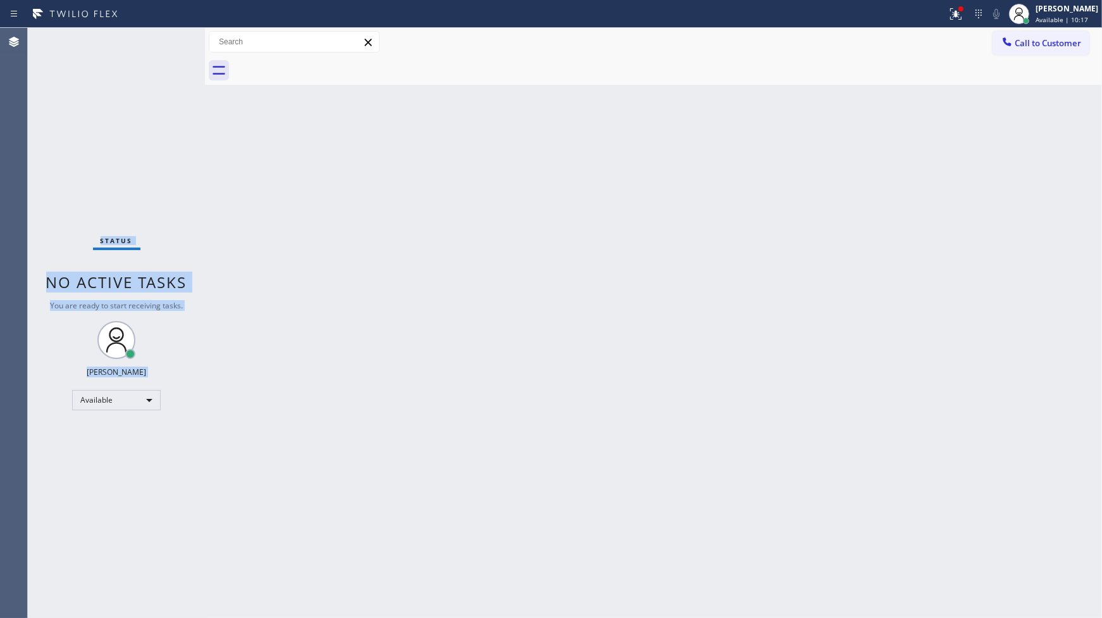
click at [161, 42] on div "Status No active tasks You are ready to start receiving tasks. JENIZA ALCAYDE A…" at bounding box center [116, 323] width 177 height 590
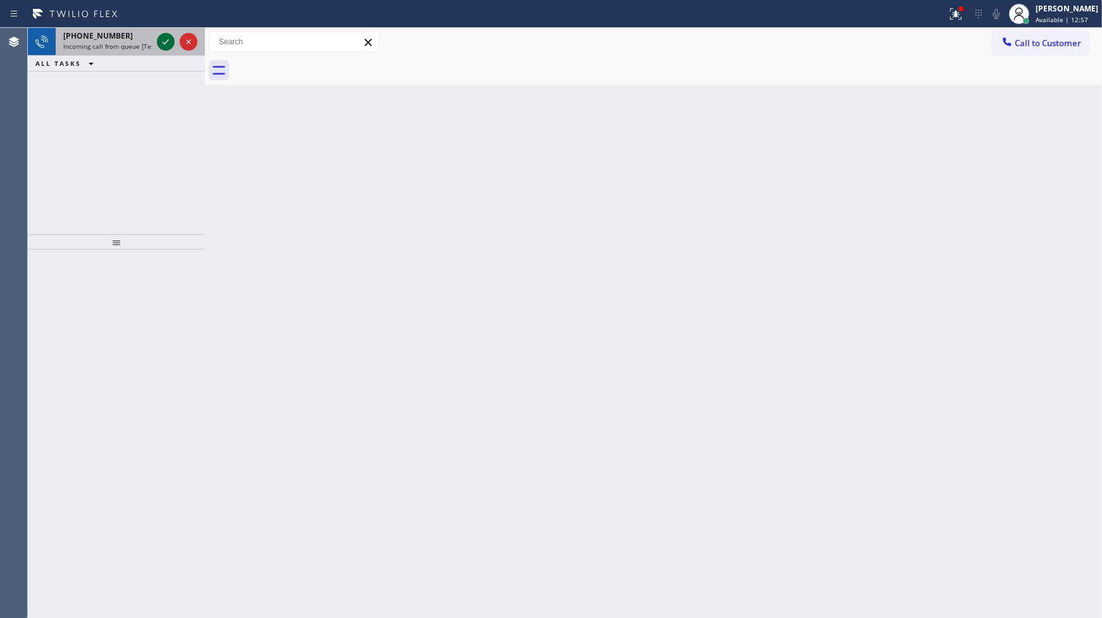
click at [168, 46] on icon at bounding box center [165, 41] width 15 height 15
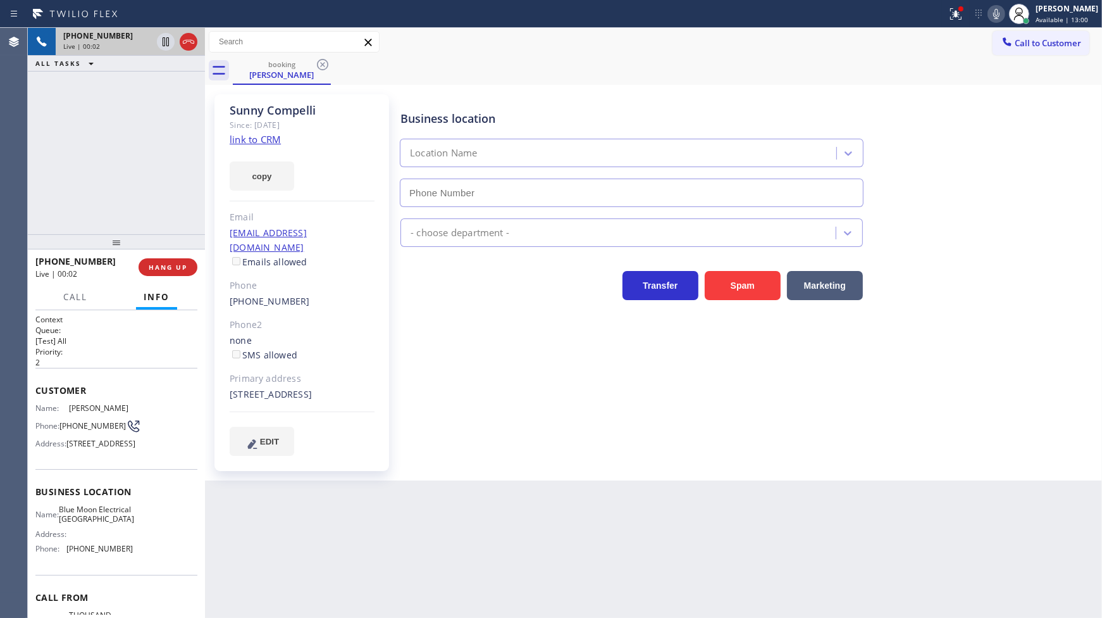
type input "(805) 256-7908"
click at [249, 137] on link "link to CRM" at bounding box center [255, 139] width 51 height 13
click at [994, 13] on icon at bounding box center [996, 13] width 15 height 15
click at [165, 37] on icon at bounding box center [165, 41] width 15 height 15
click at [57, 199] on div "+18052173823 Live | 01:50 ALL TASKS ALL TASKS ACTIVE TASKS TASKS IN WRAP UP" at bounding box center [116, 131] width 177 height 206
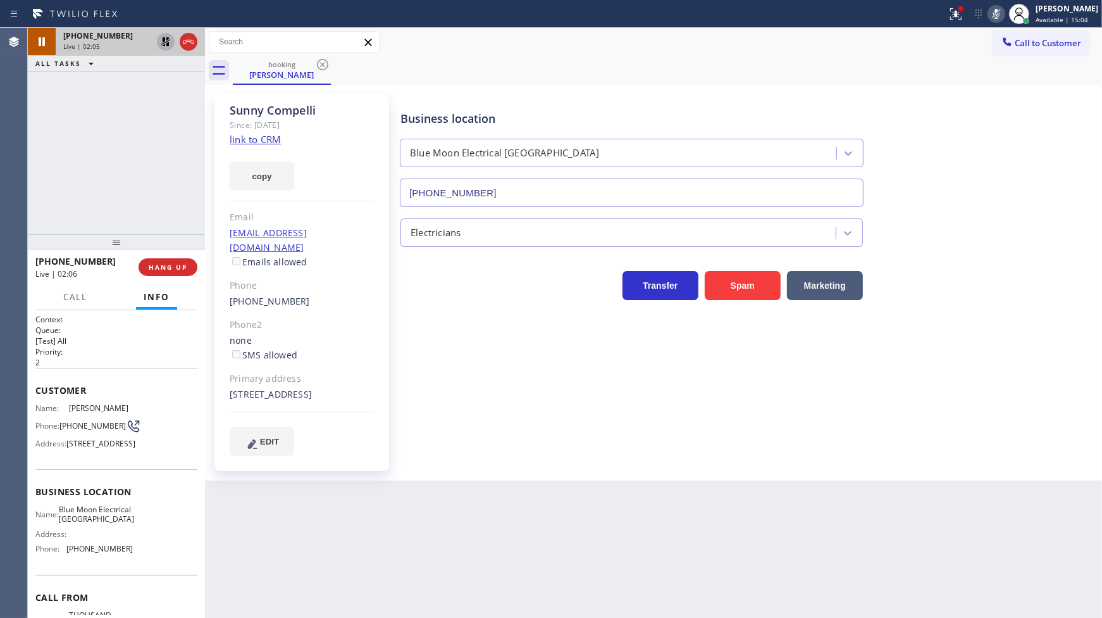
click at [163, 40] on icon at bounding box center [165, 41] width 9 height 9
click at [1003, 16] on icon at bounding box center [996, 13] width 15 height 15
click at [957, 16] on icon at bounding box center [954, 12] width 8 height 9
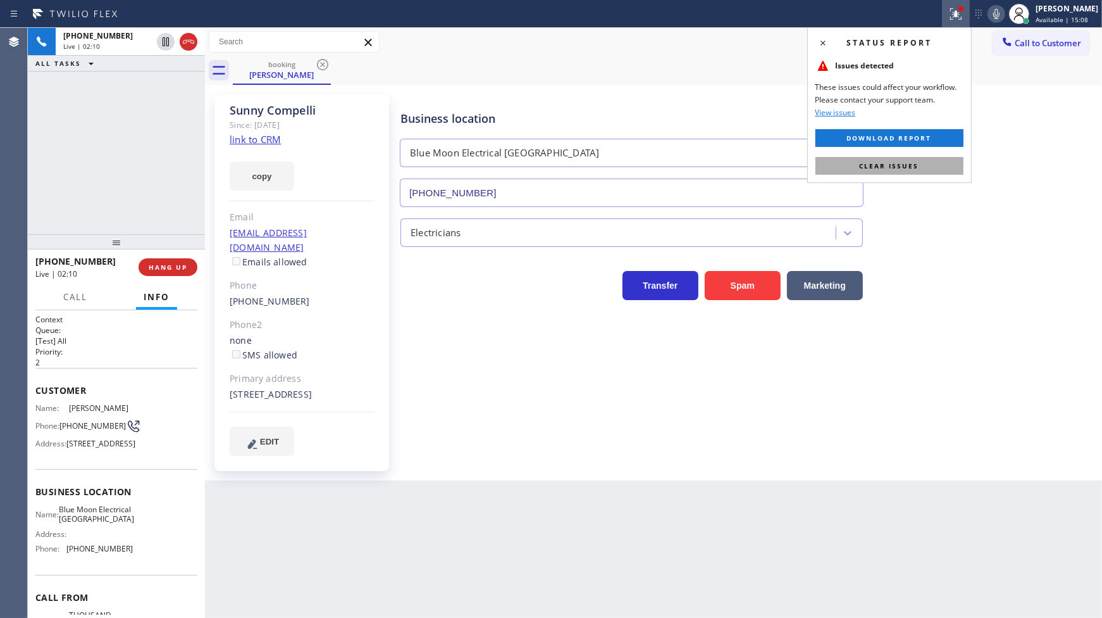
click at [945, 158] on button "Clear issues" at bounding box center [890, 166] width 148 height 18
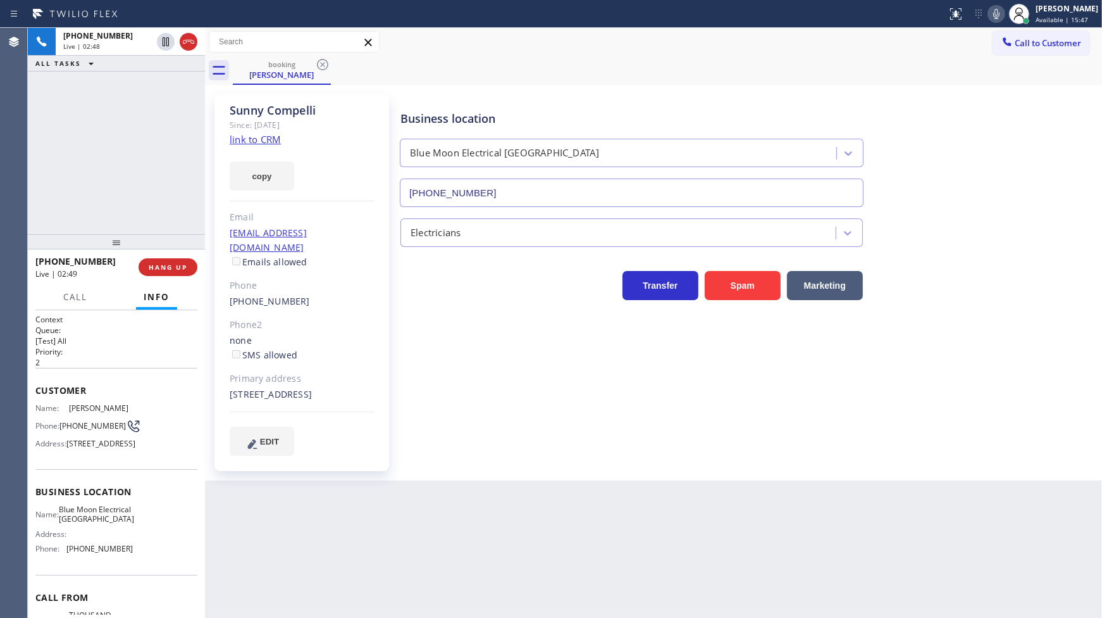
click at [141, 160] on div "+18052173823 Live | 02:48 ALL TASKS ALL TASKS ACTIVE TASKS TASKS IN WRAP UP" at bounding box center [116, 131] width 177 height 206
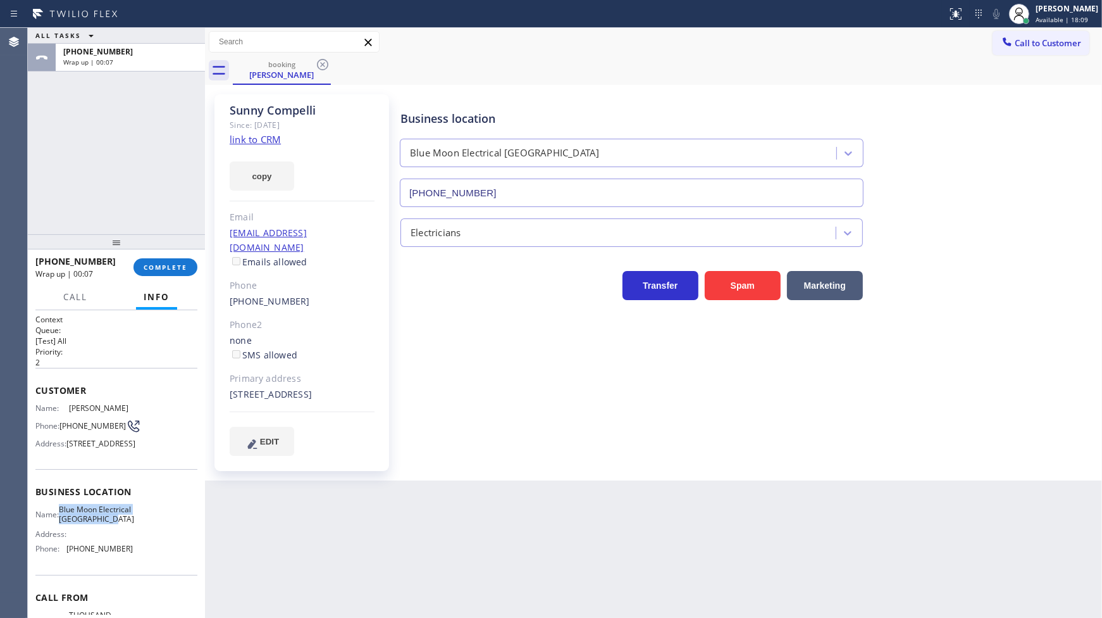
drag, startPoint x: 67, startPoint y: 523, endPoint x: 163, endPoint y: 543, distance: 98.3
click at [163, 547] on div "Name: Blue Moon Electrical Thousand Oaks Address: Phone: (805) 256-7908" at bounding box center [116, 531] width 162 height 54
copy span "Blue Moon Electrical Thousand Oaks"
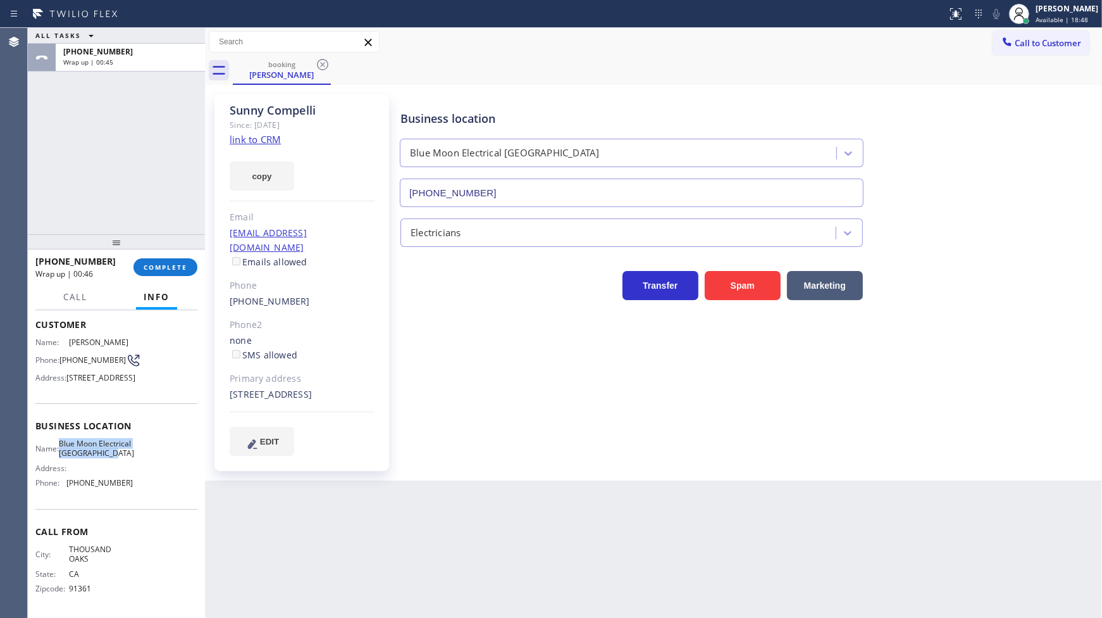
scroll to position [89, 0]
drag, startPoint x: 63, startPoint y: 483, endPoint x: 144, endPoint y: 484, distance: 80.4
click at [144, 484] on div "Name: Blue Moon Electrical Thousand Oaks Address: Phone: (805) 256-7908" at bounding box center [116, 466] width 162 height 54
copy div "(805) 256-7908"
click at [180, 263] on span "COMPLETE" at bounding box center [166, 267] width 44 height 9
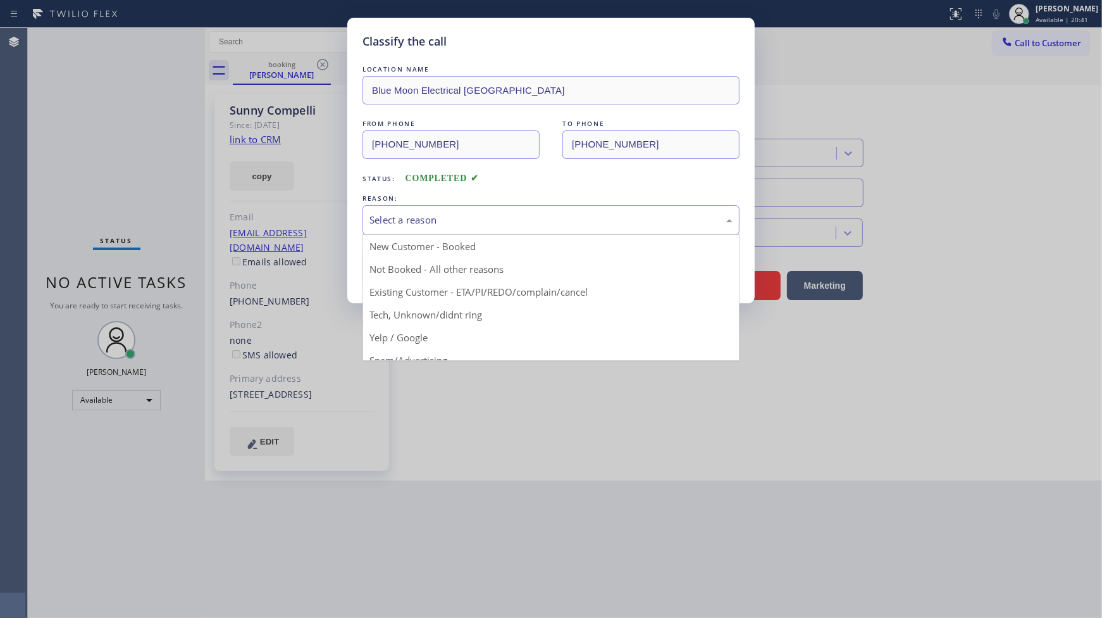
click at [406, 226] on div "Select a reason" at bounding box center [551, 220] width 363 height 15
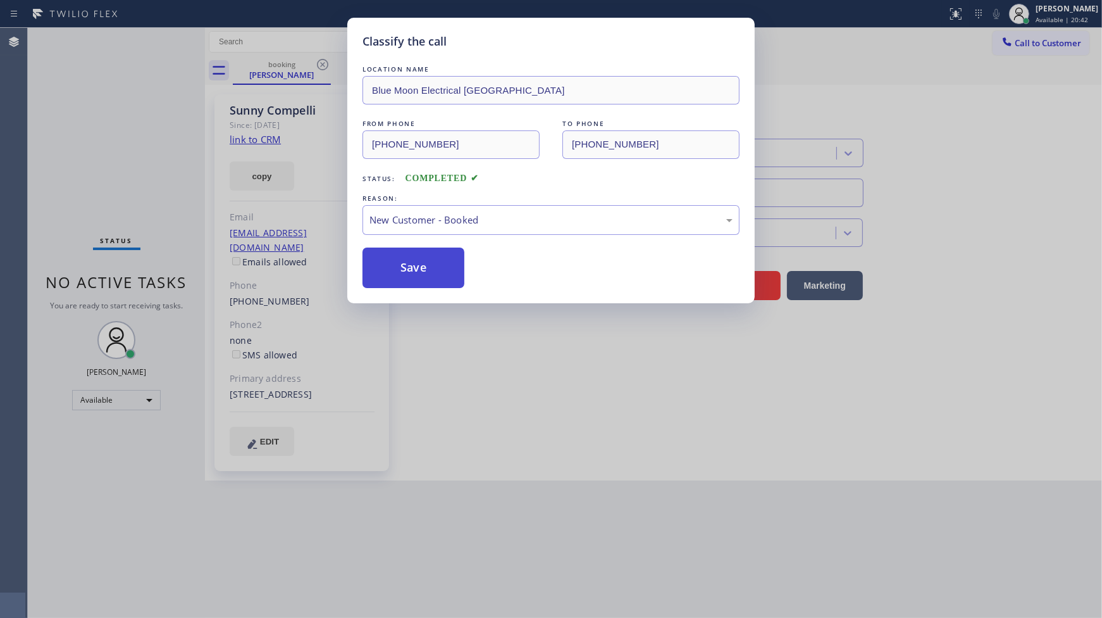
click at [408, 258] on button "Save" at bounding box center [414, 267] width 102 height 40
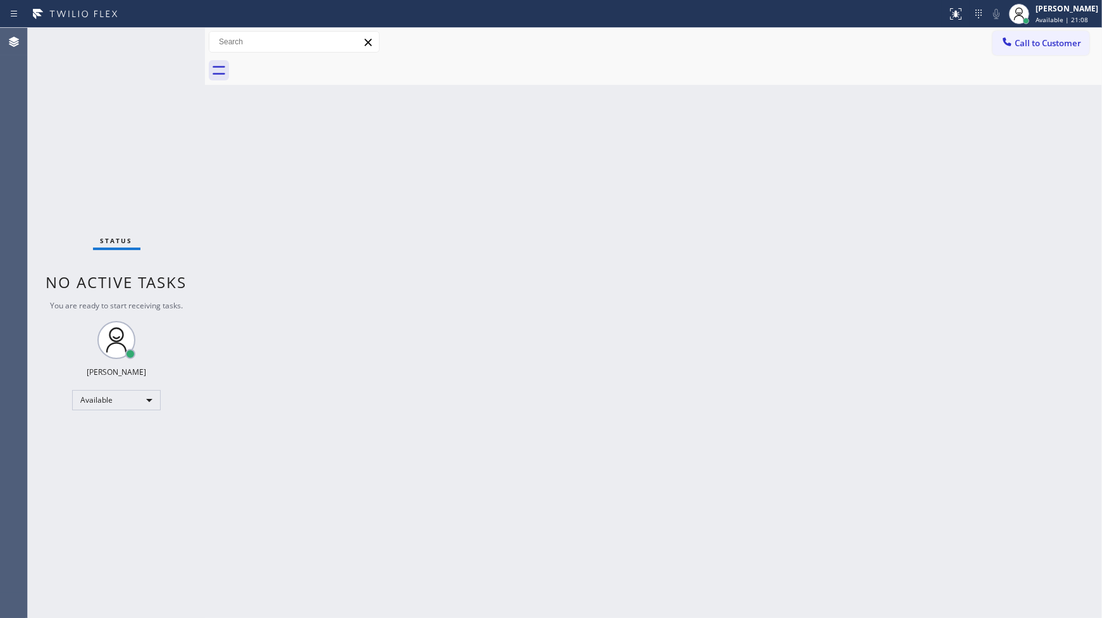
click at [166, 41] on div "Status No active tasks You are ready to start receiving tasks. JENIZA ALCAYDE A…" at bounding box center [116, 323] width 177 height 590
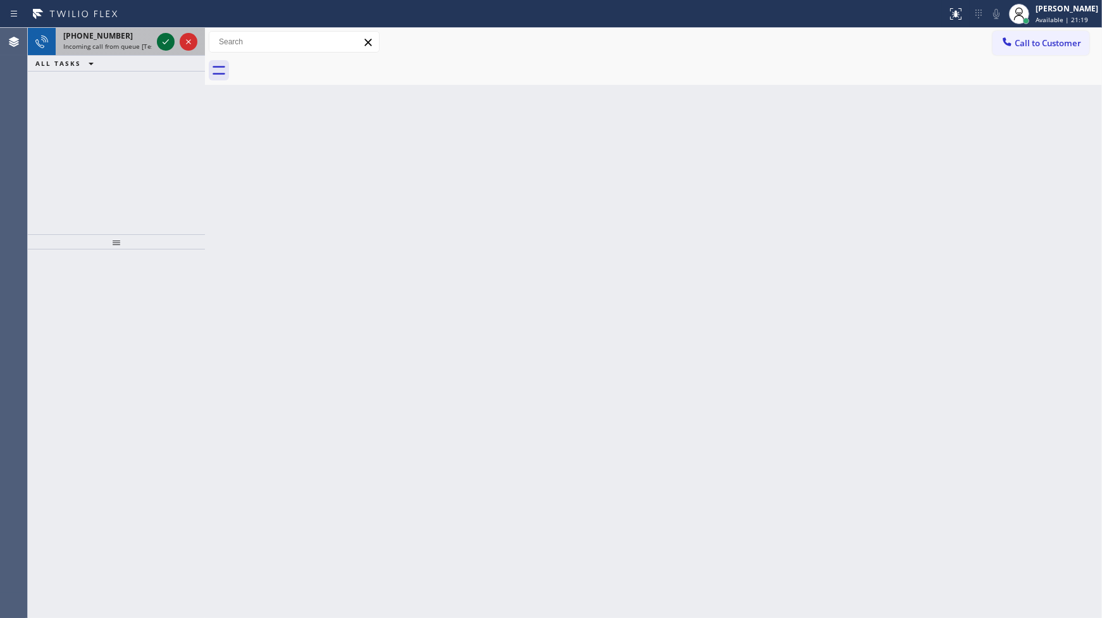
click at [161, 43] on icon at bounding box center [165, 41] width 15 height 15
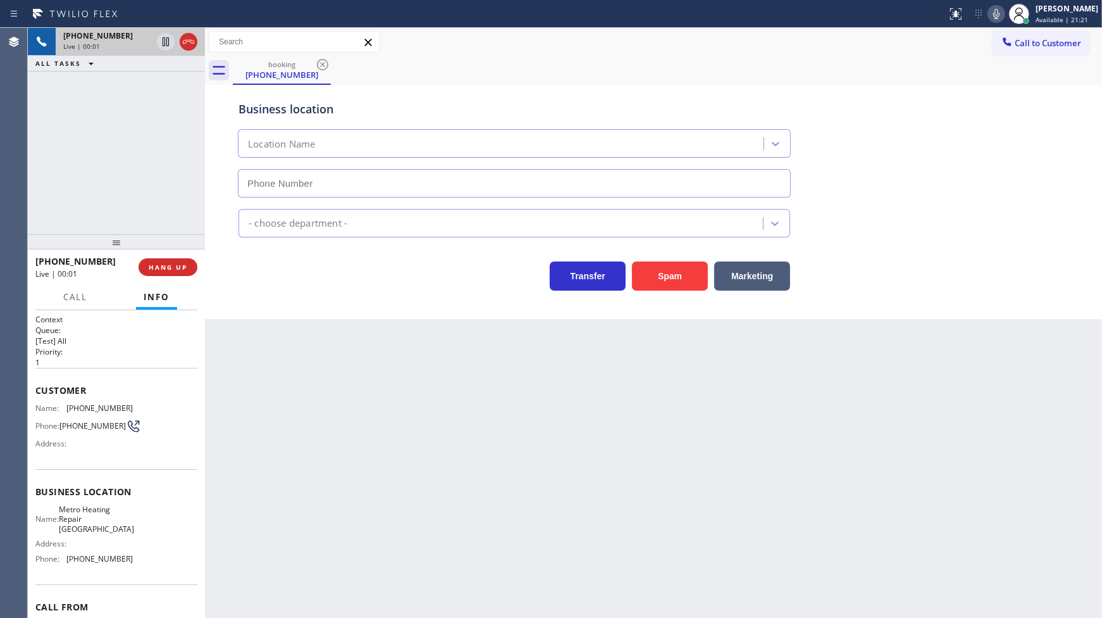
type input "(510) 737-7917"
click at [165, 45] on icon at bounding box center [165, 41] width 15 height 15
click at [995, 15] on icon at bounding box center [996, 14] width 6 height 10
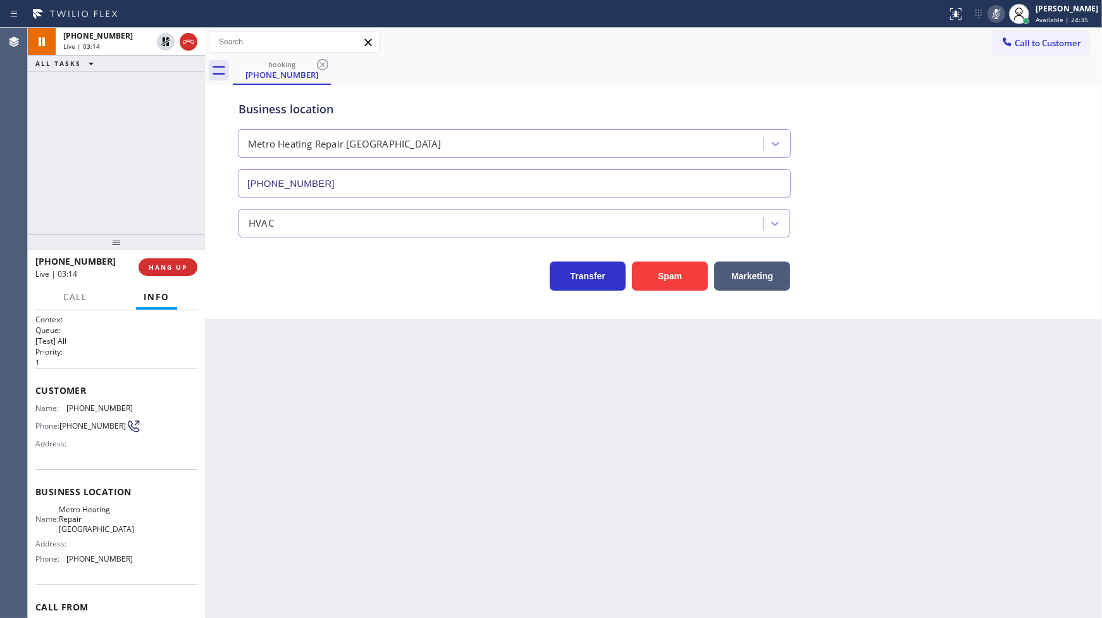
click at [134, 129] on div "+13365098875 Live | 03:14 ALL TASKS ALL TASKS ACTIVE TASKS TASKS IN WRAP UP" at bounding box center [116, 131] width 177 height 206
click at [163, 37] on icon at bounding box center [165, 41] width 15 height 15
click at [991, 15] on icon at bounding box center [996, 13] width 15 height 15
drag, startPoint x: 71, startPoint y: 407, endPoint x: 142, endPoint y: 408, distance: 71.5
click at [142, 408] on div "Name: (336) 509-8875 Phone: (336) 509-8875 Address:" at bounding box center [116, 428] width 162 height 50
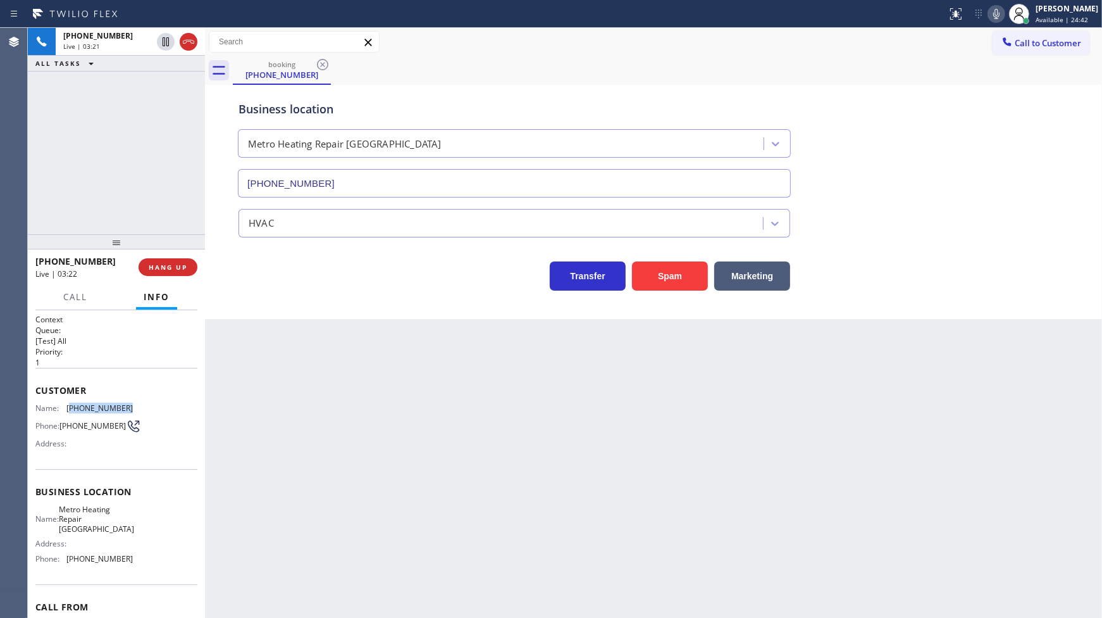
copy span "336) 509-8875"
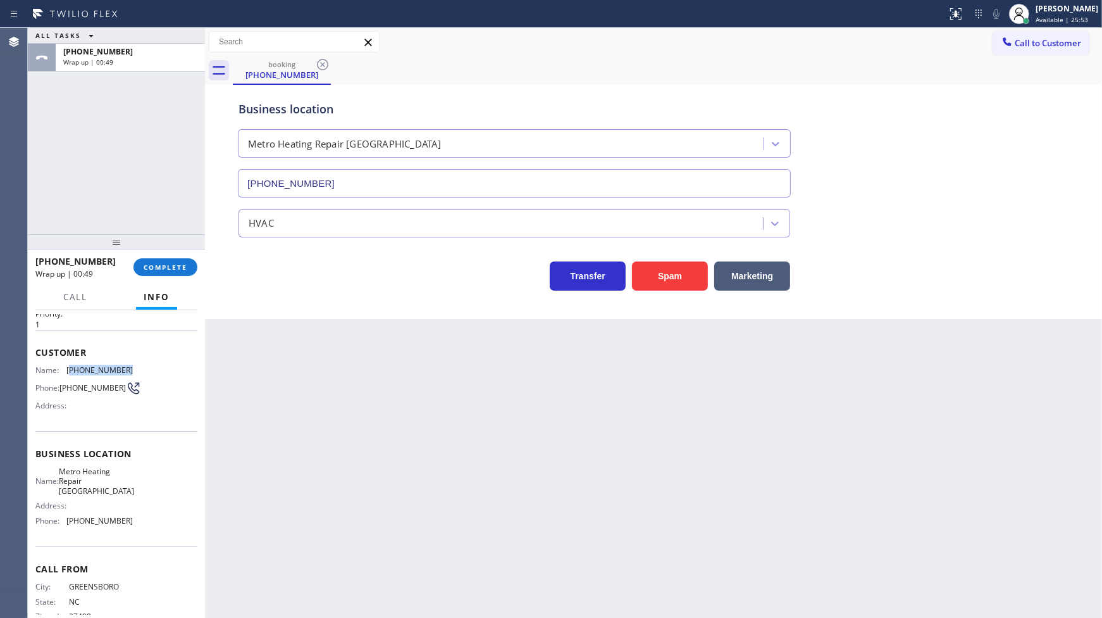
scroll to position [59, 0]
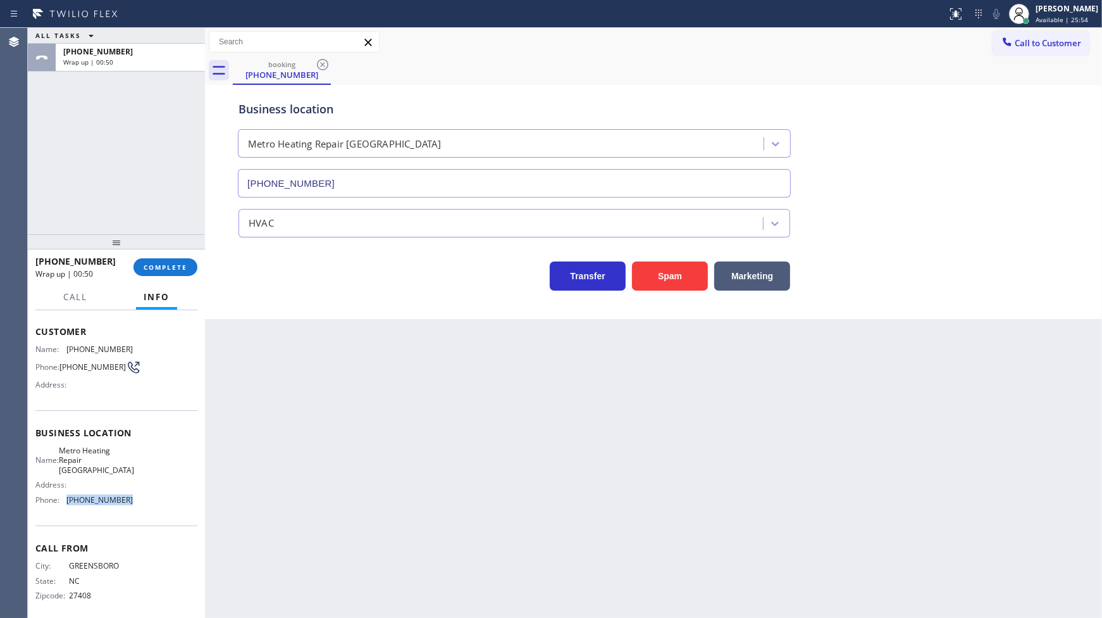
drag, startPoint x: 85, startPoint y: 498, endPoint x: 137, endPoint y: 500, distance: 51.9
click at [137, 500] on div "Name: Metro Heating Repair Newark Address: Phone: (510) 737-7917" at bounding box center [116, 477] width 162 height 64
copy div "(510) 737-7917"
click at [176, 263] on span "COMPLETE" at bounding box center [166, 267] width 44 height 9
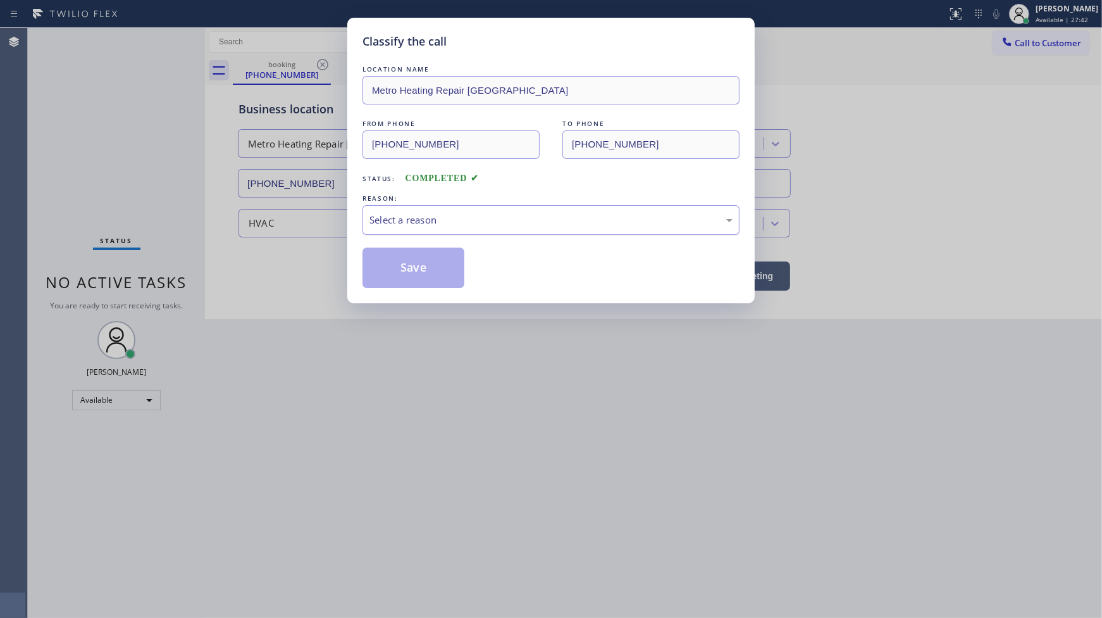
click at [404, 218] on div "Select a reason" at bounding box center [551, 220] width 363 height 15
click at [399, 268] on button "Save" at bounding box center [414, 267] width 102 height 40
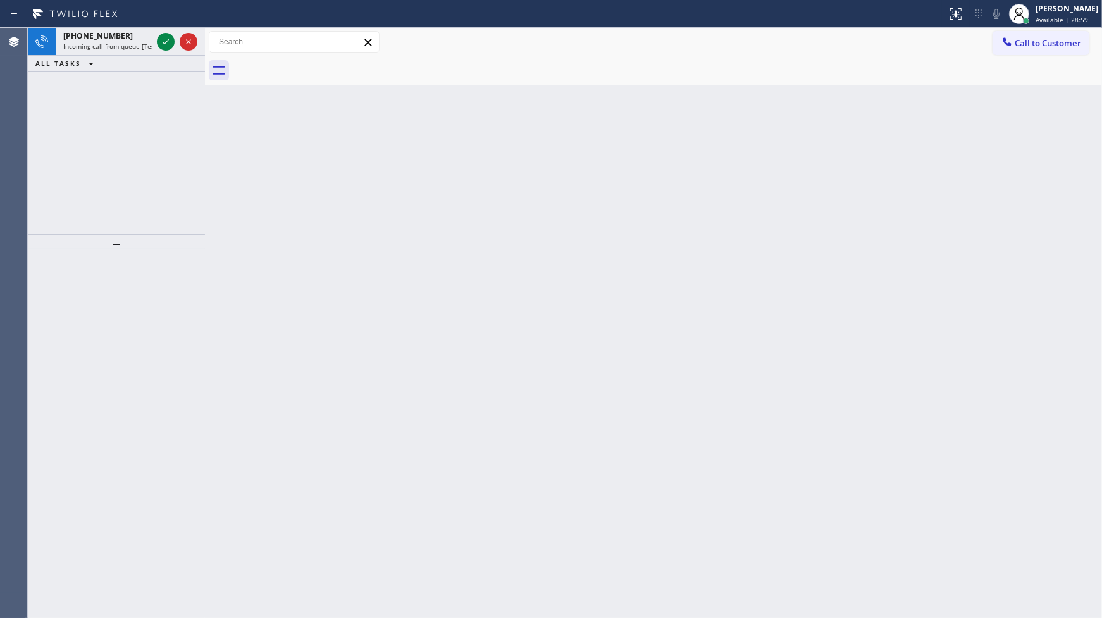
drag, startPoint x: 87, startPoint y: 135, endPoint x: 97, endPoint y: 103, distance: 34.4
click at [90, 123] on div "+18182664169 Incoming call from queue [Test] All ALL TASKS ALL TASKS ACTIVE TAS…" at bounding box center [116, 131] width 177 height 206
click at [159, 40] on icon at bounding box center [165, 41] width 15 height 15
click at [161, 40] on icon at bounding box center [165, 41] width 15 height 15
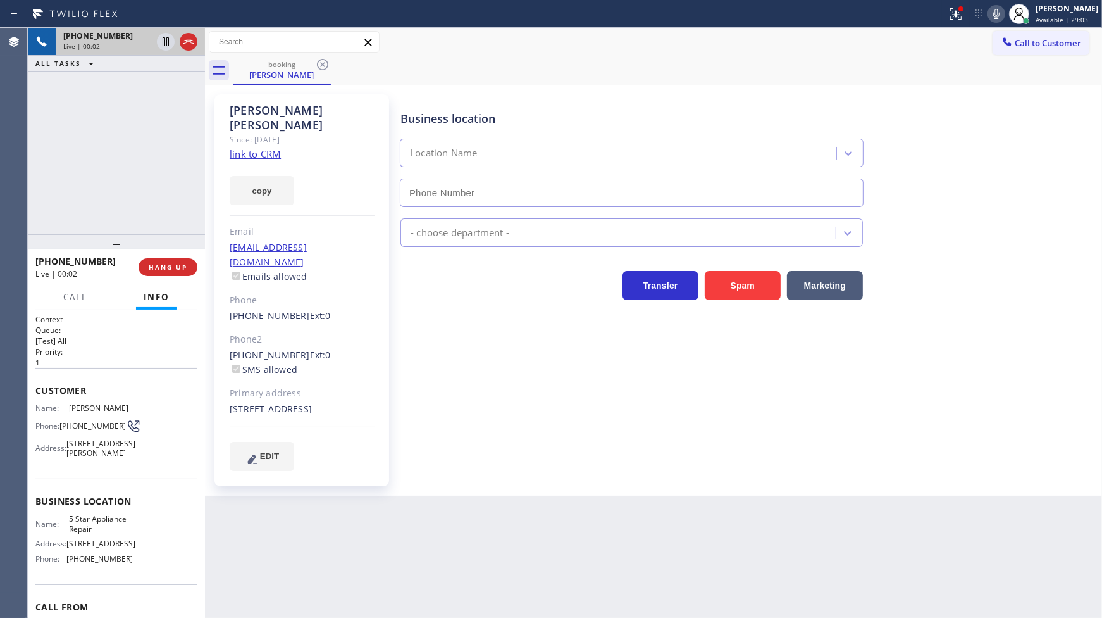
type input "(855) 731-4952"
click at [266, 147] on link "link to CRM" at bounding box center [255, 153] width 51 height 13
click at [266, 182] on button "copy" at bounding box center [262, 190] width 65 height 29
click at [997, 11] on icon at bounding box center [996, 13] width 15 height 15
drag, startPoint x: 952, startPoint y: 13, endPoint x: 919, endPoint y: 127, distance: 118.6
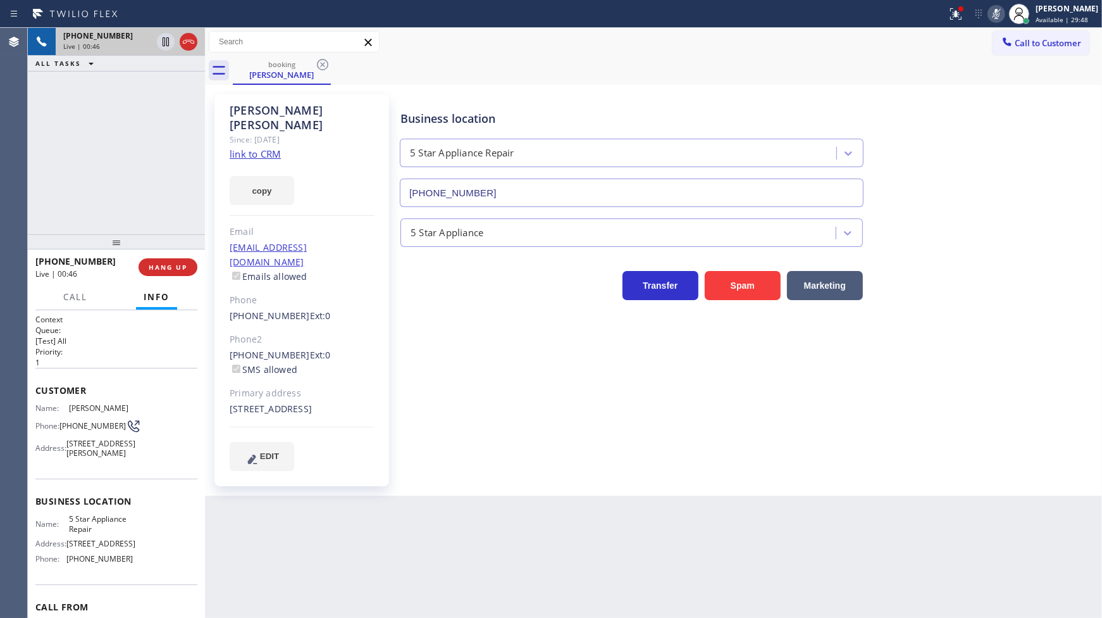
click at [948, 22] on button at bounding box center [956, 14] width 28 height 28
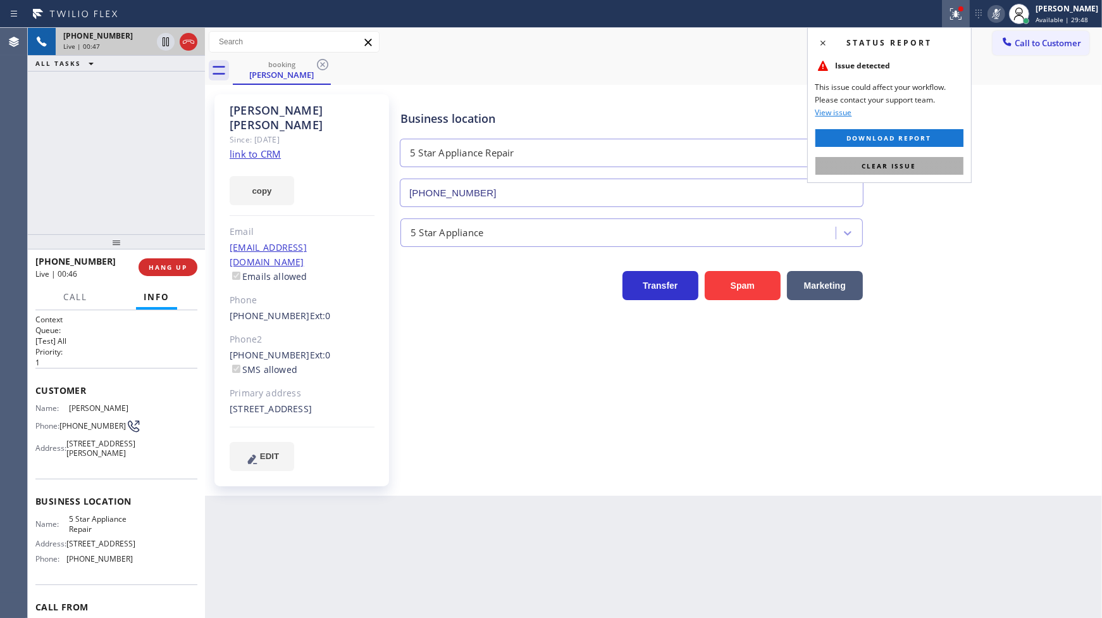
click at [910, 168] on span "Clear issue" at bounding box center [889, 165] width 54 height 9
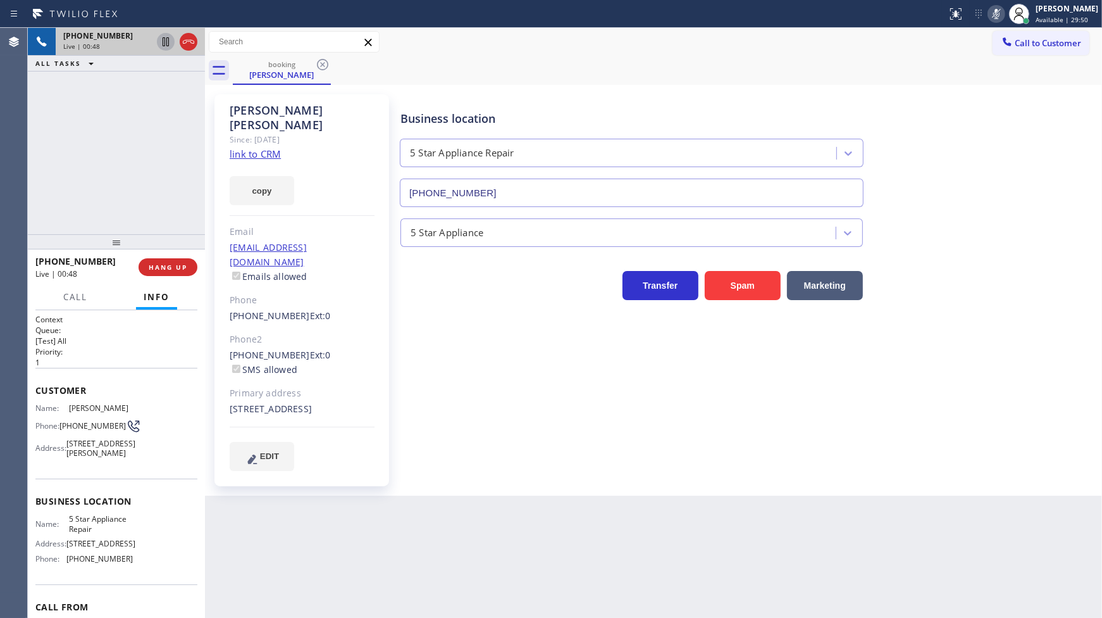
click at [163, 38] on icon at bounding box center [166, 41] width 6 height 9
click at [166, 46] on icon at bounding box center [165, 41] width 15 height 15
click at [997, 9] on icon at bounding box center [996, 14] width 6 height 10
click at [125, 144] on div "+18182664169 Live | 03:15 ALL TASKS ALL TASKS ACTIVE TASKS TASKS IN WRAP UP" at bounding box center [116, 131] width 177 height 206
click at [327, 514] on div "Back to Dashboard Change Sender ID Customers Technicians Select a contact Outbo…" at bounding box center [653, 323] width 897 height 590
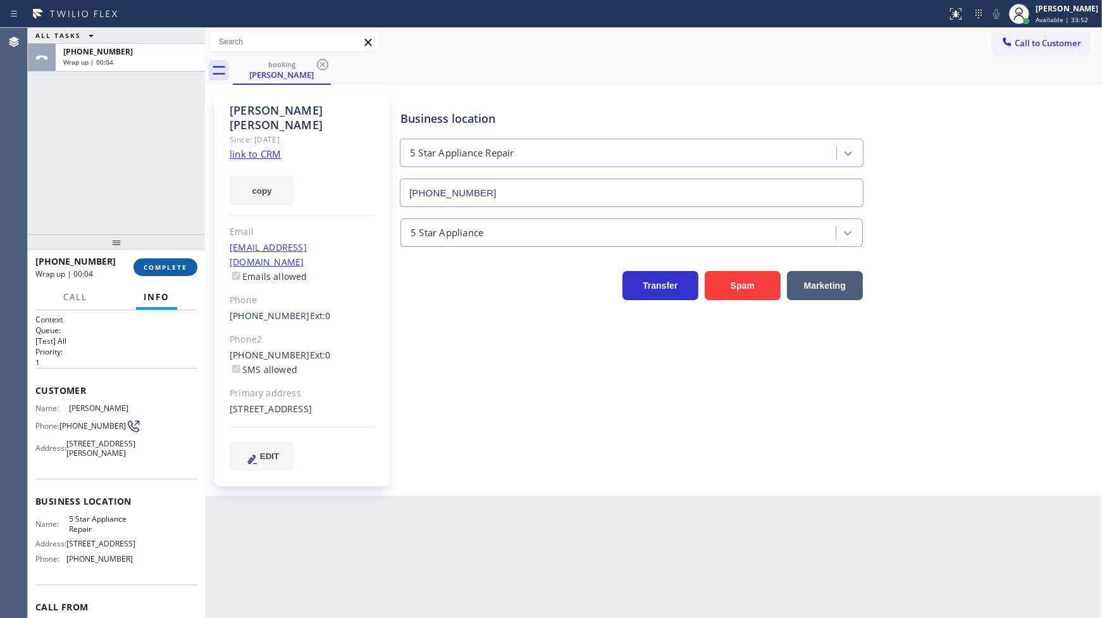
drag, startPoint x: 177, startPoint y: 271, endPoint x: 178, endPoint y: 263, distance: 7.6
click at [177, 268] on button "COMPLETE" at bounding box center [166, 267] width 64 height 18
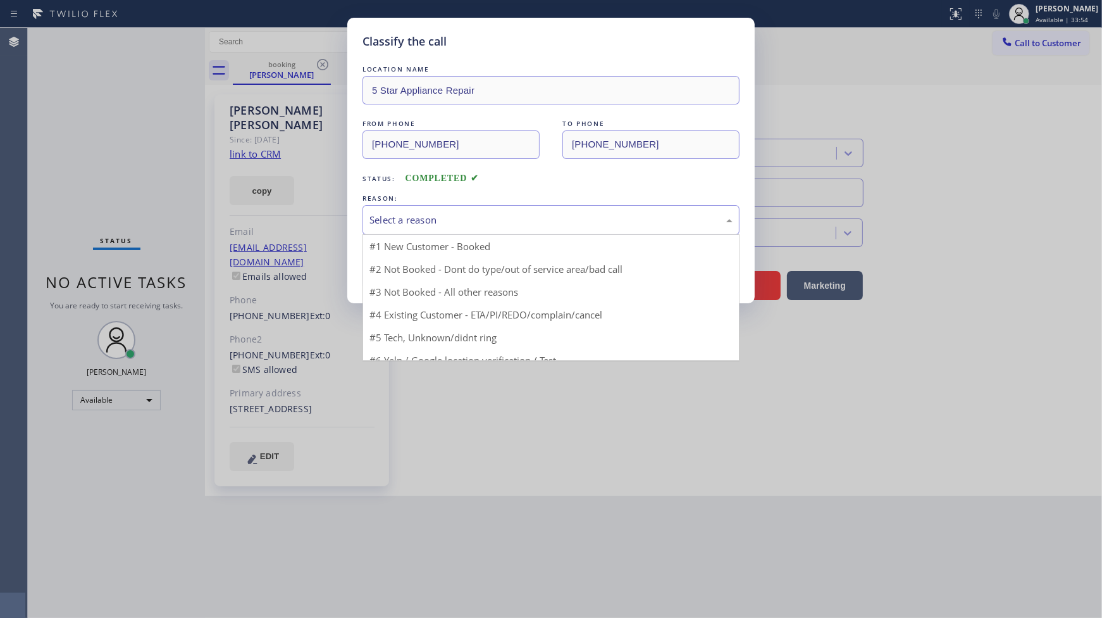
click at [395, 219] on div "Select a reason" at bounding box center [551, 220] width 363 height 15
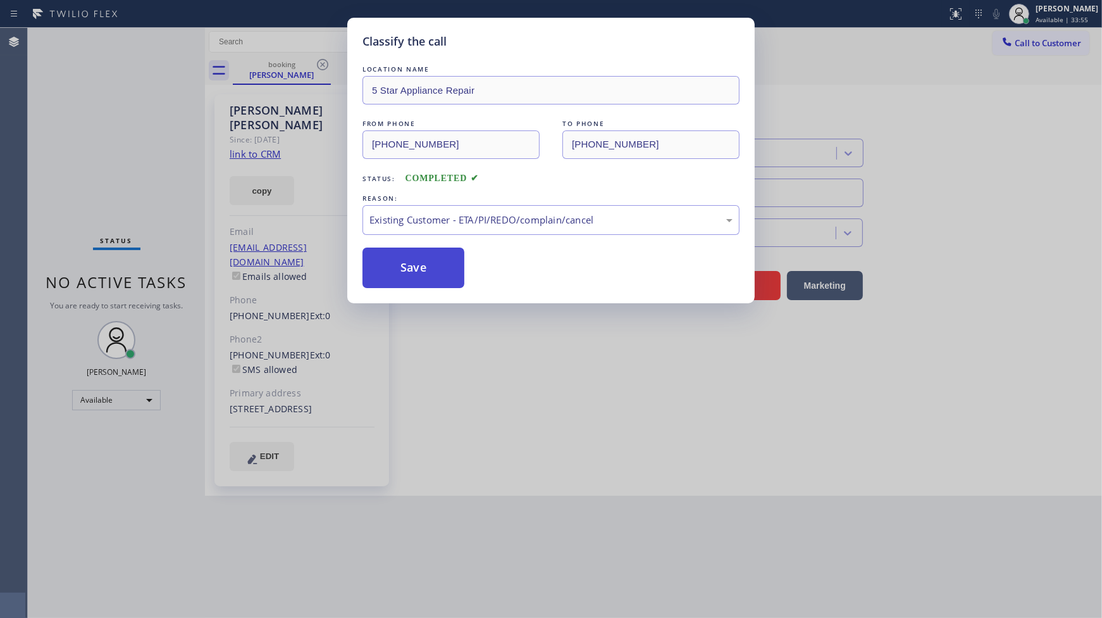
click at [409, 271] on button "Save" at bounding box center [414, 267] width 102 height 40
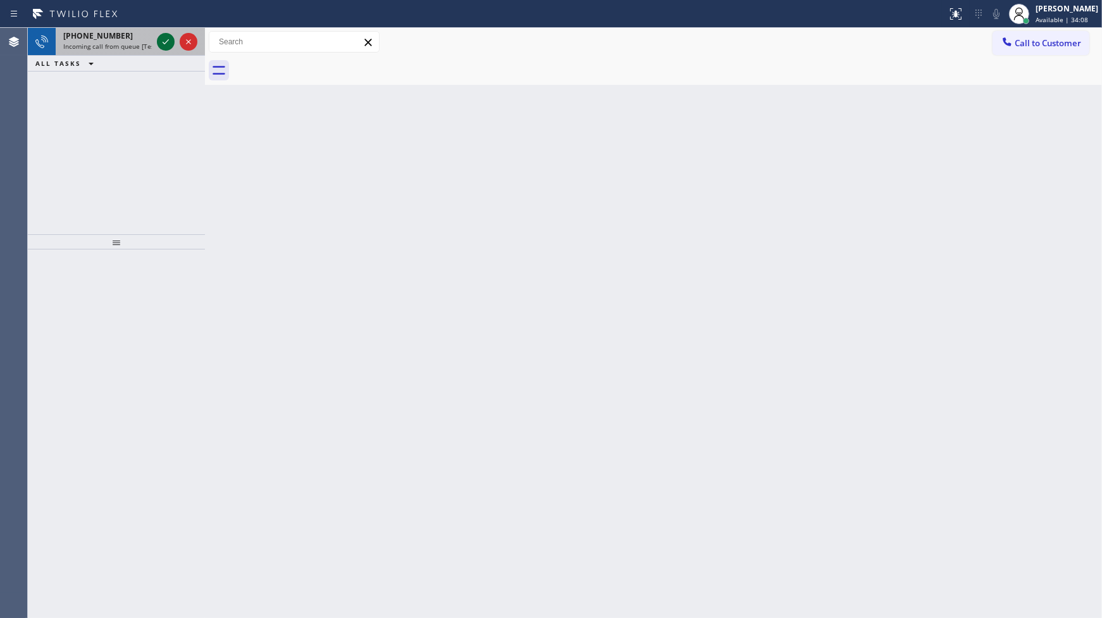
click at [165, 39] on icon at bounding box center [165, 41] width 15 height 15
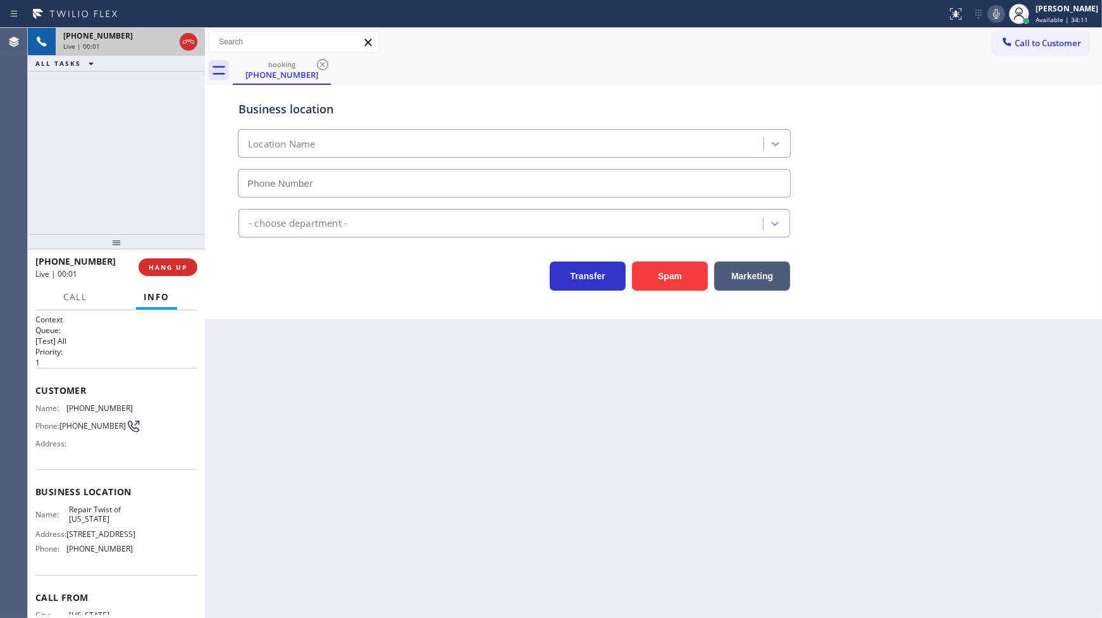
type input "(347) 284-6179"
drag, startPoint x: 169, startPoint y: 121, endPoint x: 172, endPoint y: 111, distance: 10.0
click at [171, 115] on div "+19172149389 Live | 02:06 ALL TASKS ALL TASKS ACTIVE TASKS TASKS IN WRAP UP" at bounding box center [116, 131] width 177 height 206
drag, startPoint x: 66, startPoint y: 409, endPoint x: 136, endPoint y: 411, distance: 70.3
click at [136, 411] on div "Name: (917) 214-9389 Phone: (917) 214-9389 Address:" at bounding box center [116, 428] width 162 height 50
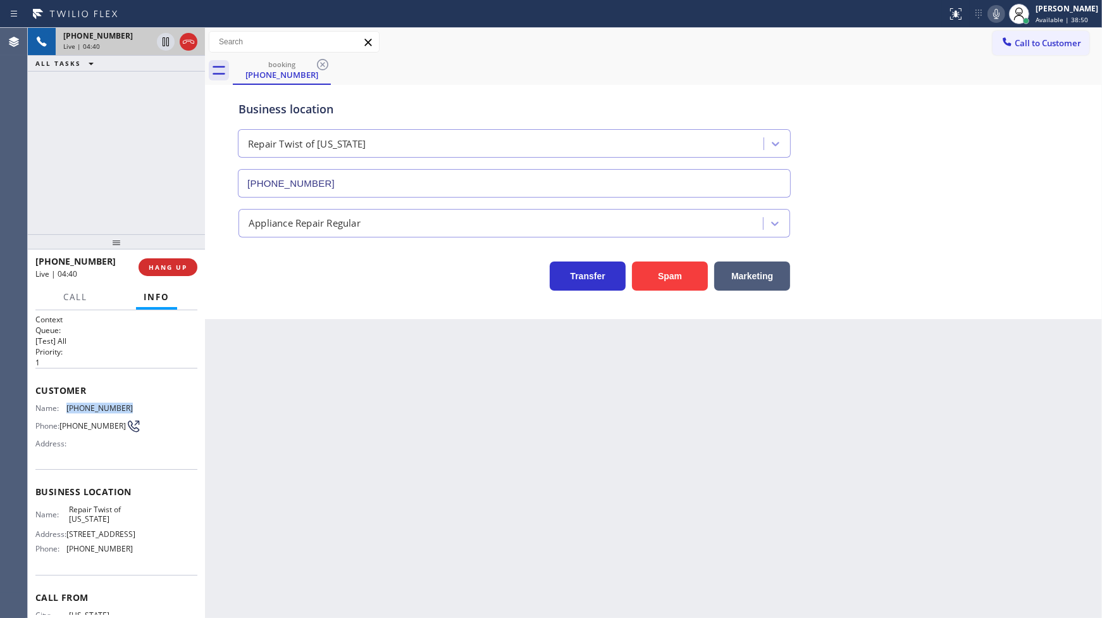
copy div "(917) 214-9389"
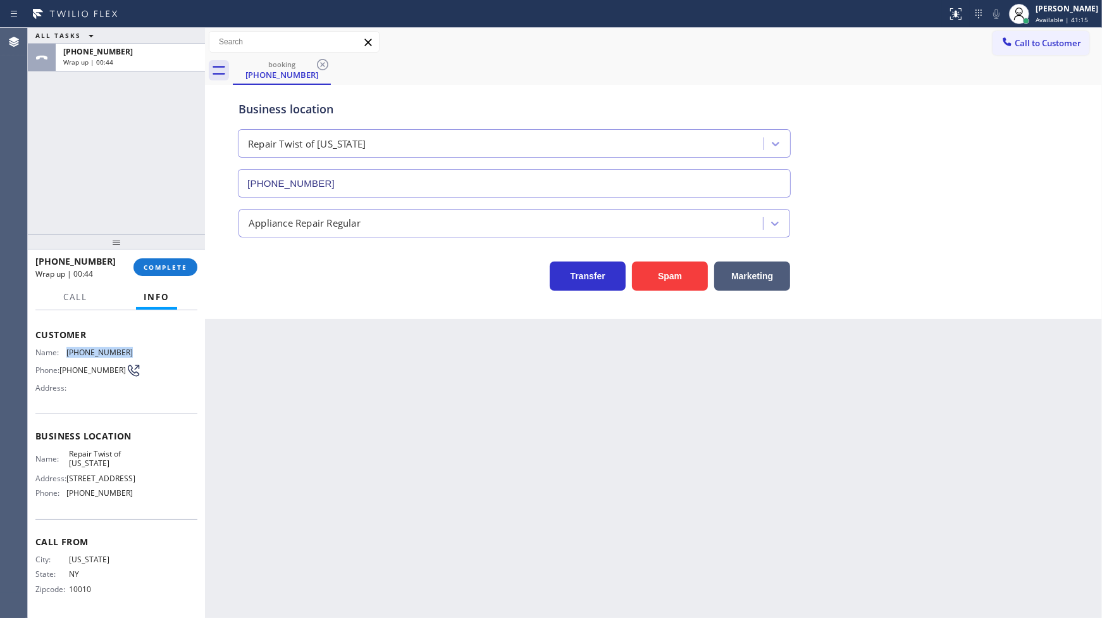
scroll to position [78, 0]
drag, startPoint x: 65, startPoint y: 432, endPoint x: 118, endPoint y: 442, distance: 54.1
click at [118, 449] on div "Name: Repair Twist of New York" at bounding box center [83, 459] width 97 height 20
copy span "Repair Twist of New York"
drag, startPoint x: 59, startPoint y: 494, endPoint x: 139, endPoint y: 494, distance: 80.4
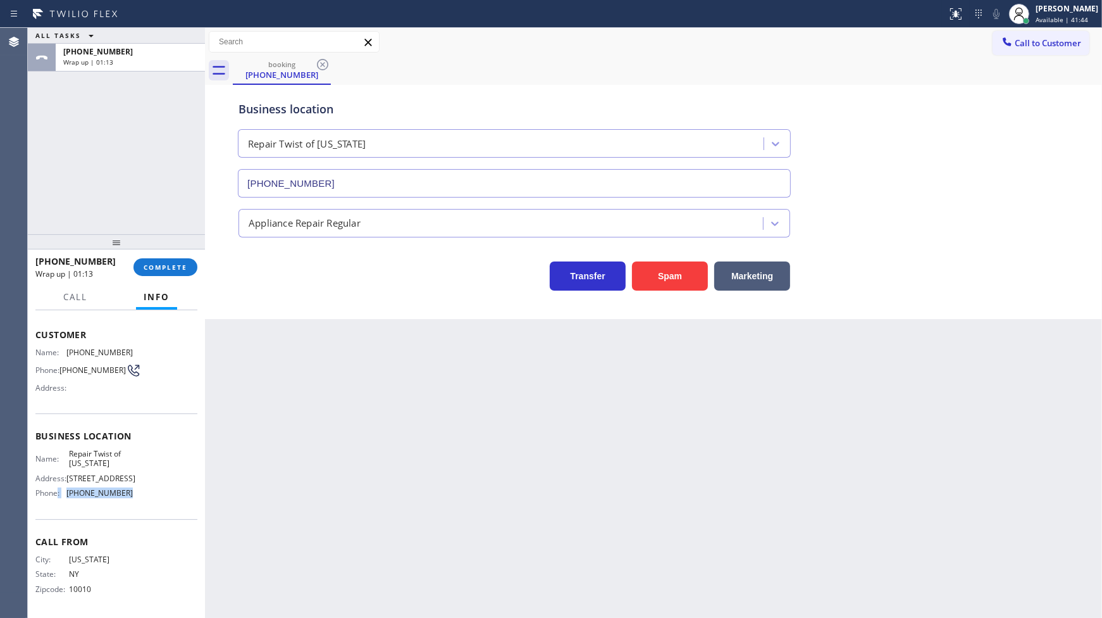
click at [139, 494] on div "Name: Repair Twist of New York Address: 895 Grand St Brooklyn, NY 11211, USA Ph…" at bounding box center [116, 476] width 162 height 54
click at [112, 510] on div "Business location Name: Repair Twist of New York Address: 895 Grand St Brooklyn…" at bounding box center [116, 466] width 162 height 106
drag, startPoint x: 66, startPoint y: 484, endPoint x: 135, endPoint y: 503, distance: 70.9
click at [135, 503] on div "Business location Name: Repair Twist of New York Address: 895 Grand St Brooklyn…" at bounding box center [116, 466] width 162 height 106
drag, startPoint x: 105, startPoint y: 530, endPoint x: 124, endPoint y: 505, distance: 31.6
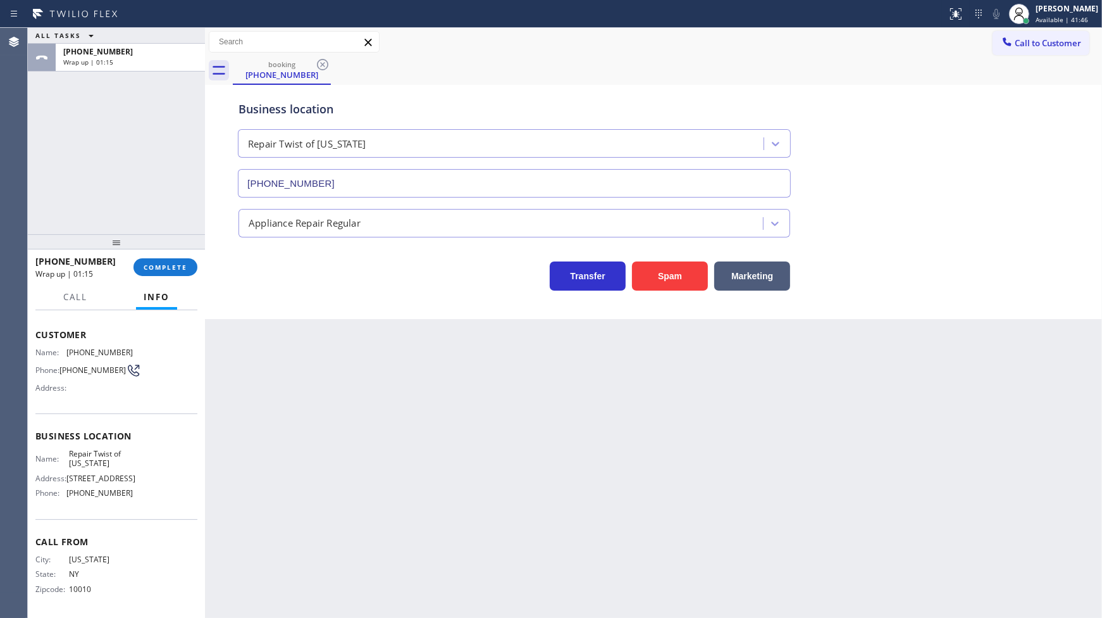
click at [111, 522] on div "Call From City: NEW YORK State: NY Zipcode: 10010" at bounding box center [116, 567] width 162 height 96
drag, startPoint x: 124, startPoint y: 491, endPoint x: 66, endPoint y: 498, distance: 58.0
click at [66, 498] on div "Name: Repair Twist of New York Address: 895 Grand St Brooklyn, NY 11211, USA Ph…" at bounding box center [83, 476] width 97 height 54
copy span "(347) 284-6179"
drag, startPoint x: 130, startPoint y: 241, endPoint x: 136, endPoint y: 252, distance: 12.5
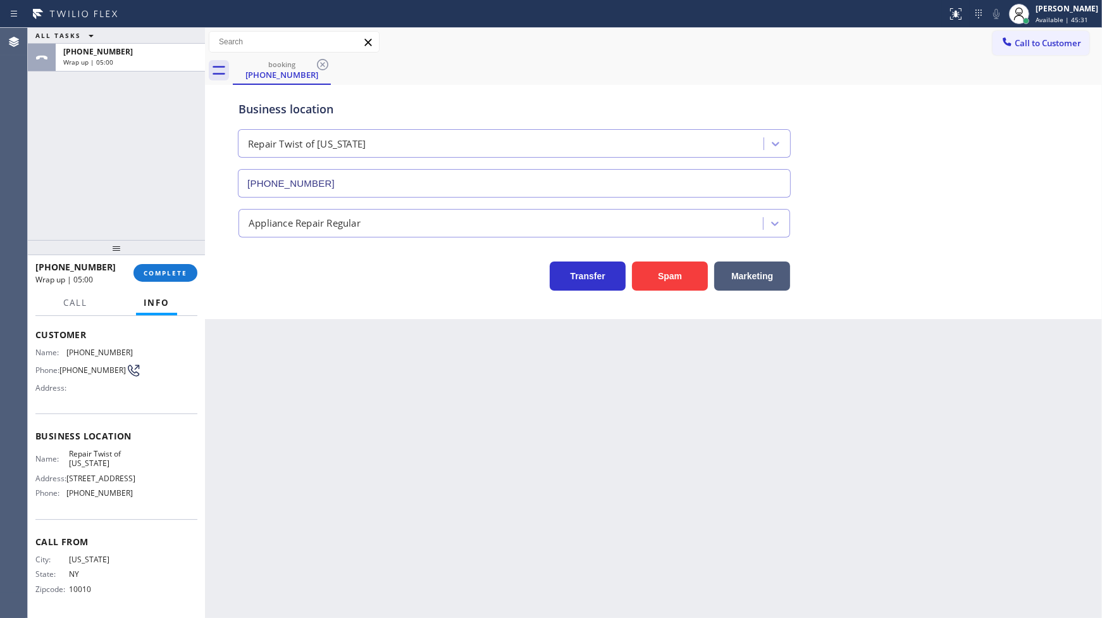
click at [133, 251] on div at bounding box center [116, 247] width 177 height 15
click at [188, 275] on div "+19172149389 Wrap up | 05:01 COMPLETE" at bounding box center [116, 282] width 162 height 33
click at [188, 275] on button "COMPLETE" at bounding box center [166, 283] width 64 height 18
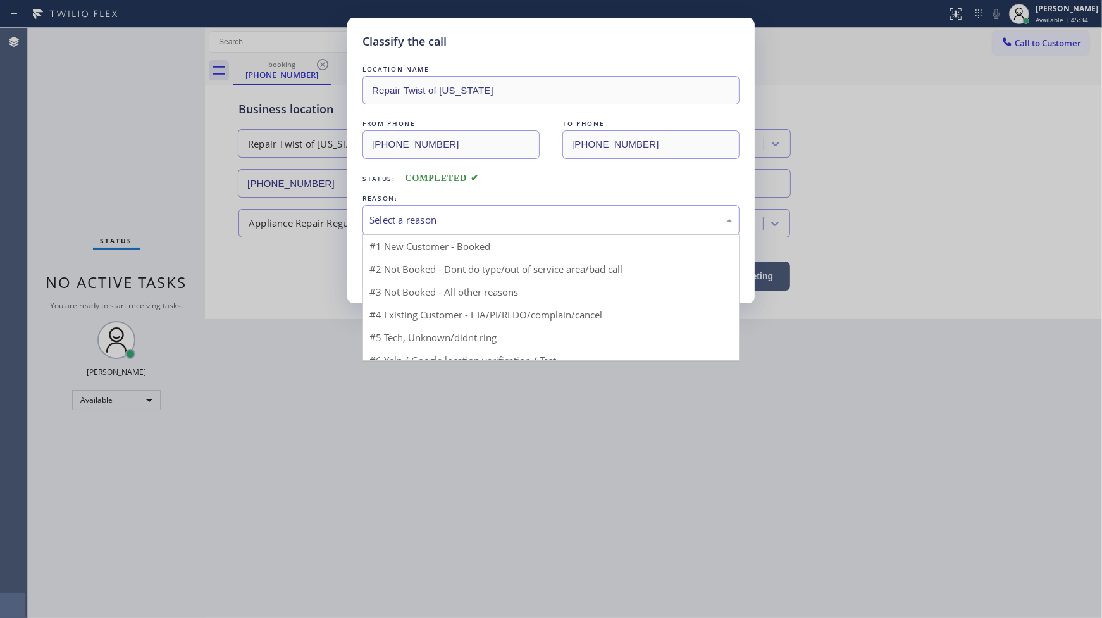
click at [378, 234] on div "Select a reason #1 New Customer - Booked #2 Not Booked - Dont do type/out of se…" at bounding box center [551, 220] width 377 height 30
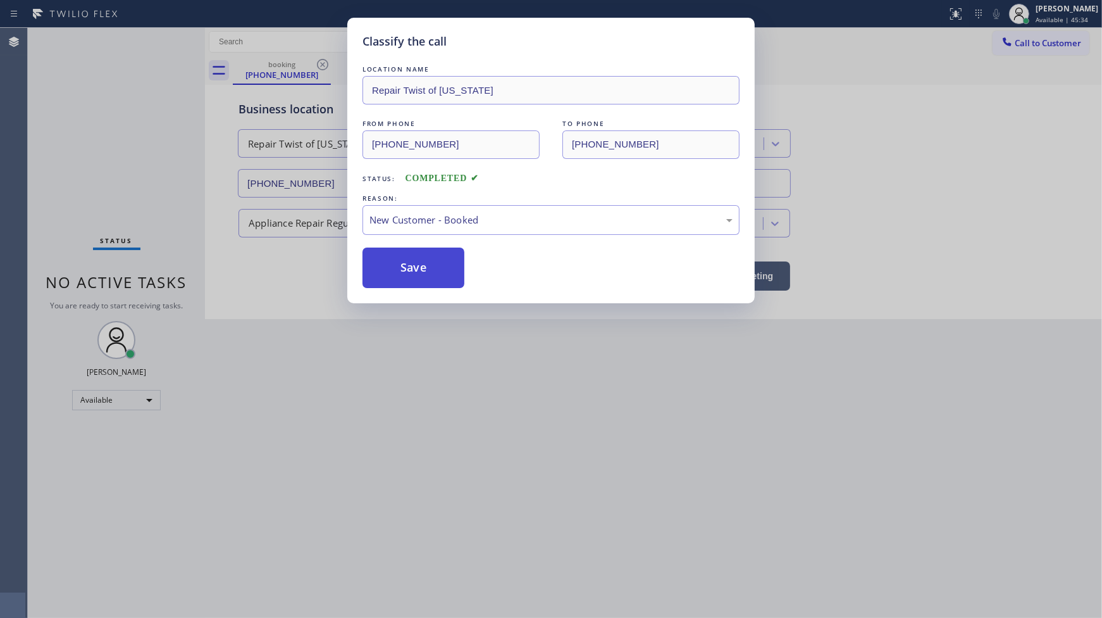
click at [378, 258] on button "Save" at bounding box center [414, 267] width 102 height 40
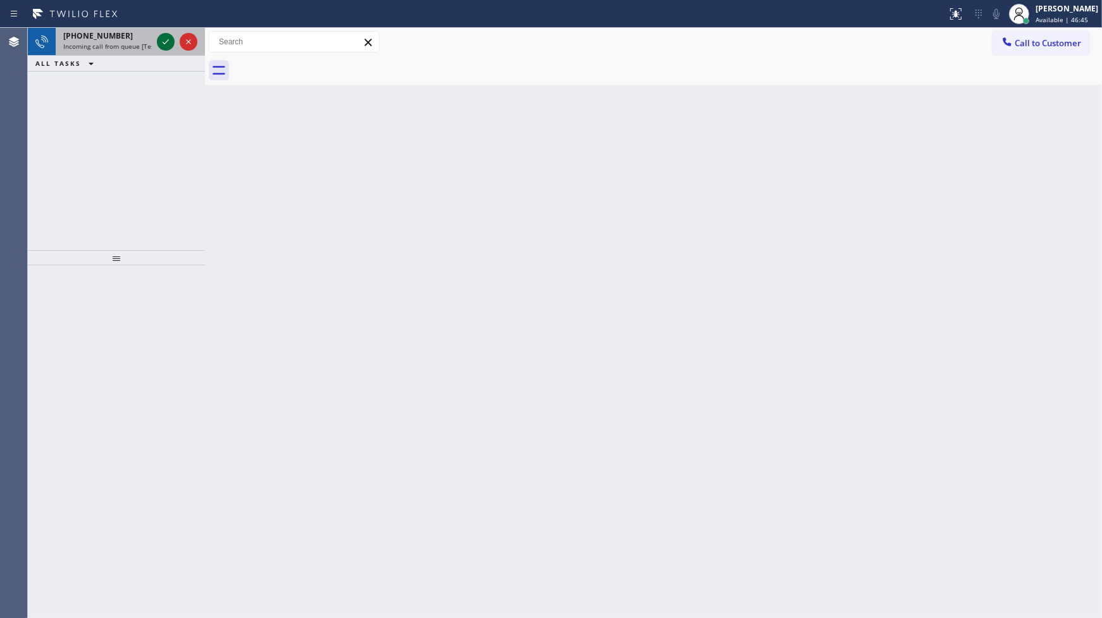
click at [157, 39] on div at bounding box center [166, 41] width 18 height 15
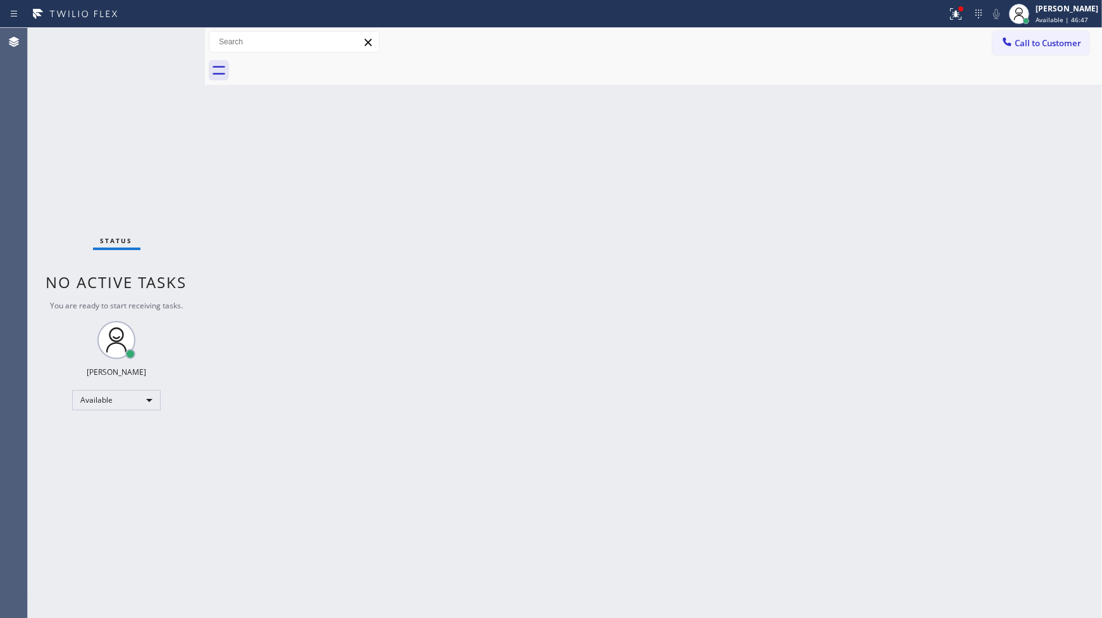
drag, startPoint x: 255, startPoint y: 158, endPoint x: 281, endPoint y: 155, distance: 26.1
click at [269, 157] on div "Back to Dashboard Change Sender ID Customers Technicians Select a contact Outbo…" at bounding box center [653, 323] width 897 height 590
click at [963, 10] on div at bounding box center [961, 8] width 5 height 5
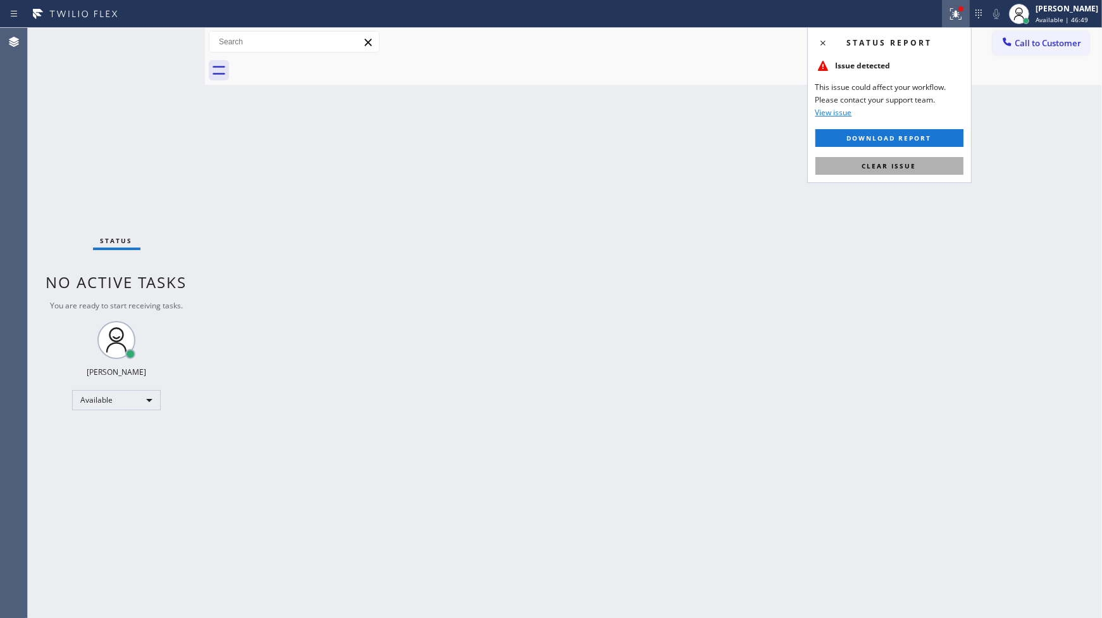
click at [927, 162] on button "Clear issue" at bounding box center [890, 166] width 148 height 18
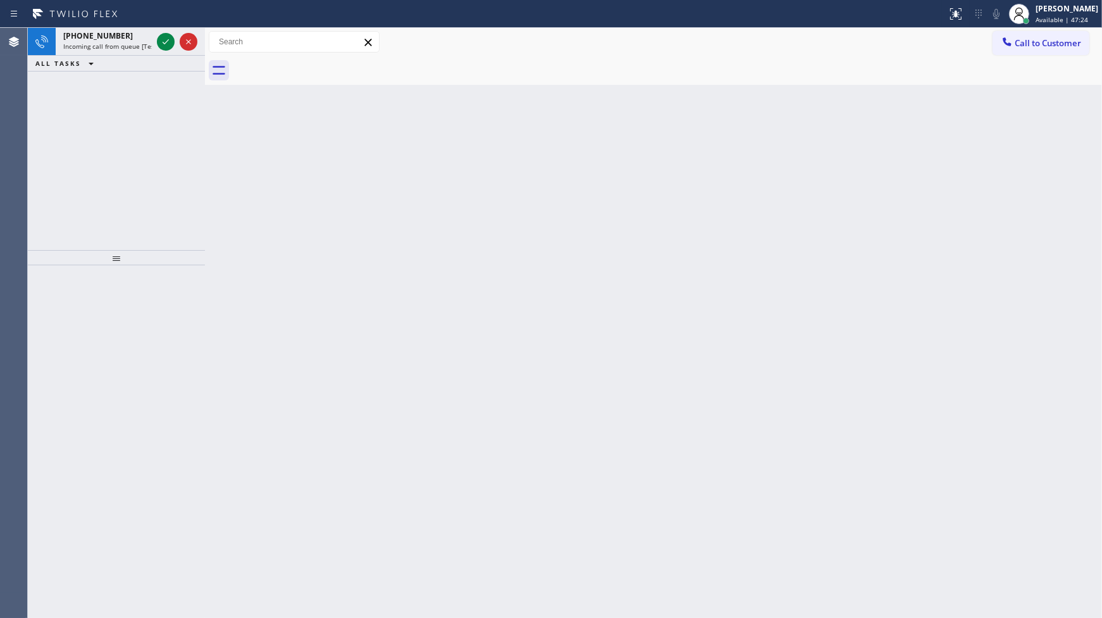
drag, startPoint x: 104, startPoint y: 99, endPoint x: 141, endPoint y: 67, distance: 48.5
click at [121, 84] on div "+14086676453 Incoming call from queue [Test] All ALL TASKS ALL TASKS ACTIVE TAS…" at bounding box center [116, 139] width 177 height 222
click at [161, 42] on icon at bounding box center [165, 41] width 15 height 15
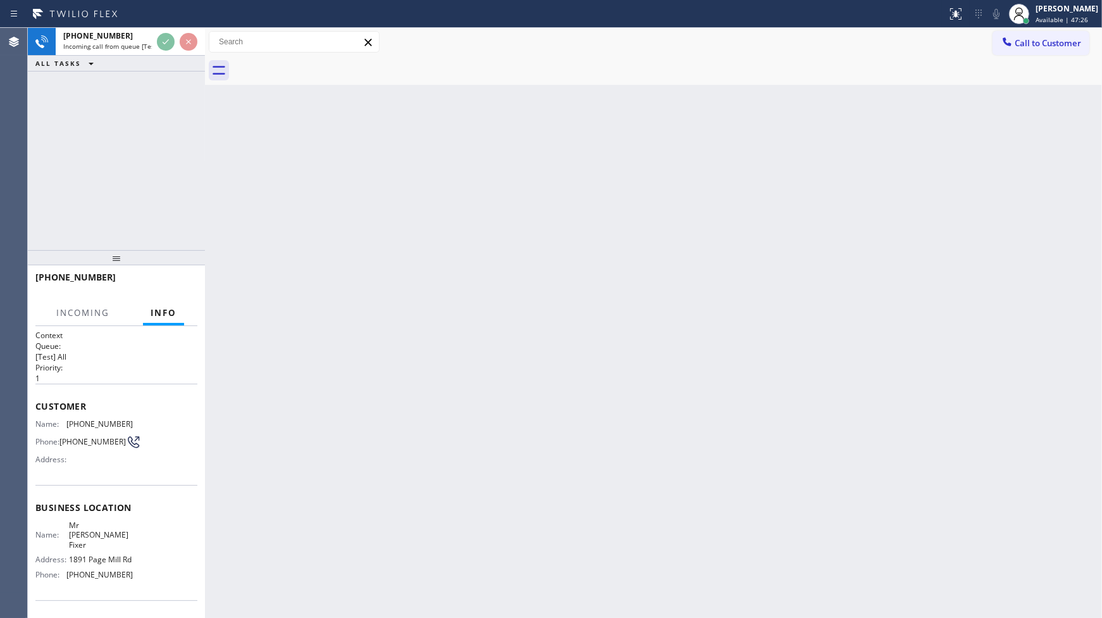
click at [180, 108] on div "+14086676453 Incoming call from queue [Test] All ALL TASKS ALL TASKS ACTIVE TAS…" at bounding box center [116, 139] width 177 height 222
click at [180, 106] on div "+14086676453 Incoming call from queue [Test] All ALL TASKS ALL TASKS ACTIVE TAS…" at bounding box center [116, 139] width 177 height 222
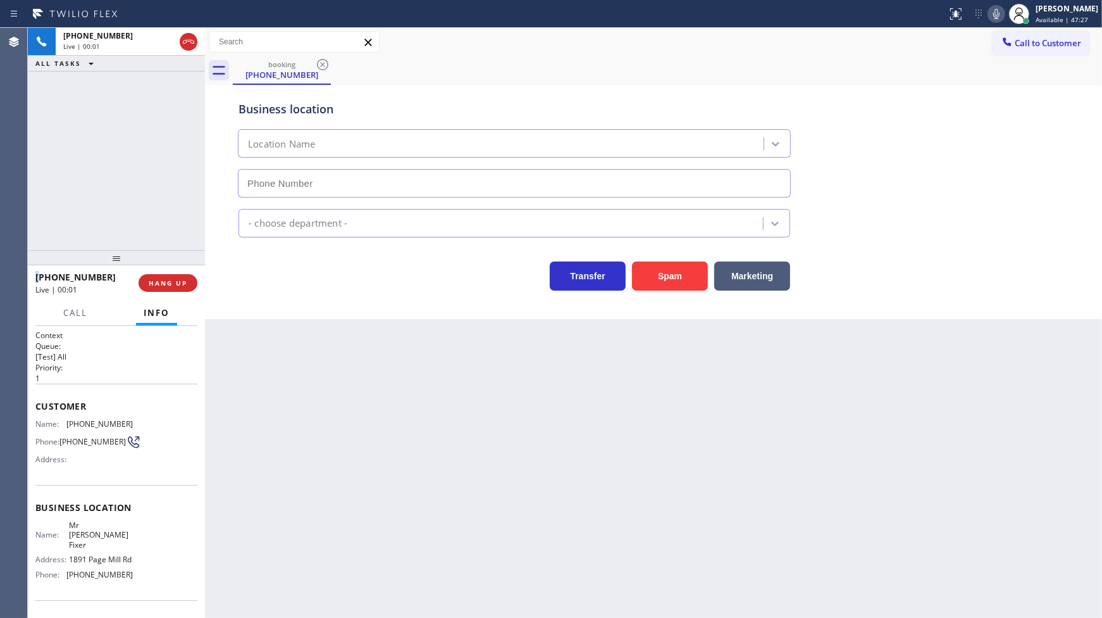
type input "(650) 933-4988"
click at [150, 286] on span "HANG UP" at bounding box center [168, 282] width 39 height 9
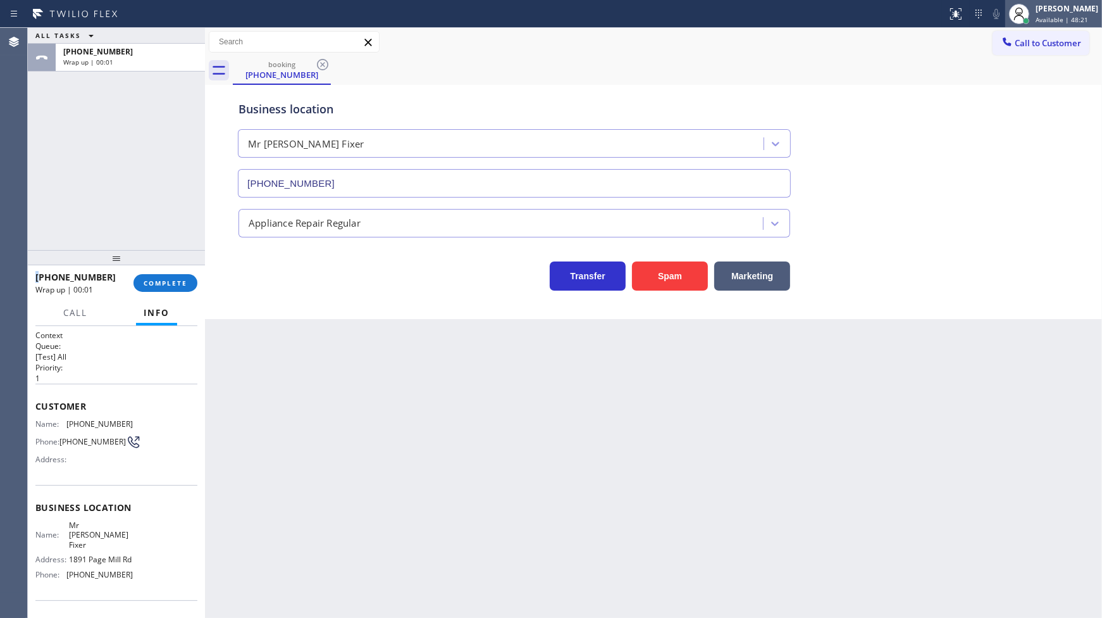
click at [1051, 4] on div "[PERSON_NAME]" at bounding box center [1067, 8] width 63 height 11
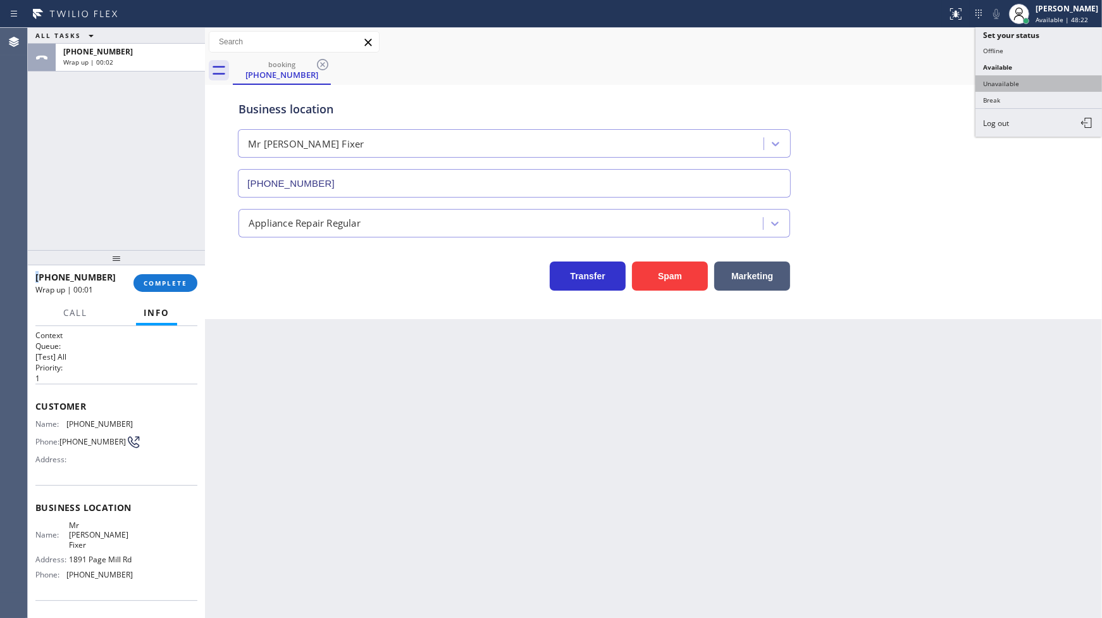
click at [1041, 80] on button "Unavailable" at bounding box center [1039, 83] width 127 height 16
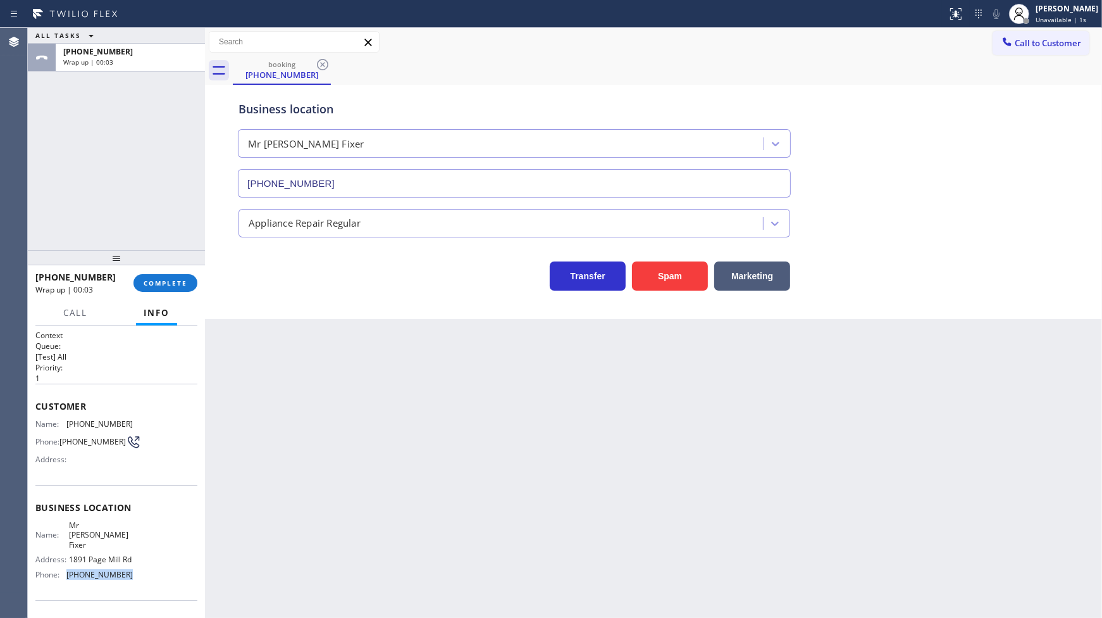
drag, startPoint x: 67, startPoint y: 576, endPoint x: 135, endPoint y: 575, distance: 68.4
click at [135, 575] on div "Name: Mr Appliance Fixer Address: 1891 Page Mill Rd Phone: (650) 933-4988" at bounding box center [116, 552] width 162 height 64
copy span "(650) 933-4988"
click at [1014, 41] on div at bounding box center [1007, 42] width 15 height 15
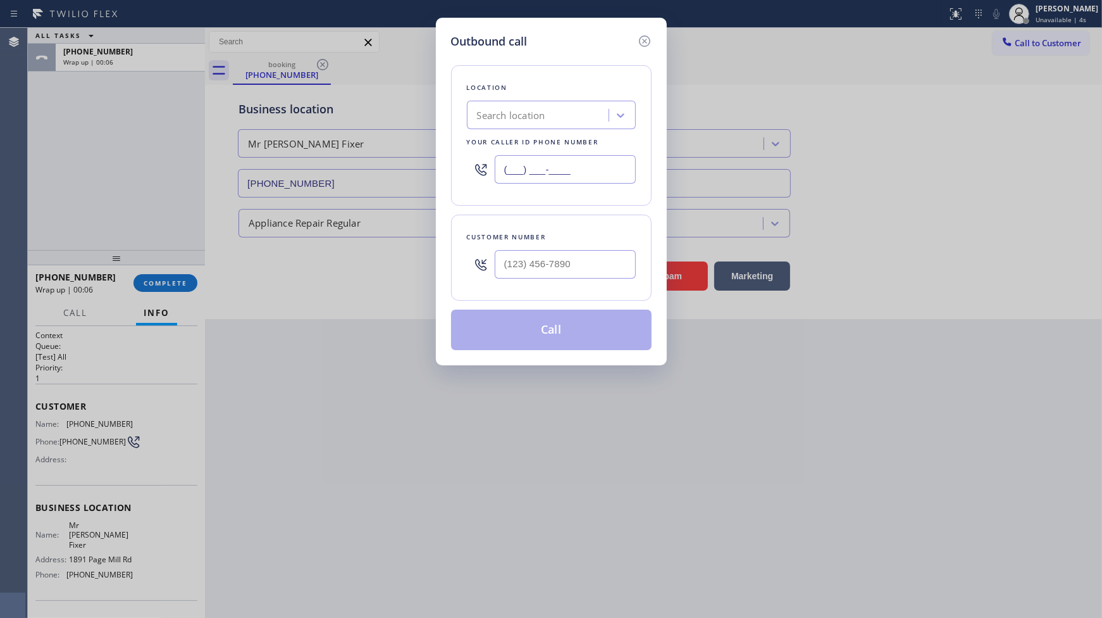
click at [570, 171] on input "(___) ___-____" at bounding box center [565, 169] width 141 height 28
paste input "650) 933-4988"
type input "(650) 933-4988"
click at [539, 265] on input "(___) ___-____" at bounding box center [565, 264] width 141 height 28
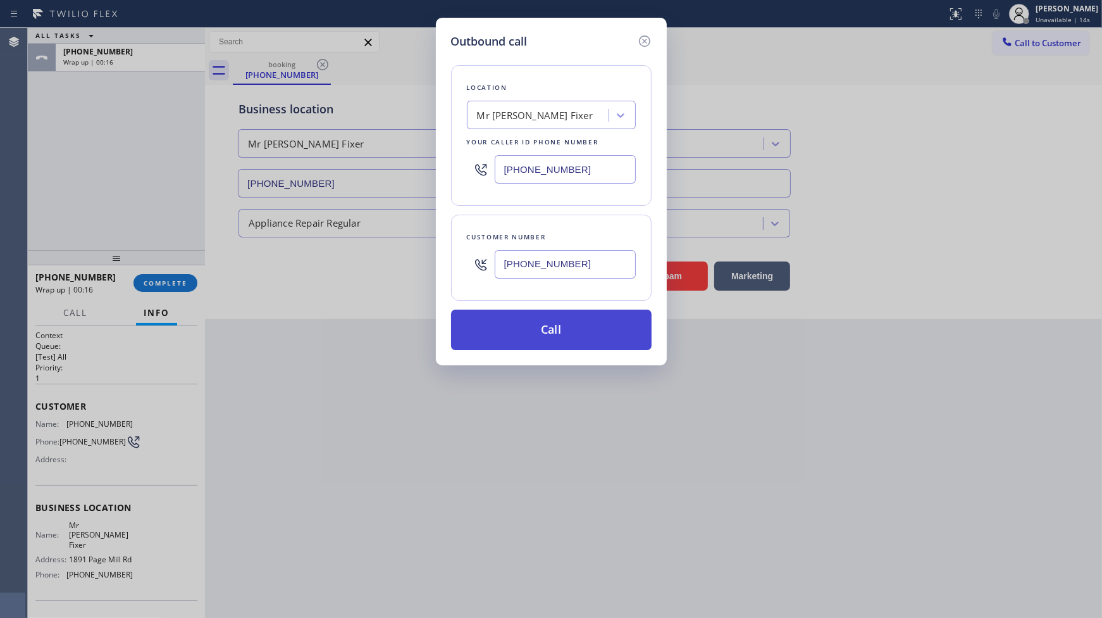
type input "(408) 667-6453"
click at [501, 333] on button "Call" at bounding box center [551, 329] width 201 height 40
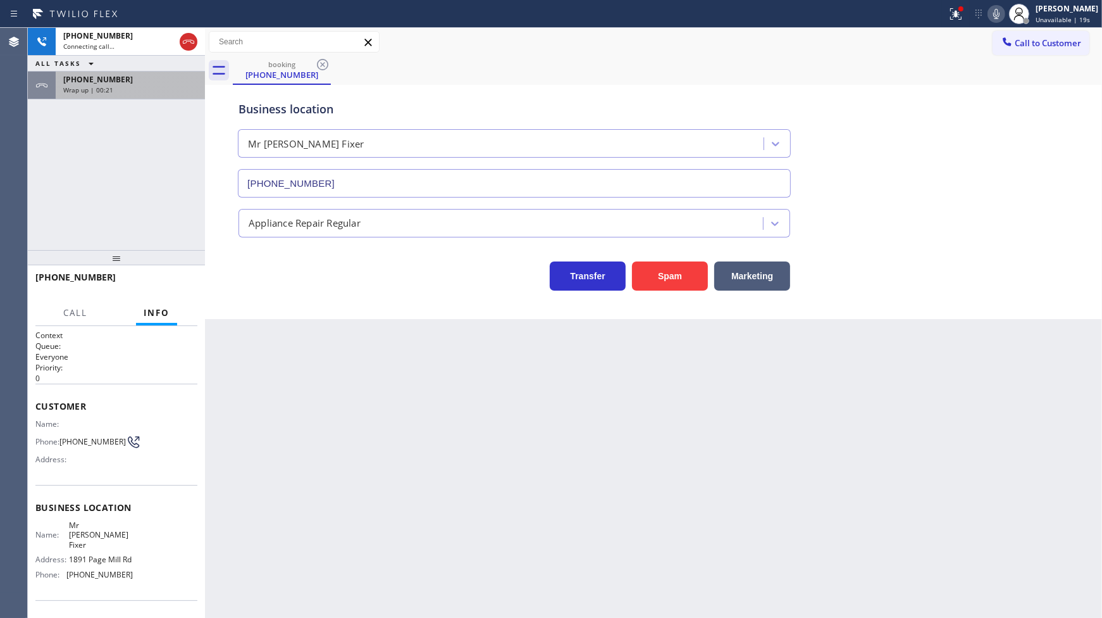
click at [80, 78] on span "+14086676453" at bounding box center [98, 79] width 70 height 11
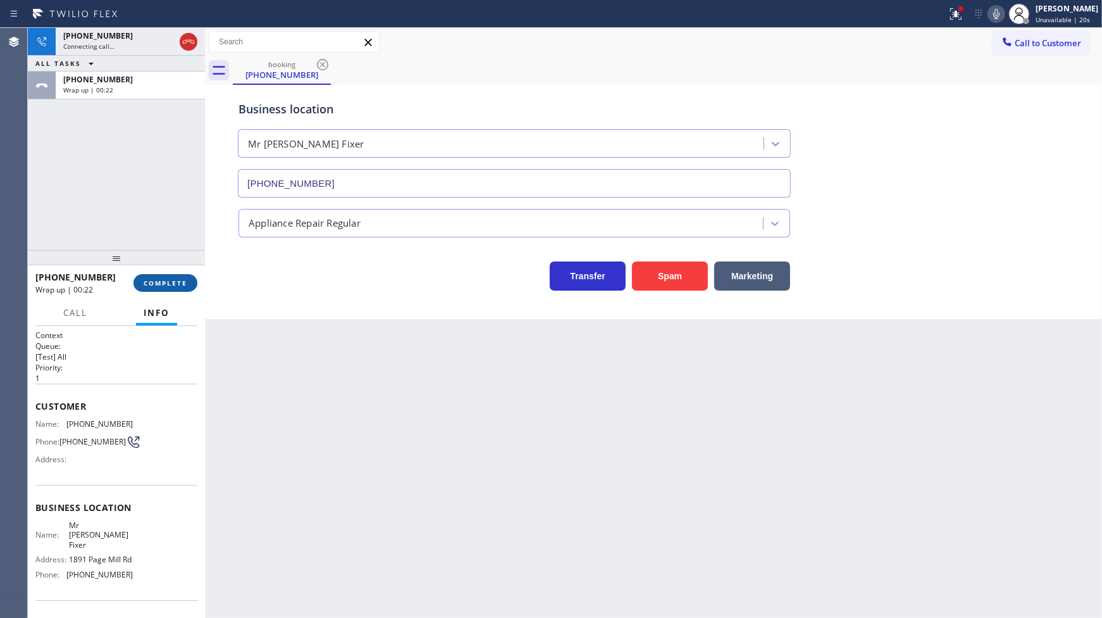
click at [142, 277] on button "COMPLETE" at bounding box center [166, 283] width 64 height 18
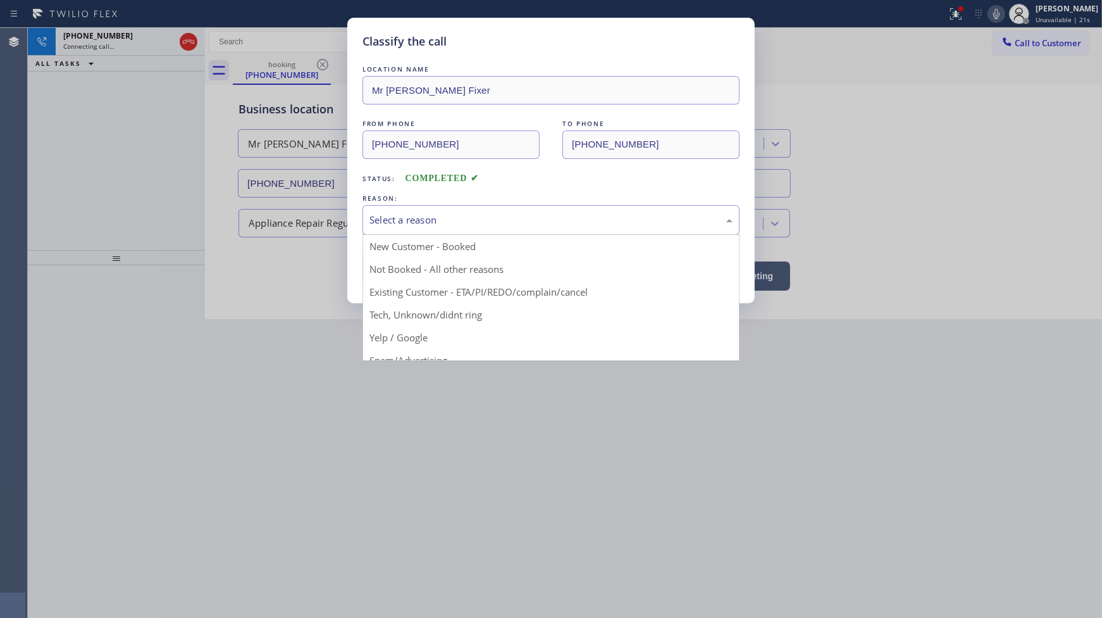
click at [444, 222] on div "Select a reason" at bounding box center [551, 220] width 363 height 15
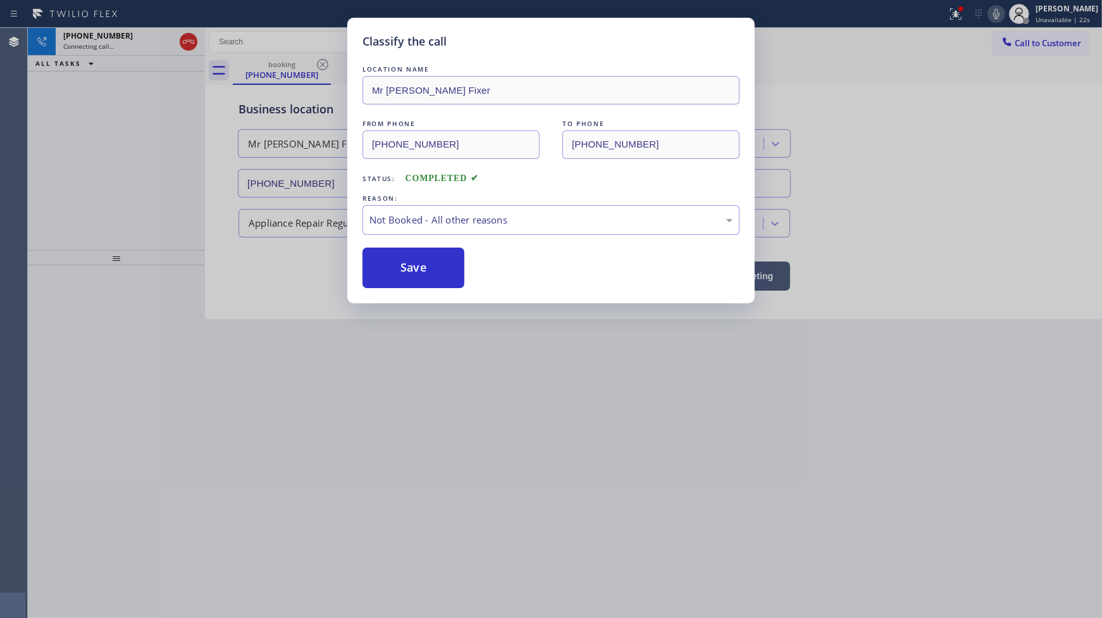
click at [395, 270] on button "Save" at bounding box center [414, 267] width 102 height 40
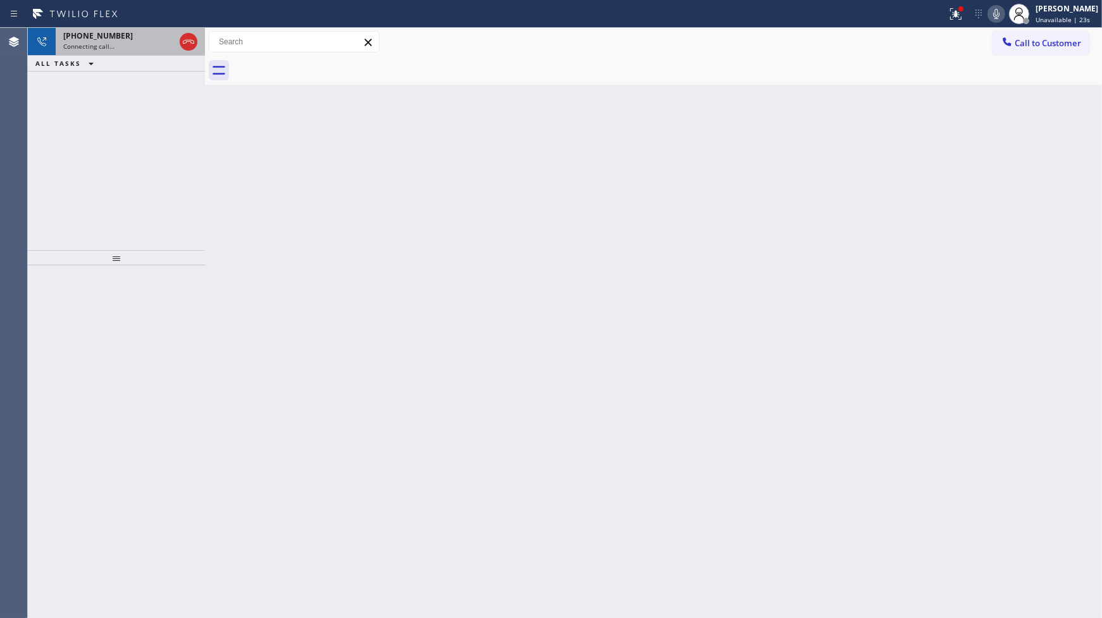
click at [90, 32] on span "+14086676453" at bounding box center [98, 35] width 70 height 11
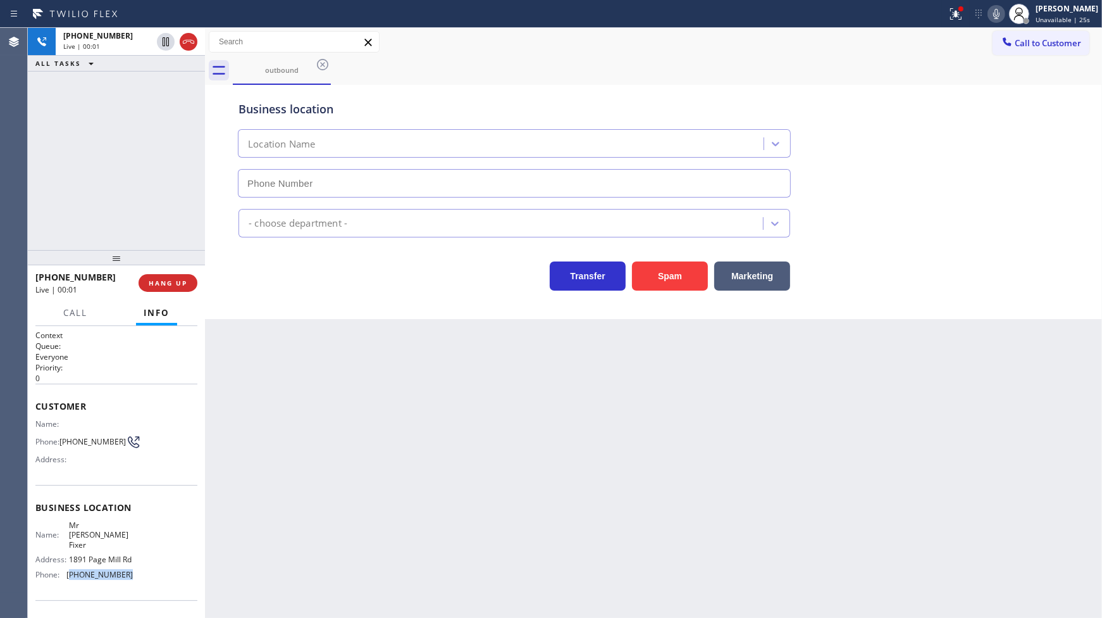
type input "(650) 933-4988"
drag, startPoint x: 68, startPoint y: 581, endPoint x: 131, endPoint y: 581, distance: 62.6
click at [131, 581] on div "Name: Mr Appliance Fixer Address: 1891 Page Mill Rd Phone: (650) 933-4988" at bounding box center [116, 552] width 162 height 64
drag, startPoint x: 61, startPoint y: 440, endPoint x: 95, endPoint y: 445, distance: 34.6
click at [95, 445] on span "(408) 667-6453" at bounding box center [92, 441] width 66 height 9
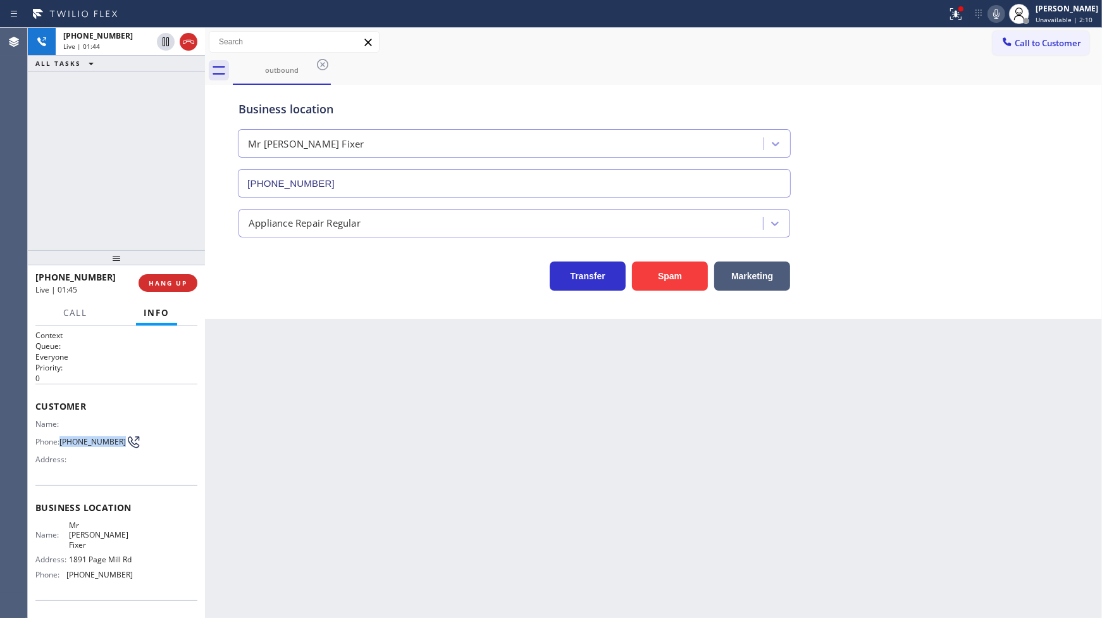
copy span "(408) 667-6453"
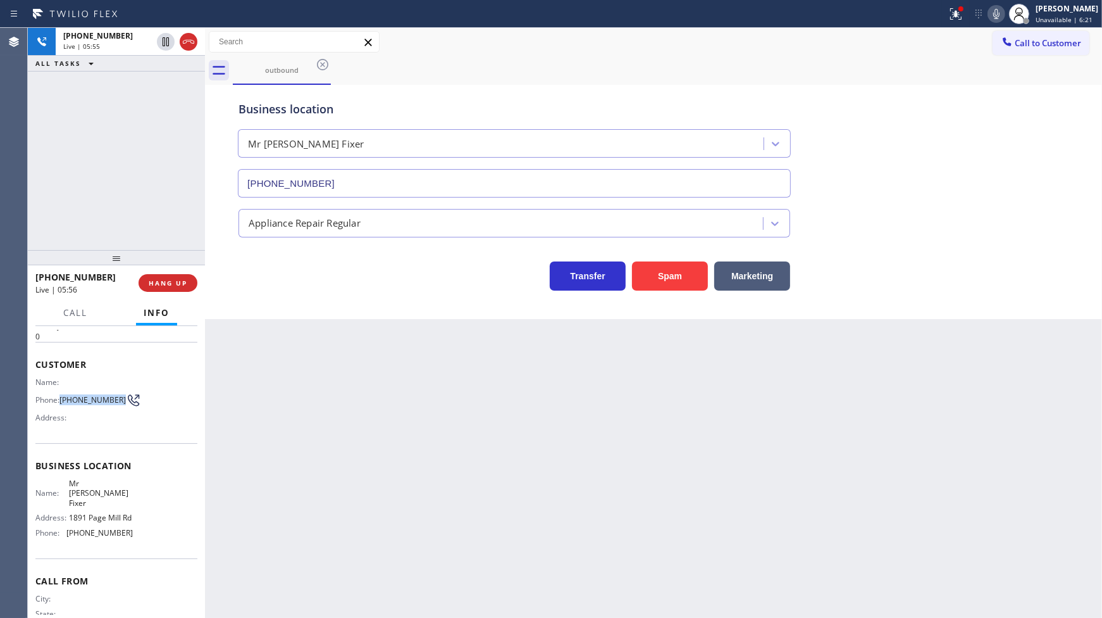
scroll to position [84, 0]
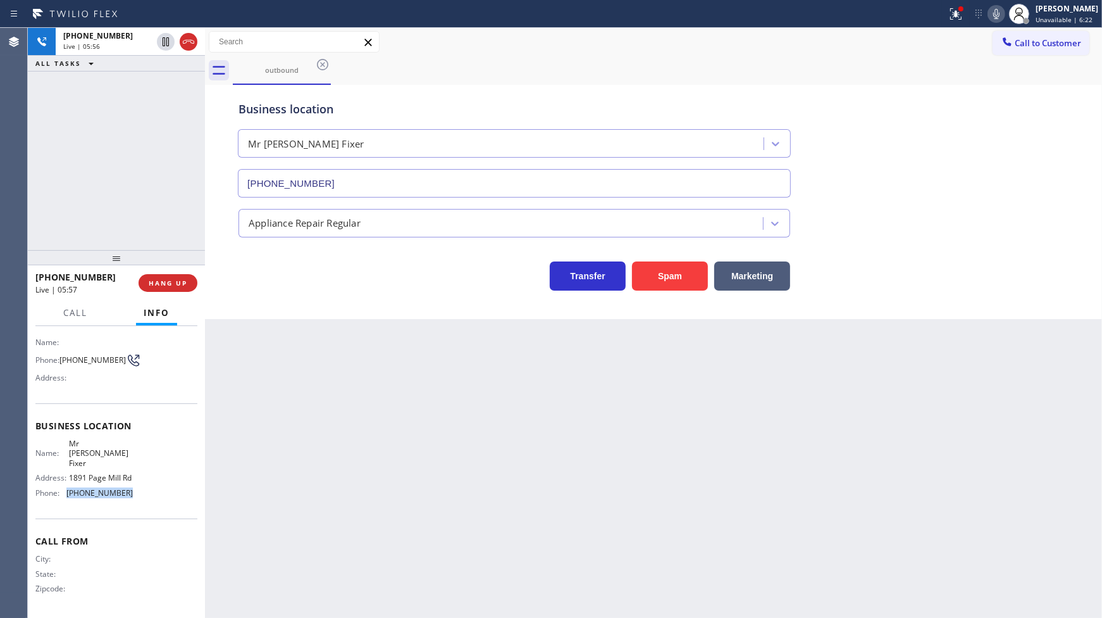
drag, startPoint x: 63, startPoint y: 487, endPoint x: 149, endPoint y: 492, distance: 86.2
click at [149, 492] on div "Name: Mr Appliance Fixer Address: 1891 Page Mill Rd Phone: (650) 933-4988" at bounding box center [116, 471] width 162 height 64
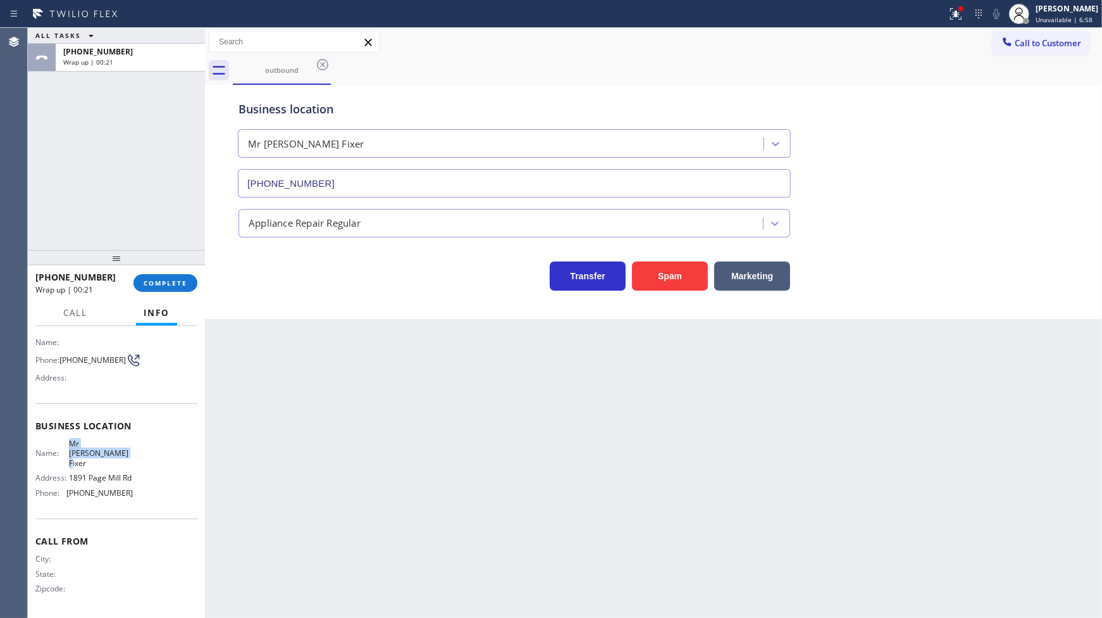
drag, startPoint x: 62, startPoint y: 444, endPoint x: 93, endPoint y: 454, distance: 32.8
click at [93, 454] on div "Name: Mr Appliance Fixer" at bounding box center [83, 453] width 97 height 29
click at [186, 275] on button "COMPLETE" at bounding box center [166, 283] width 64 height 18
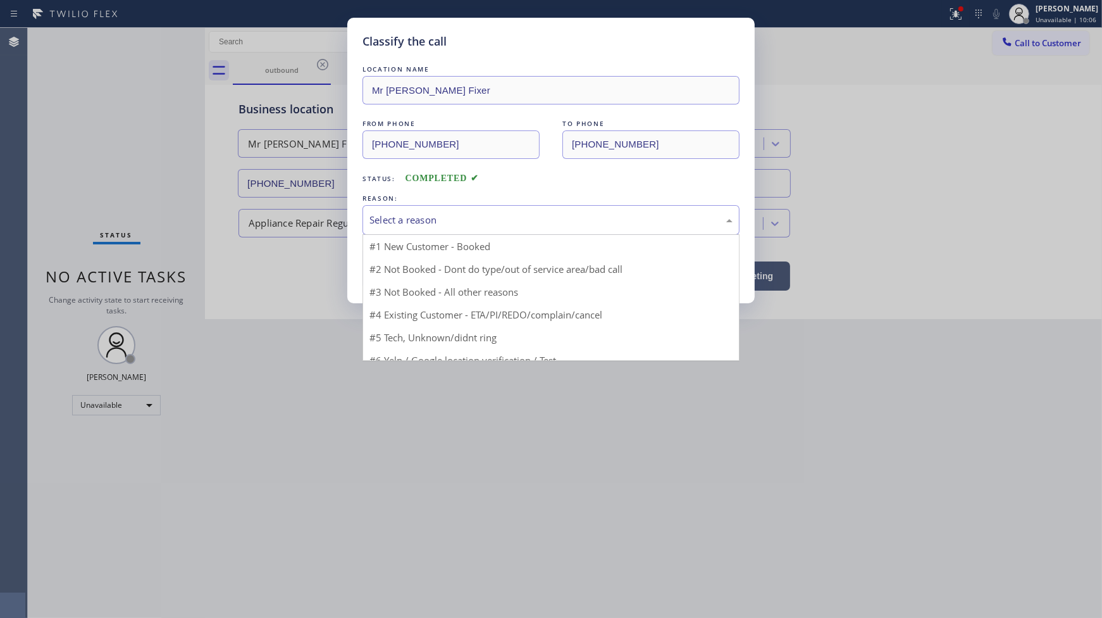
click at [414, 226] on div "Select a reason" at bounding box center [551, 220] width 363 height 15
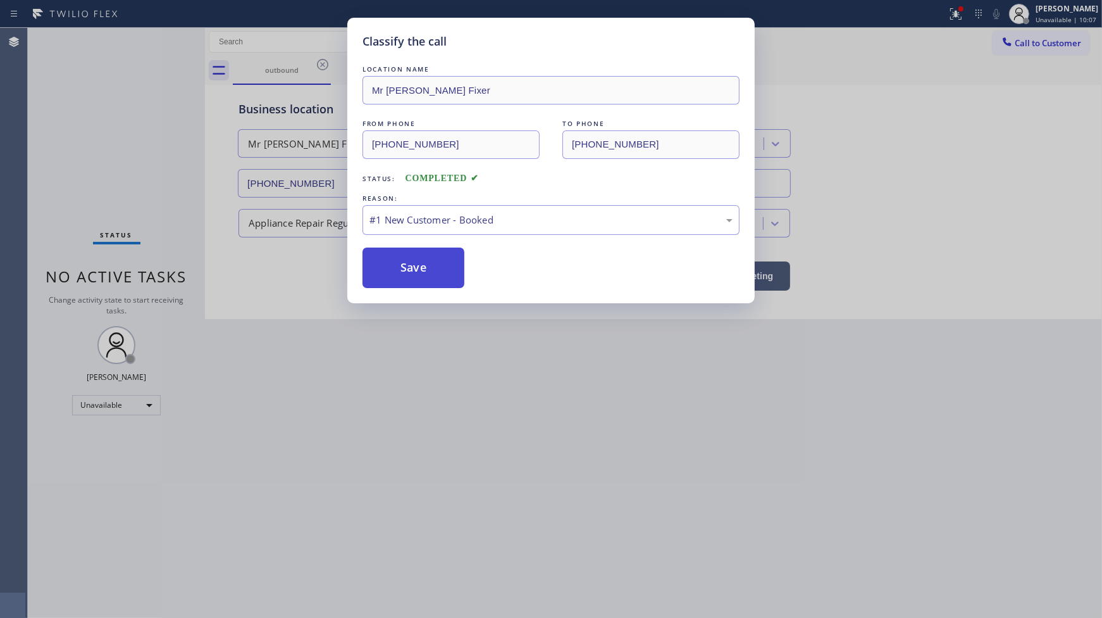
click at [414, 257] on button "Save" at bounding box center [414, 267] width 102 height 40
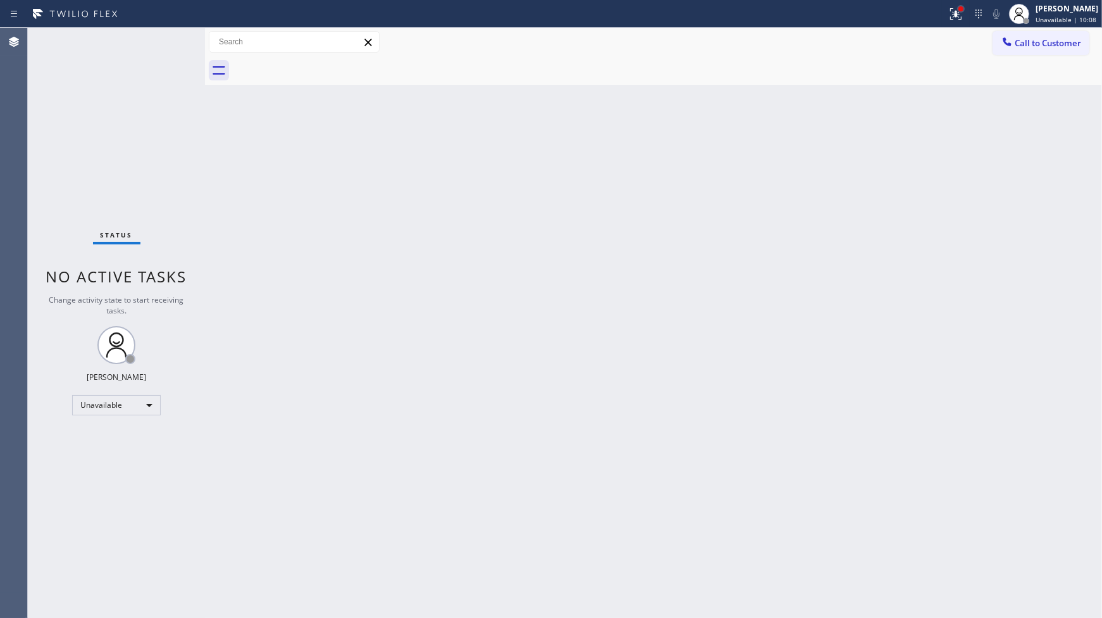
click at [960, 5] on div at bounding box center [961, 9] width 8 height 8
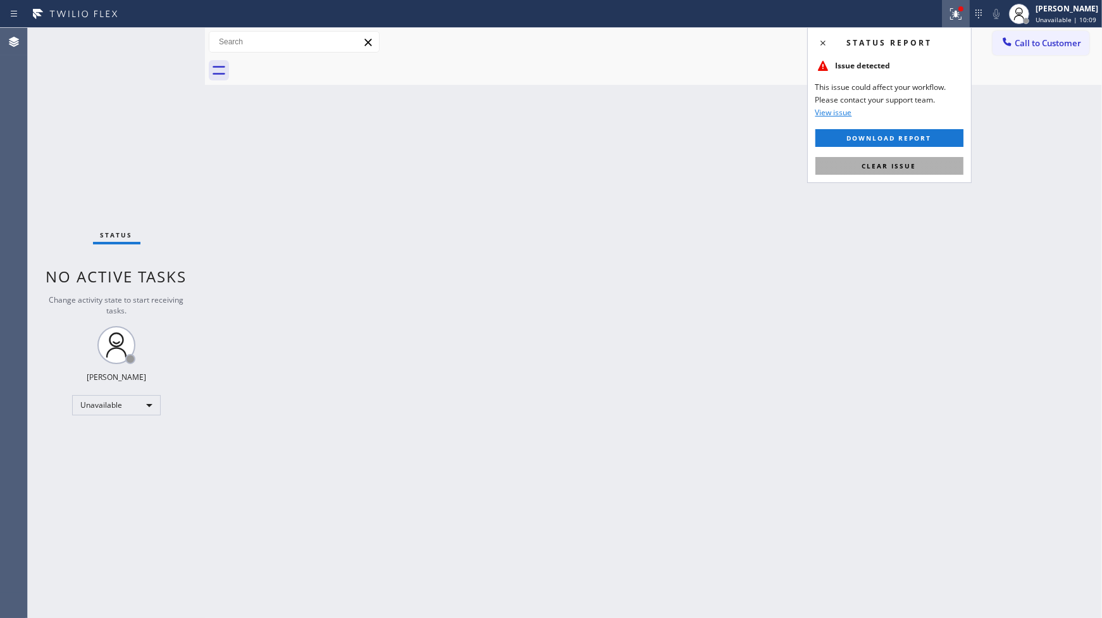
click at [908, 172] on button "Clear issue" at bounding box center [890, 166] width 148 height 18
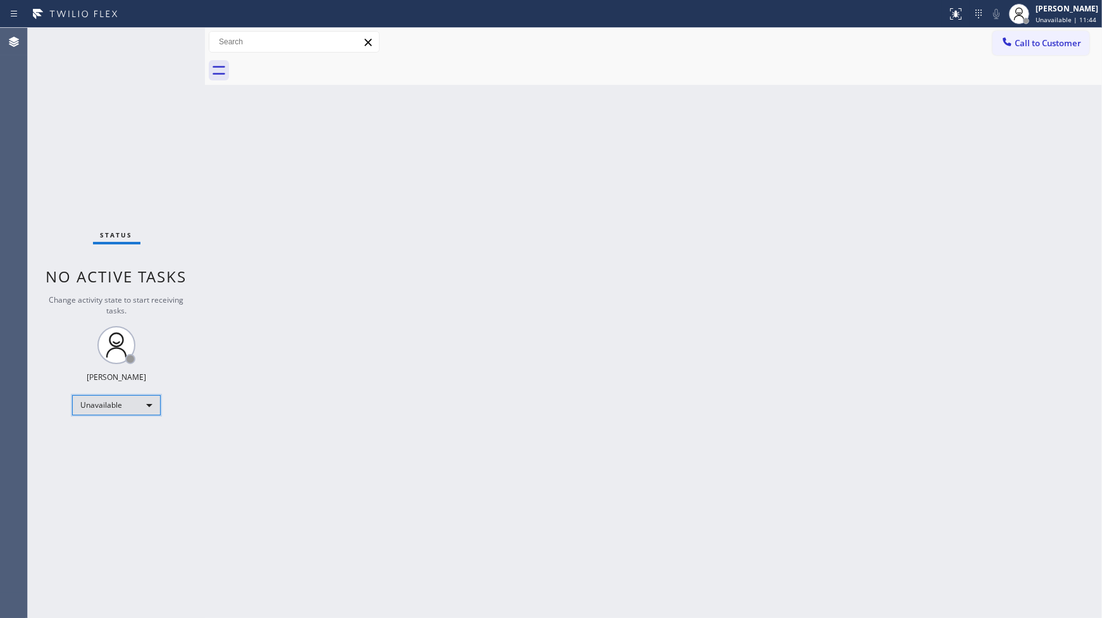
click at [92, 402] on div "Unavailable" at bounding box center [116, 405] width 89 height 20
click at [104, 443] on li "Available" at bounding box center [116, 437] width 86 height 15
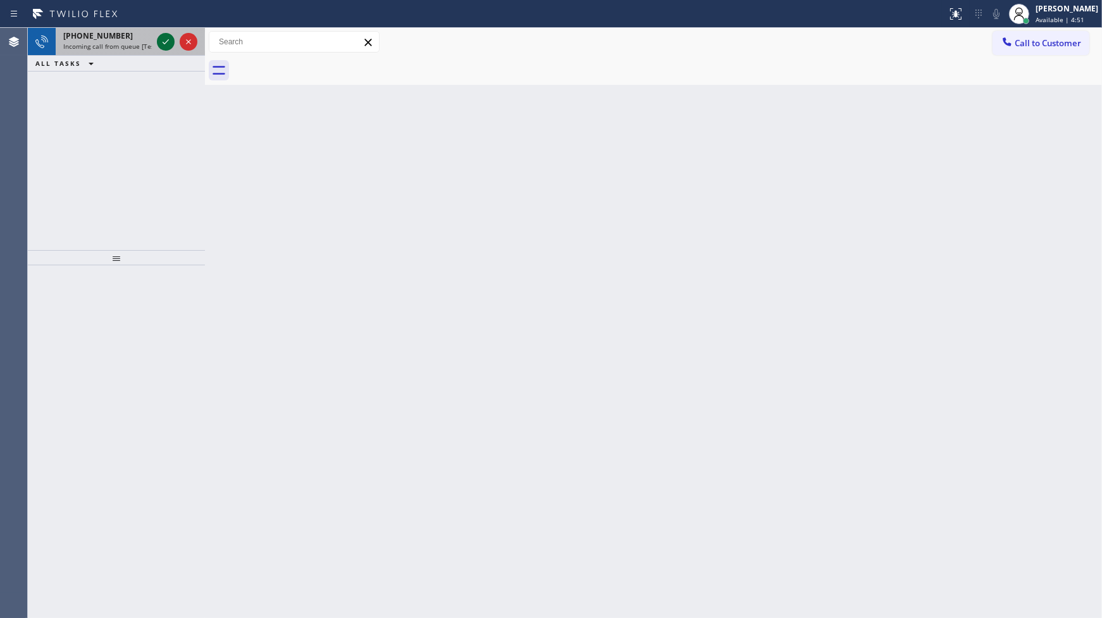
drag, startPoint x: 165, startPoint y: 32, endPoint x: 166, endPoint y: 39, distance: 7.0
click at [165, 39] on div at bounding box center [177, 42] width 46 height 28
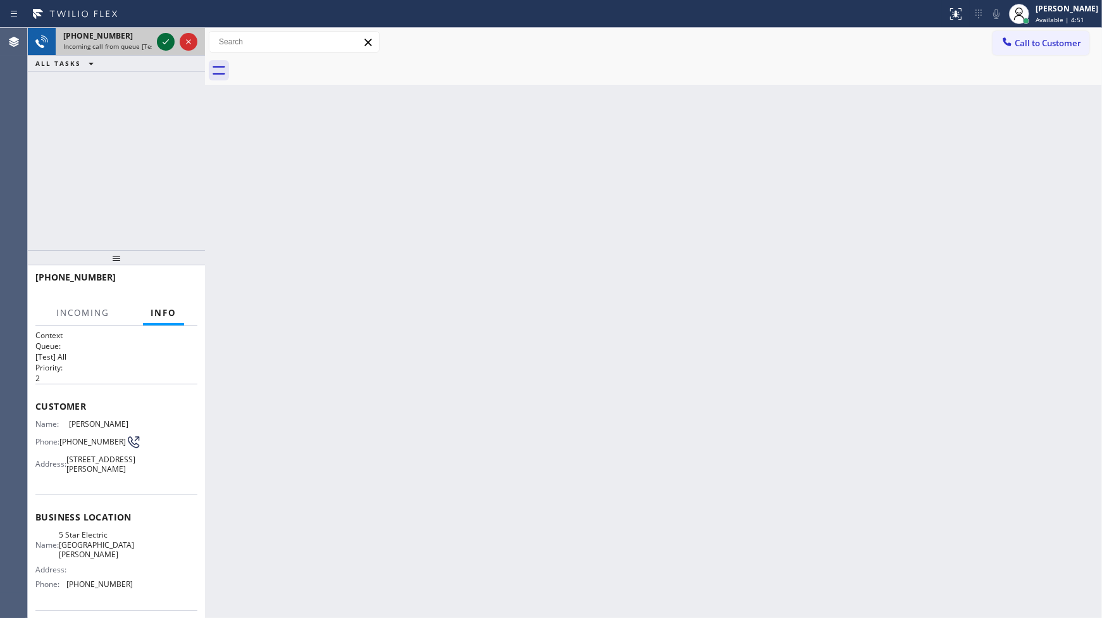
click at [166, 39] on icon at bounding box center [165, 41] width 15 height 15
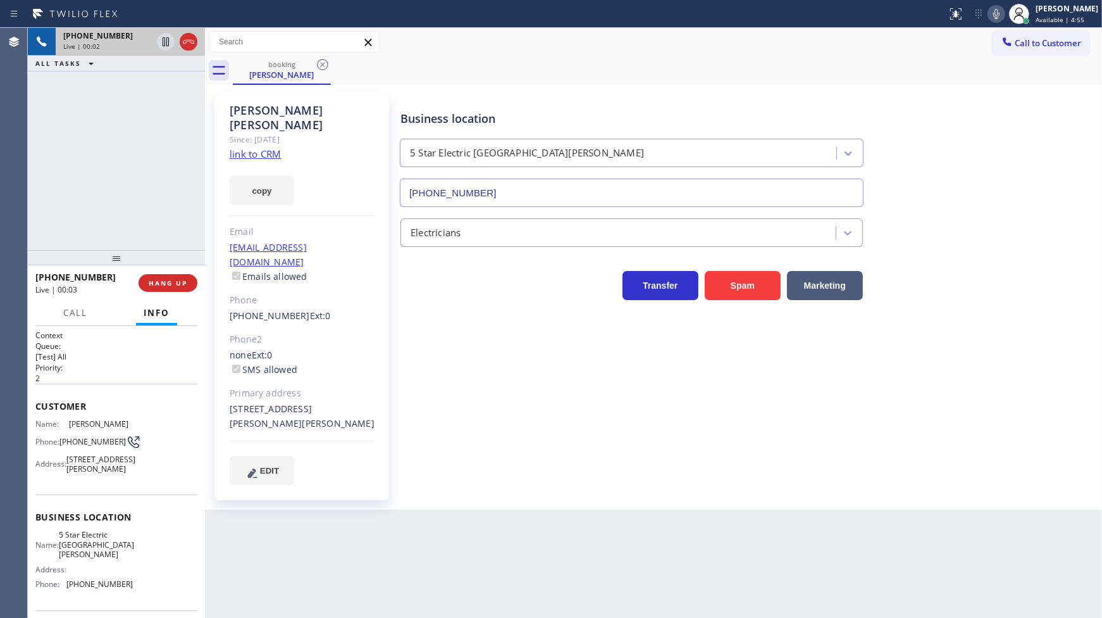
type input "(669) 239-2575"
click at [266, 147] on link "link to CRM" at bounding box center [255, 153] width 51 height 13
click at [994, 16] on icon at bounding box center [996, 13] width 15 height 15
click at [165, 37] on icon at bounding box center [165, 41] width 15 height 15
click at [95, 178] on div "+19518552640 Live | 02:10 ALL TASKS ALL TASKS ACTIVE TASKS TASKS IN WRAP UP" at bounding box center [116, 139] width 177 height 222
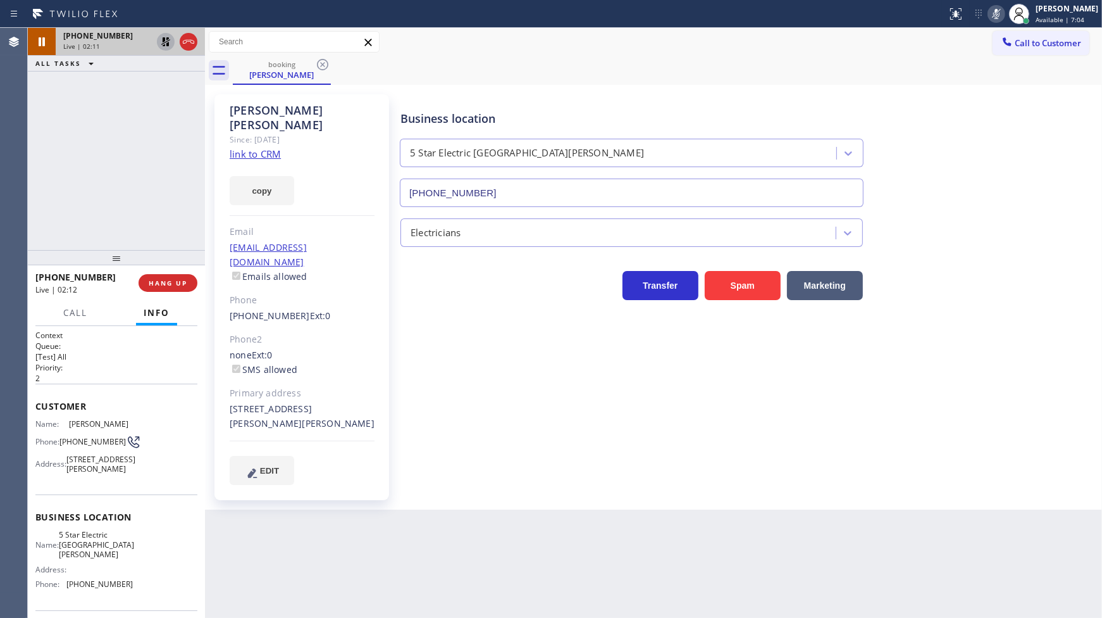
click at [165, 45] on icon at bounding box center [165, 41] width 15 height 15
click at [995, 13] on icon at bounding box center [996, 13] width 15 height 15
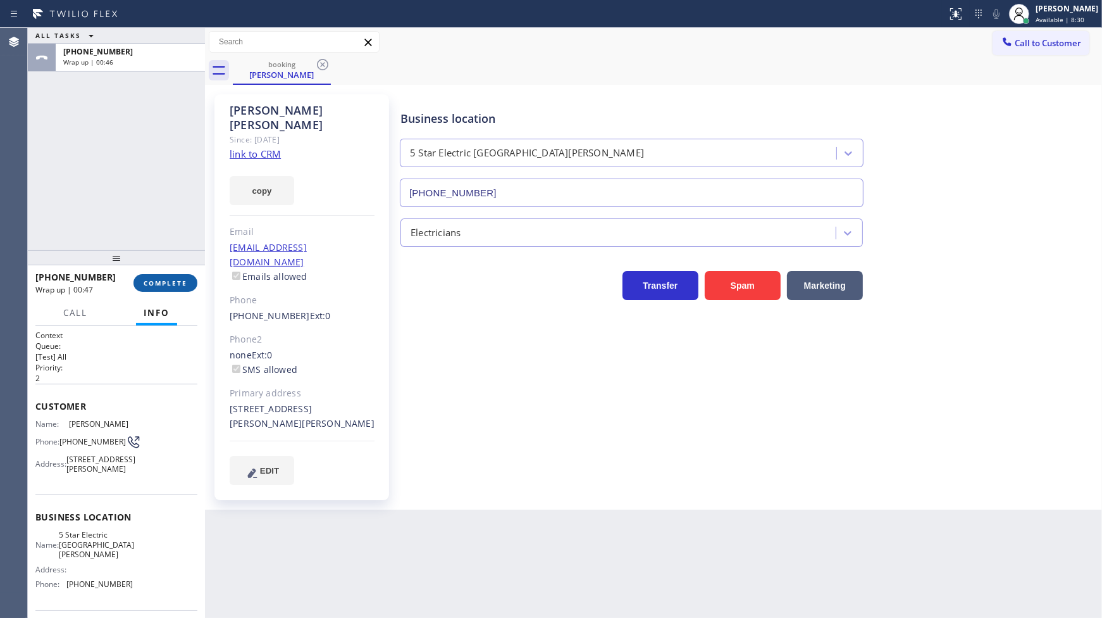
click at [162, 285] on span "COMPLETE" at bounding box center [166, 282] width 44 height 9
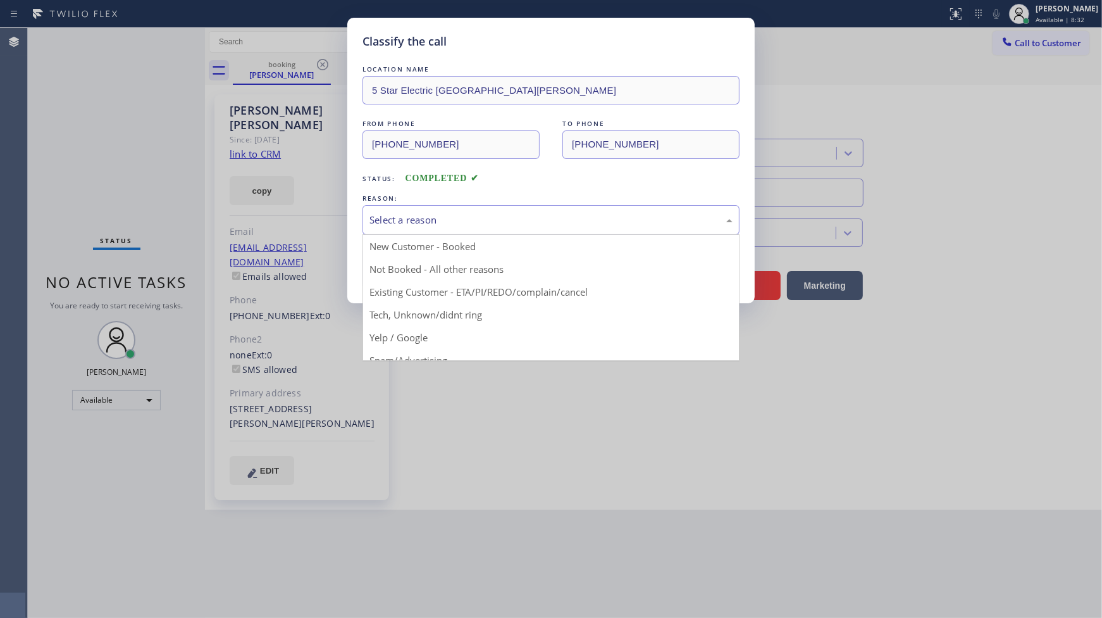
click at [406, 205] on div "Select a reason" at bounding box center [551, 220] width 377 height 30
click at [406, 220] on div "Select a reason" at bounding box center [551, 220] width 363 height 15
click at [408, 216] on div "Select a reason" at bounding box center [551, 220] width 363 height 15
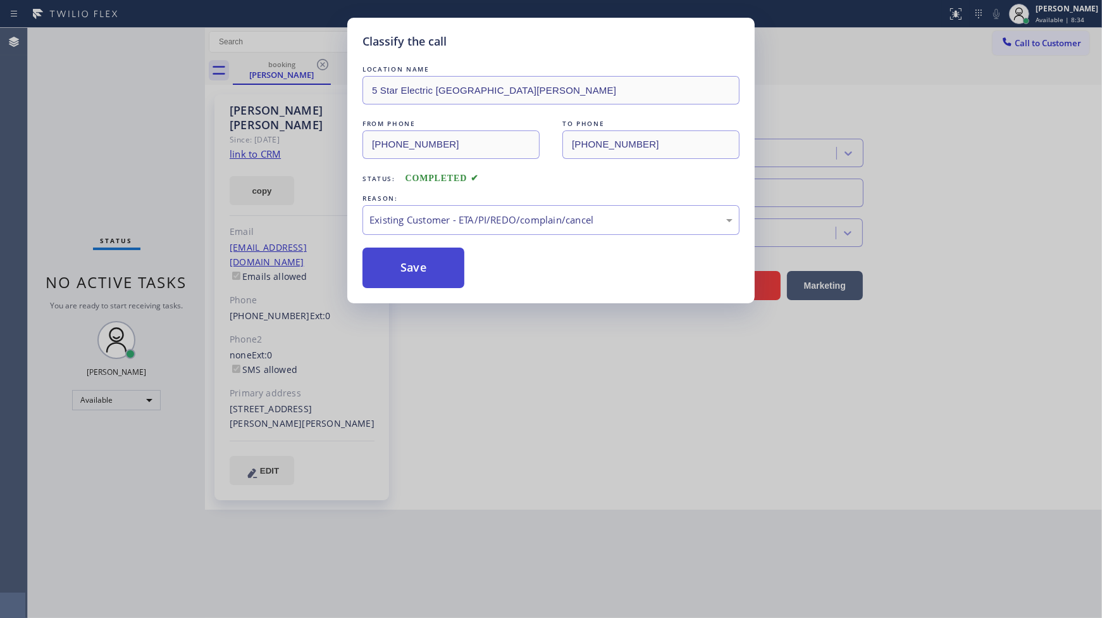
drag, startPoint x: 392, startPoint y: 297, endPoint x: 394, endPoint y: 282, distance: 15.9
click at [395, 280] on button "Save" at bounding box center [414, 267] width 102 height 40
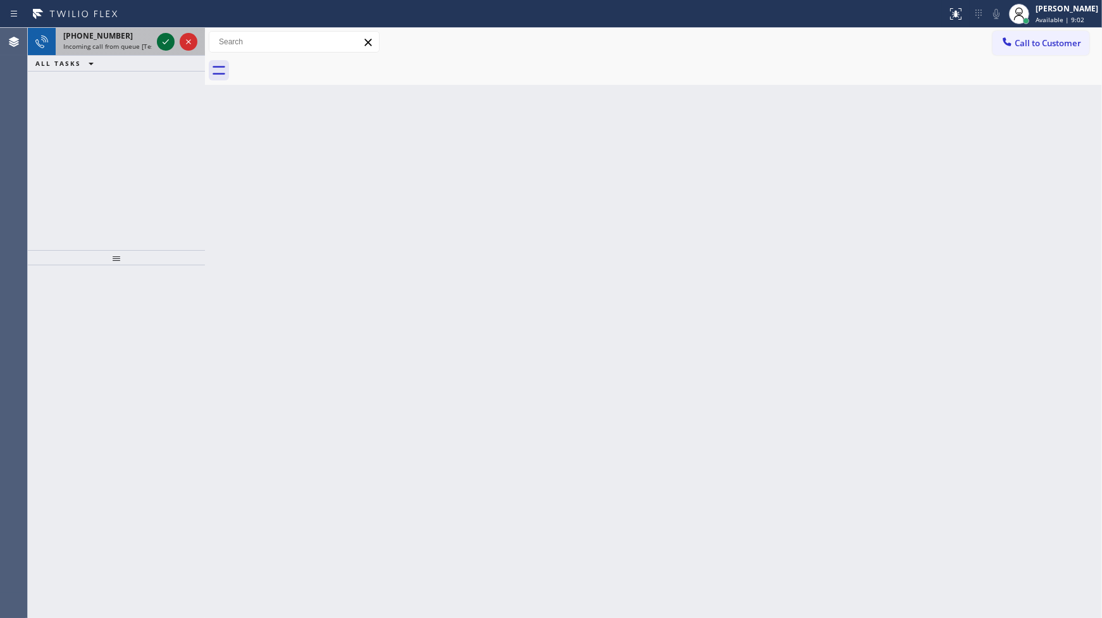
click at [161, 35] on div at bounding box center [177, 42] width 46 height 28
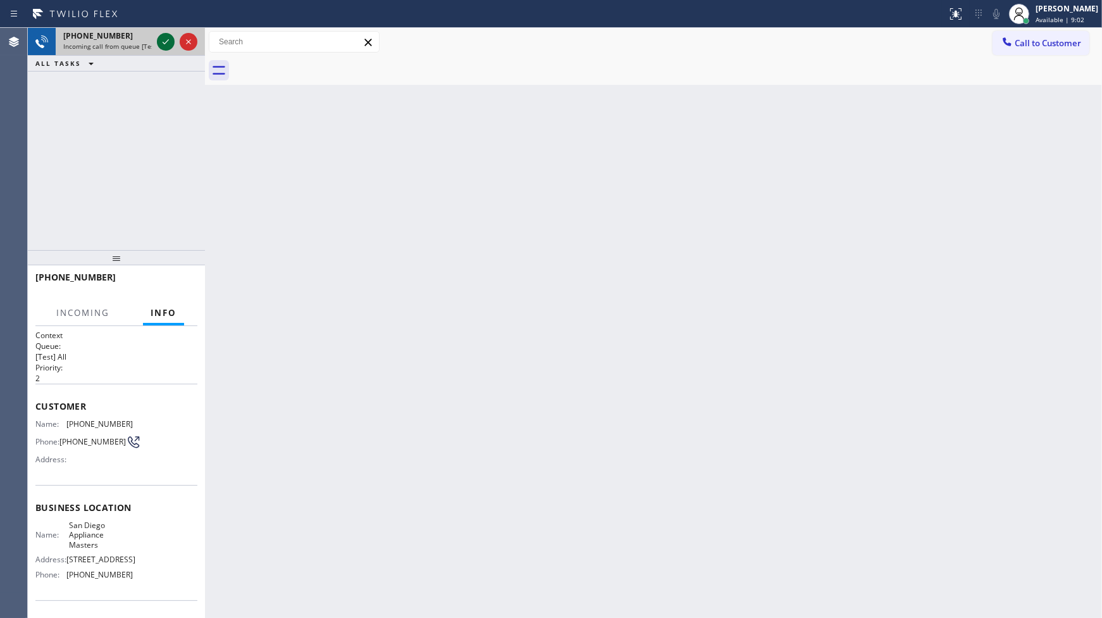
click at [163, 42] on icon at bounding box center [165, 41] width 15 height 15
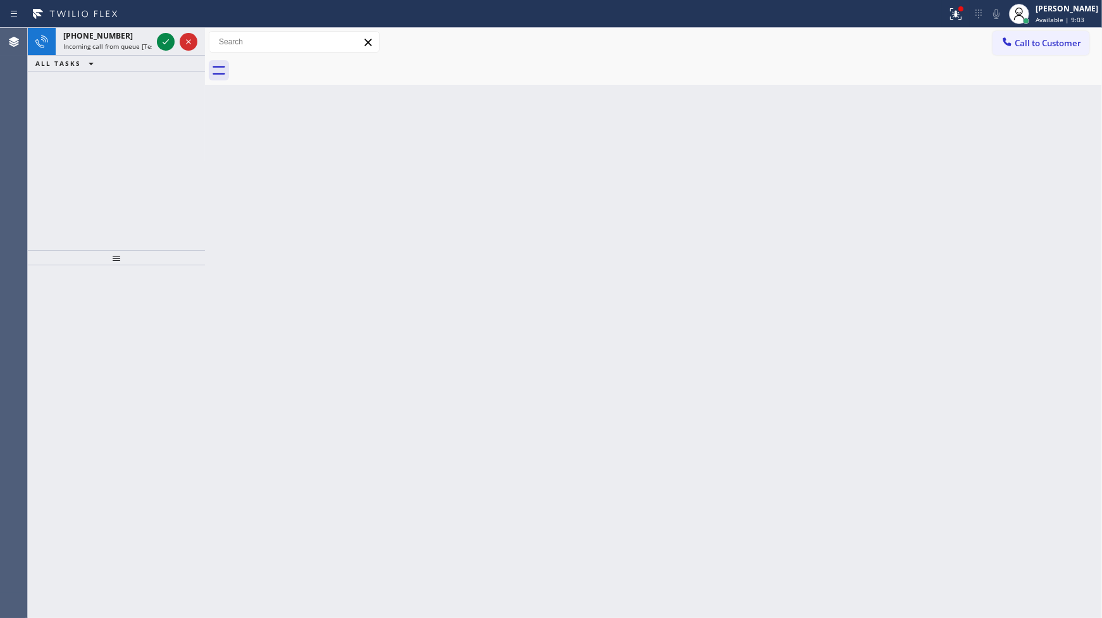
click at [163, 47] on icon at bounding box center [165, 41] width 15 height 15
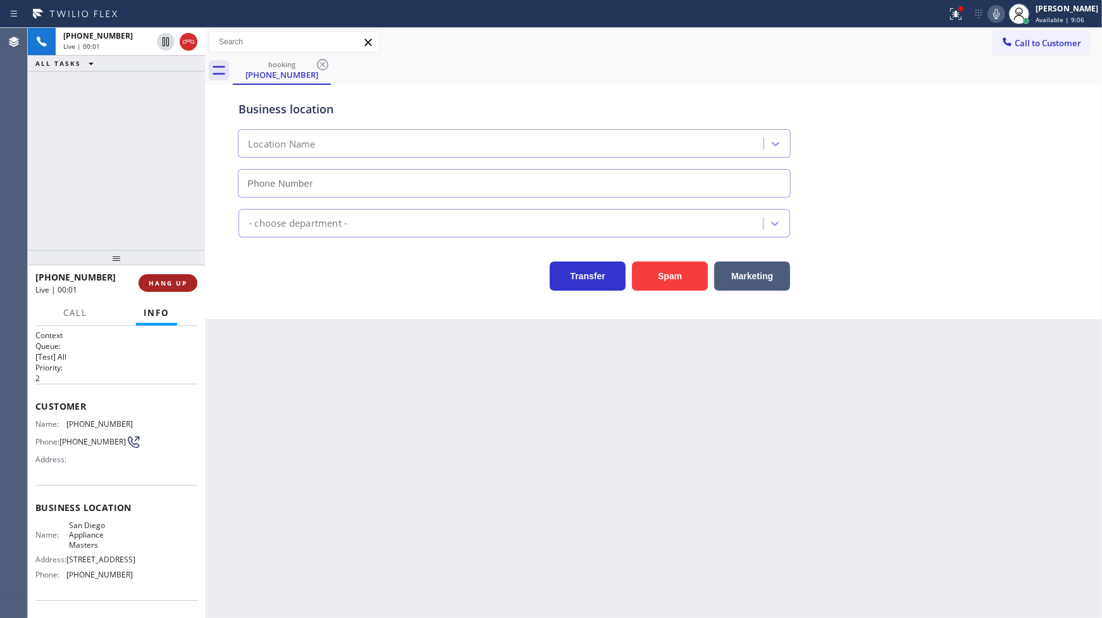
type input "(619) 930-9076"
click at [187, 290] on button "HANG UP" at bounding box center [168, 283] width 59 height 18
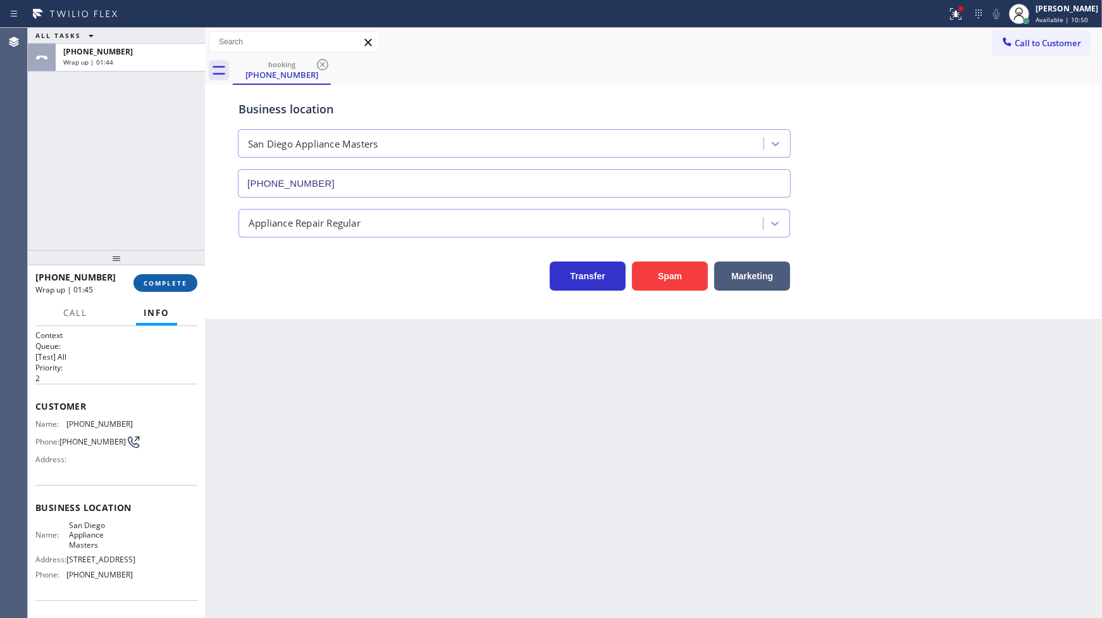
click at [185, 275] on button "COMPLETE" at bounding box center [166, 283] width 64 height 18
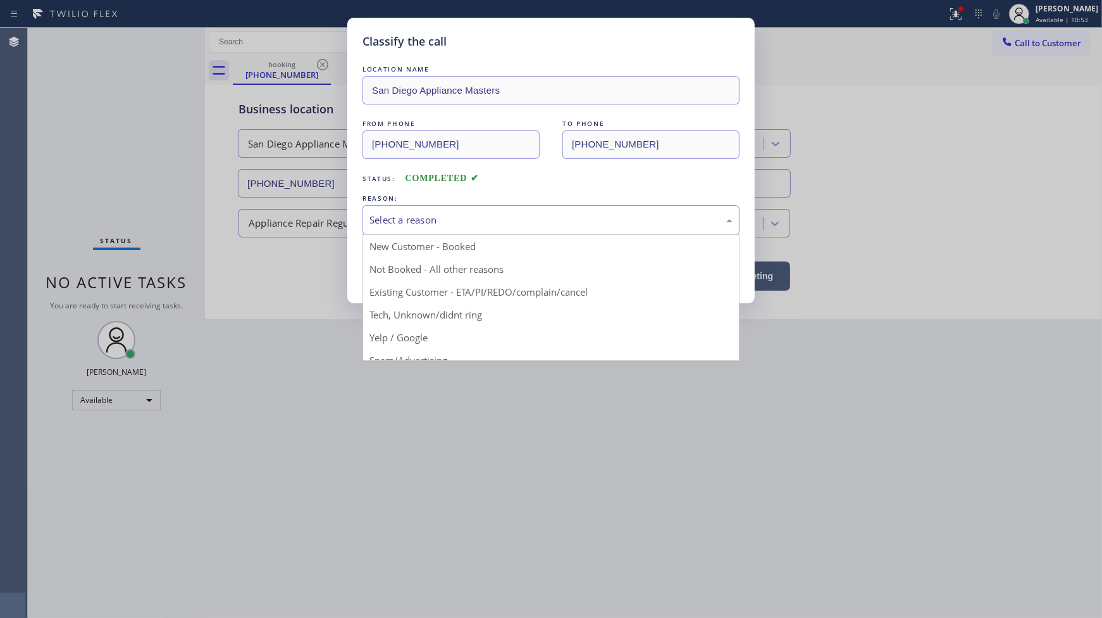
click at [403, 216] on div "Select a reason" at bounding box center [551, 220] width 363 height 15
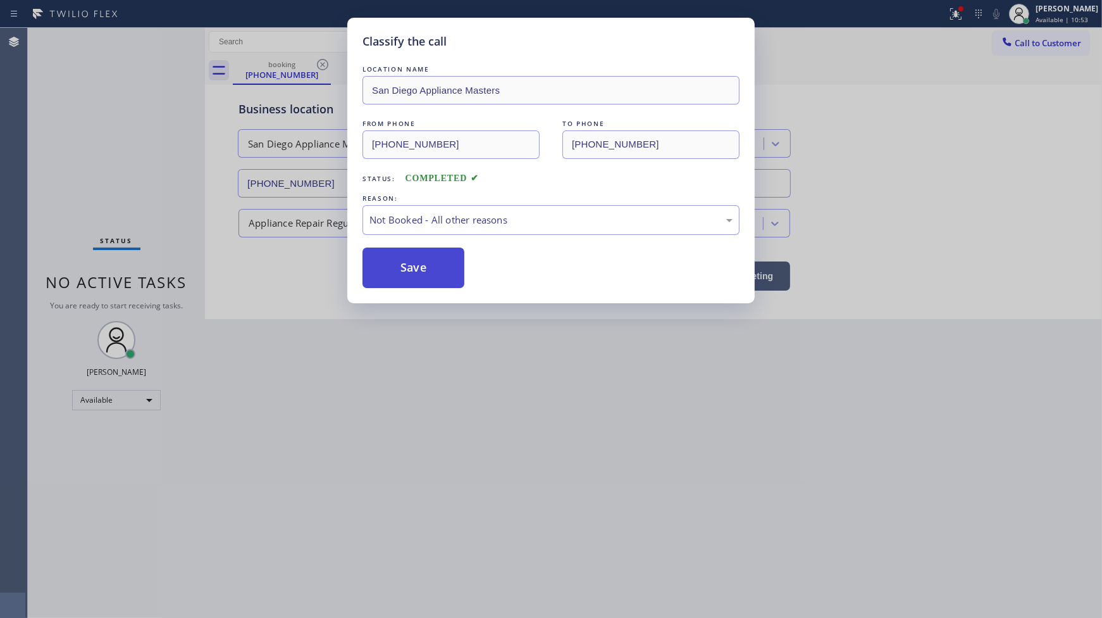
click at [402, 264] on button "Save" at bounding box center [414, 267] width 102 height 40
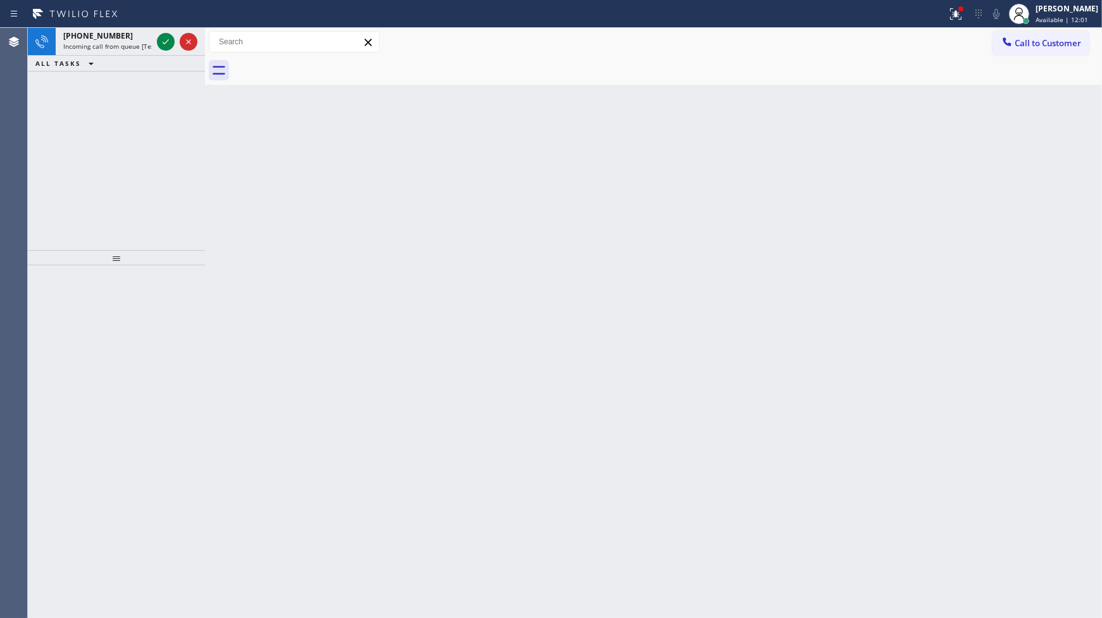
click at [90, 80] on div "+18584280085 Incoming call from queue [Test] All ALL TASKS ALL TASKS ACTIVE TAS…" at bounding box center [116, 139] width 177 height 222
click at [162, 34] on icon at bounding box center [165, 41] width 15 height 15
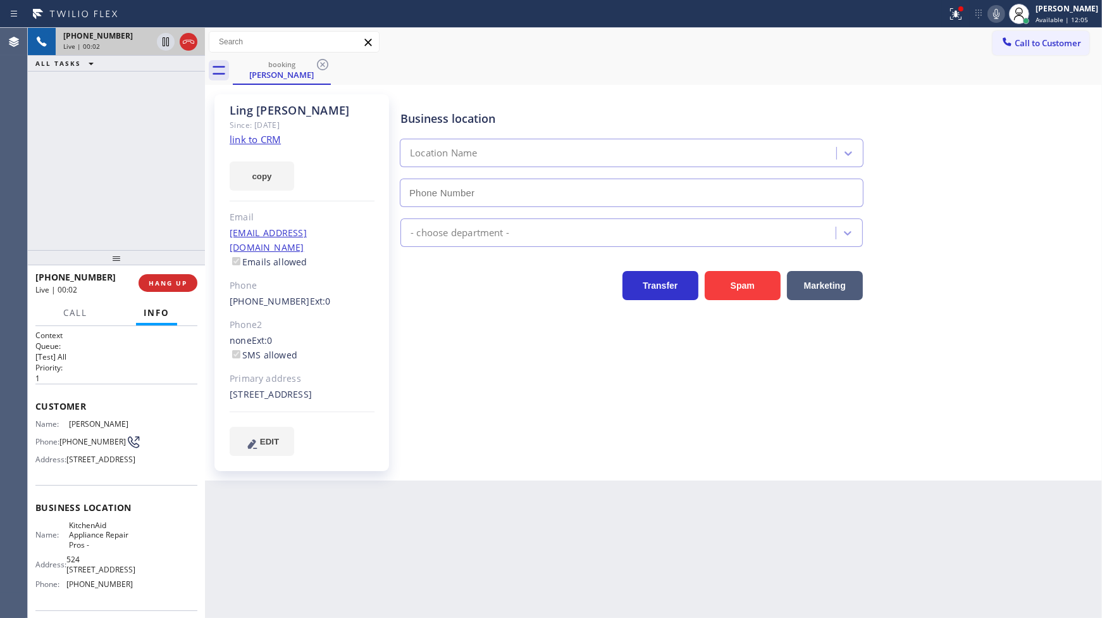
type input "(855) 213-9318"
click at [251, 114] on div "Ling Chen" at bounding box center [302, 110] width 145 height 15
click at [264, 173] on button "copy" at bounding box center [262, 175] width 65 height 29
click at [259, 139] on link "link to CRM" at bounding box center [255, 139] width 51 height 13
click at [991, 14] on icon at bounding box center [996, 13] width 15 height 15
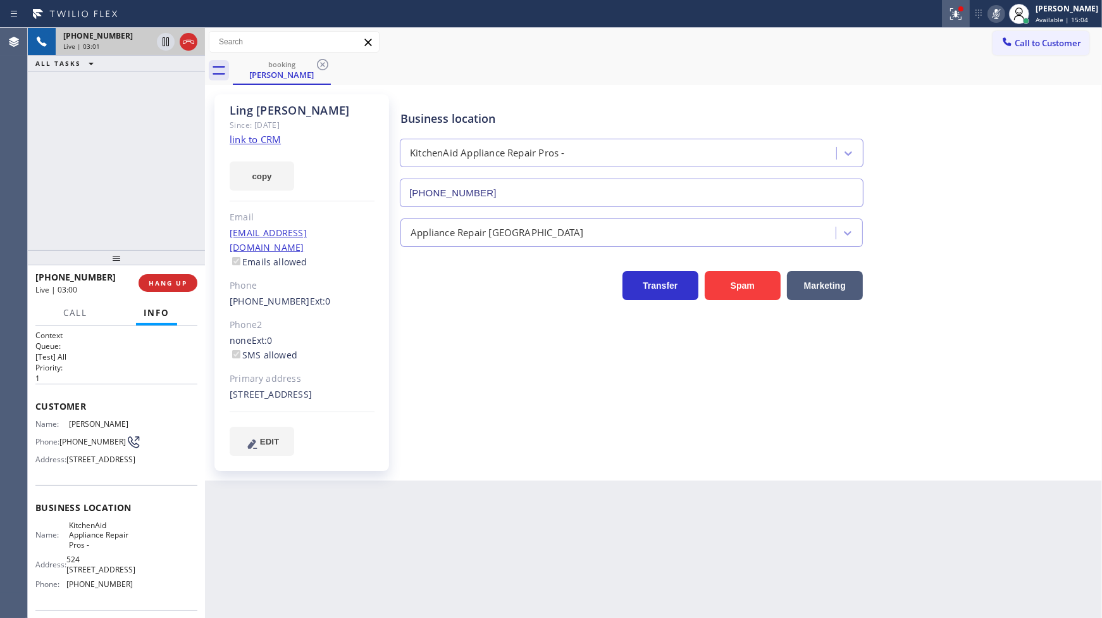
click at [962, 23] on button at bounding box center [956, 14] width 28 height 28
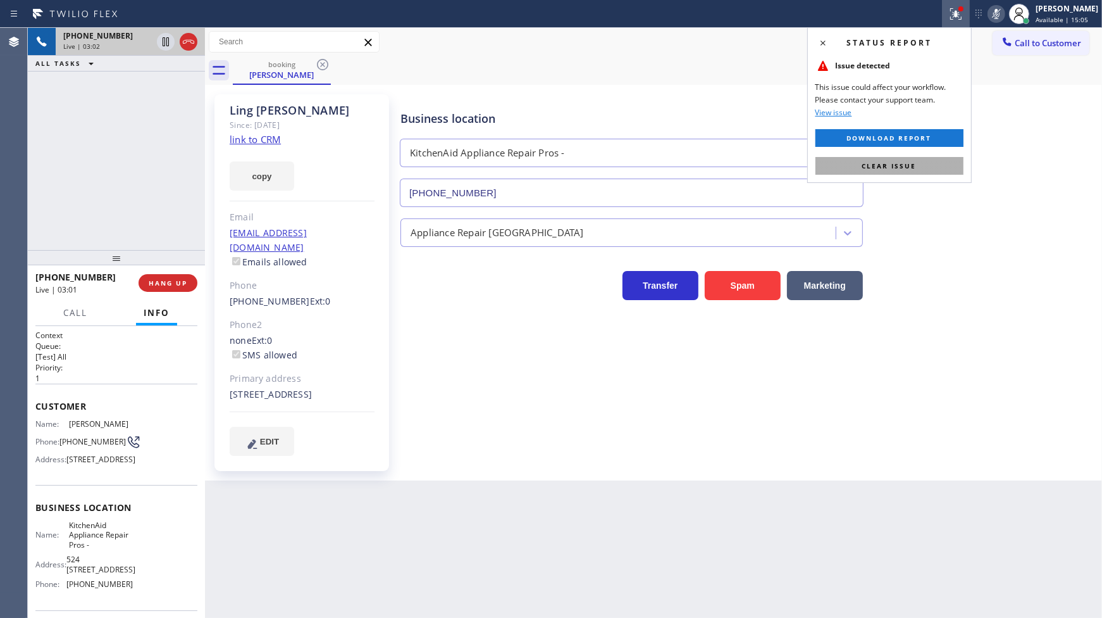
click at [935, 163] on button "Clear issue" at bounding box center [890, 166] width 148 height 18
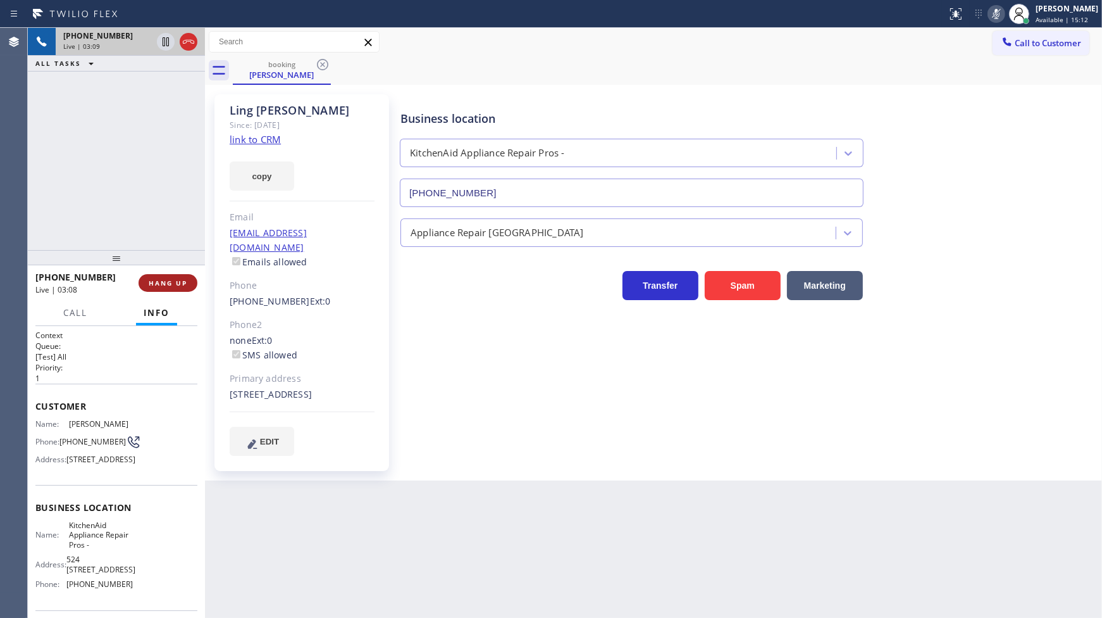
click at [168, 280] on span "HANG UP" at bounding box center [168, 282] width 39 height 9
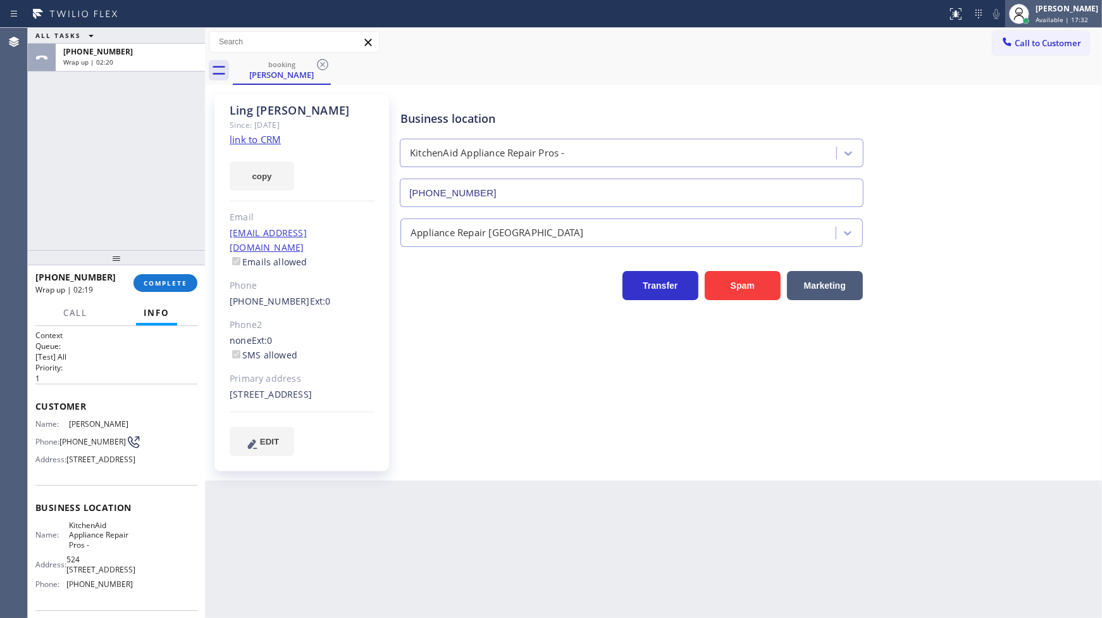
click at [1064, 10] on div "[PERSON_NAME]" at bounding box center [1067, 8] width 63 height 11
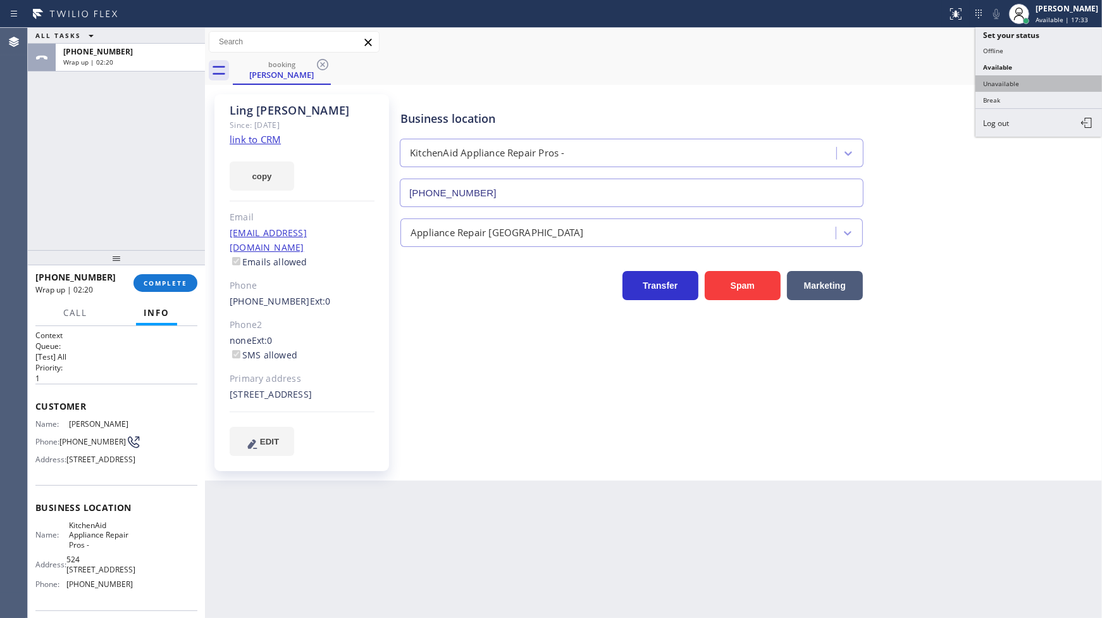
click at [994, 84] on button "Unavailable" at bounding box center [1039, 83] width 127 height 16
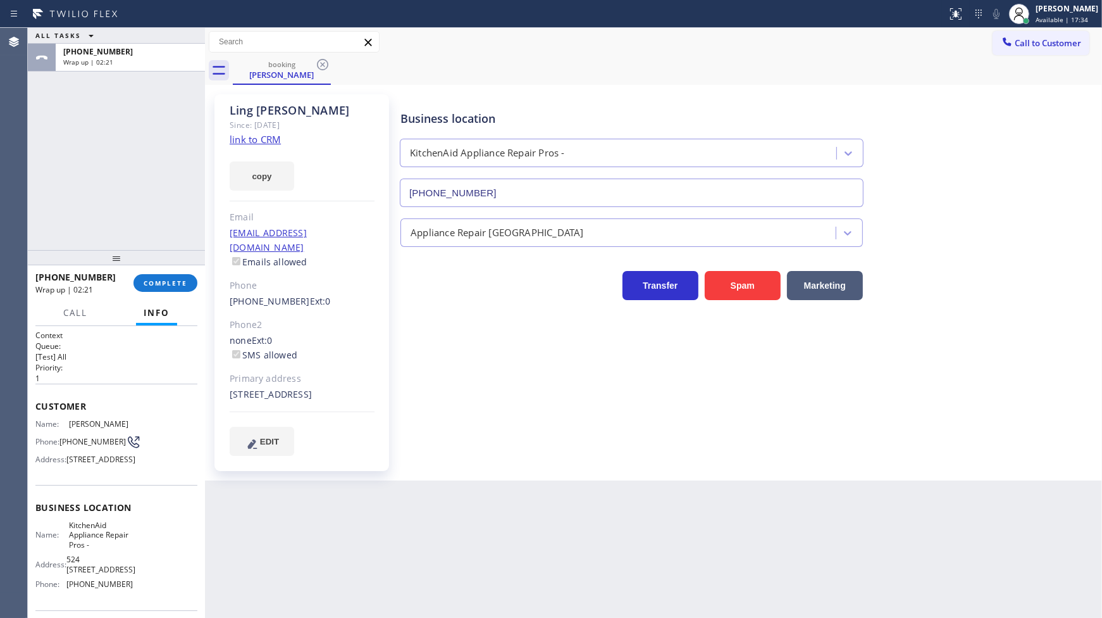
click at [173, 270] on div "+18584280085 Wrap up | 02:21 COMPLETE" at bounding box center [116, 282] width 162 height 33
click at [171, 275] on button "COMPLETE" at bounding box center [166, 283] width 64 height 18
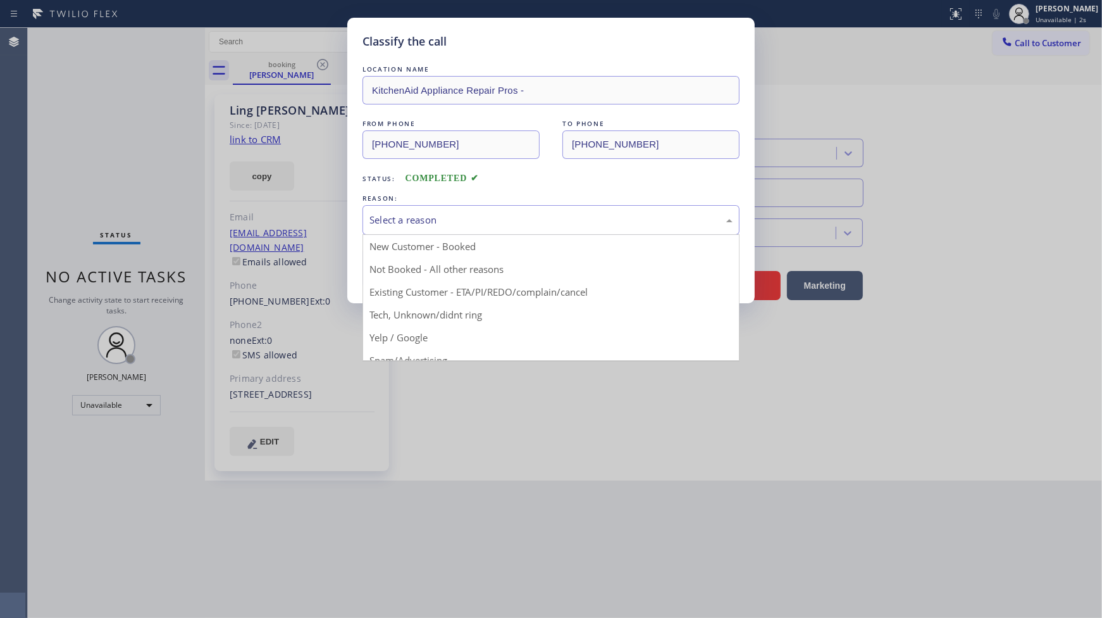
click at [433, 225] on div "Select a reason" at bounding box center [551, 220] width 363 height 15
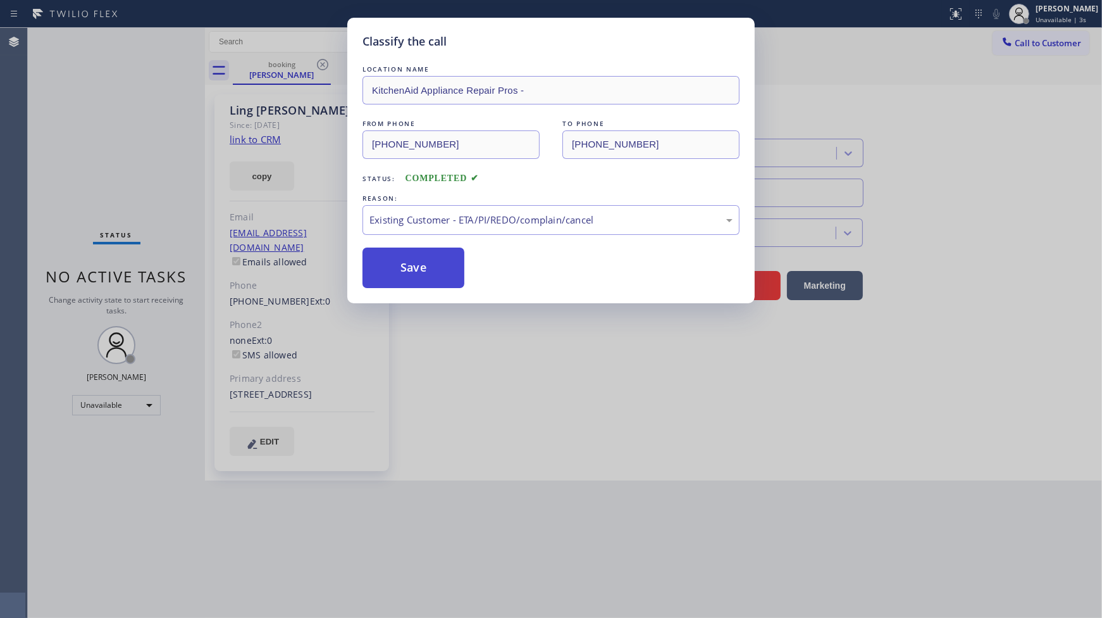
click at [387, 277] on button "Save" at bounding box center [414, 267] width 102 height 40
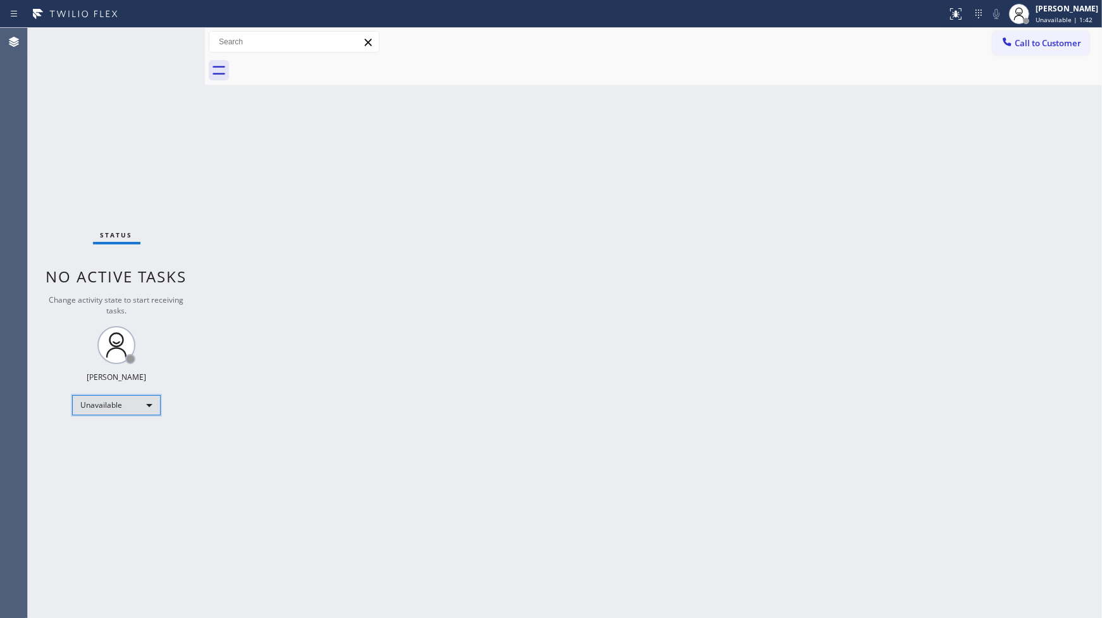
click at [130, 401] on div "Unavailable" at bounding box center [116, 405] width 89 height 20
click at [116, 472] on li "Break" at bounding box center [116, 469] width 86 height 15
click at [127, 413] on div "Break" at bounding box center [116, 405] width 89 height 20
click at [124, 432] on li "Available" at bounding box center [116, 437] width 86 height 15
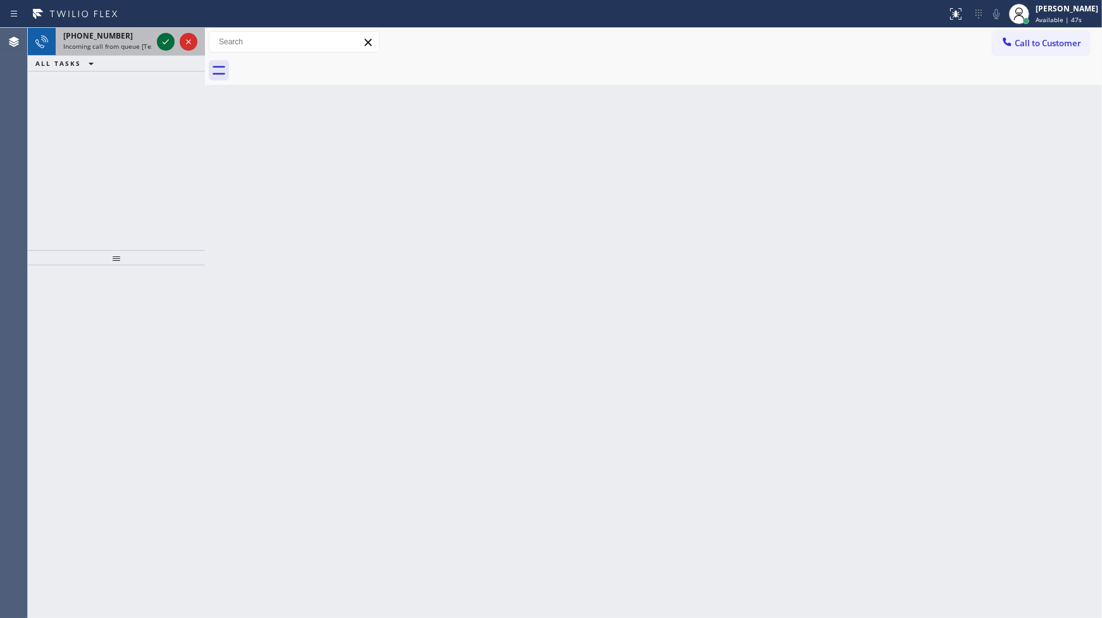
drag, startPoint x: 176, startPoint y: 47, endPoint x: 168, endPoint y: 42, distance: 9.7
click at [176, 47] on div at bounding box center [177, 42] width 46 height 28
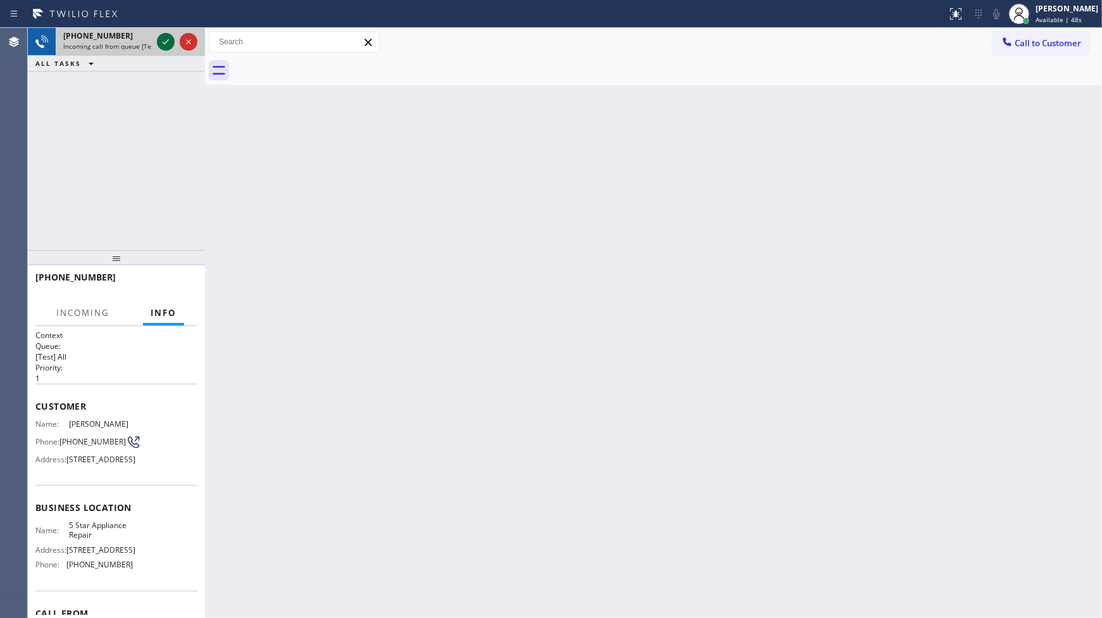
click at [168, 42] on icon at bounding box center [165, 41] width 15 height 15
click at [159, 30] on div at bounding box center [177, 42] width 46 height 28
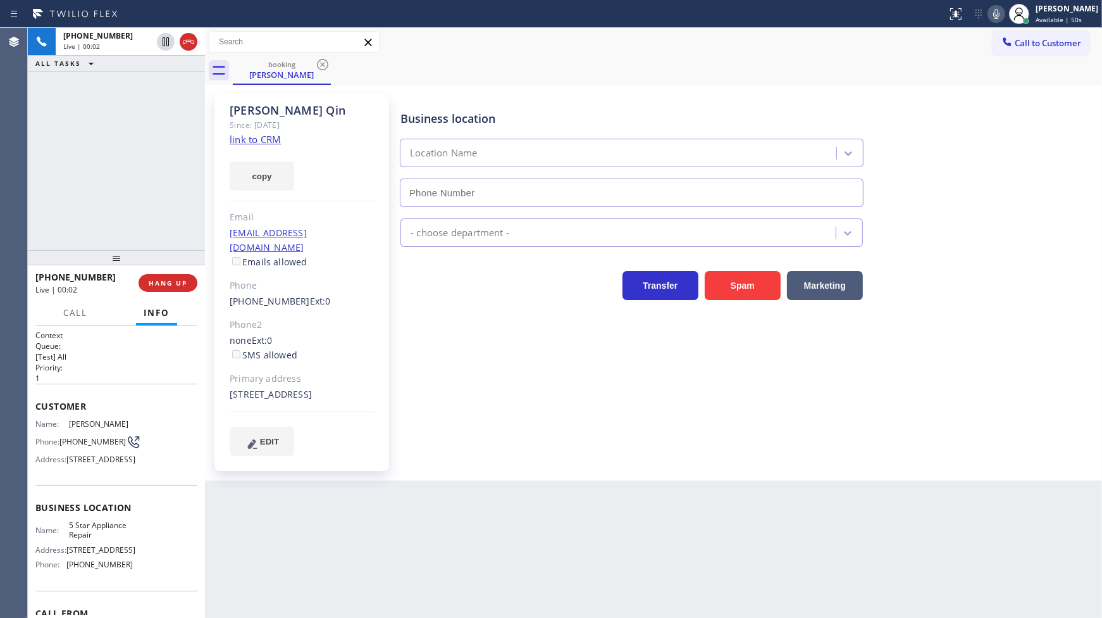
type input "(855) 731-4952"
click at [249, 142] on link "link to CRM" at bounding box center [255, 139] width 51 height 13
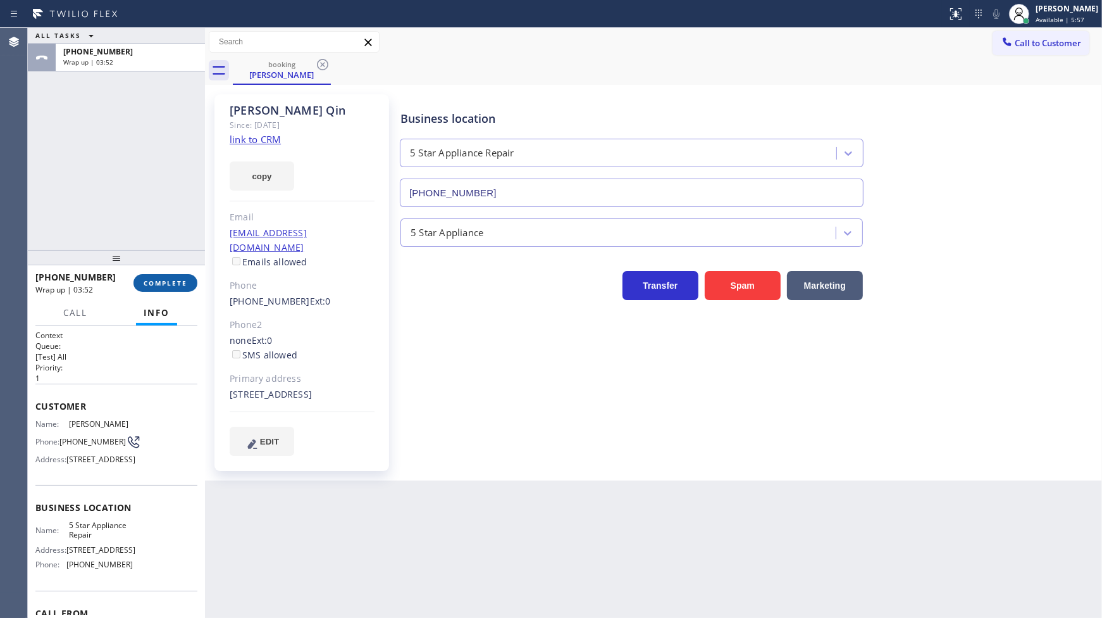
click at [166, 281] on span "COMPLETE" at bounding box center [166, 282] width 44 height 9
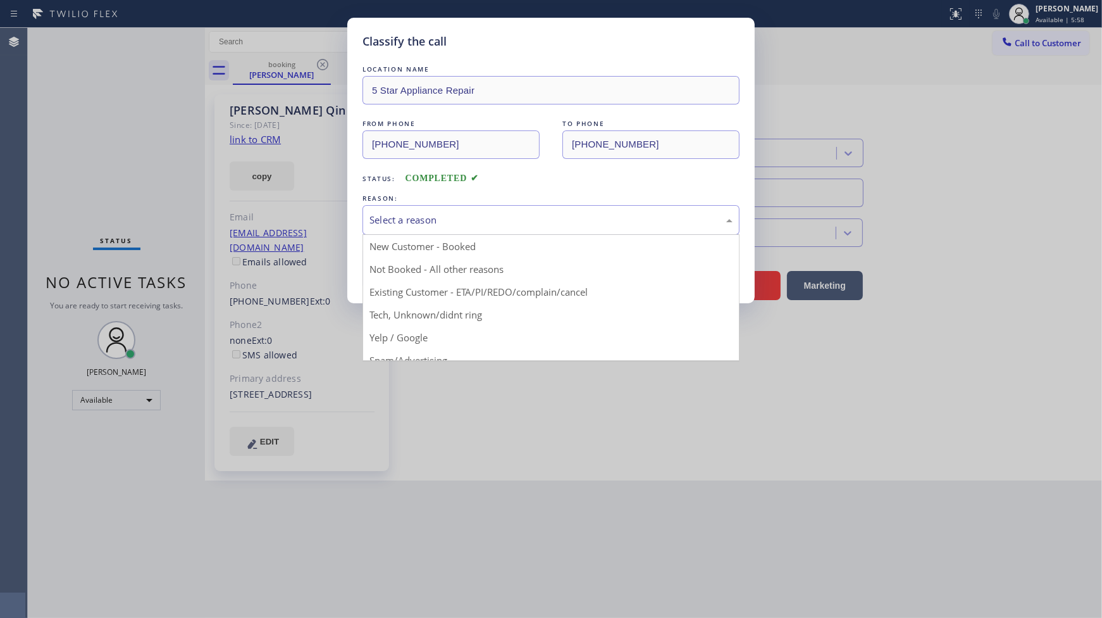
click at [365, 230] on div "Select a reason" at bounding box center [551, 220] width 377 height 30
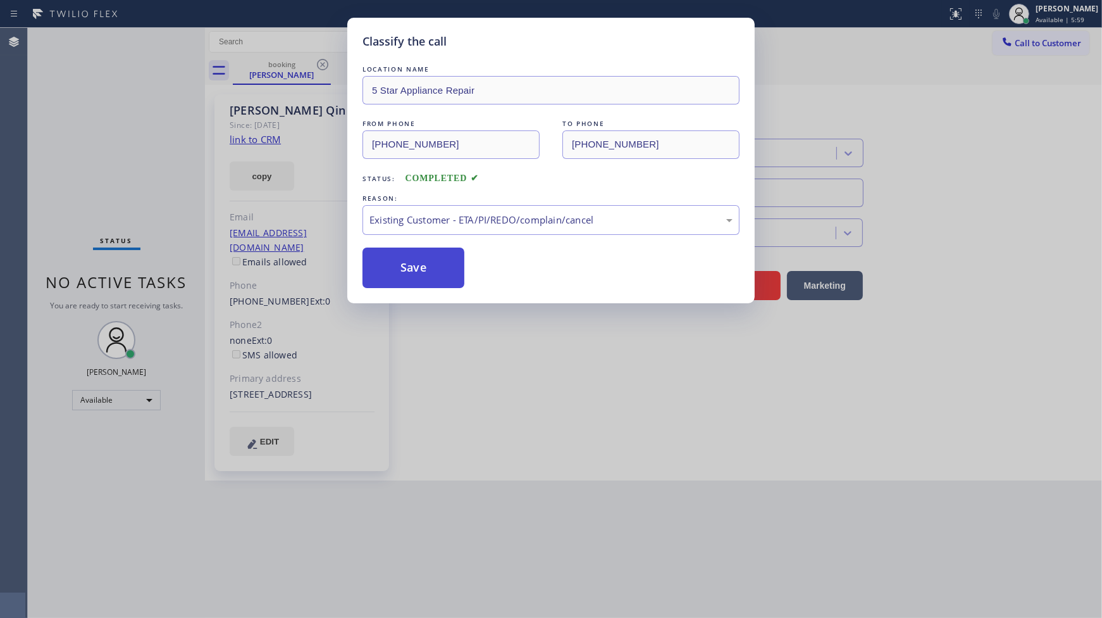
click at [406, 275] on button "Save" at bounding box center [414, 267] width 102 height 40
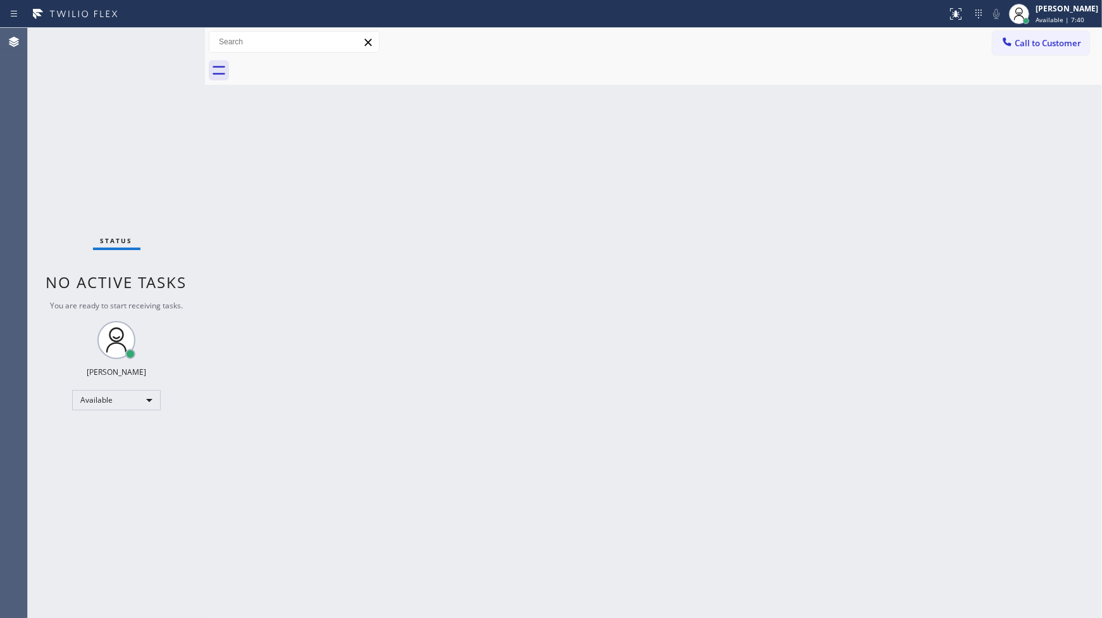
click at [77, 163] on div "Status No active tasks You are ready to start receiving tasks. JENIZA ALCAYDE A…" at bounding box center [116, 323] width 177 height 590
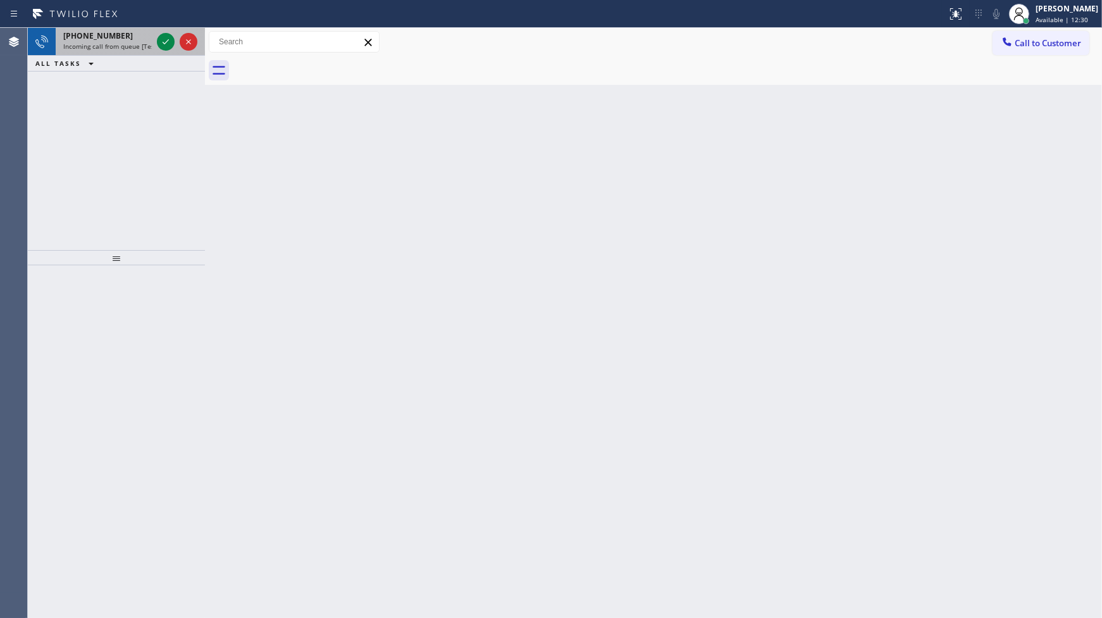
drag, startPoint x: 162, startPoint y: 43, endPoint x: 163, endPoint y: 51, distance: 7.6
click at [161, 46] on icon at bounding box center [165, 41] width 15 height 15
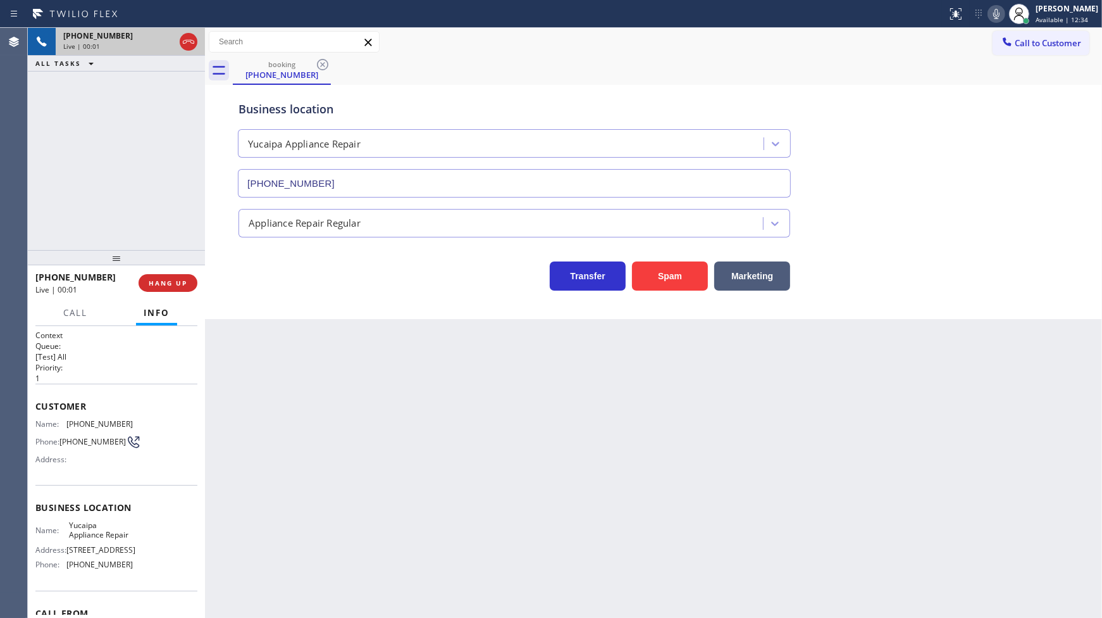
type input "(909) 219-9052"
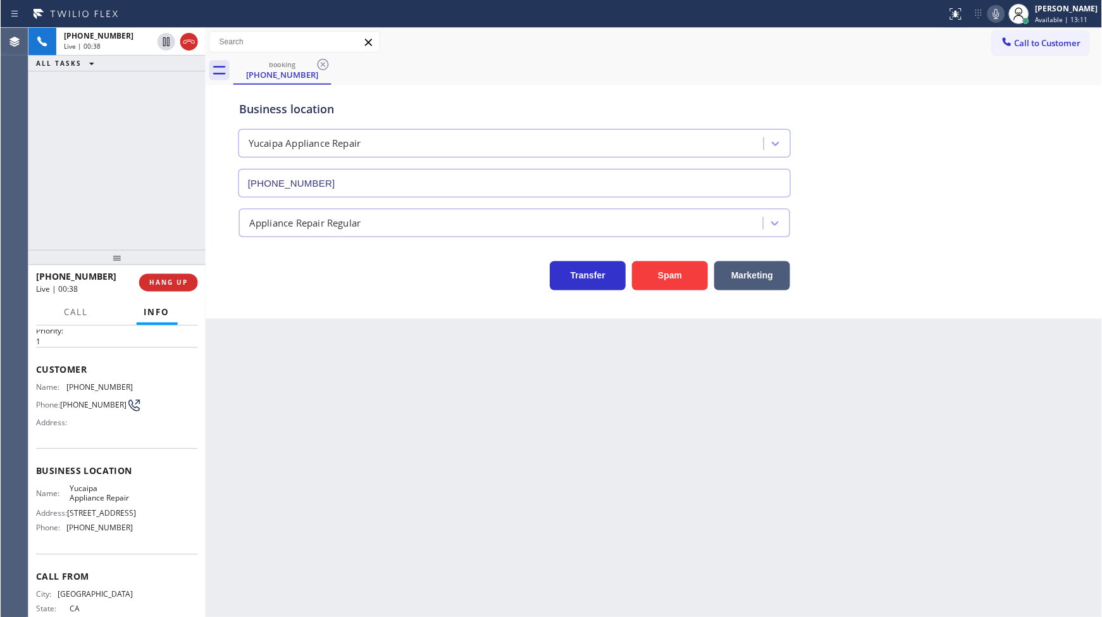
scroll to position [70, 0]
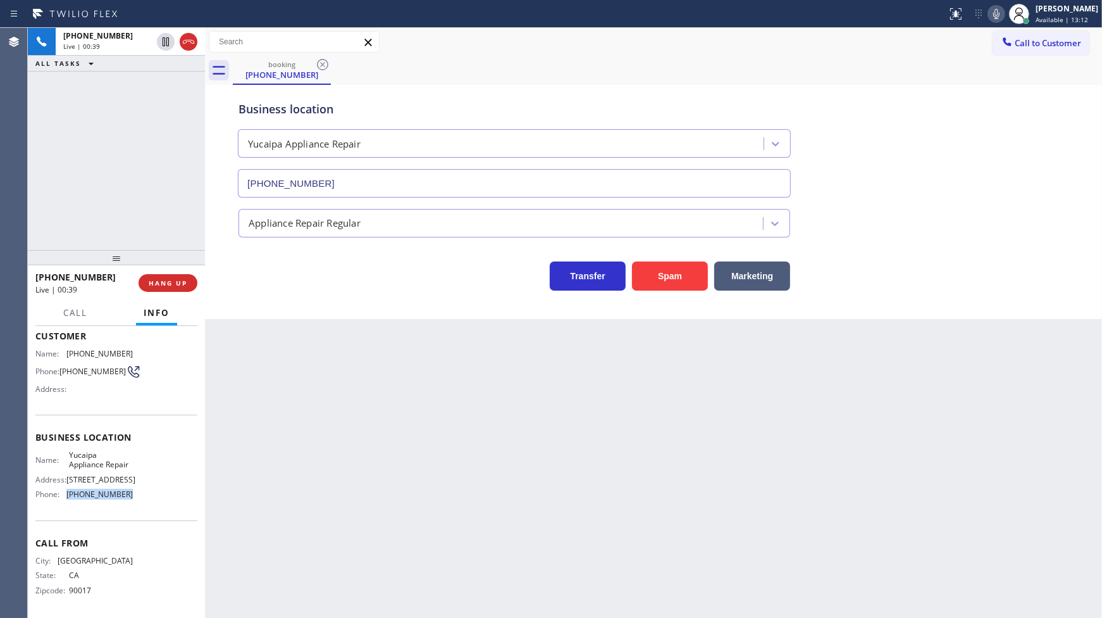
drag, startPoint x: 65, startPoint y: 521, endPoint x: 132, endPoint y: 520, distance: 67.1
click at [132, 504] on div "Name: Yucaipa Appliance Repair Address: 33599 Yucaipa Blvd 2 Phone: (909) 219-9…" at bounding box center [116, 477] width 162 height 54
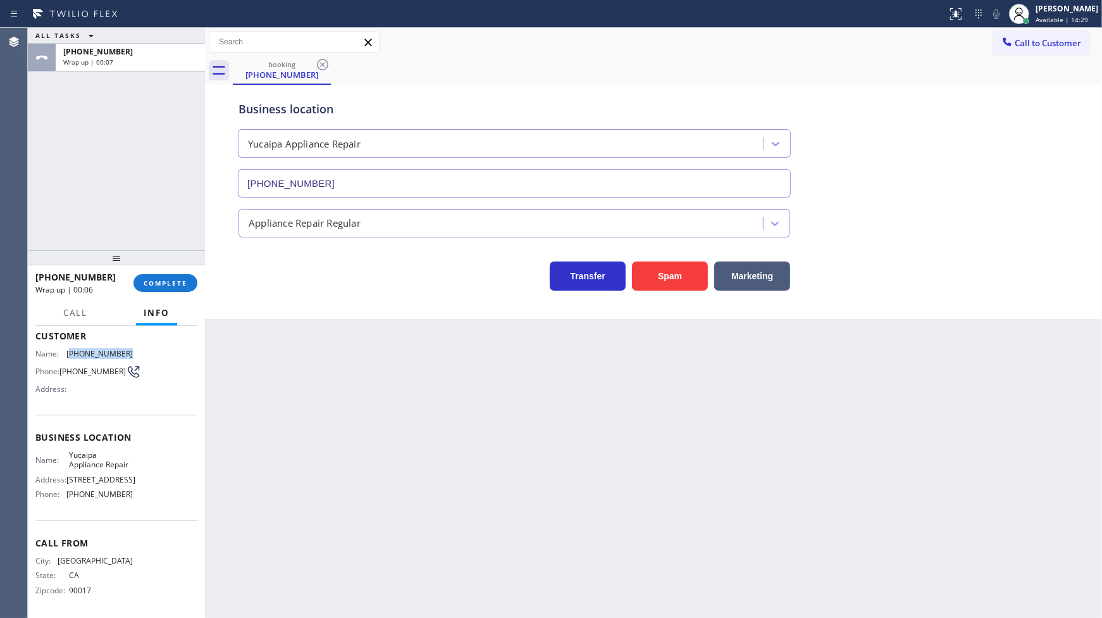
drag, startPoint x: 68, startPoint y: 348, endPoint x: 159, endPoint y: 344, distance: 90.6
click at [159, 344] on div "Customer Name: (323) 803-8872 Phone: (323) 803-8872 Address:" at bounding box center [116, 363] width 162 height 101
drag, startPoint x: 63, startPoint y: 497, endPoint x: 146, endPoint y: 507, distance: 83.4
click at [146, 507] on div "Business location Name: Yucaipa Appliance Repair Address: 33599 Yucaipa Blvd 2 …" at bounding box center [116, 465] width 162 height 106
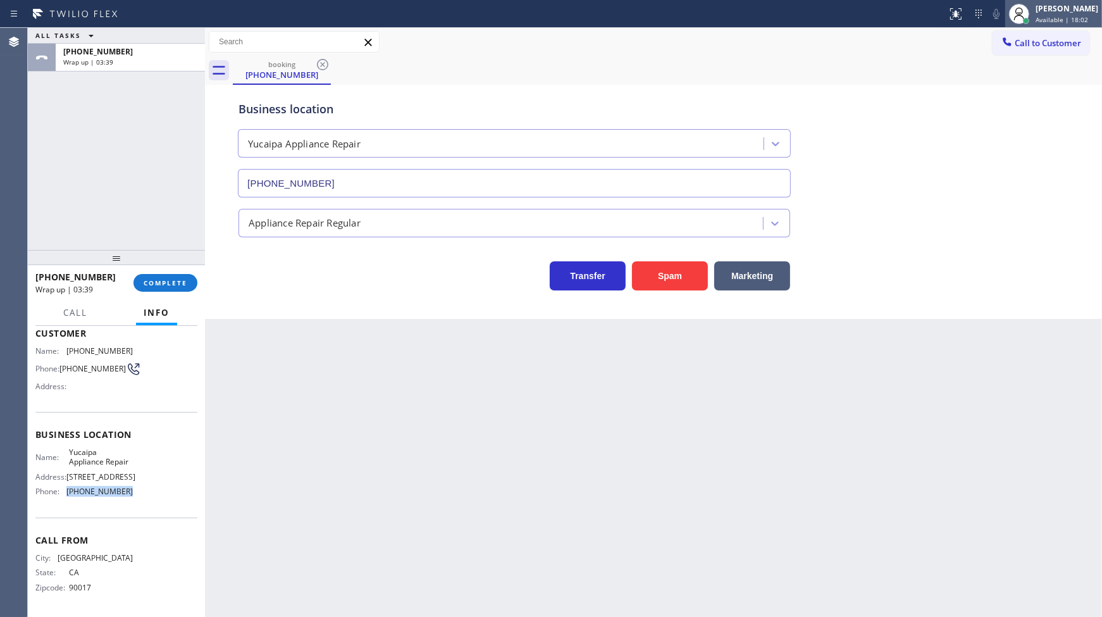
click at [1035, 23] on div "JENIZA ALCAYDE Available | 18:02" at bounding box center [1067, 14] width 69 height 22
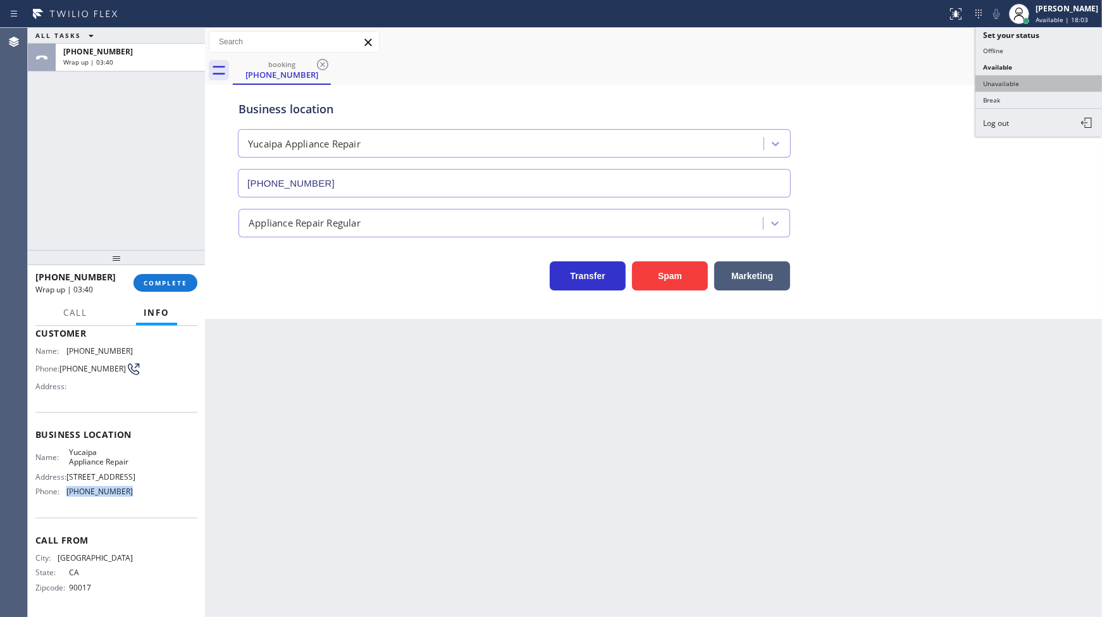
click at [998, 80] on button "Unavailable" at bounding box center [1039, 83] width 127 height 16
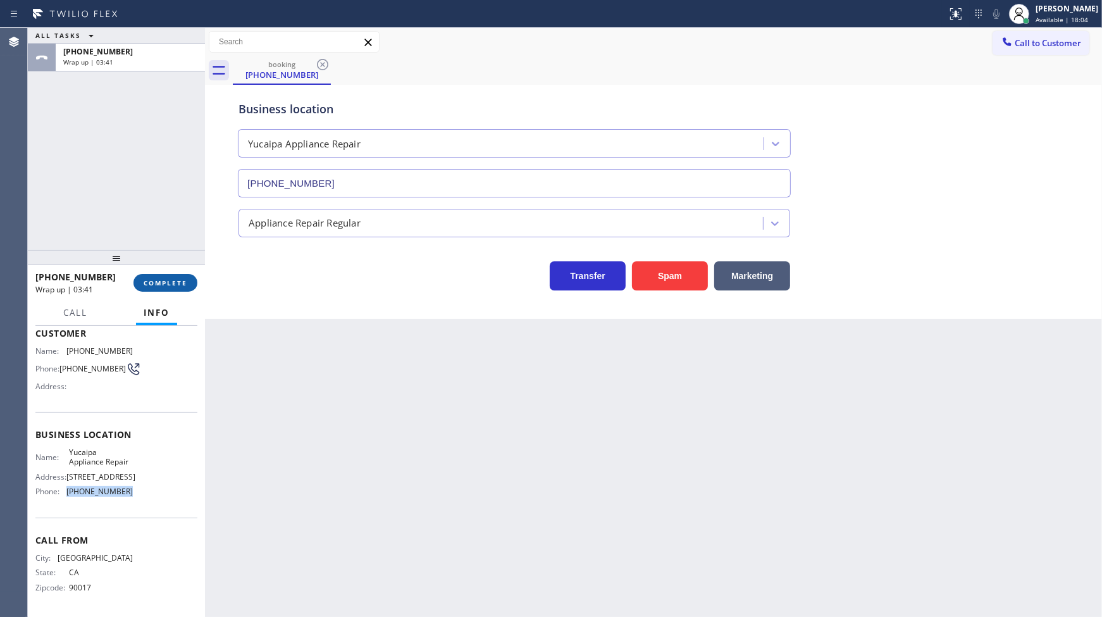
click at [140, 276] on button "COMPLETE" at bounding box center [166, 283] width 64 height 18
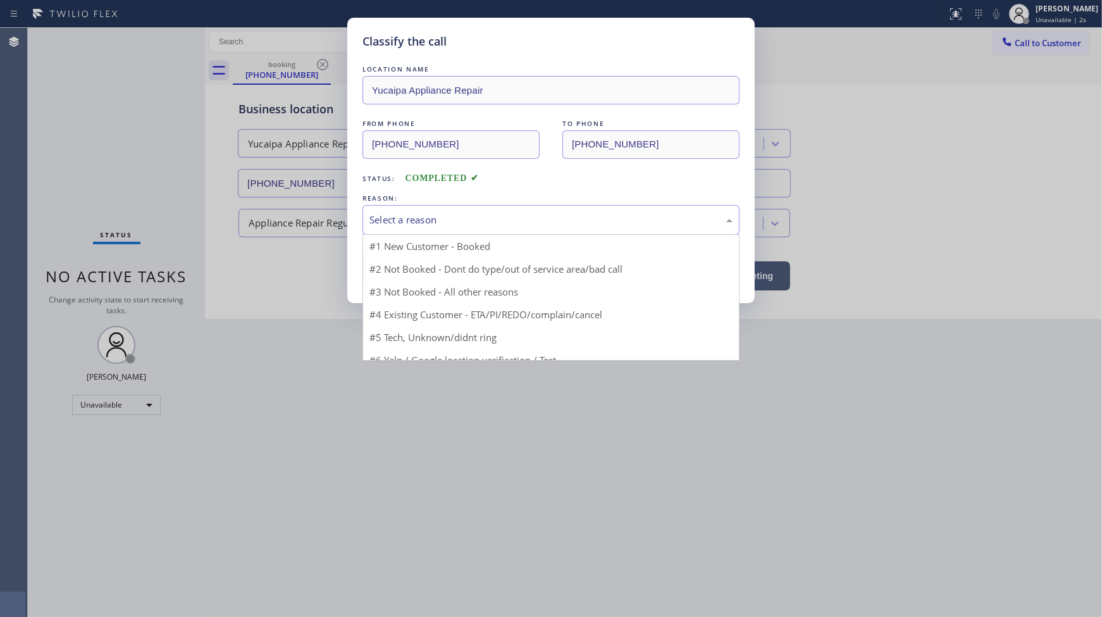
click at [425, 218] on div "Select a reason" at bounding box center [551, 220] width 363 height 15
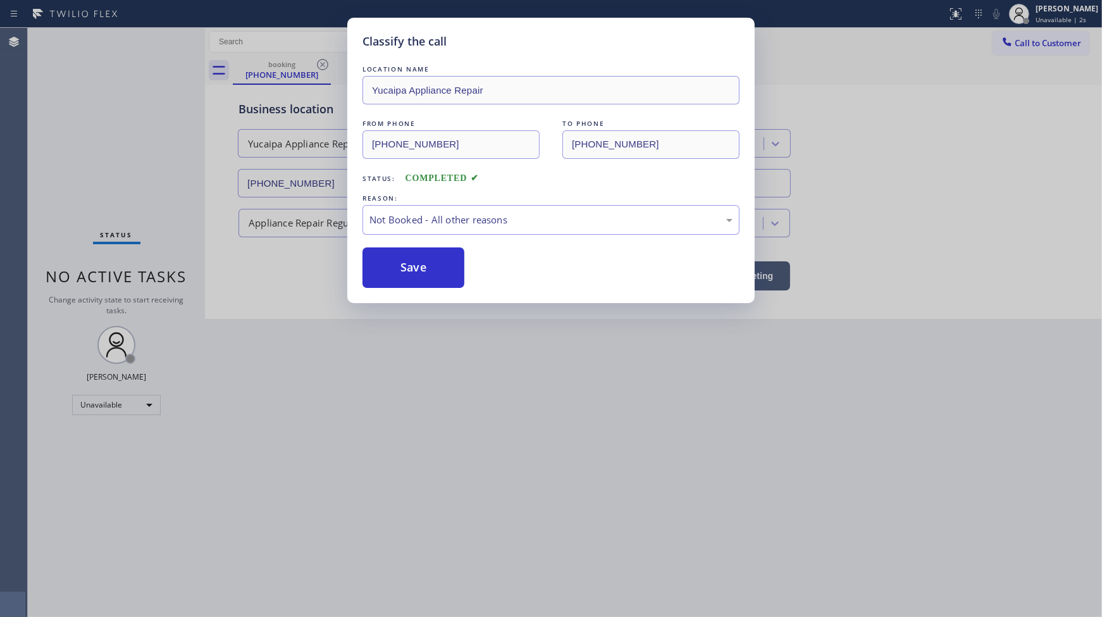
click at [413, 263] on button "Save" at bounding box center [414, 267] width 102 height 40
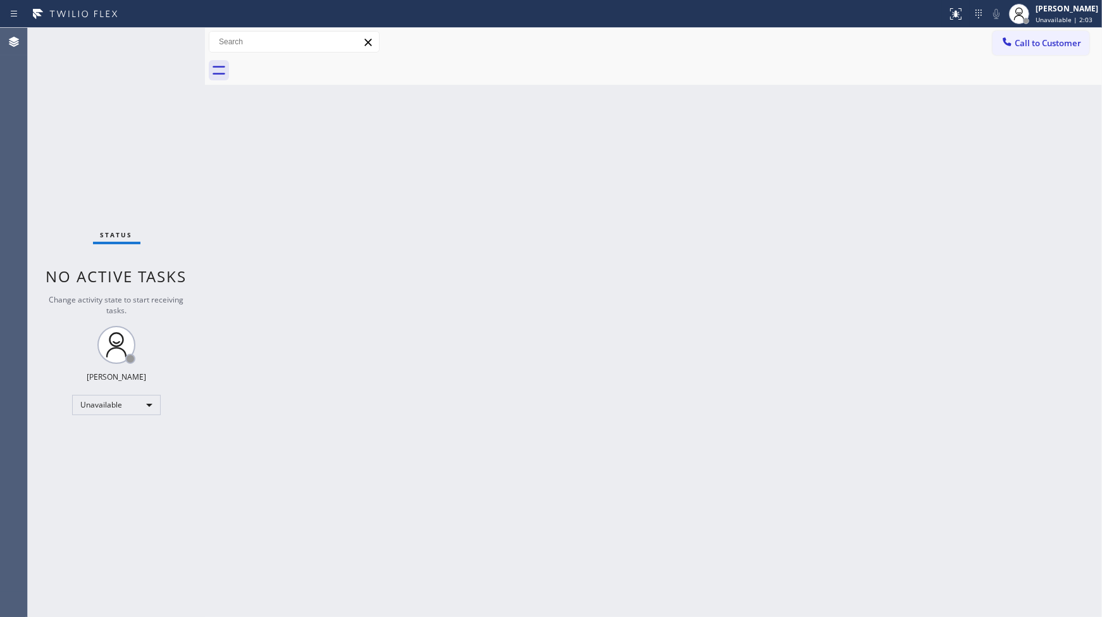
click at [71, 215] on div "Status No active tasks Change activity state to start receiving tasks. JENIZA A…" at bounding box center [116, 322] width 177 height 589
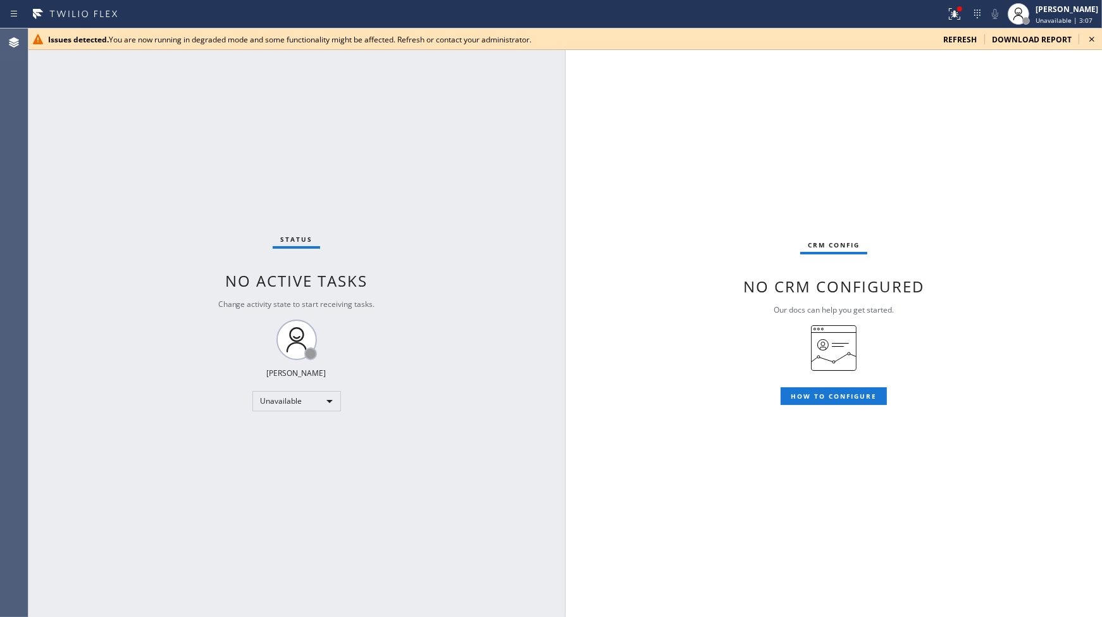
click at [1092, 39] on icon at bounding box center [1092, 39] width 5 height 5
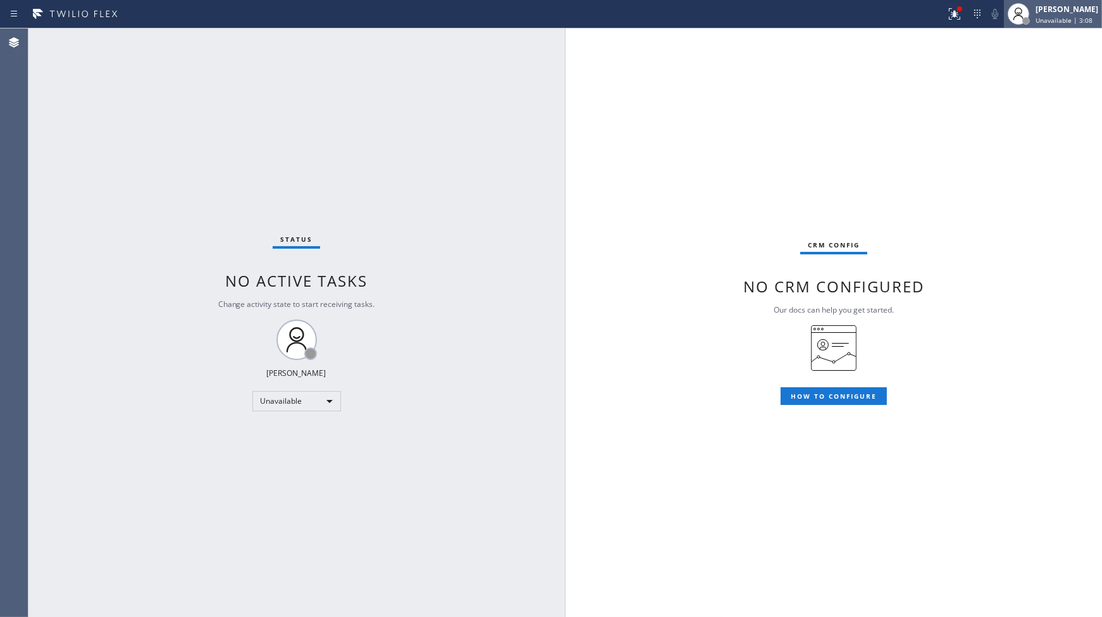
click at [1052, 16] on span "Unavailable | 3:08" at bounding box center [1064, 20] width 57 height 9
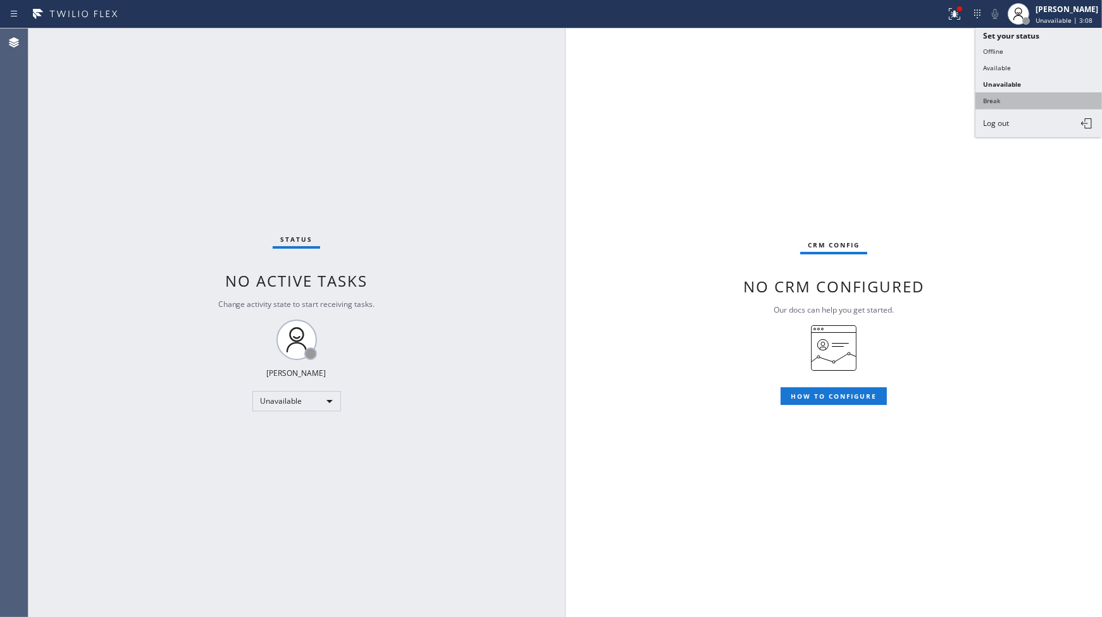
click at [995, 101] on button "Break" at bounding box center [1039, 100] width 127 height 16
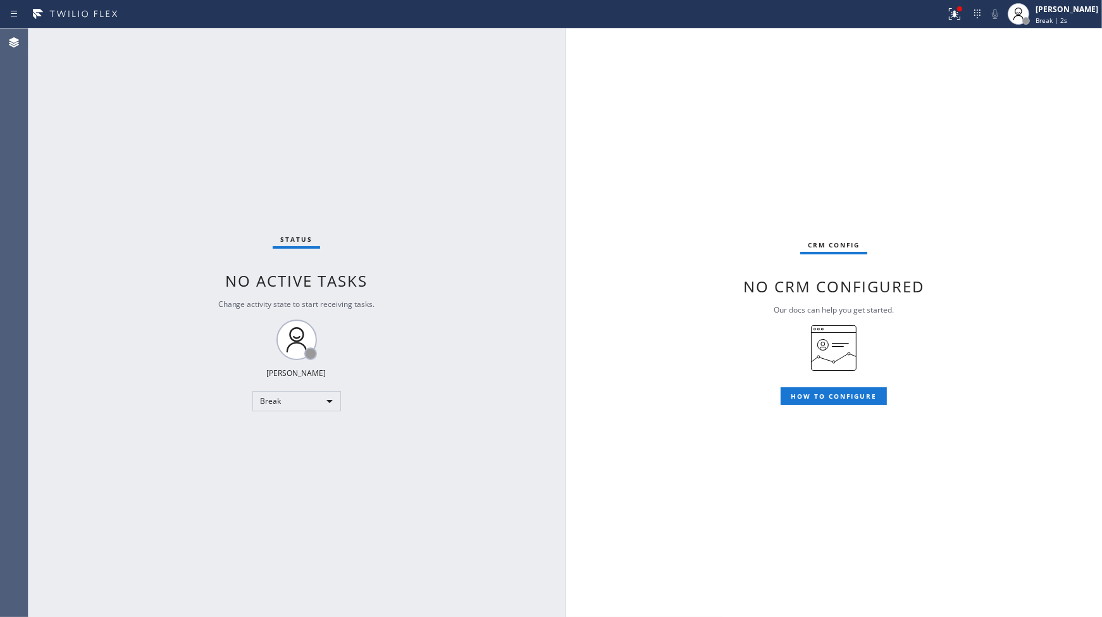
drag, startPoint x: 437, startPoint y: 468, endPoint x: 421, endPoint y: 616, distance: 148.4
click at [439, 476] on div "Status No active tasks Change activity state to start receiving tasks. JENIZA A…" at bounding box center [296, 322] width 537 height 588
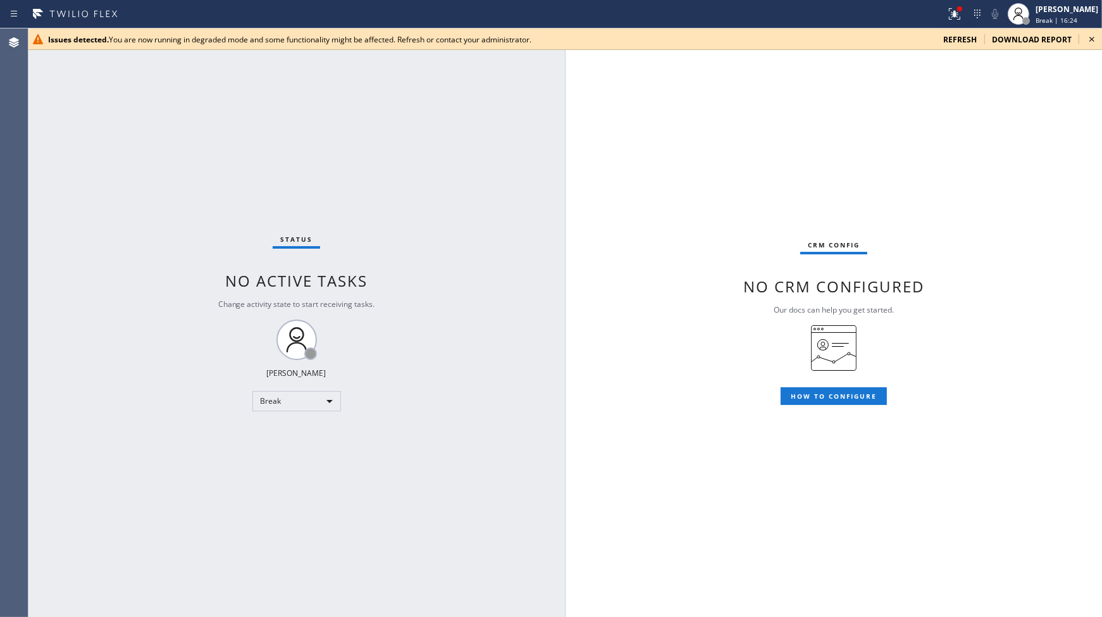
drag, startPoint x: 89, startPoint y: 194, endPoint x: 119, endPoint y: 70, distance: 127.7
click at [95, 174] on div "Status No active tasks Change activity state to start receiving tasks. JENIZA A…" at bounding box center [296, 322] width 537 height 588
click at [140, 40] on div "Issues detected. You are now running in degraded mode and some functionality mi…" at bounding box center [490, 39] width 885 height 11
click at [304, 401] on div "Break" at bounding box center [296, 401] width 89 height 20
drag, startPoint x: 302, startPoint y: 428, endPoint x: 304, endPoint y: 402, distance: 26.1
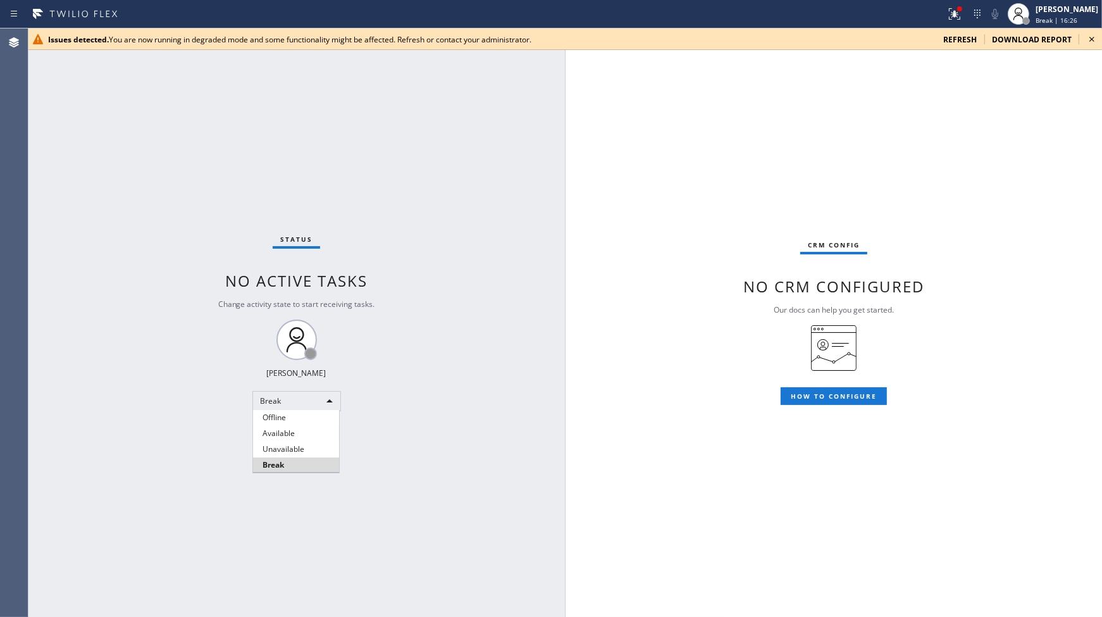
click at [302, 429] on li "Available" at bounding box center [296, 433] width 86 height 15
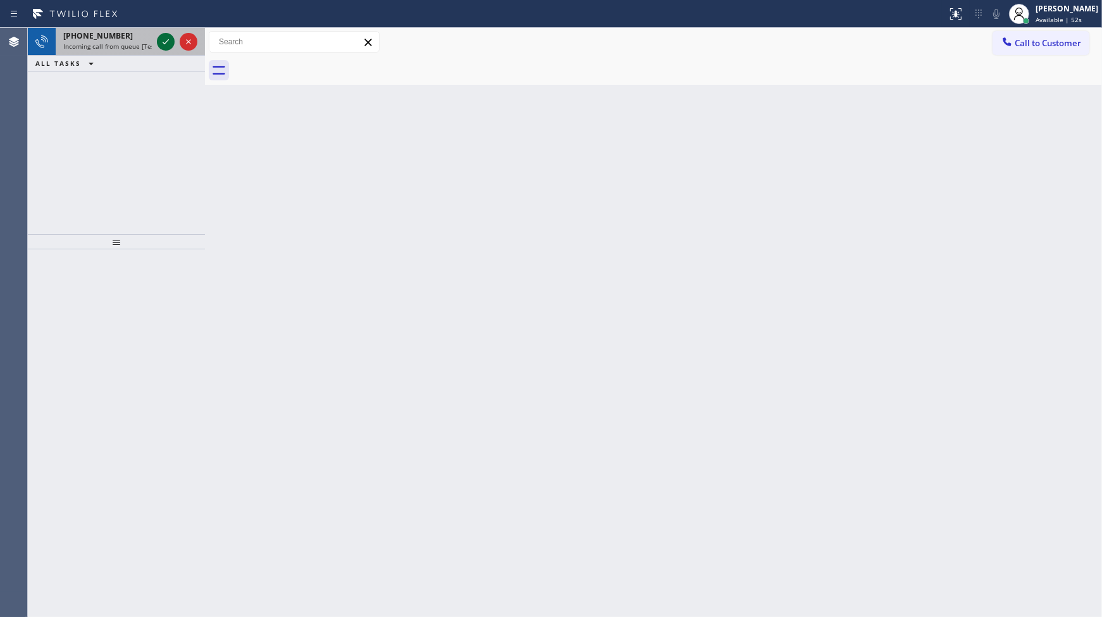
click at [166, 45] on icon at bounding box center [165, 41] width 15 height 15
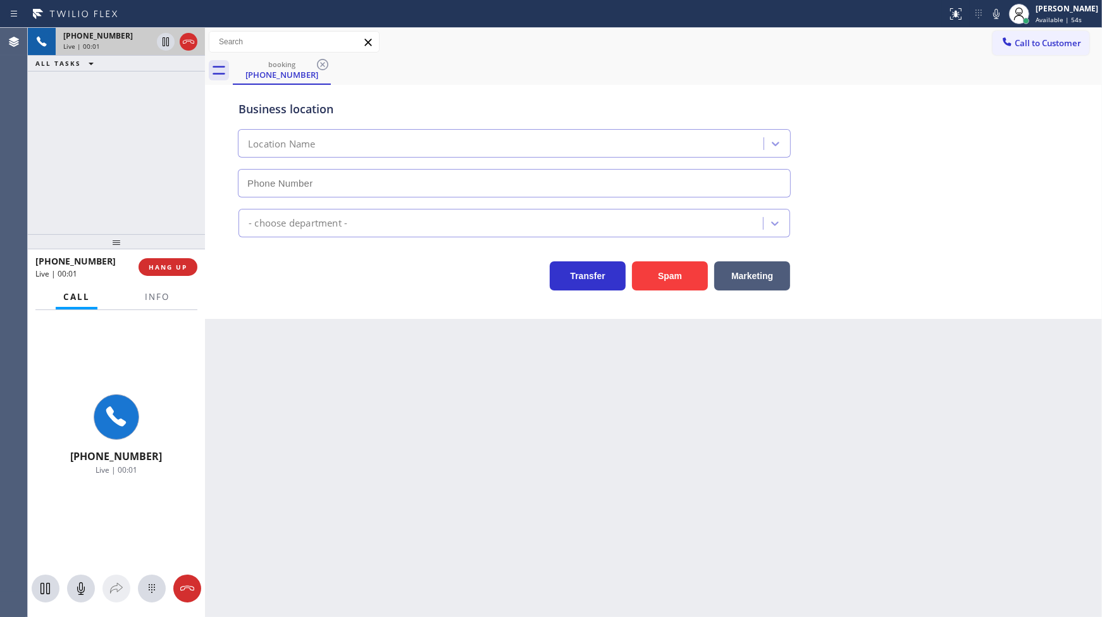
type input "[PHONE_NUMBER]"
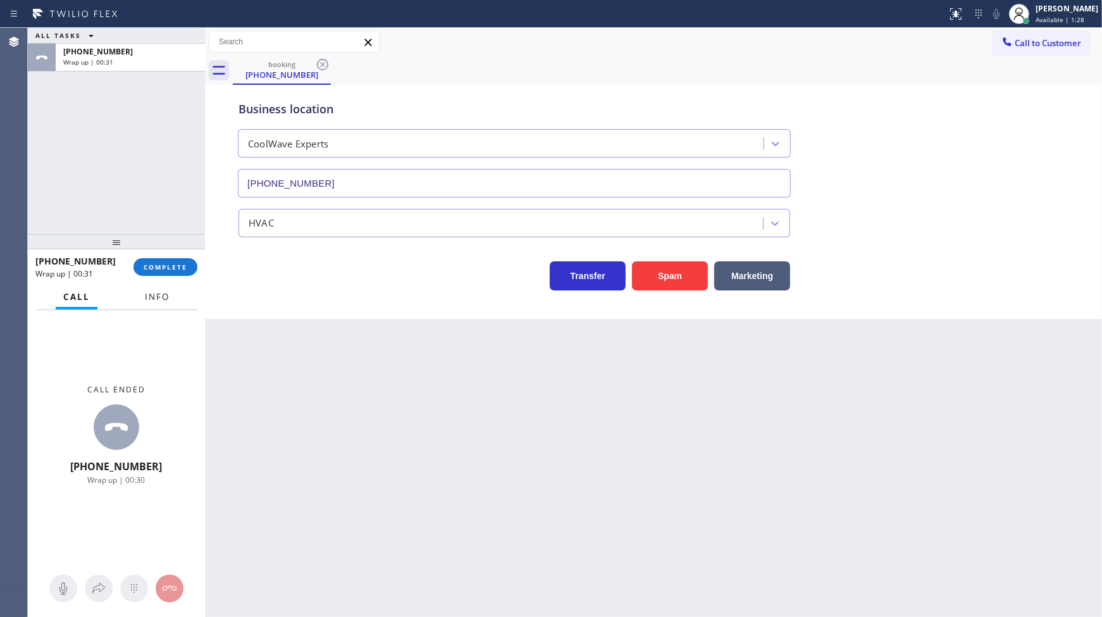
click at [144, 299] on button "Info" at bounding box center [157, 297] width 40 height 25
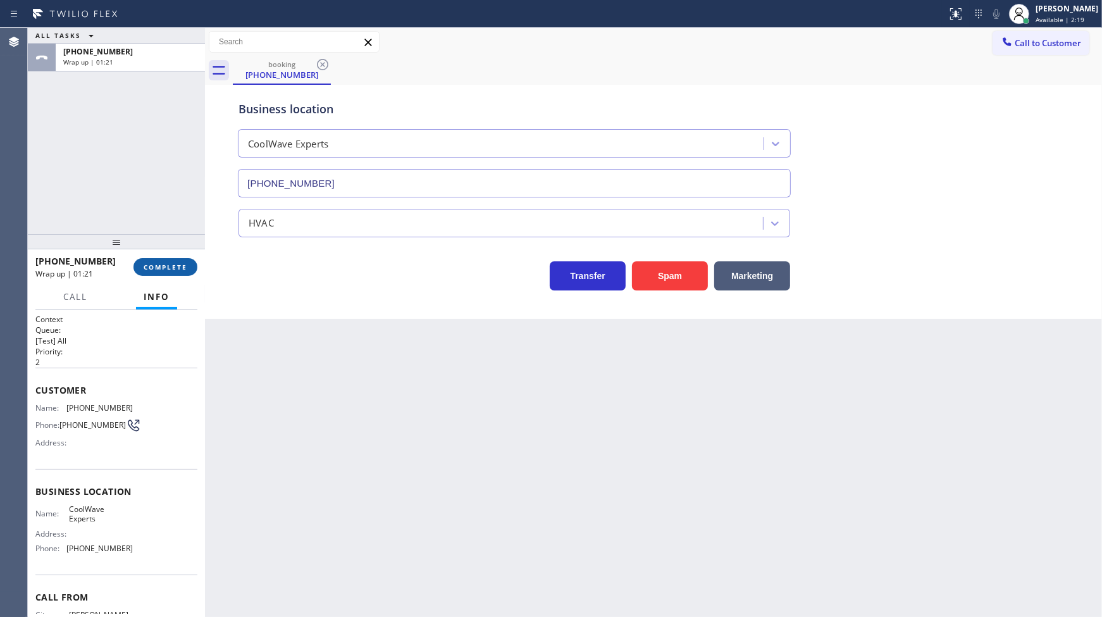
click at [151, 263] on span "COMPLETE" at bounding box center [166, 267] width 44 height 9
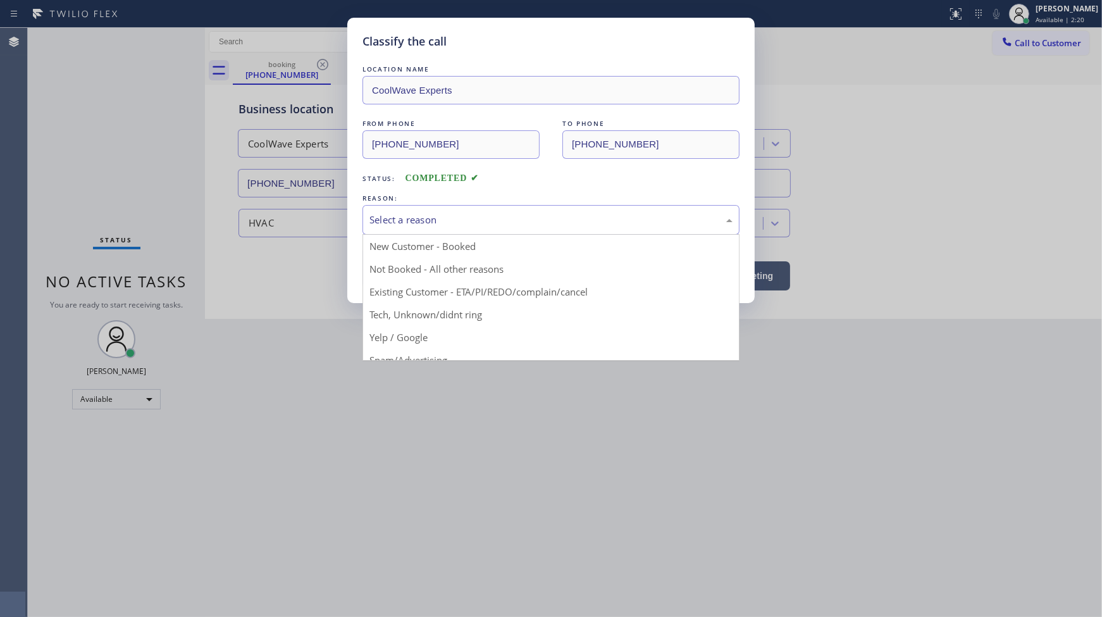
click at [438, 209] on div "Select a reason" at bounding box center [551, 220] width 377 height 30
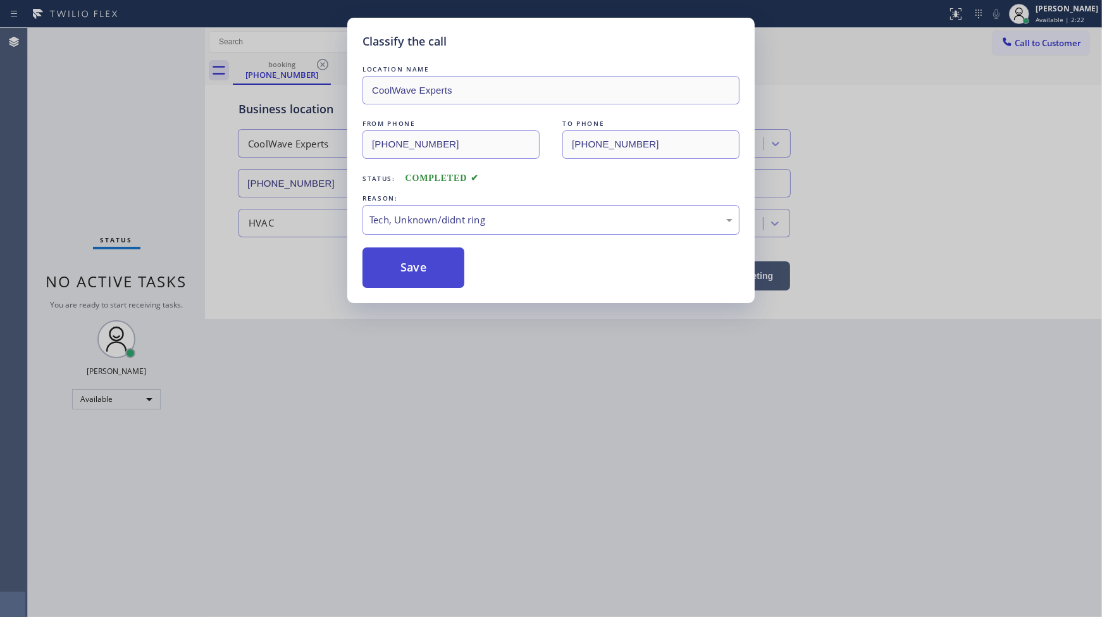
click at [416, 256] on button "Save" at bounding box center [414, 267] width 102 height 40
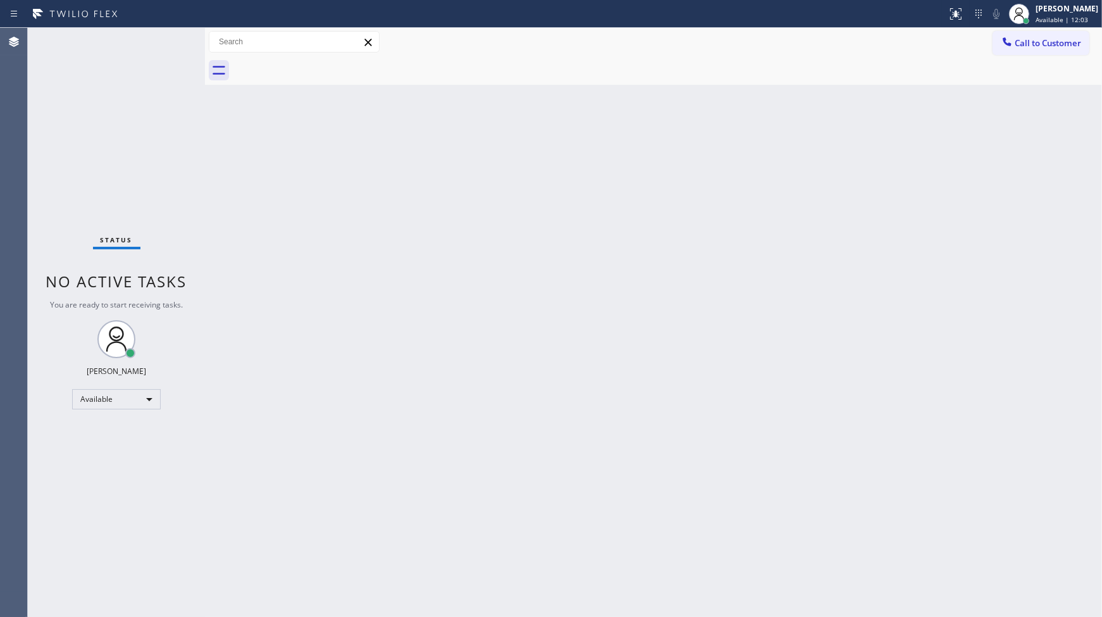
click at [120, 150] on div "Status No active tasks You are ready to start receiving tasks. JENIZA ALCAYDE A…" at bounding box center [116, 322] width 177 height 589
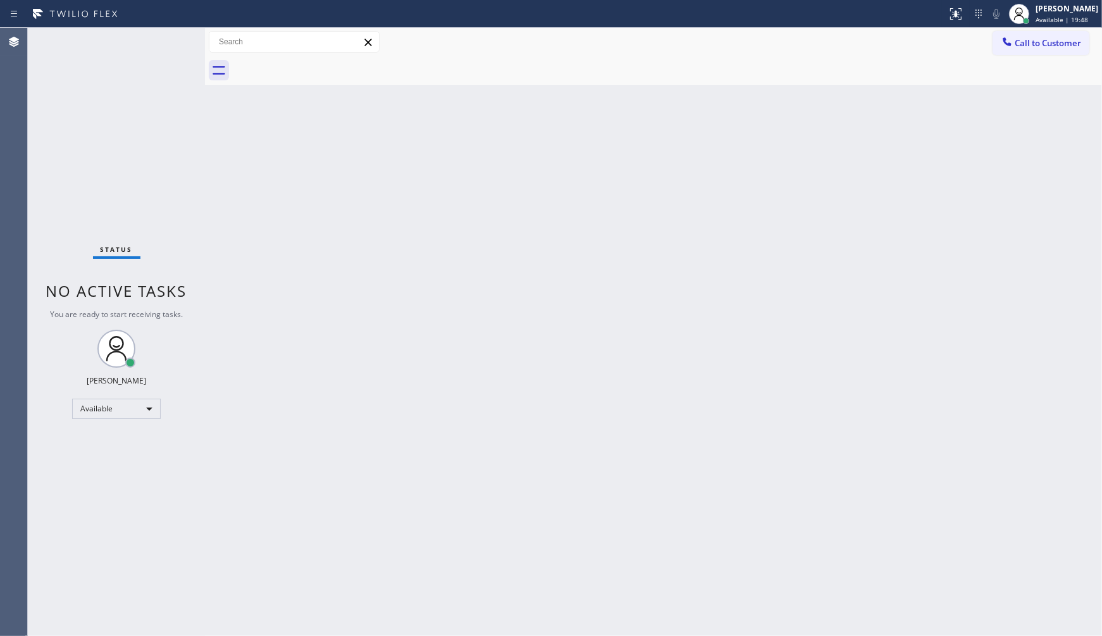
click at [118, 168] on div "Status No active tasks You are ready to start receiving tasks. JENIZA ALCAYDE A…" at bounding box center [116, 332] width 177 height 608
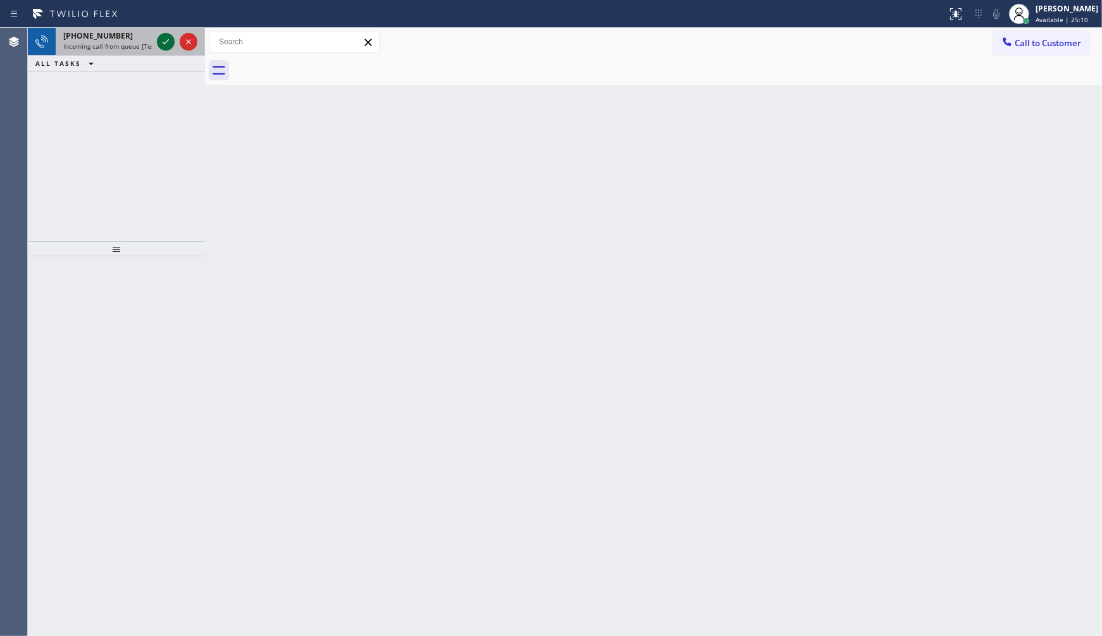
click at [159, 39] on icon at bounding box center [165, 41] width 15 height 15
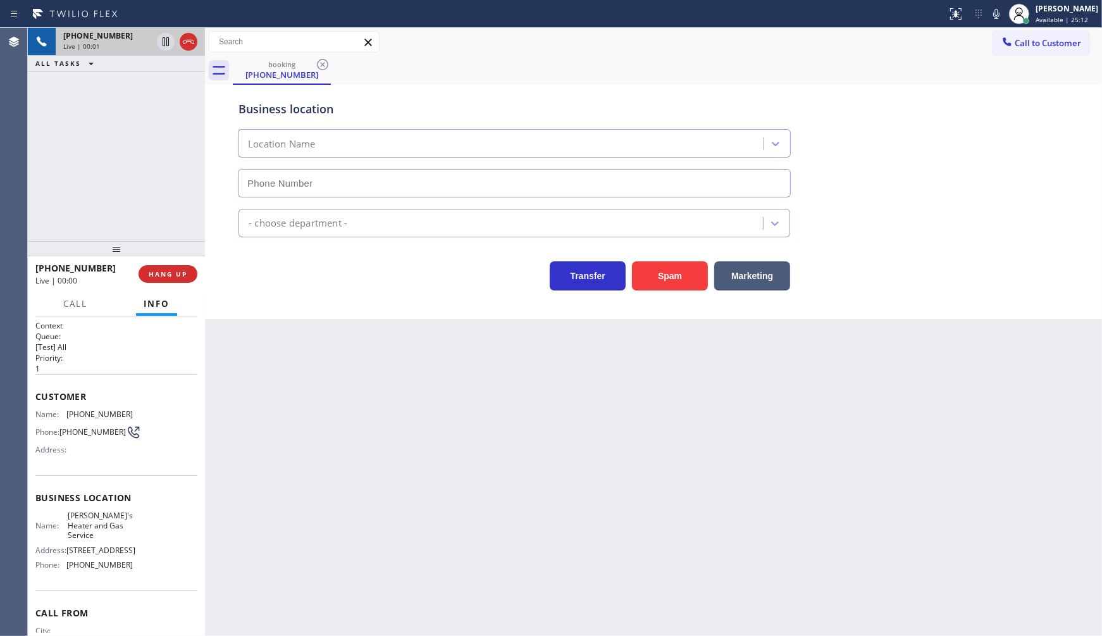
type input "[PHONE_NUMBER]"
click at [175, 270] on span "HANG UP" at bounding box center [168, 274] width 39 height 9
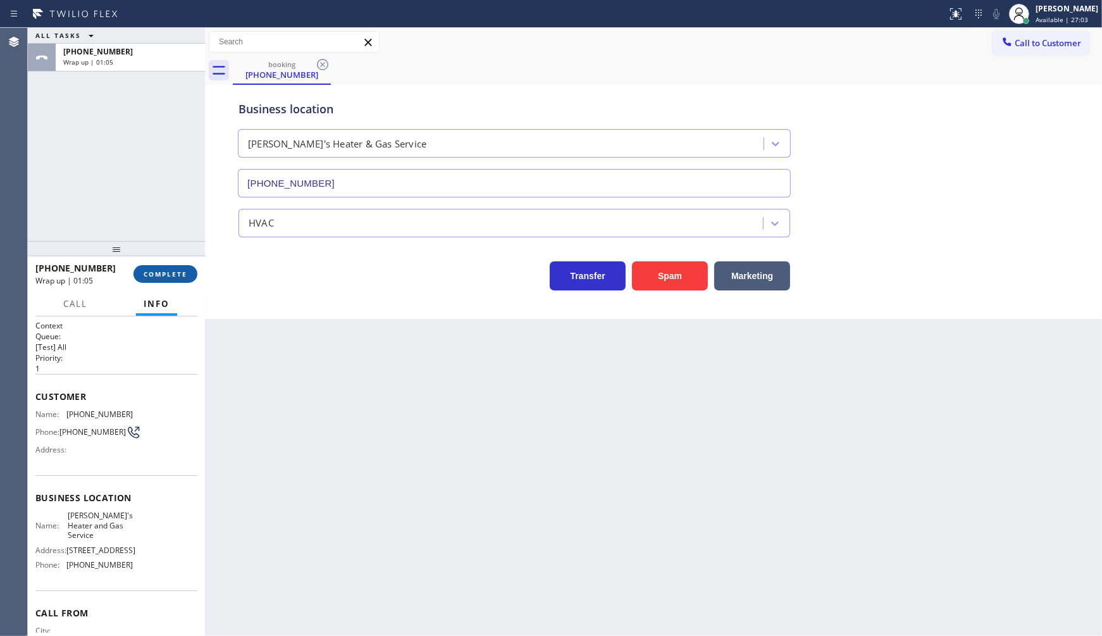
drag, startPoint x: 142, startPoint y: 276, endPoint x: 149, endPoint y: 273, distance: 7.4
click at [144, 275] on button "COMPLETE" at bounding box center [166, 274] width 64 height 18
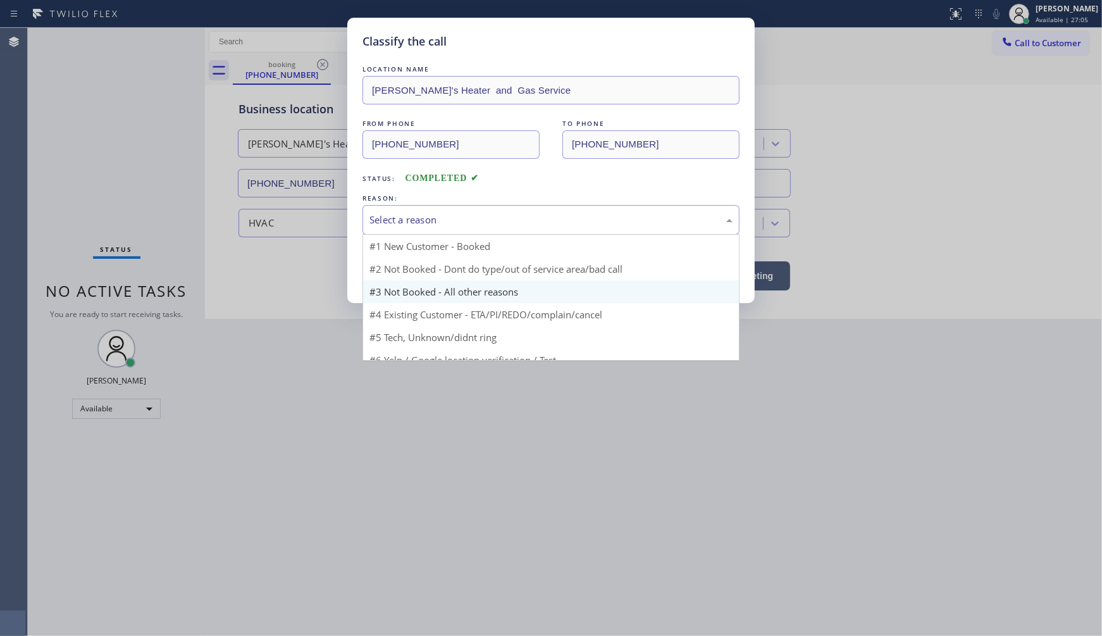
drag, startPoint x: 408, startPoint y: 229, endPoint x: 407, endPoint y: 278, distance: 49.4
click at [408, 228] on div "Select a reason" at bounding box center [551, 220] width 377 height 30
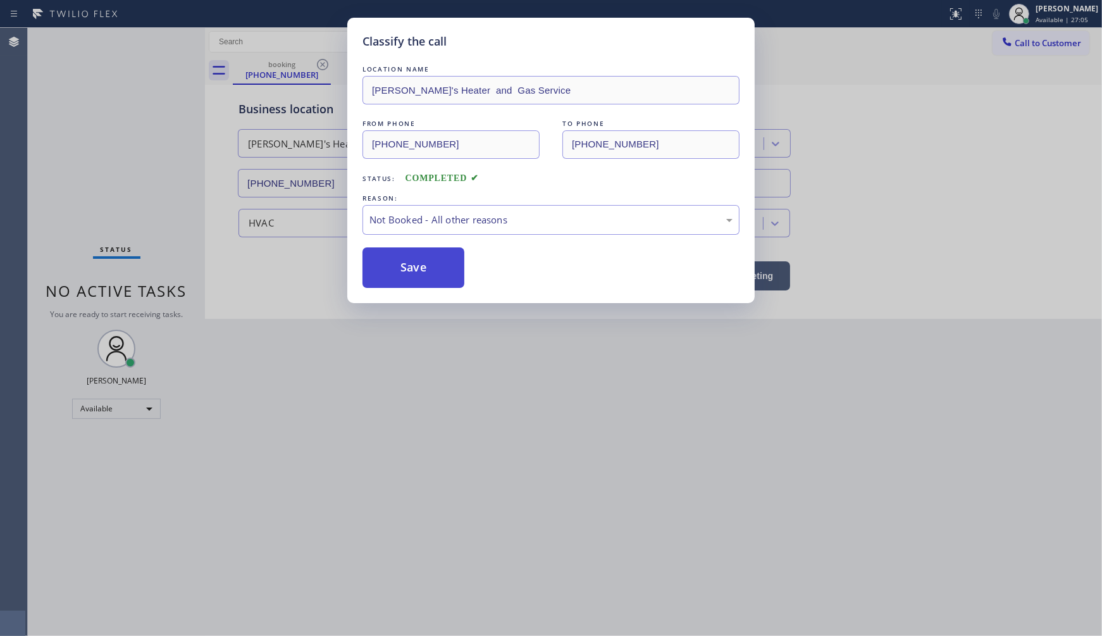
click at [423, 268] on button "Save" at bounding box center [414, 267] width 102 height 40
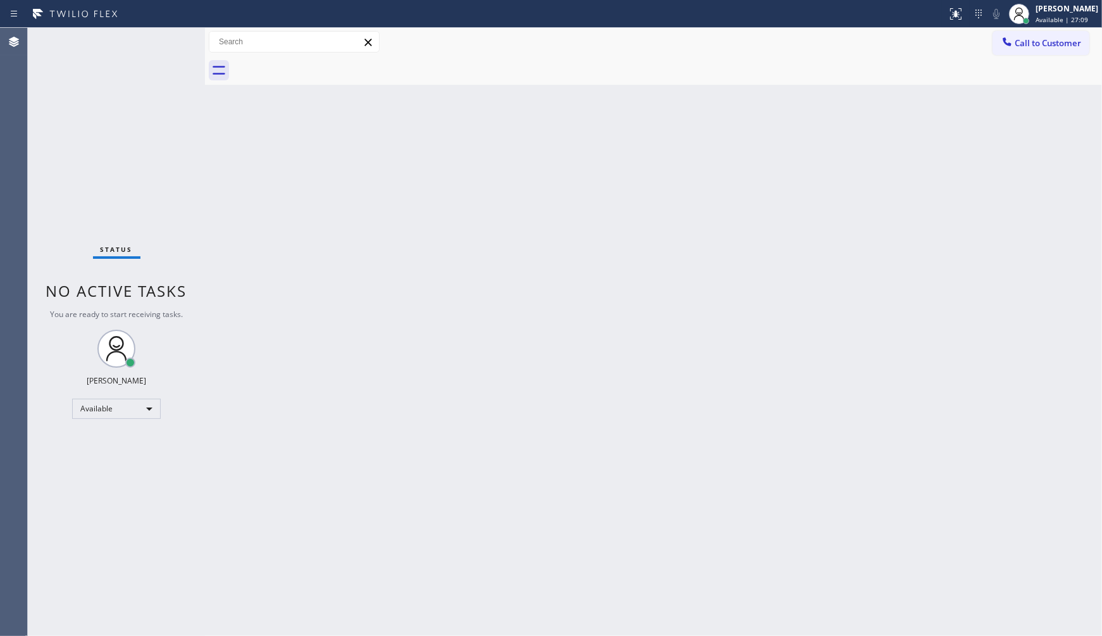
click at [193, 182] on div "Status No active tasks You are ready to start receiving tasks. JENIZA ALCAYDE A…" at bounding box center [116, 332] width 177 height 608
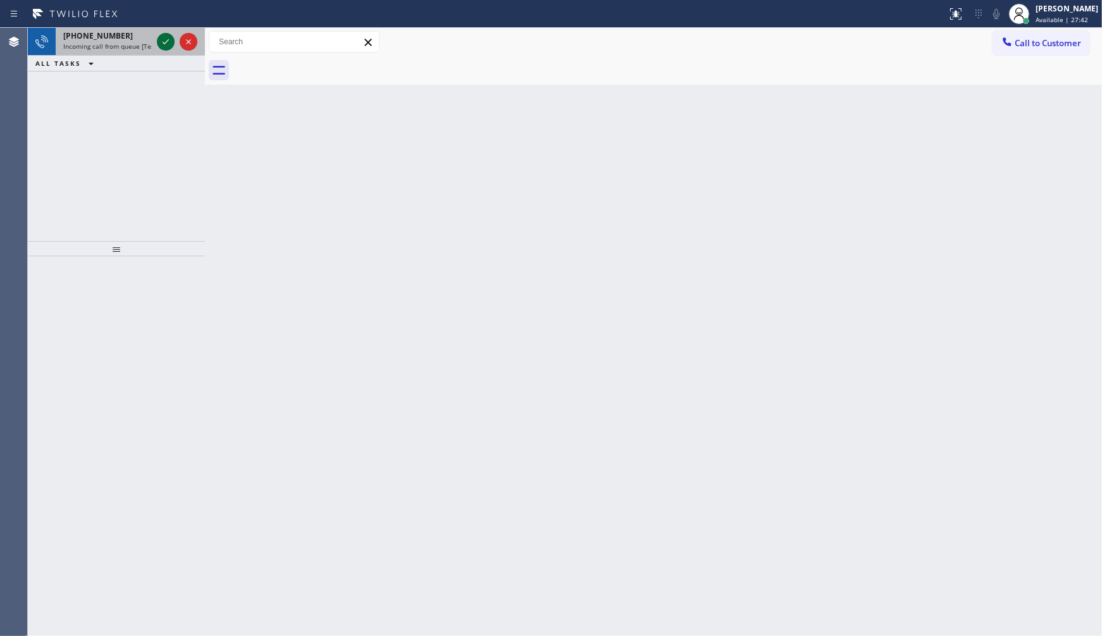
click at [173, 39] on icon at bounding box center [165, 41] width 15 height 15
click at [170, 45] on icon at bounding box center [165, 41] width 15 height 15
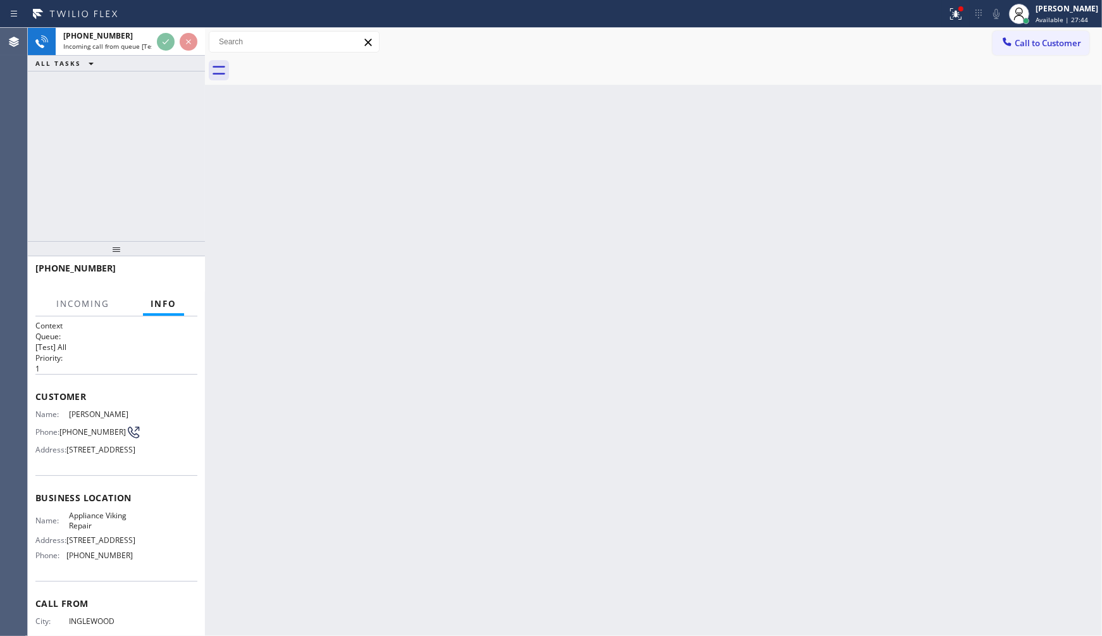
click at [175, 55] on div "[PHONE_NUMBER] Incoming call from queue [Test] All ALL TASKS ALL TASKS ACTIVE T…" at bounding box center [116, 50] width 177 height 44
click at [175, 57] on div "ALL TASKS ALL TASKS ACTIVE TASKS TASKS IN WRAP UP" at bounding box center [116, 64] width 177 height 16
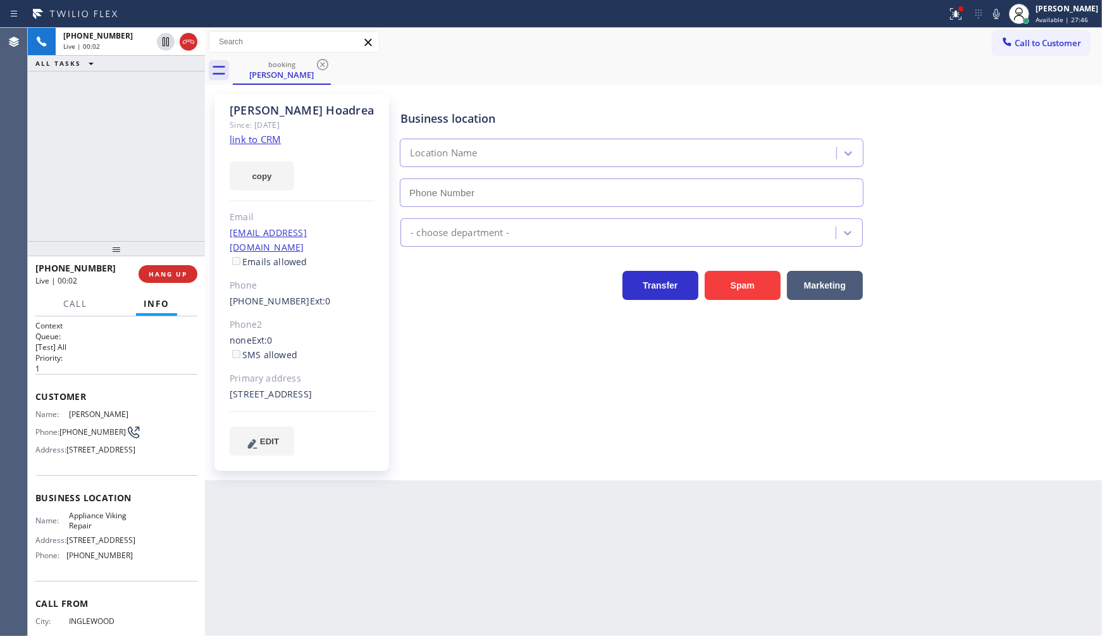
type input "[PHONE_NUMBER]"
click at [275, 140] on link "link to CRM" at bounding box center [255, 139] width 51 height 13
click at [189, 263] on div "[PHONE_NUMBER] Live | 00:09 HANG UP" at bounding box center [116, 274] width 162 height 33
click at [185, 273] on span "HANG UP" at bounding box center [168, 274] width 39 height 9
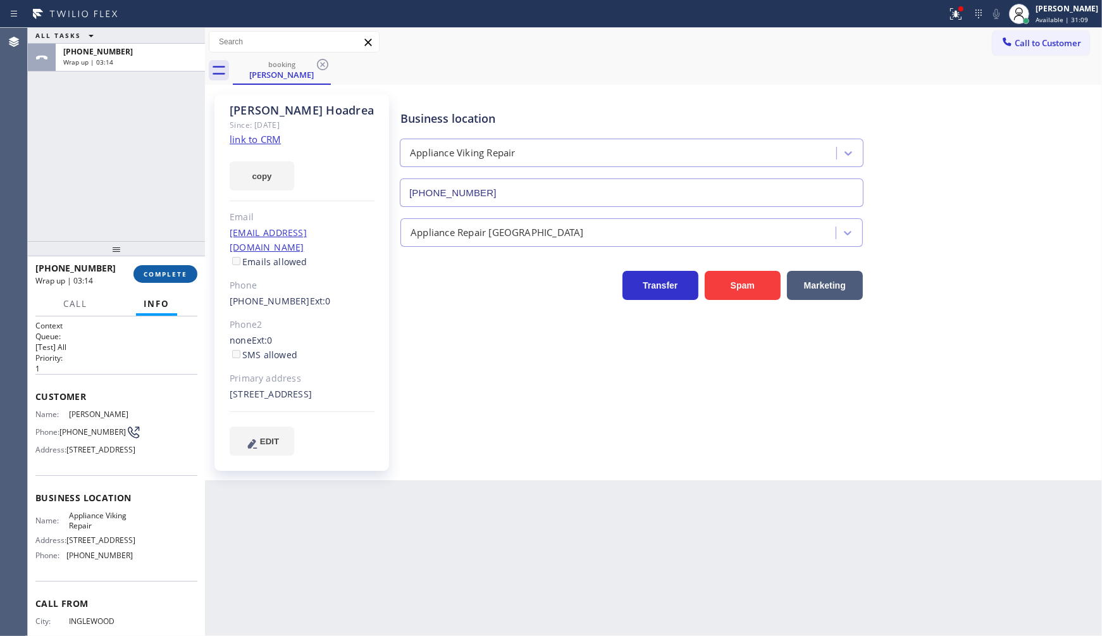
click at [147, 270] on span "COMPLETE" at bounding box center [166, 274] width 44 height 9
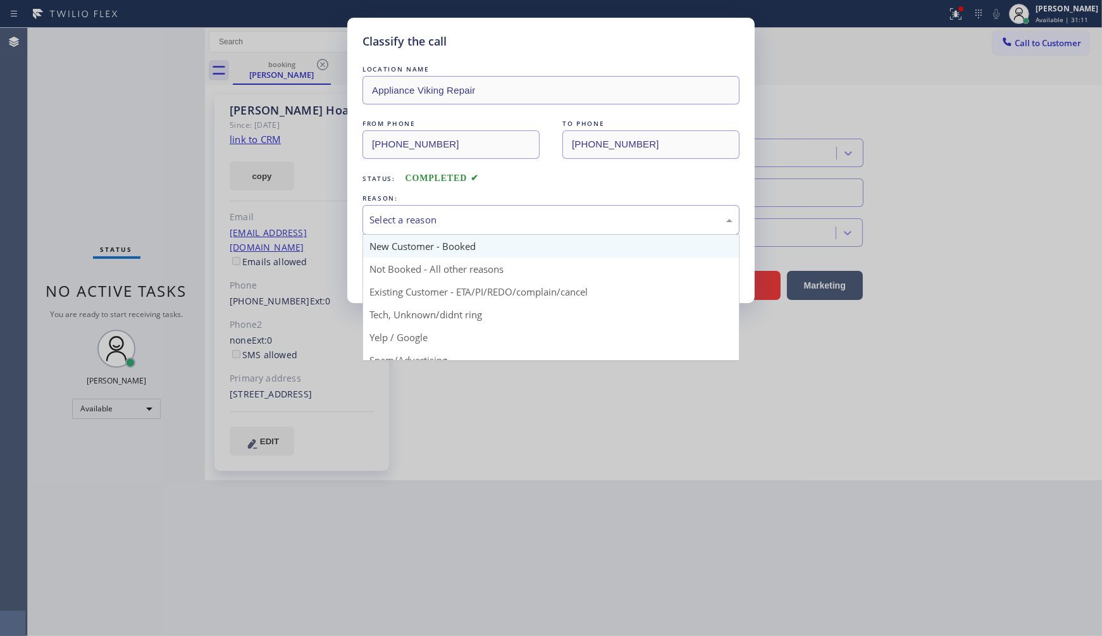
drag, startPoint x: 396, startPoint y: 222, endPoint x: 389, endPoint y: 256, distance: 35.0
click at [393, 230] on div "Select a reason" at bounding box center [551, 220] width 377 height 30
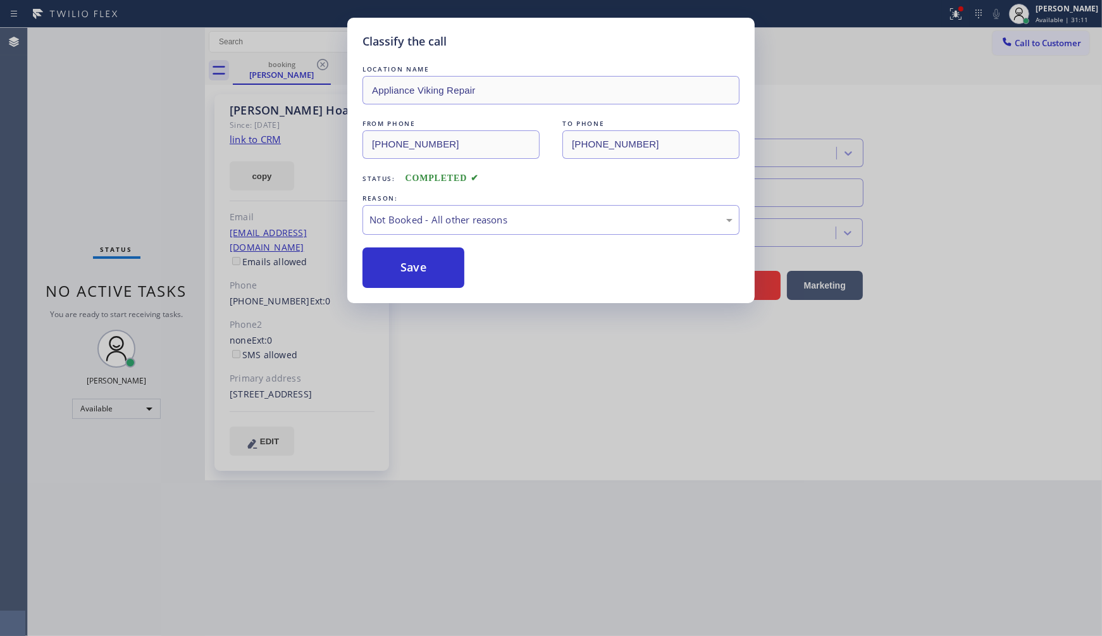
click at [389, 270] on button "Save" at bounding box center [414, 267] width 102 height 40
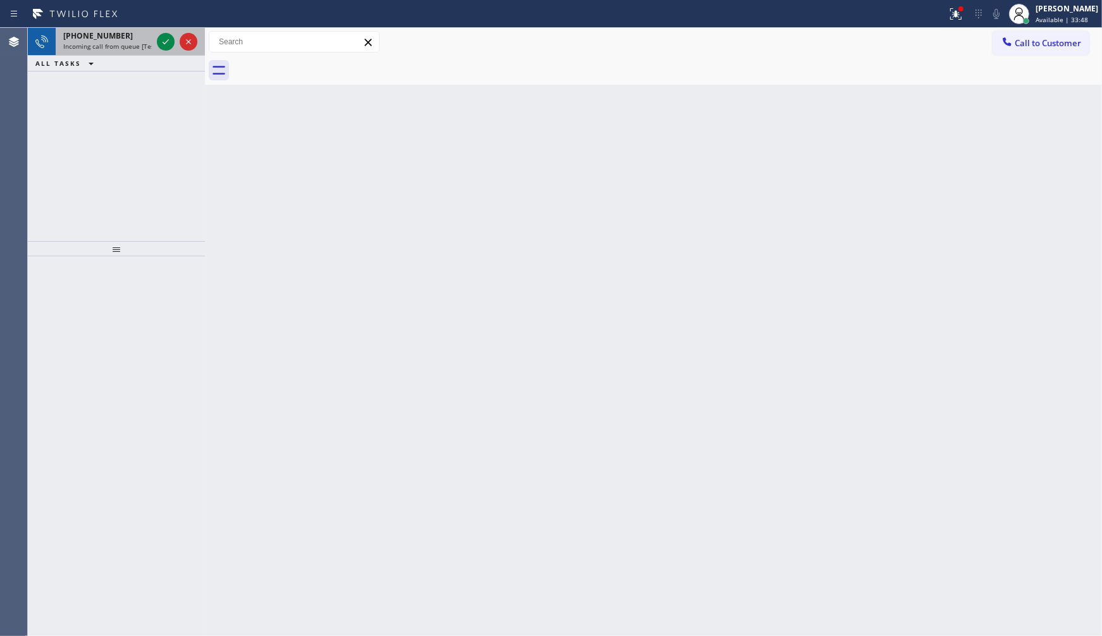
drag, startPoint x: 168, startPoint y: 42, endPoint x: 152, endPoint y: 27, distance: 21.5
click at [168, 42] on icon at bounding box center [165, 41] width 15 height 15
click at [98, 42] on button "ALL TASKS" at bounding box center [67, 35] width 78 height 15
click at [163, 52] on div "[PHONE_NUMBER]" at bounding box center [130, 51] width 134 height 11
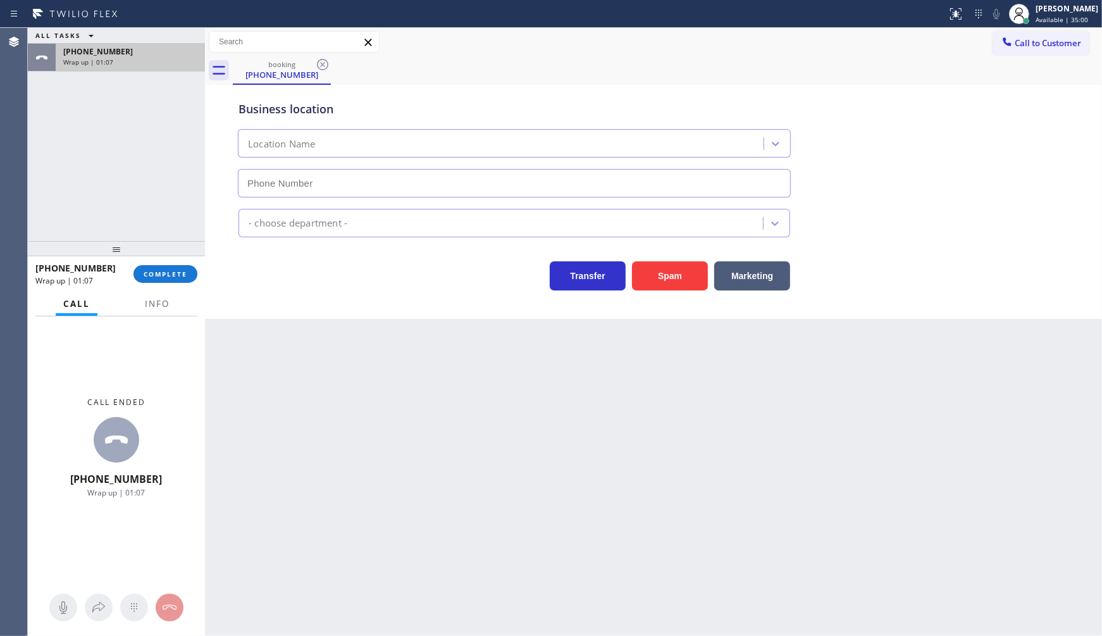
click at [161, 58] on div "Wrap up | 01:07" at bounding box center [130, 62] width 134 height 9
type input "[PHONE_NUMBER]"
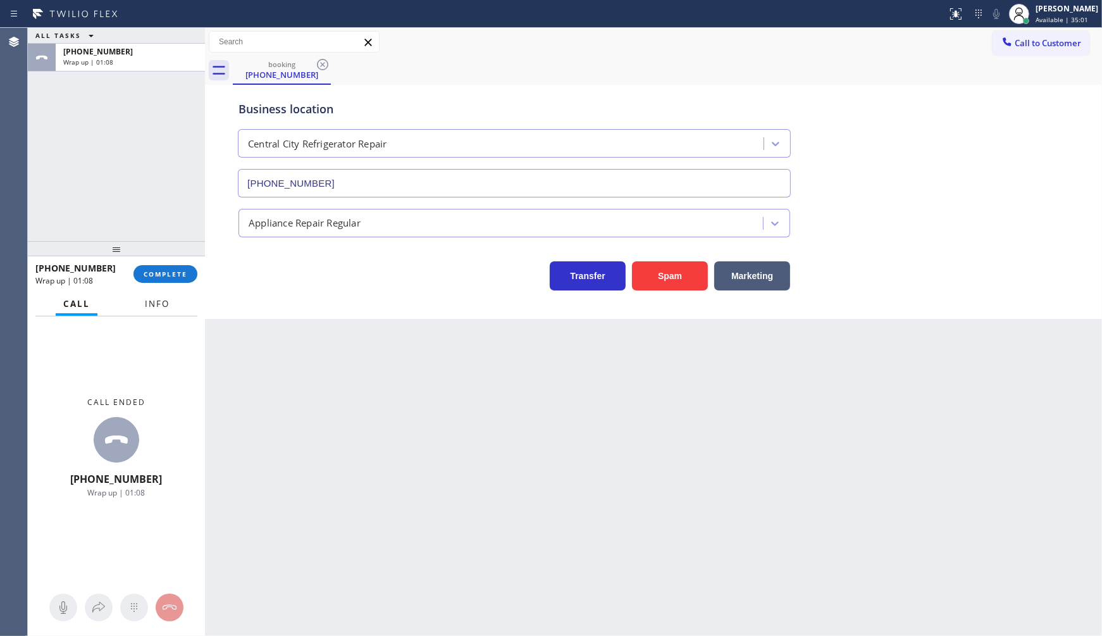
click at [167, 292] on button "Info" at bounding box center [157, 304] width 40 height 25
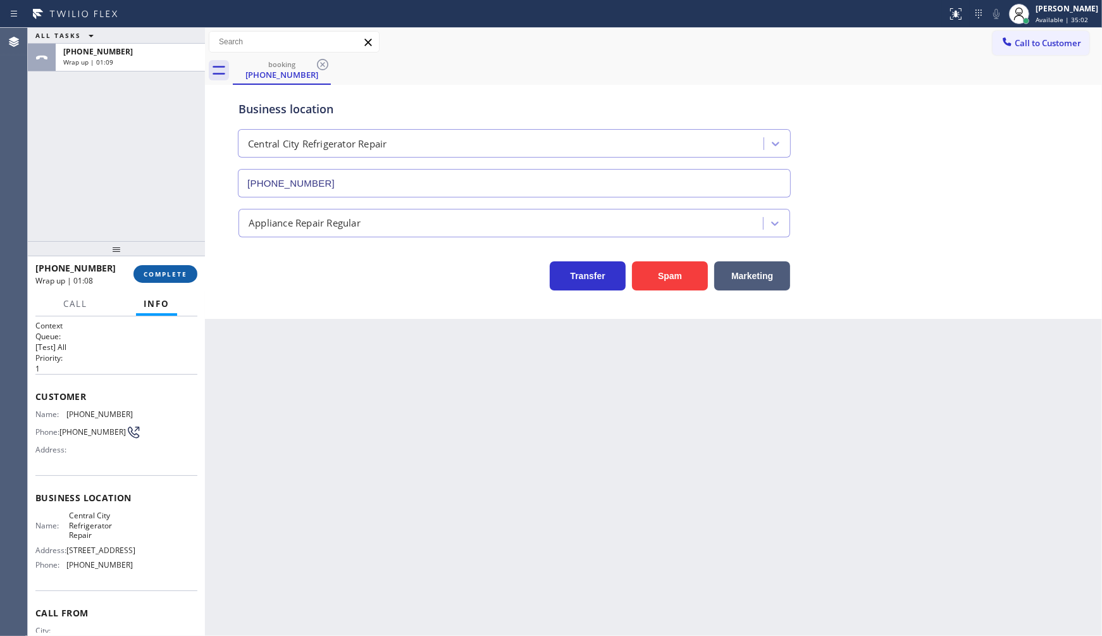
click at [167, 280] on button "COMPLETE" at bounding box center [166, 274] width 64 height 18
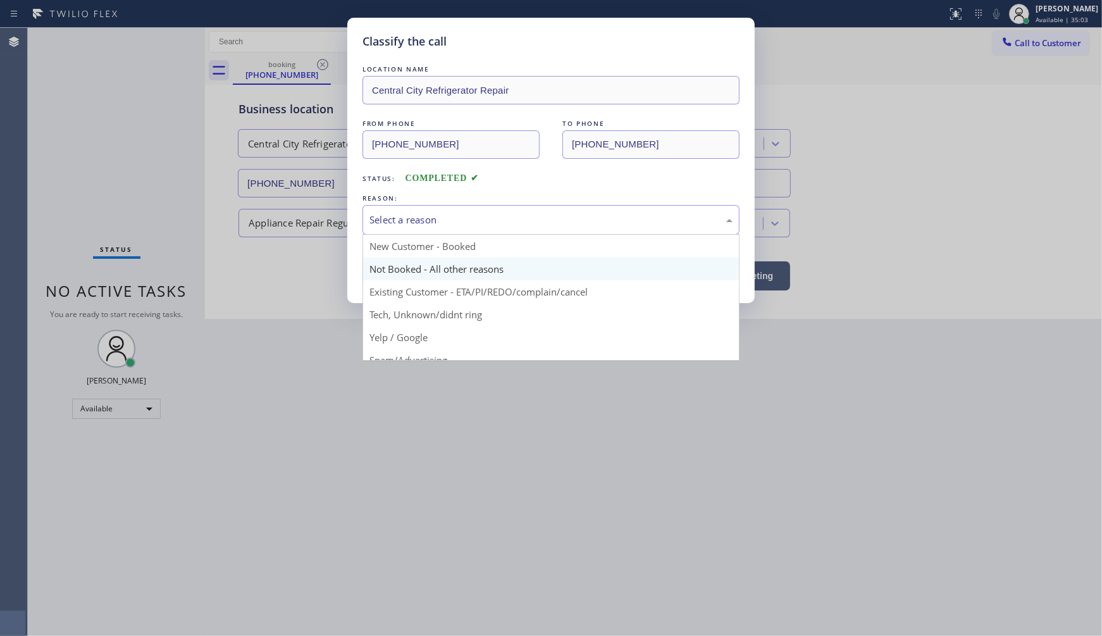
drag, startPoint x: 386, startPoint y: 220, endPoint x: 393, endPoint y: 260, distance: 41.1
click at [386, 228] on div "Select a reason" at bounding box center [551, 220] width 377 height 30
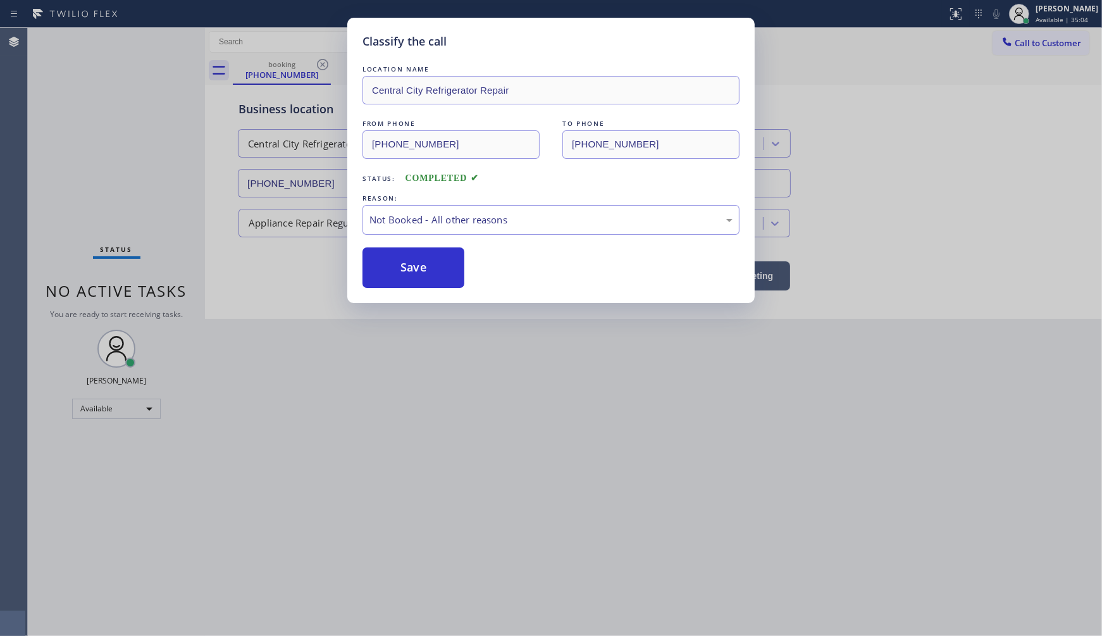
click at [397, 270] on button "Save" at bounding box center [414, 267] width 102 height 40
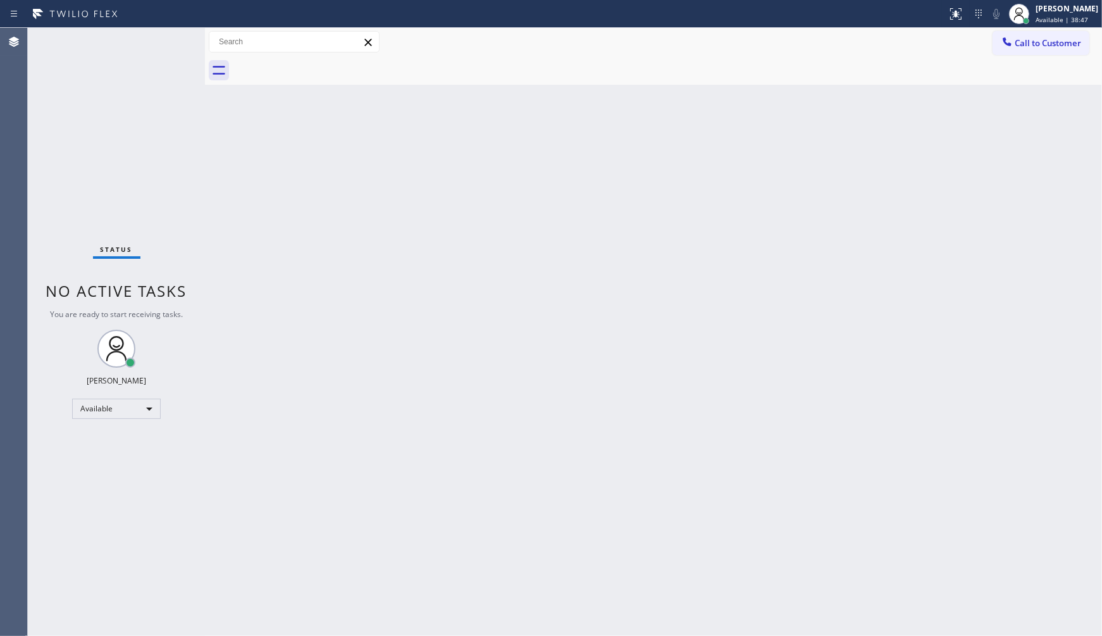
click at [165, 44] on div "Status No active tasks You are ready to start receiving tasks. JENIZA ALCAYDE A…" at bounding box center [116, 332] width 177 height 608
click at [89, 502] on div "Status No active tasks You are ready to start receiving tasks. JENIZA ALCAYDE A…" at bounding box center [116, 332] width 177 height 608
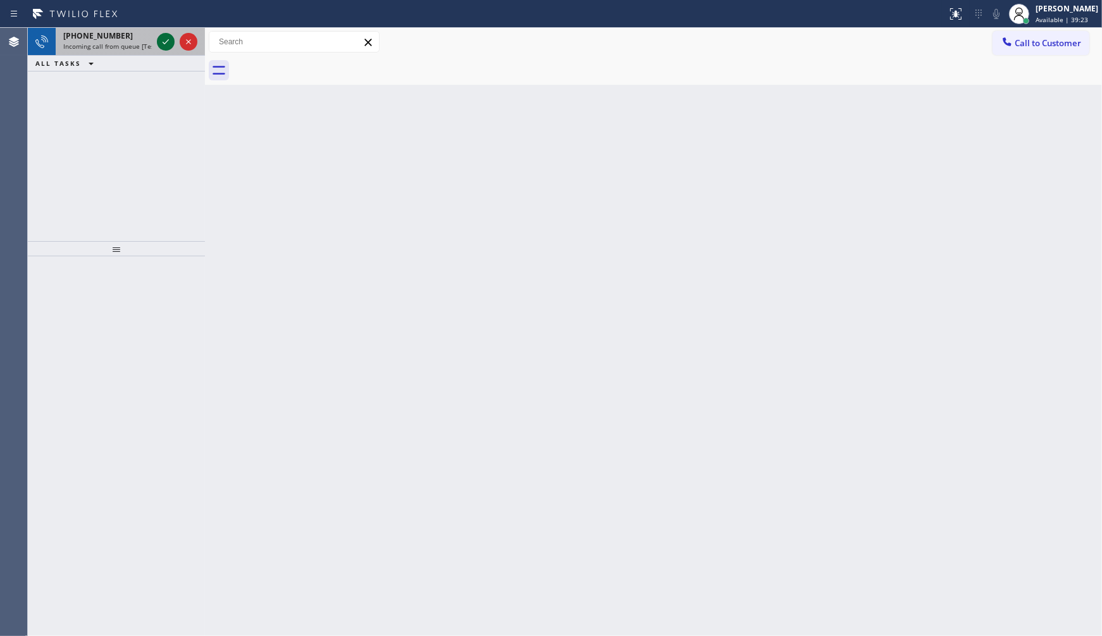
click at [165, 35] on icon at bounding box center [165, 41] width 15 height 15
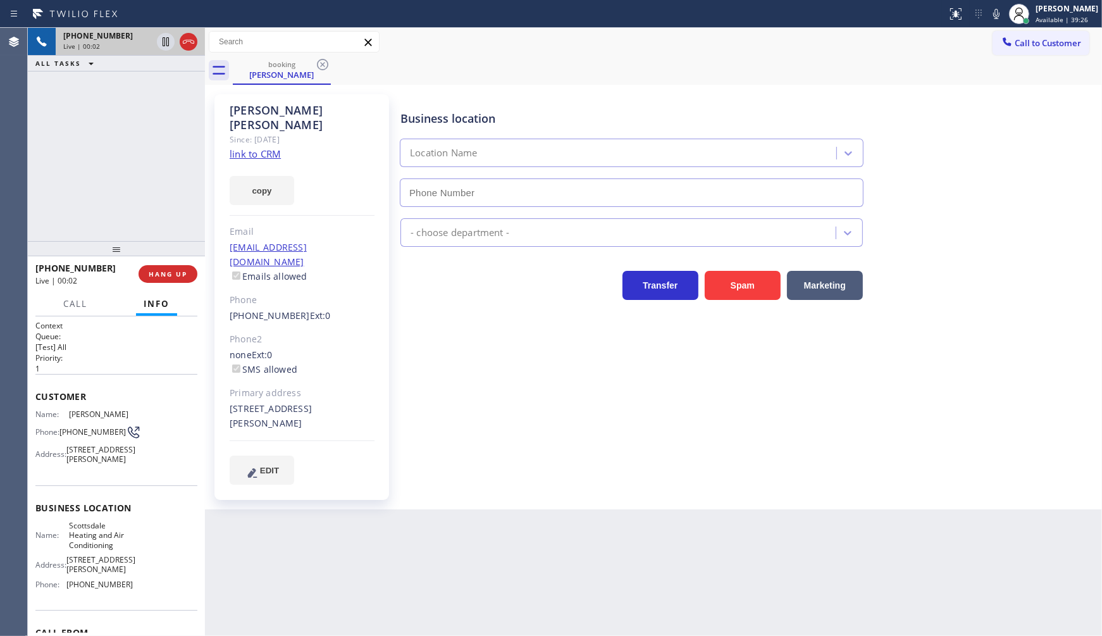
type input "[PHONE_NUMBER]"
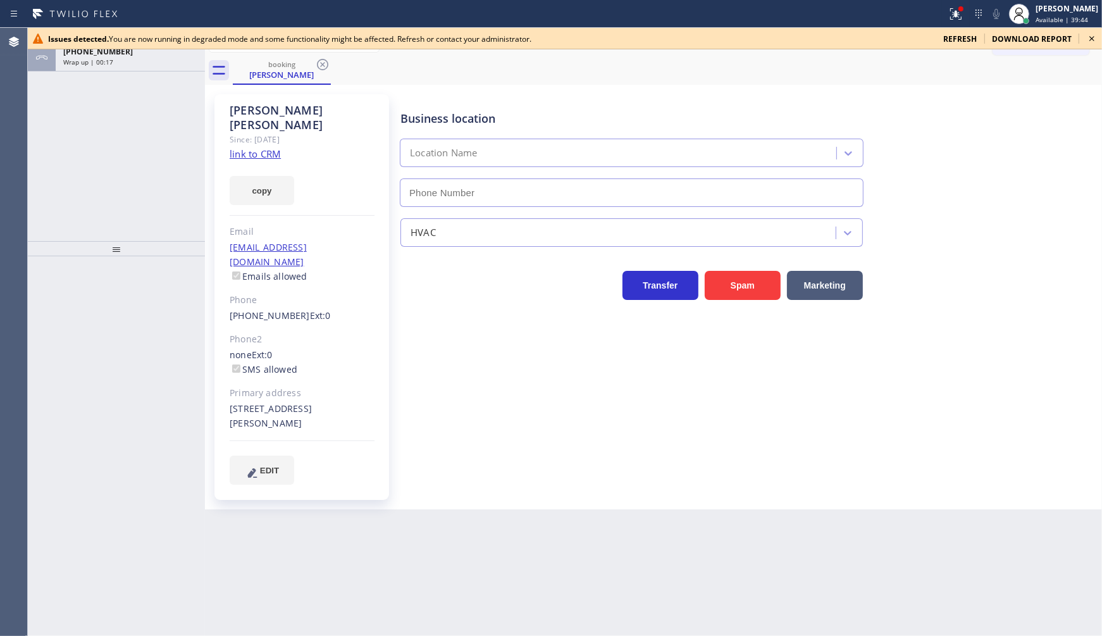
type input "[PHONE_NUMBER]"
click at [1090, 34] on icon at bounding box center [1092, 38] width 15 height 15
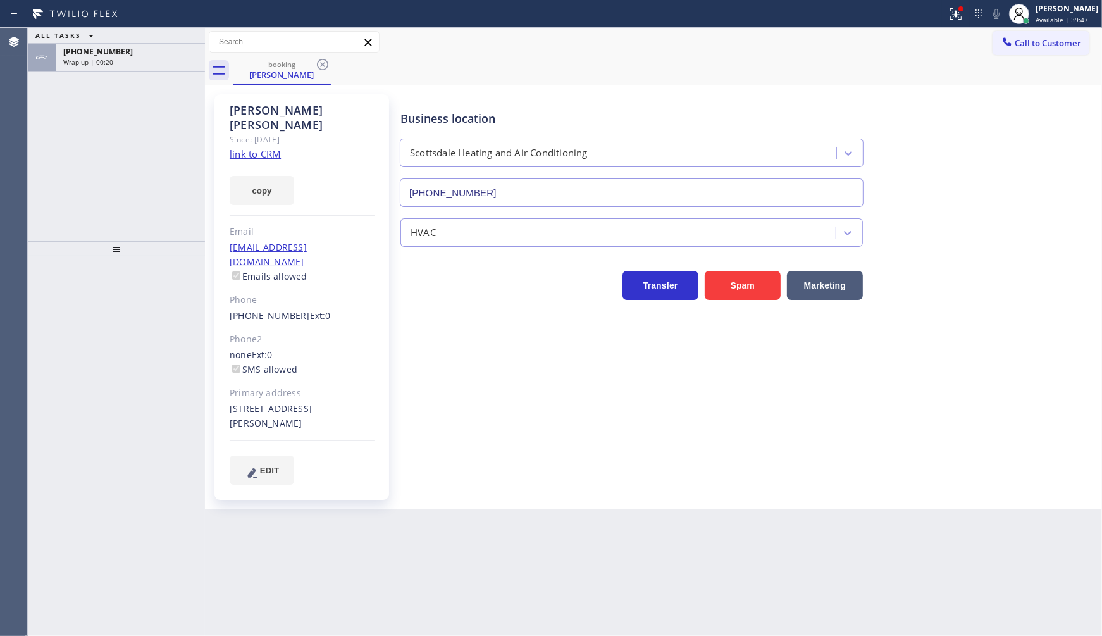
click at [273, 147] on link "link to CRM" at bounding box center [255, 153] width 51 height 13
click at [144, 62] on div "Wrap up | 00:44" at bounding box center [130, 62] width 134 height 9
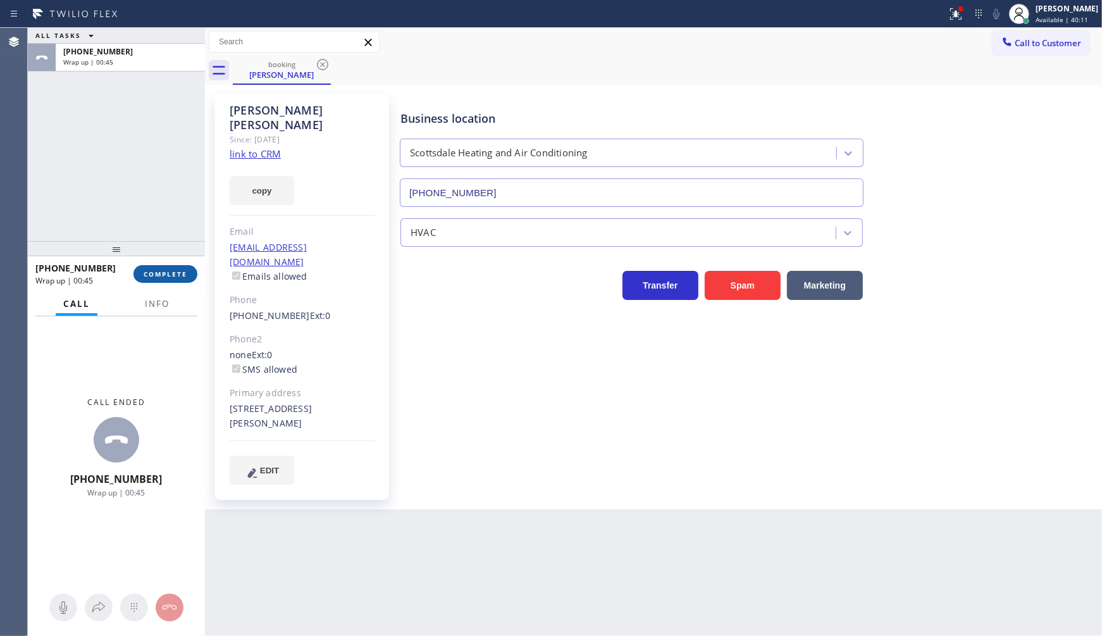
drag, startPoint x: 182, startPoint y: 232, endPoint x: 170, endPoint y: 274, distance: 43.5
click at [170, 273] on div "ALL TASKS ALL TASKS ACTIVE TASKS TASKS IN WRAP UP [PHONE_NUMBER] Wrap up | 00:4…" at bounding box center [116, 332] width 177 height 608
click at [170, 274] on span "COMPLETE" at bounding box center [166, 274] width 44 height 9
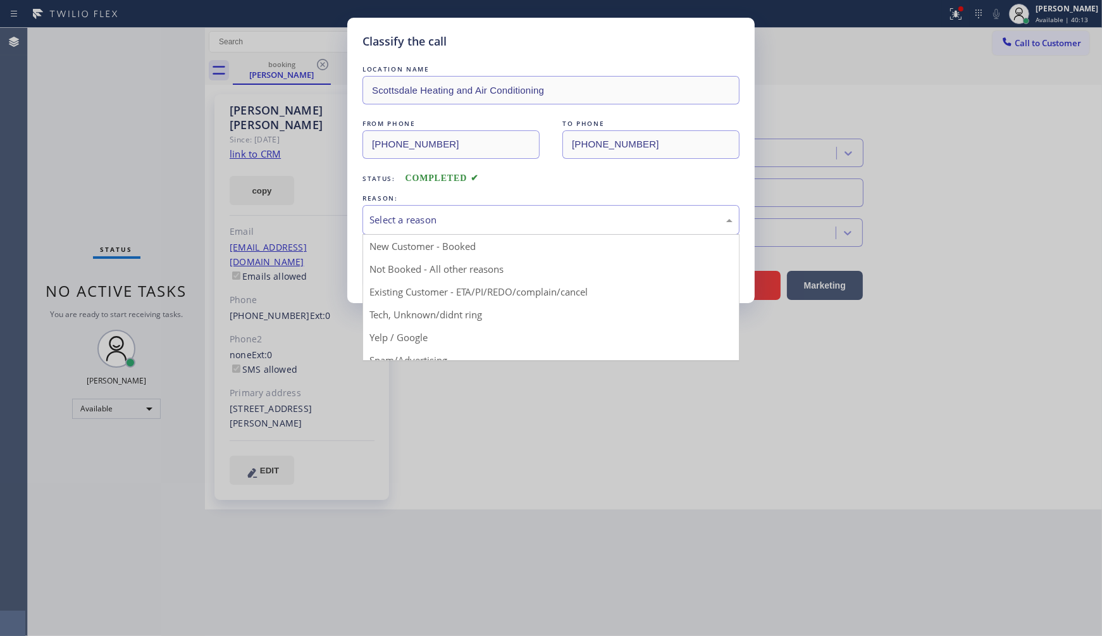
click at [369, 211] on div "Select a reason" at bounding box center [551, 220] width 377 height 30
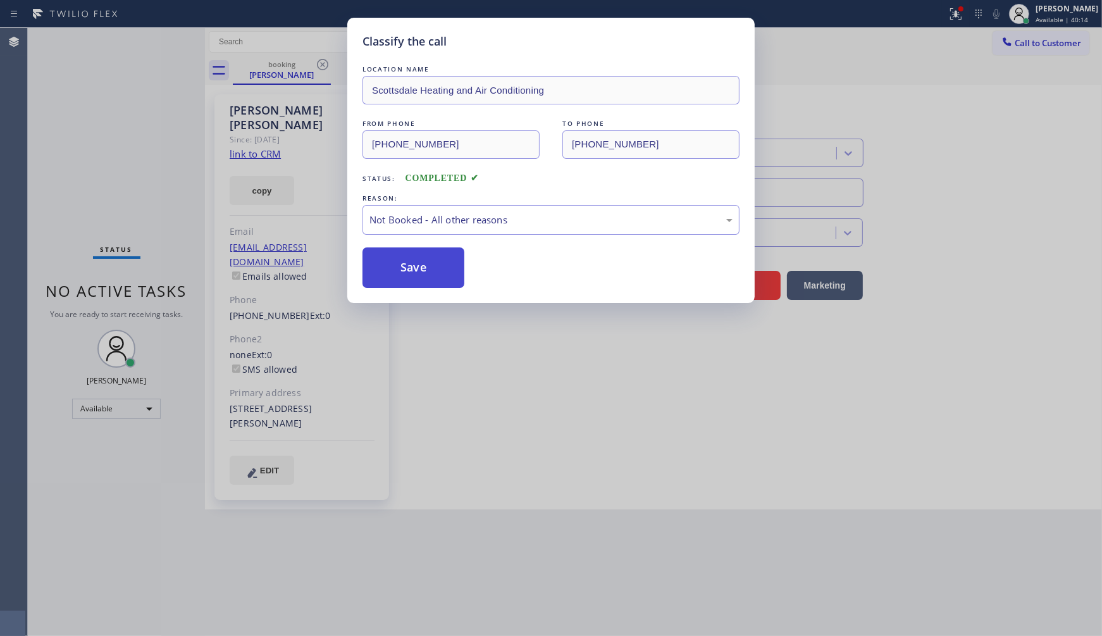
click at [378, 261] on button "Save" at bounding box center [414, 267] width 102 height 40
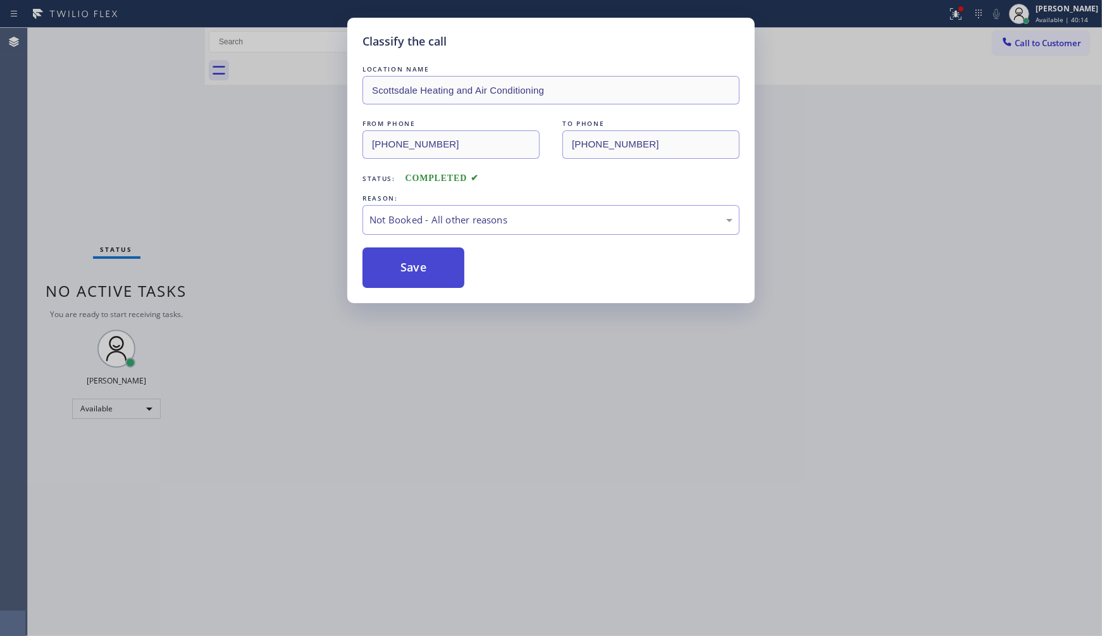
click at [378, 261] on button "Save" at bounding box center [414, 267] width 102 height 40
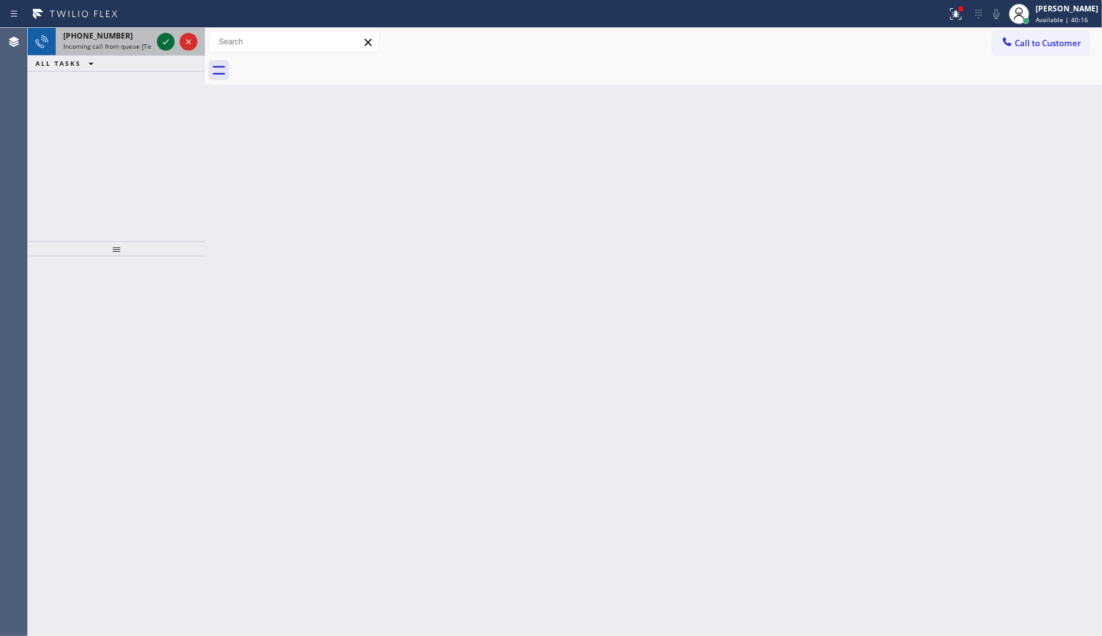
click at [166, 44] on icon at bounding box center [165, 41] width 15 height 15
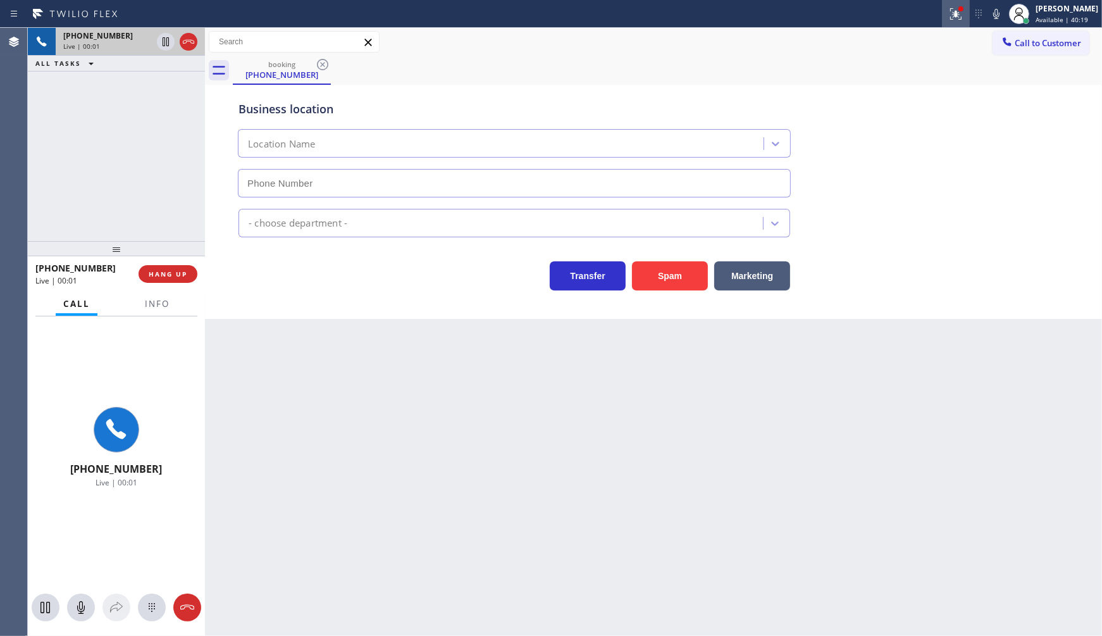
type input "[PHONE_NUMBER]"
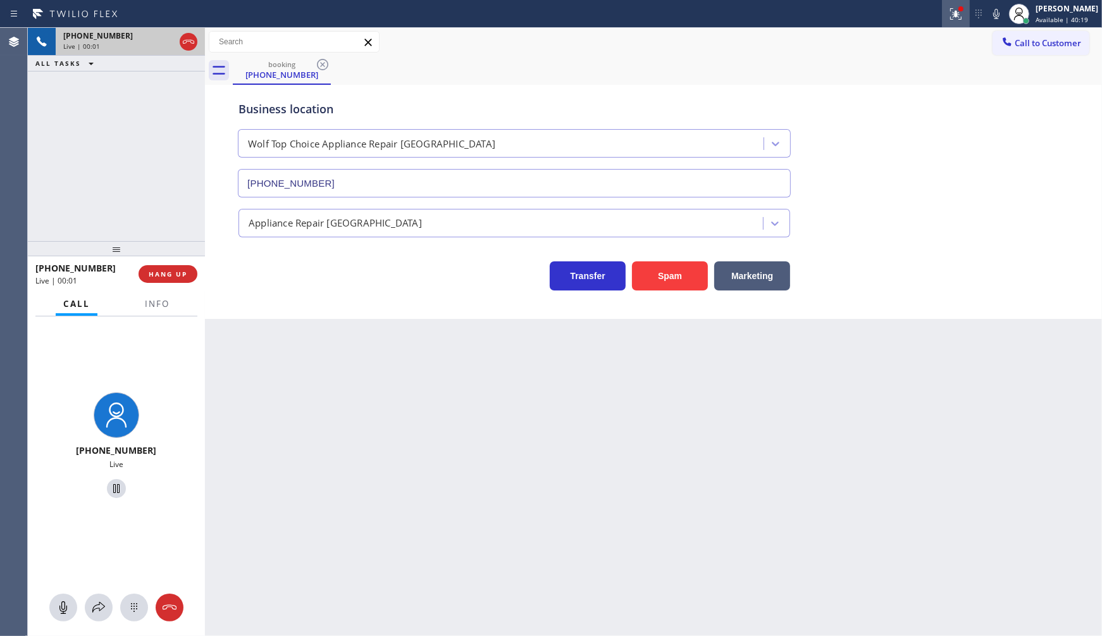
click at [959, 15] on icon at bounding box center [956, 13] width 15 height 15
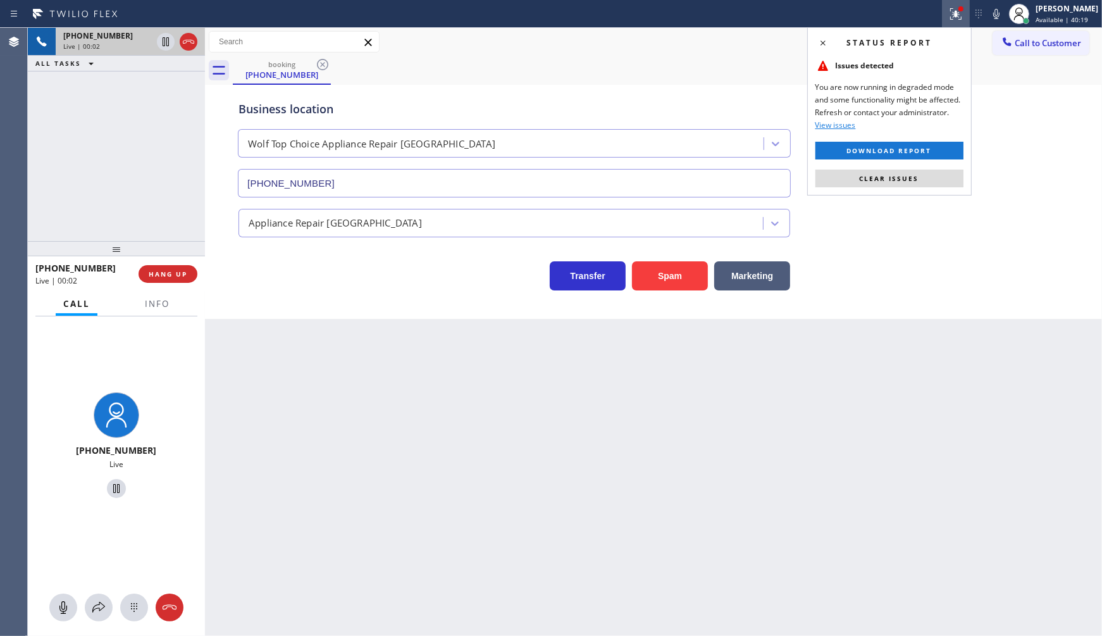
drag, startPoint x: 897, startPoint y: 184, endPoint x: 76, endPoint y: 159, distance: 821.1
click at [883, 184] on button "Clear issues" at bounding box center [890, 179] width 148 height 18
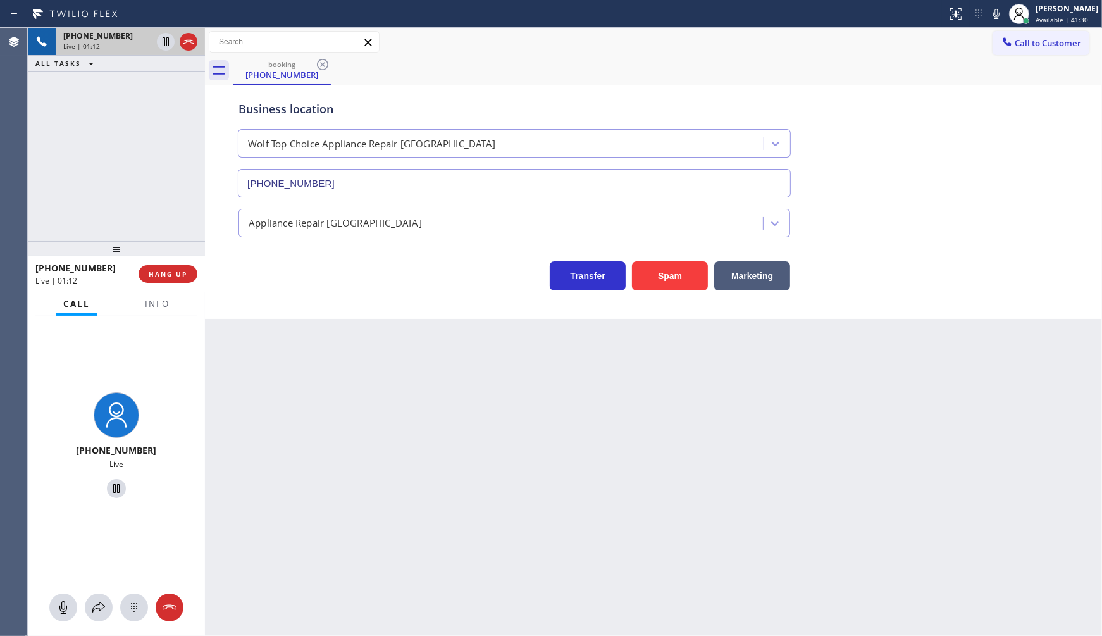
click at [143, 313] on div at bounding box center [157, 314] width 40 height 3
click at [162, 302] on span "Info" at bounding box center [157, 303] width 25 height 11
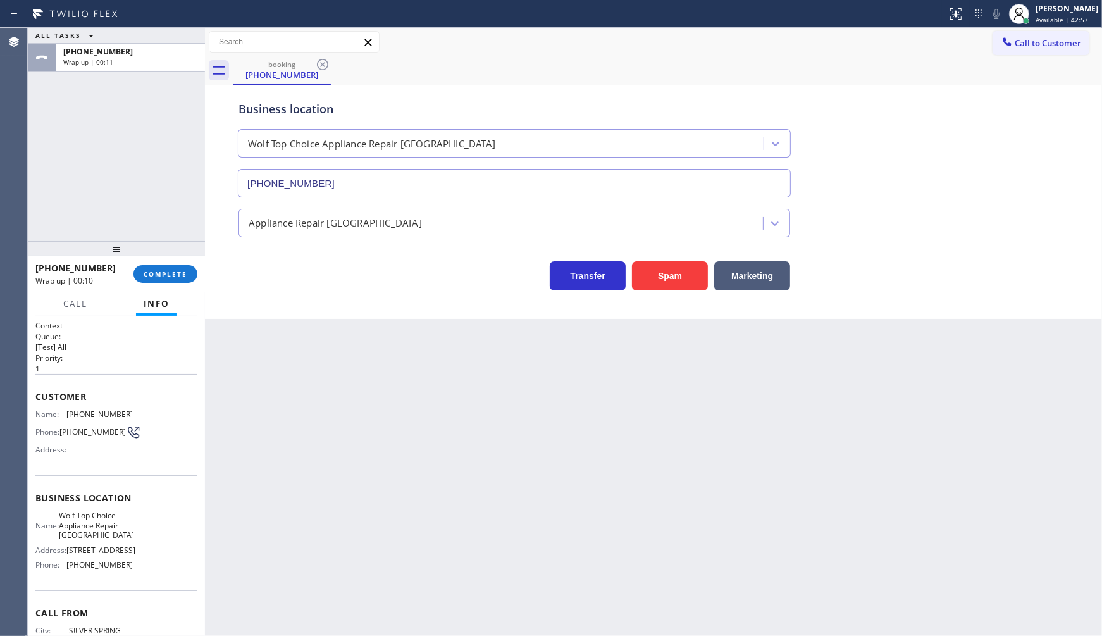
click at [73, 414] on span "[PHONE_NUMBER]" at bounding box center [99, 413] width 66 height 9
drag, startPoint x: 66, startPoint y: 413, endPoint x: 131, endPoint y: 391, distance: 68.8
click at [128, 409] on div "Name: [PHONE_NUMBER] Phone: [PHONE_NUMBER] Address:" at bounding box center [116, 434] width 162 height 50
copy div "[PHONE_NUMBER]"
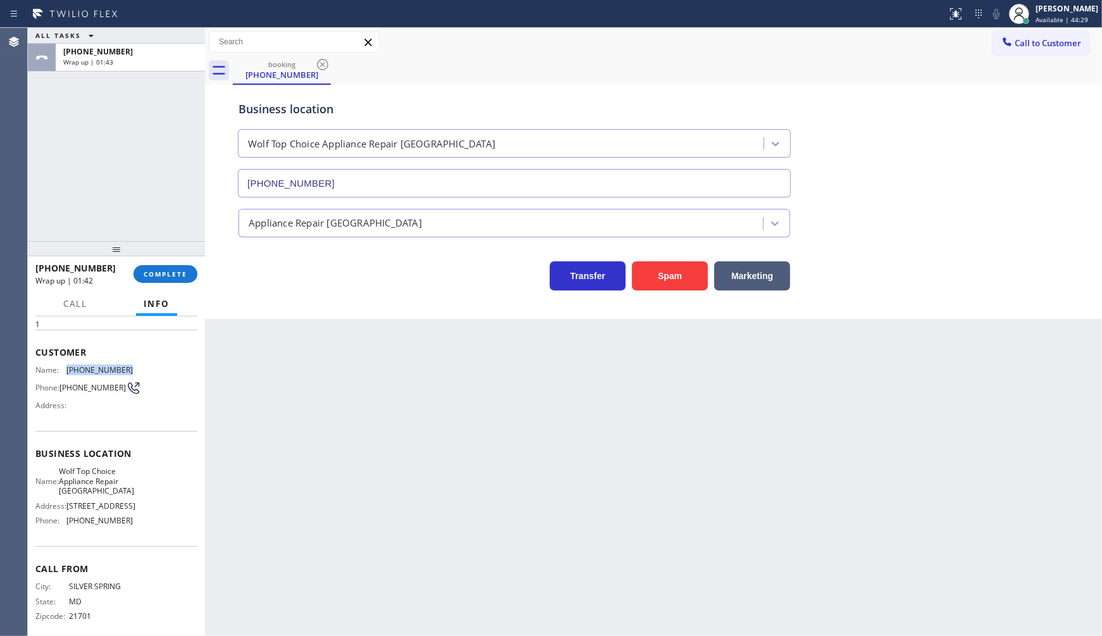
scroll to position [66, 0]
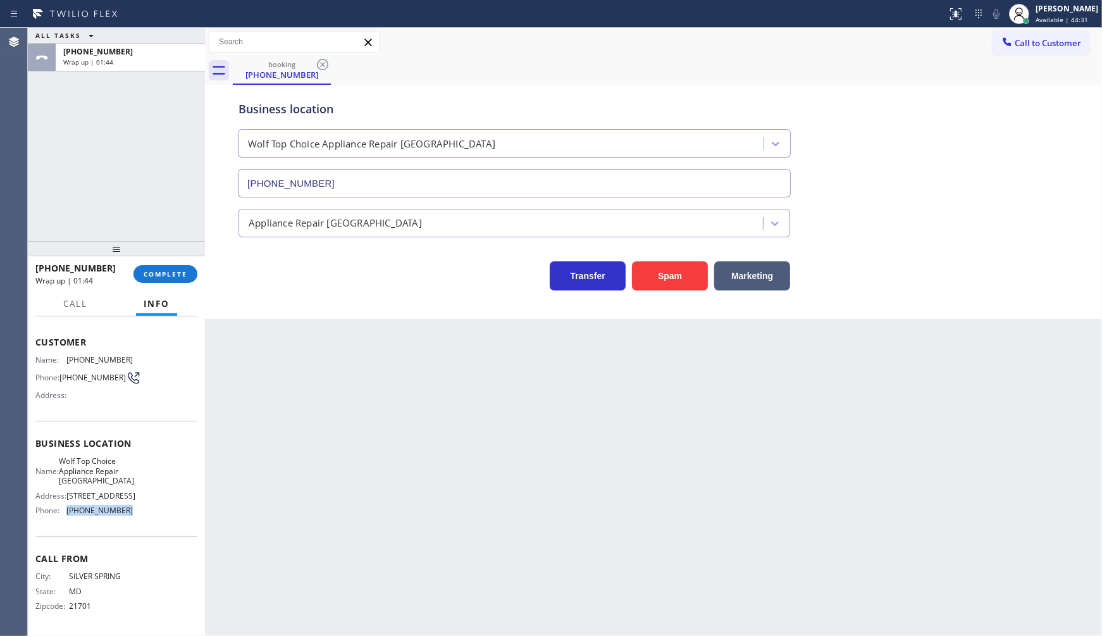
drag, startPoint x: 62, startPoint y: 517, endPoint x: 147, endPoint y: 529, distance: 86.3
click at [147, 529] on div "Business location Name: Wolf Top Choice Appliance Repair Alhambra Address: [STR…" at bounding box center [116, 478] width 162 height 115
copy div "[PHONE_NUMBER]"
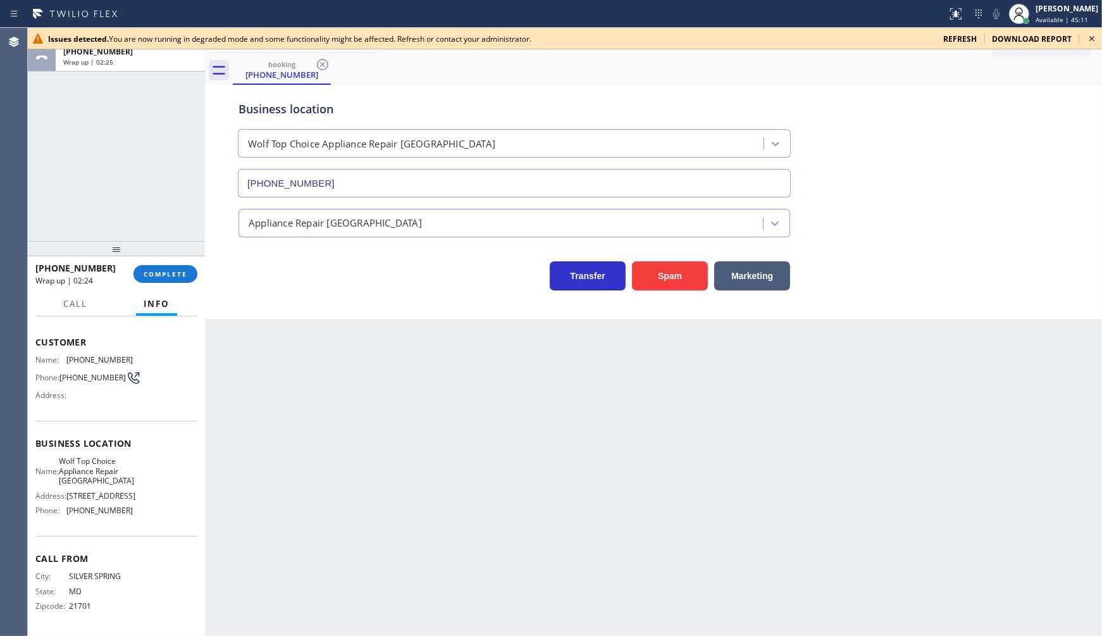
click at [960, 35] on span "refresh" at bounding box center [960, 39] width 34 height 11
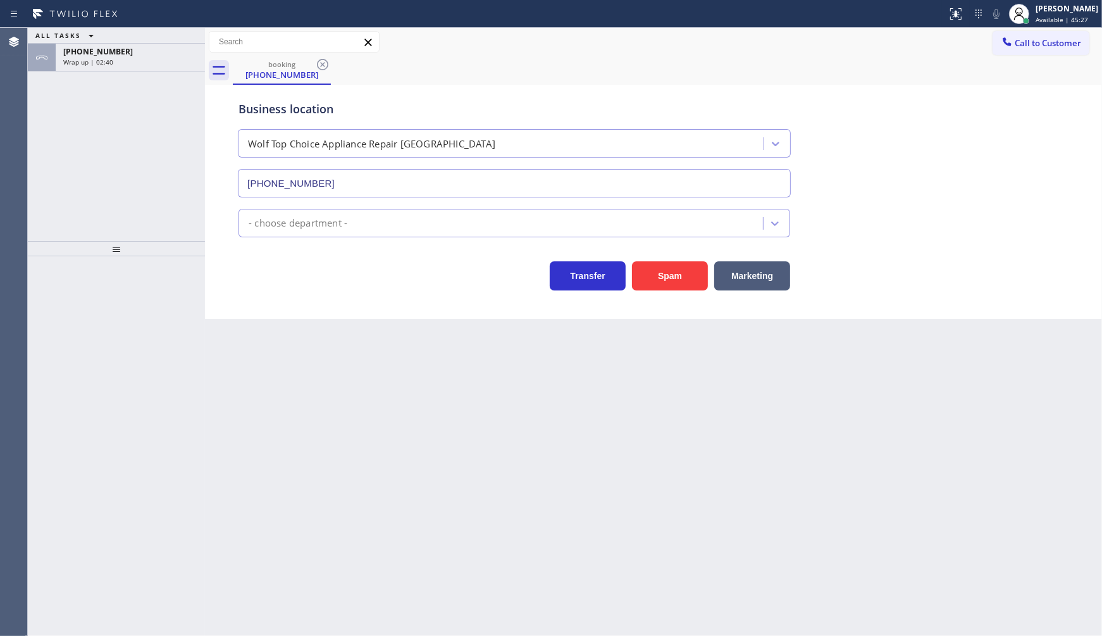
type input "[PHONE_NUMBER]"
drag, startPoint x: 32, startPoint y: 80, endPoint x: 45, endPoint y: 84, distance: 13.7
click at [32, 85] on div "ALL TASKS ALL TASKS ACTIVE TASKS TASKS IN WRAP UP [PHONE_NUMBER] Wrap up | 04:00" at bounding box center [116, 134] width 177 height 213
click at [95, 58] on span "Wrap up | 04:00" at bounding box center [88, 62] width 50 height 9
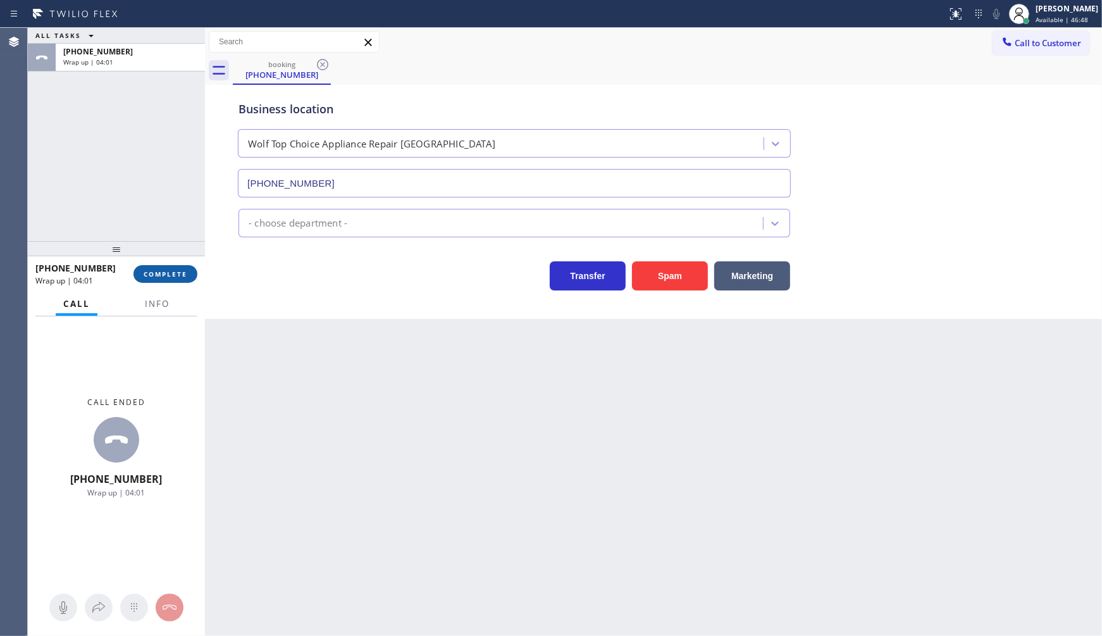
click at [165, 273] on span "COMPLETE" at bounding box center [166, 274] width 44 height 9
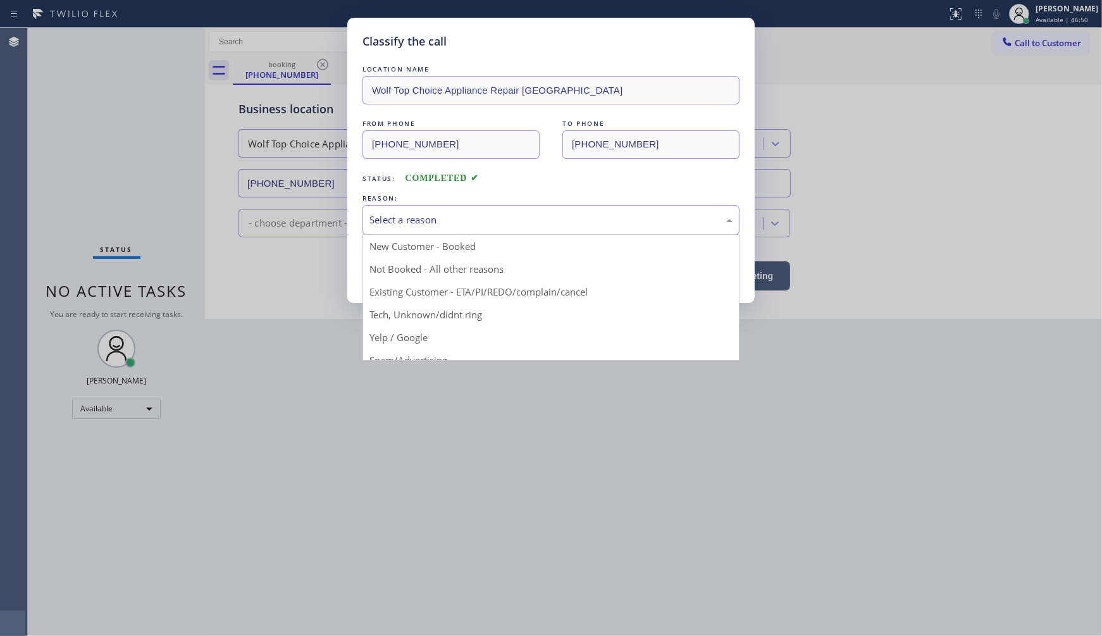
click at [400, 216] on div "Select a reason" at bounding box center [551, 220] width 363 height 15
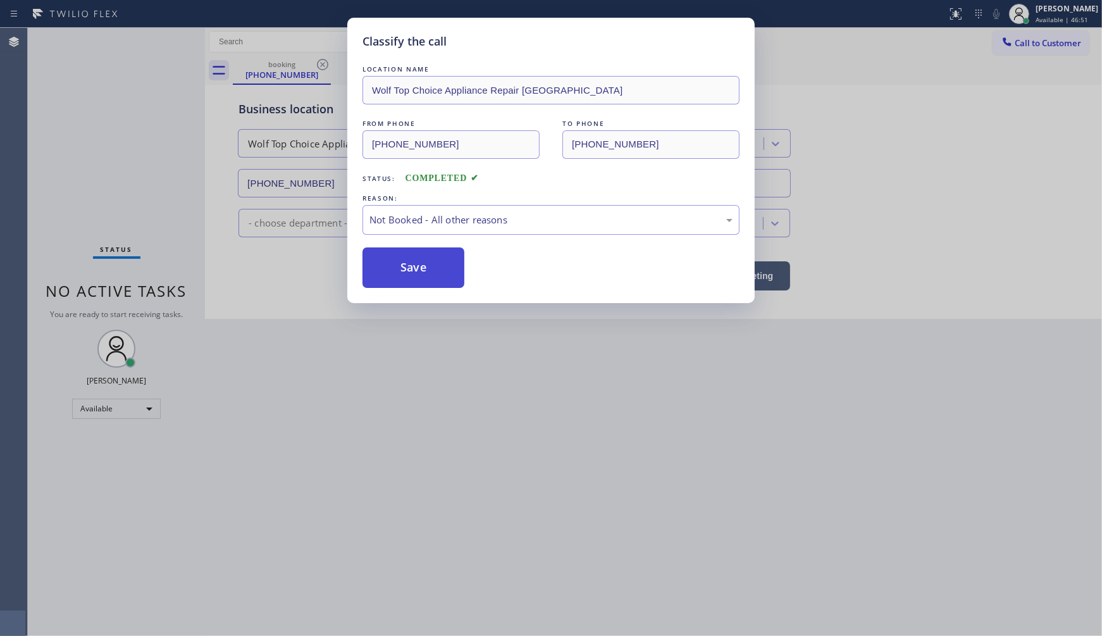
click at [397, 266] on button "Save" at bounding box center [414, 267] width 102 height 40
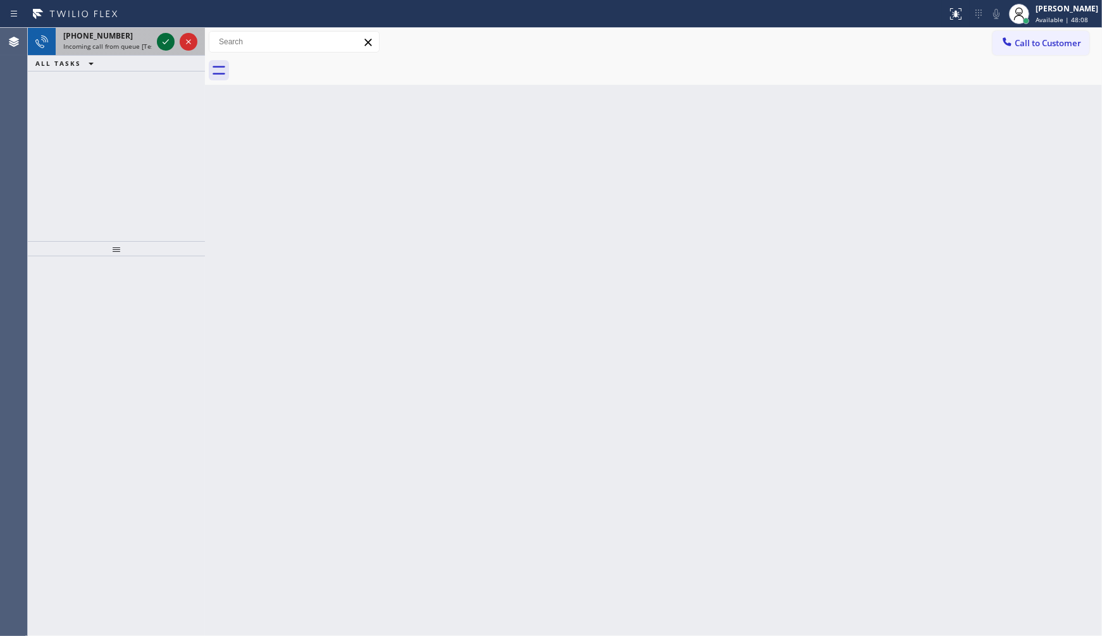
click at [165, 39] on icon at bounding box center [165, 41] width 15 height 15
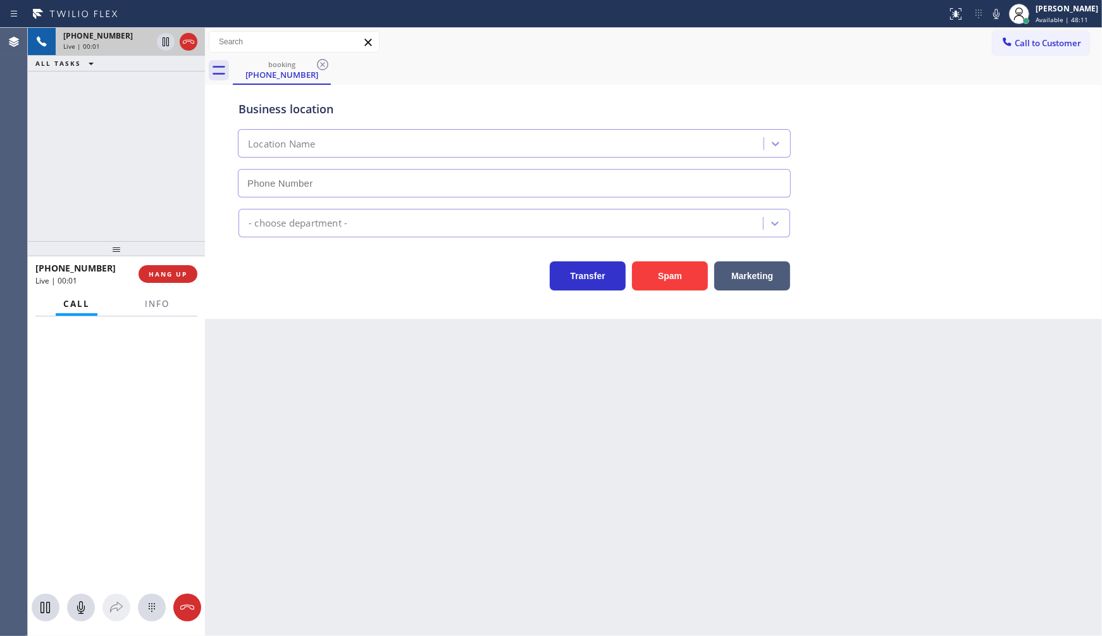
type input "[PHONE_NUMBER]"
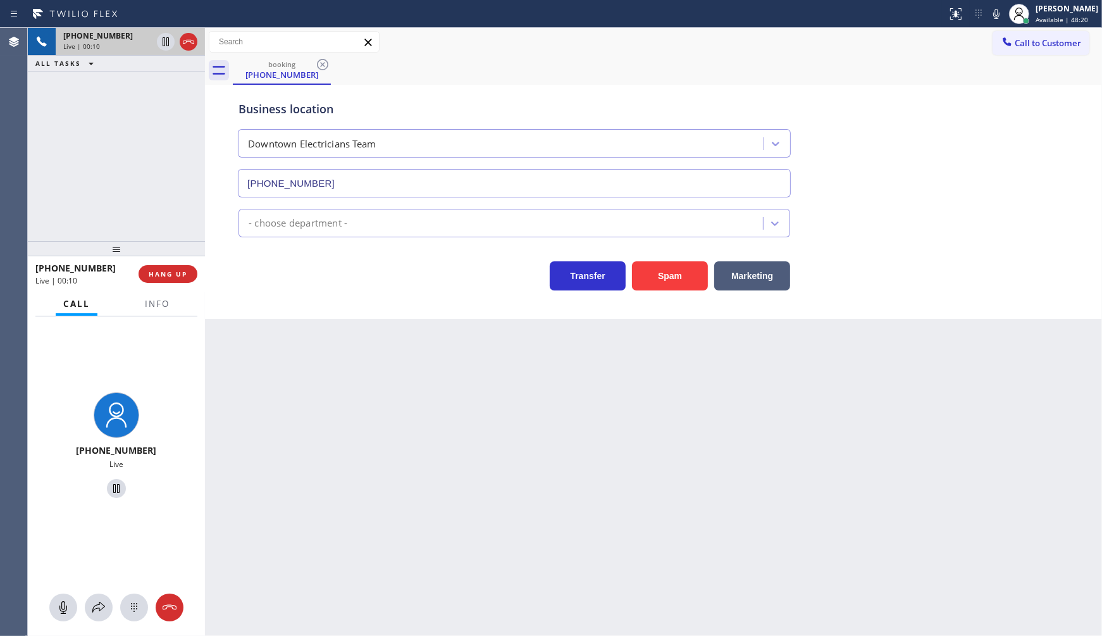
click at [182, 309] on div "Call Info" at bounding box center [116, 304] width 162 height 25
click at [190, 271] on button "HANG UP" at bounding box center [168, 274] width 59 height 18
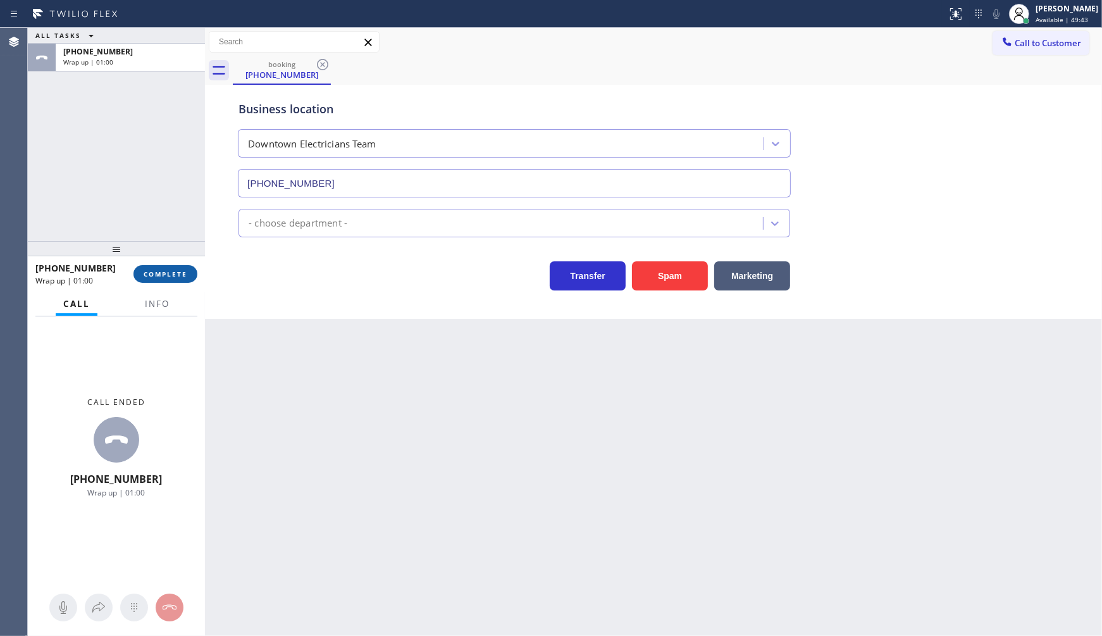
click at [159, 270] on span "COMPLETE" at bounding box center [166, 274] width 44 height 9
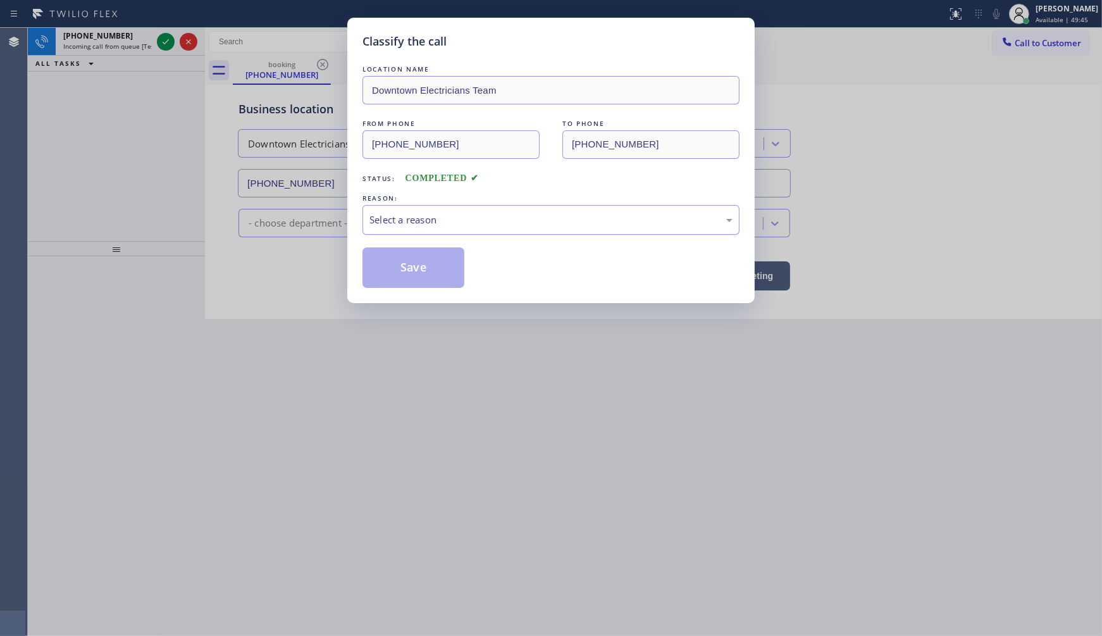
click at [425, 225] on div "Select a reason" at bounding box center [551, 220] width 363 height 15
click at [395, 273] on button "Save" at bounding box center [414, 267] width 102 height 40
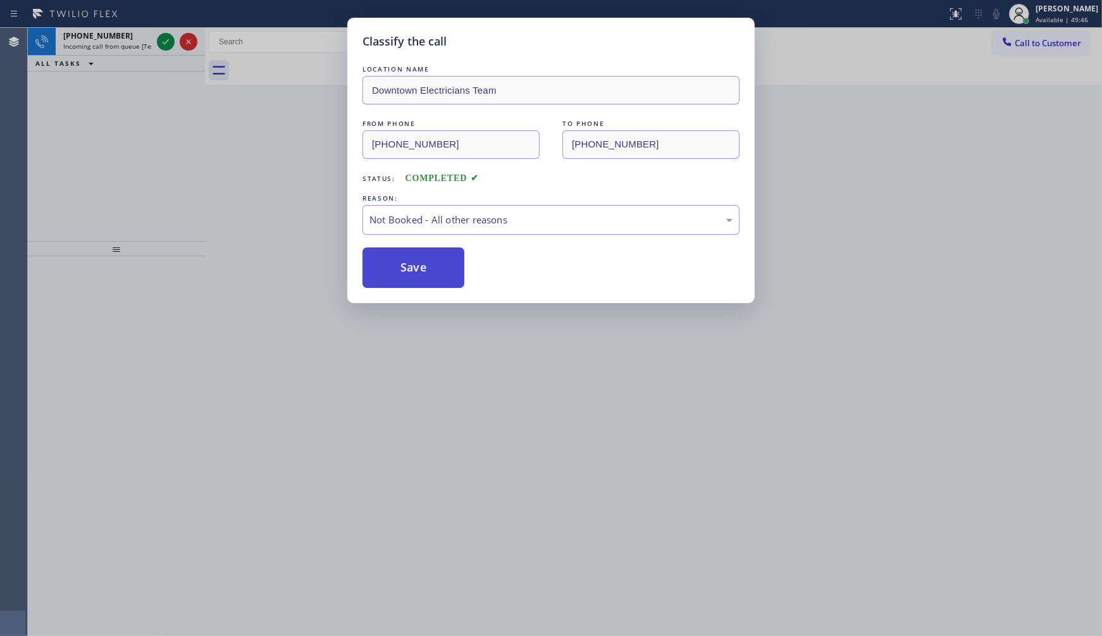
click at [395, 270] on button "Save" at bounding box center [414, 267] width 102 height 40
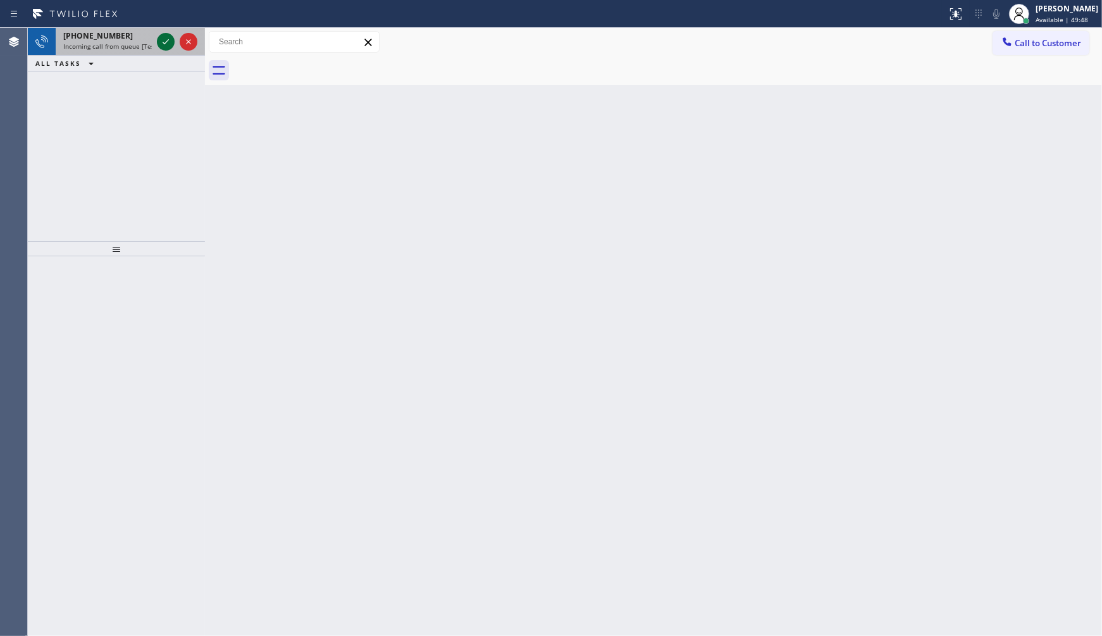
click at [165, 39] on icon at bounding box center [165, 41] width 15 height 15
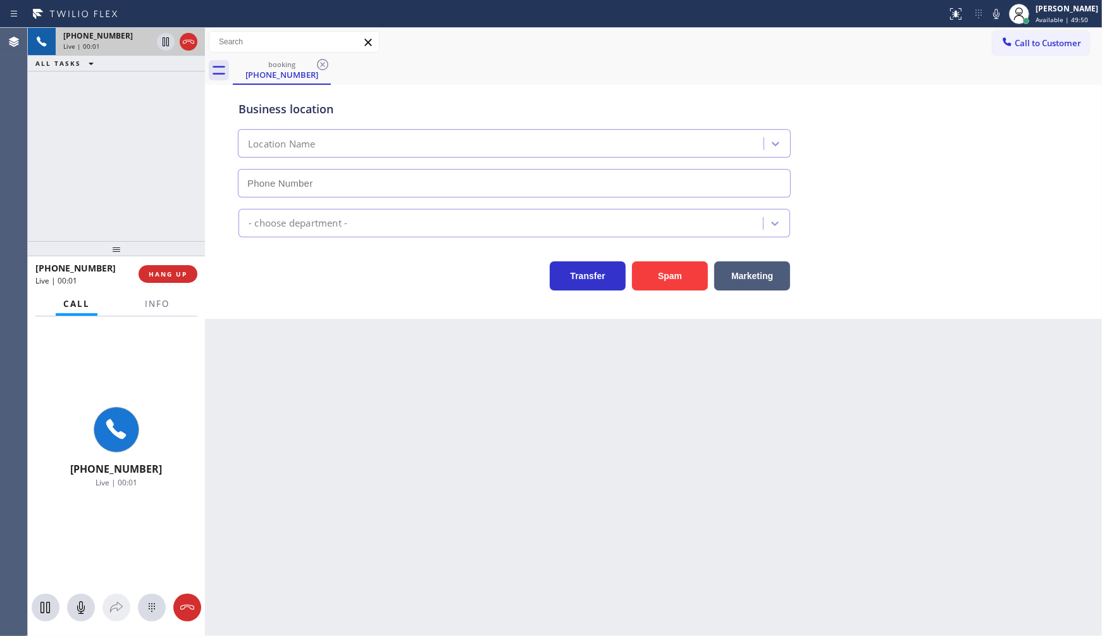
type input "[PHONE_NUMBER]"
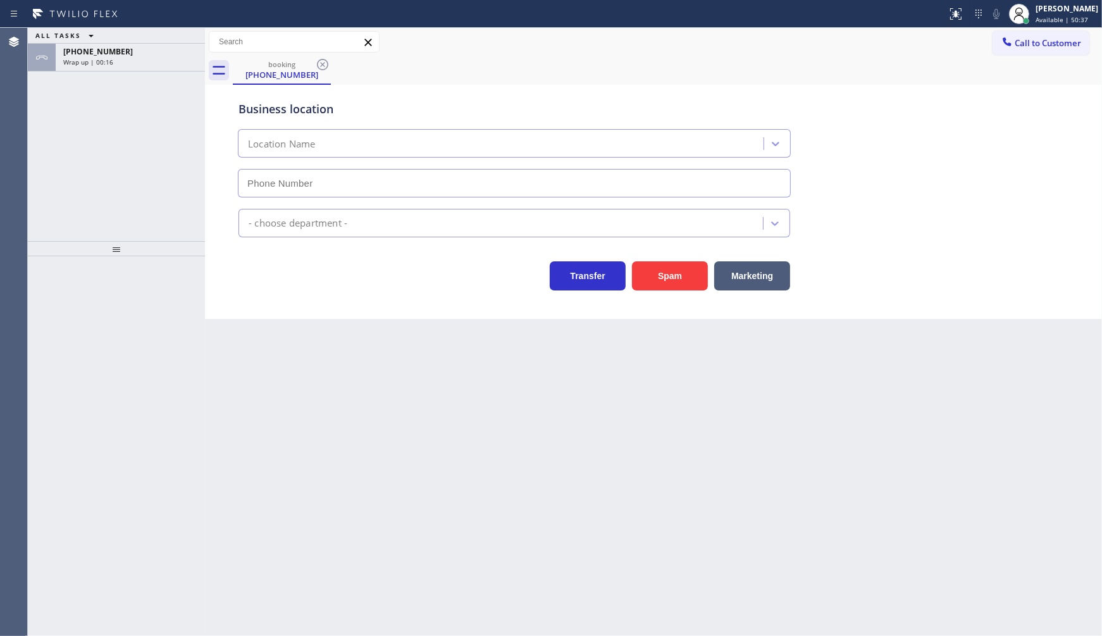
type input "[PHONE_NUMBER]"
drag, startPoint x: 103, startPoint y: 59, endPoint x: 108, endPoint y: 109, distance: 50.3
click at [103, 64] on span "Wrap up | 02:31" at bounding box center [88, 62] width 50 height 9
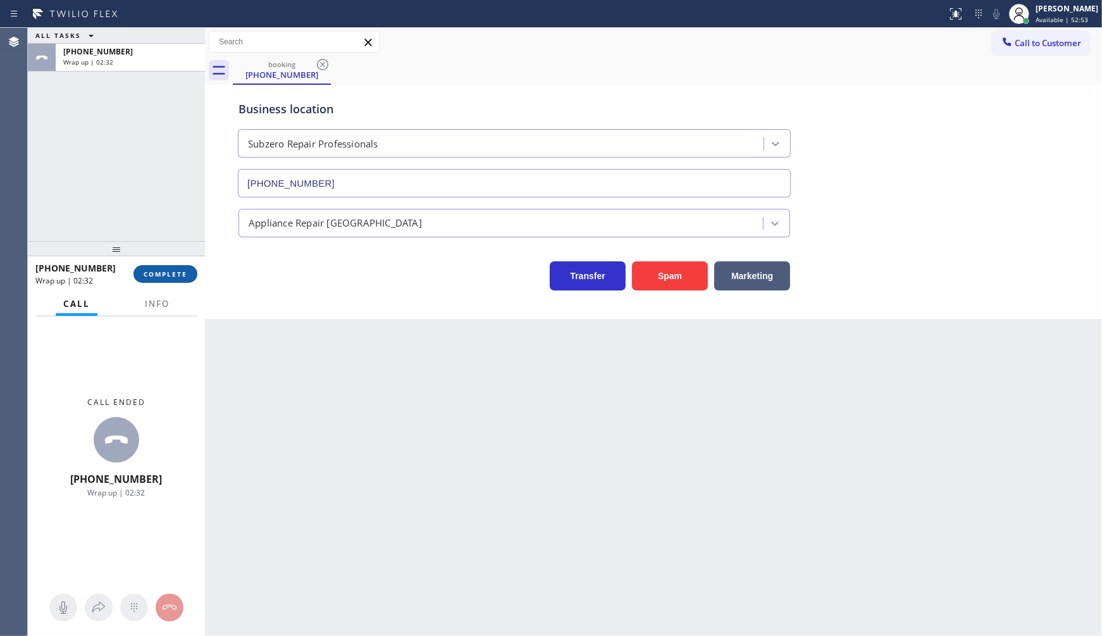
click at [180, 282] on button "COMPLETE" at bounding box center [166, 274] width 64 height 18
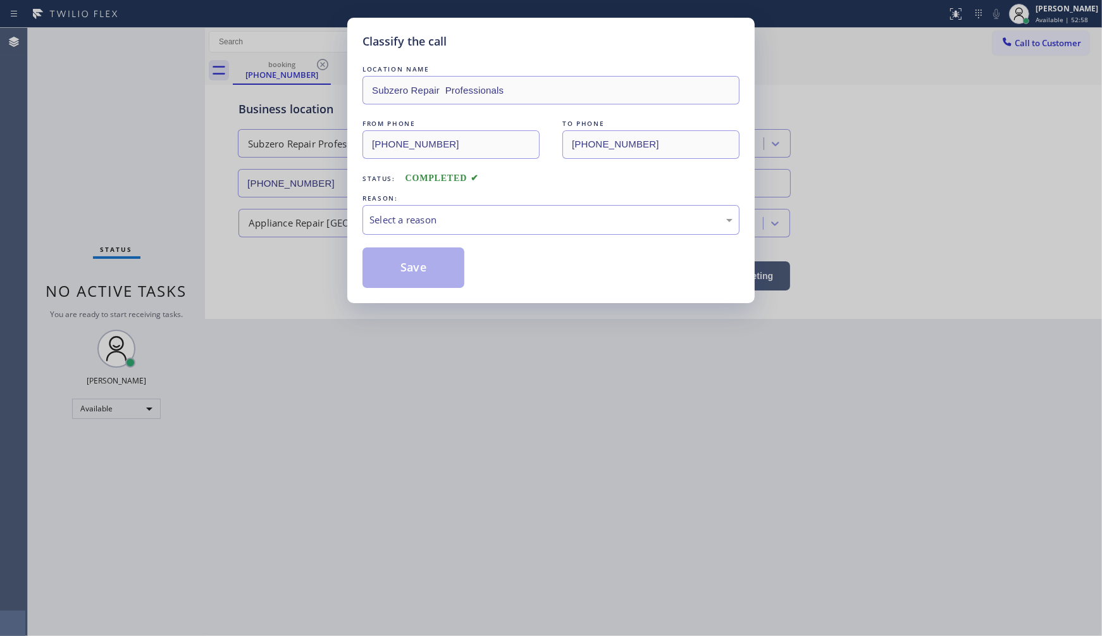
click at [667, 153] on div "FROM PHONE [PHONE_NUMBER] TO PHONE [PHONE_NUMBER]" at bounding box center [551, 138] width 377 height 42
click at [426, 255] on div "LOCATION NAME Subzero Repair Professionals FROM PHONE [PHONE_NUMBER] TO PHONE […" at bounding box center [551, 175] width 377 height 225
click at [470, 231] on div "Select a reason" at bounding box center [551, 220] width 377 height 30
click at [412, 265] on button "Save" at bounding box center [414, 267] width 102 height 40
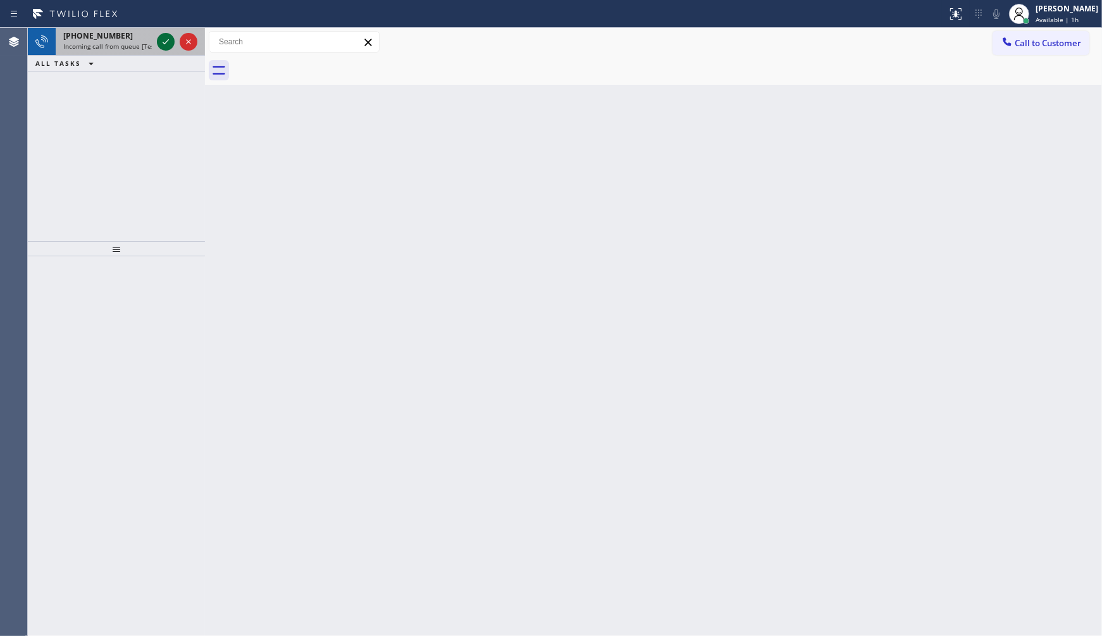
click at [165, 39] on icon at bounding box center [165, 41] width 15 height 15
click at [165, 40] on icon at bounding box center [165, 41] width 15 height 15
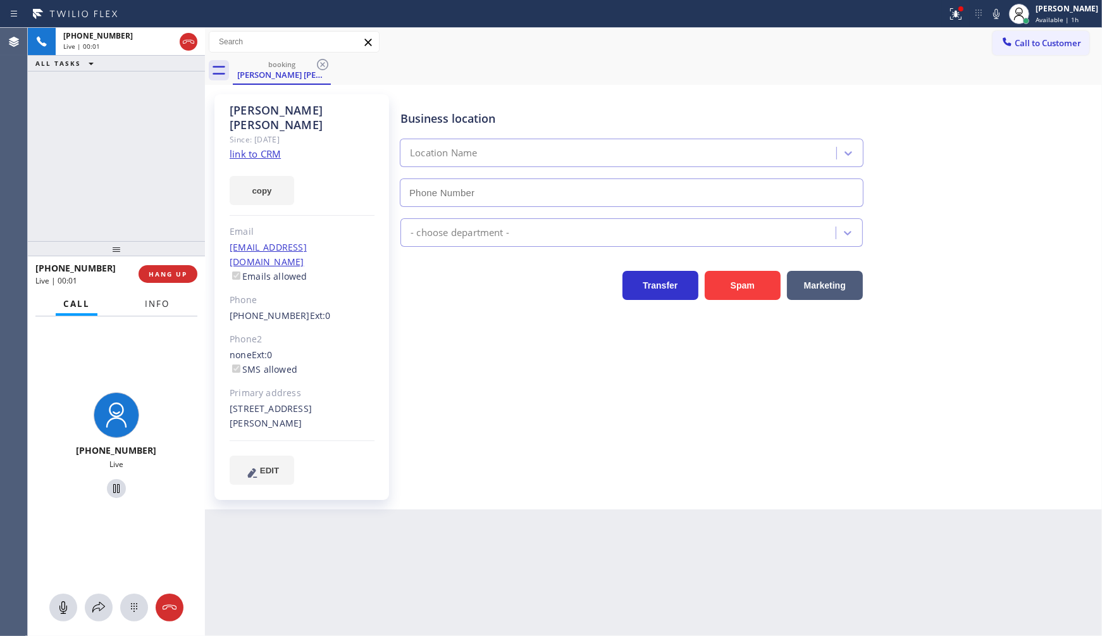
click at [156, 306] on span "Info" at bounding box center [157, 303] width 25 height 11
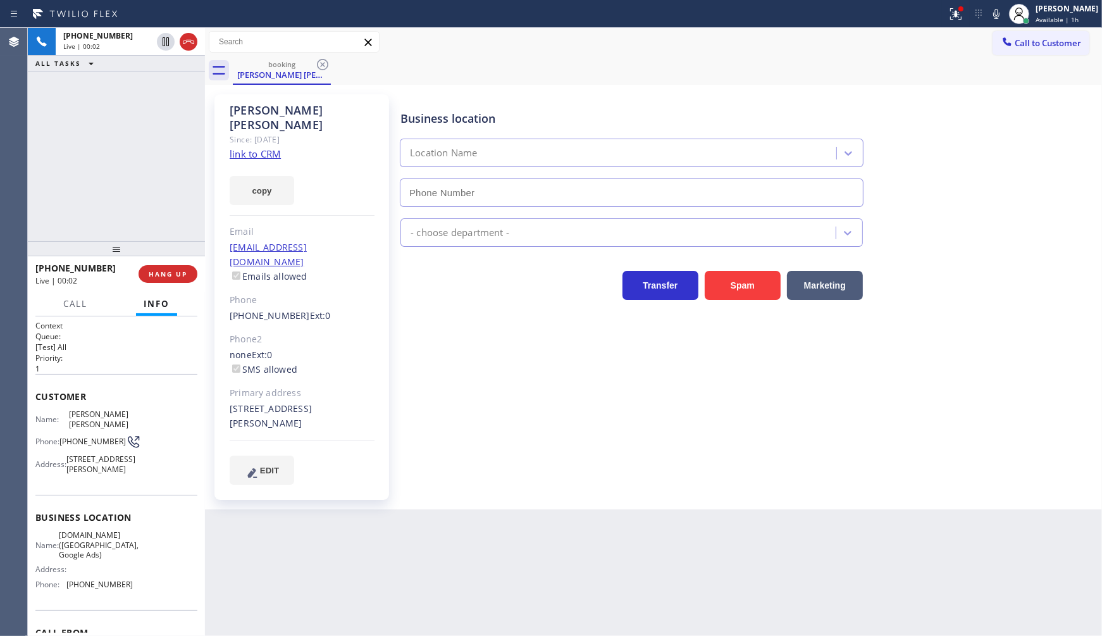
click at [173, 298] on button "Info" at bounding box center [156, 304] width 41 height 25
type input "[PHONE_NUMBER]"
click at [173, 298] on button "Info" at bounding box center [156, 304] width 41 height 25
click at [236, 147] on link "link to CRM" at bounding box center [255, 153] width 51 height 13
click at [165, 275] on span "HANG UP" at bounding box center [168, 274] width 39 height 9
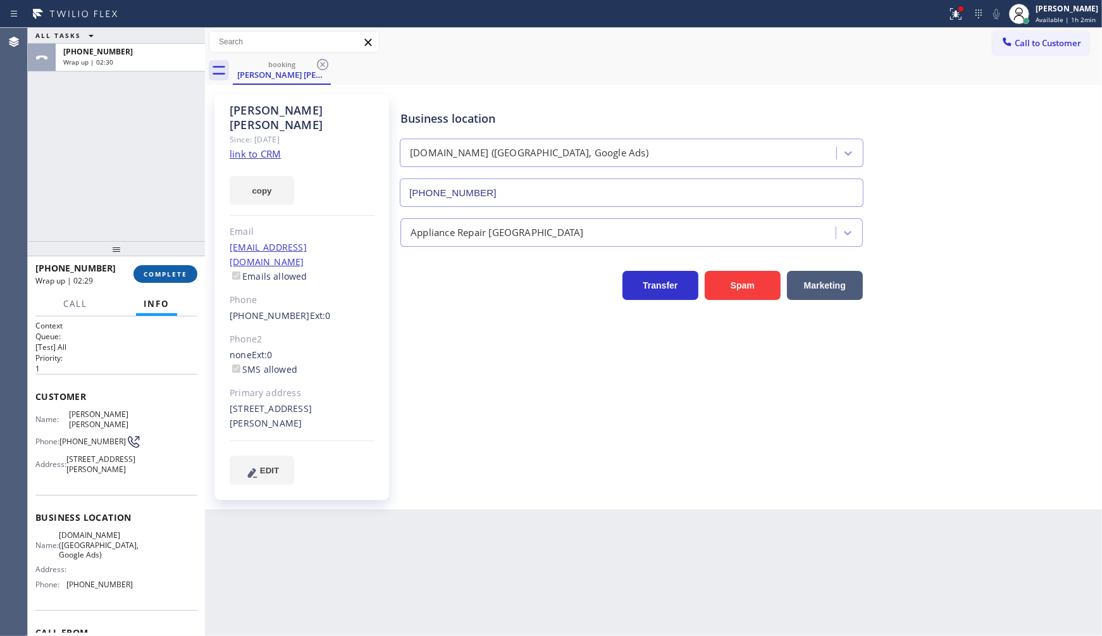
click at [146, 272] on span "COMPLETE" at bounding box center [166, 274] width 44 height 9
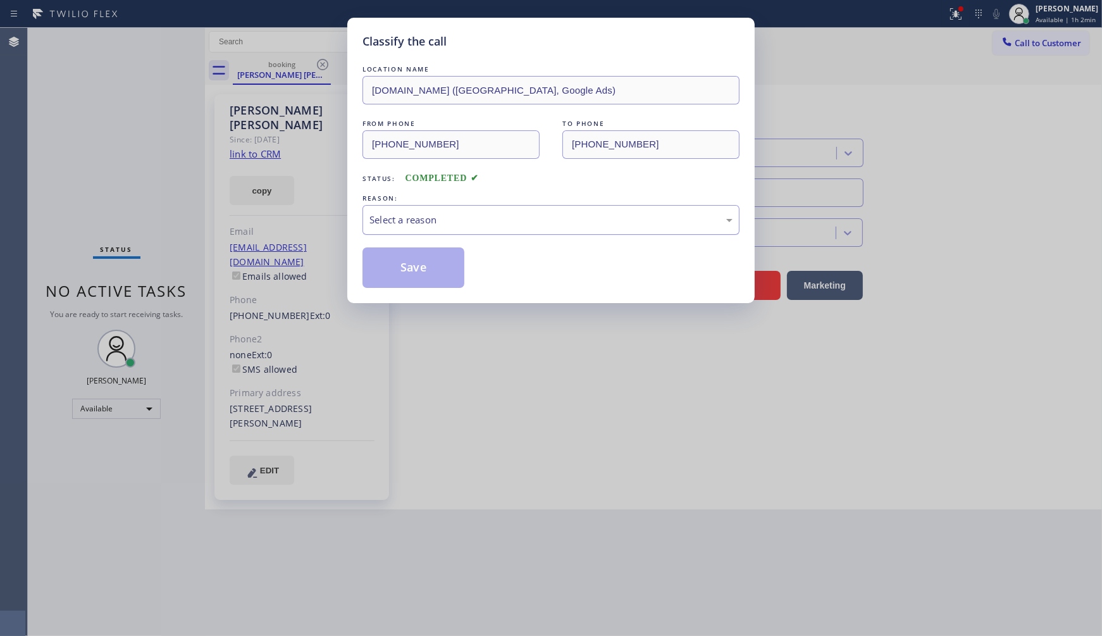
drag, startPoint x: 401, startPoint y: 225, endPoint x: 402, endPoint y: 233, distance: 8.3
click at [402, 226] on div "Select a reason" at bounding box center [551, 220] width 363 height 15
click at [400, 263] on button "Save" at bounding box center [414, 267] width 102 height 40
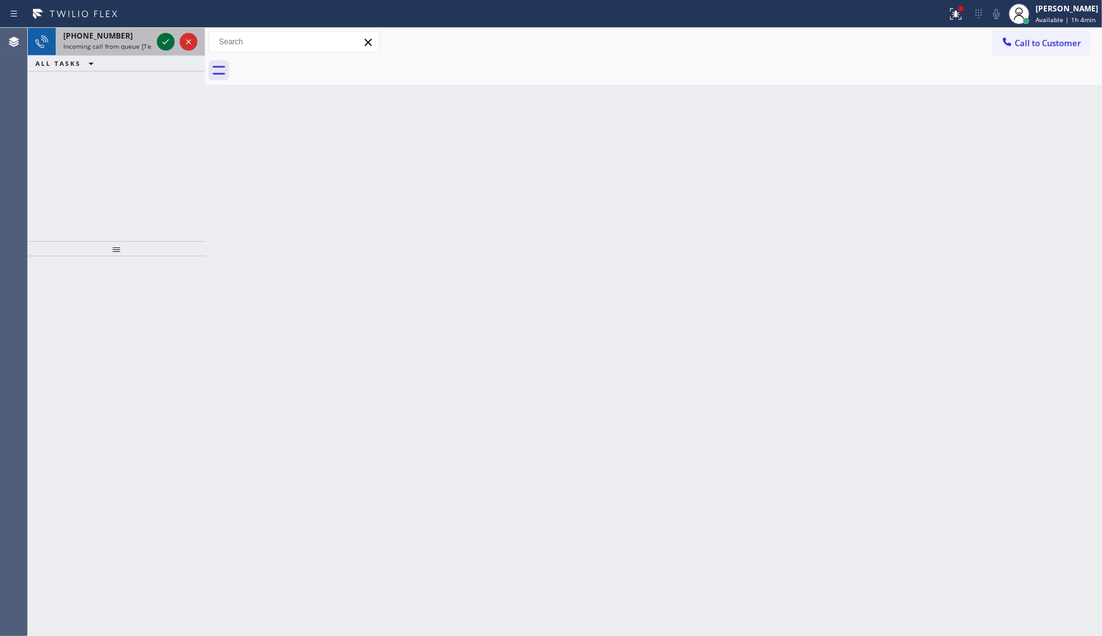
click at [159, 39] on icon at bounding box center [165, 41] width 15 height 15
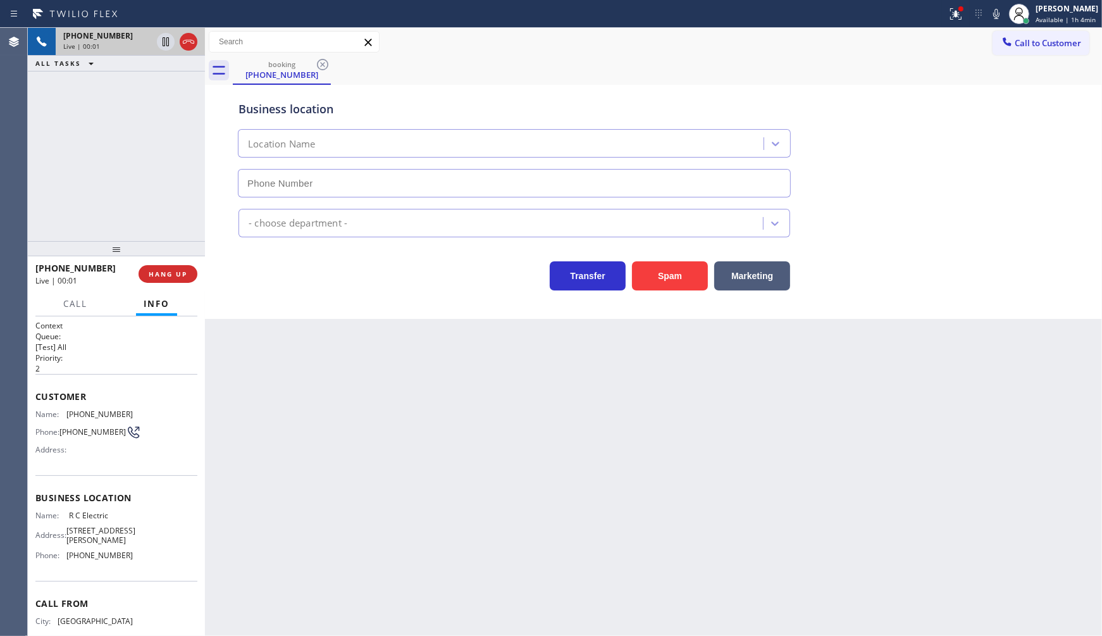
type input "[PHONE_NUMBER]"
click at [956, 14] on icon at bounding box center [956, 12] width 8 height 4
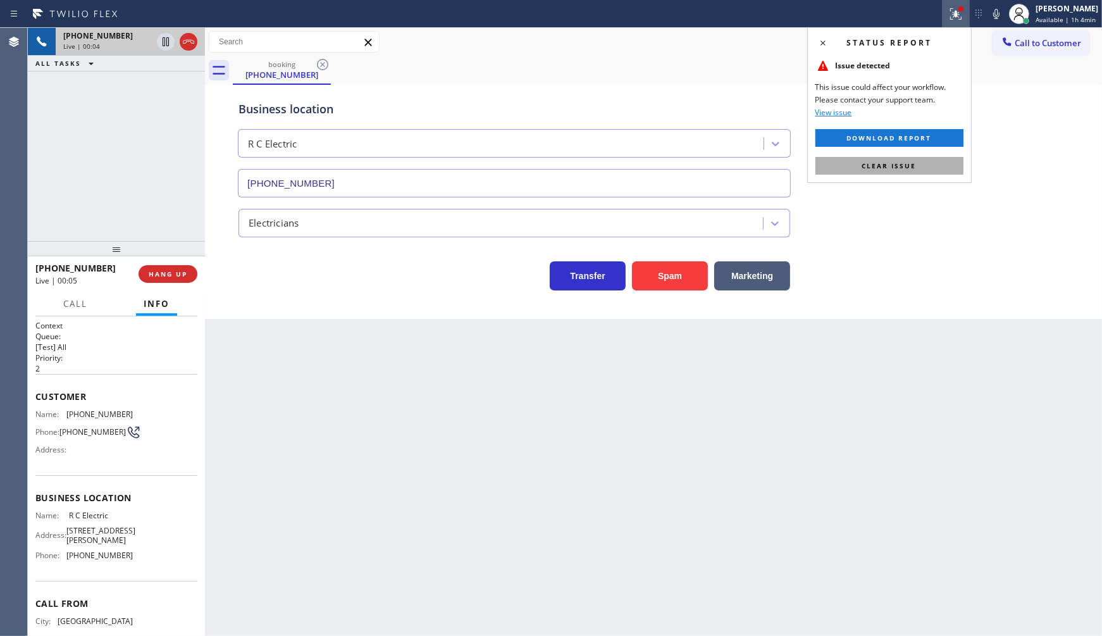
click at [890, 171] on button "Clear issue" at bounding box center [890, 166] width 148 height 18
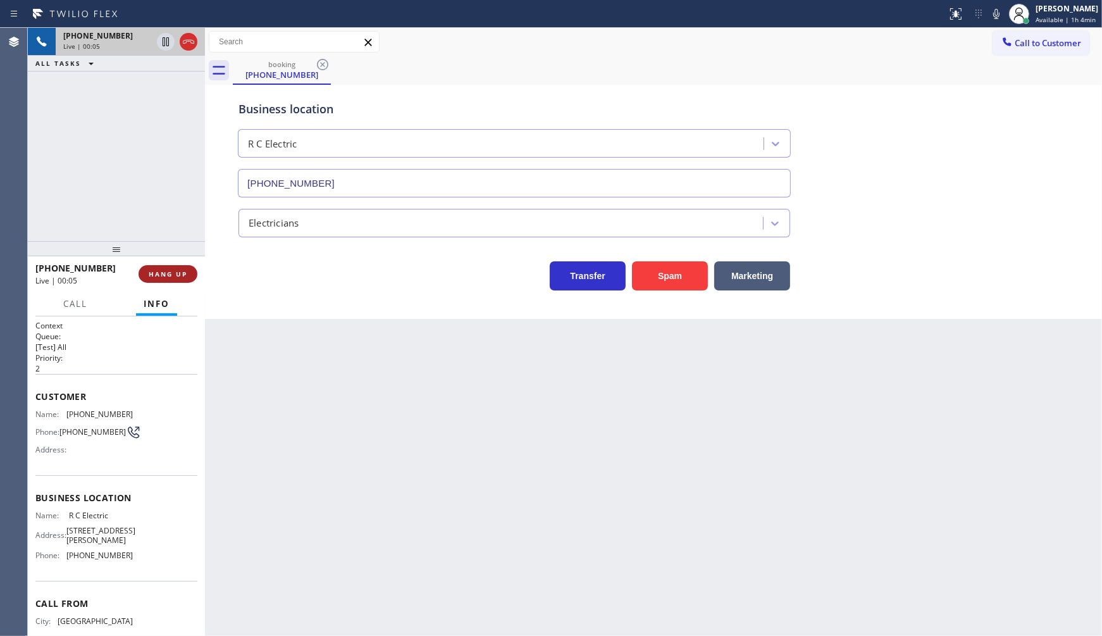
click at [170, 272] on span "HANG UP" at bounding box center [168, 274] width 39 height 9
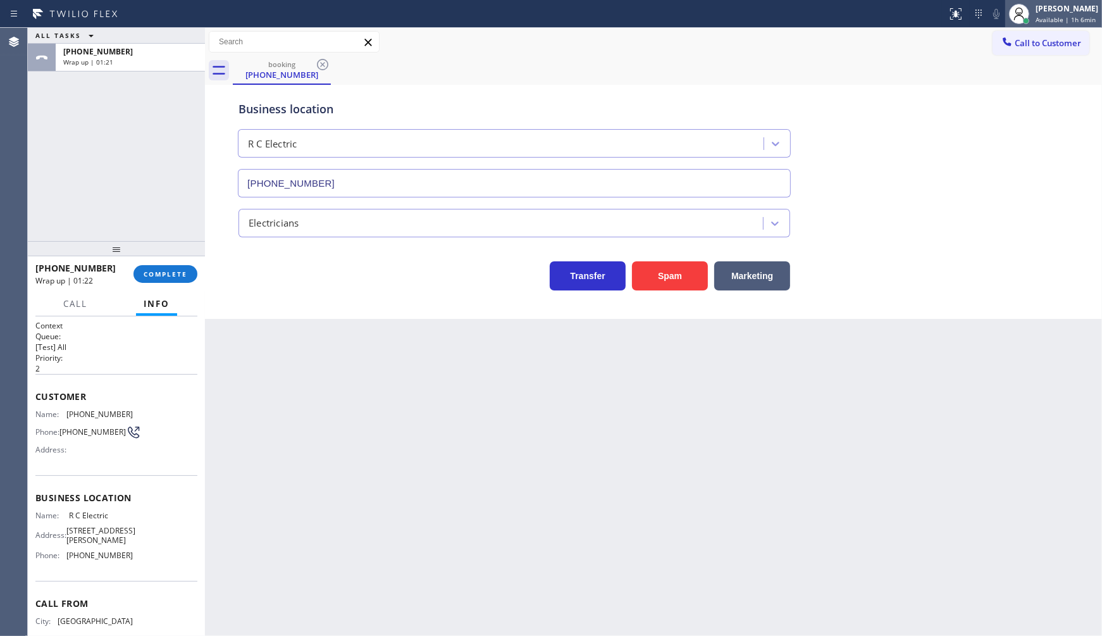
click at [1042, 11] on div "[PERSON_NAME]" at bounding box center [1067, 8] width 63 height 11
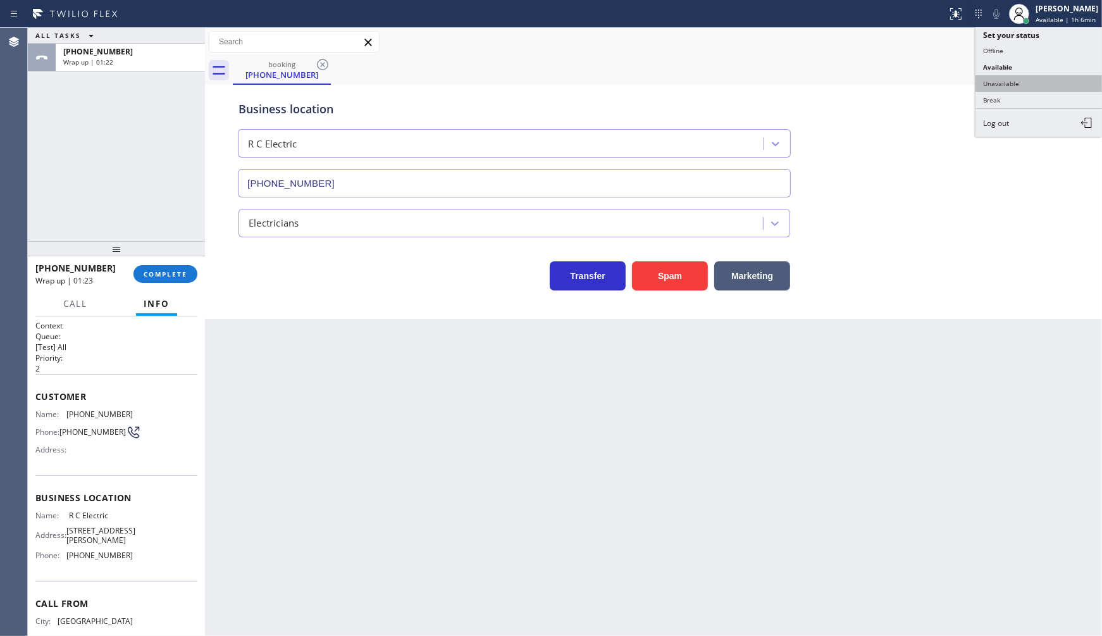
click at [1031, 79] on button "Unavailable" at bounding box center [1039, 83] width 127 height 16
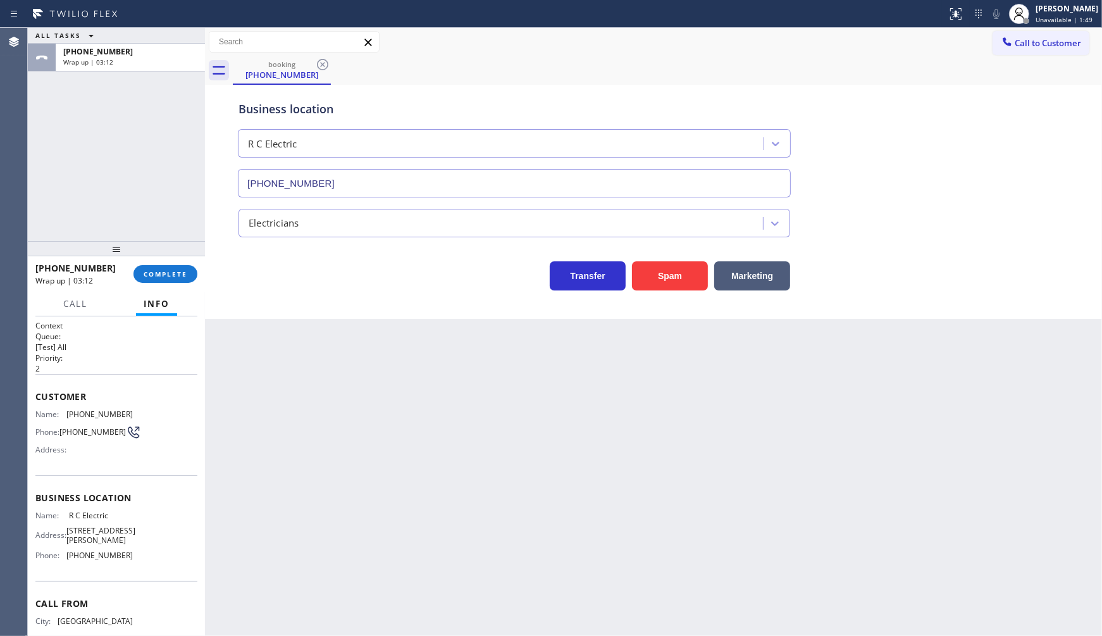
drag, startPoint x: 168, startPoint y: 258, endPoint x: 168, endPoint y: 268, distance: 10.1
click at [168, 256] on div at bounding box center [116, 248] width 177 height 15
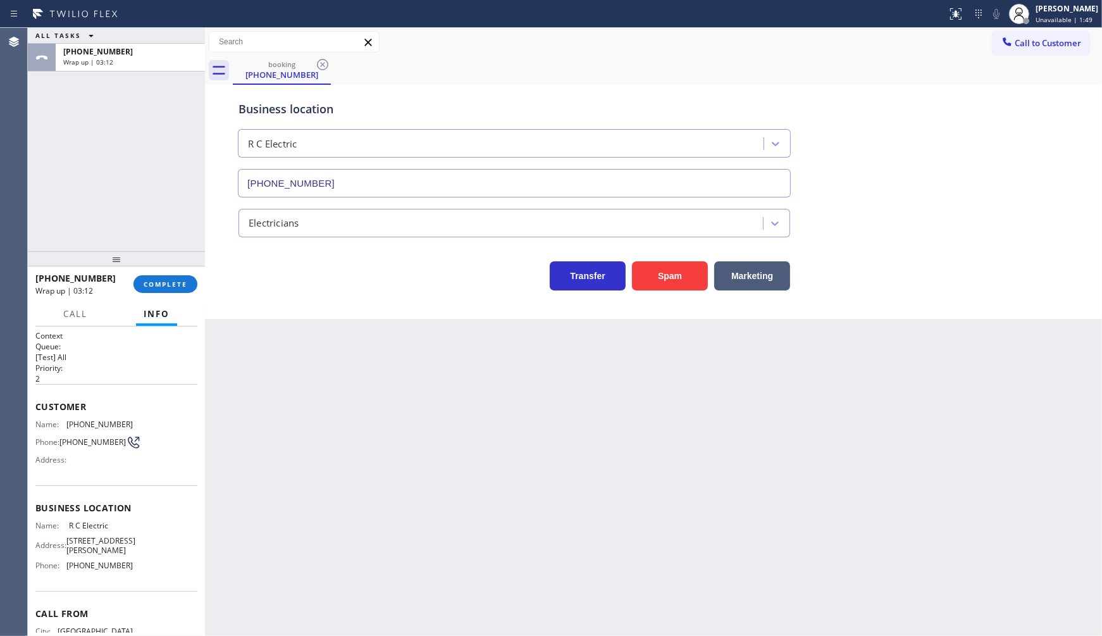
drag, startPoint x: 169, startPoint y: 281, endPoint x: 168, endPoint y: 296, distance: 14.6
click at [168, 291] on div "[PHONE_NUMBER] Wrap up | 03:12 COMPLETE" at bounding box center [116, 284] width 162 height 33
click at [167, 296] on div "[PHONE_NUMBER] Wrap up | 03:13 COMPLETE" at bounding box center [116, 284] width 162 height 33
click at [170, 289] on button "COMPLETE" at bounding box center [166, 284] width 64 height 18
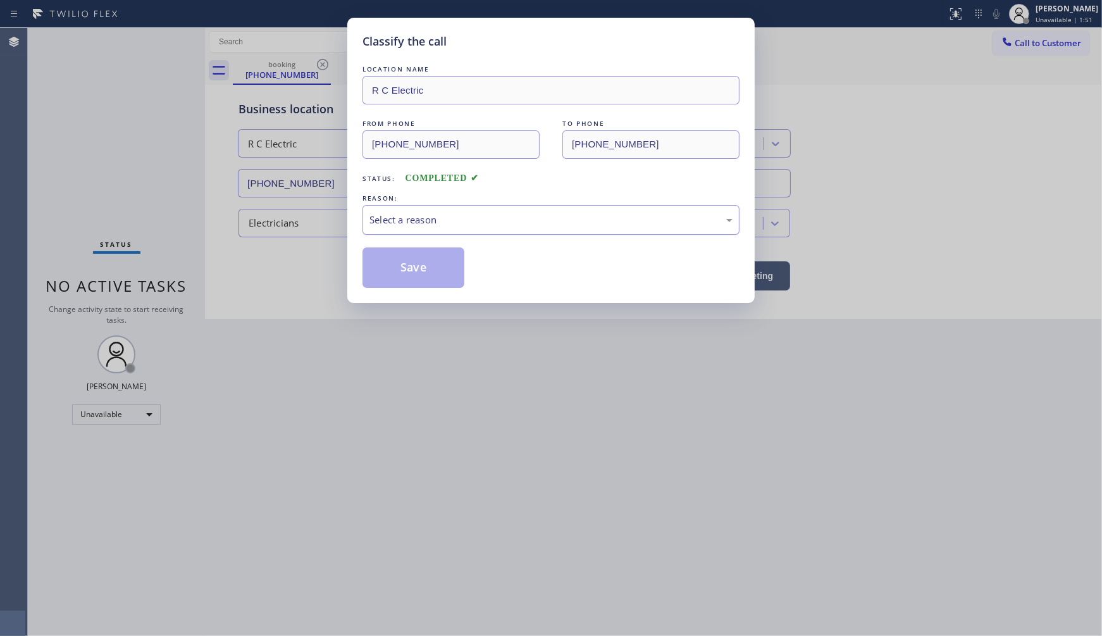
click at [378, 218] on div "Select a reason" at bounding box center [551, 220] width 363 height 15
click at [383, 272] on button "Save" at bounding box center [414, 267] width 102 height 40
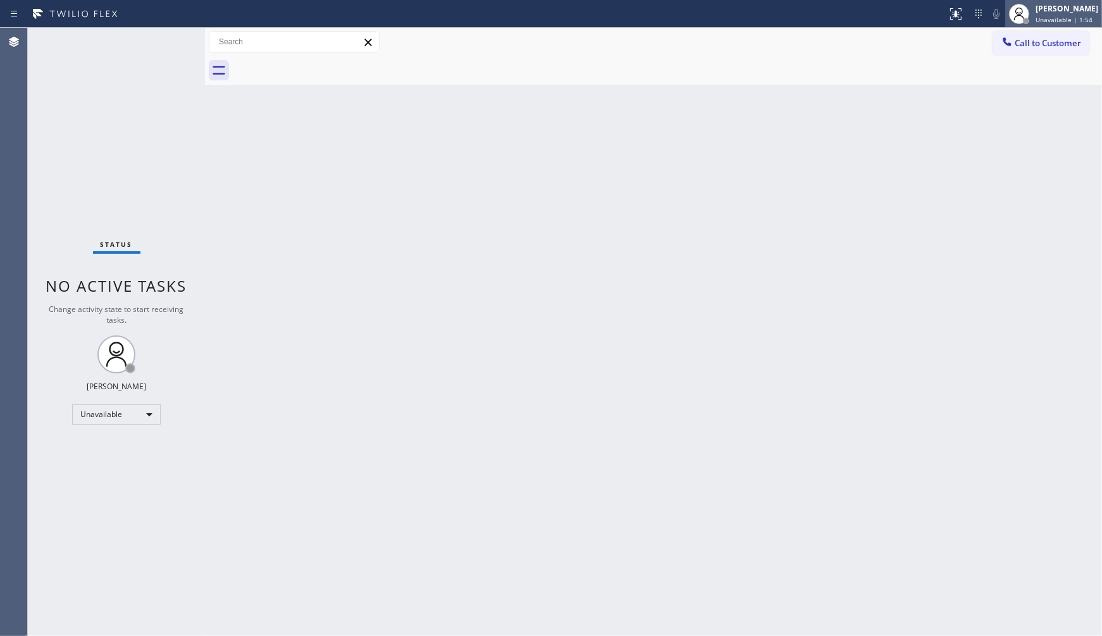
click at [1055, 15] on span "Unavailable | 1:54" at bounding box center [1064, 19] width 57 height 9
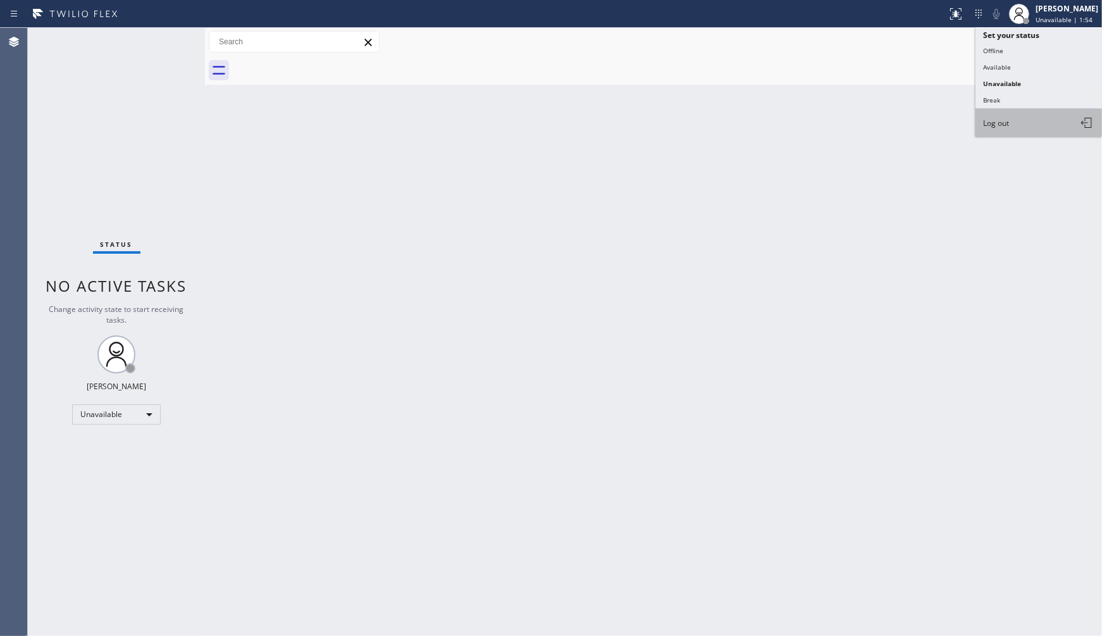
click at [1032, 118] on button "Log out" at bounding box center [1039, 123] width 127 height 28
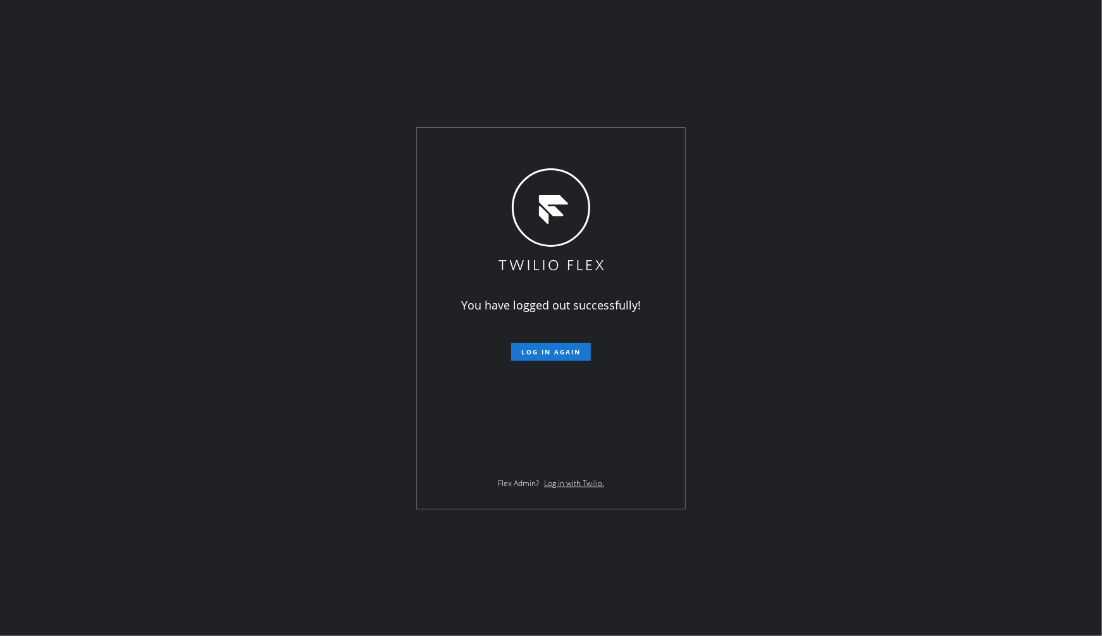
click at [113, 452] on div "You have logged out successfully! Log in again Flex Admin? Log in with Twilio." at bounding box center [551, 318] width 1102 height 636
